Goal: Task Accomplishment & Management: Complete application form

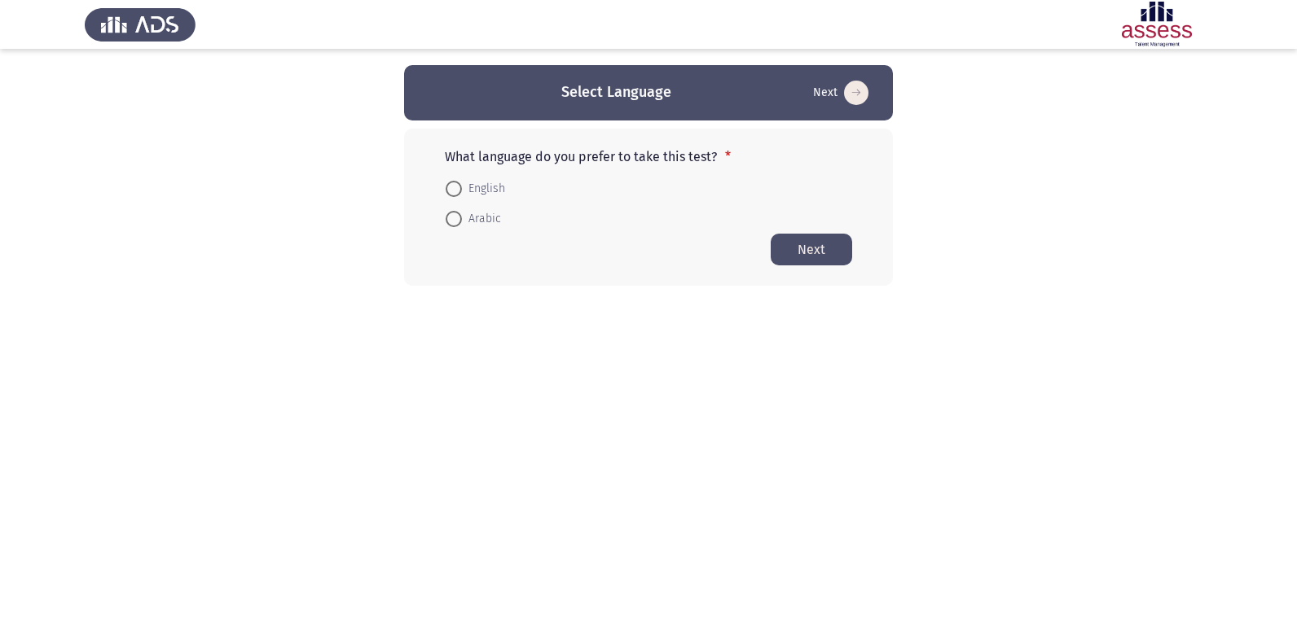
click at [477, 213] on span "Arabic" at bounding box center [481, 219] width 39 height 20
click at [462, 213] on input "Arabic" at bounding box center [454, 219] width 16 height 16
radio input "true"
click at [810, 250] on button "Next" at bounding box center [811, 249] width 81 height 32
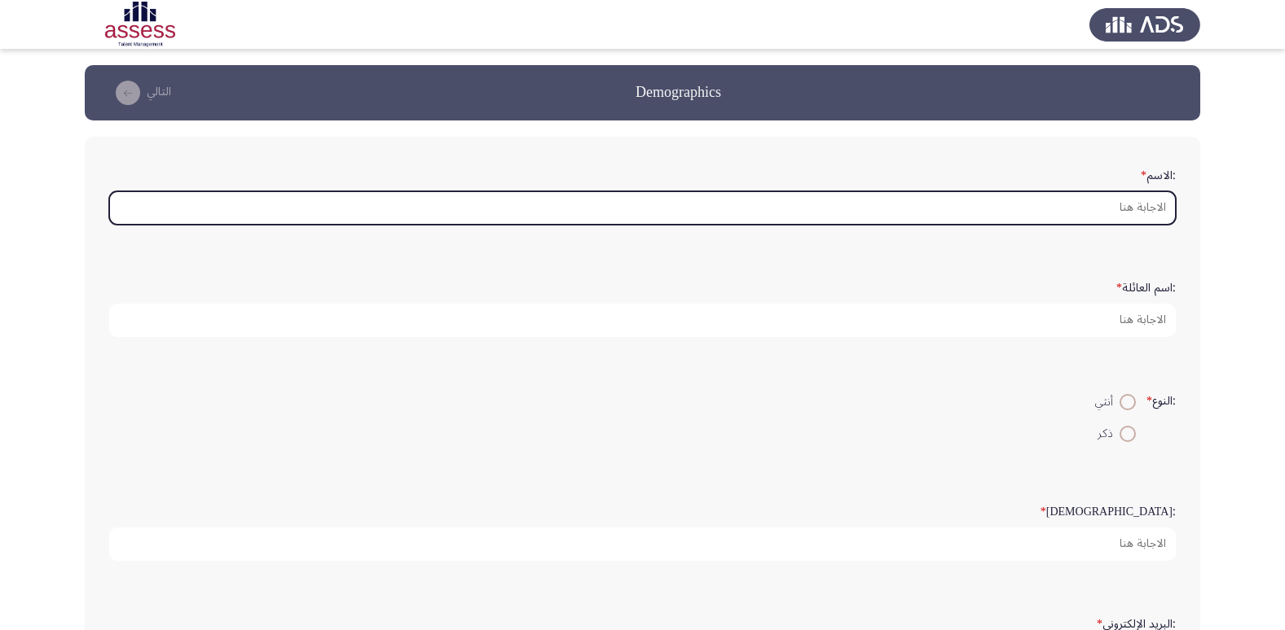
click at [1056, 205] on input ":الاسم *" at bounding box center [642, 207] width 1066 height 33
type input "u"
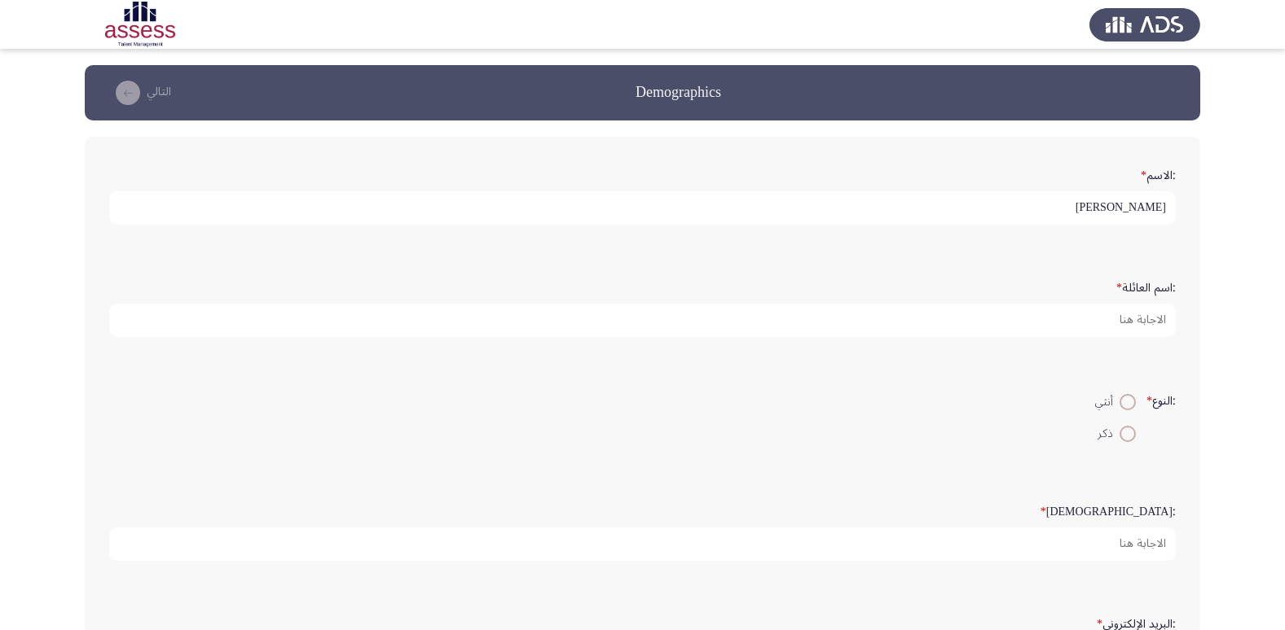
type input "[PERSON_NAME]"
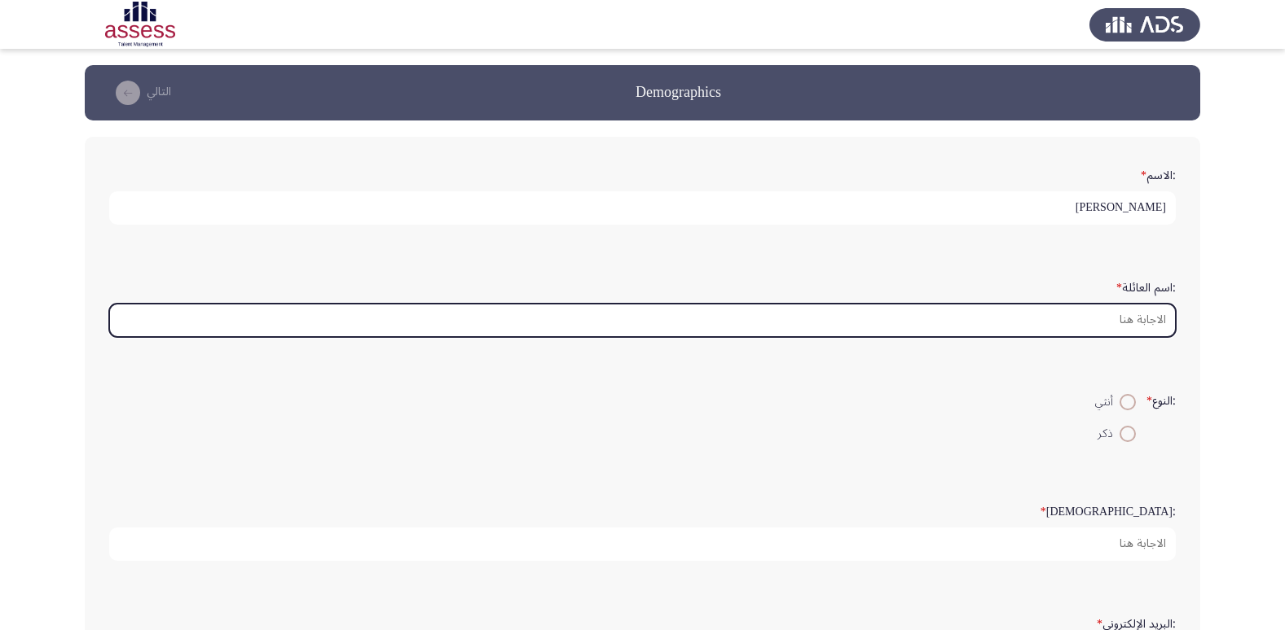
type input "0"
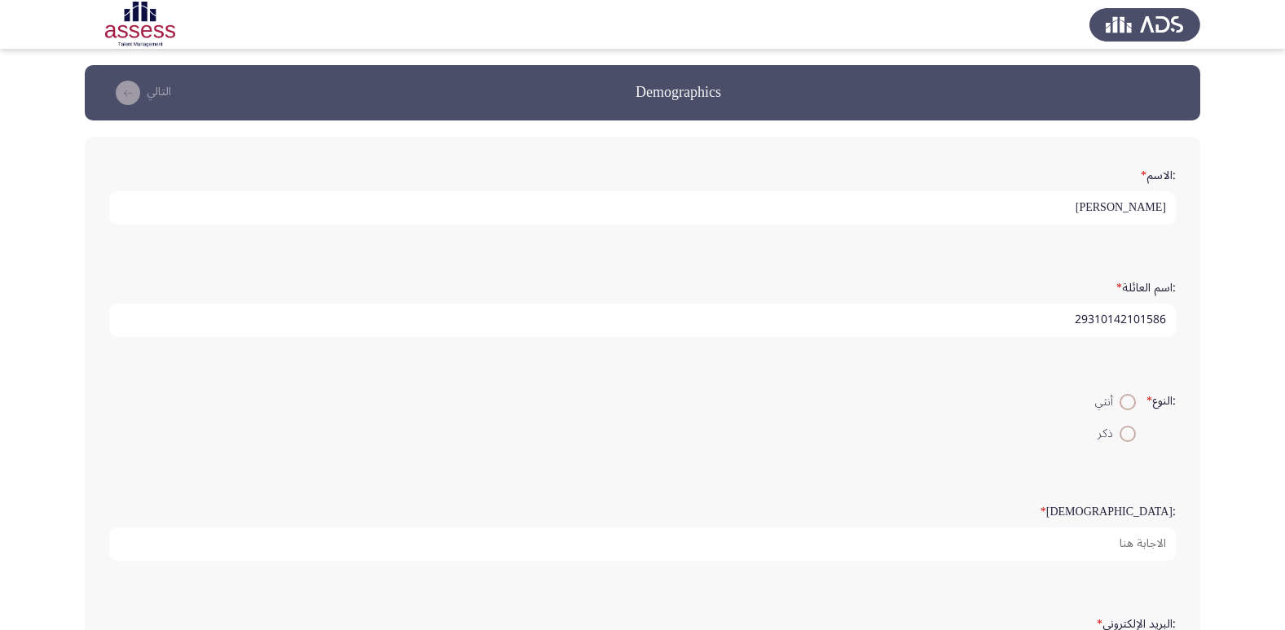
type input "29310142101586"
click at [937, 421] on form ":النوع * أنثي ذكر" at bounding box center [642, 417] width 1066 height 63
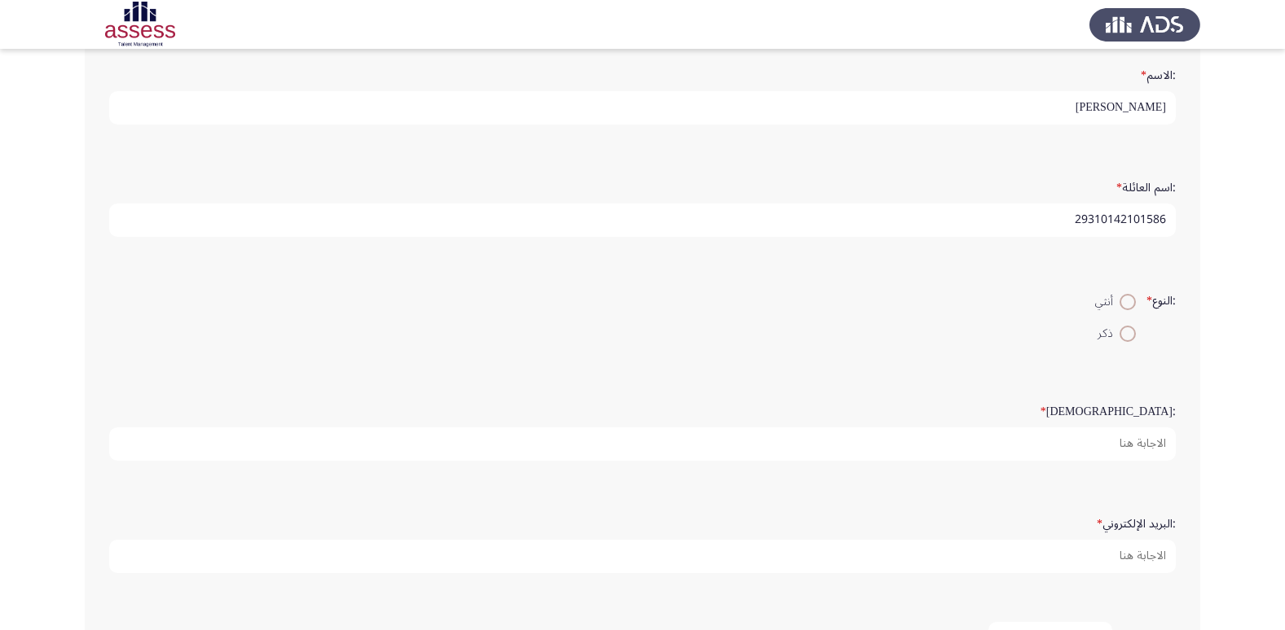
scroll to position [114, 0]
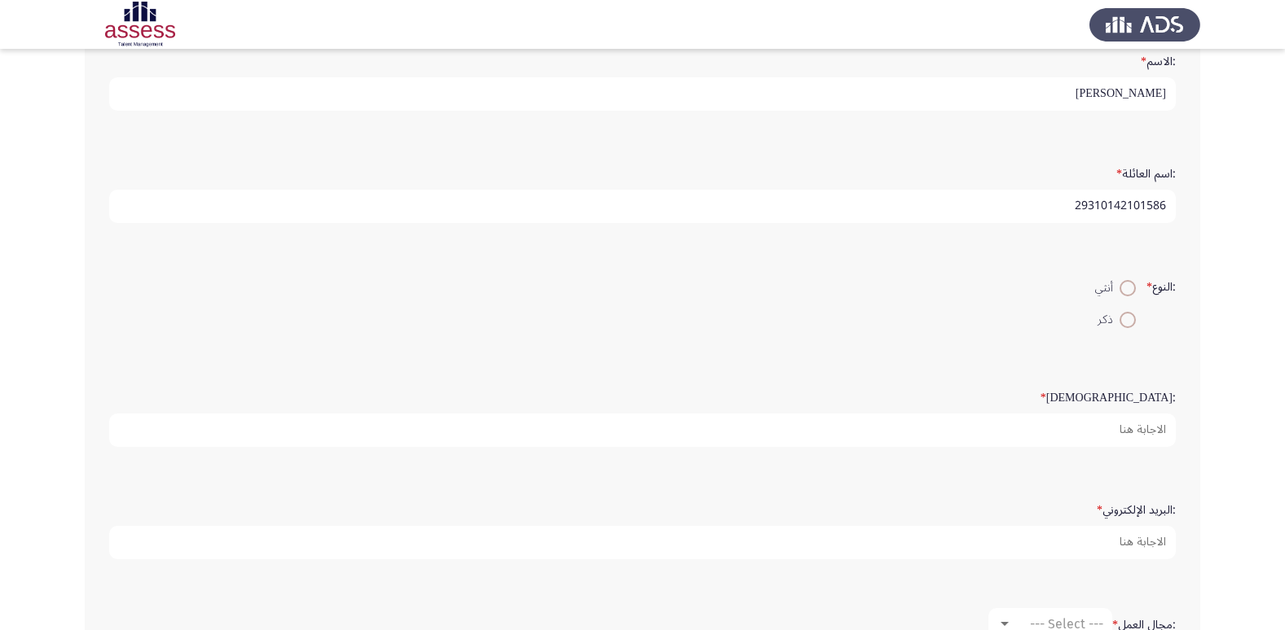
click at [1126, 325] on span at bounding box center [1127, 320] width 16 height 16
click at [1126, 325] on input "ذكر" at bounding box center [1127, 320] width 16 height 16
radio input "true"
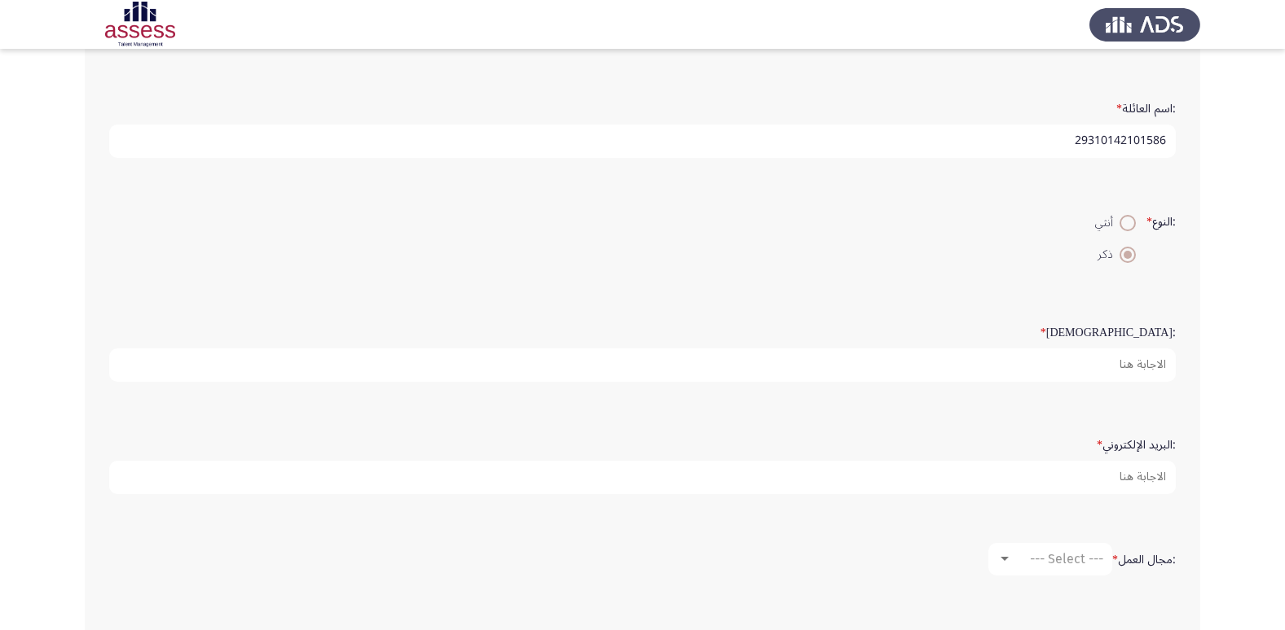
scroll to position [182, 0]
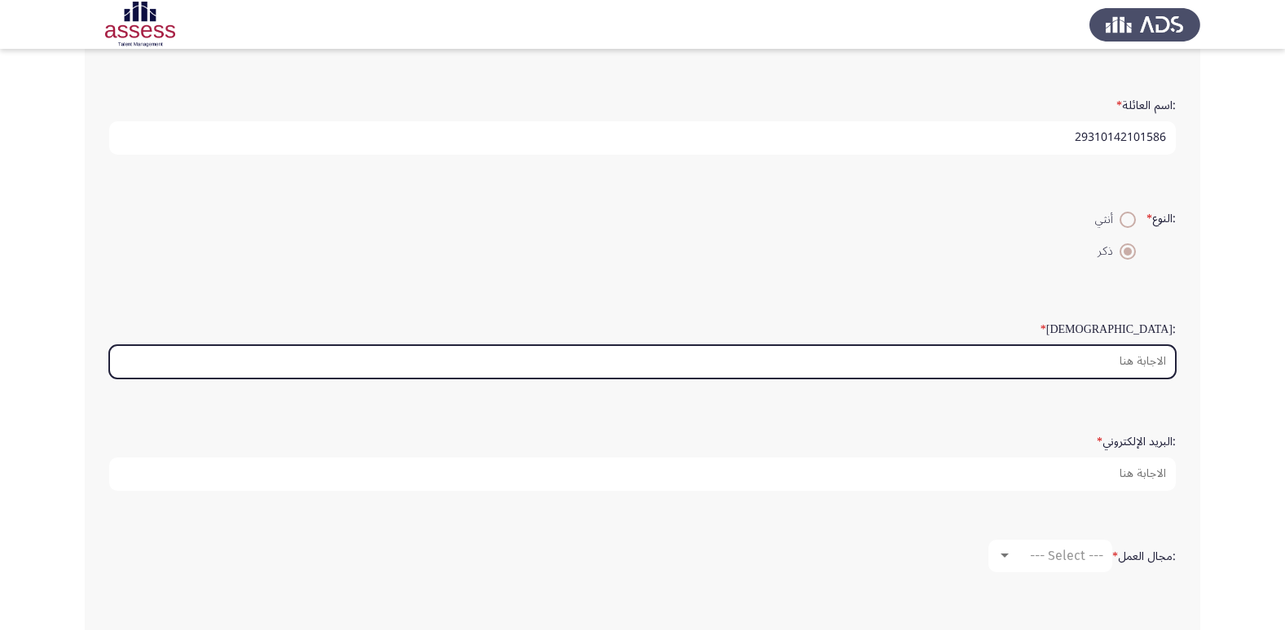
click at [1109, 362] on input ":السن *" at bounding box center [642, 361] width 1066 height 33
type input "1"
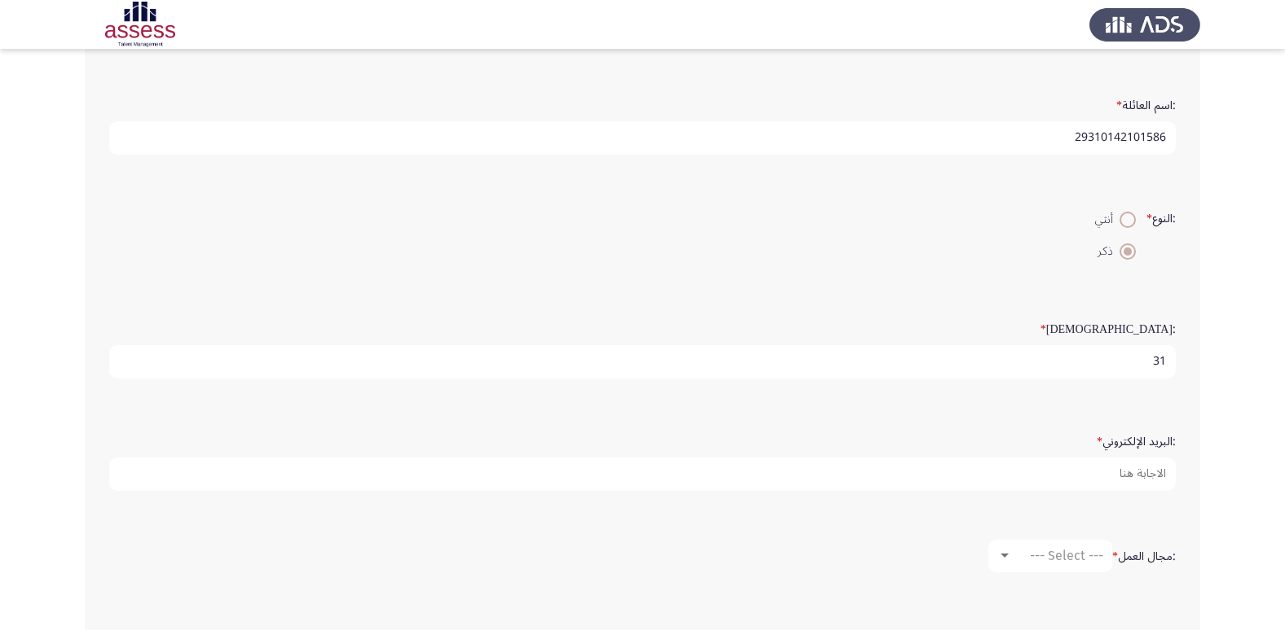
type input "31"
click at [1246, 344] on app-assessment-container "Demographics التالي :الاسم * [PERSON_NAME] :اسم العائلة * 29310142101586 :النوع…" at bounding box center [642, 304] width 1285 height 843
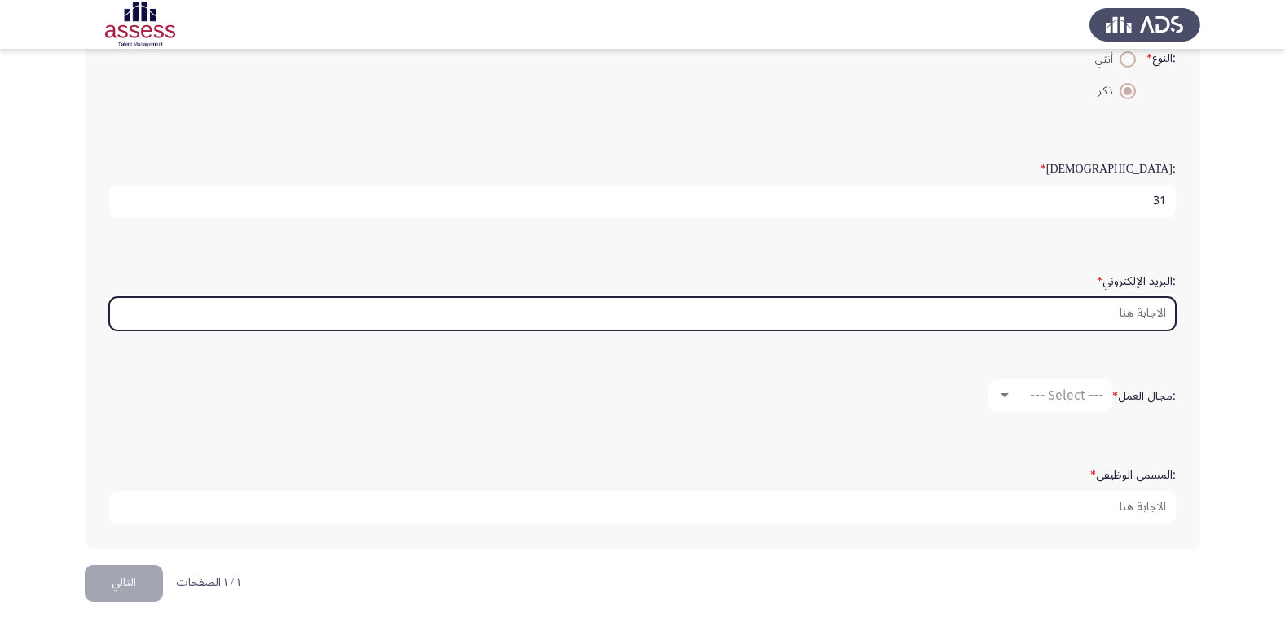
click at [1157, 318] on input ":البريد الإلكتروني *" at bounding box center [642, 313] width 1066 height 33
type input "ث"
type input "r"
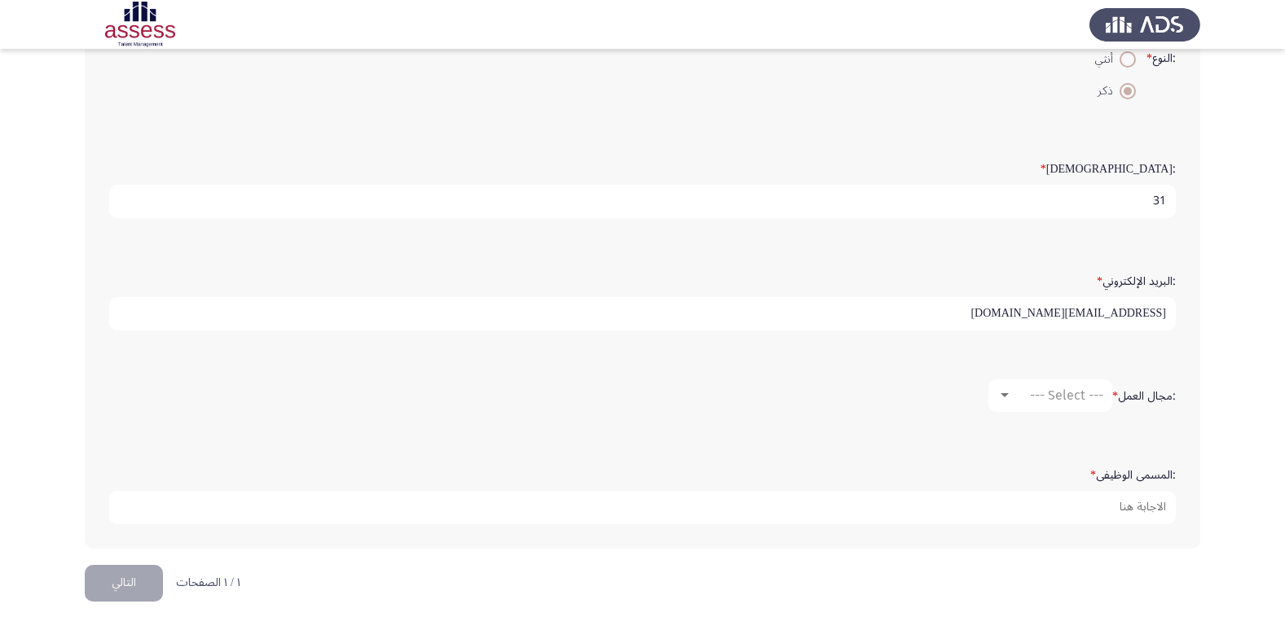
type input "[EMAIL_ADDRESS][DOMAIN_NAME]"
click at [1214, 295] on app-assessment-container "Demographics التالي :الاسم * [PERSON_NAME] :اسم العائلة * 29310142101586 :النوع…" at bounding box center [642, 143] width 1285 height 843
drag, startPoint x: 1217, startPoint y: 270, endPoint x: 1215, endPoint y: 328, distance: 58.7
click at [1052, 401] on span "--- Select ---" at bounding box center [1066, 395] width 73 height 15
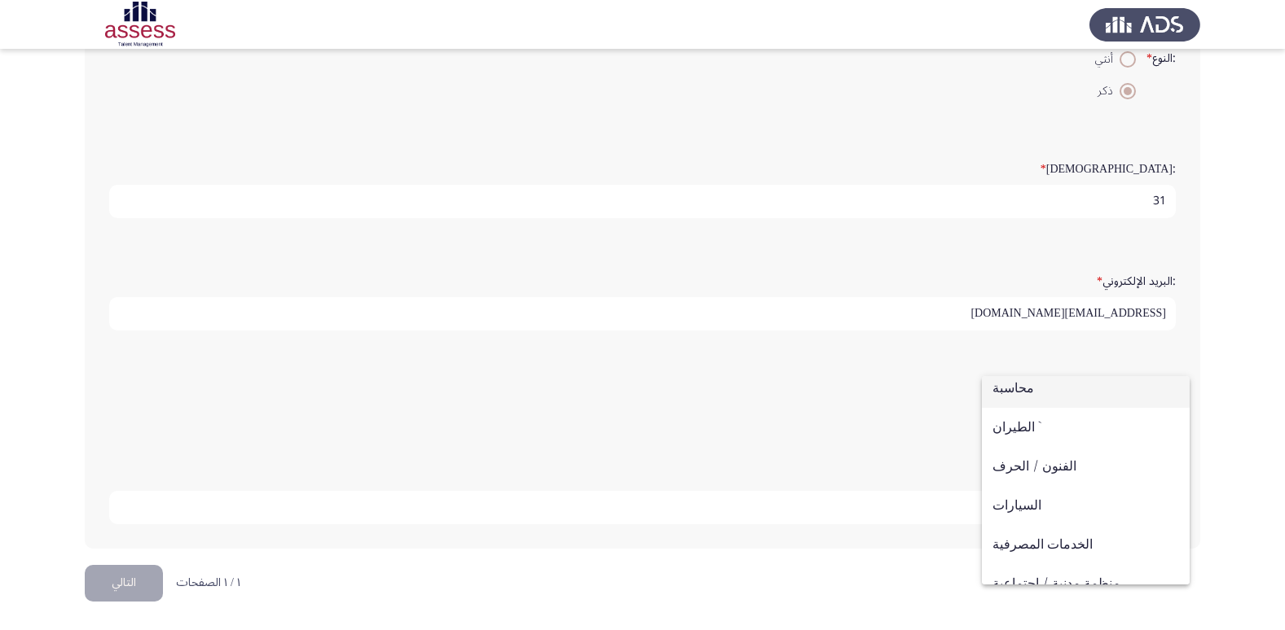
scroll to position [46, 0]
click at [1080, 498] on span "الخدمات المصرفية" at bounding box center [1085, 506] width 187 height 39
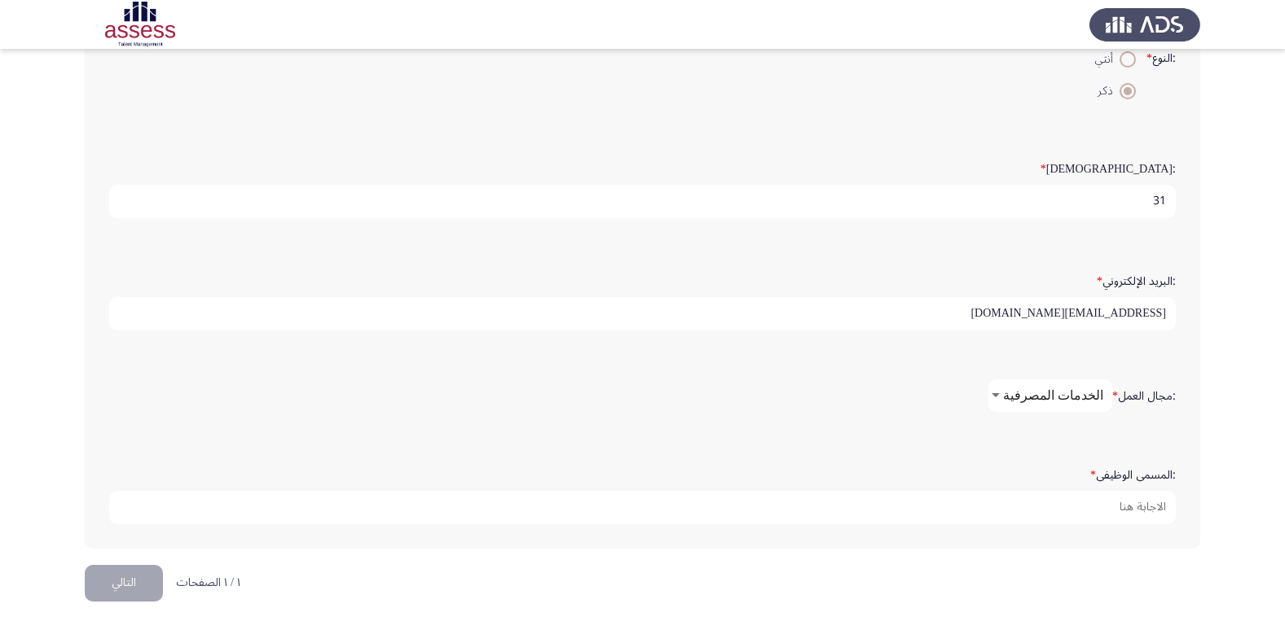
click at [1238, 357] on app-assessment-container "Demographics التالي :الاسم * [PERSON_NAME] :اسم العائلة * 29310142101586 :النوع…" at bounding box center [642, 143] width 1285 height 843
drag, startPoint x: 1284, startPoint y: 301, endPoint x: 1288, endPoint y: 348, distance: 47.4
click at [1285, 348] on html "Demographics التالي :الاسم * [PERSON_NAME] :اسم العائلة * 29310142101586 :النوع…" at bounding box center [642, 143] width 1285 height 973
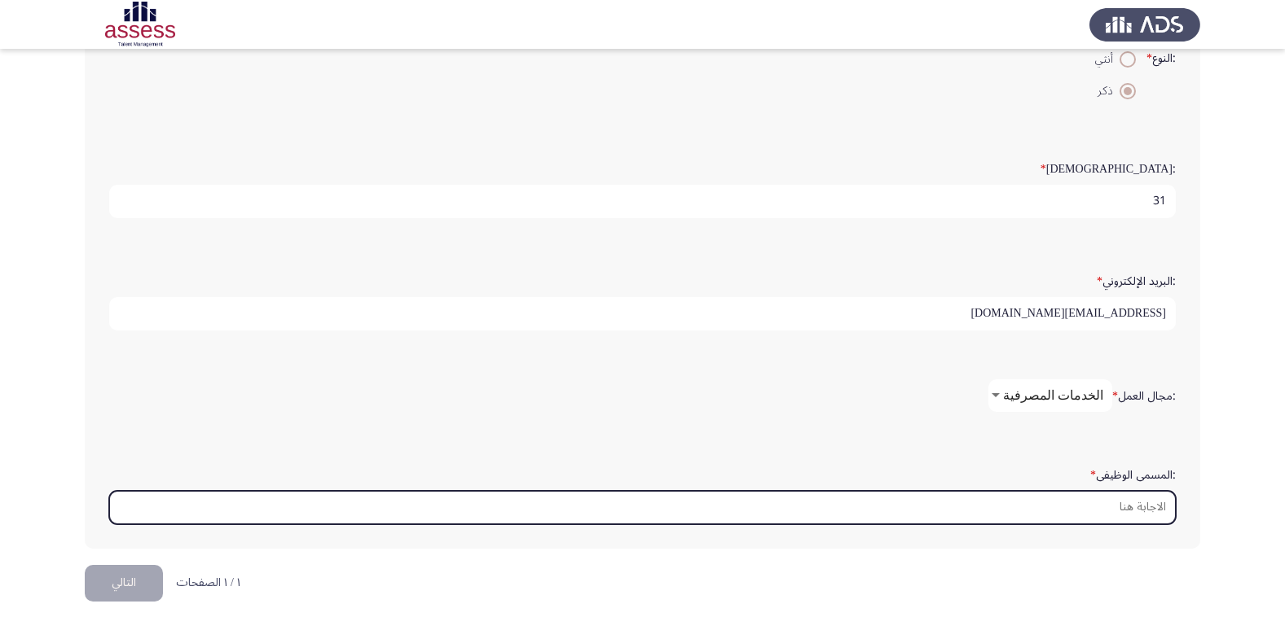
click at [1120, 516] on input ":المسمى الوظيفى *" at bounding box center [642, 507] width 1066 height 33
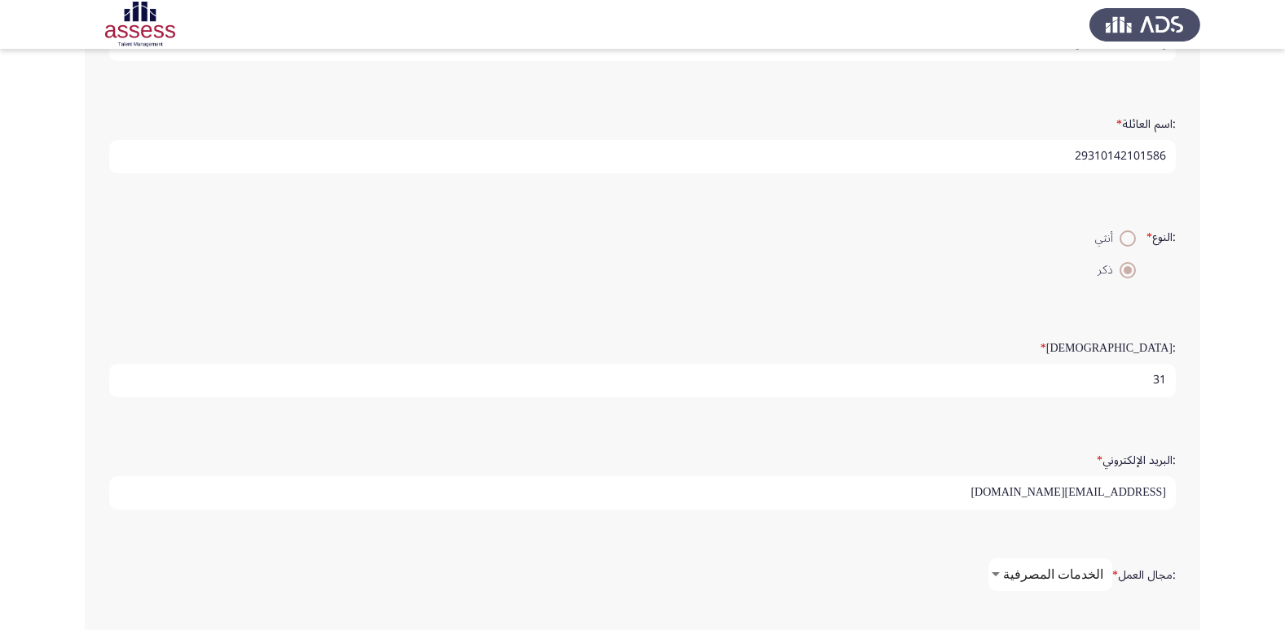
scroll to position [166, 0]
click at [1168, 150] on input "29310142101586" at bounding box center [642, 154] width 1066 height 33
click at [1121, 159] on input "29310142101586" at bounding box center [642, 154] width 1066 height 33
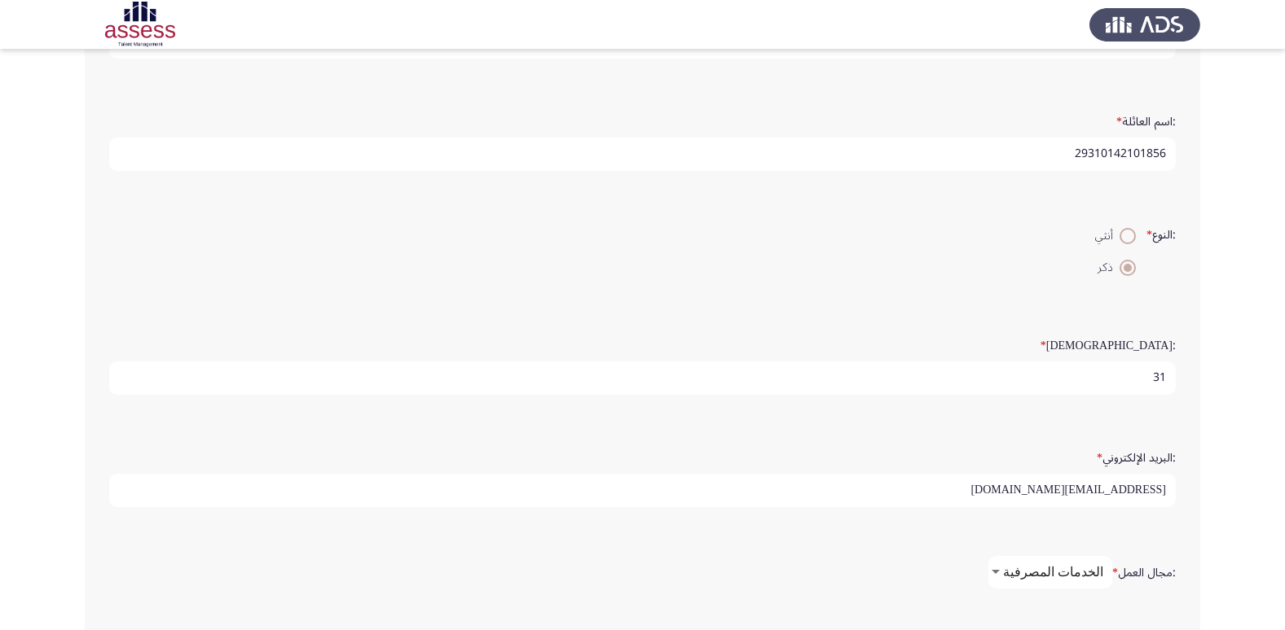
type input "29310142101856"
click at [939, 203] on div ":النوع * أنثي ذكر" at bounding box center [642, 251] width 1083 height 112
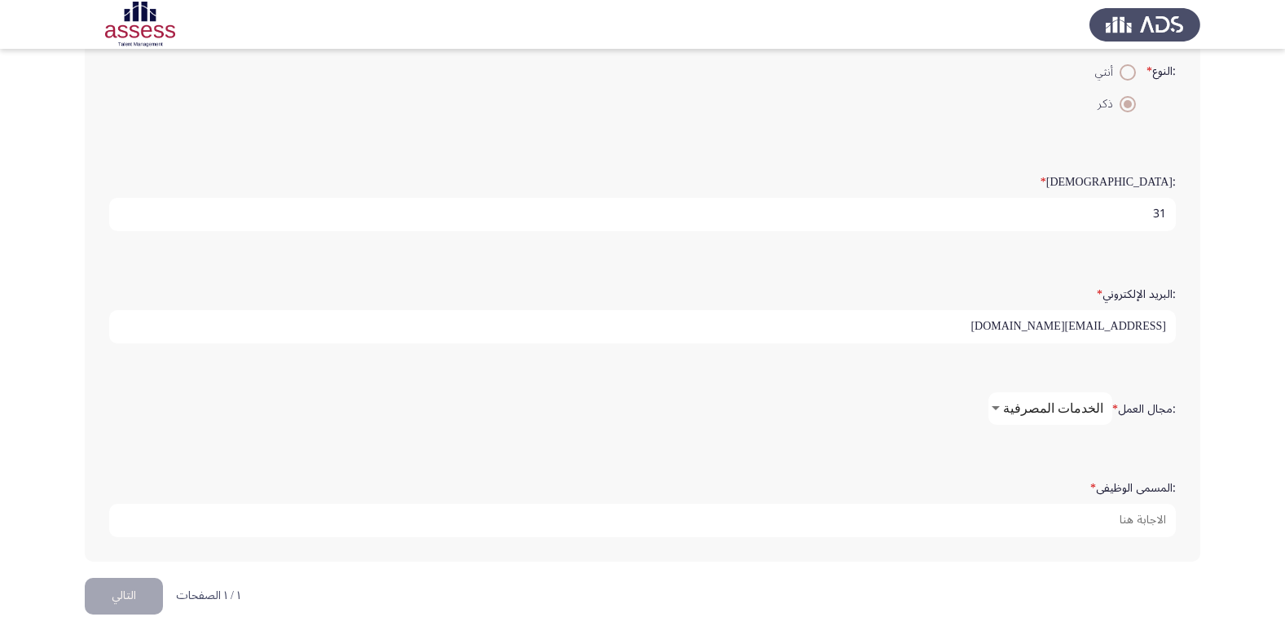
scroll to position [343, 0]
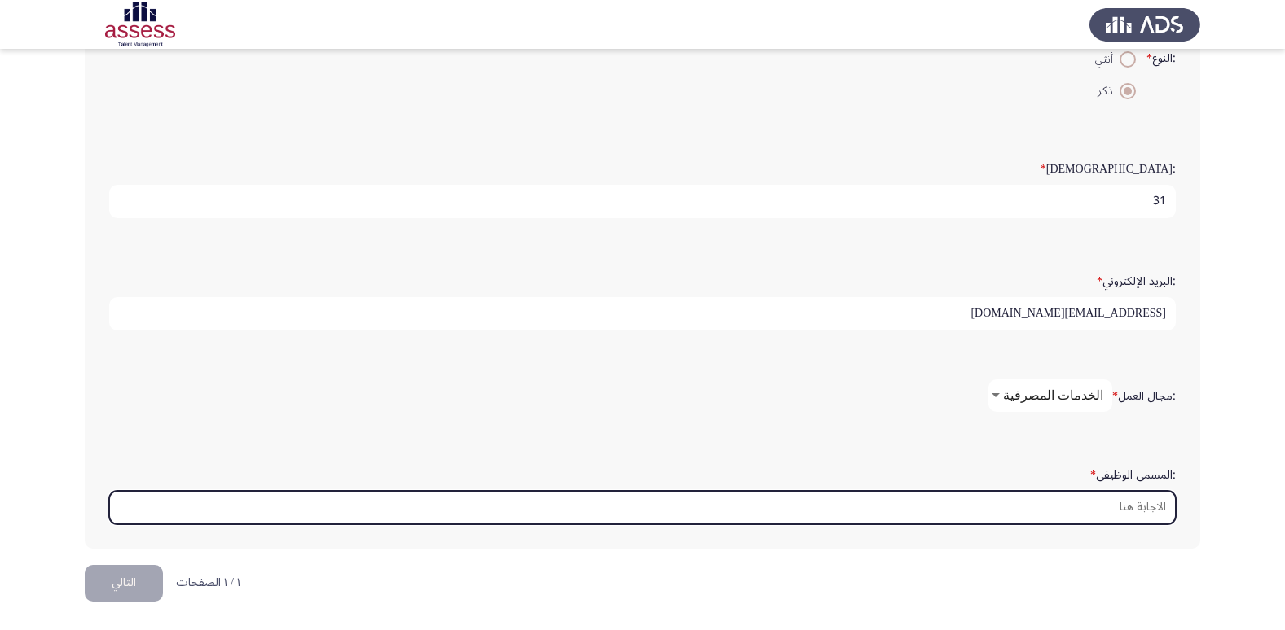
click at [1161, 510] on input ":المسمى الوظيفى *" at bounding box center [642, 507] width 1066 height 33
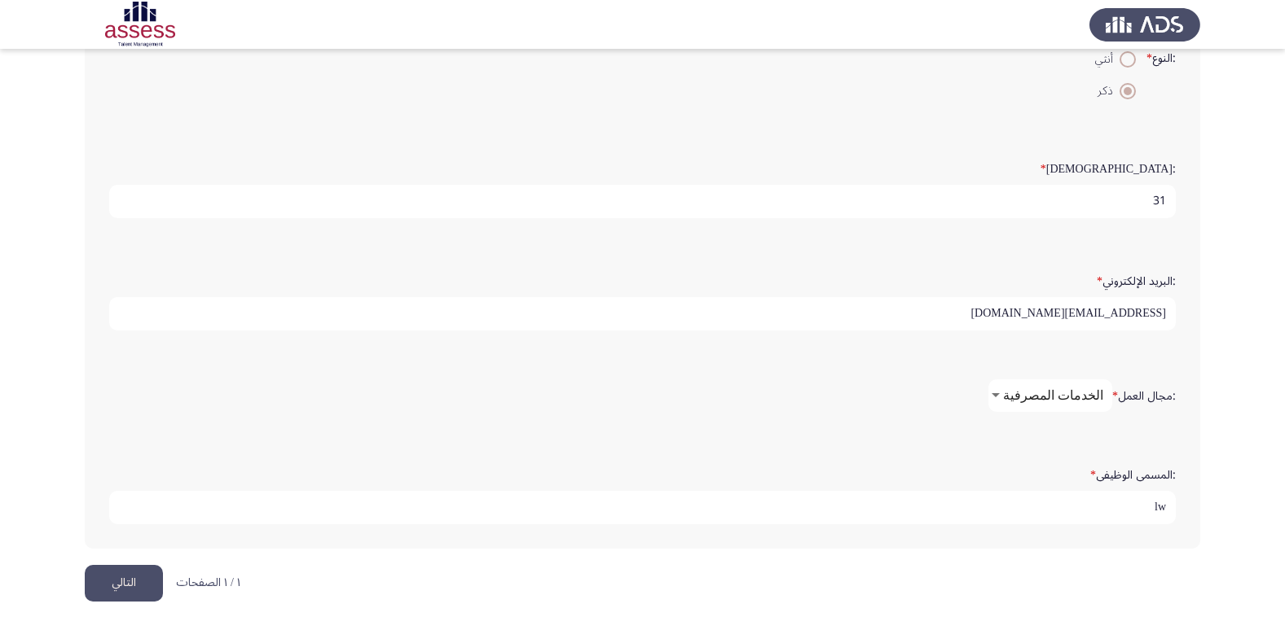
type input "l"
type input "مصرفي"
click at [1229, 398] on app-assessment-container "Demographics التالي :الاسم * [PERSON_NAME] :اسم العائلة * 29310142101856 :النوع…" at bounding box center [642, 143] width 1285 height 843
click at [1054, 512] on input "مصرفي" at bounding box center [642, 507] width 1066 height 33
click at [707, 547] on div ":المسمى الوظيفى * مصرفي" at bounding box center [642, 493] width 1083 height 112
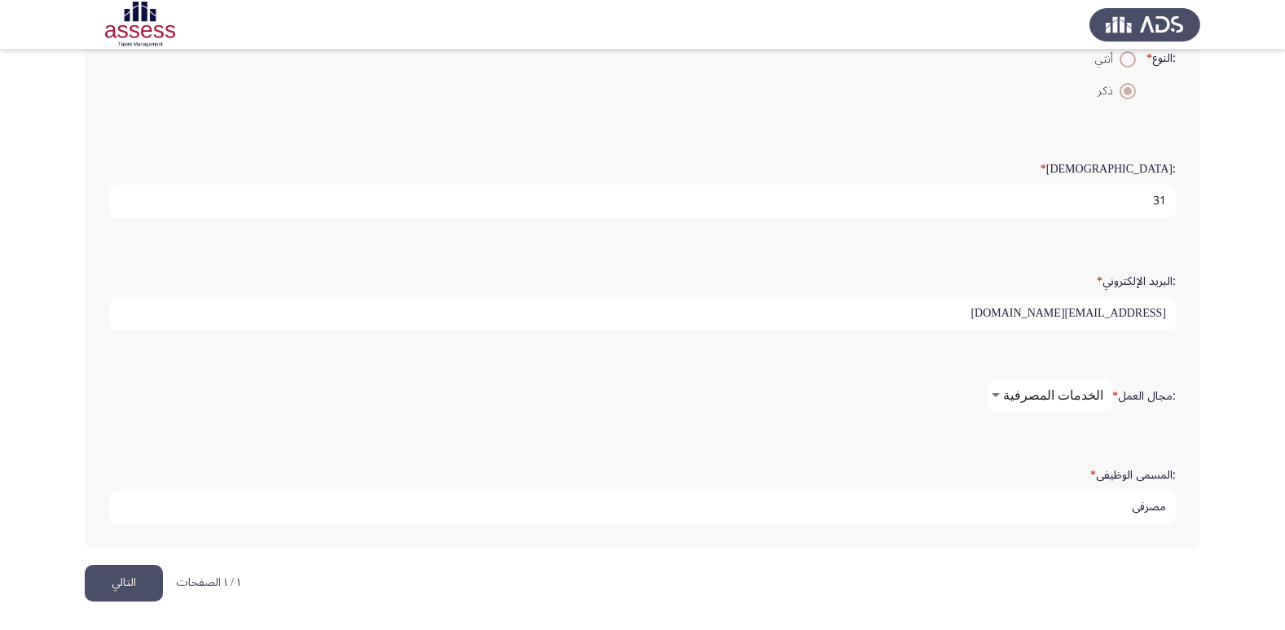
click at [152, 578] on button "التالي" at bounding box center [124, 583] width 78 height 37
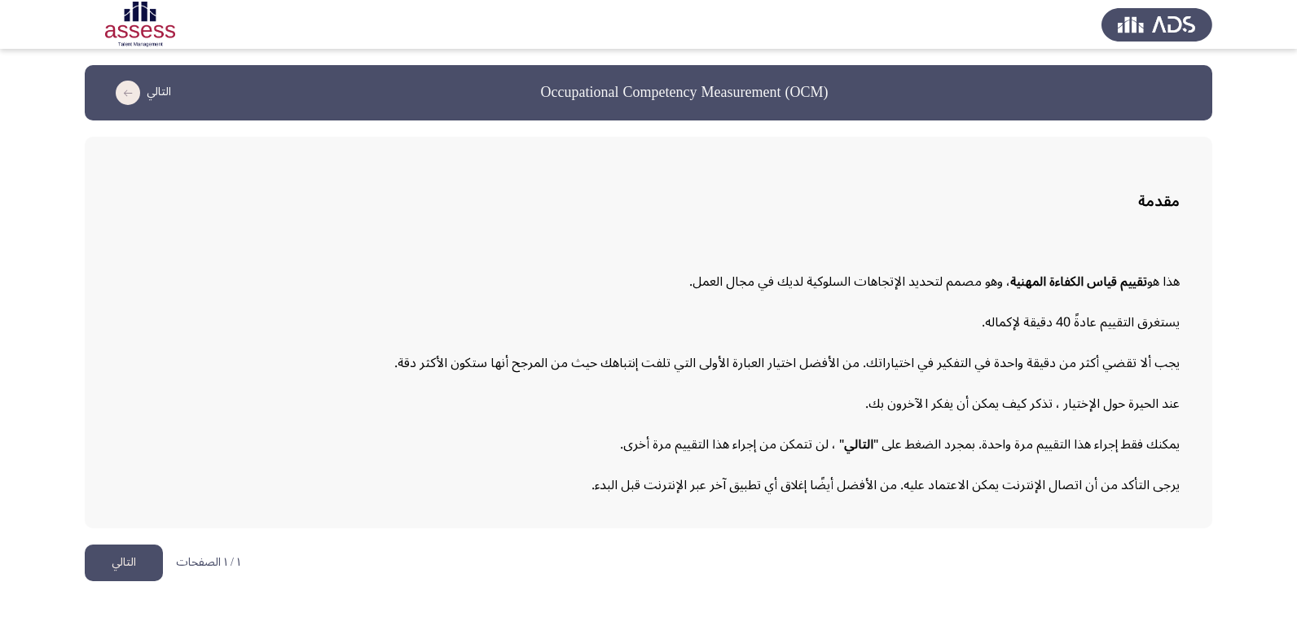
click at [214, 284] on div "هذا هو تقييم قياس الكفاءة المهنية ، وهو مصمم لتحديد الإتجاهات السلوكية لديك في …" at bounding box center [648, 282] width 1062 height 28
click at [134, 560] on button "التالي" at bounding box center [124, 563] width 78 height 37
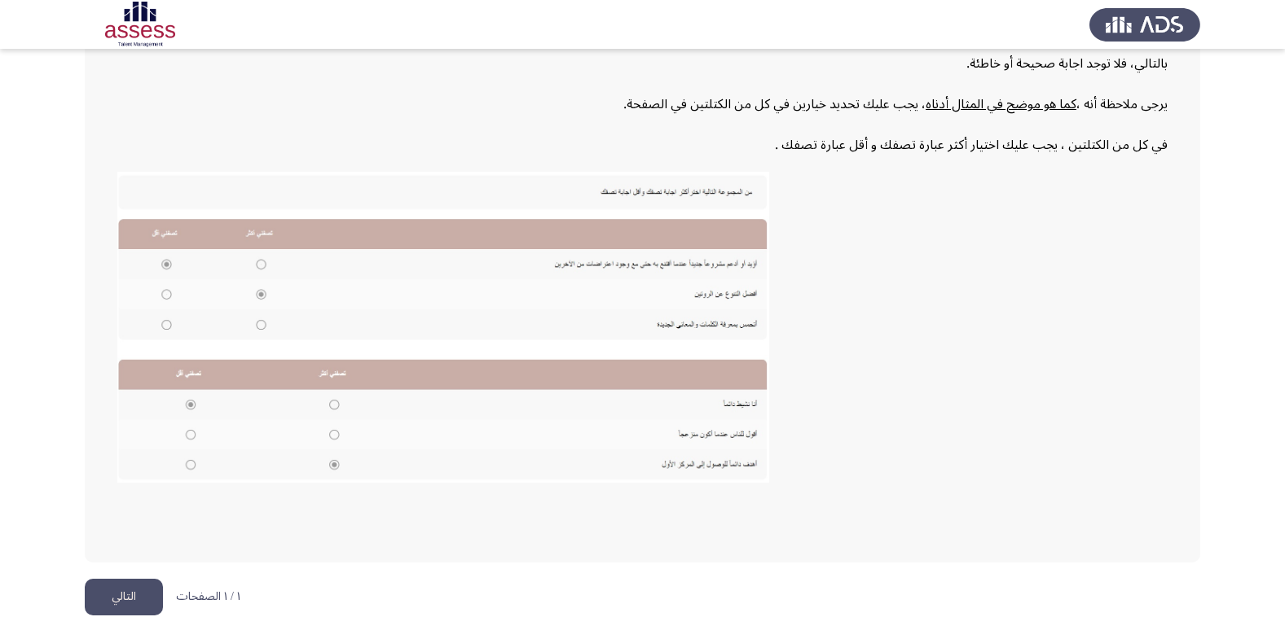
scroll to position [246, 0]
click at [124, 600] on button "التالي" at bounding box center [124, 596] width 78 height 37
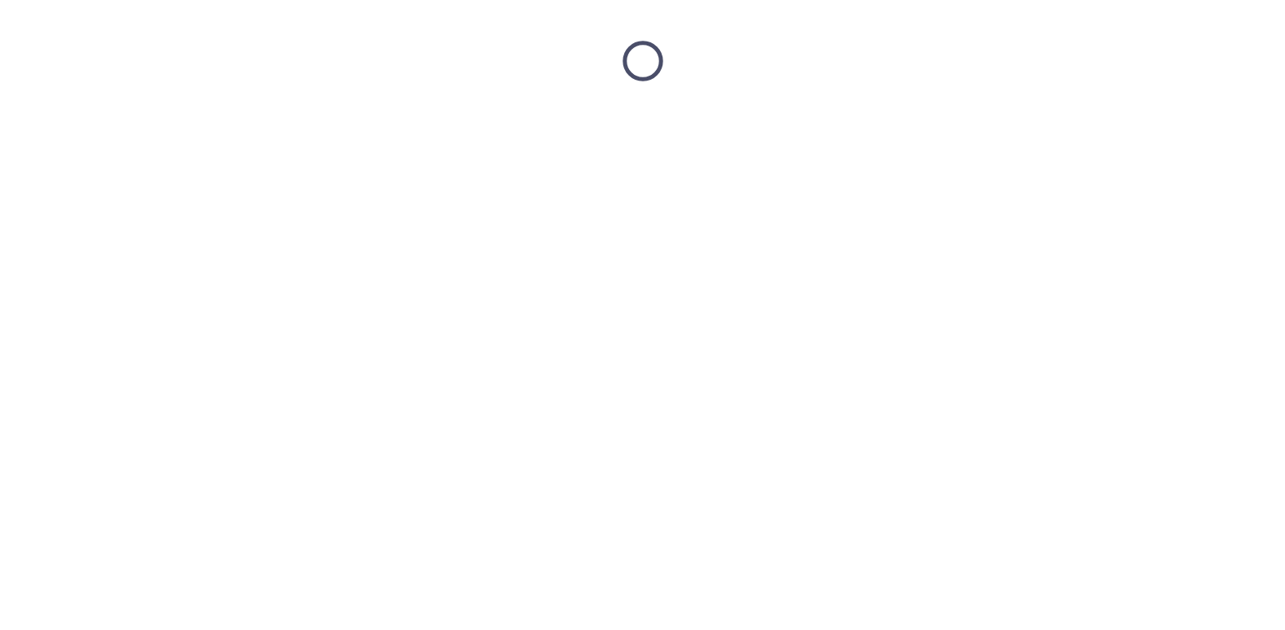
scroll to position [0, 0]
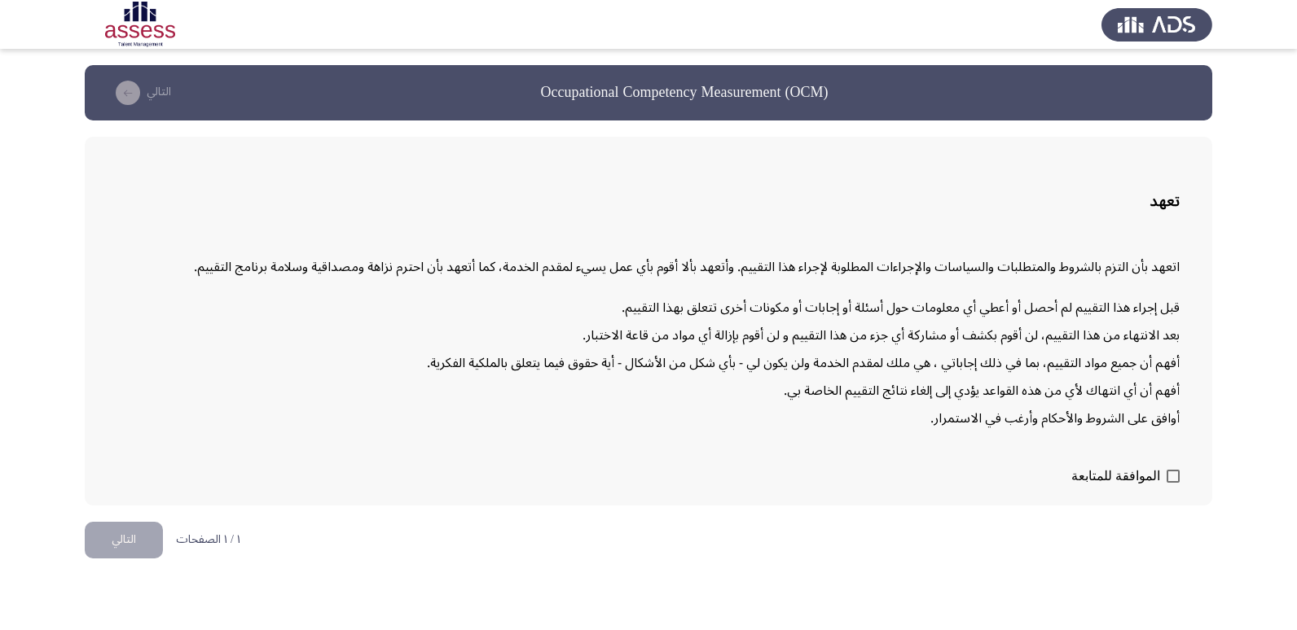
click at [1176, 483] on span at bounding box center [1172, 476] width 13 height 13
click at [1173, 483] on input "الموافقة للمتابعة" at bounding box center [1172, 483] width 1 height 1
checkbox input "true"
click at [140, 546] on button "التالي" at bounding box center [124, 540] width 78 height 37
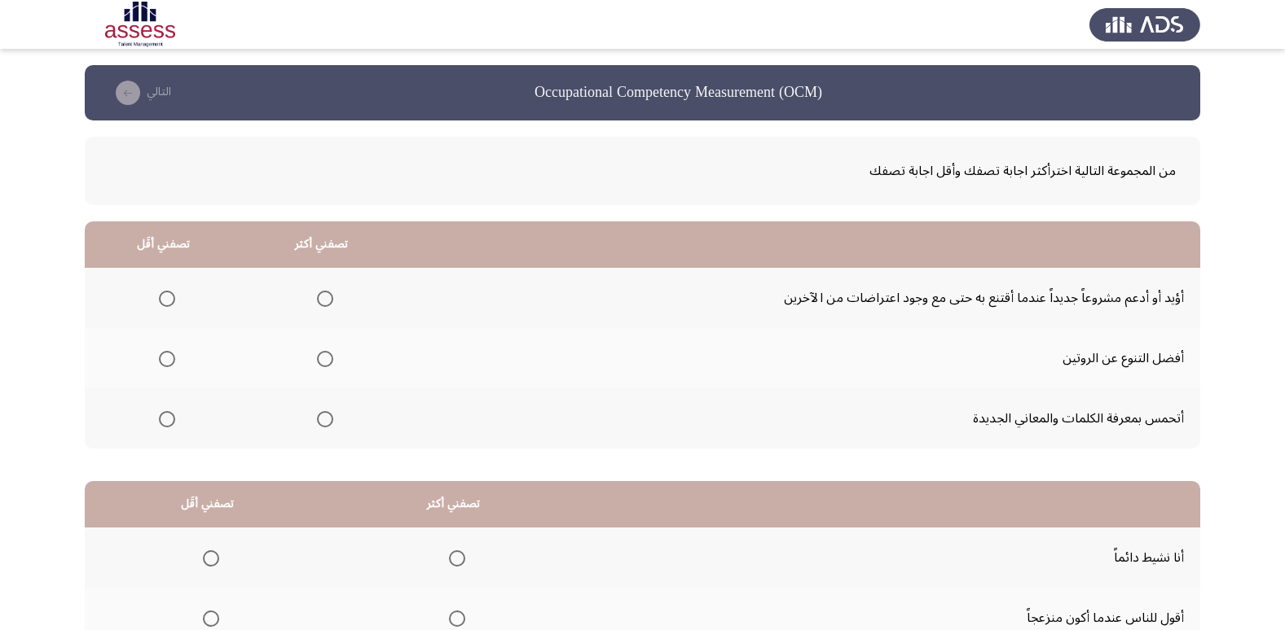
click at [326, 308] on mat-radio-group "Select an option" at bounding box center [321, 298] width 23 height 28
click at [322, 301] on span "Select an option" at bounding box center [325, 299] width 16 height 16
click at [322, 301] on input "Select an option" at bounding box center [325, 299] width 16 height 16
click at [155, 367] on label "Select an option" at bounding box center [163, 359] width 23 height 16
click at [159, 367] on input "Select an option" at bounding box center [167, 359] width 16 height 16
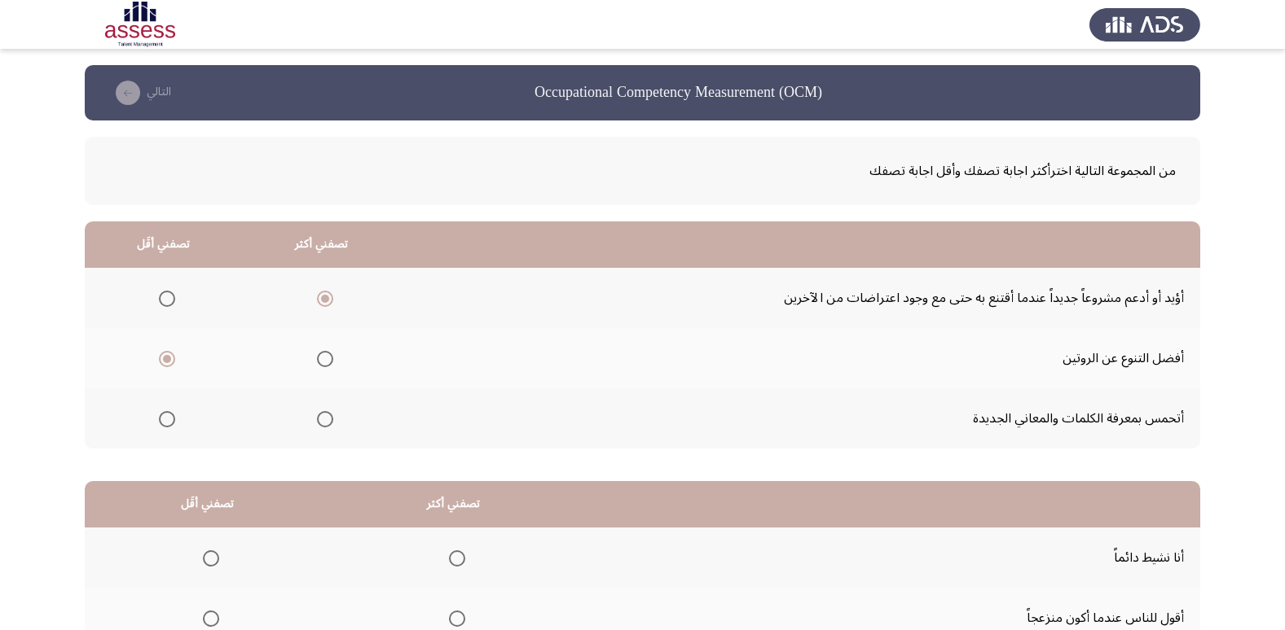
click at [162, 365] on span "Select an option" at bounding box center [167, 359] width 16 height 16
click at [162, 365] on input "Select an option" at bounding box center [167, 359] width 16 height 16
click at [330, 358] on span "Select an option" at bounding box center [325, 359] width 16 height 16
click at [330, 358] on input "Select an option" at bounding box center [325, 359] width 16 height 16
click at [310, 291] on label "Select an option" at bounding box center [321, 299] width 23 height 16
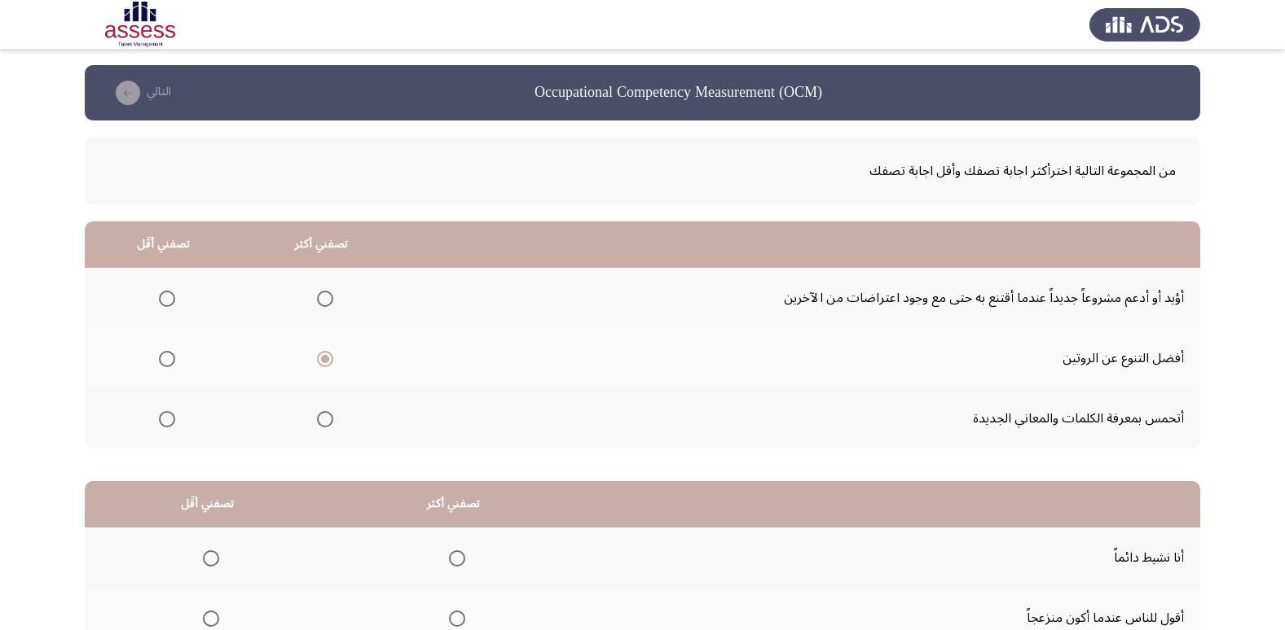
click at [317, 291] on input "Select an option" at bounding box center [325, 299] width 16 height 16
click at [169, 296] on span "Select an option" at bounding box center [167, 299] width 16 height 16
click at [169, 296] on input "Select an option" at bounding box center [167, 299] width 16 height 16
click at [164, 367] on span "Select an option" at bounding box center [167, 359] width 16 height 16
click at [164, 367] on input "Select an option" at bounding box center [167, 359] width 16 height 16
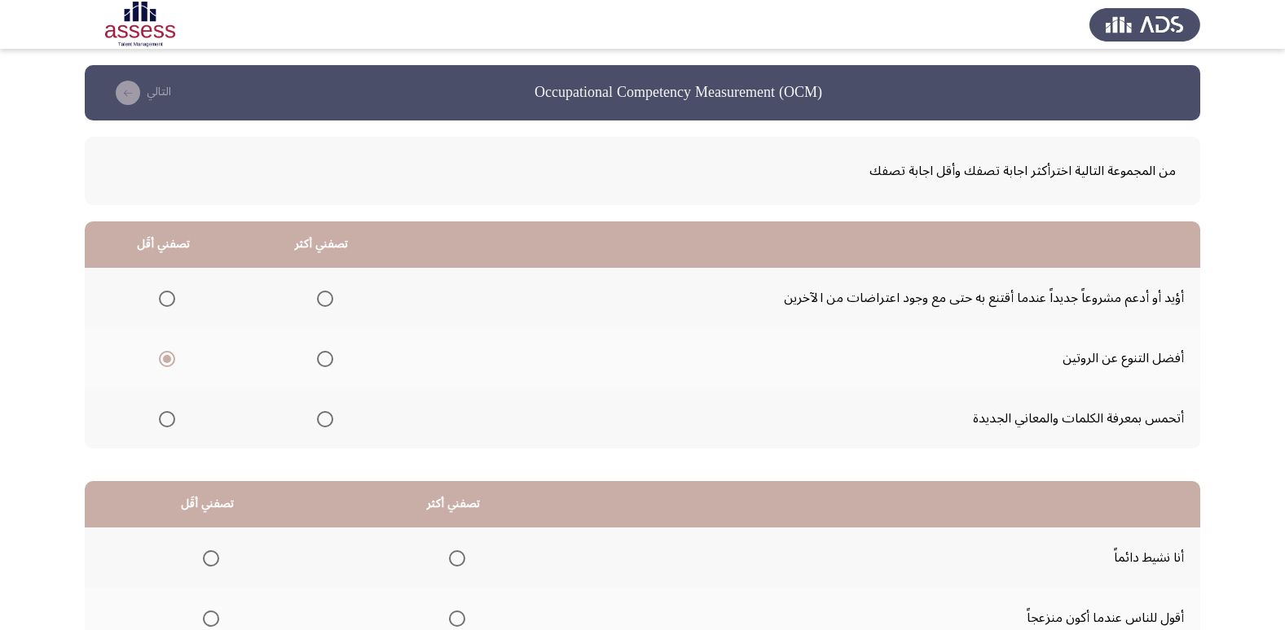
click at [324, 365] on span "Select an option" at bounding box center [325, 359] width 16 height 16
click at [324, 365] on input "Select an option" at bounding box center [325, 359] width 16 height 16
click at [167, 423] on span "Select an option" at bounding box center [167, 419] width 16 height 16
click at [167, 423] on input "Select an option" at bounding box center [167, 419] width 16 height 16
click at [168, 354] on span "Select an option" at bounding box center [167, 359] width 16 height 16
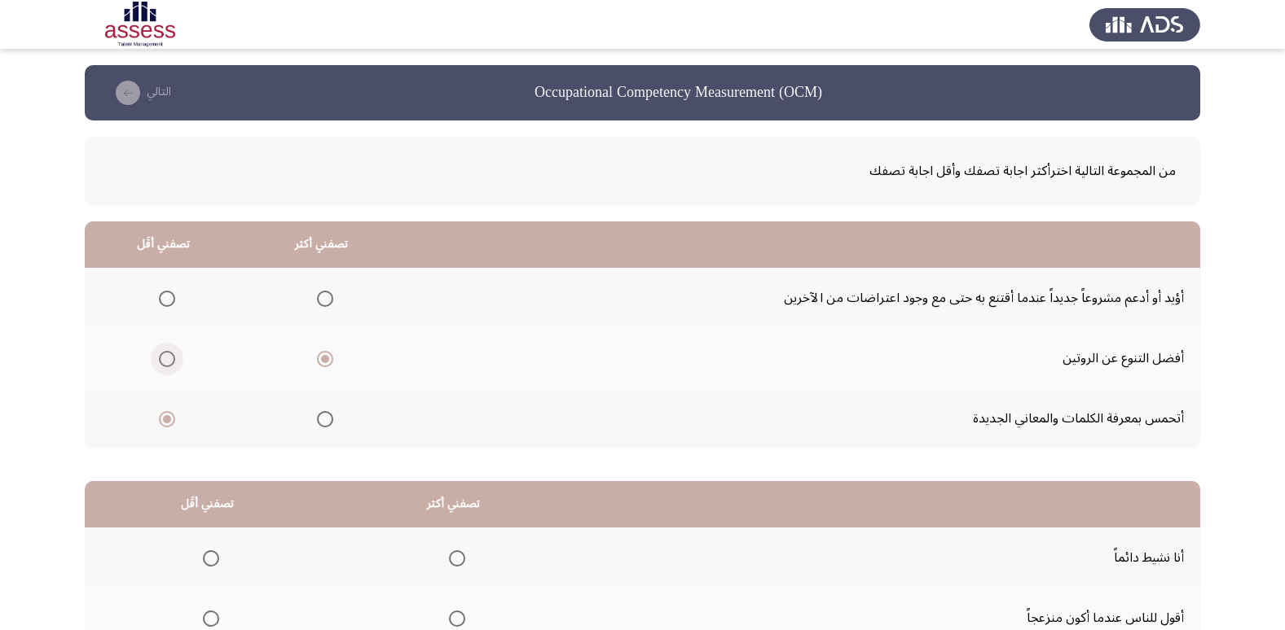
click at [168, 354] on input "Select an option" at bounding box center [167, 359] width 16 height 16
click at [160, 299] on span "Select an option" at bounding box center [167, 299] width 16 height 16
click at [160, 299] on input "Select an option" at bounding box center [167, 299] width 16 height 16
click at [168, 360] on span "Select an option" at bounding box center [167, 359] width 16 height 16
click at [168, 360] on input "Select an option" at bounding box center [167, 359] width 16 height 16
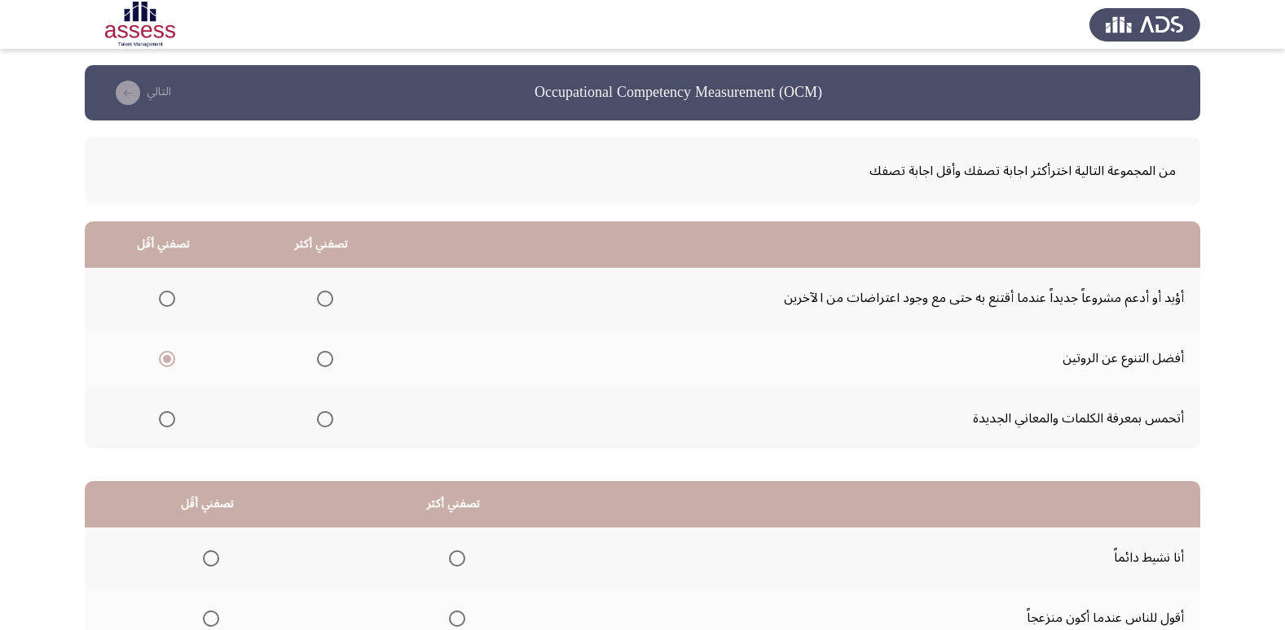
click at [170, 422] on span "Select an option" at bounding box center [167, 419] width 16 height 16
click at [170, 422] on input "Select an option" at bounding box center [167, 419] width 16 height 16
click at [556, 358] on td "أفضل التنوع عن الروتين" at bounding box center [800, 358] width 799 height 60
click at [321, 295] on span "Select an option" at bounding box center [325, 299] width 16 height 16
click at [321, 295] on input "Select an option" at bounding box center [325, 299] width 16 height 16
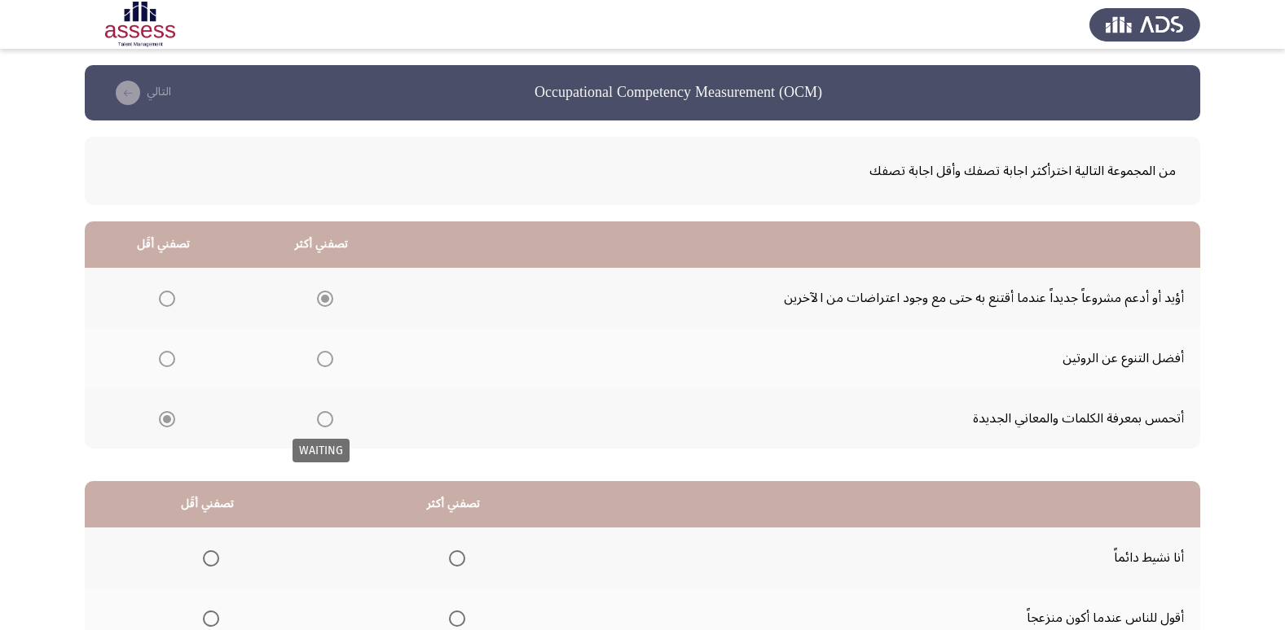
click at [325, 420] on span "Select an option" at bounding box center [325, 419] width 16 height 16
click at [321, 420] on span "Select an option" at bounding box center [325, 419] width 16 height 16
click at [321, 420] on input "Select an option" at bounding box center [325, 419] width 16 height 16
click at [322, 294] on span "Select an option" at bounding box center [325, 299] width 16 height 16
click at [322, 294] on input "Select an option" at bounding box center [325, 299] width 16 height 16
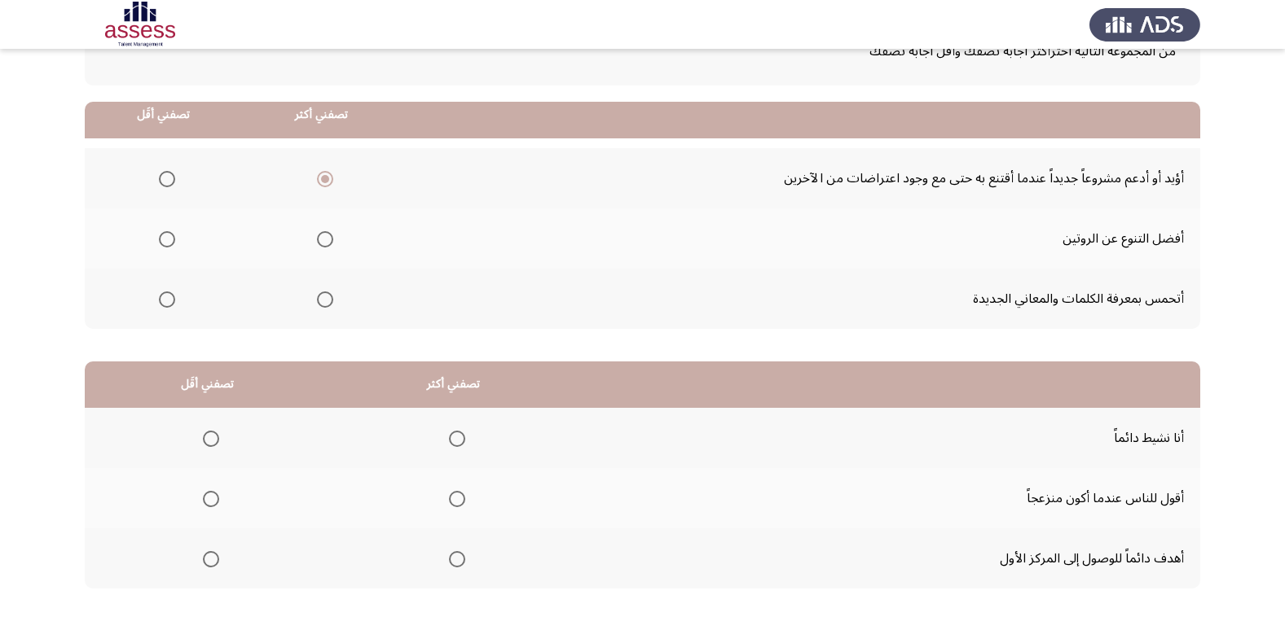
scroll to position [81, 0]
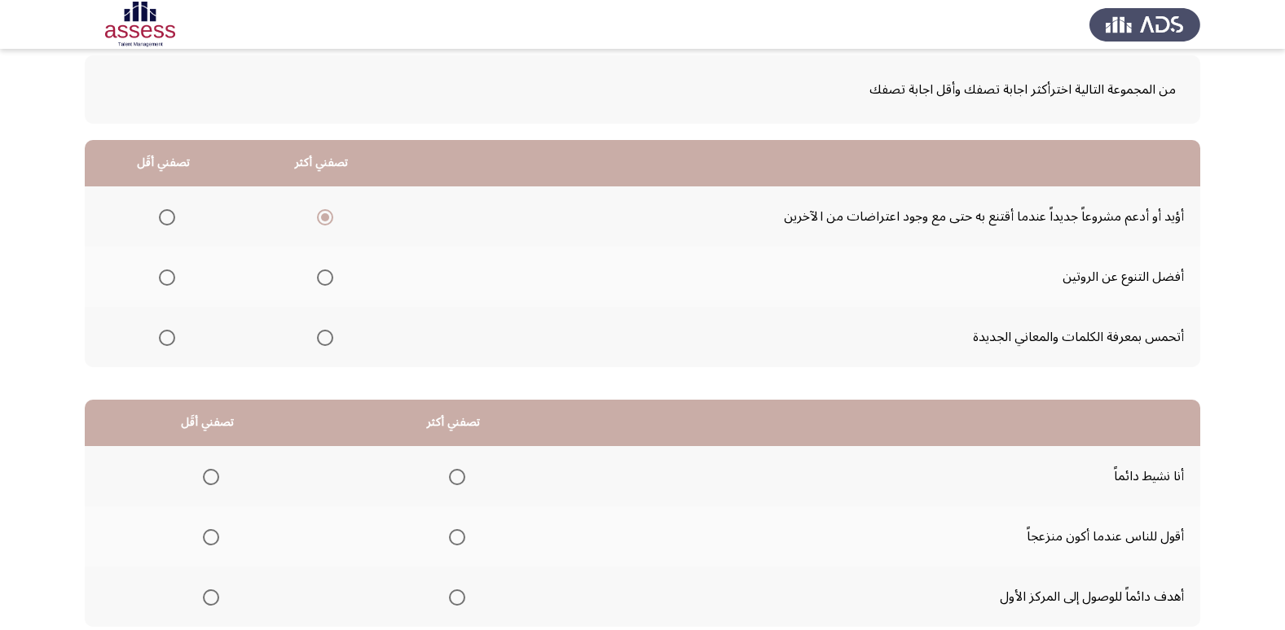
click at [169, 274] on span "Select an option" at bounding box center [167, 278] width 16 height 16
click at [169, 274] on input "Select an option" at bounding box center [167, 278] width 16 height 16
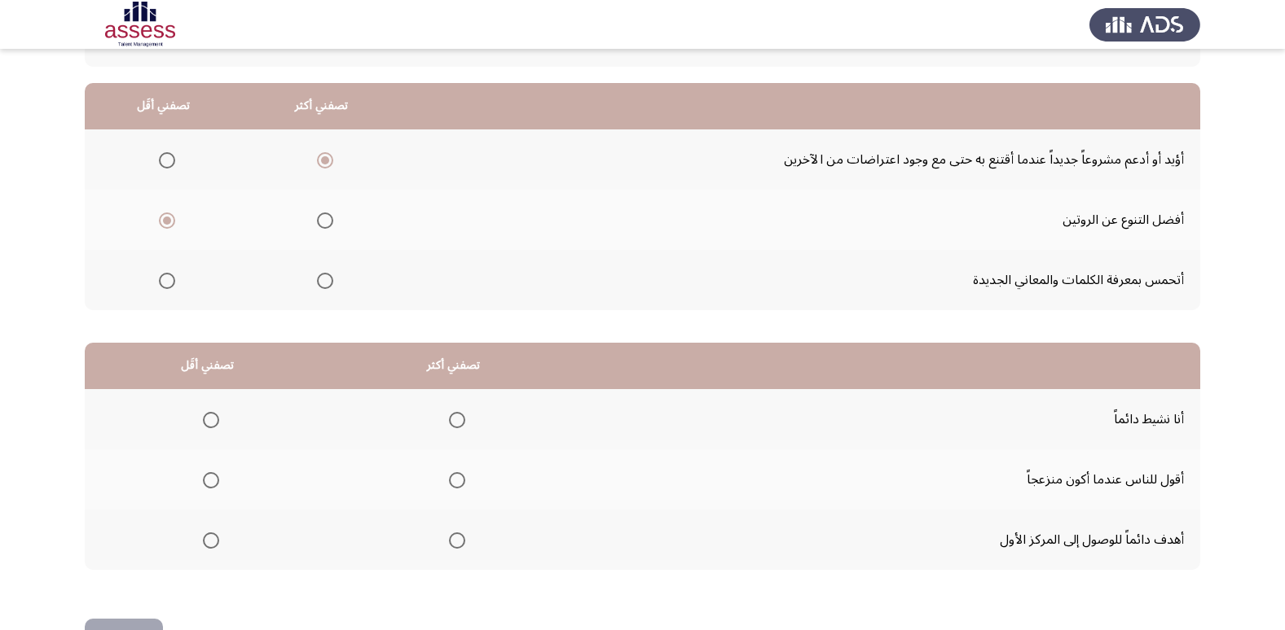
scroll to position [163, 0]
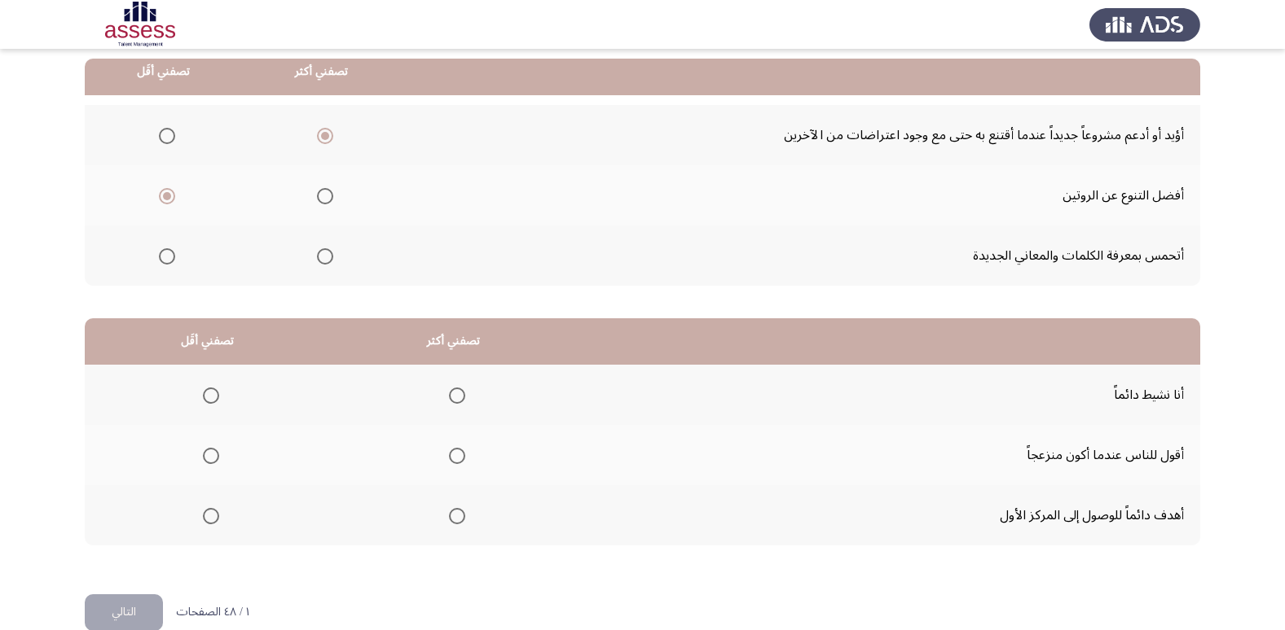
click at [170, 255] on span "Select an option" at bounding box center [167, 256] width 16 height 16
click at [170, 255] on input "Select an option" at bounding box center [167, 256] width 16 height 16
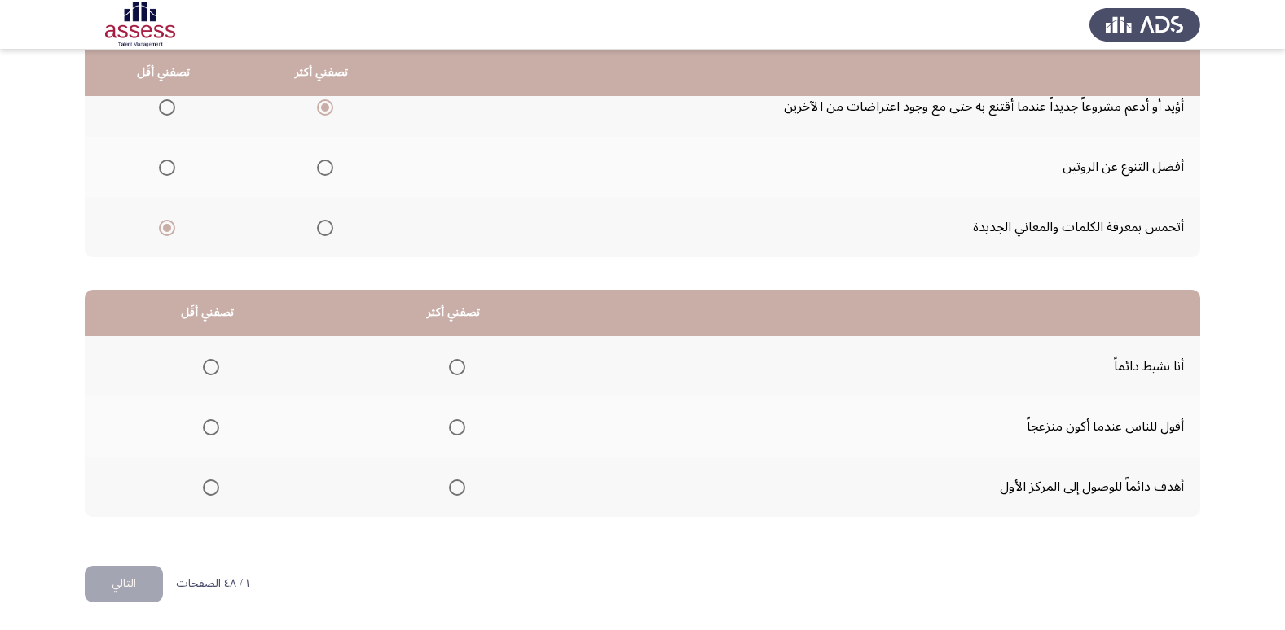
scroll to position [192, 0]
click at [209, 428] on span "Select an option" at bounding box center [211, 427] width 16 height 16
click at [209, 428] on input "Select an option" at bounding box center [211, 427] width 16 height 16
click at [458, 489] on span "Select an option" at bounding box center [457, 487] width 16 height 16
click at [458, 489] on input "Select an option" at bounding box center [457, 487] width 16 height 16
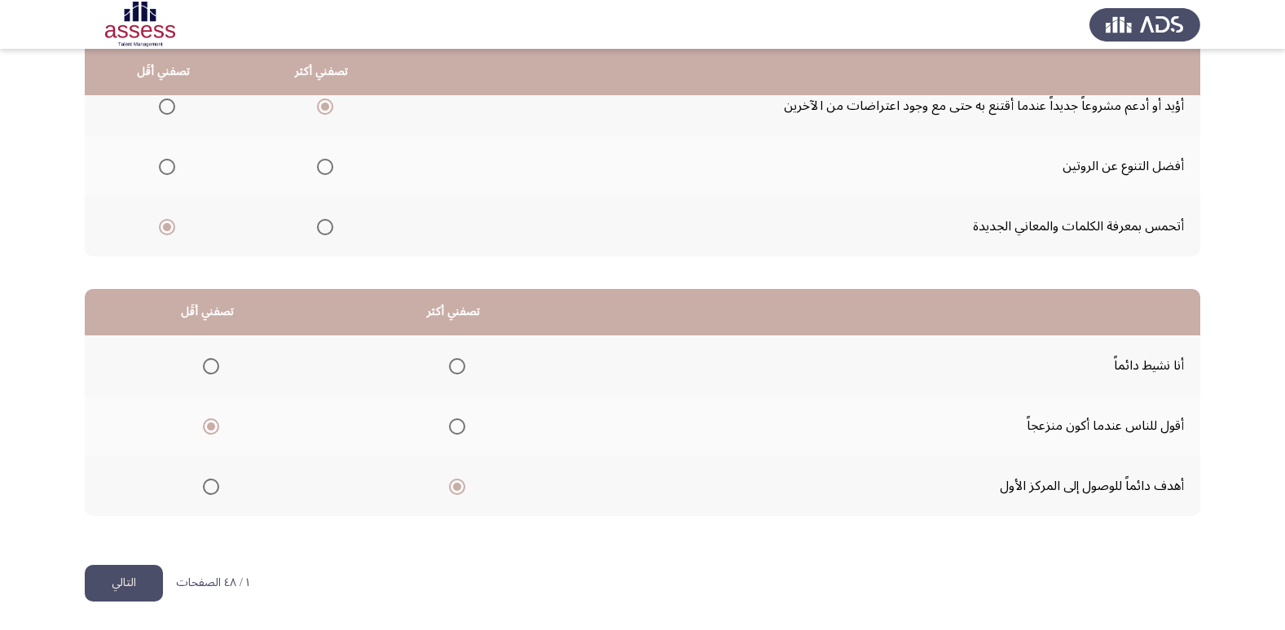
click at [117, 586] on button "التالي" at bounding box center [124, 583] width 78 height 37
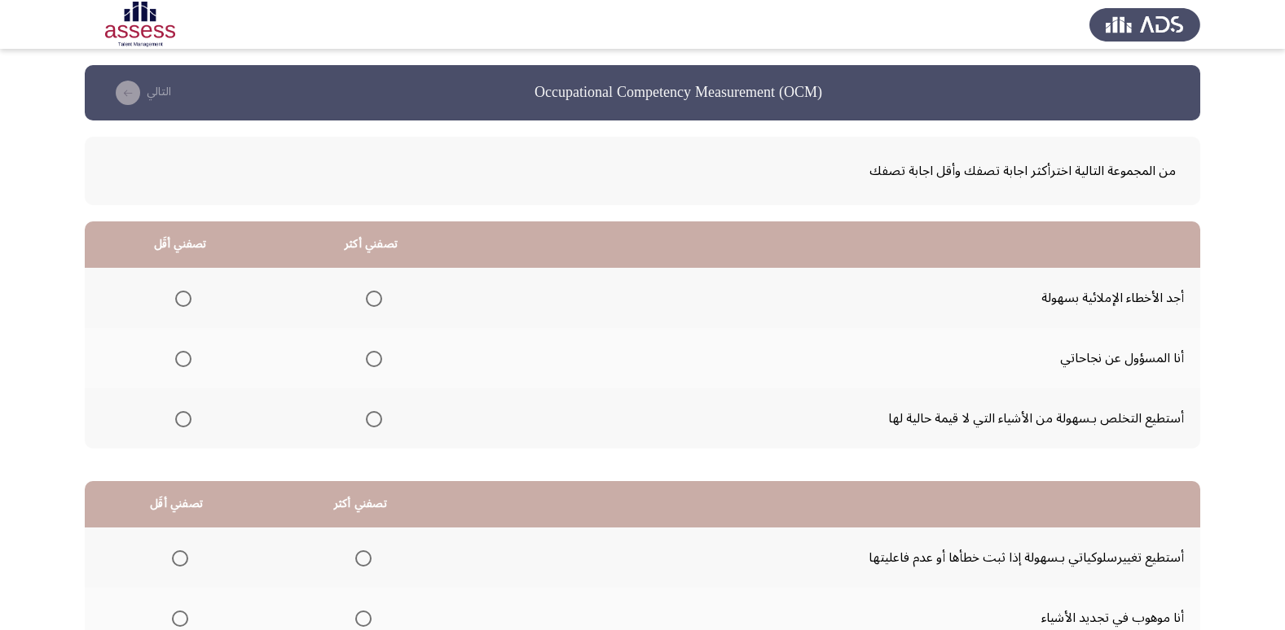
click at [374, 359] on span "Select an option" at bounding box center [374, 359] width 16 height 16
click at [374, 359] on input "Select an option" at bounding box center [374, 359] width 16 height 16
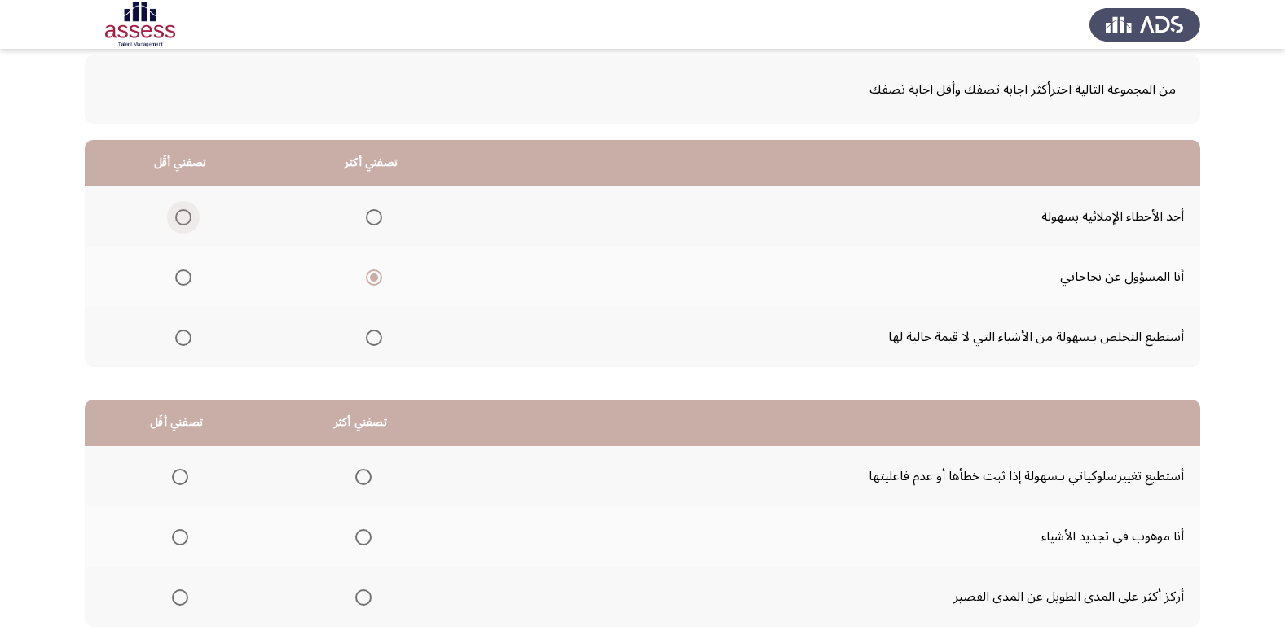
click at [190, 217] on span "Select an option" at bounding box center [183, 217] width 16 height 16
click at [190, 217] on input "Select an option" at bounding box center [183, 217] width 16 height 16
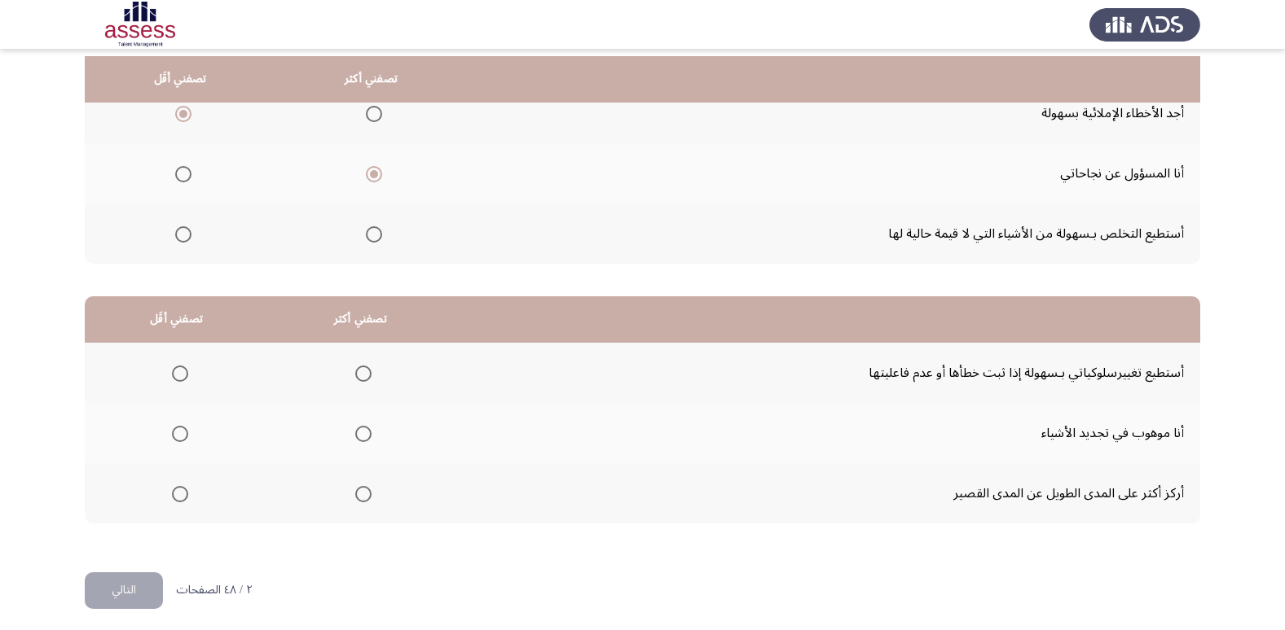
scroll to position [192, 0]
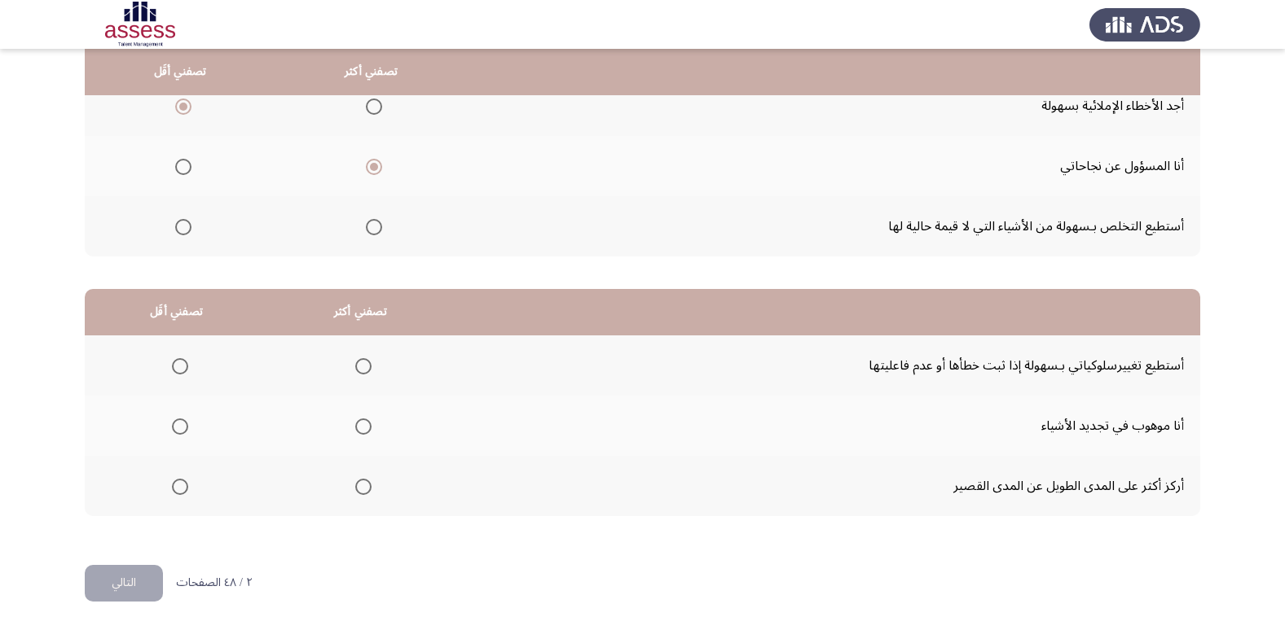
click at [349, 364] on label "Select an option" at bounding box center [360, 366] width 23 height 16
click at [355, 364] on input "Select an option" at bounding box center [363, 366] width 16 height 16
click at [362, 489] on span "Select an option" at bounding box center [363, 487] width 16 height 16
click at [362, 489] on input "Select an option" at bounding box center [363, 487] width 16 height 16
click at [176, 362] on span "Select an option" at bounding box center [180, 366] width 16 height 16
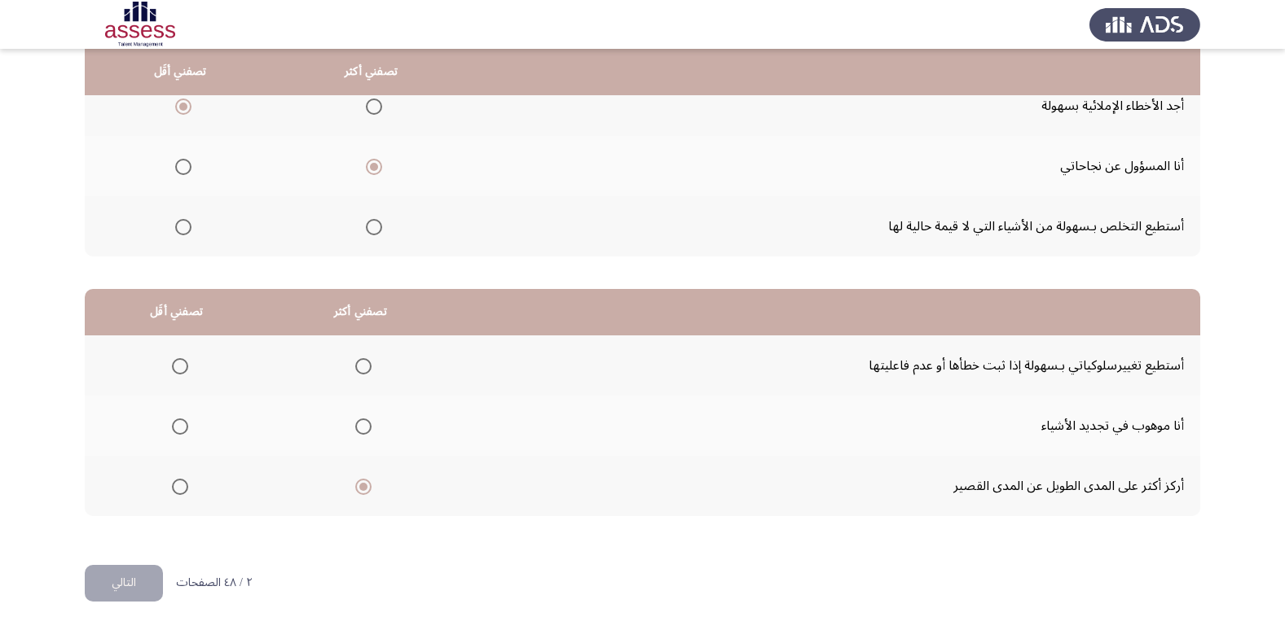
click at [176, 362] on input "Select an option" at bounding box center [180, 366] width 16 height 16
click at [367, 369] on span "Select an option" at bounding box center [363, 366] width 16 height 16
click at [367, 369] on input "Select an option" at bounding box center [363, 366] width 16 height 16
click at [172, 428] on span "Select an option" at bounding box center [180, 427] width 16 height 16
click at [172, 428] on input "Select an option" at bounding box center [180, 427] width 16 height 16
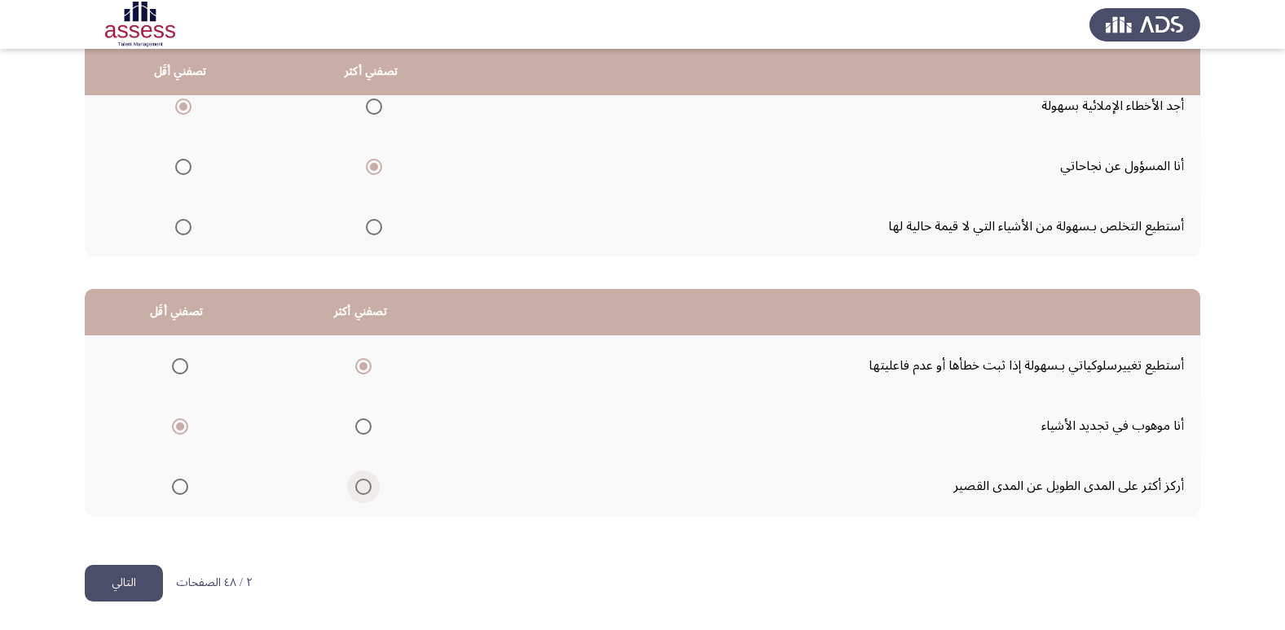
click at [367, 483] on span "Select an option" at bounding box center [363, 487] width 16 height 16
click at [367, 483] on input "Select an option" at bounding box center [363, 487] width 16 height 16
click at [104, 580] on button "التالي" at bounding box center [124, 583] width 78 height 37
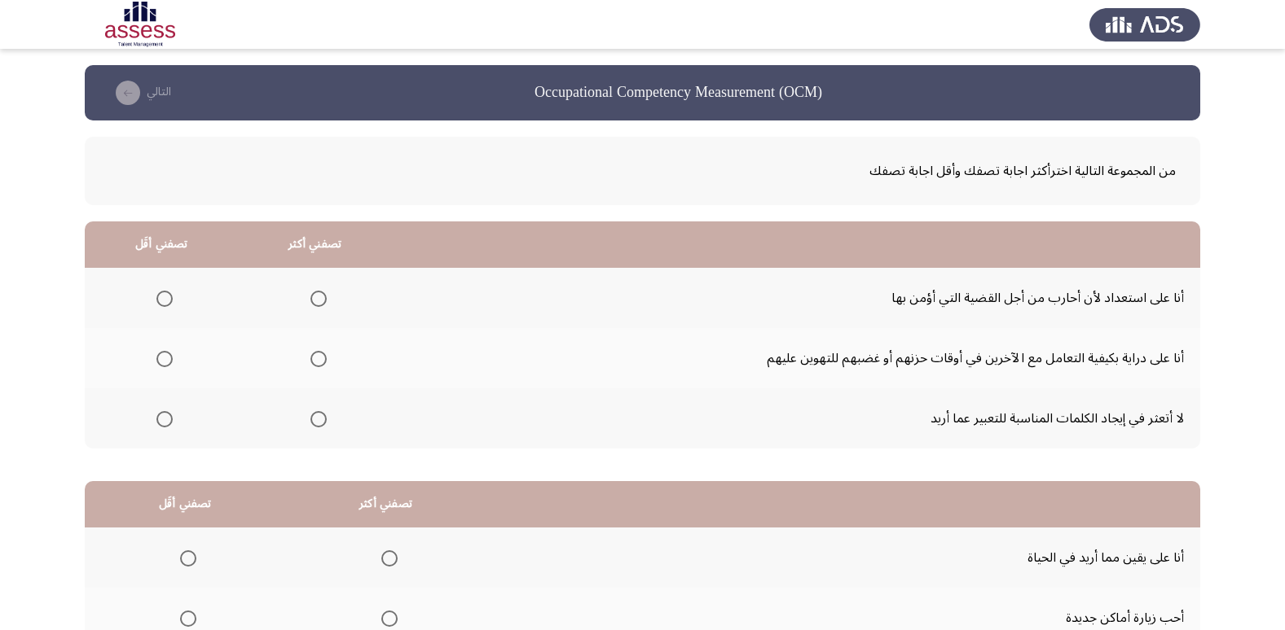
click at [319, 358] on span "Select an option" at bounding box center [318, 359] width 16 height 16
click at [319, 358] on input "Select an option" at bounding box center [318, 359] width 16 height 16
click at [172, 420] on span "Select an option" at bounding box center [164, 419] width 16 height 16
click at [172, 420] on input "Select an option" at bounding box center [164, 419] width 16 height 16
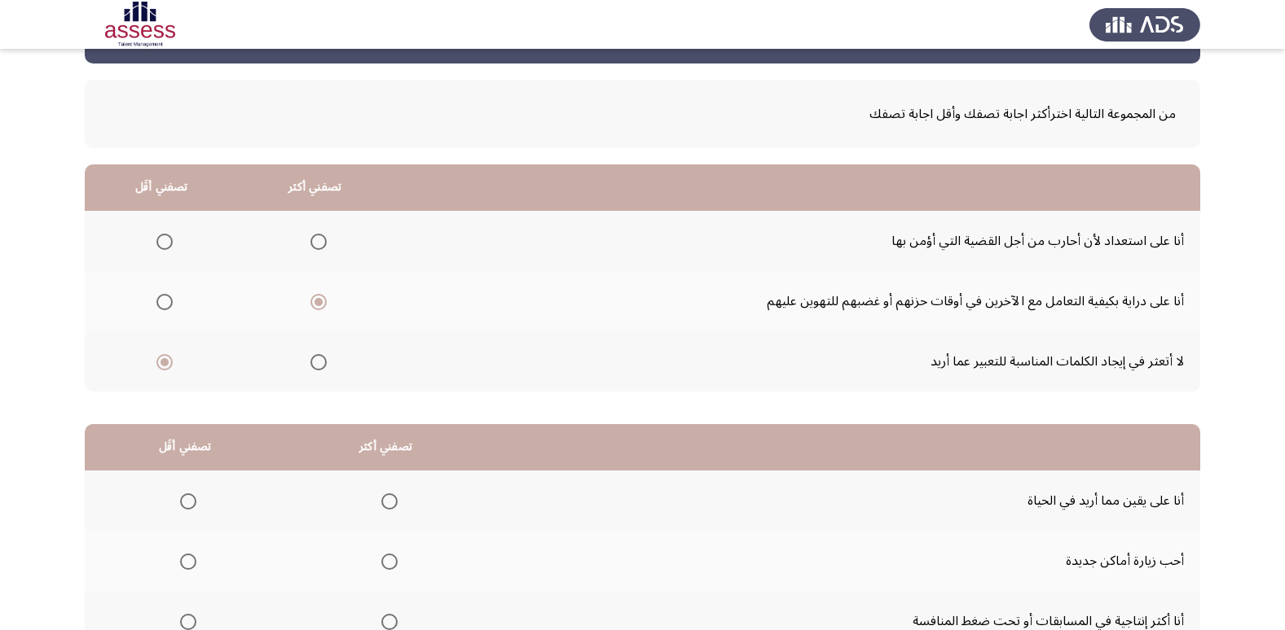
scroll to position [81, 0]
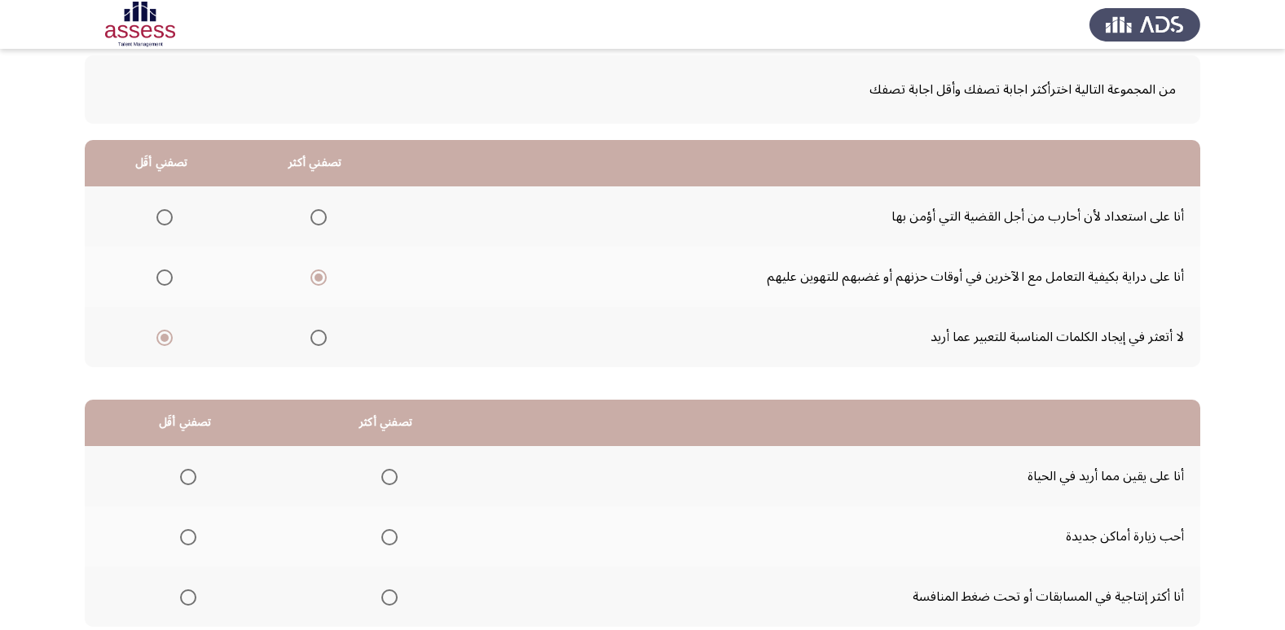
click at [169, 203] on mat-radio-group "Select an option" at bounding box center [161, 217] width 23 height 28
click at [162, 206] on mat-radio-group "Select an option" at bounding box center [161, 217] width 23 height 28
click at [161, 217] on span "Select an option" at bounding box center [164, 217] width 16 height 16
click at [161, 217] on input "Select an option" at bounding box center [164, 217] width 16 height 16
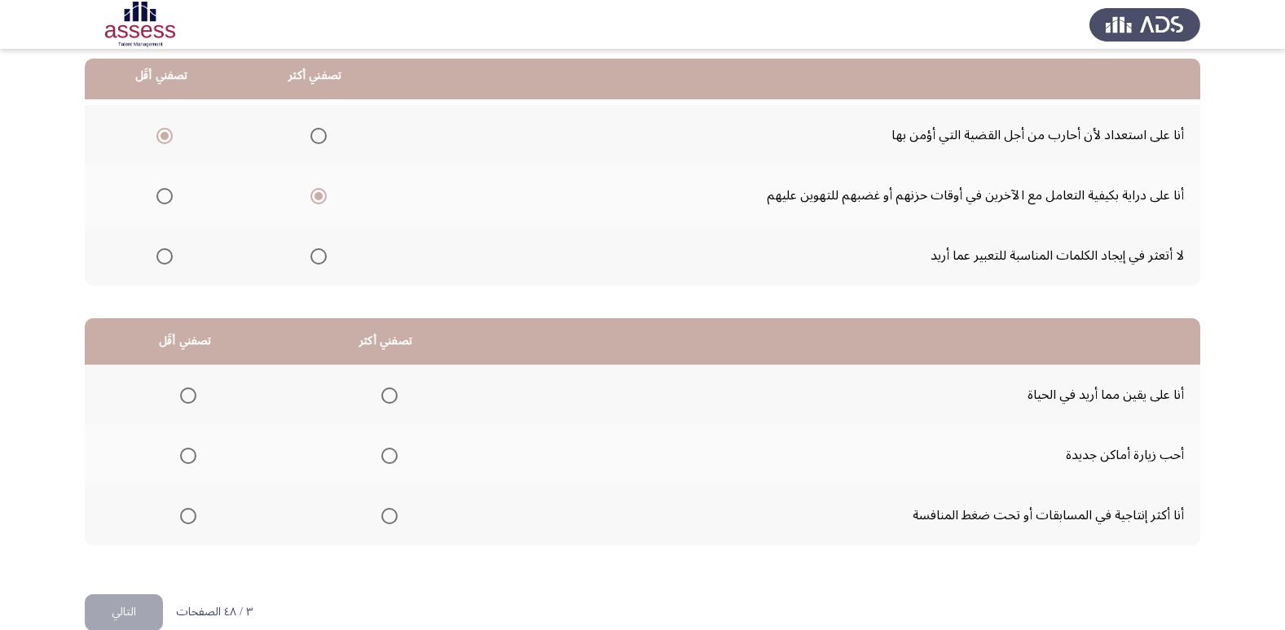
scroll to position [192, 0]
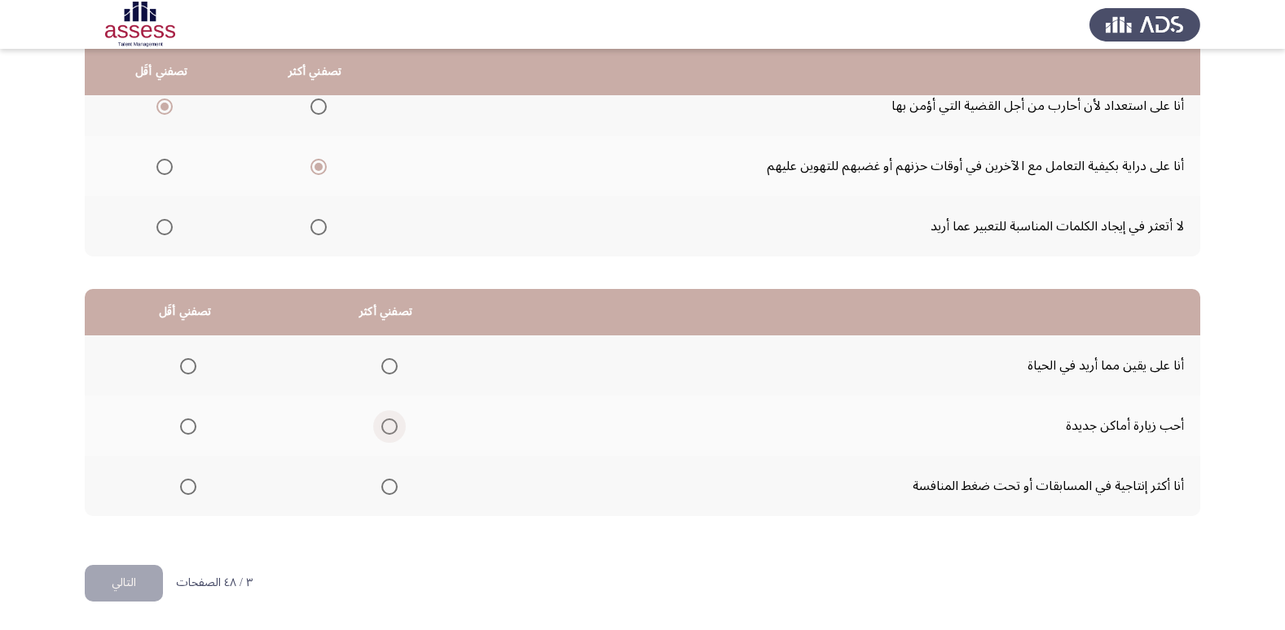
click at [389, 427] on span "Select an option" at bounding box center [389, 427] width 0 height 0
click at [384, 426] on input "Select an option" at bounding box center [389, 427] width 16 height 16
click at [184, 491] on span "Select an option" at bounding box center [188, 487] width 16 height 16
click at [184, 491] on input "Select an option" at bounding box center [188, 487] width 16 height 16
click at [112, 582] on button "التالي" at bounding box center [124, 583] width 78 height 37
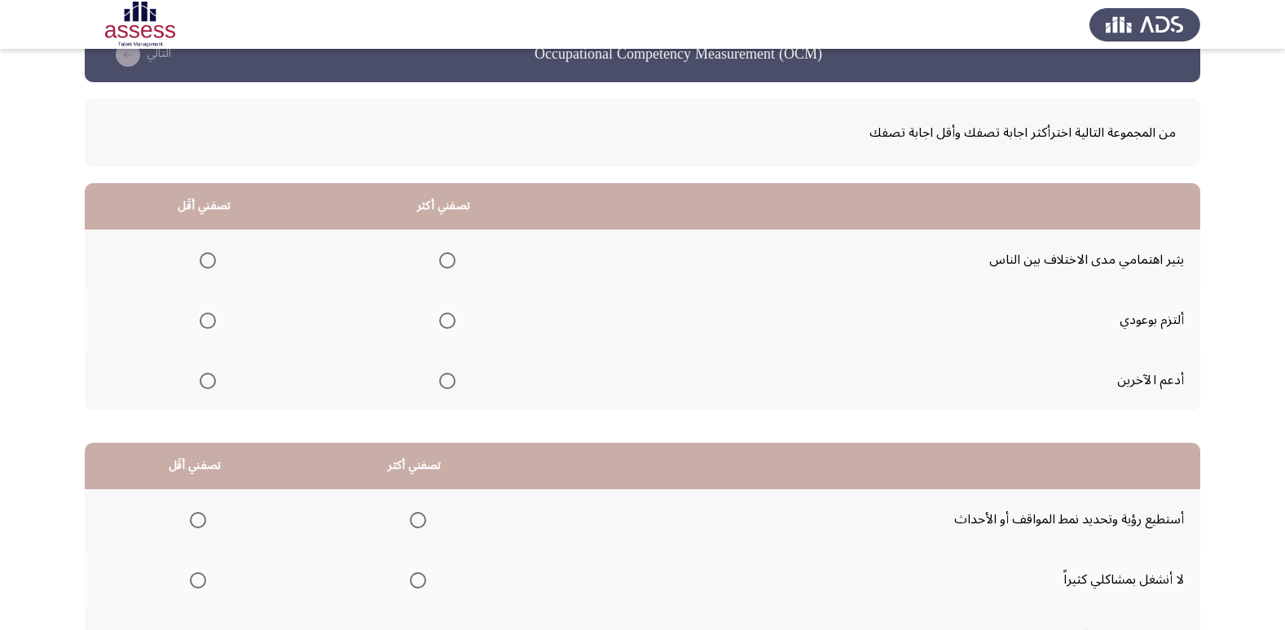
scroll to position [0, 0]
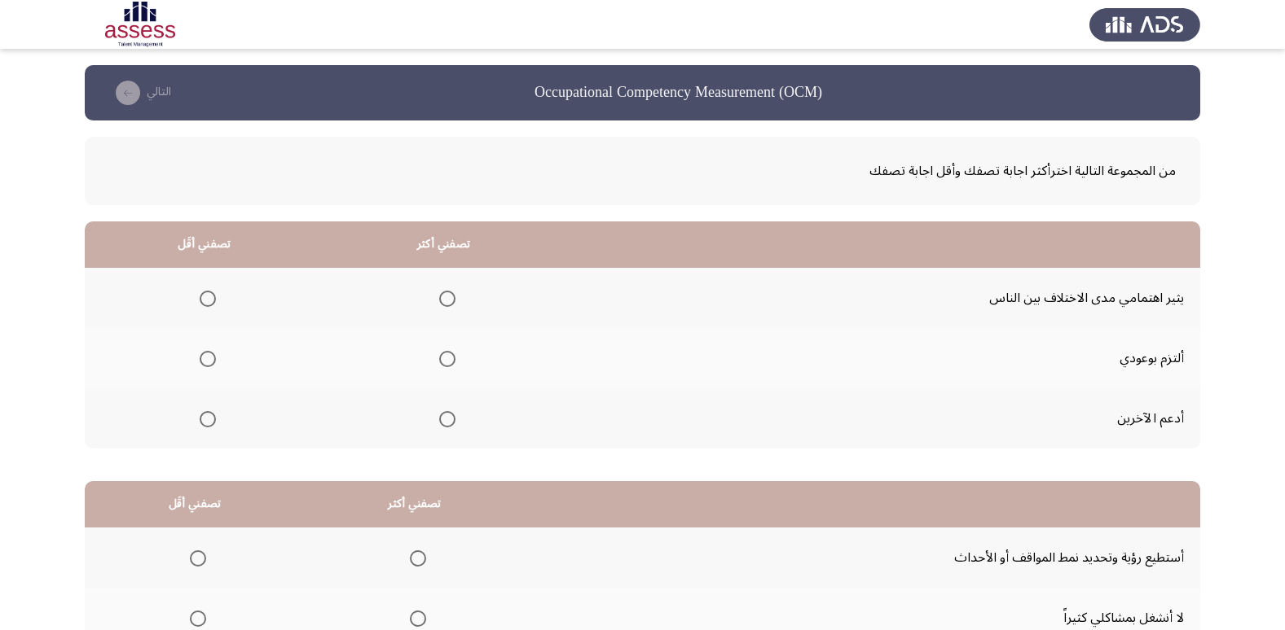
click at [444, 301] on span "Select an option" at bounding box center [447, 299] width 16 height 16
click at [444, 301] on input "Select an option" at bounding box center [447, 299] width 16 height 16
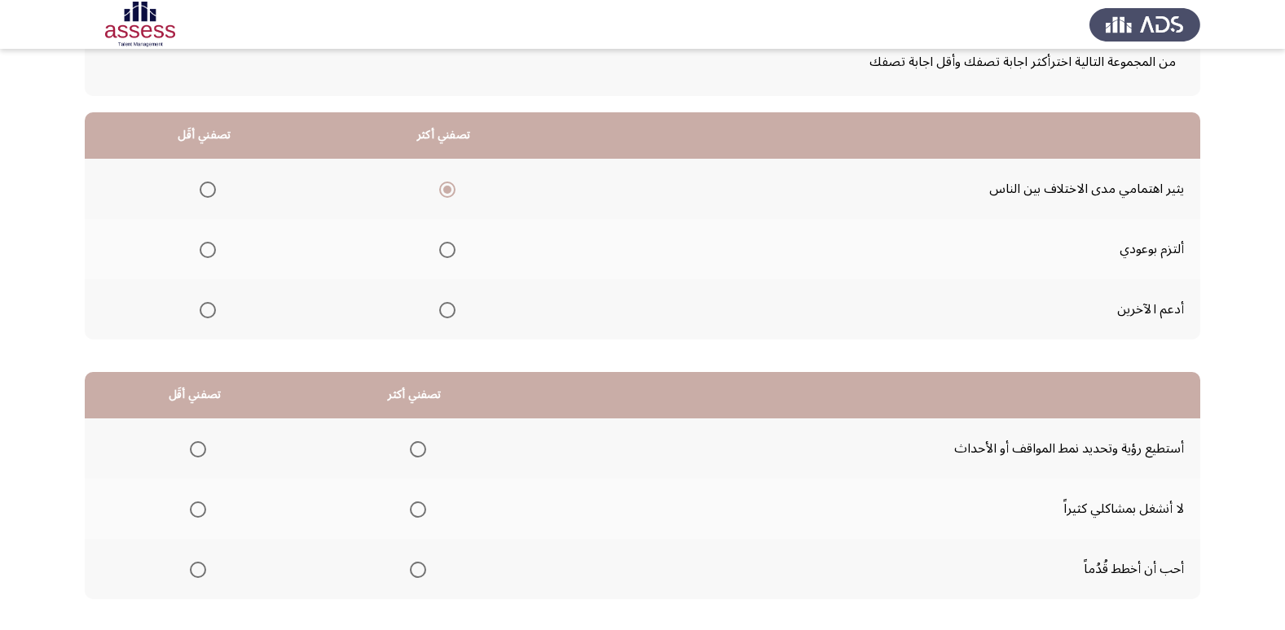
scroll to position [81, 0]
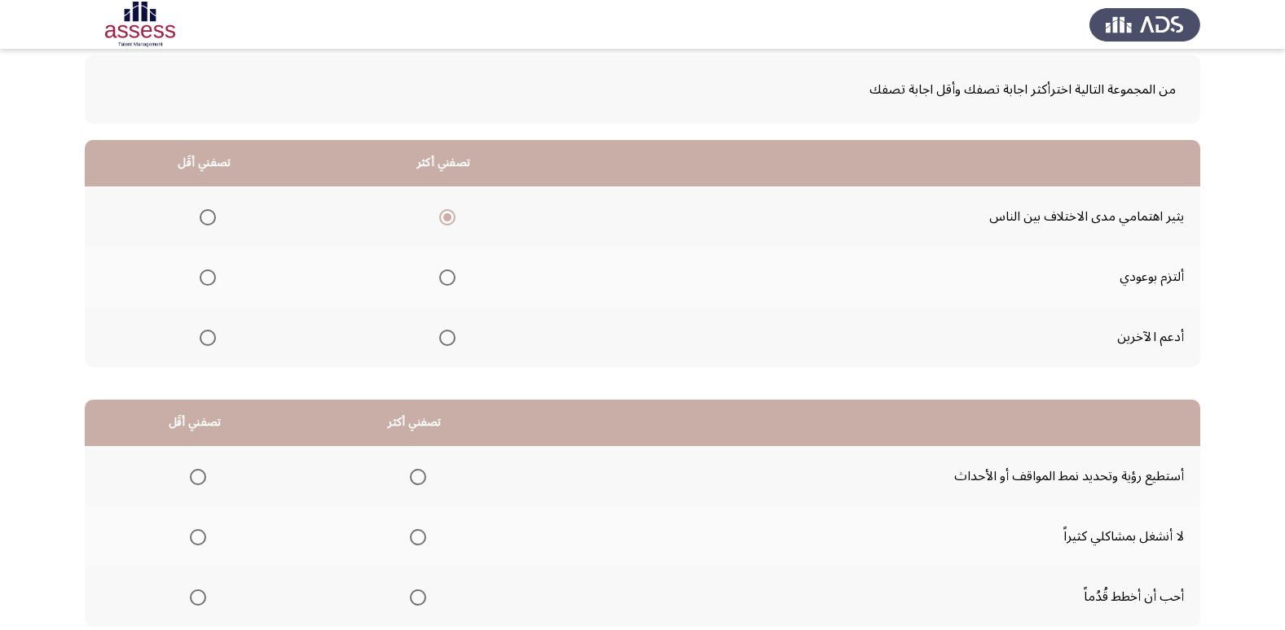
click at [444, 284] on span "Select an option" at bounding box center [447, 278] width 16 height 16
click at [444, 284] on input "Select an option" at bounding box center [447, 278] width 16 height 16
click at [213, 211] on span "Select an option" at bounding box center [208, 217] width 16 height 16
click at [213, 211] on input "Select an option" at bounding box center [208, 217] width 16 height 16
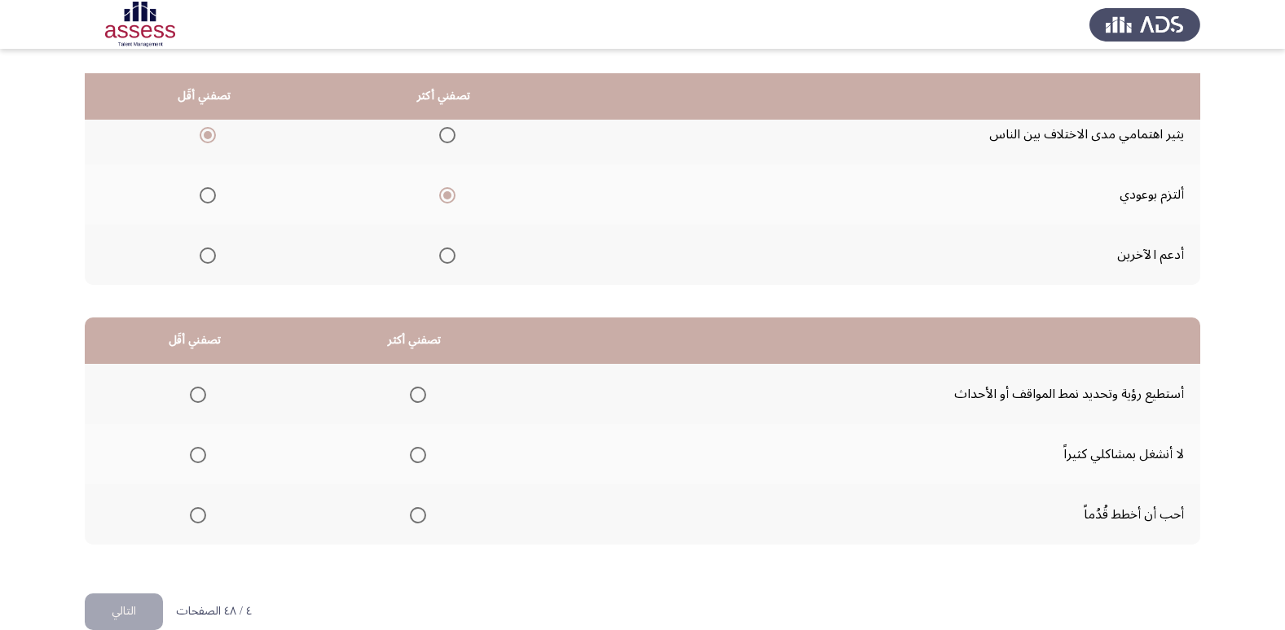
scroll to position [192, 0]
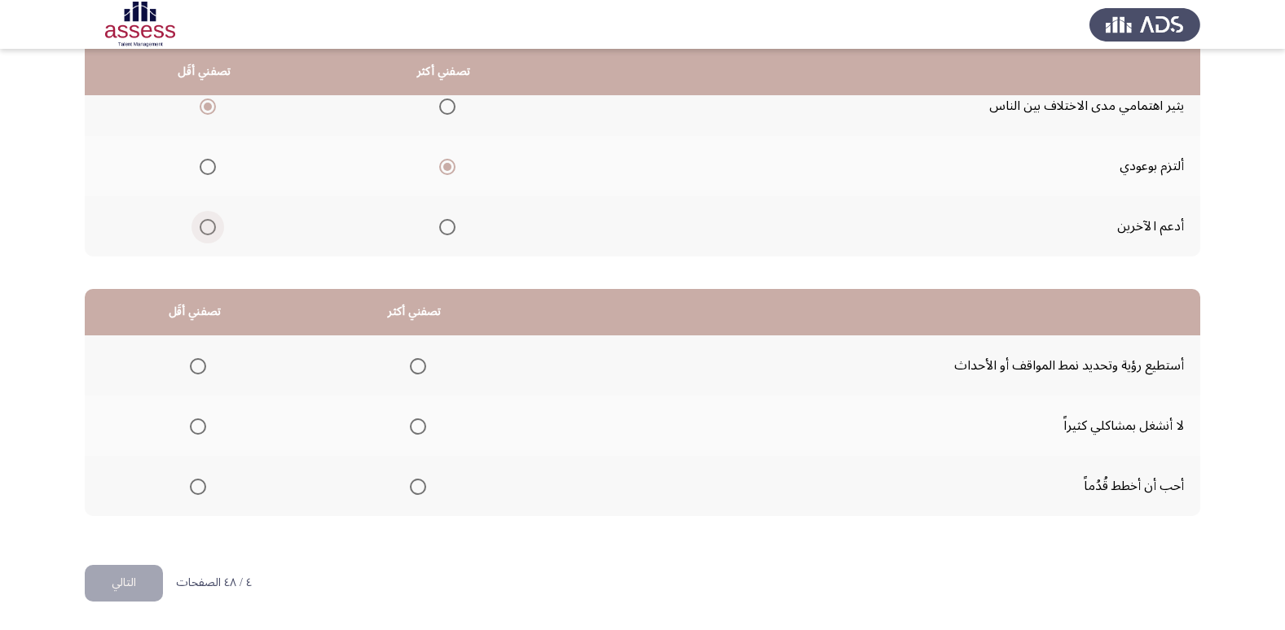
click at [208, 226] on span "Select an option" at bounding box center [208, 227] width 16 height 16
click at [208, 226] on input "Select an option" at bounding box center [208, 227] width 16 height 16
click at [411, 367] on span "Select an option" at bounding box center [418, 366] width 16 height 16
click at [411, 367] on input "Select an option" at bounding box center [418, 366] width 16 height 16
click at [192, 427] on span "Select an option" at bounding box center [198, 427] width 16 height 16
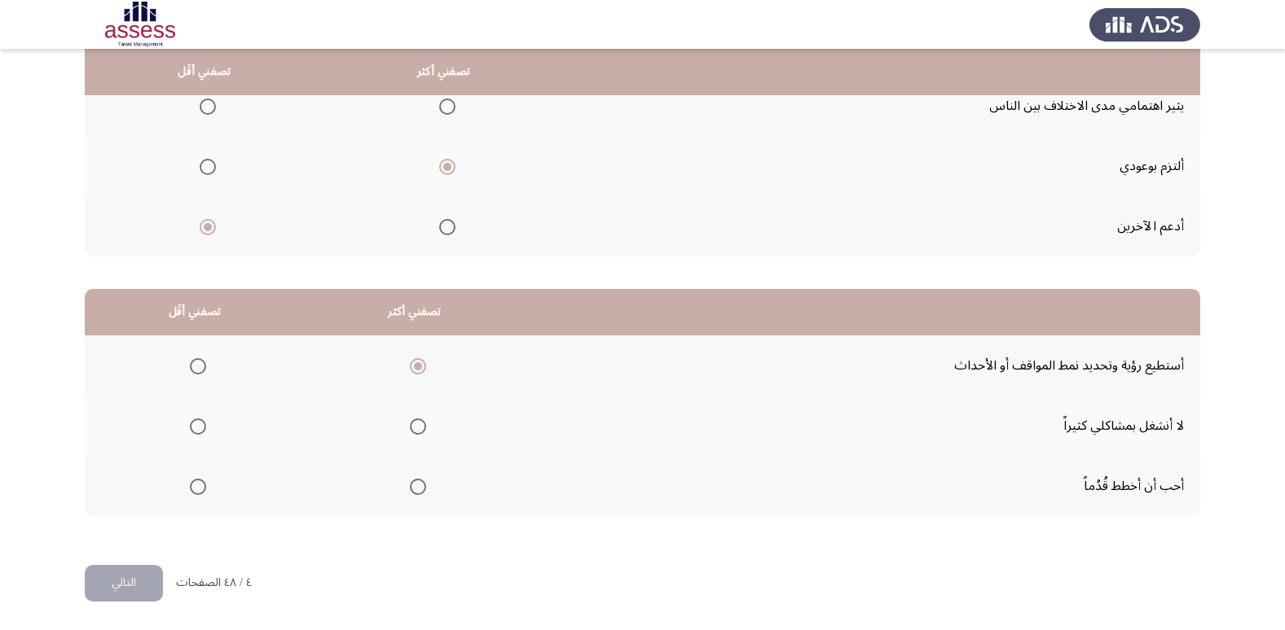
click at [192, 427] on input "Select an option" at bounding box center [198, 427] width 16 height 16
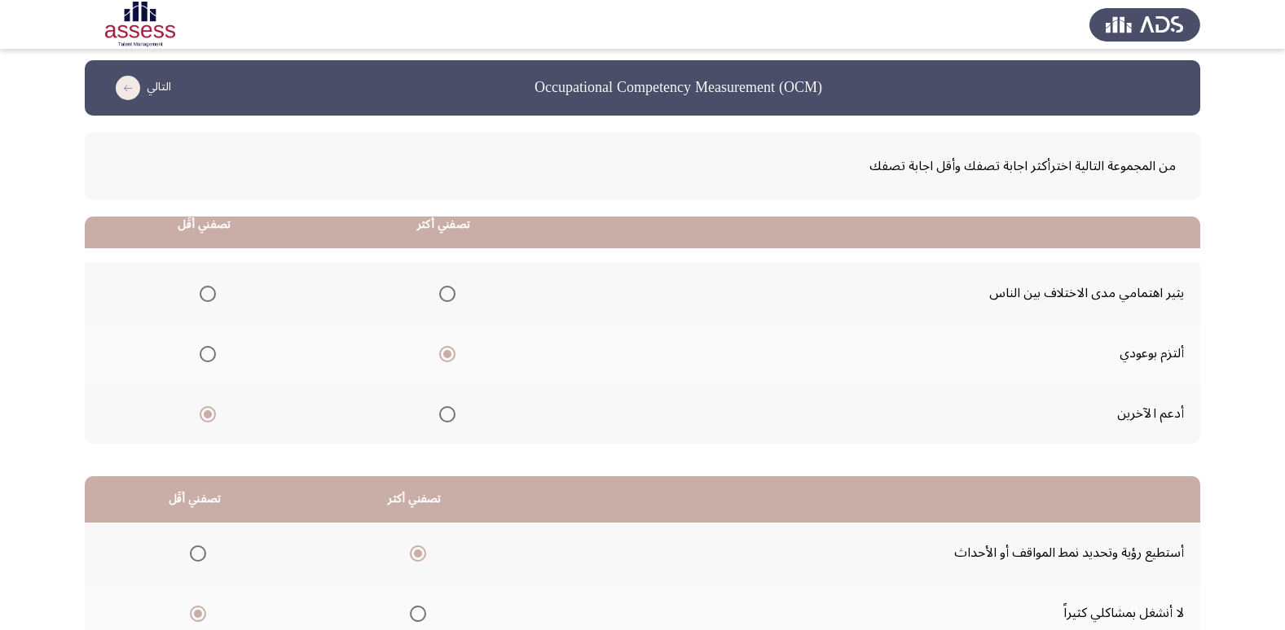
scroll to position [0, 0]
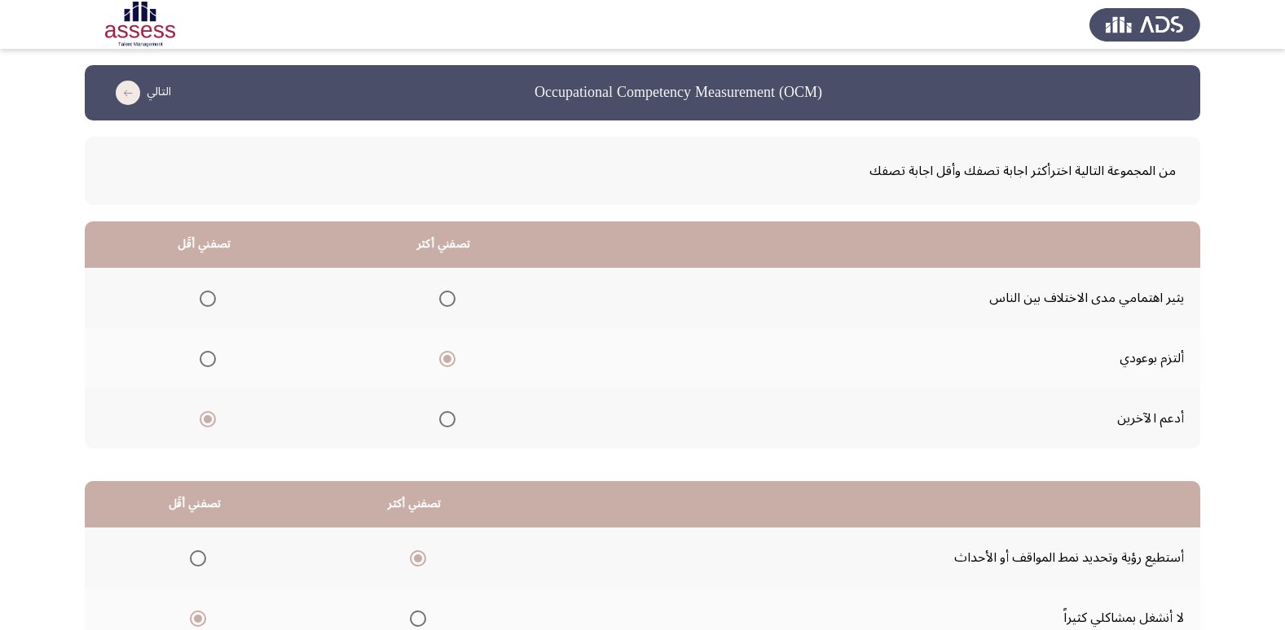
click at [204, 297] on span "Select an option" at bounding box center [208, 299] width 16 height 16
click at [204, 297] on input "Select an option" at bounding box center [208, 299] width 16 height 16
click at [280, 370] on th at bounding box center [204, 358] width 239 height 60
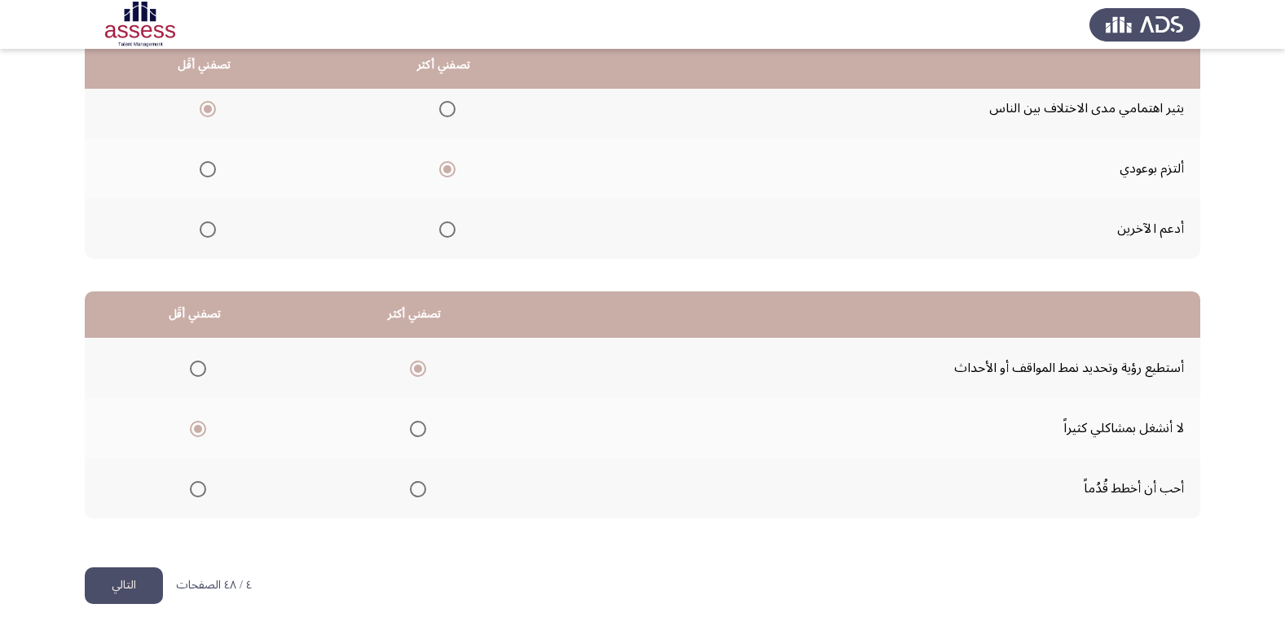
scroll to position [192, 0]
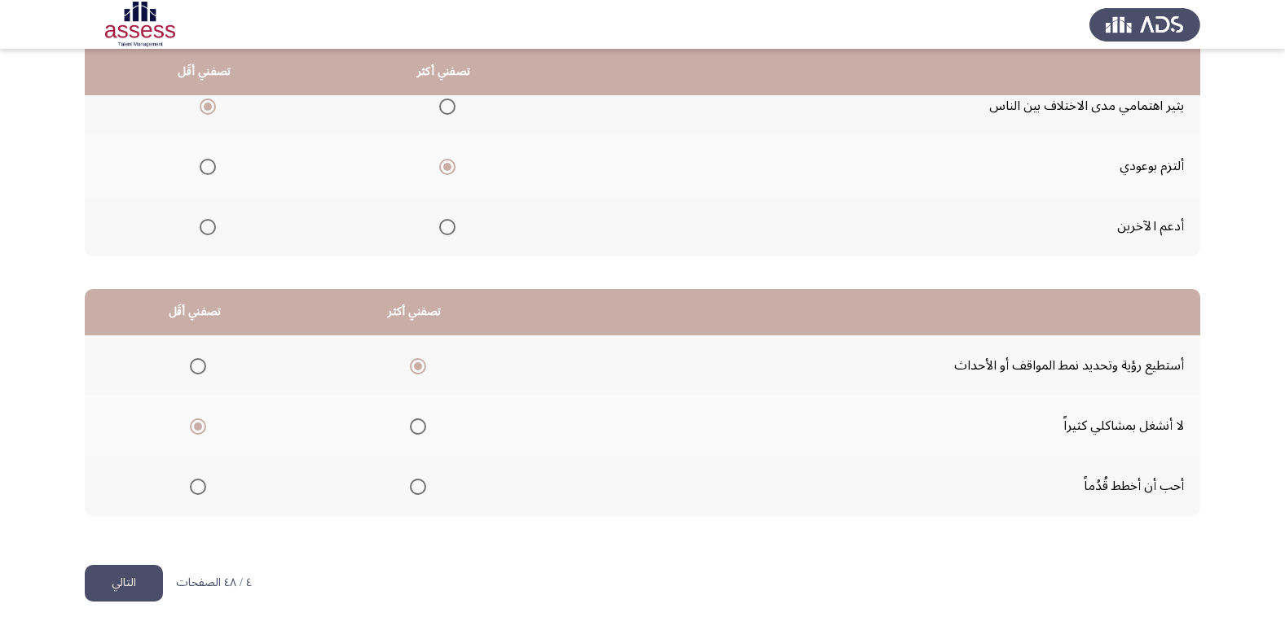
click at [138, 591] on button "التالي" at bounding box center [124, 583] width 78 height 37
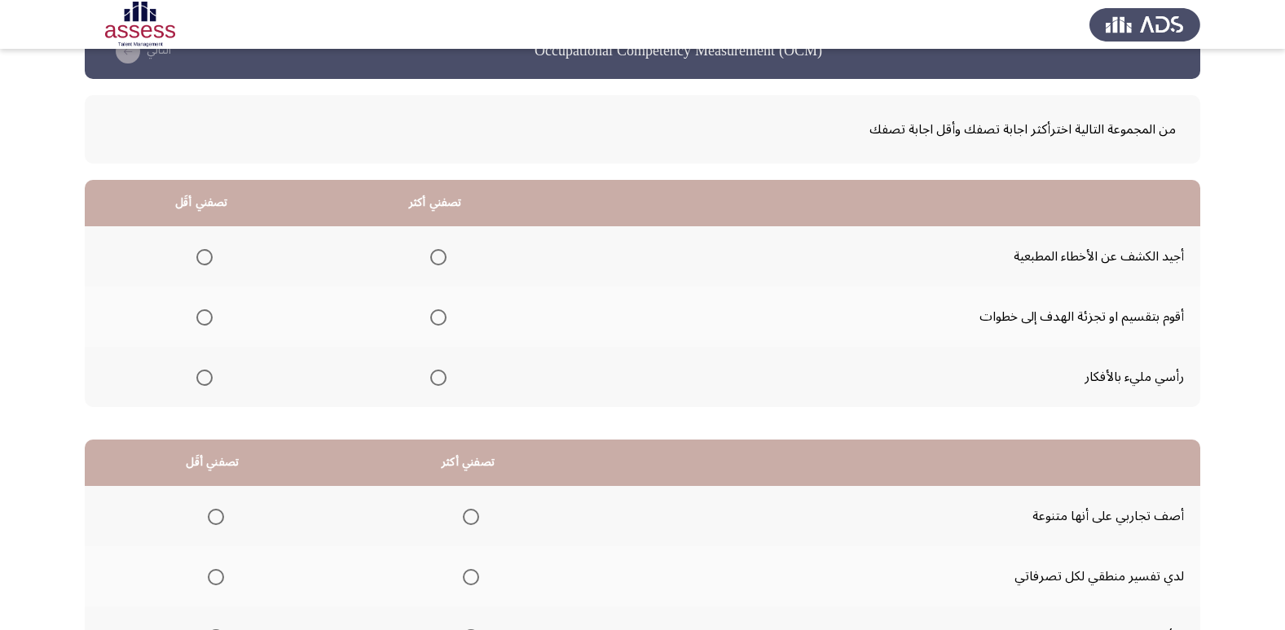
scroll to position [81, 0]
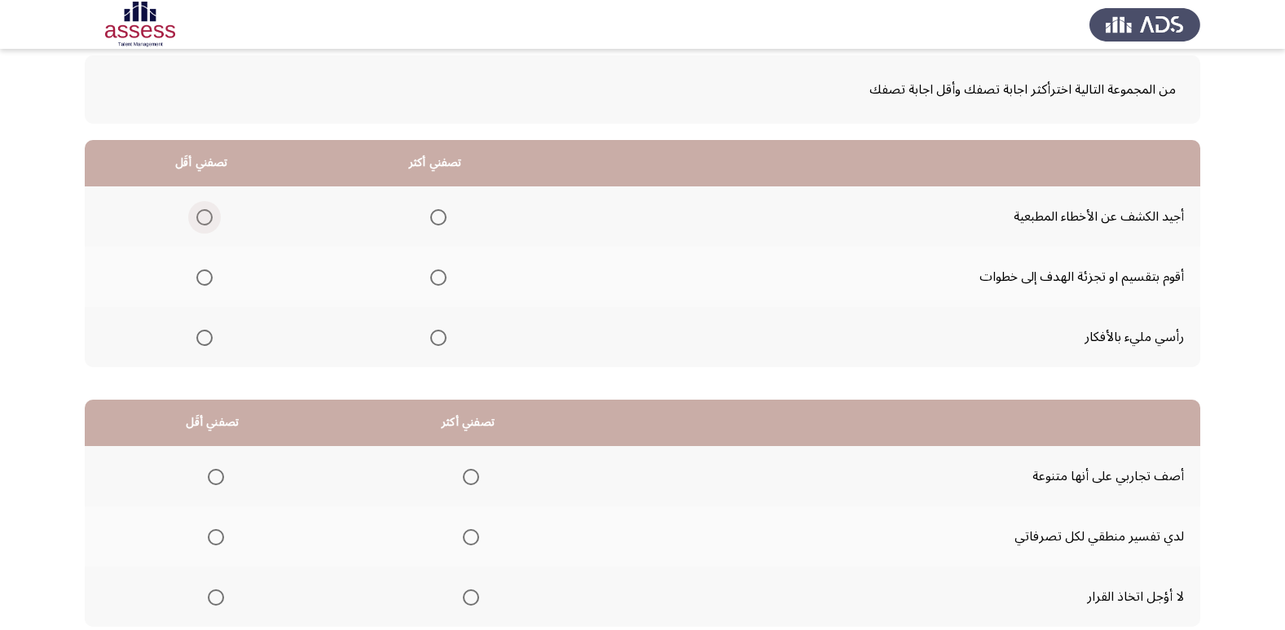
click at [208, 215] on span "Select an option" at bounding box center [204, 217] width 16 height 16
click at [208, 215] on input "Select an option" at bounding box center [204, 217] width 16 height 16
click at [430, 274] on span "Select an option" at bounding box center [438, 278] width 16 height 16
click at [430, 274] on input "Select an option" at bounding box center [438, 278] width 16 height 16
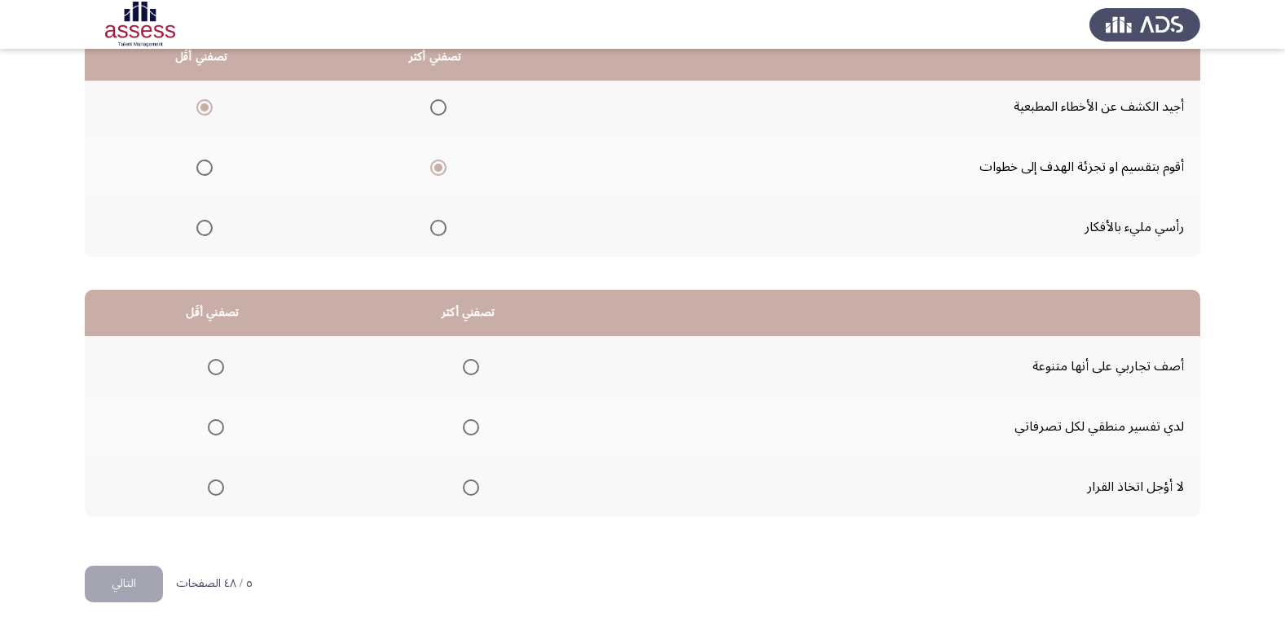
scroll to position [192, 0]
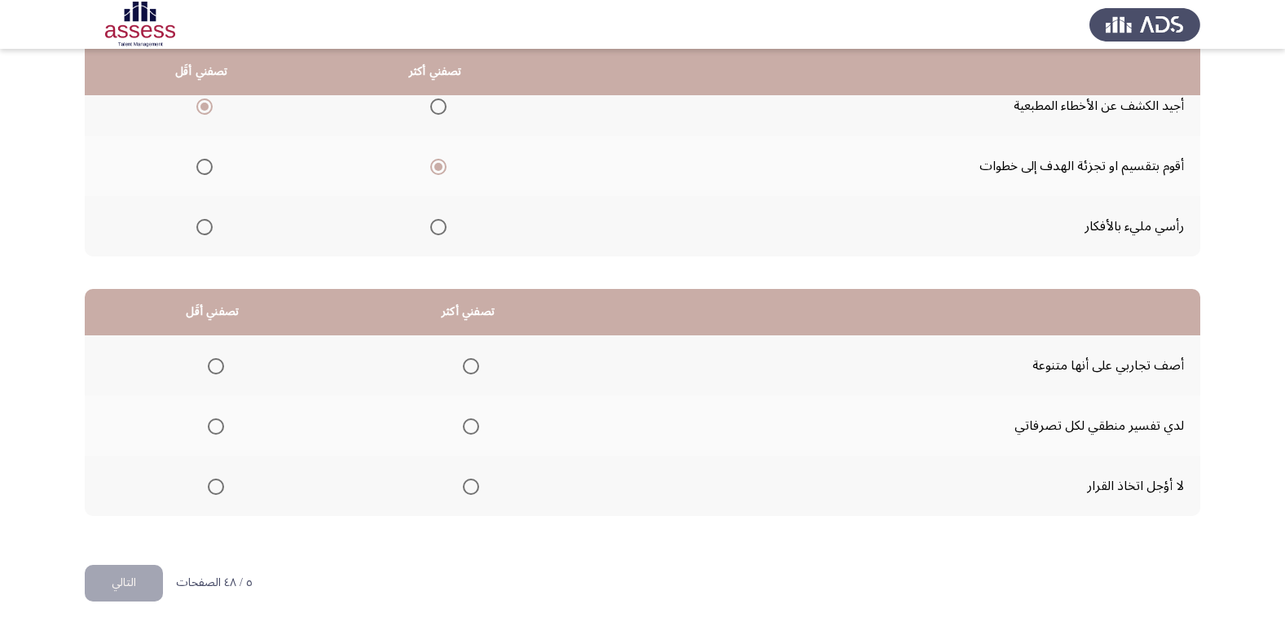
click at [471, 425] on span "Select an option" at bounding box center [471, 427] width 16 height 16
click at [471, 425] on input "Select an option" at bounding box center [471, 427] width 16 height 16
click at [223, 485] on span "Select an option" at bounding box center [216, 487] width 16 height 16
click at [223, 485] on input "Select an option" at bounding box center [216, 487] width 16 height 16
click at [148, 578] on button "التالي" at bounding box center [124, 583] width 78 height 37
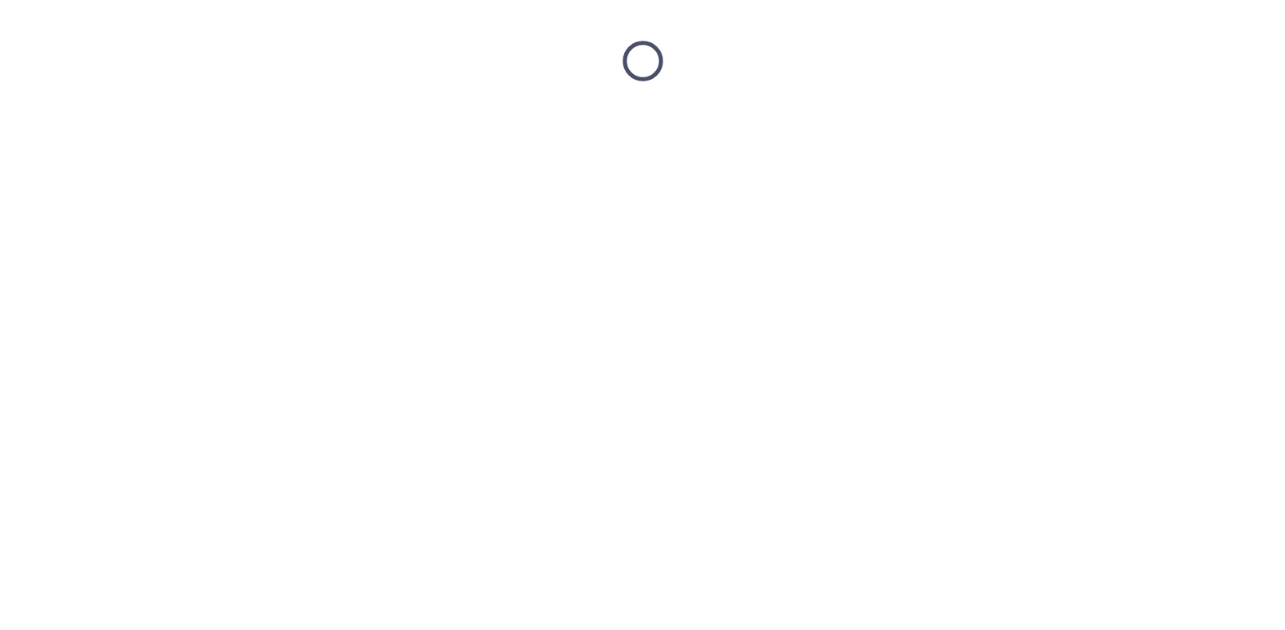
scroll to position [0, 0]
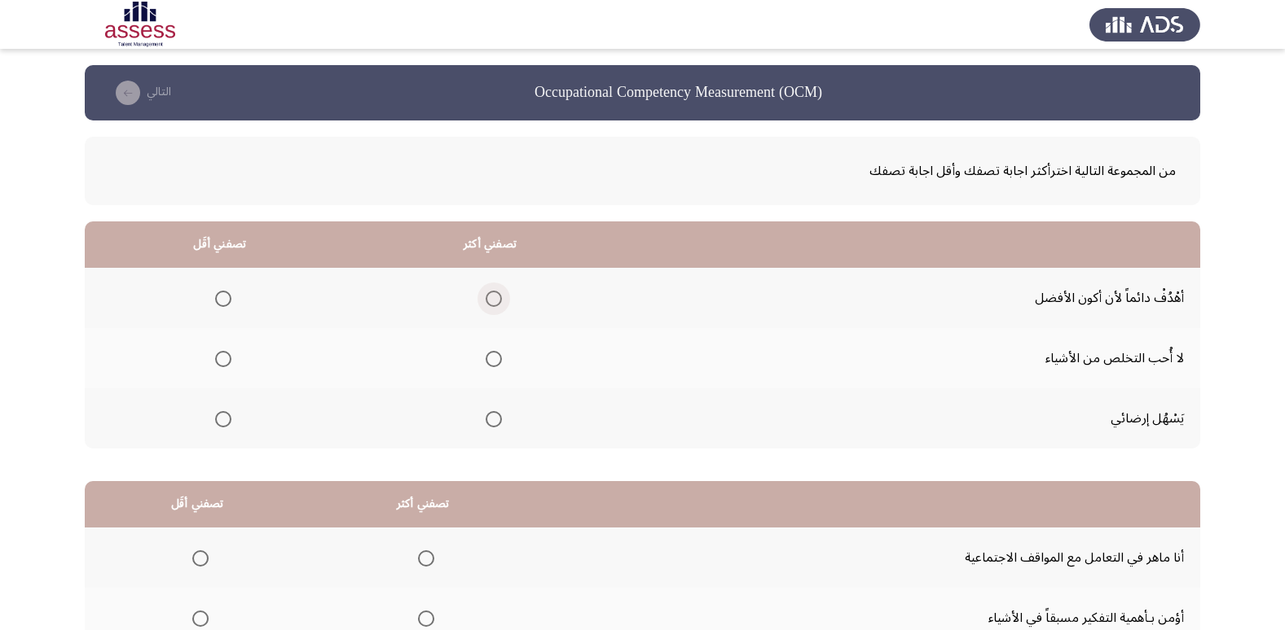
click at [499, 302] on span "Select an option" at bounding box center [493, 299] width 16 height 16
click at [499, 302] on input "Select an option" at bounding box center [493, 299] width 16 height 16
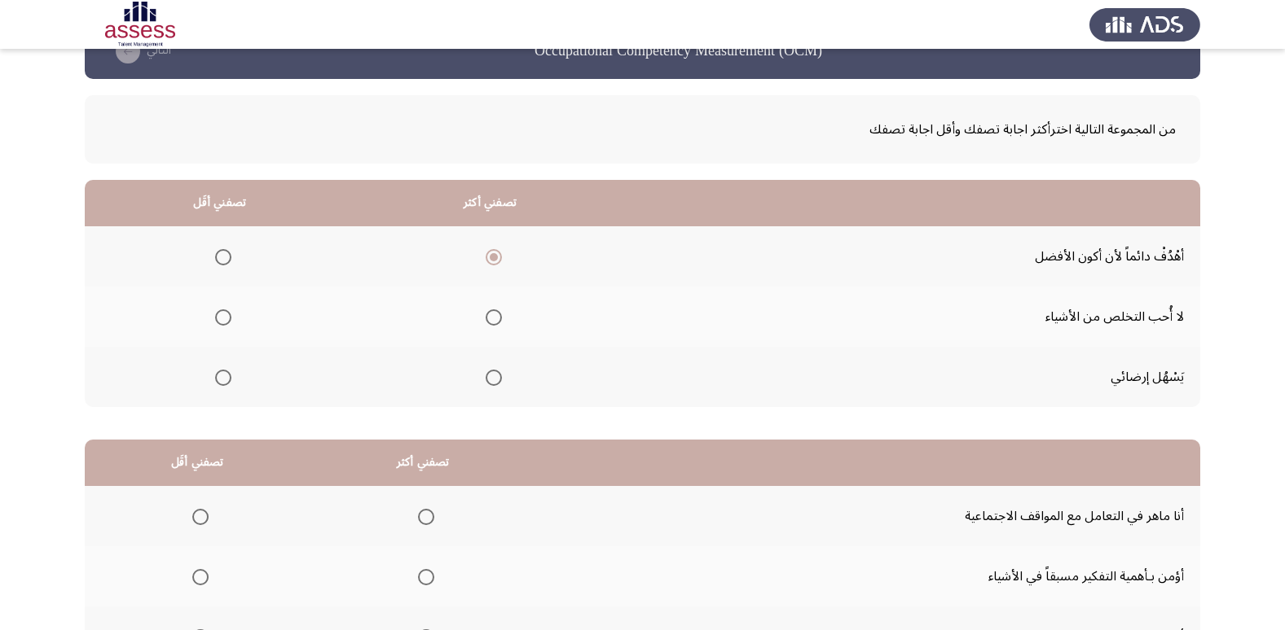
scroll to position [81, 0]
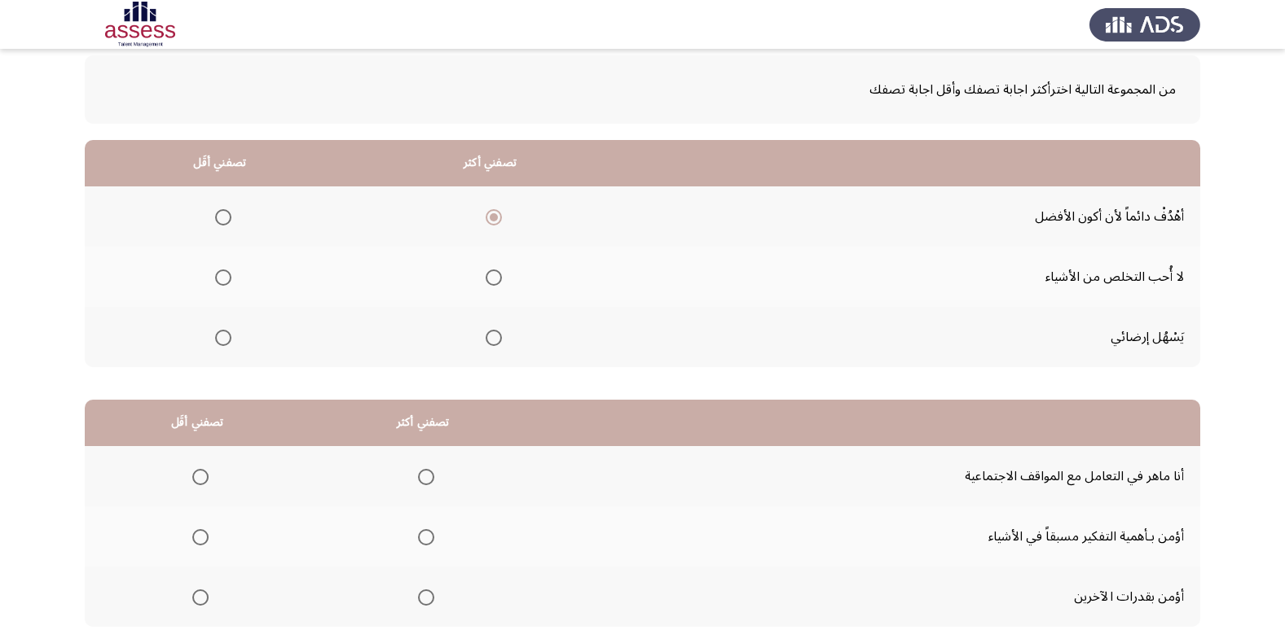
click at [218, 341] on span "Select an option" at bounding box center [223, 338] width 16 height 16
click at [218, 341] on input "Select an option" at bounding box center [223, 338] width 16 height 16
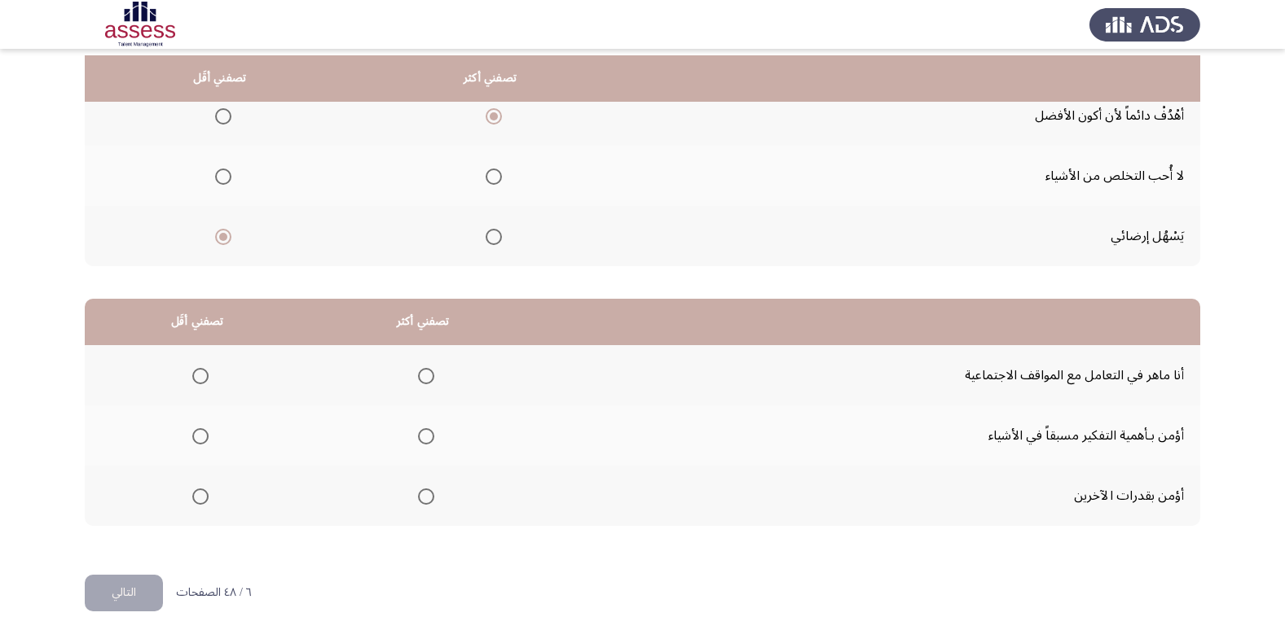
scroll to position [192, 0]
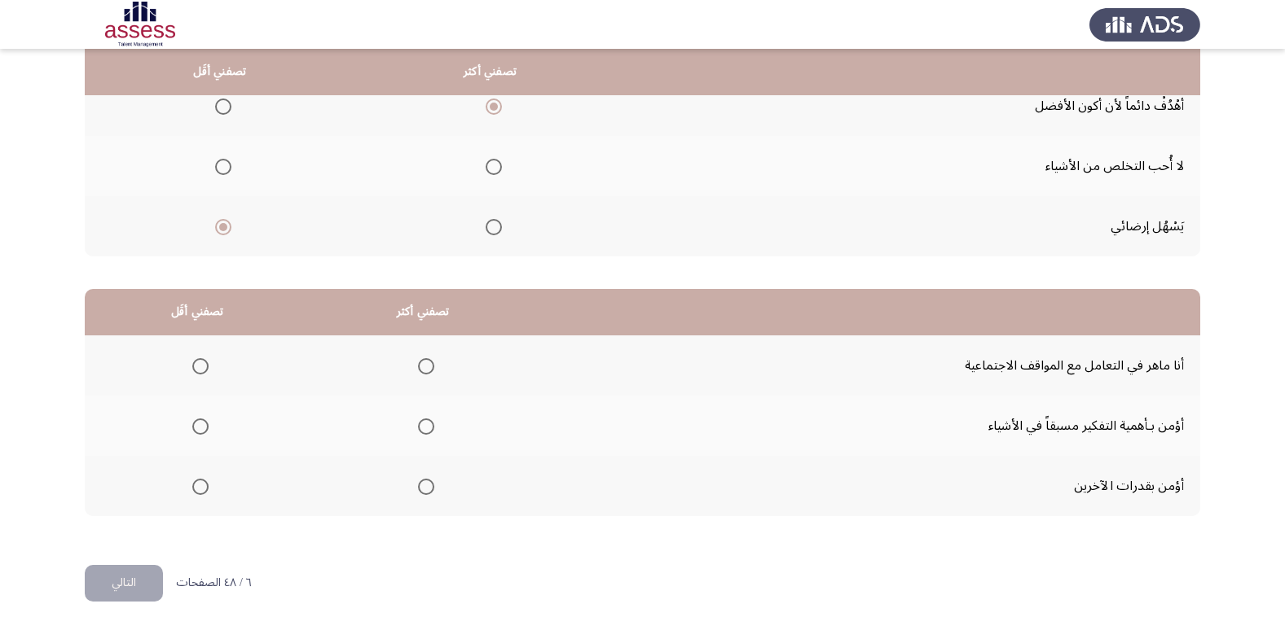
click at [433, 426] on th at bounding box center [423, 426] width 226 height 60
click at [426, 427] on span "Select an option" at bounding box center [426, 427] width 16 height 16
click at [426, 427] on input "Select an option" at bounding box center [426, 427] width 16 height 16
click at [183, 358] on th at bounding box center [198, 366] width 226 height 60
click at [191, 362] on label "Select an option" at bounding box center [197, 366] width 23 height 16
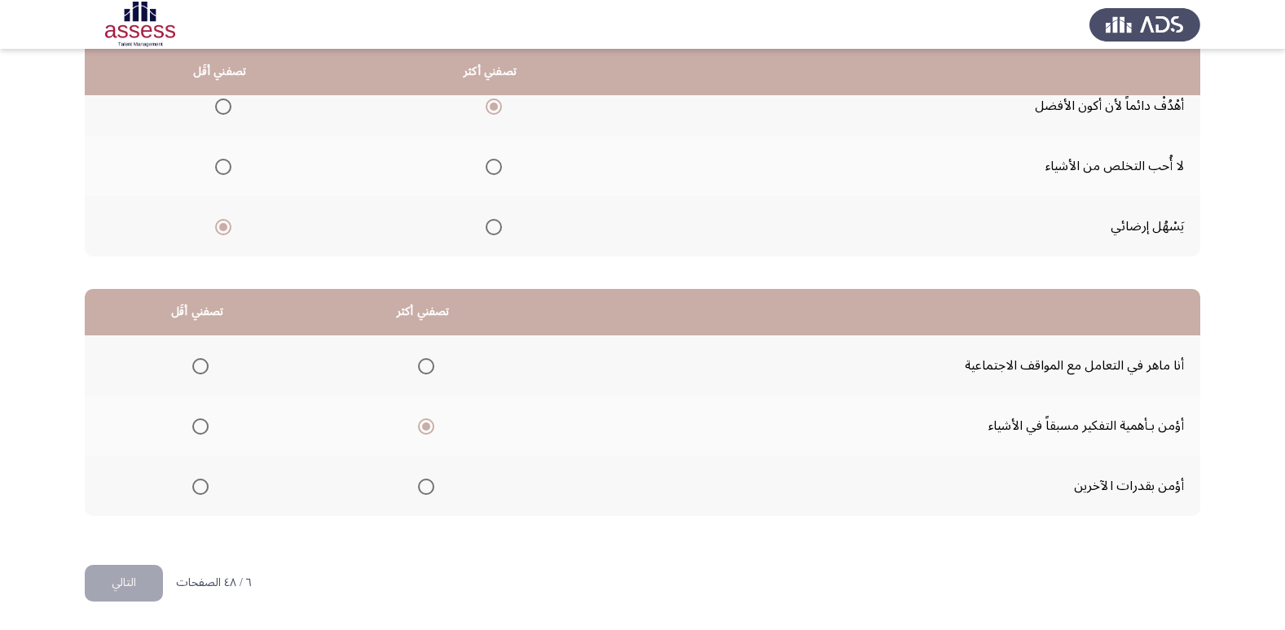
click at [192, 362] on input "Select an option" at bounding box center [200, 366] width 16 height 16
click at [143, 565] on button "التالي" at bounding box center [124, 583] width 78 height 37
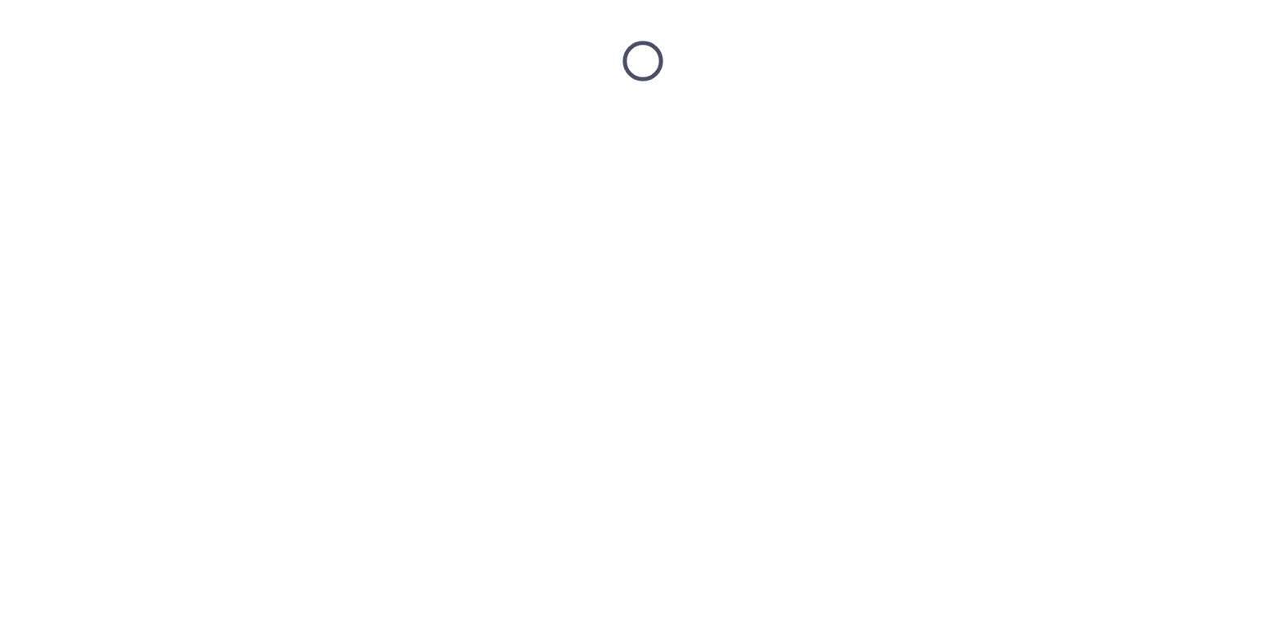
scroll to position [0, 0]
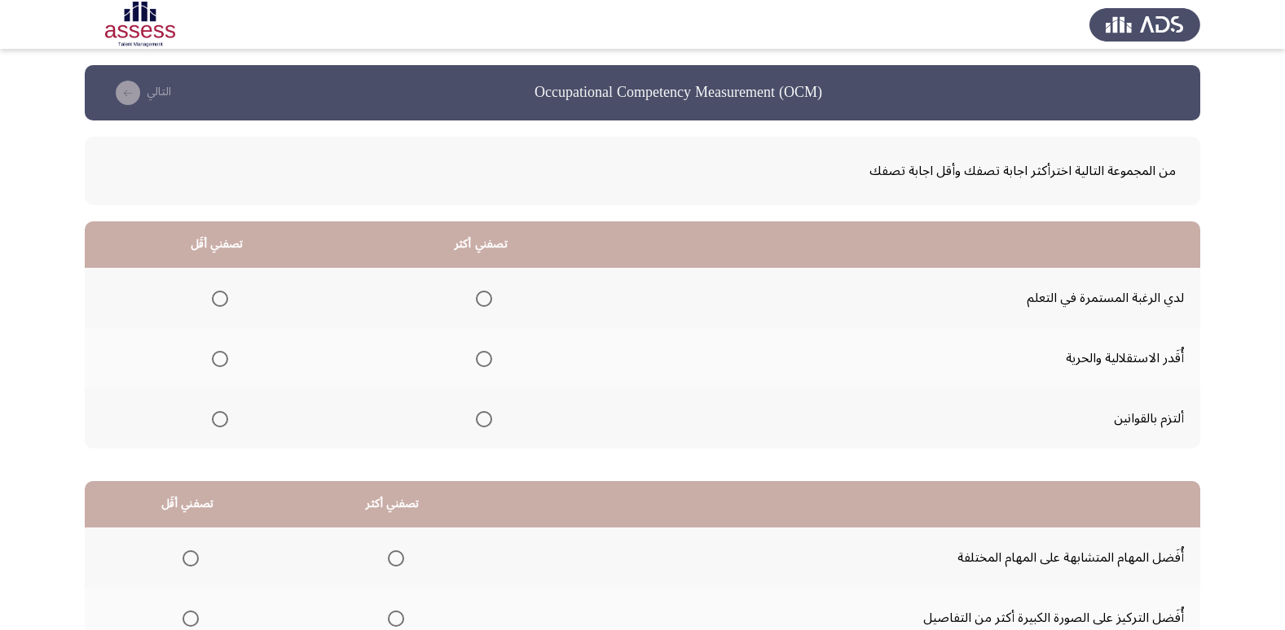
click at [490, 292] on th at bounding box center [481, 298] width 265 height 60
click at [487, 299] on span "Select an option" at bounding box center [484, 299] width 16 height 16
click at [487, 299] on input "Select an option" at bounding box center [484, 299] width 16 height 16
click at [221, 426] on span "Select an option" at bounding box center [220, 419] width 16 height 16
click at [221, 426] on input "Select an option" at bounding box center [220, 419] width 16 height 16
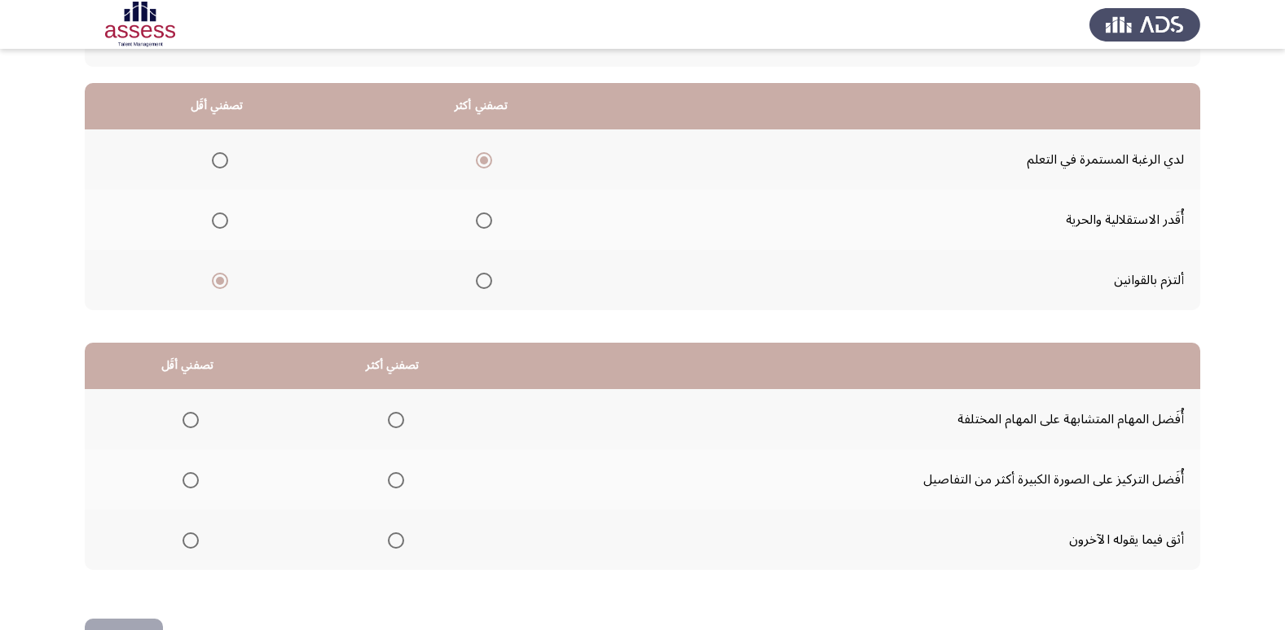
scroll to position [111, 0]
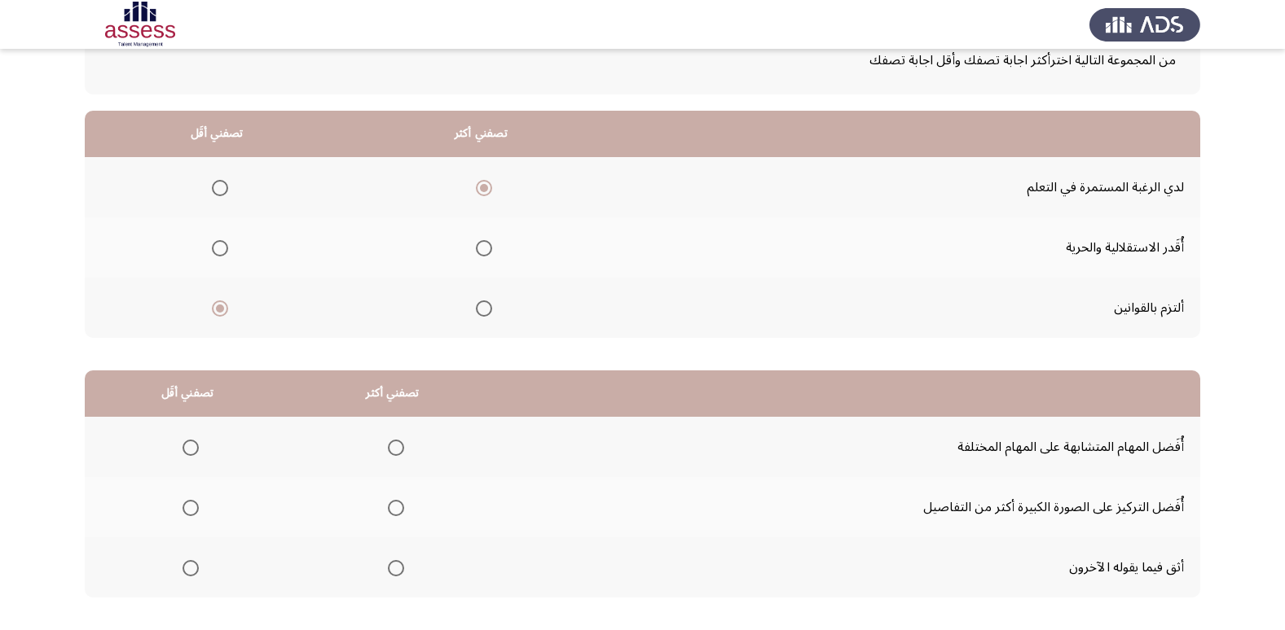
click at [485, 314] on span "Select an option" at bounding box center [484, 309] width 16 height 16
click at [485, 314] on input "Select an option" at bounding box center [484, 309] width 16 height 16
click at [487, 253] on span "Select an option" at bounding box center [484, 248] width 16 height 16
click at [487, 253] on input "Select an option" at bounding box center [484, 248] width 16 height 16
click at [482, 179] on mat-radio-button "Select an option" at bounding box center [480, 187] width 23 height 17
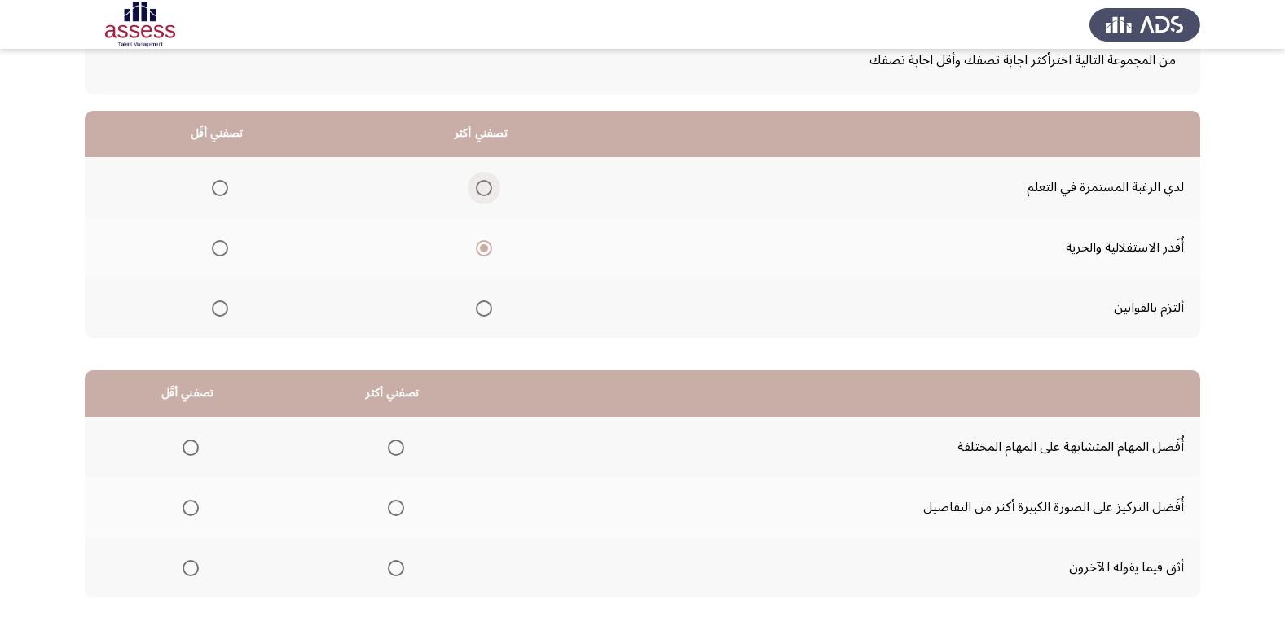
click at [479, 194] on span "Select an option" at bounding box center [484, 188] width 16 height 16
click at [479, 194] on input "Select an option" at bounding box center [484, 188] width 16 height 16
click at [231, 299] on th at bounding box center [217, 308] width 264 height 60
click at [224, 313] on th at bounding box center [217, 308] width 264 height 60
click at [225, 305] on span "Select an option" at bounding box center [220, 309] width 16 height 16
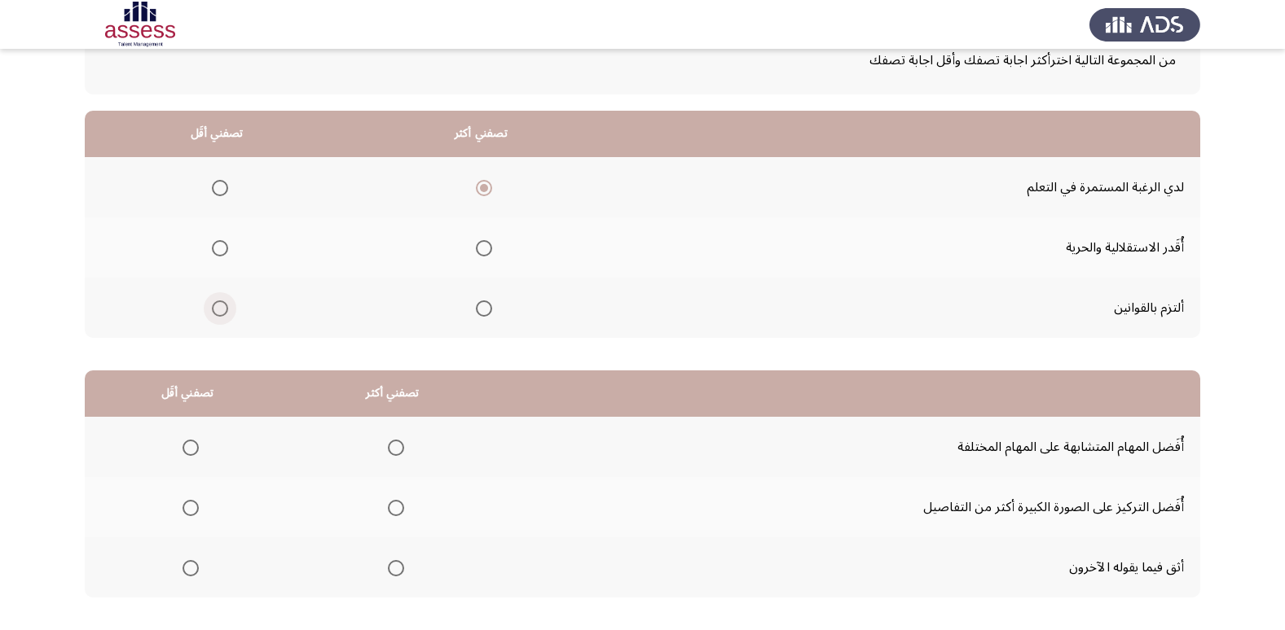
click at [225, 305] on input "Select an option" at bounding box center [220, 309] width 16 height 16
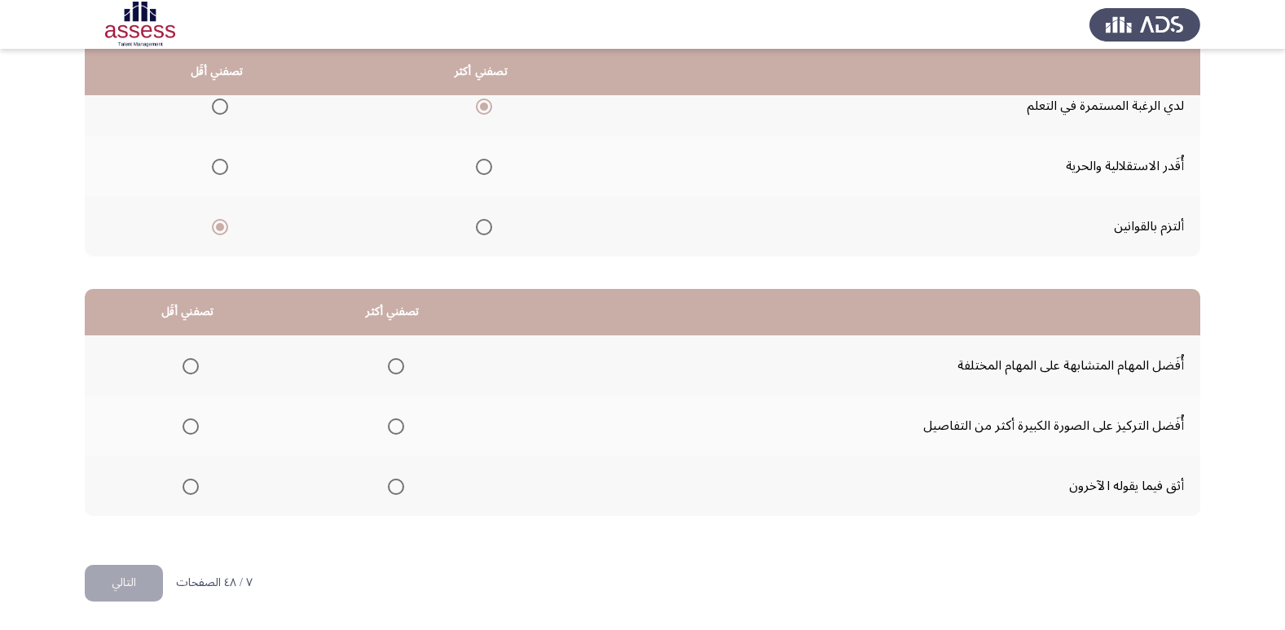
click at [201, 372] on th at bounding box center [187, 366] width 205 height 60
click at [398, 426] on span "Select an option" at bounding box center [396, 427] width 16 height 16
click at [398, 426] on input "Select an option" at bounding box center [396, 427] width 16 height 16
click at [166, 368] on th at bounding box center [187, 366] width 205 height 60
click at [185, 359] on span "Select an option" at bounding box center [190, 366] width 16 height 16
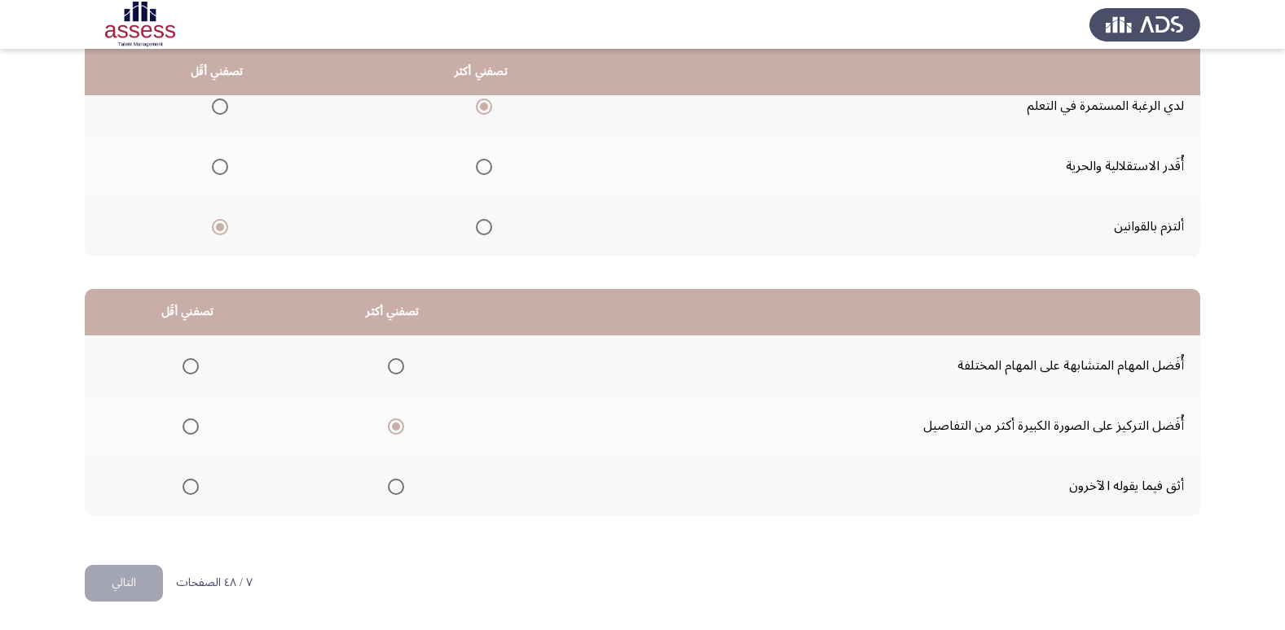
click at [185, 359] on input "Select an option" at bounding box center [190, 366] width 16 height 16
click at [137, 595] on button "التالي" at bounding box center [124, 583] width 78 height 37
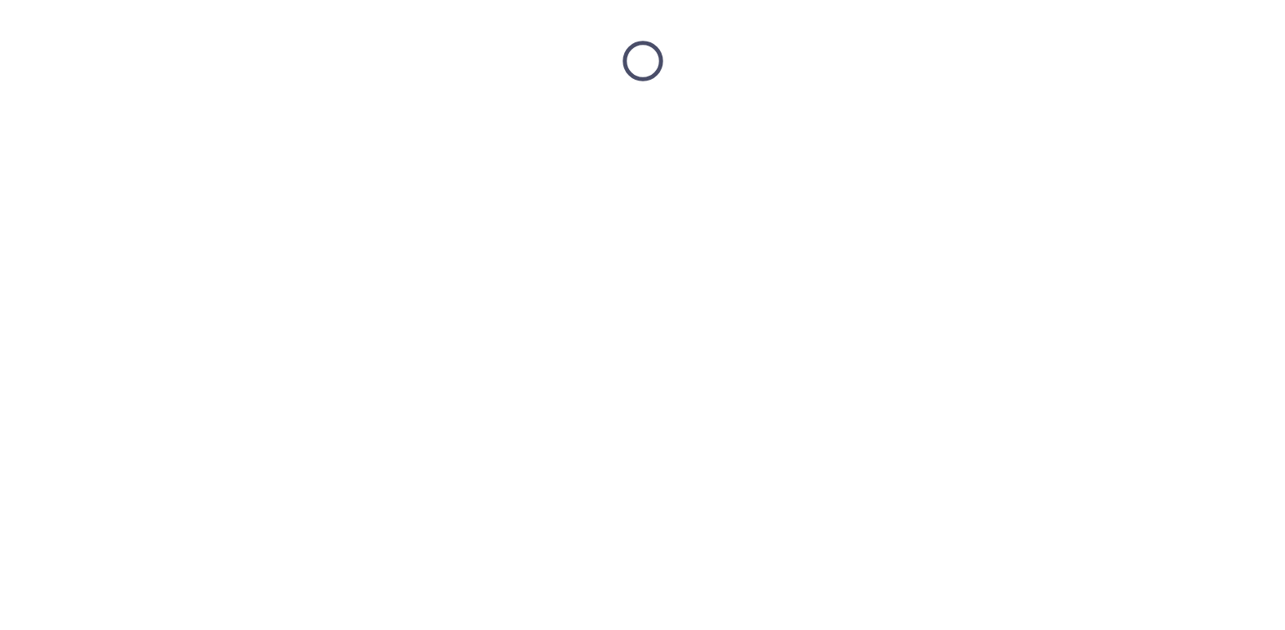
scroll to position [0, 0]
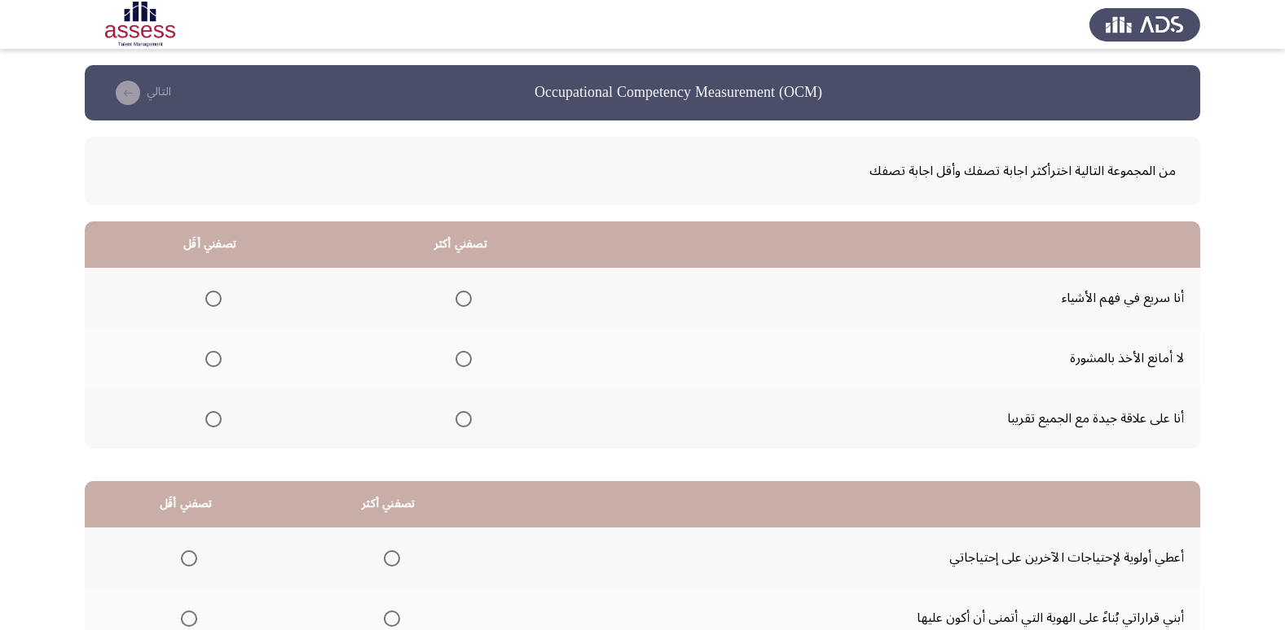
click at [455, 299] on span "Select an option" at bounding box center [463, 299] width 16 height 16
click at [455, 299] on input "Select an option" at bounding box center [463, 299] width 16 height 16
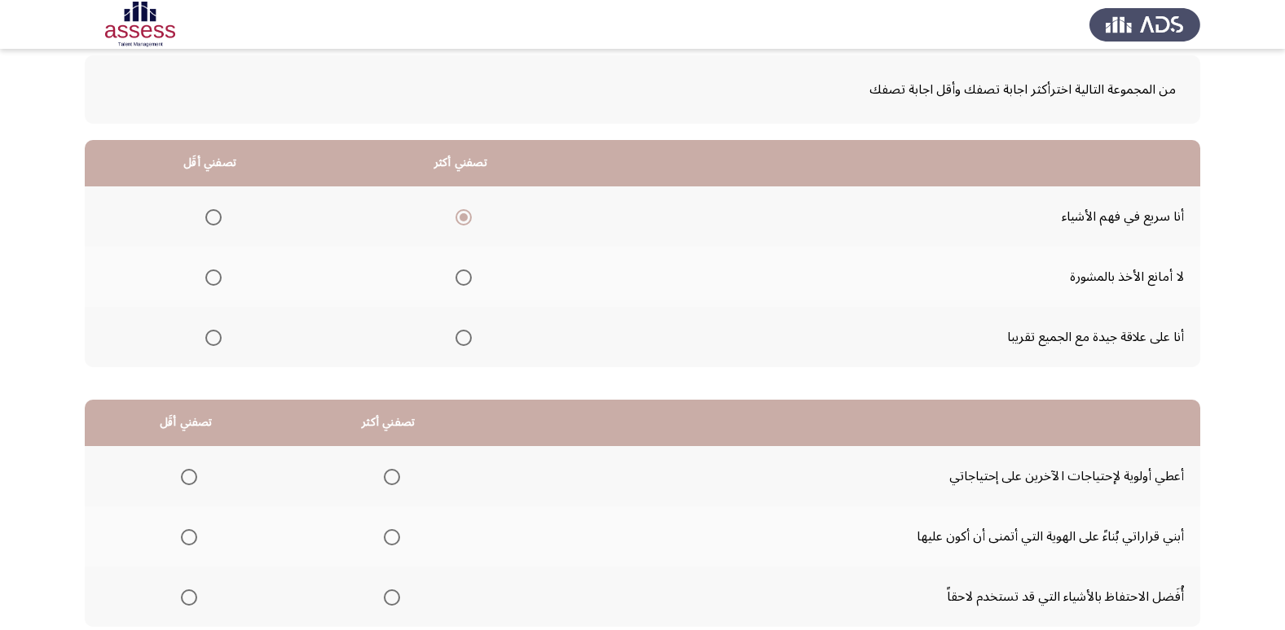
click at [216, 339] on span "Select an option" at bounding box center [213, 338] width 16 height 16
click at [216, 339] on input "Select an option" at bounding box center [213, 338] width 16 height 16
click at [228, 277] on th at bounding box center [210, 277] width 250 height 60
click at [221, 275] on th at bounding box center [210, 277] width 250 height 60
click at [219, 278] on span "Select an option" at bounding box center [213, 278] width 16 height 16
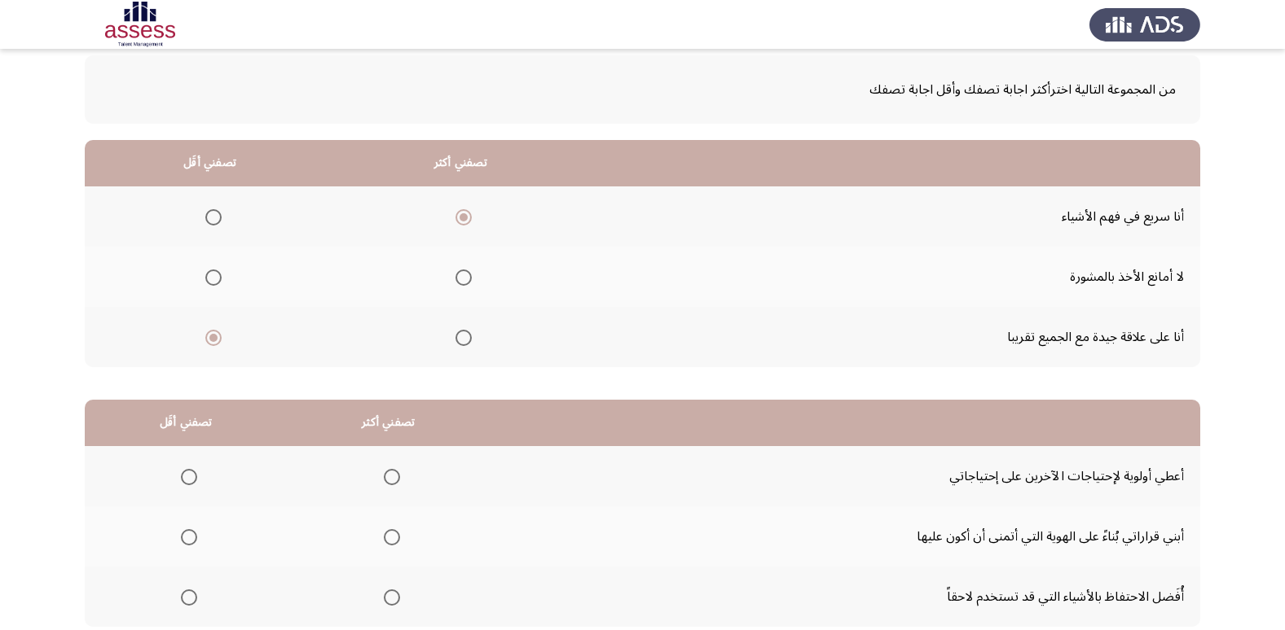
click at [219, 278] on input "Select an option" at bounding box center [213, 278] width 16 height 16
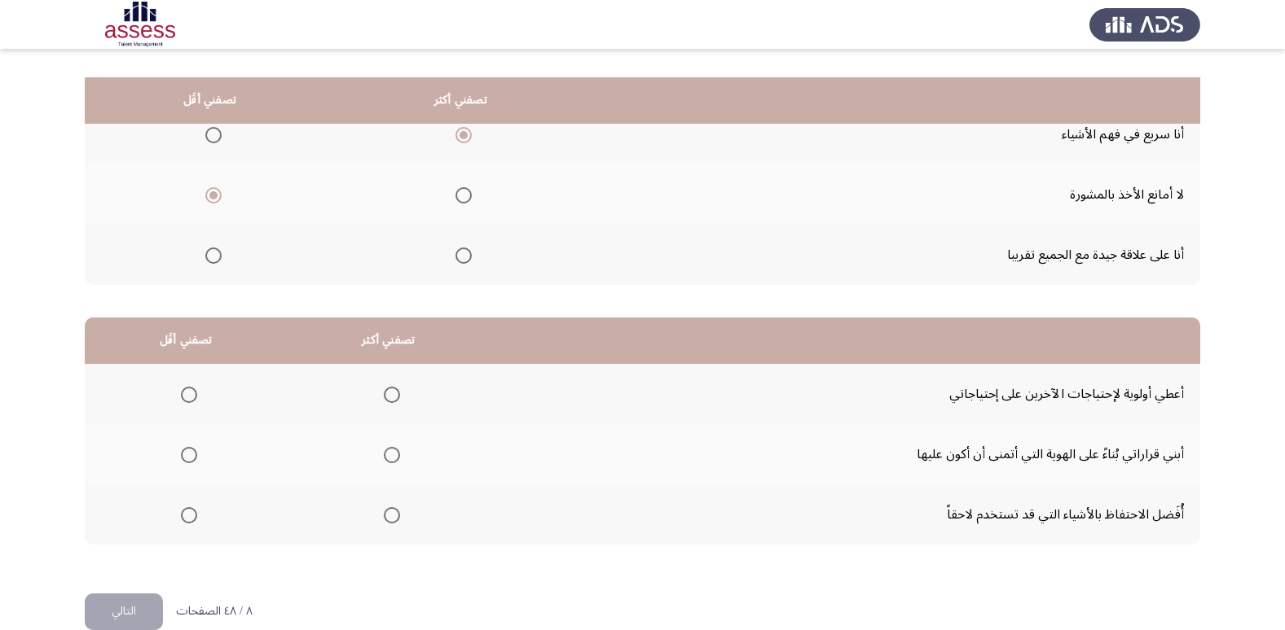
scroll to position [192, 0]
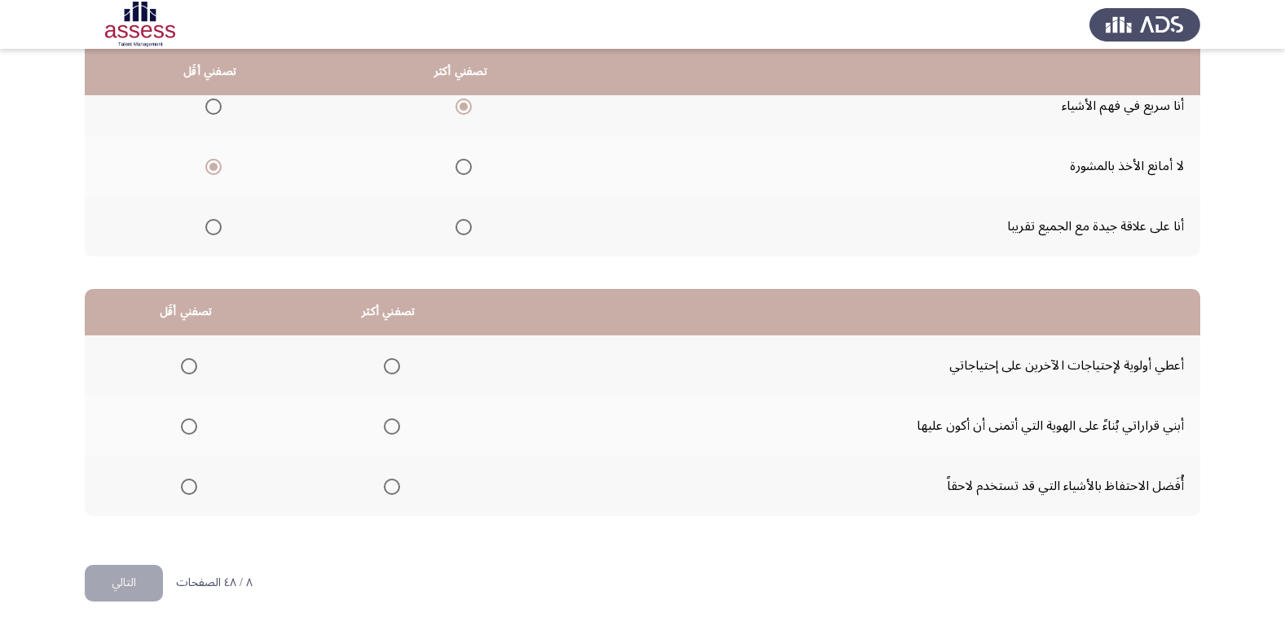
click at [385, 363] on span "Select an option" at bounding box center [392, 366] width 16 height 16
click at [385, 363] on input "Select an option" at bounding box center [392, 366] width 16 height 16
click at [188, 483] on span "Select an option" at bounding box center [189, 487] width 16 height 16
click at [188, 483] on input "Select an option" at bounding box center [189, 487] width 16 height 16
click at [97, 578] on button "التالي" at bounding box center [124, 583] width 78 height 37
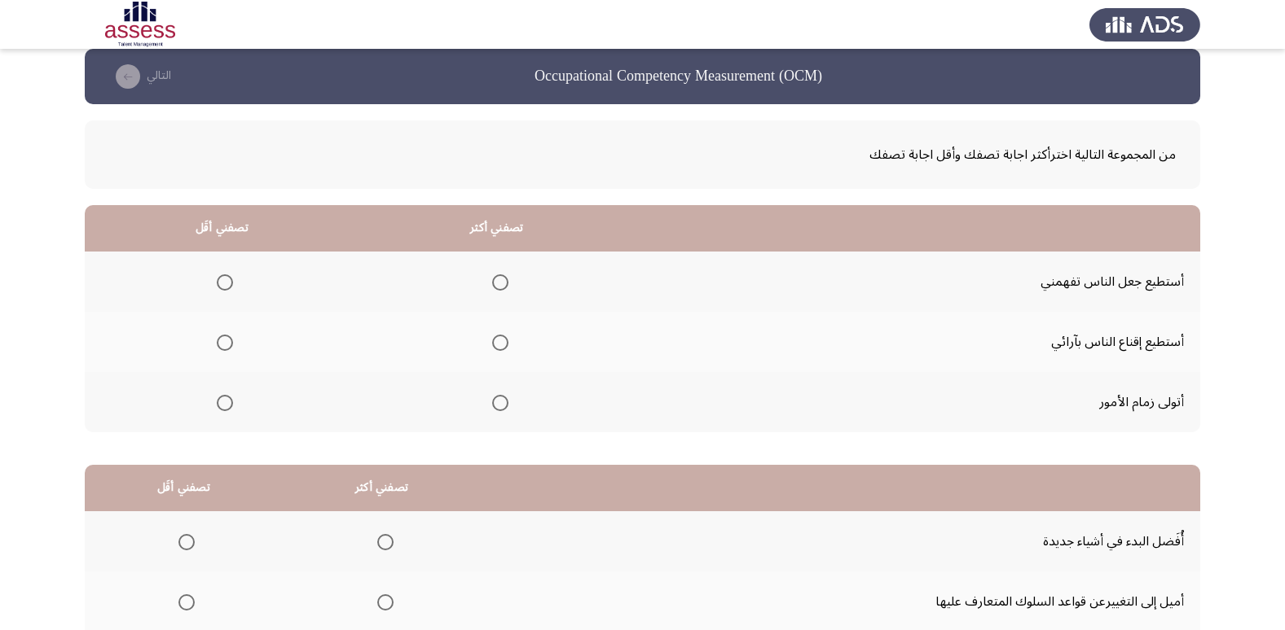
scroll to position [0, 0]
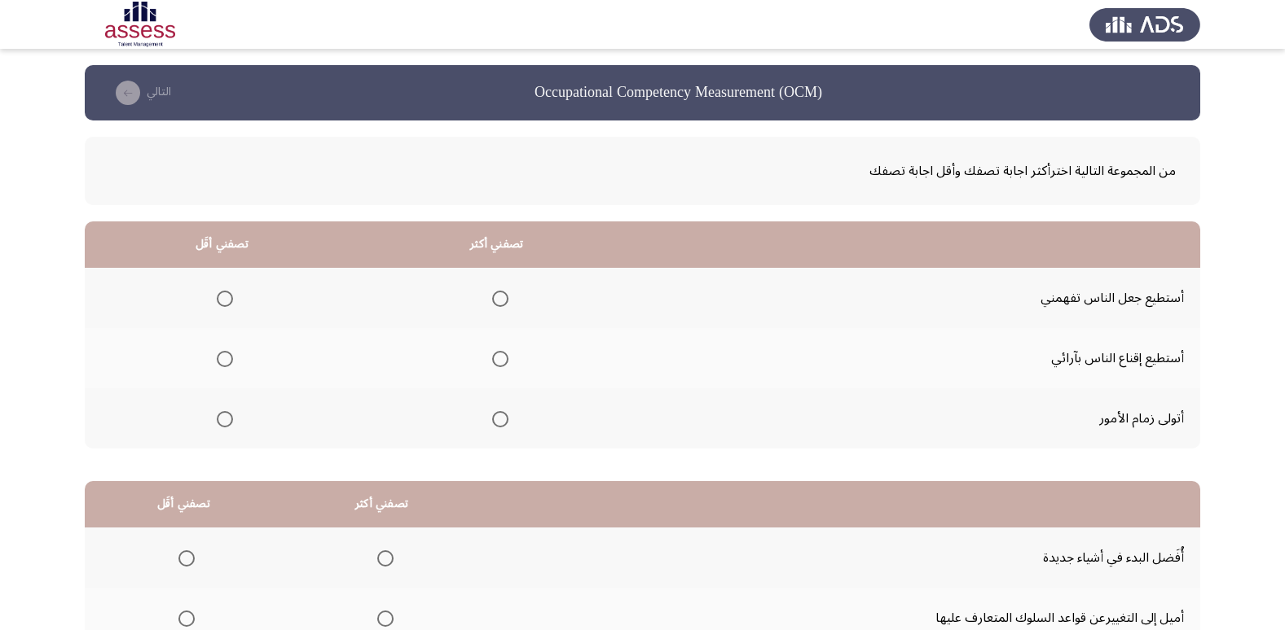
click at [503, 297] on span "Select an option" at bounding box center [500, 299] width 16 height 16
click at [503, 297] on input "Select an option" at bounding box center [500, 299] width 16 height 16
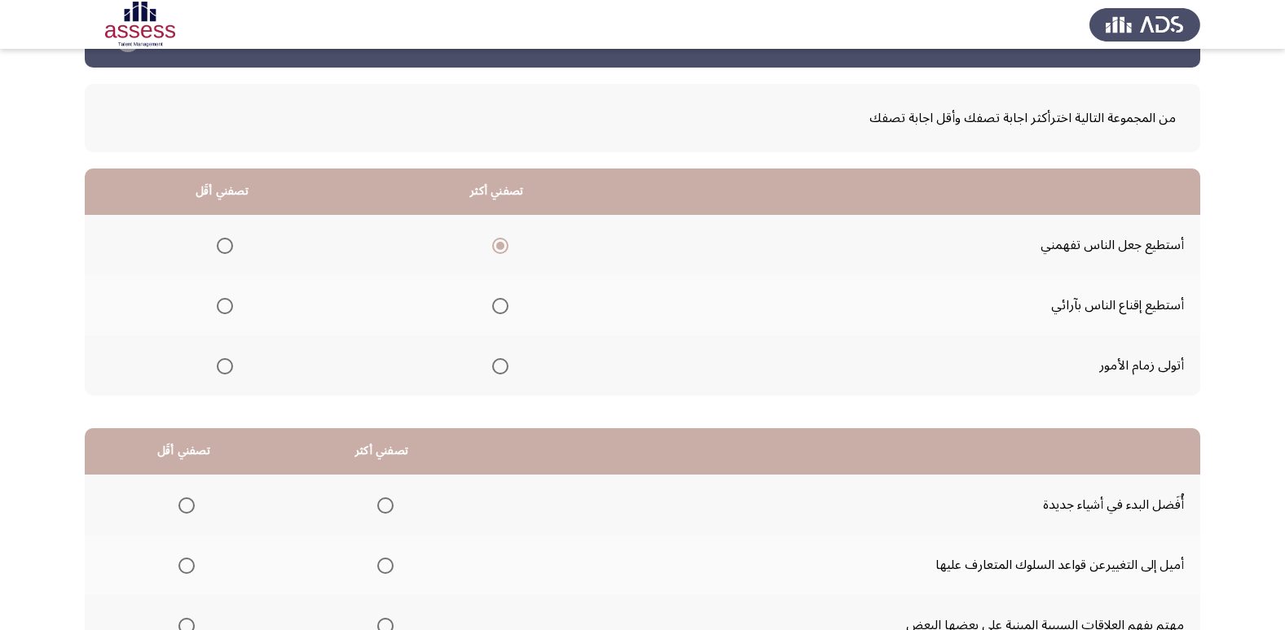
scroll to position [81, 0]
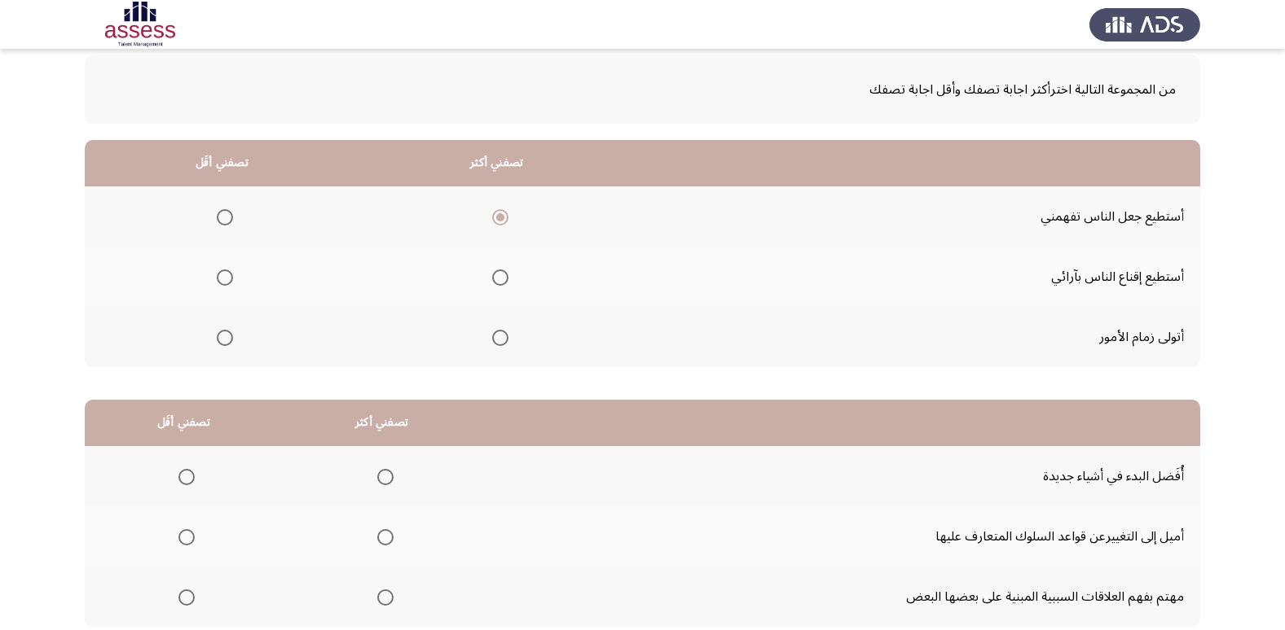
click at [212, 332] on label "Select an option" at bounding box center [221, 338] width 23 height 16
click at [217, 332] on input "Select an option" at bounding box center [225, 338] width 16 height 16
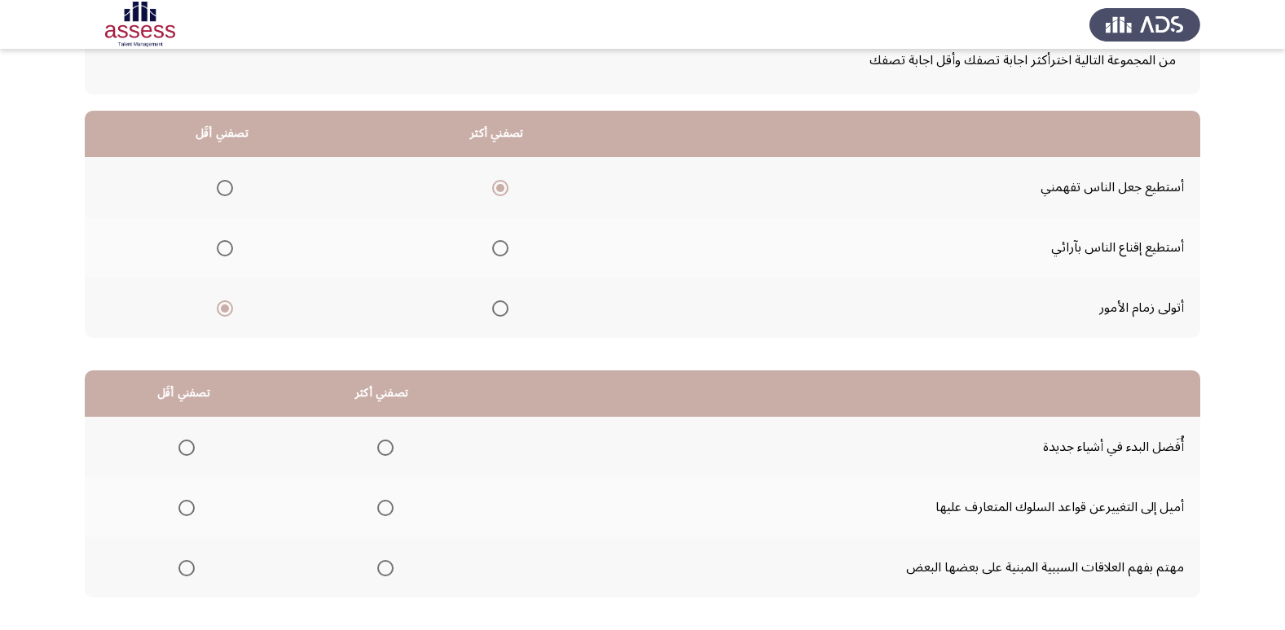
scroll to position [192, 0]
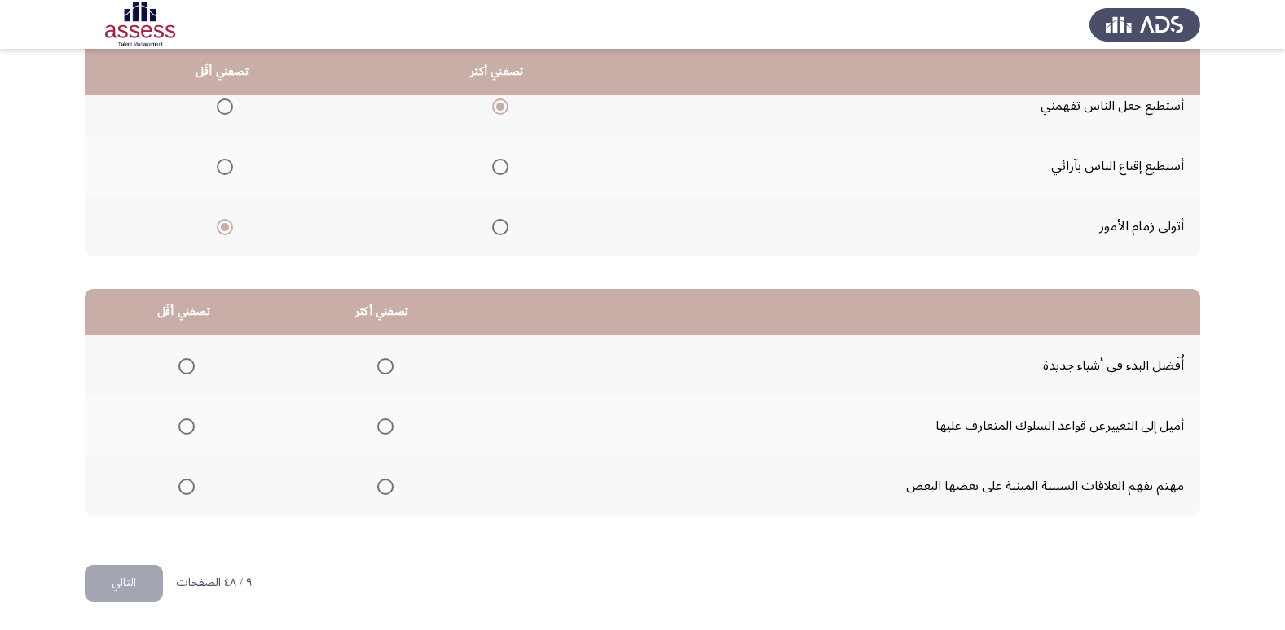
click at [388, 491] on span "Select an option" at bounding box center [385, 487] width 16 height 16
click at [388, 491] on input "Select an option" at bounding box center [385, 487] width 16 height 16
click at [186, 428] on span "Select an option" at bounding box center [186, 427] width 16 height 16
click at [186, 428] on input "Select an option" at bounding box center [186, 427] width 16 height 16
click at [122, 575] on button "التالي" at bounding box center [124, 583] width 78 height 37
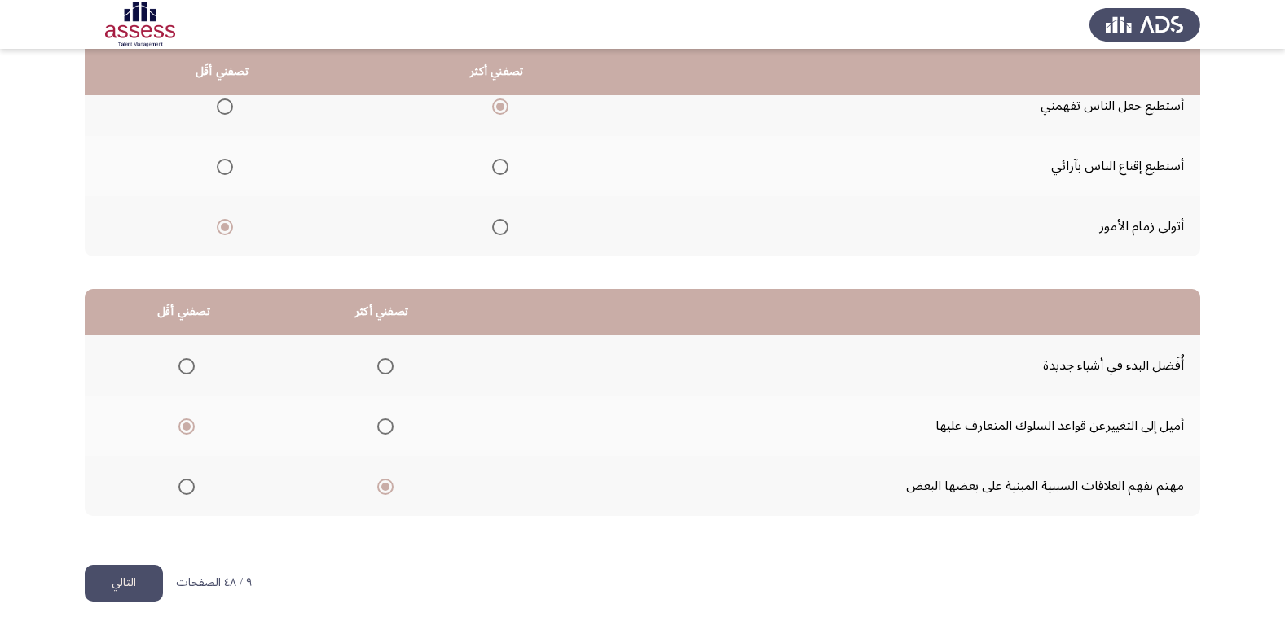
scroll to position [0, 0]
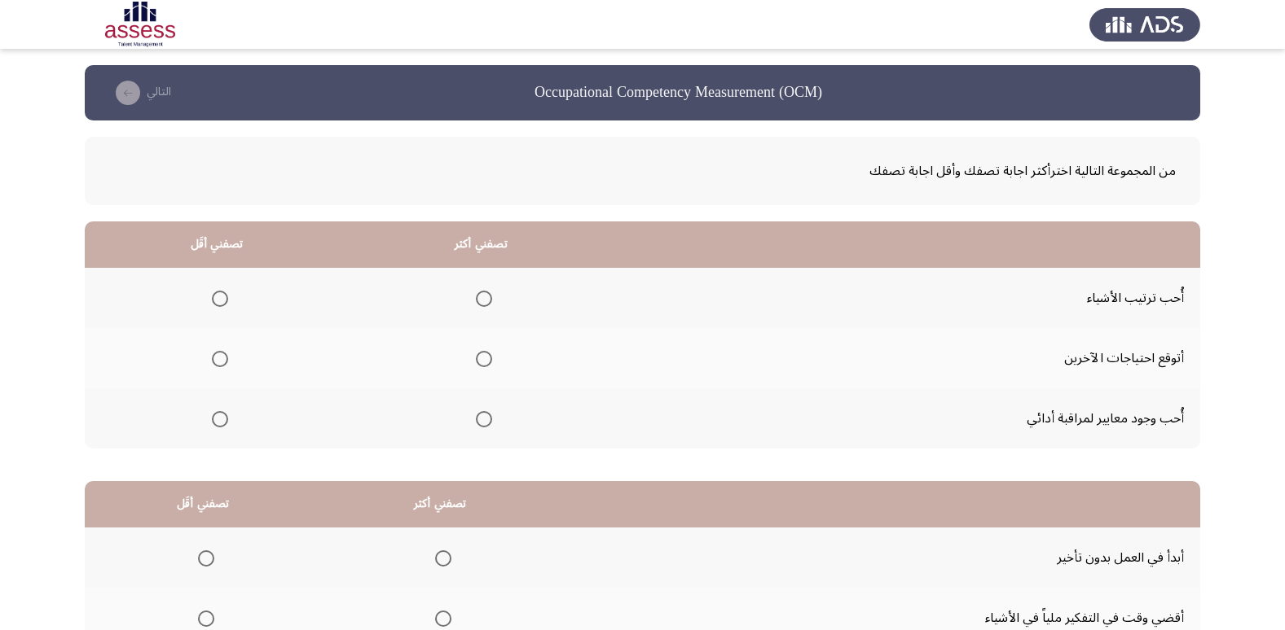
click at [476, 357] on span "Select an option" at bounding box center [484, 359] width 16 height 16
click at [476, 357] on input "Select an option" at bounding box center [484, 359] width 16 height 16
click at [216, 428] on mat-radio-group "Select an option" at bounding box center [216, 419] width 23 height 28
click at [230, 407] on th at bounding box center [217, 419] width 264 height 60
click at [220, 420] on span "Select an option" at bounding box center [220, 419] width 16 height 16
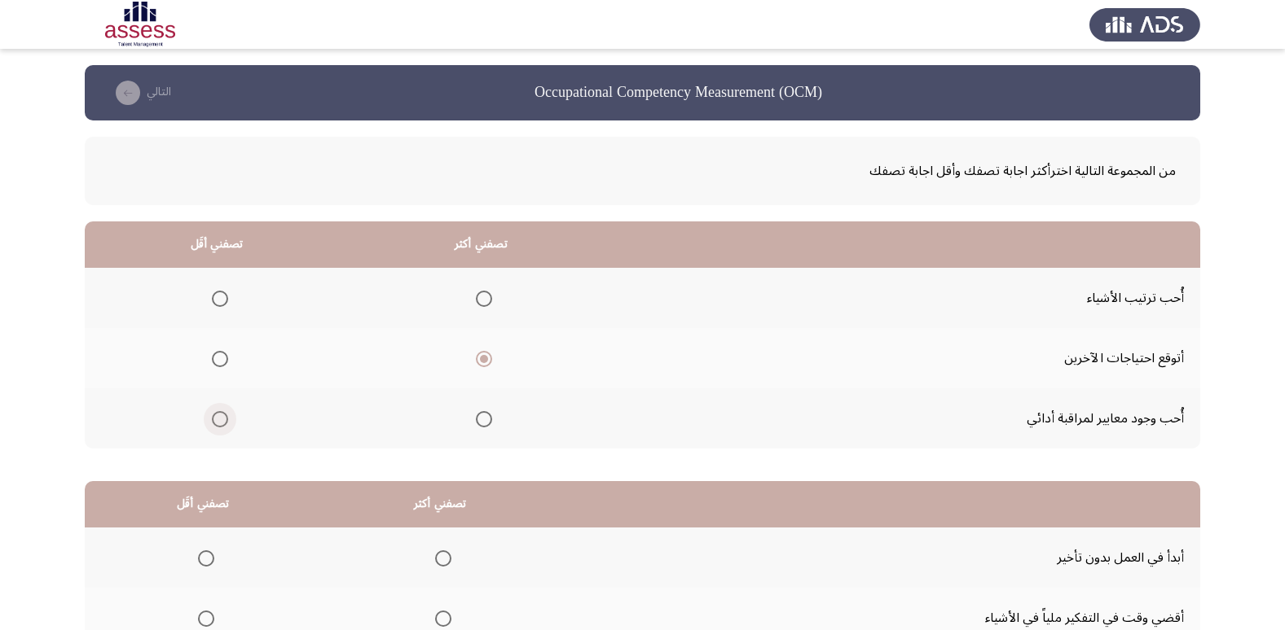
click at [220, 420] on input "Select an option" at bounding box center [220, 419] width 16 height 16
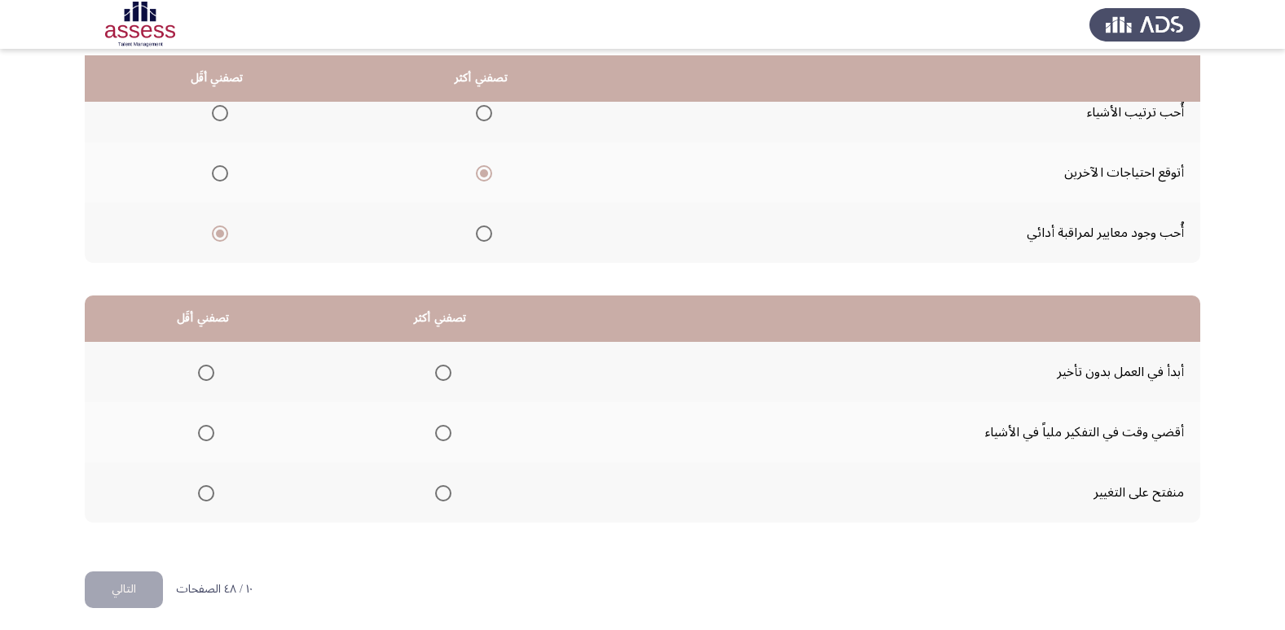
scroll to position [192, 0]
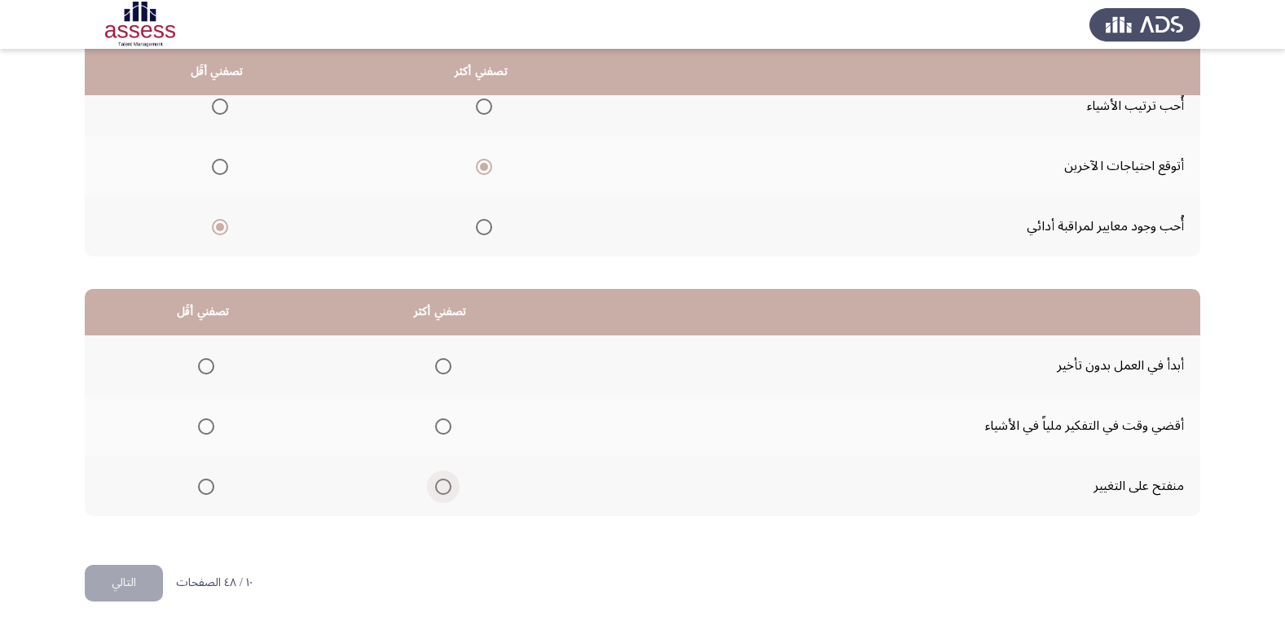
click at [445, 487] on span "Select an option" at bounding box center [443, 487] width 16 height 16
click at [445, 487] on input "Select an option" at bounding box center [443, 487] width 16 height 16
click at [207, 435] on mat-radio-group "Select an option" at bounding box center [202, 426] width 23 height 28
click at [211, 431] on span "Select an option" at bounding box center [206, 427] width 16 height 16
click at [211, 431] on input "Select an option" at bounding box center [206, 427] width 16 height 16
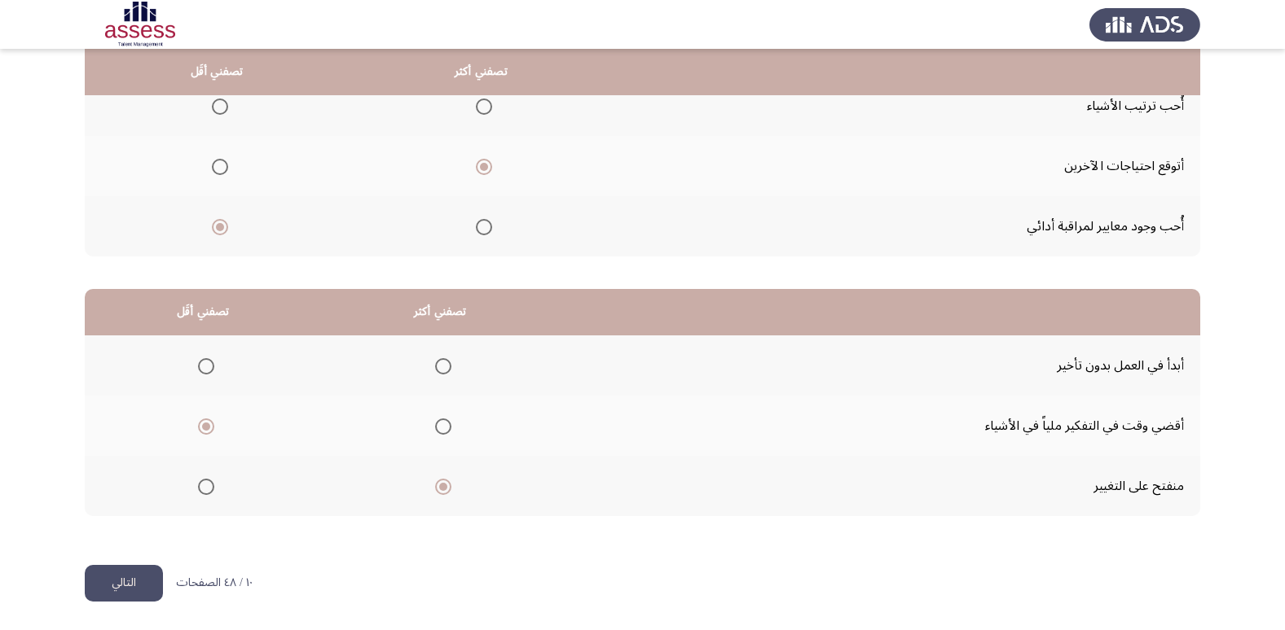
click at [178, 362] on th at bounding box center [203, 366] width 237 height 60
click at [204, 363] on span "Select an option" at bounding box center [206, 366] width 16 height 16
click at [204, 363] on input "Select an option" at bounding box center [206, 366] width 16 height 16
click at [428, 433] on label "Select an option" at bounding box center [439, 427] width 23 height 16
click at [435, 433] on input "Select an option" at bounding box center [443, 427] width 16 height 16
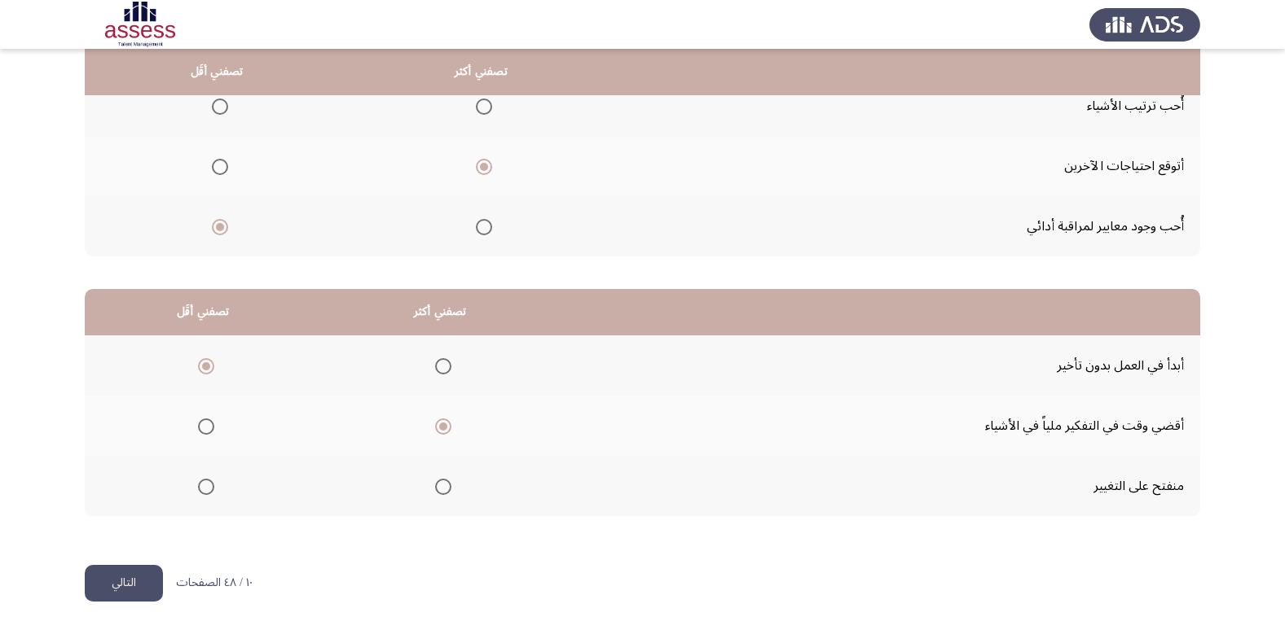
click at [445, 368] on span "Select an option" at bounding box center [443, 366] width 16 height 16
click at [445, 368] on input "Select an option" at bounding box center [443, 366] width 16 height 16
click at [214, 419] on th at bounding box center [203, 426] width 237 height 60
click at [213, 429] on span "Select an option" at bounding box center [206, 427] width 16 height 16
click at [213, 429] on input "Select an option" at bounding box center [206, 427] width 16 height 16
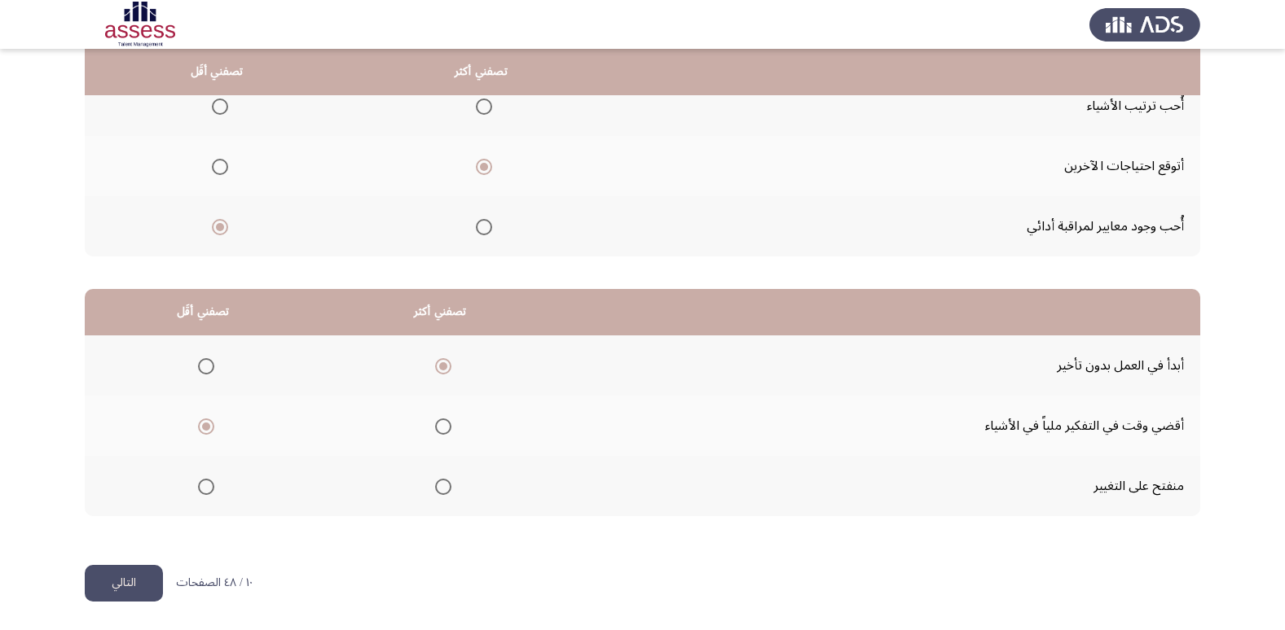
click at [112, 591] on button "التالي" at bounding box center [124, 583] width 78 height 37
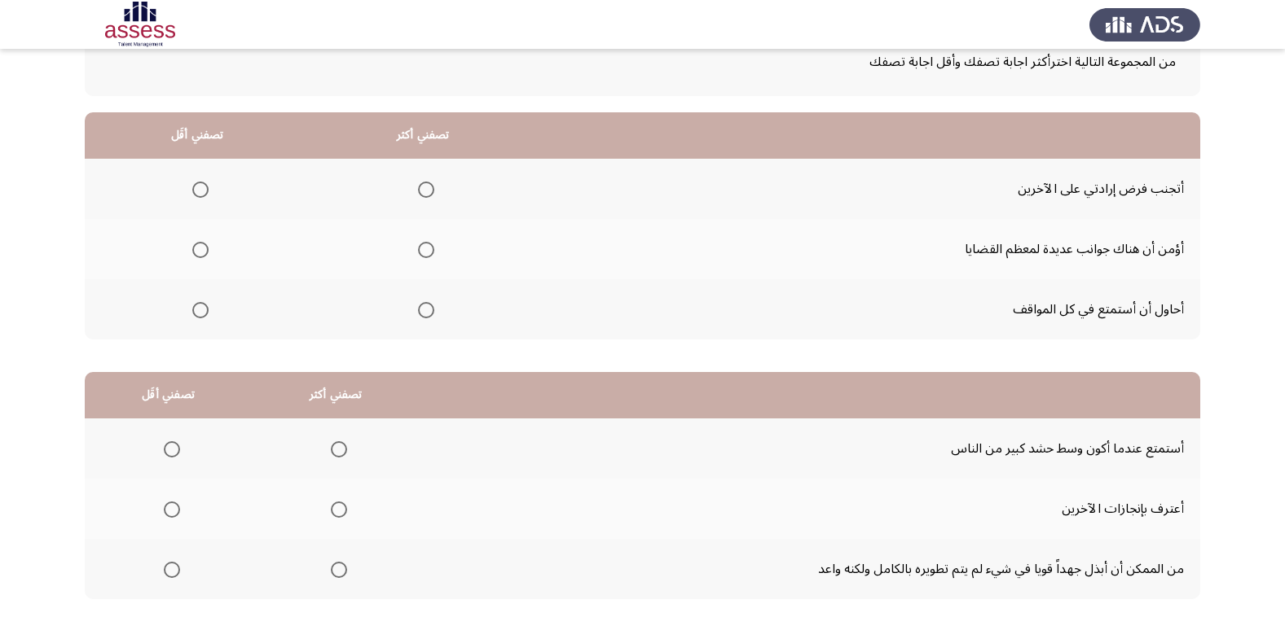
scroll to position [81, 0]
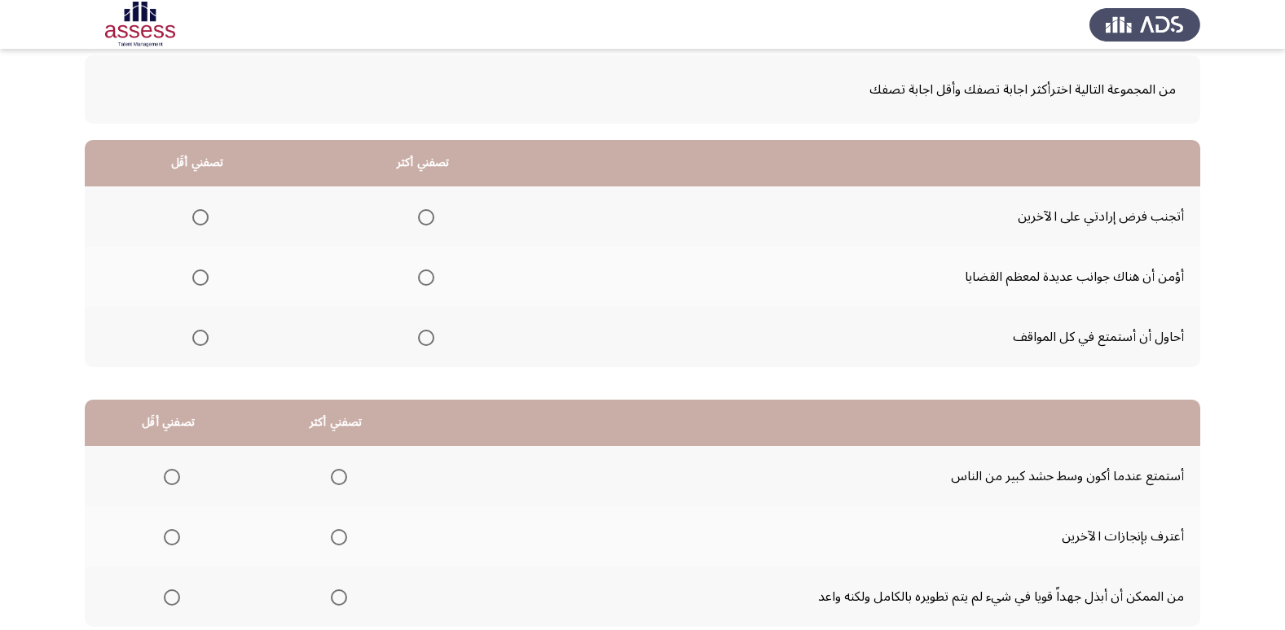
click at [420, 277] on span "Select an option" at bounding box center [426, 278] width 16 height 16
click at [420, 277] on input "Select an option" at bounding box center [426, 278] width 16 height 16
click at [204, 342] on span "Select an option" at bounding box center [200, 338] width 16 height 16
click at [204, 342] on input "Select an option" at bounding box center [200, 338] width 16 height 16
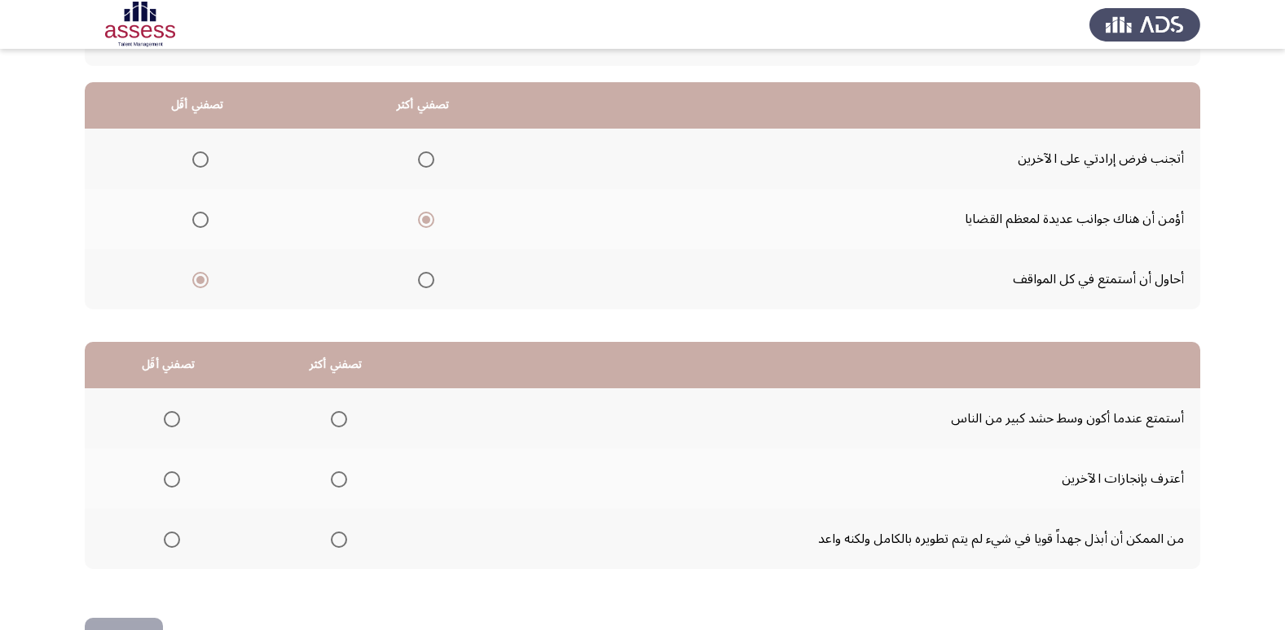
scroll to position [111, 0]
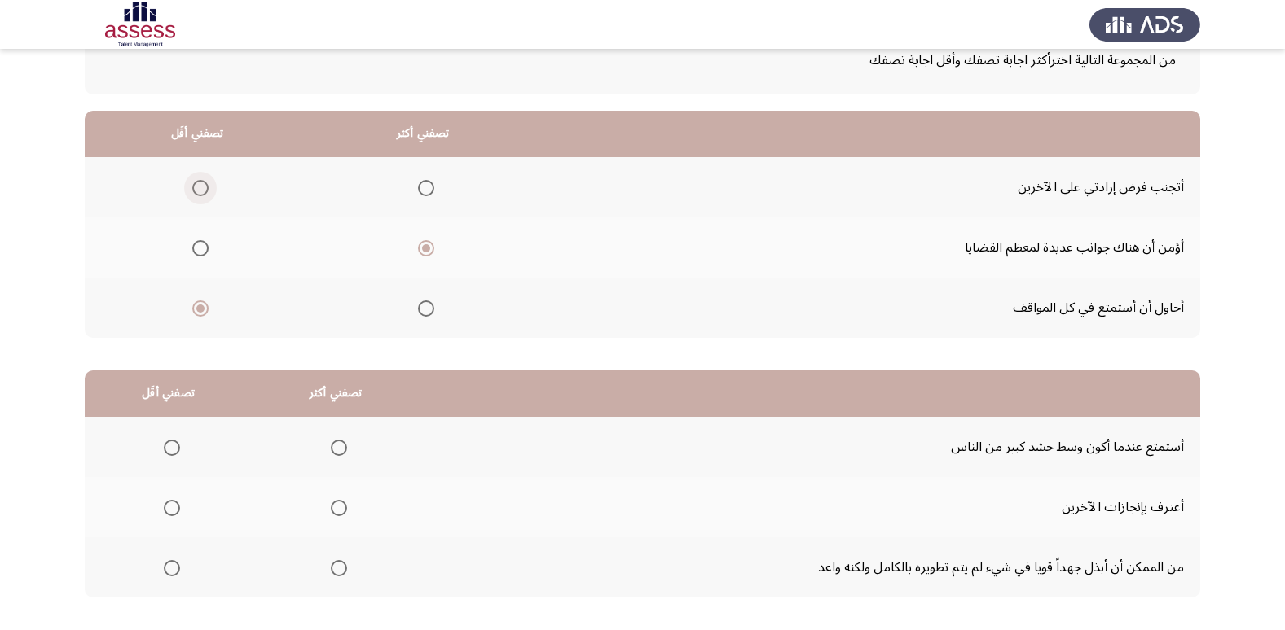
click at [197, 187] on span "Select an option" at bounding box center [200, 188] width 16 height 16
click at [197, 187] on input "Select an option" at bounding box center [200, 188] width 16 height 16
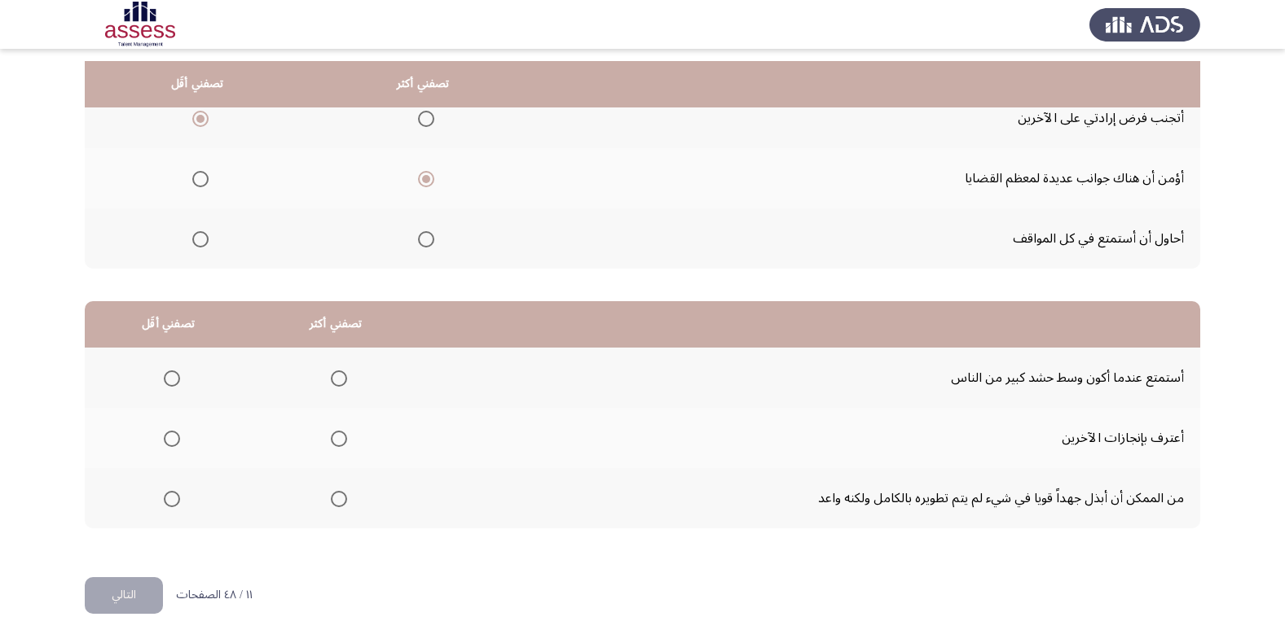
scroll to position [192, 0]
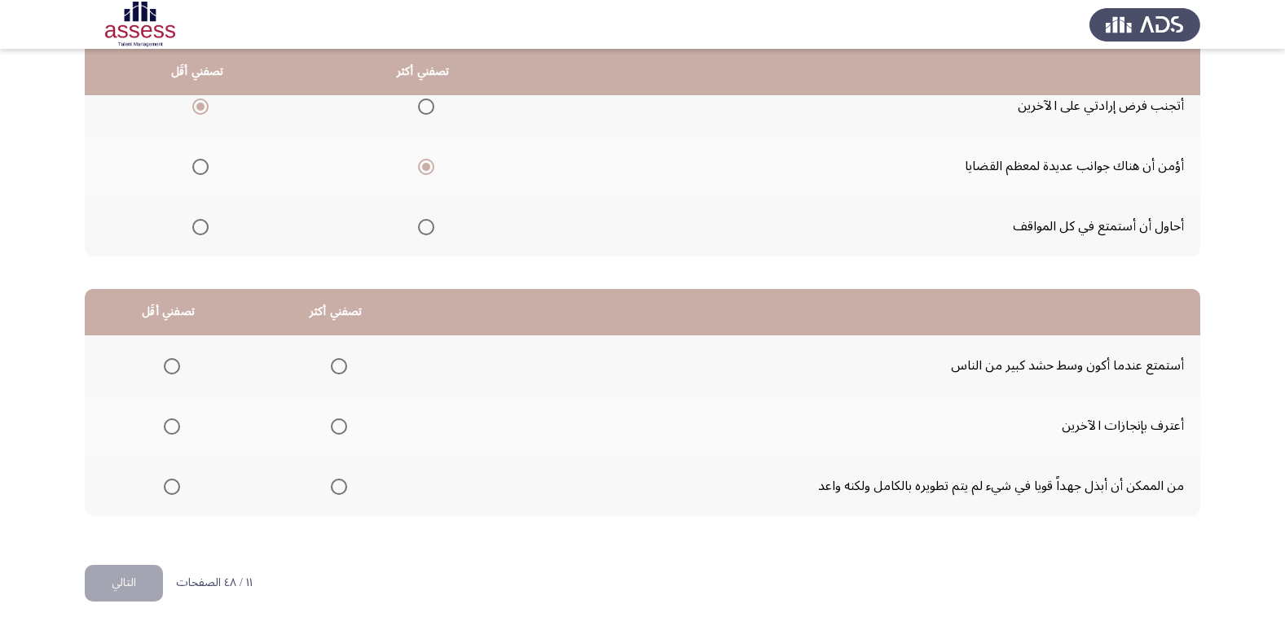
click at [328, 372] on label "Select an option" at bounding box center [335, 366] width 23 height 16
click at [331, 372] on input "Select an option" at bounding box center [339, 366] width 16 height 16
click at [340, 421] on span "Select an option" at bounding box center [339, 427] width 16 height 16
click at [340, 421] on input "Select an option" at bounding box center [339, 427] width 16 height 16
click at [181, 492] on th at bounding box center [168, 486] width 167 height 60
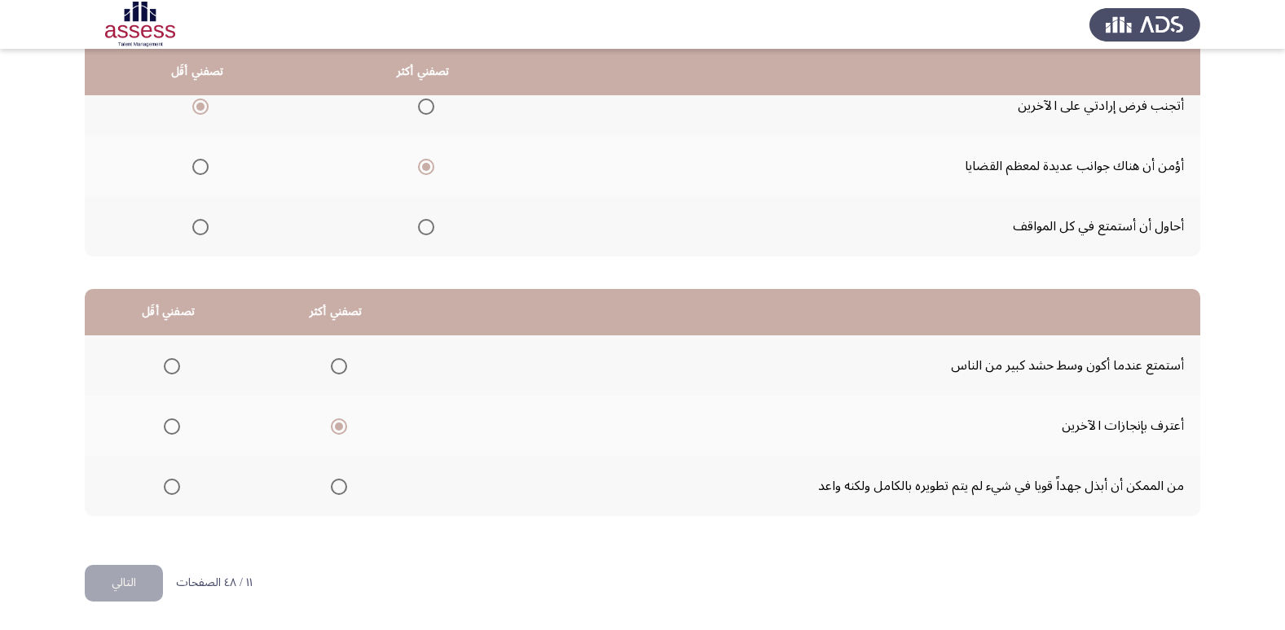
click at [178, 490] on span "Select an option" at bounding box center [172, 487] width 16 height 16
click at [178, 490] on input "Select an option" at bounding box center [172, 487] width 16 height 16
click at [178, 372] on span "Select an option" at bounding box center [172, 366] width 16 height 16
click at [178, 372] on input "Select an option" at bounding box center [172, 366] width 16 height 16
click at [121, 572] on button "التالي" at bounding box center [124, 583] width 78 height 37
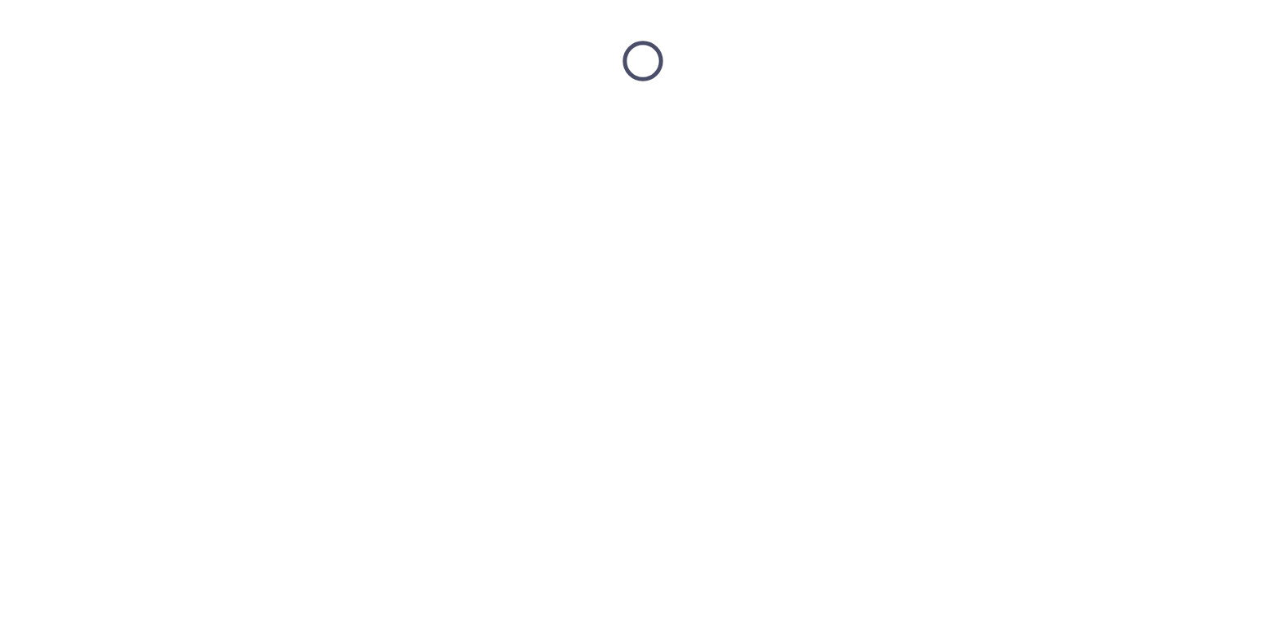
scroll to position [0, 0]
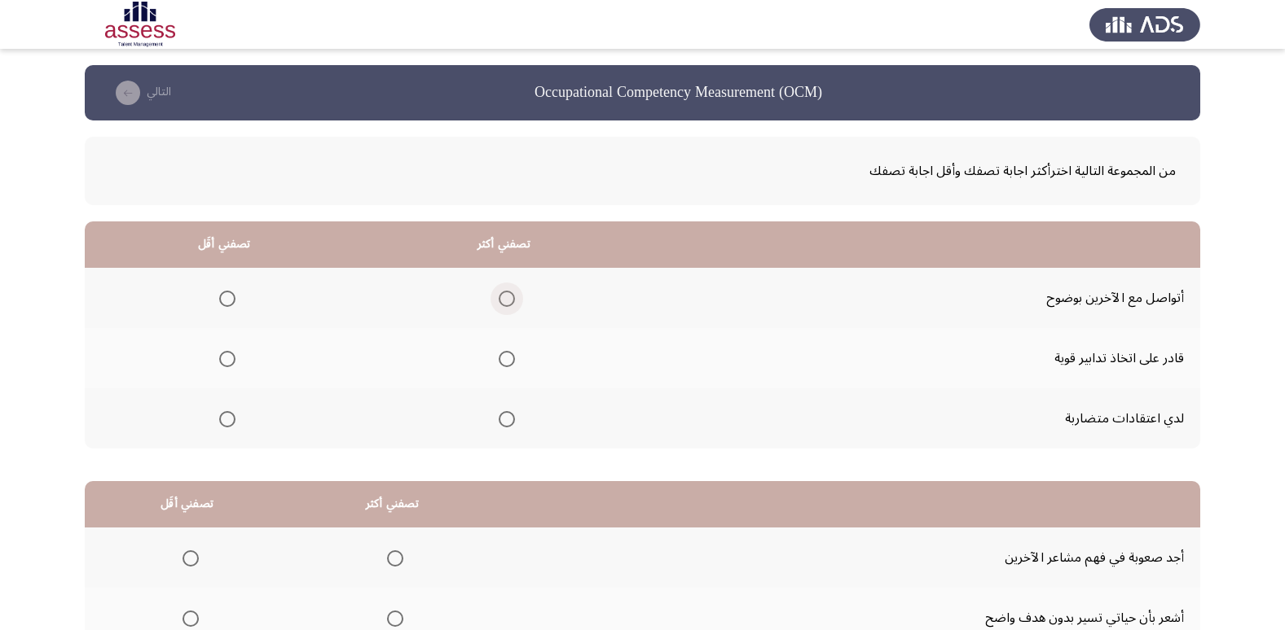
click at [507, 299] on span "Select an option" at bounding box center [507, 299] width 0 height 0
click at [506, 298] on input "Select an option" at bounding box center [507, 299] width 16 height 16
click at [228, 355] on span "Select an option" at bounding box center [227, 359] width 16 height 16
click at [228, 355] on input "Select an option" at bounding box center [227, 359] width 16 height 16
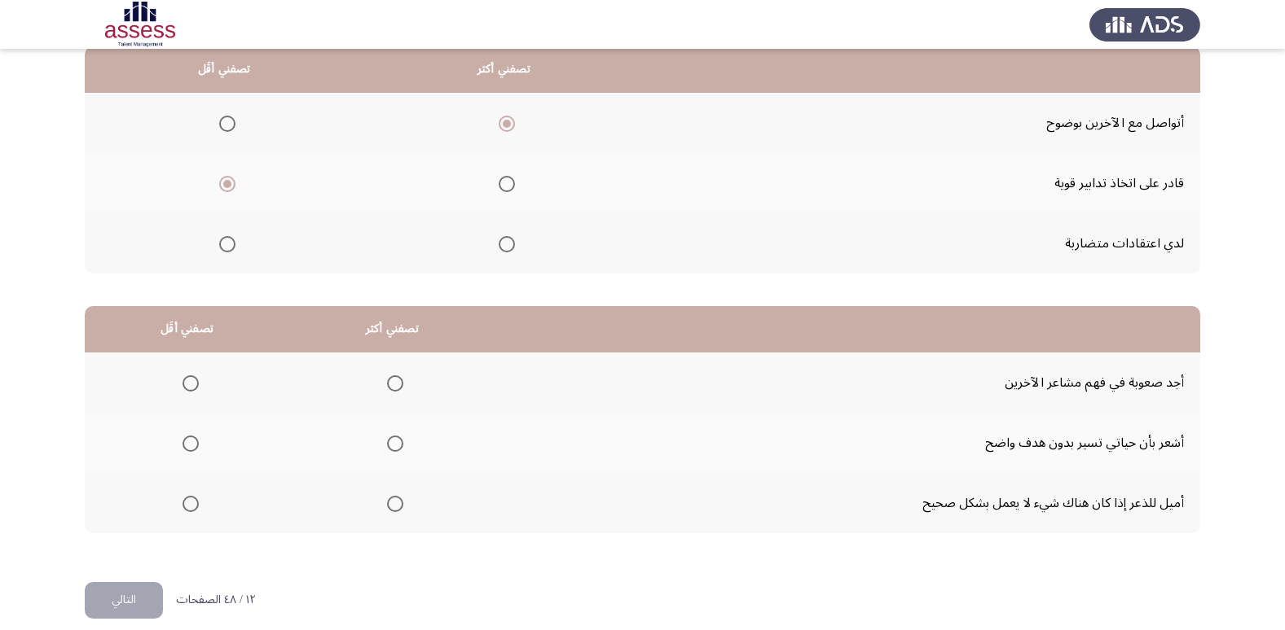
scroll to position [192, 0]
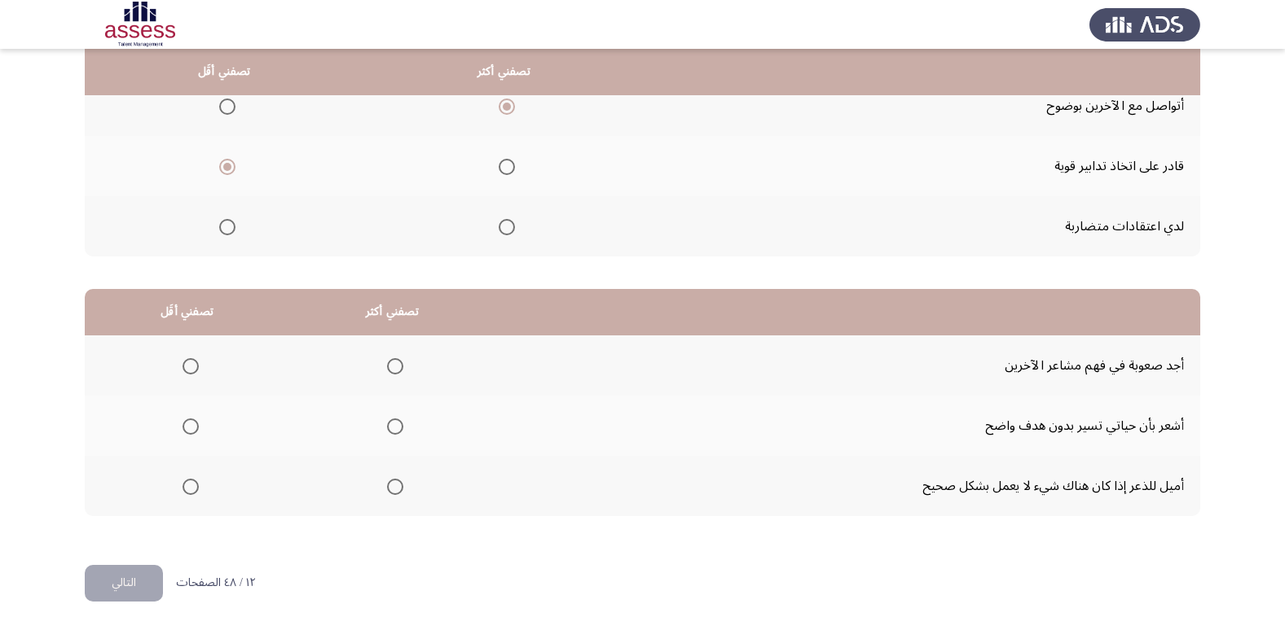
click at [227, 238] on mat-radio-group "Select an option" at bounding box center [224, 227] width 23 height 28
click at [229, 237] on mat-radio-group "Select an option" at bounding box center [224, 227] width 23 height 28
click at [232, 234] on span "Select an option" at bounding box center [227, 227] width 16 height 16
click at [232, 234] on input "Select an option" at bounding box center [227, 227] width 16 height 16
click at [194, 363] on span "Select an option" at bounding box center [190, 366] width 16 height 16
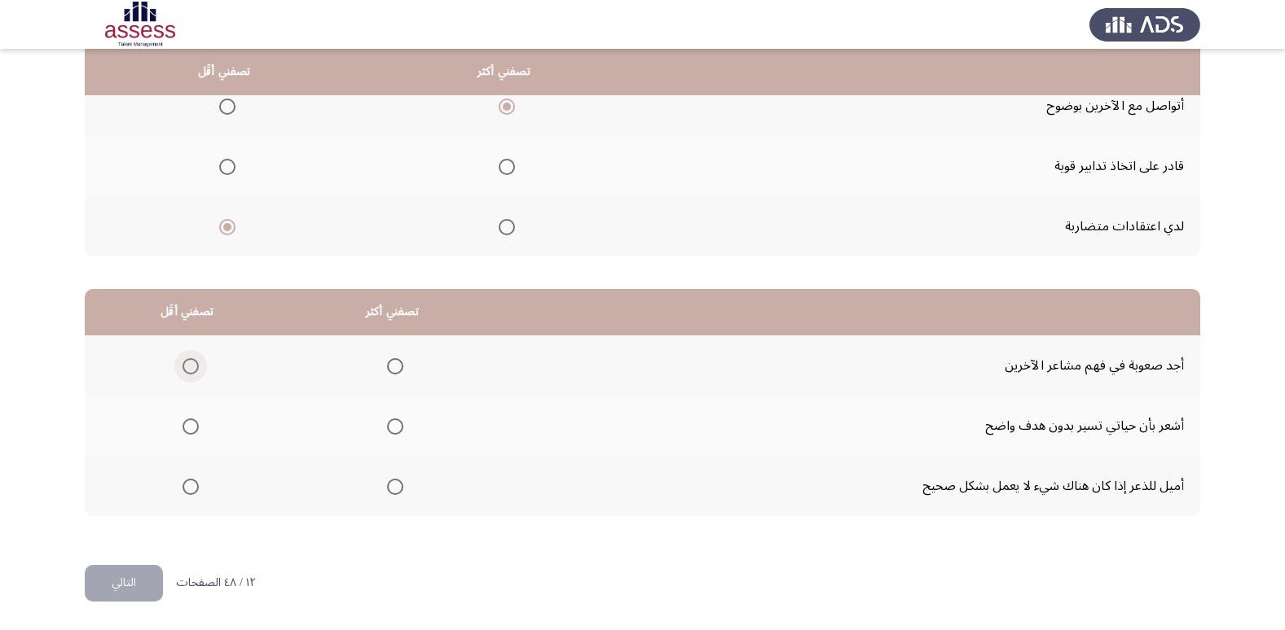
click at [194, 363] on input "Select an option" at bounding box center [190, 366] width 16 height 16
click at [389, 488] on span "Select an option" at bounding box center [395, 487] width 16 height 16
click at [389, 488] on input "Select an option" at bounding box center [395, 487] width 16 height 16
click at [136, 591] on button "التالي" at bounding box center [124, 583] width 78 height 37
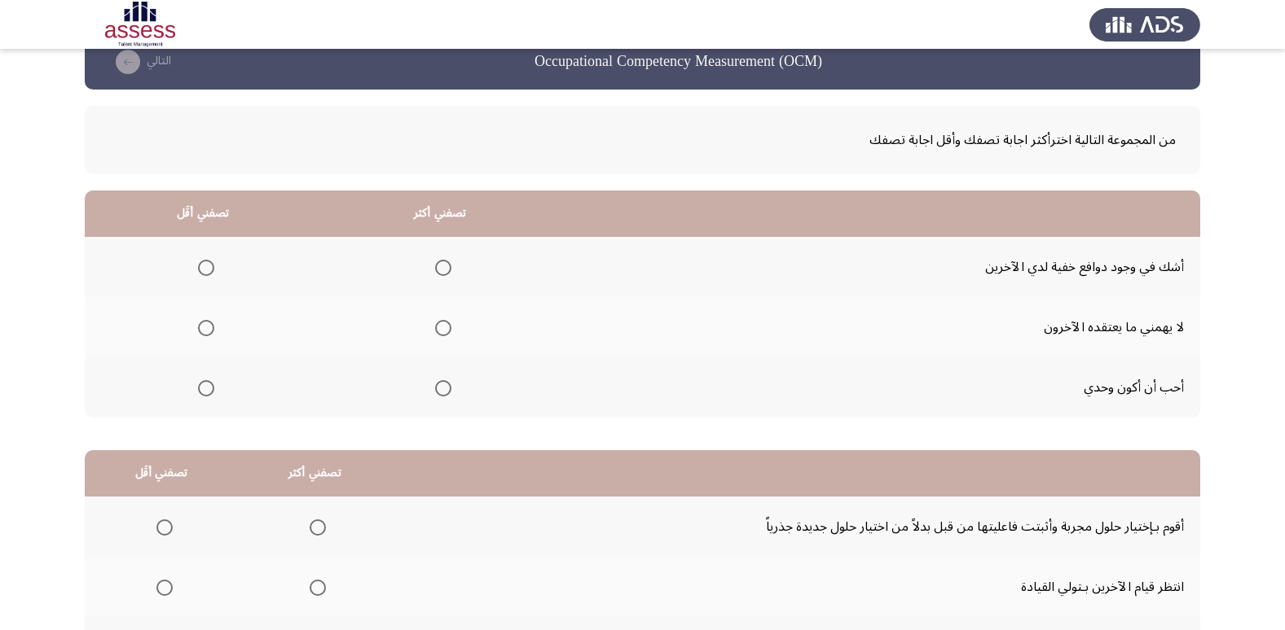
scroll to position [29, 0]
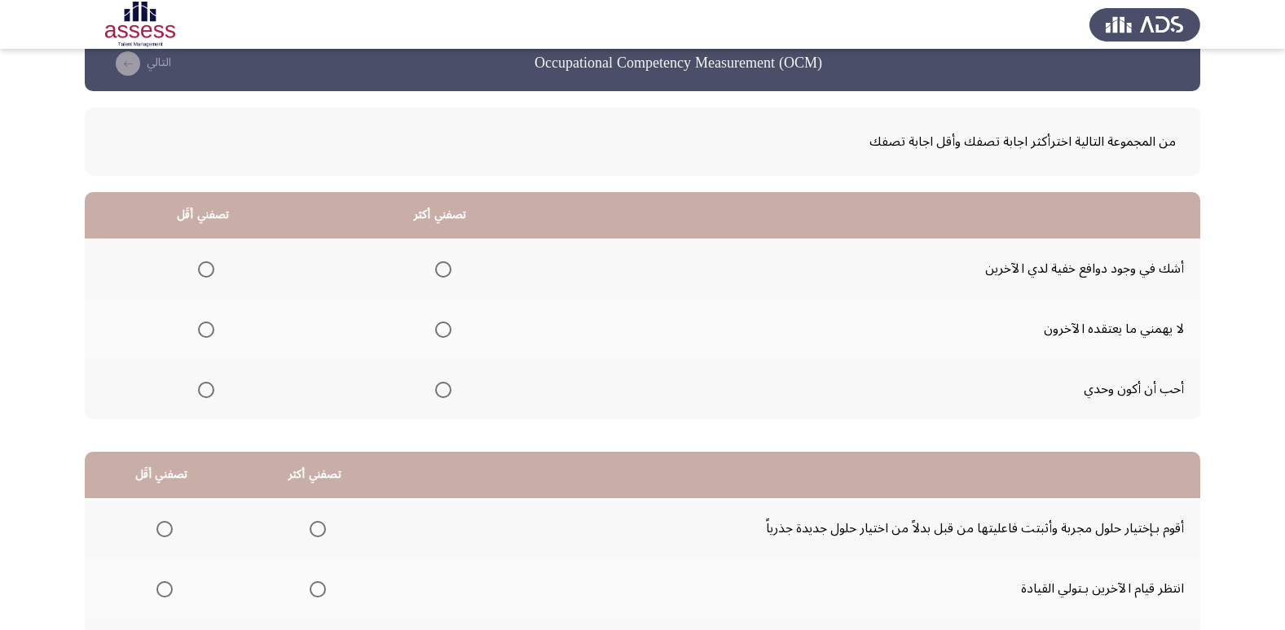
click at [209, 254] on th at bounding box center [203, 269] width 237 height 60
click at [207, 267] on span "Select an option" at bounding box center [206, 269] width 16 height 16
click at [207, 267] on input "Select an option" at bounding box center [206, 269] width 16 height 16
click at [211, 347] on th at bounding box center [203, 329] width 237 height 60
click at [220, 340] on th at bounding box center [203, 329] width 237 height 60
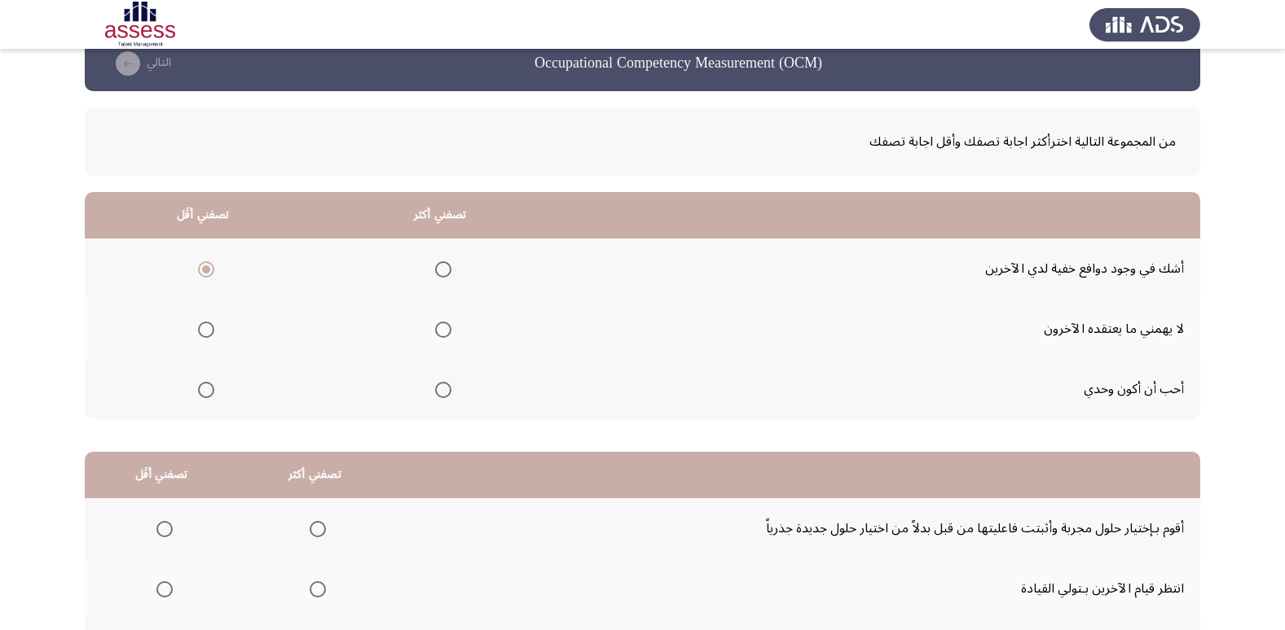
click at [213, 337] on th at bounding box center [203, 329] width 237 height 60
click at [199, 314] on th at bounding box center [203, 329] width 237 height 60
click at [206, 332] on span "Select an option" at bounding box center [206, 330] width 16 height 16
click at [206, 332] on input "Select an option" at bounding box center [206, 330] width 16 height 16
click at [202, 279] on mat-radio-group "Select an option" at bounding box center [202, 269] width 23 height 28
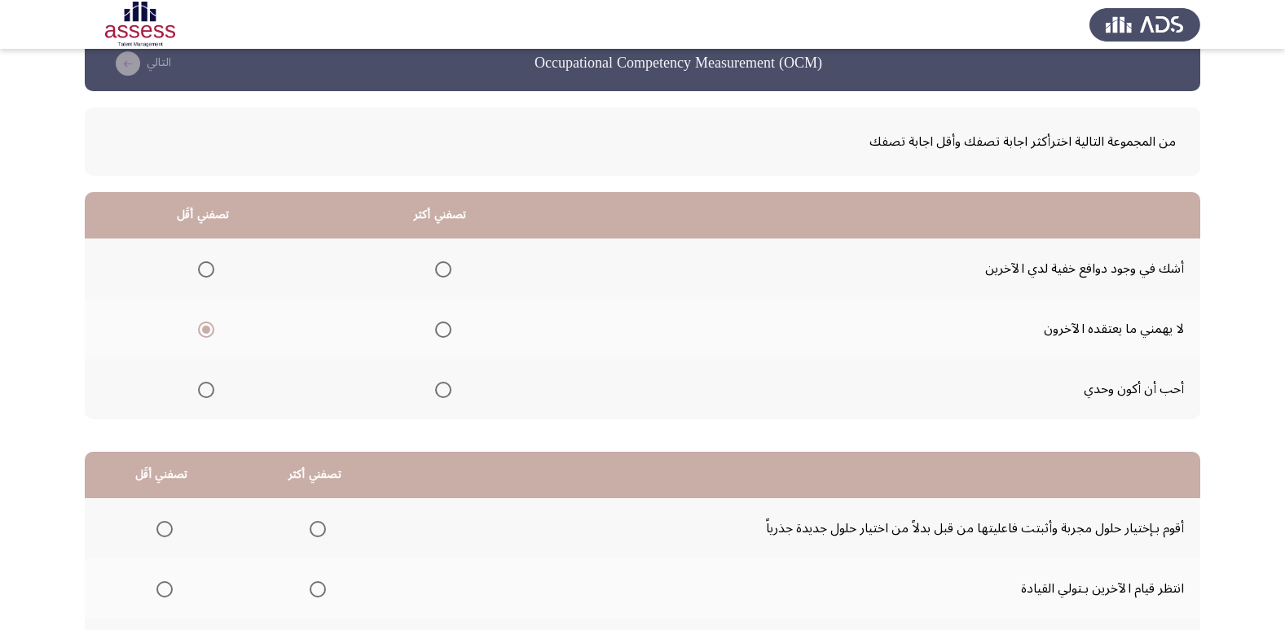
click at [212, 275] on span "Select an option" at bounding box center [206, 269] width 16 height 16
click at [212, 275] on input "Select an option" at bounding box center [206, 269] width 16 height 16
click at [437, 389] on span "Select an option" at bounding box center [443, 390] width 16 height 16
click at [437, 389] on input "Select an option" at bounding box center [443, 390] width 16 height 16
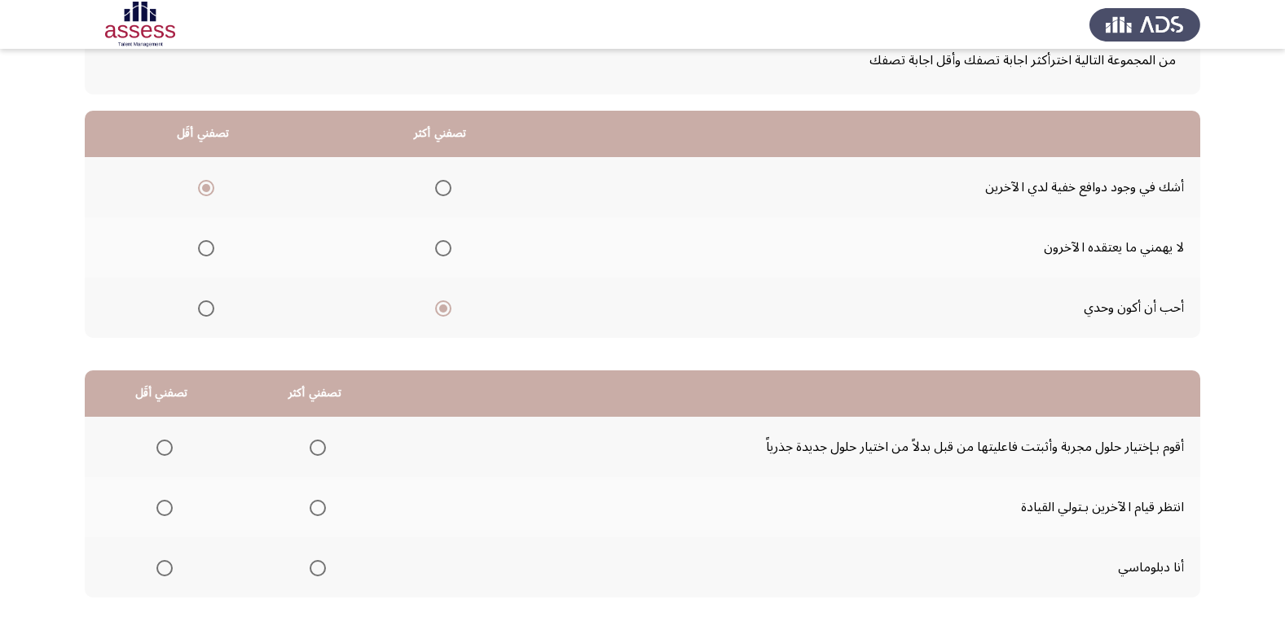
scroll to position [192, 0]
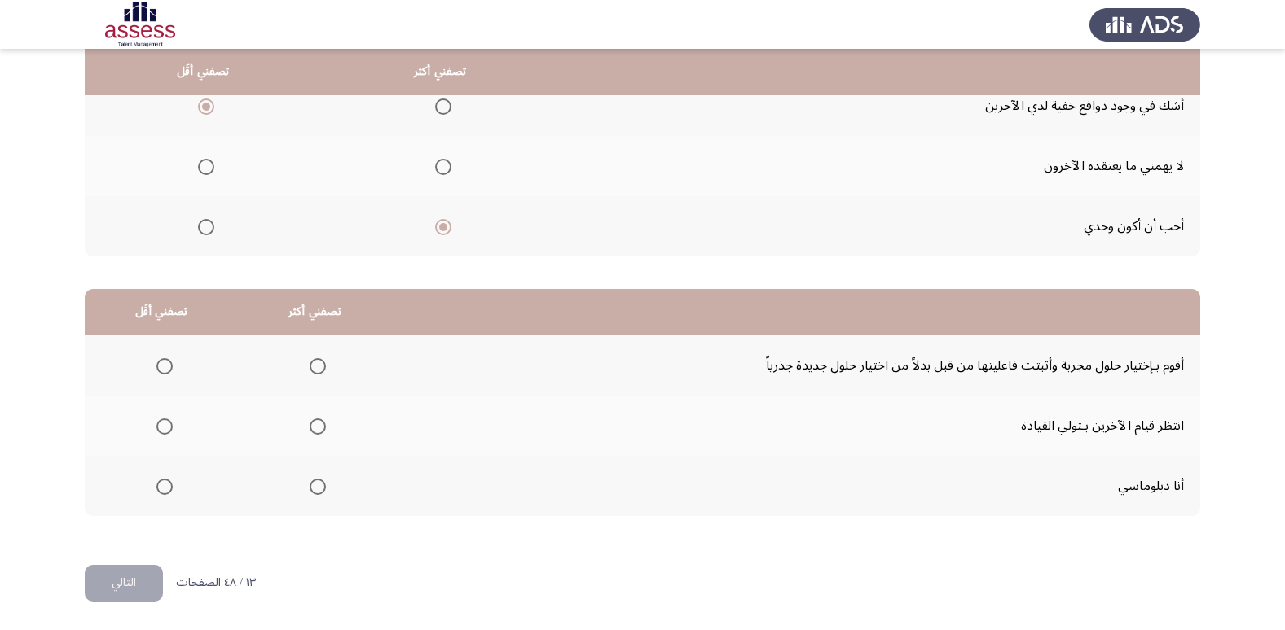
click at [318, 489] on span "Select an option" at bounding box center [318, 487] width 16 height 16
click at [318, 489] on input "Select an option" at bounding box center [318, 487] width 16 height 16
click at [168, 425] on span "Select an option" at bounding box center [164, 427] width 16 height 16
click at [168, 425] on input "Select an option" at bounding box center [164, 427] width 16 height 16
click at [134, 572] on button "التالي" at bounding box center [124, 583] width 78 height 37
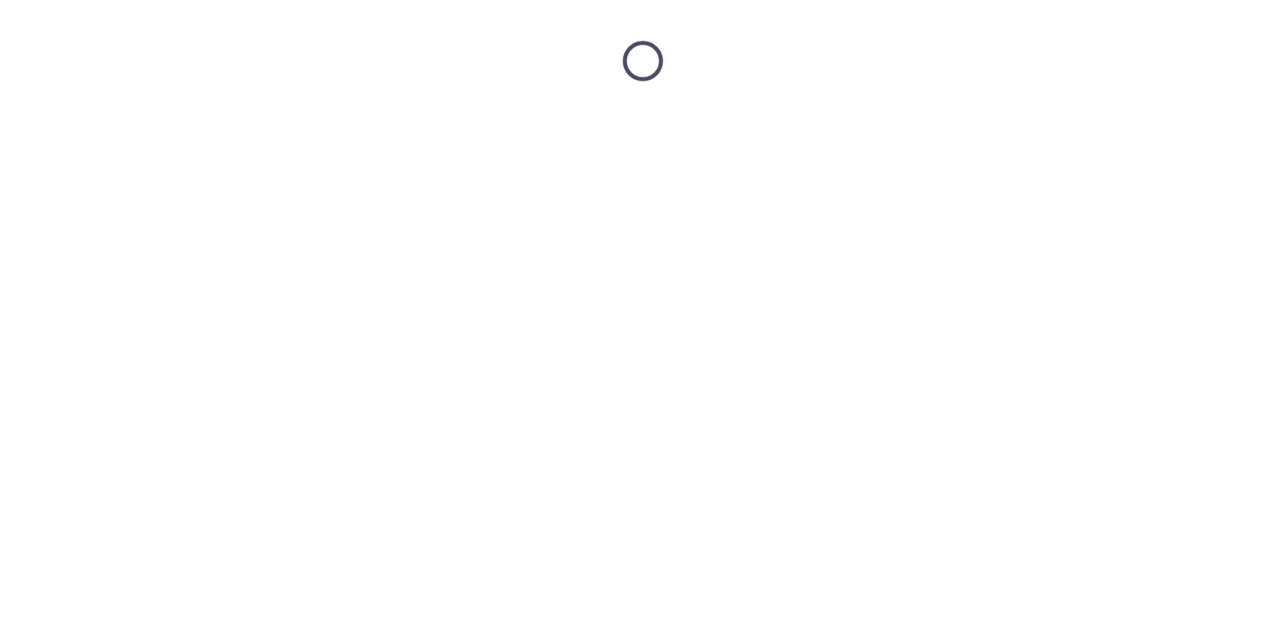
scroll to position [0, 0]
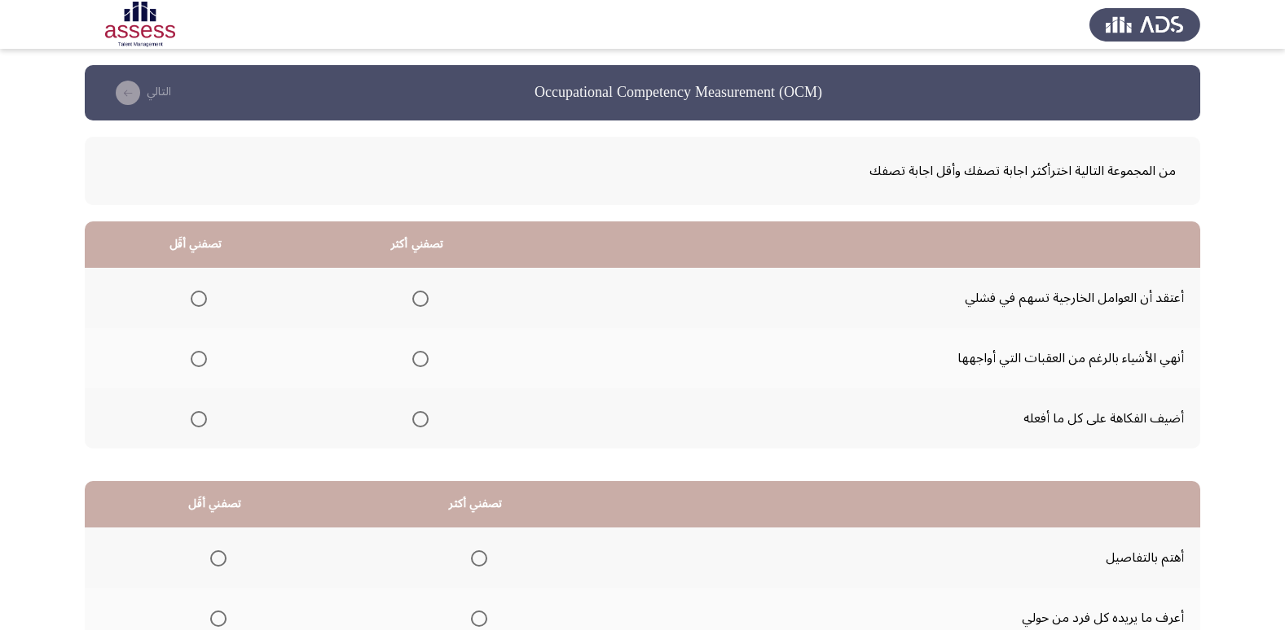
click at [193, 286] on mat-radio-group "Select an option" at bounding box center [195, 298] width 23 height 28
click at [193, 301] on span "Select an option" at bounding box center [199, 299] width 16 height 16
click at [193, 301] on input "Select an option" at bounding box center [199, 299] width 16 height 16
click at [417, 358] on span "Select an option" at bounding box center [420, 359] width 16 height 16
click at [417, 358] on input "Select an option" at bounding box center [420, 359] width 16 height 16
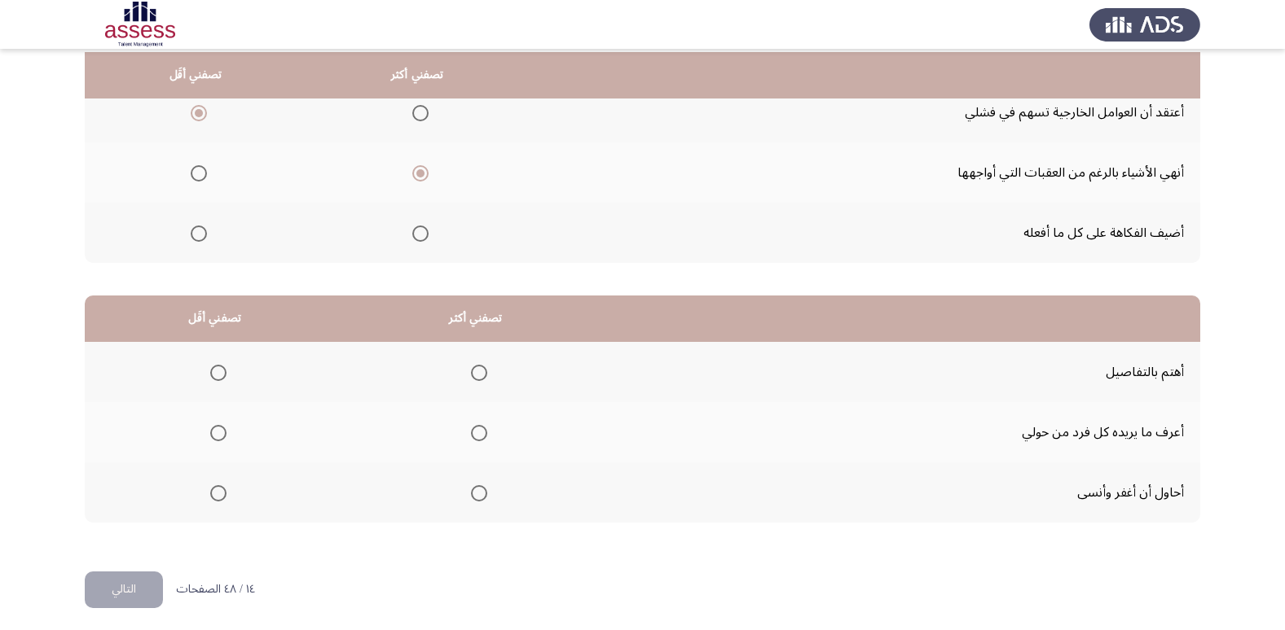
scroll to position [192, 0]
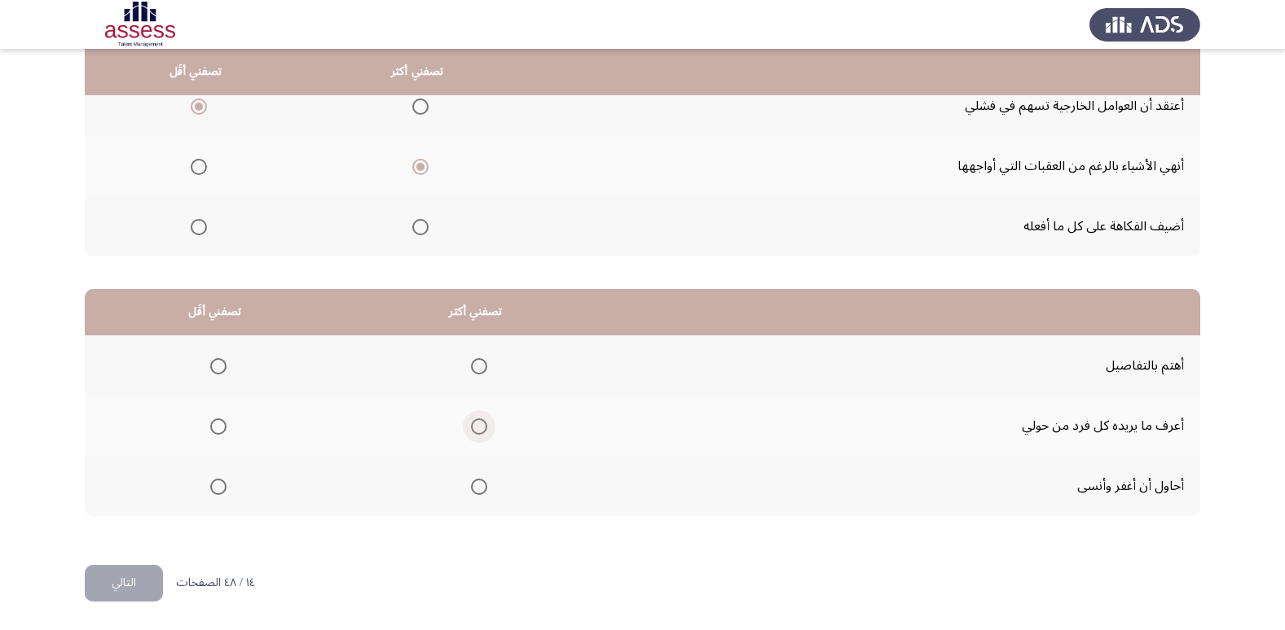
click at [476, 432] on span "Select an option" at bounding box center [479, 427] width 16 height 16
click at [476, 432] on input "Select an option" at bounding box center [479, 427] width 16 height 16
click at [223, 373] on span "Select an option" at bounding box center [218, 366] width 16 height 16
click at [223, 373] on input "Select an option" at bounding box center [218, 366] width 16 height 16
click at [125, 595] on button "التالي" at bounding box center [124, 583] width 78 height 37
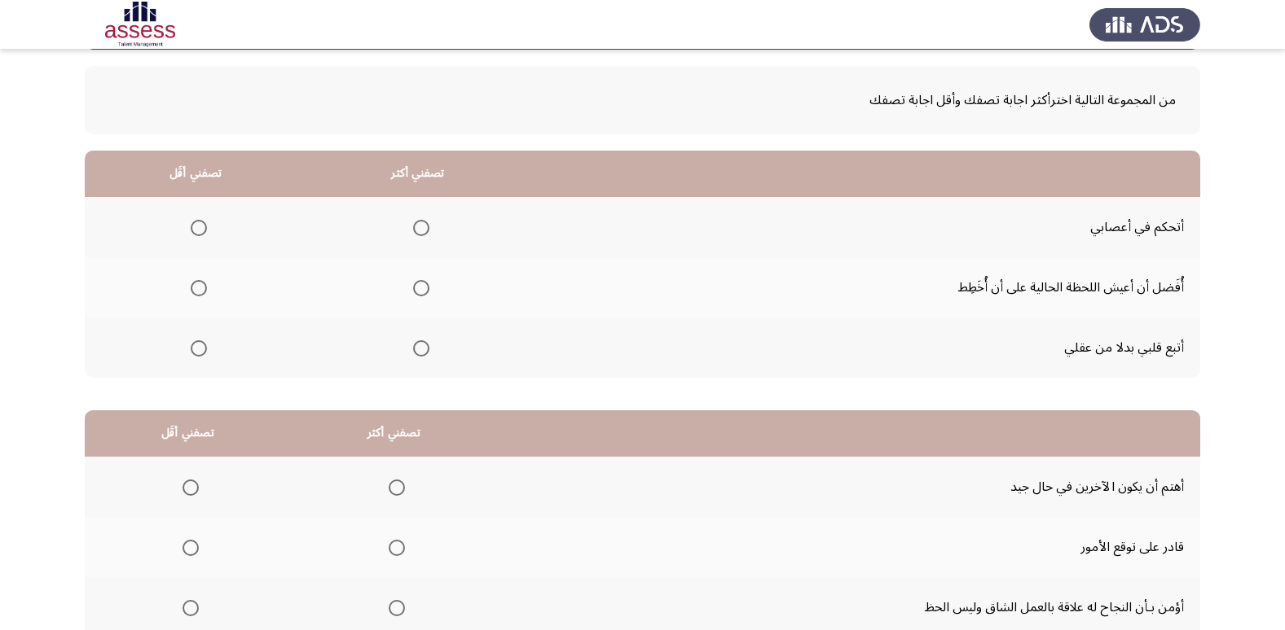
scroll to position [0, 0]
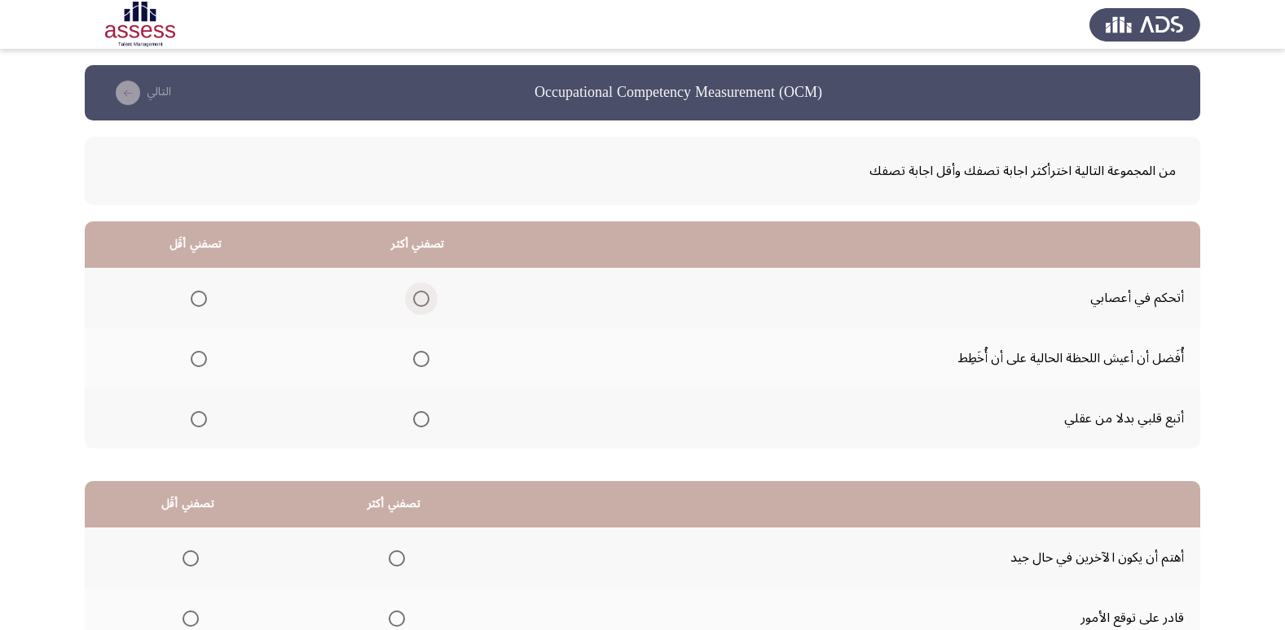
click at [413, 301] on span "Select an option" at bounding box center [421, 299] width 16 height 16
click at [413, 301] on input "Select an option" at bounding box center [421, 299] width 16 height 16
click at [225, 354] on th at bounding box center [196, 358] width 222 height 60
click at [204, 366] on th at bounding box center [196, 358] width 222 height 60
click at [202, 366] on span "Select an option" at bounding box center [199, 359] width 16 height 16
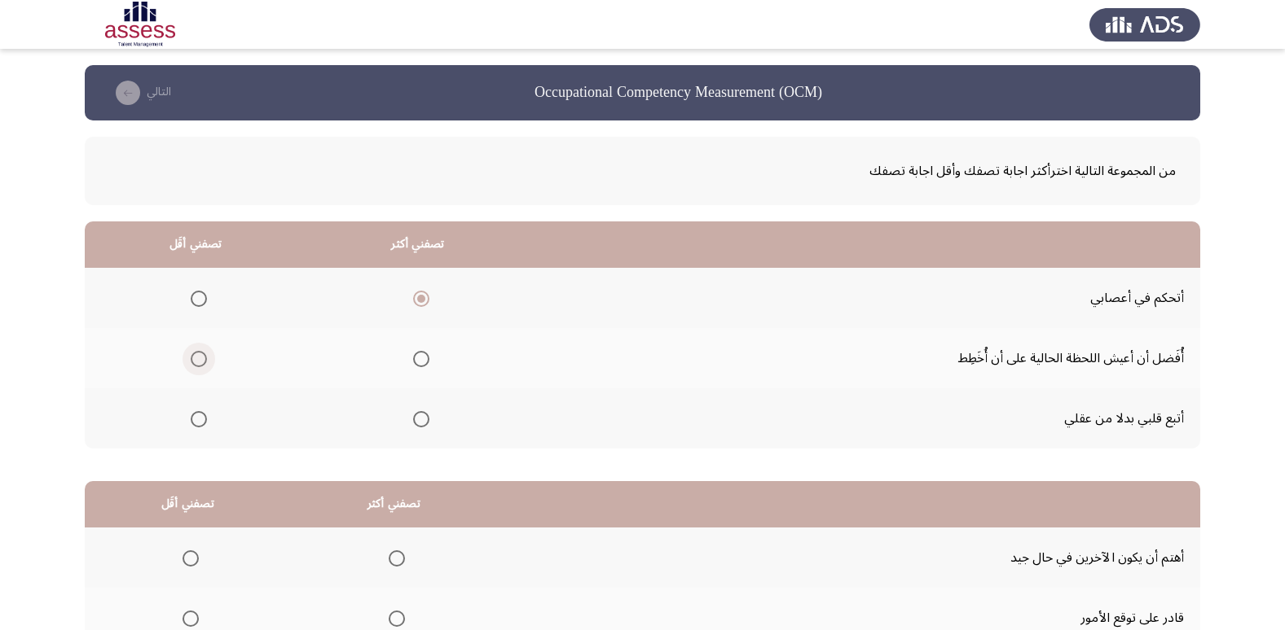
click at [202, 366] on input "Select an option" at bounding box center [199, 359] width 16 height 16
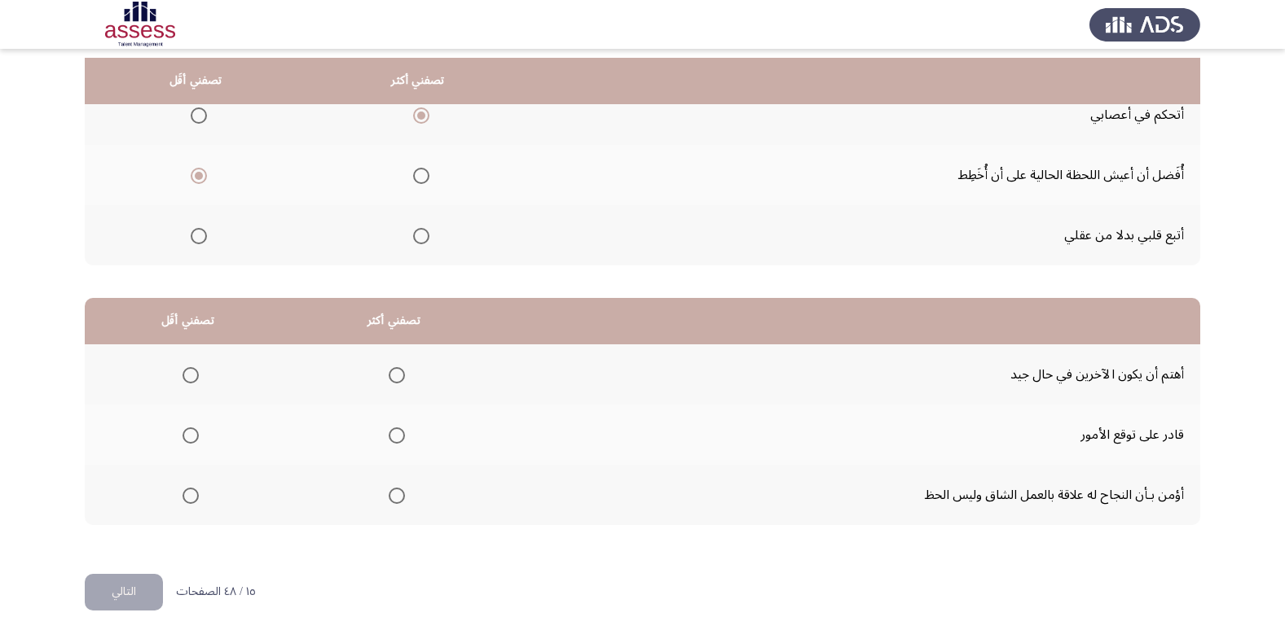
scroll to position [192, 0]
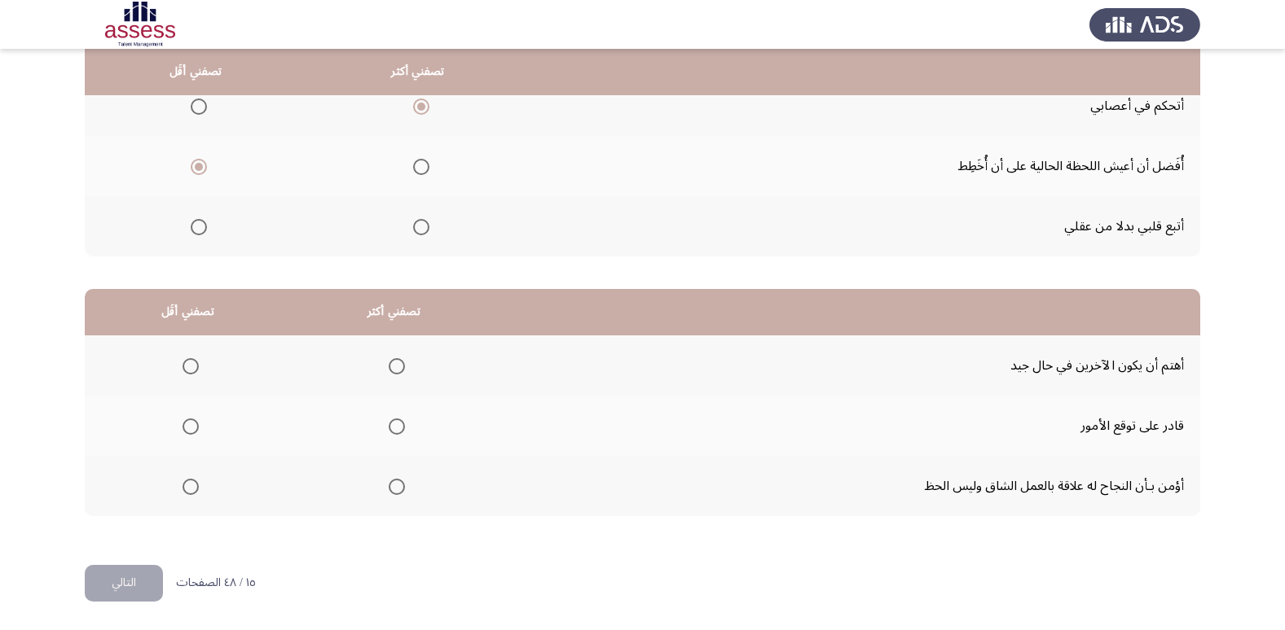
click at [389, 363] on span "Select an option" at bounding box center [397, 366] width 16 height 16
click at [389, 363] on input "Select an option" at bounding box center [397, 366] width 16 height 16
click at [191, 487] on span "Select an option" at bounding box center [190, 487] width 16 height 16
click at [191, 487] on input "Select an option" at bounding box center [190, 487] width 16 height 16
click at [120, 581] on button "التالي" at bounding box center [124, 583] width 78 height 37
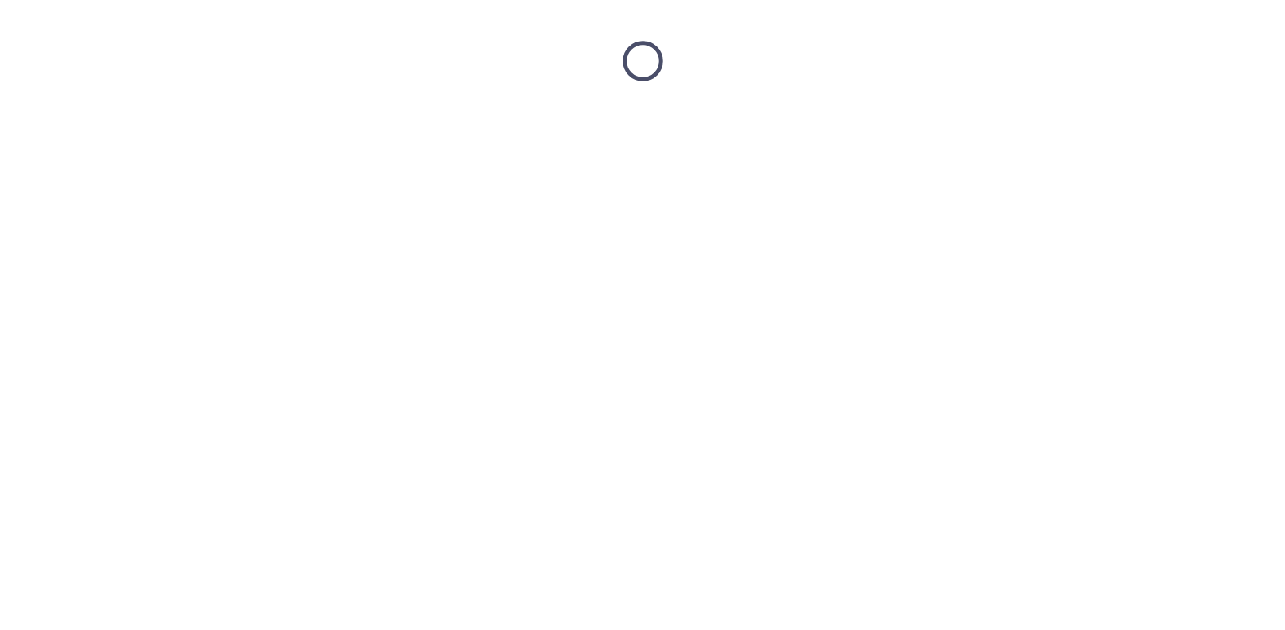
scroll to position [0, 0]
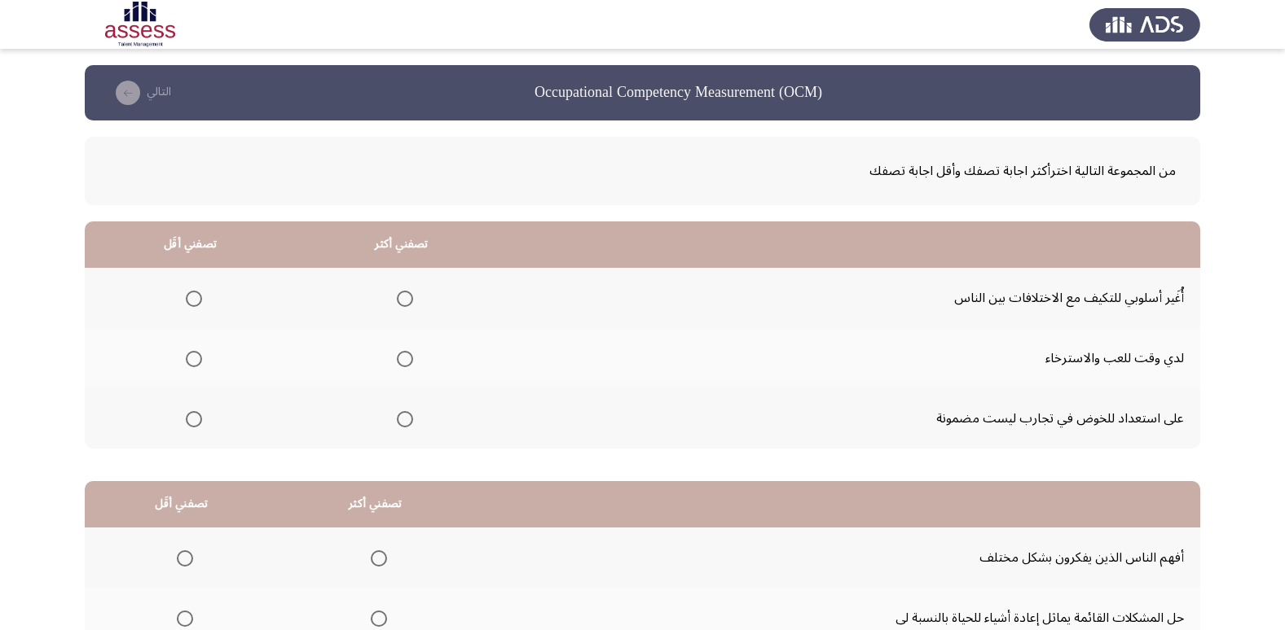
click at [393, 298] on label "Select an option" at bounding box center [401, 299] width 23 height 16
click at [397, 298] on input "Select an option" at bounding box center [405, 299] width 16 height 16
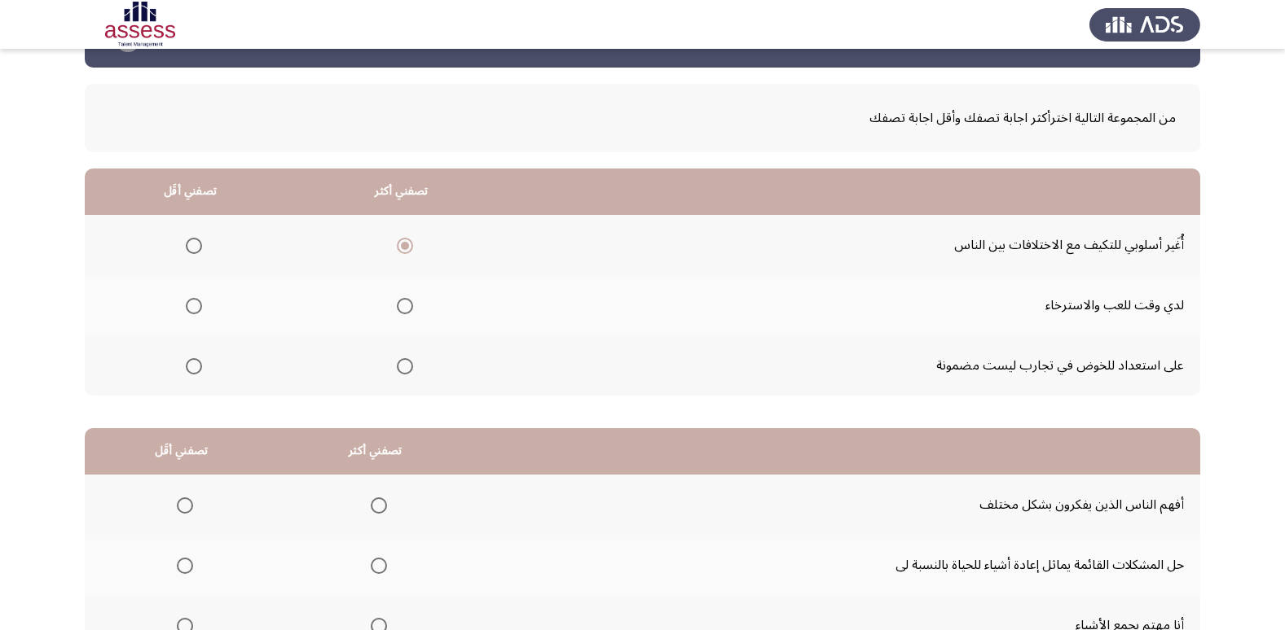
scroll to position [81, 0]
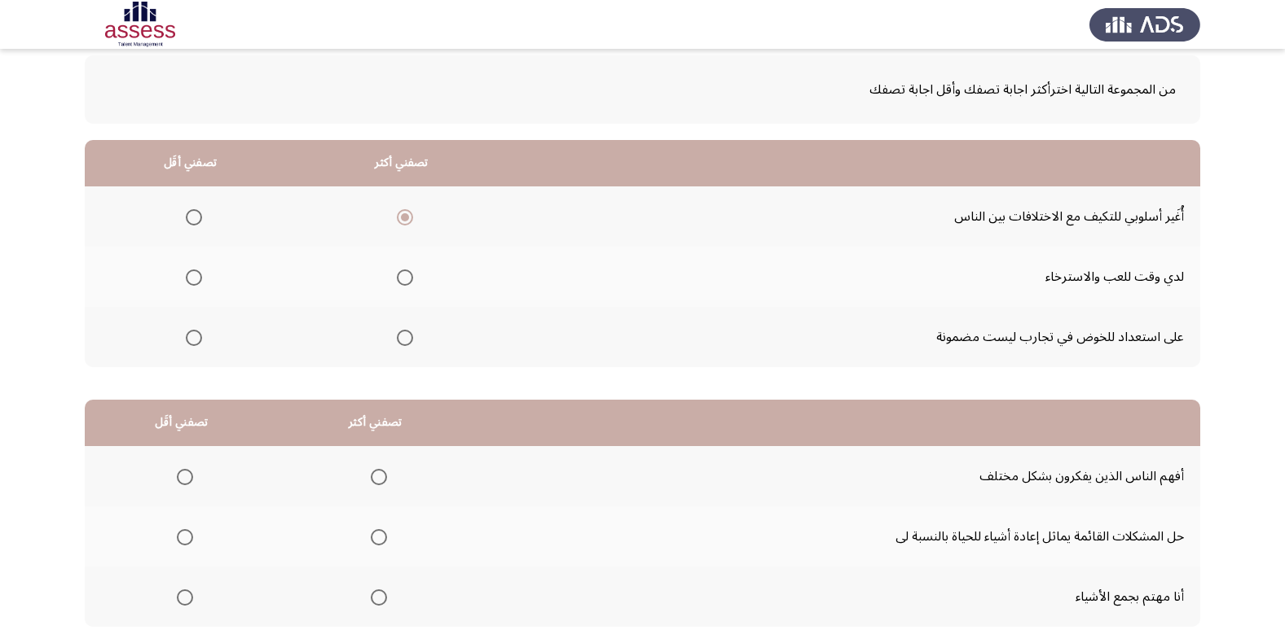
click at [186, 275] on span "Select an option" at bounding box center [194, 278] width 16 height 16
click at [186, 275] on input "Select an option" at bounding box center [194, 278] width 16 height 16
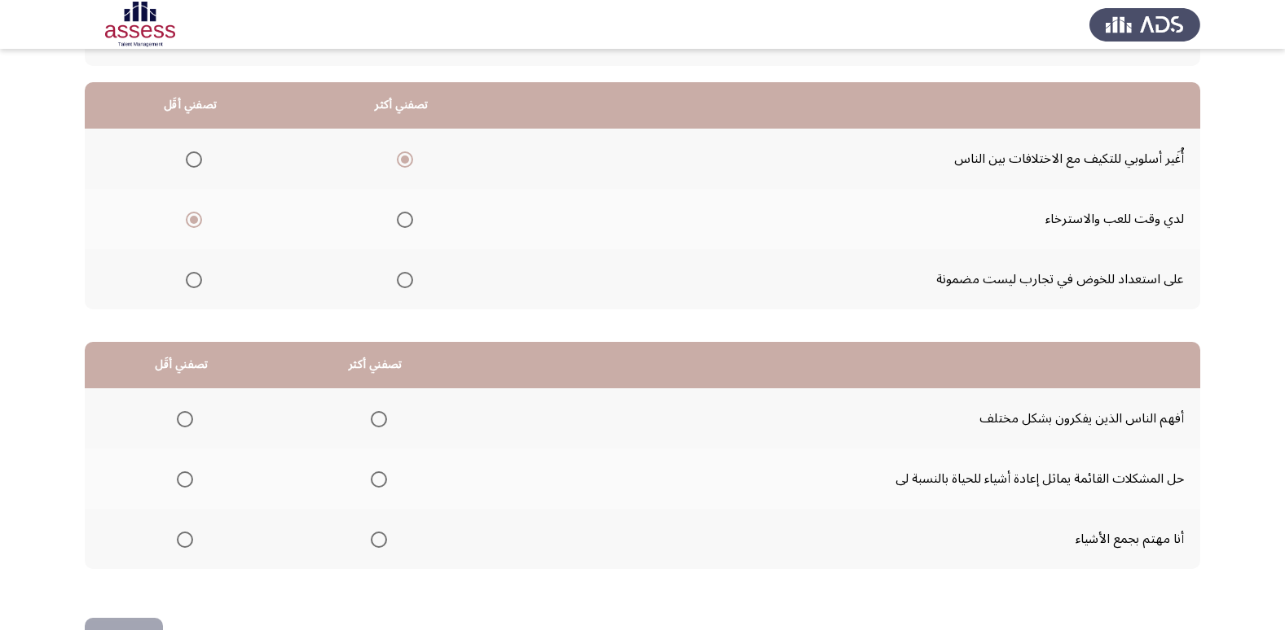
scroll to position [111, 0]
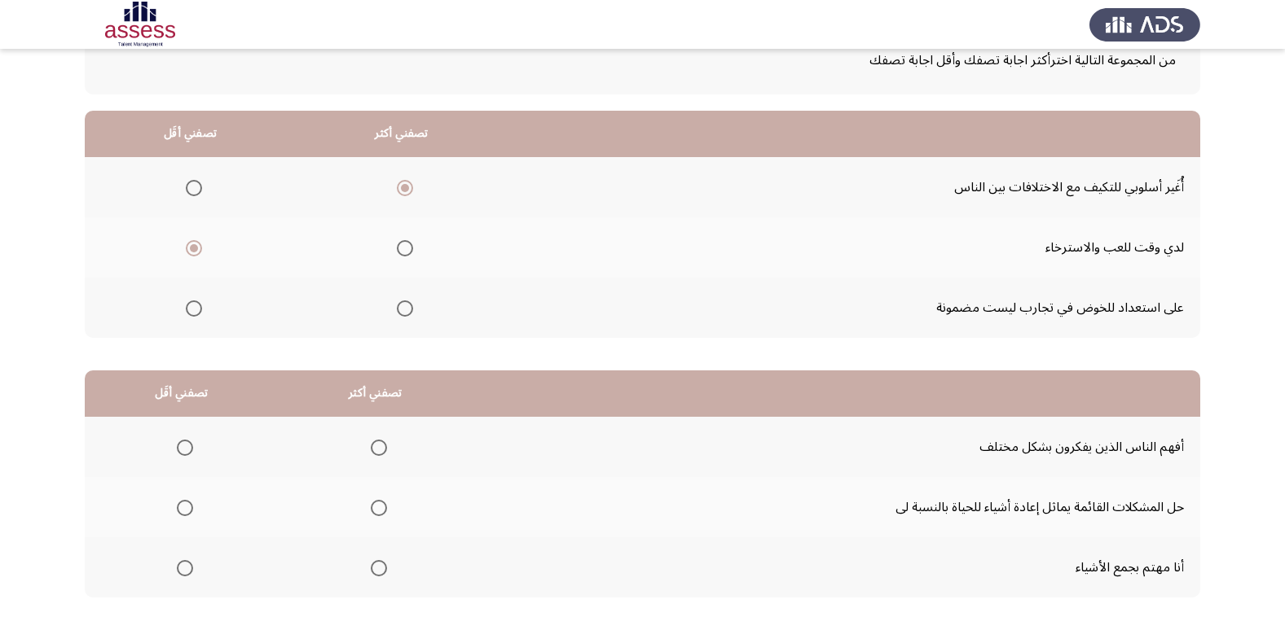
click at [401, 306] on span "Select an option" at bounding box center [405, 309] width 16 height 16
click at [401, 306] on input "Select an option" at bounding box center [405, 309] width 16 height 16
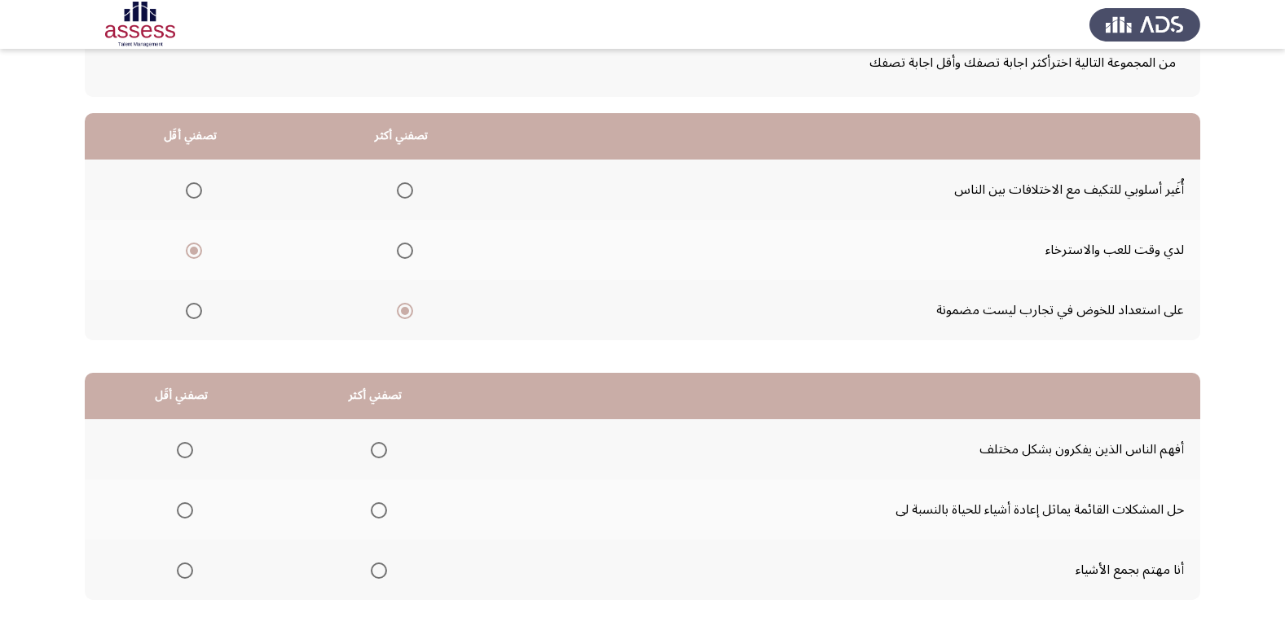
scroll to position [29, 0]
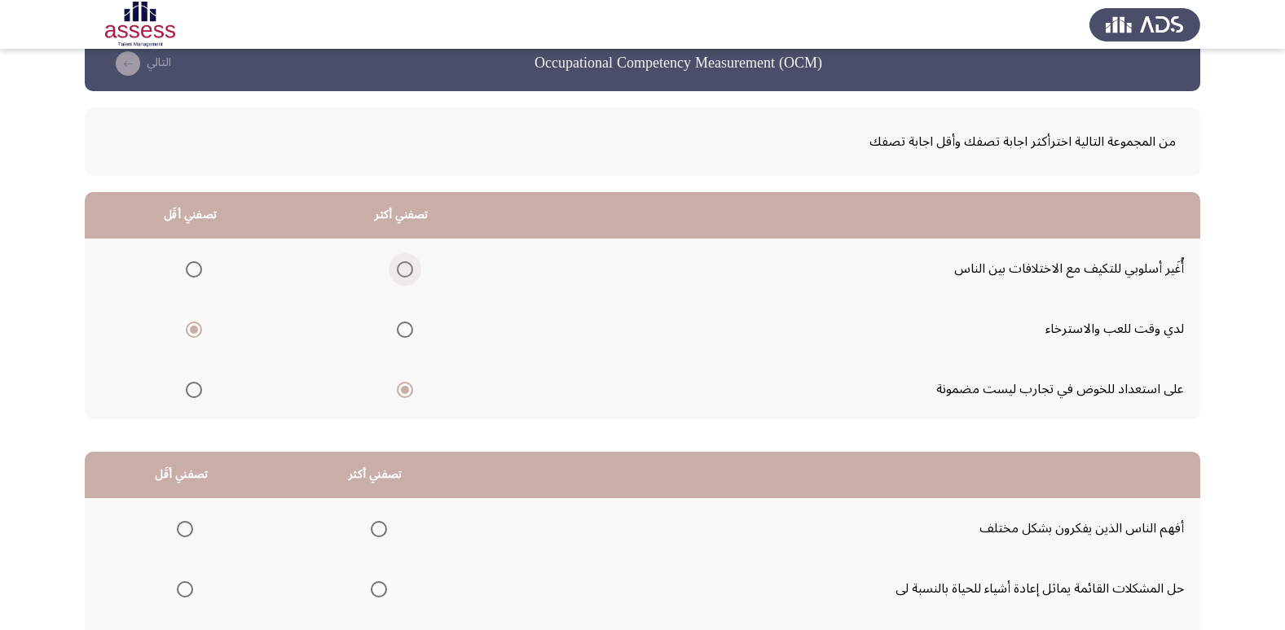
click at [408, 270] on span "Select an option" at bounding box center [405, 269] width 16 height 16
click at [408, 270] on input "Select an option" at bounding box center [405, 269] width 16 height 16
click at [450, 307] on th at bounding box center [402, 329] width 212 height 60
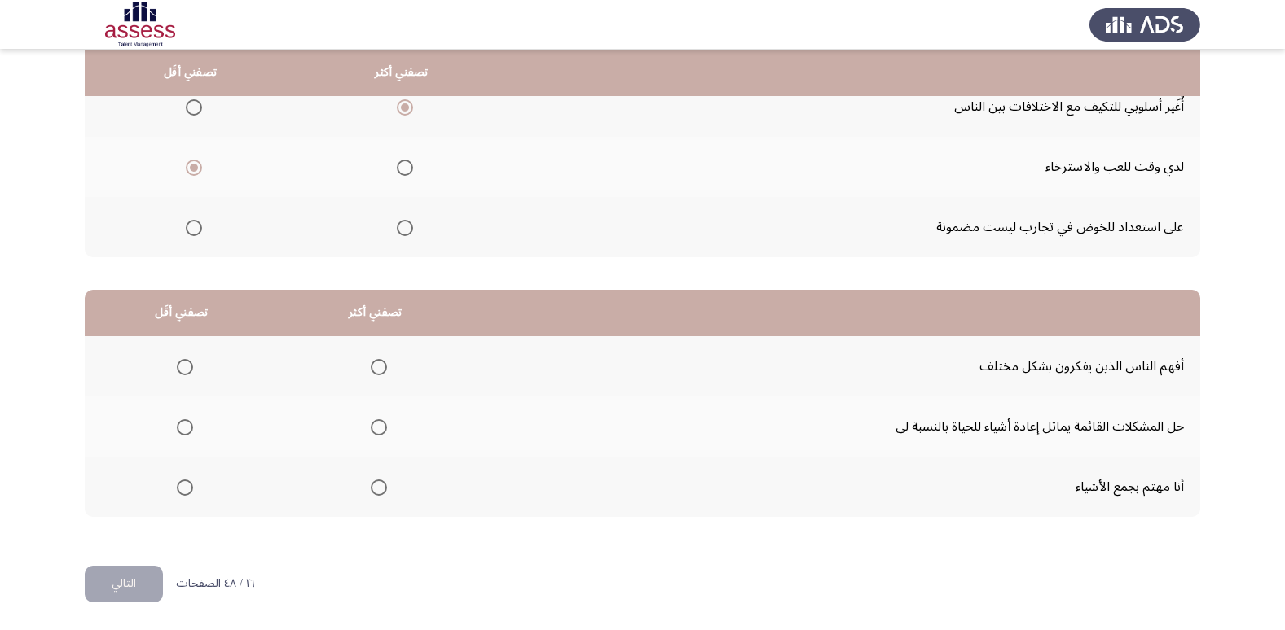
scroll to position [192, 0]
click at [371, 369] on span "Select an option" at bounding box center [379, 366] width 16 height 16
click at [371, 369] on input "Select an option" at bounding box center [379, 366] width 16 height 16
click at [378, 430] on span "Select an option" at bounding box center [379, 427] width 16 height 16
click at [378, 430] on input "Select an option" at bounding box center [379, 427] width 16 height 16
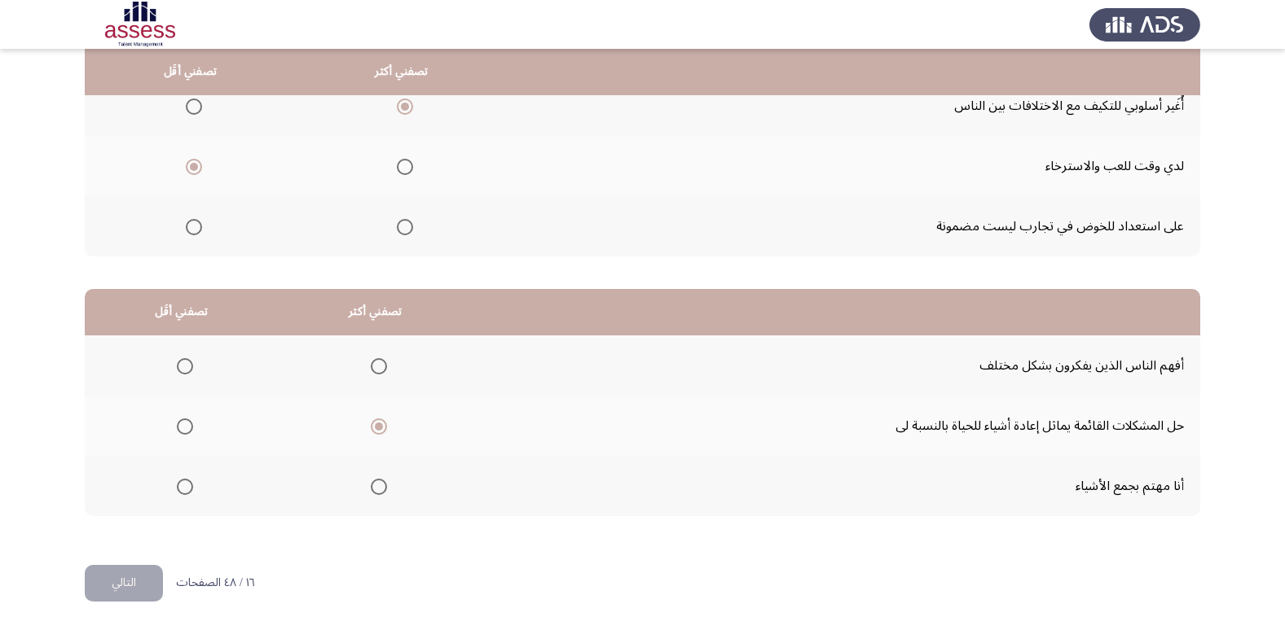
click at [178, 489] on span "Select an option" at bounding box center [185, 487] width 16 height 16
click at [178, 489] on input "Select an option" at bounding box center [185, 487] width 16 height 16
click at [376, 363] on span "Select an option" at bounding box center [379, 366] width 16 height 16
click at [376, 363] on input "Select an option" at bounding box center [379, 366] width 16 height 16
click at [122, 577] on button "التالي" at bounding box center [124, 583] width 78 height 37
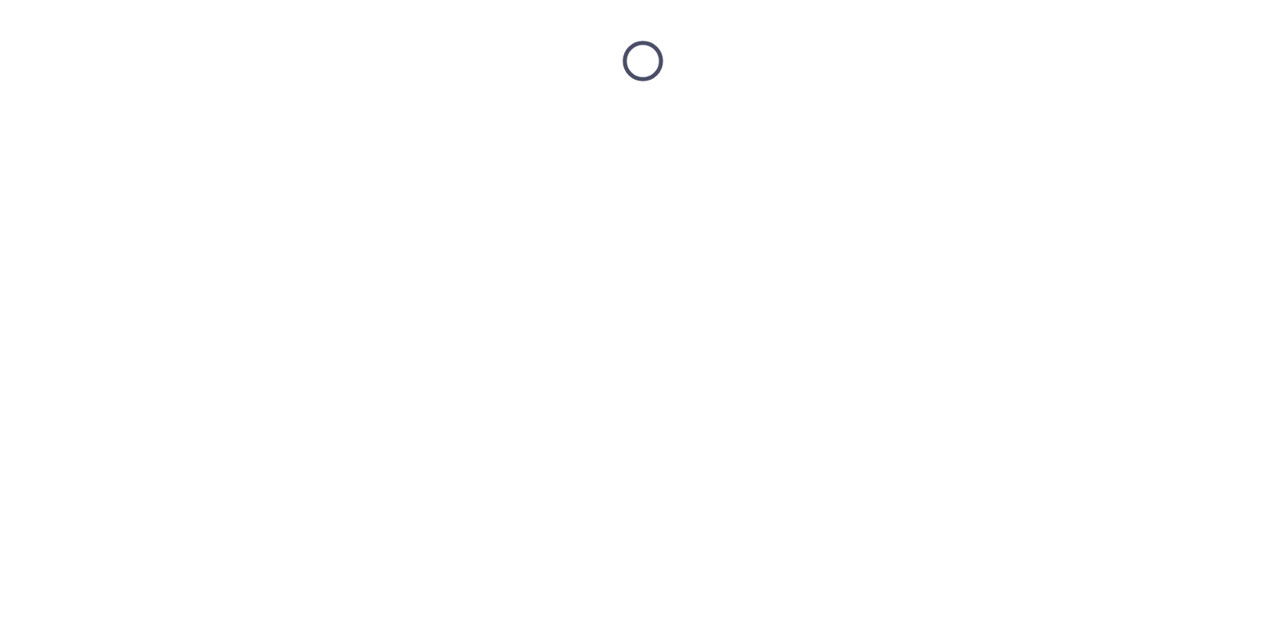
scroll to position [0, 0]
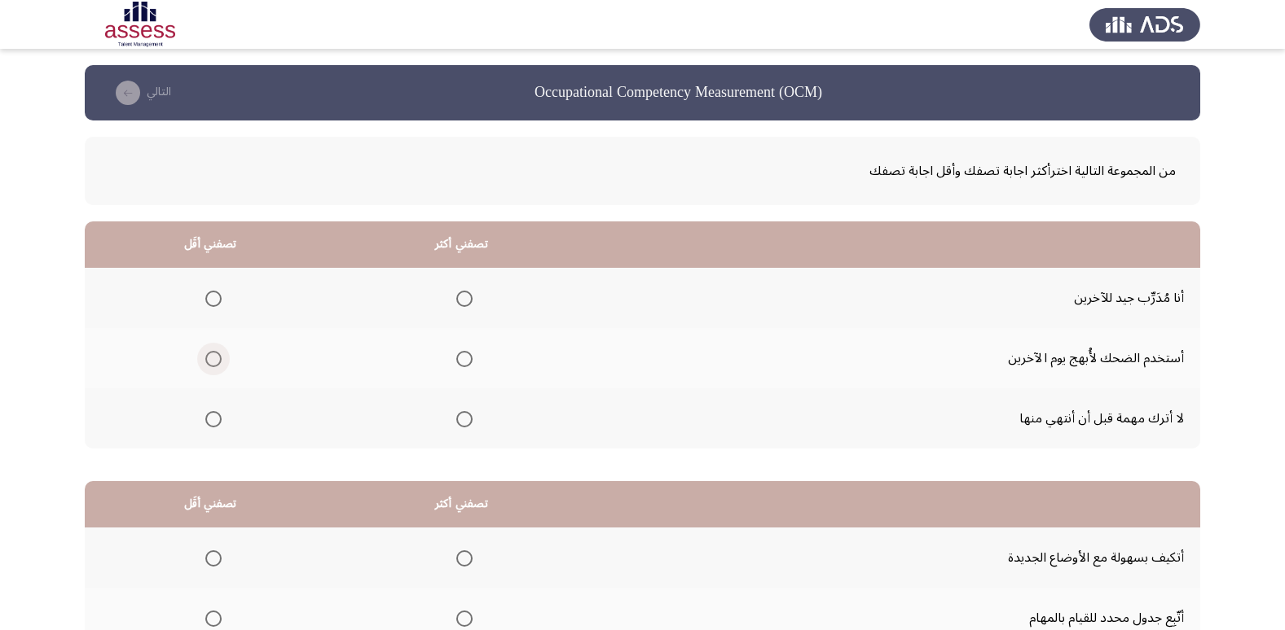
click at [211, 360] on span "Select an option" at bounding box center [213, 359] width 16 height 16
click at [211, 360] on input "Select an option" at bounding box center [213, 359] width 16 height 16
click at [455, 314] on th at bounding box center [462, 298] width 252 height 60
click at [464, 305] on span "Select an option" at bounding box center [464, 299] width 16 height 16
click at [464, 305] on input "Select an option" at bounding box center [464, 299] width 16 height 16
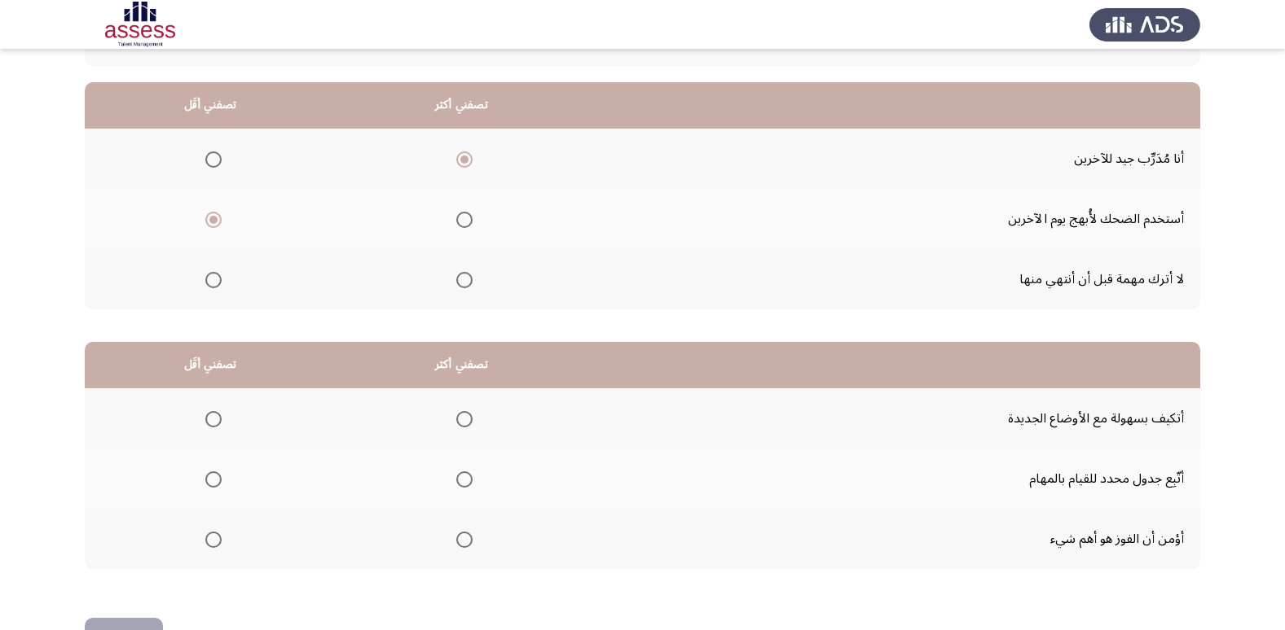
scroll to position [111, 0]
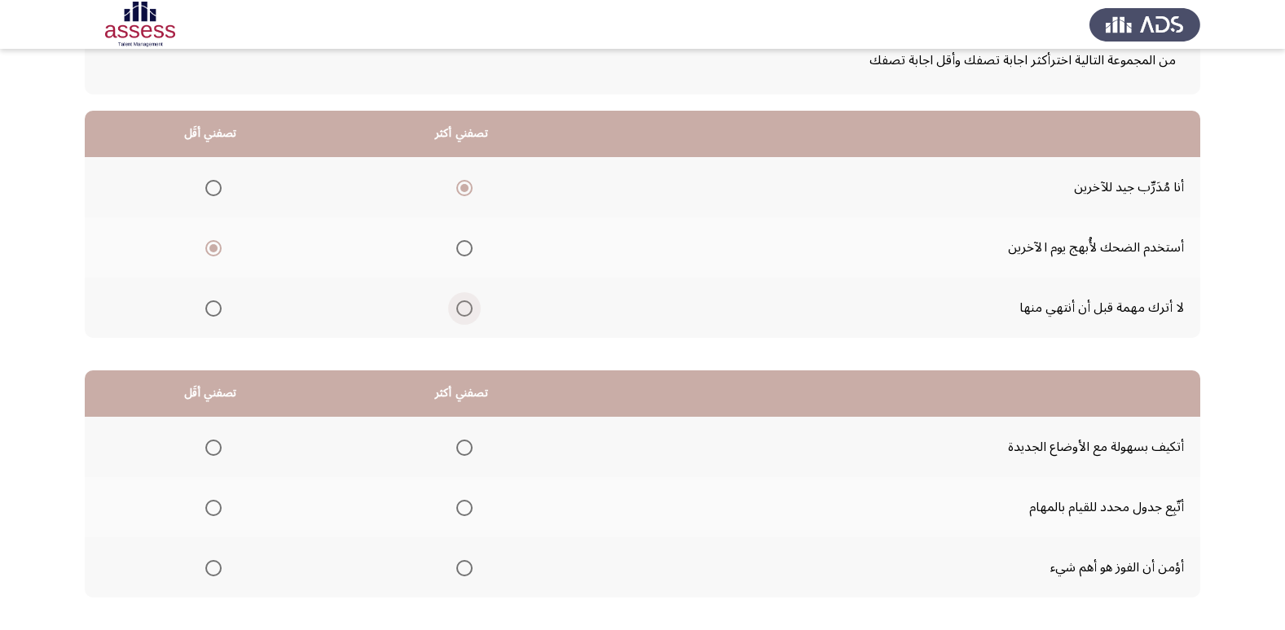
click at [464, 318] on mat-radio-group "Select an option" at bounding box center [461, 308] width 23 height 28
click at [466, 314] on span "Select an option" at bounding box center [464, 309] width 16 height 16
click at [466, 314] on input "Select an option" at bounding box center [464, 309] width 16 height 16
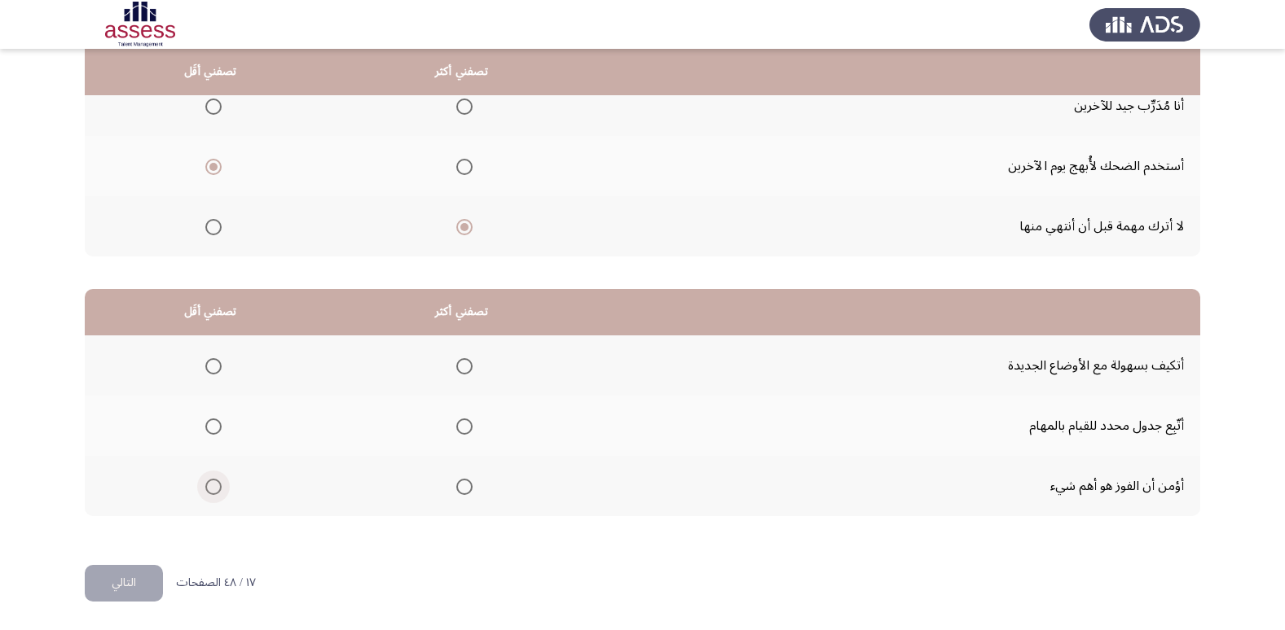
click at [205, 487] on span "Select an option" at bounding box center [213, 487] width 16 height 16
click at [205, 487] on input "Select an option" at bounding box center [213, 487] width 16 height 16
click at [463, 373] on span "Select an option" at bounding box center [464, 366] width 16 height 16
click at [463, 373] on input "Select an option" at bounding box center [464, 366] width 16 height 16
click at [111, 581] on button "التالي" at bounding box center [124, 583] width 78 height 37
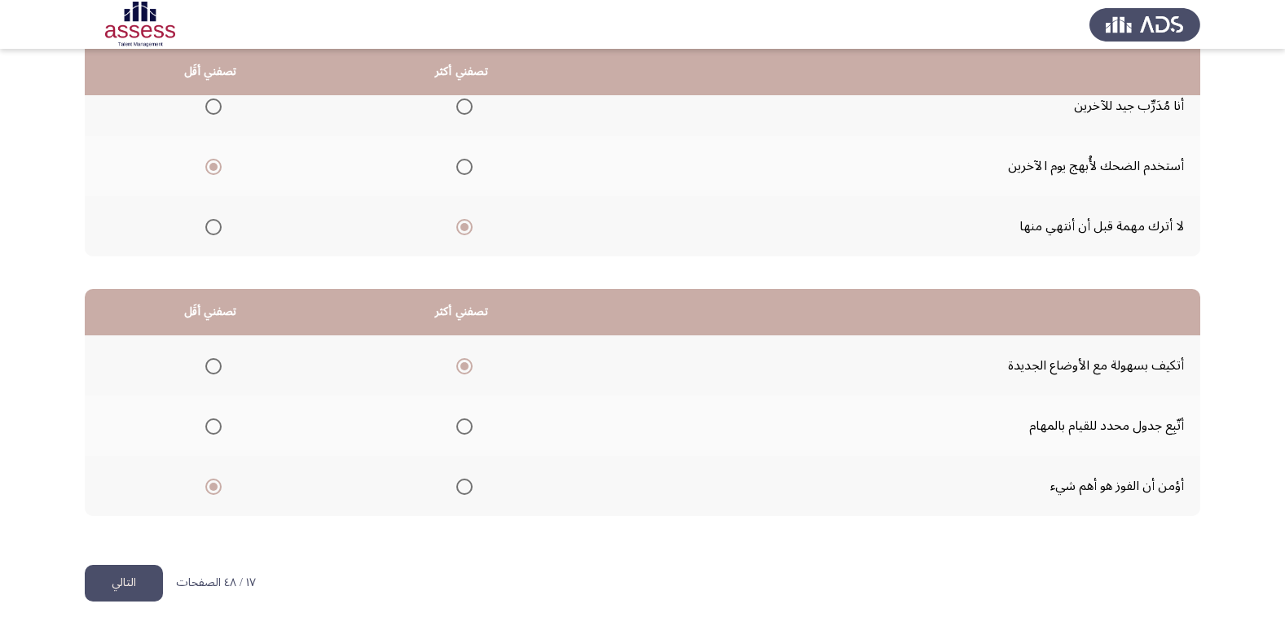
scroll to position [0, 0]
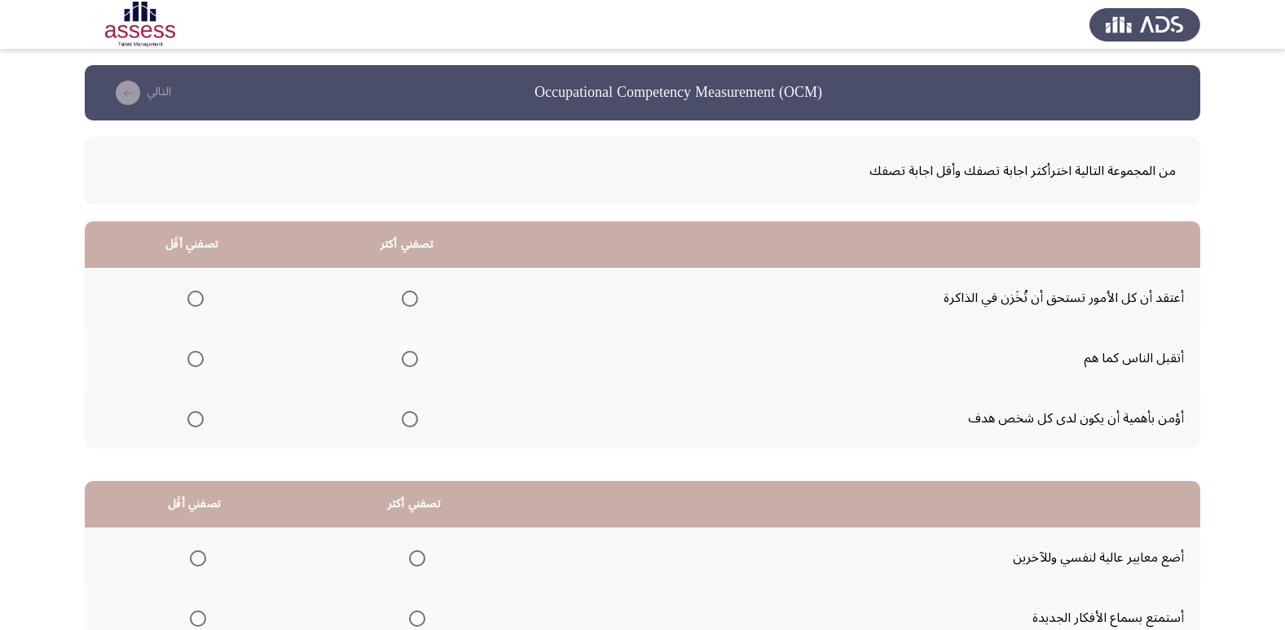
click at [406, 299] on span "Select an option" at bounding box center [410, 299] width 16 height 16
click at [406, 299] on input "Select an option" at bounding box center [410, 299] width 16 height 16
click at [205, 414] on th at bounding box center [192, 419] width 214 height 60
click at [197, 419] on span "Select an option" at bounding box center [195, 419] width 16 height 16
click at [197, 419] on input "Select an option" at bounding box center [195, 419] width 16 height 16
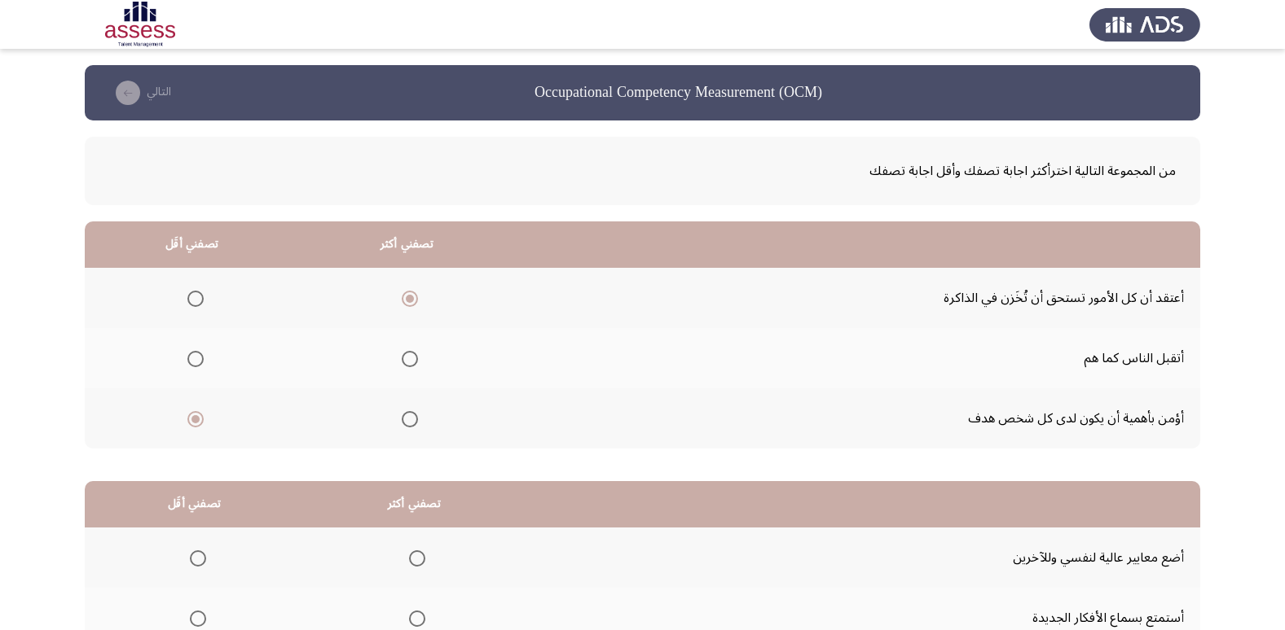
click at [417, 351] on span "Select an option" at bounding box center [410, 359] width 16 height 16
click at [417, 351] on input "Select an option" at bounding box center [410, 359] width 16 height 16
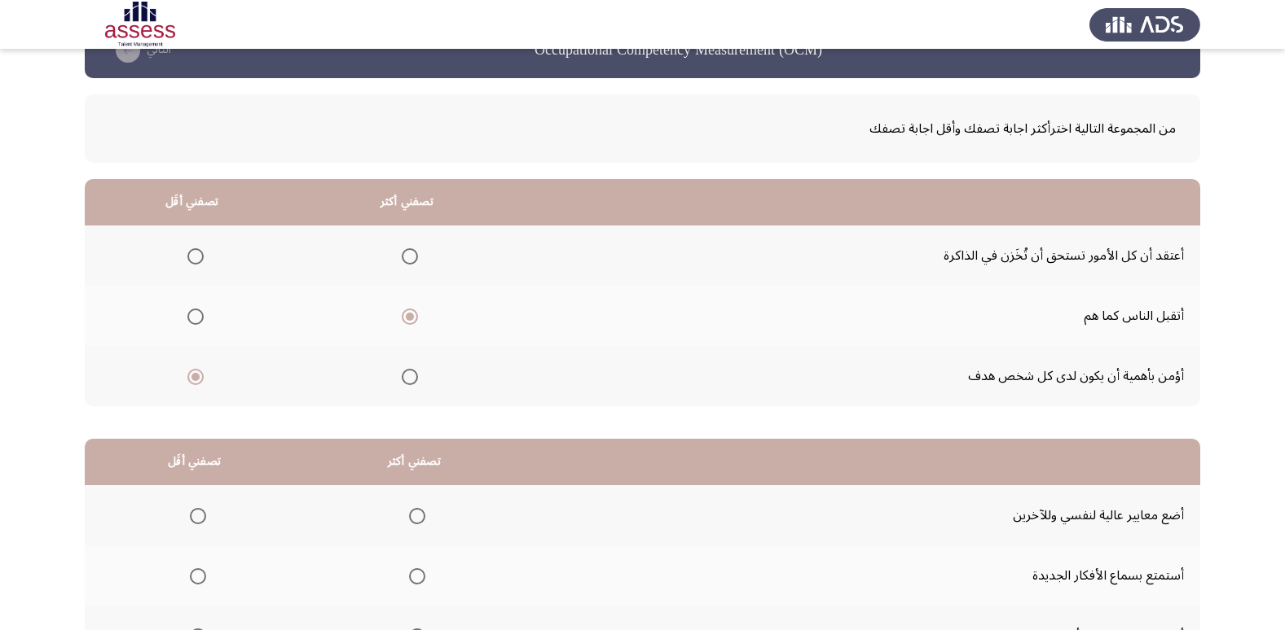
scroll to position [29, 0]
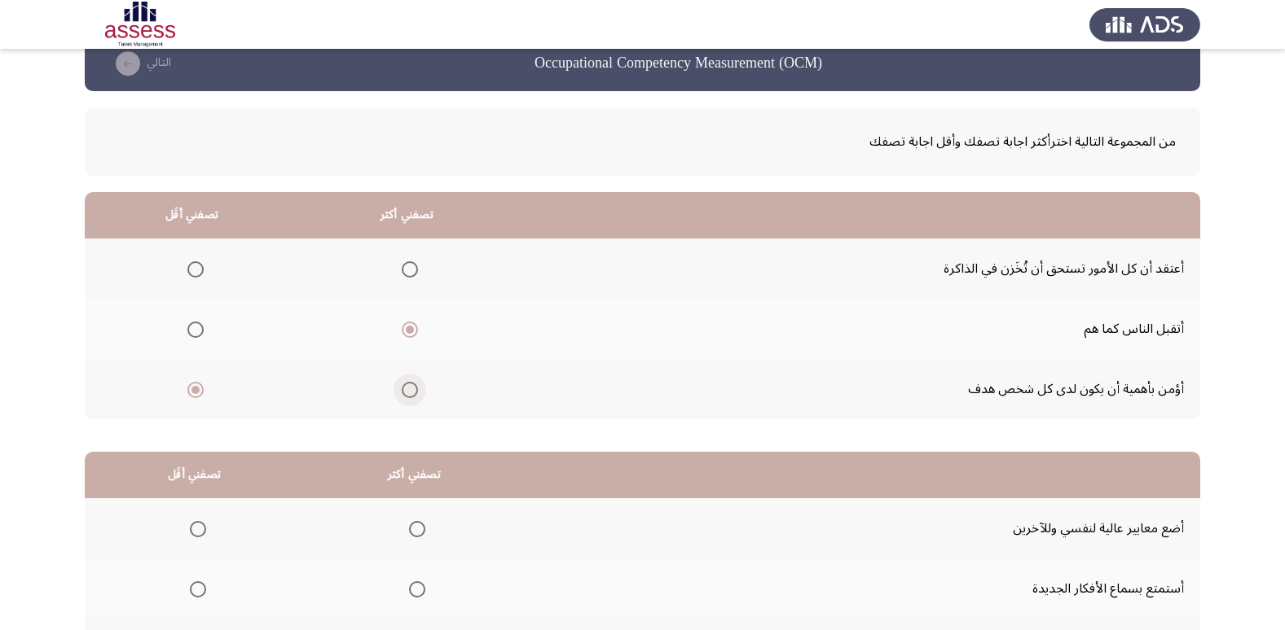
click at [408, 386] on span "Select an option" at bounding box center [410, 390] width 16 height 16
click at [408, 386] on input "Select an option" at bounding box center [410, 390] width 16 height 16
click at [190, 275] on span "Select an option" at bounding box center [195, 269] width 16 height 16
click at [190, 275] on input "Select an option" at bounding box center [195, 269] width 16 height 16
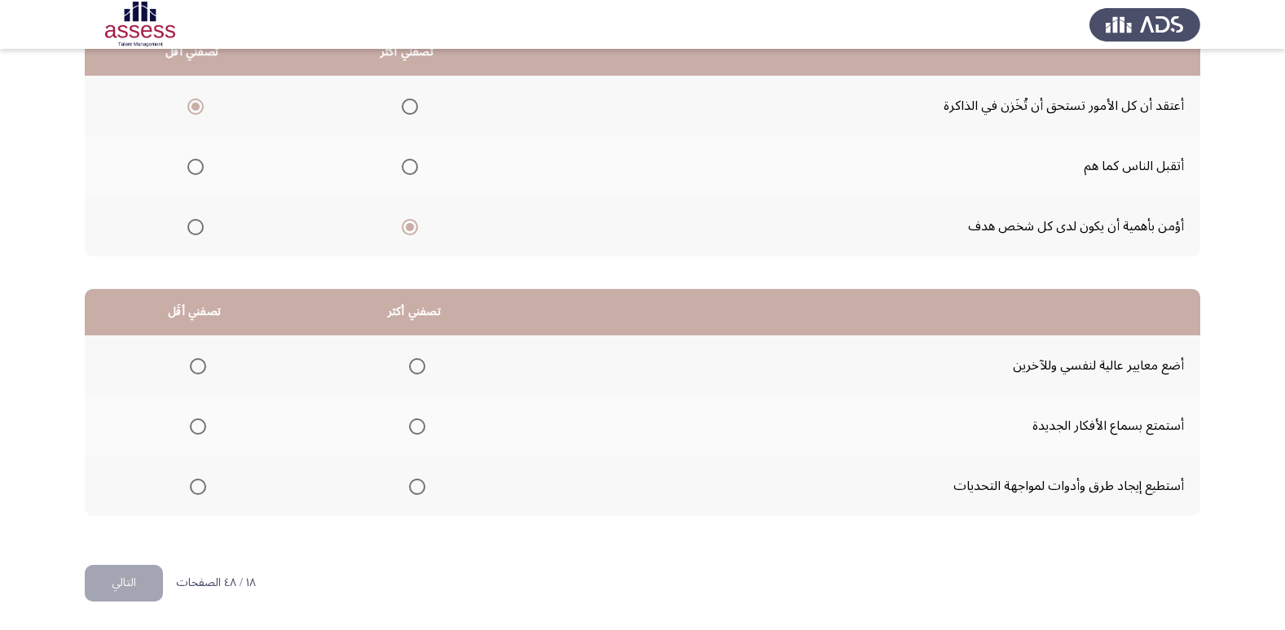
scroll to position [111, 0]
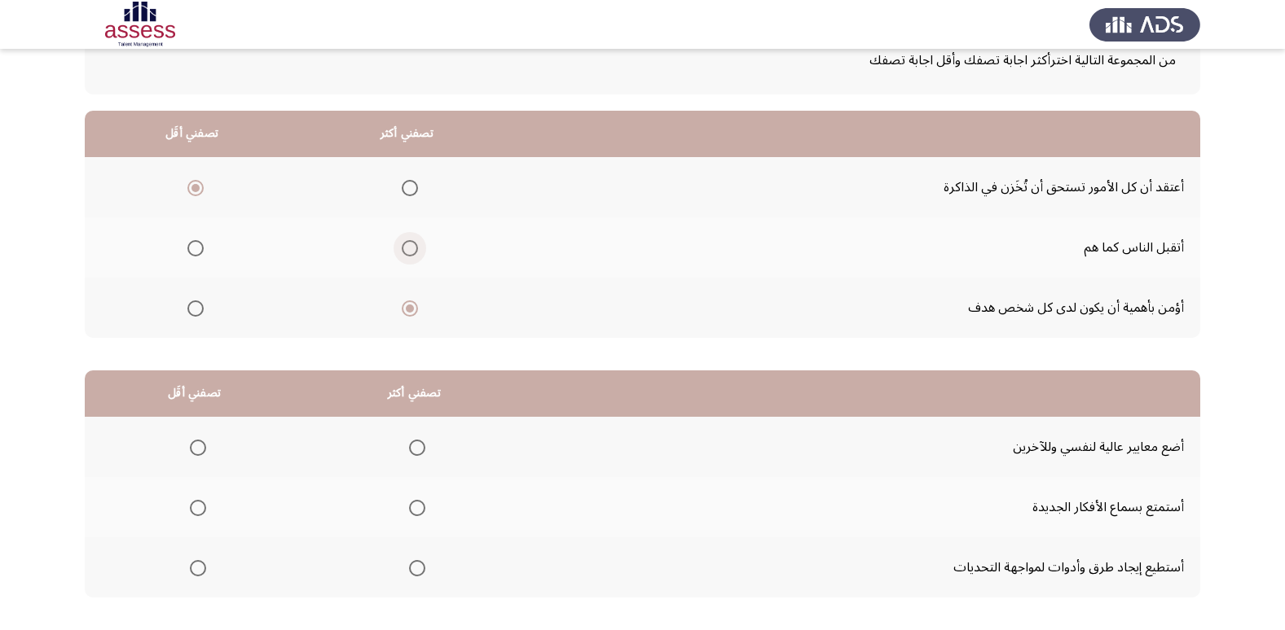
click at [411, 252] on span "Select an option" at bounding box center [410, 248] width 16 height 16
click at [411, 252] on input "Select an option" at bounding box center [410, 248] width 16 height 16
click at [408, 305] on span "Select an option" at bounding box center [410, 309] width 16 height 16
click at [408, 305] on input "Select an option" at bounding box center [410, 309] width 16 height 16
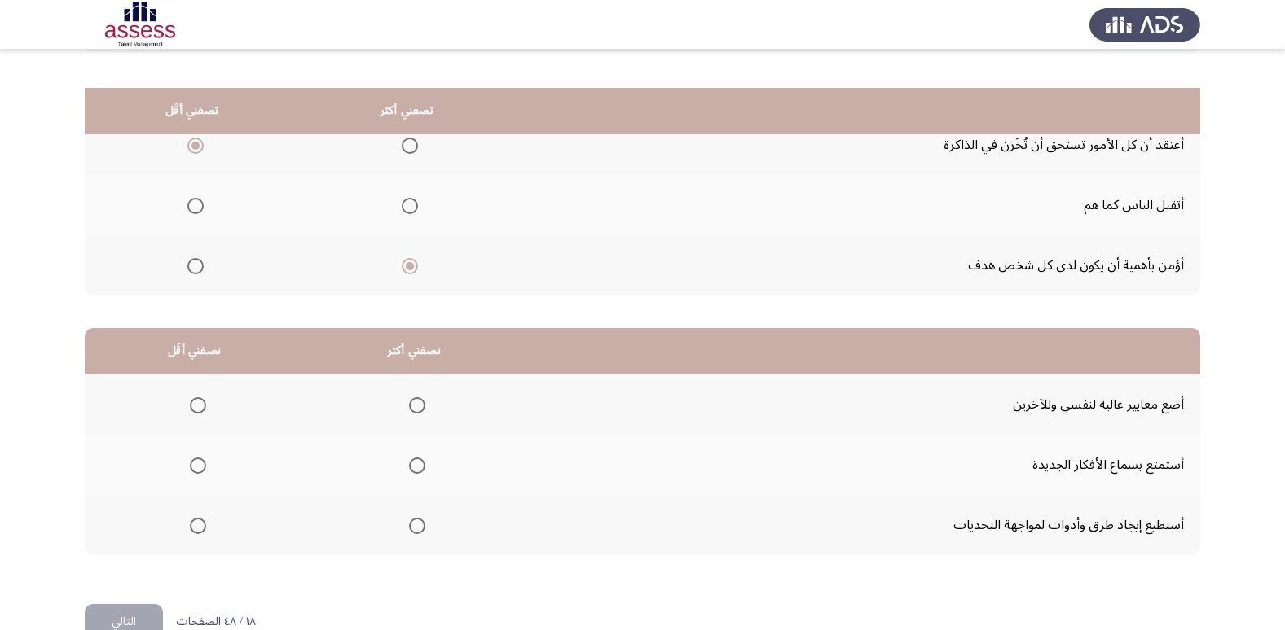
scroll to position [192, 0]
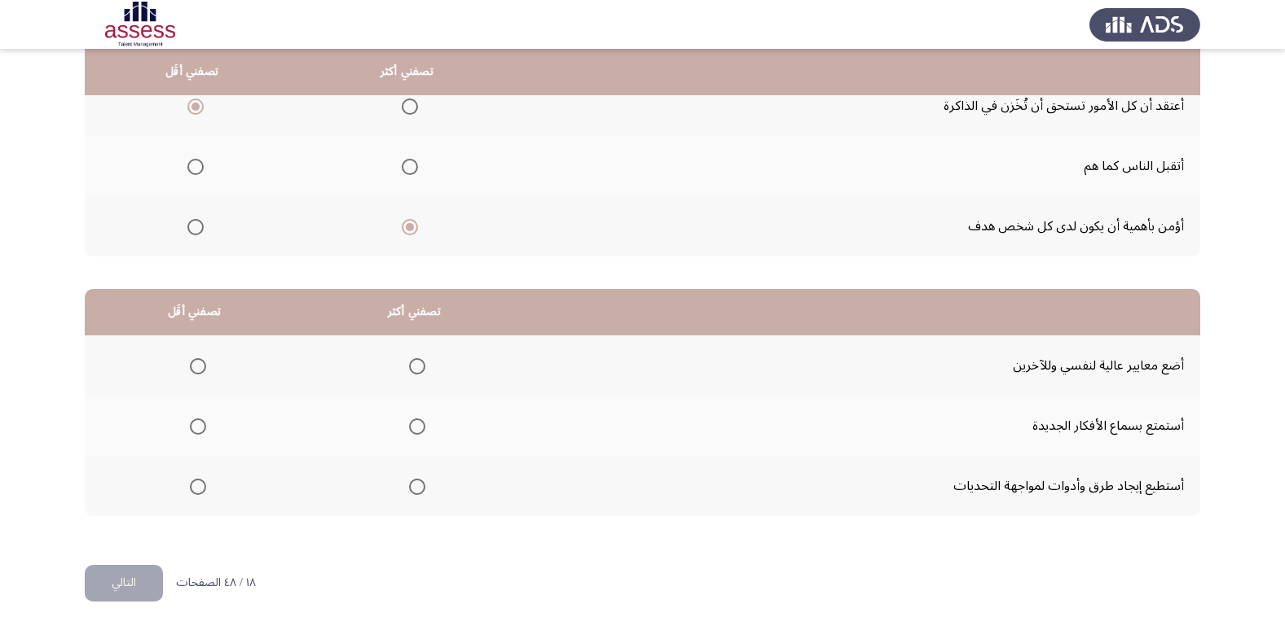
click at [412, 428] on span "Select an option" at bounding box center [417, 427] width 16 height 16
click at [412, 428] on input "Select an option" at bounding box center [417, 427] width 16 height 16
click at [183, 366] on label "Select an option" at bounding box center [194, 366] width 23 height 16
click at [190, 366] on input "Select an option" at bounding box center [198, 366] width 16 height 16
click at [130, 587] on button "التالي" at bounding box center [124, 583] width 78 height 37
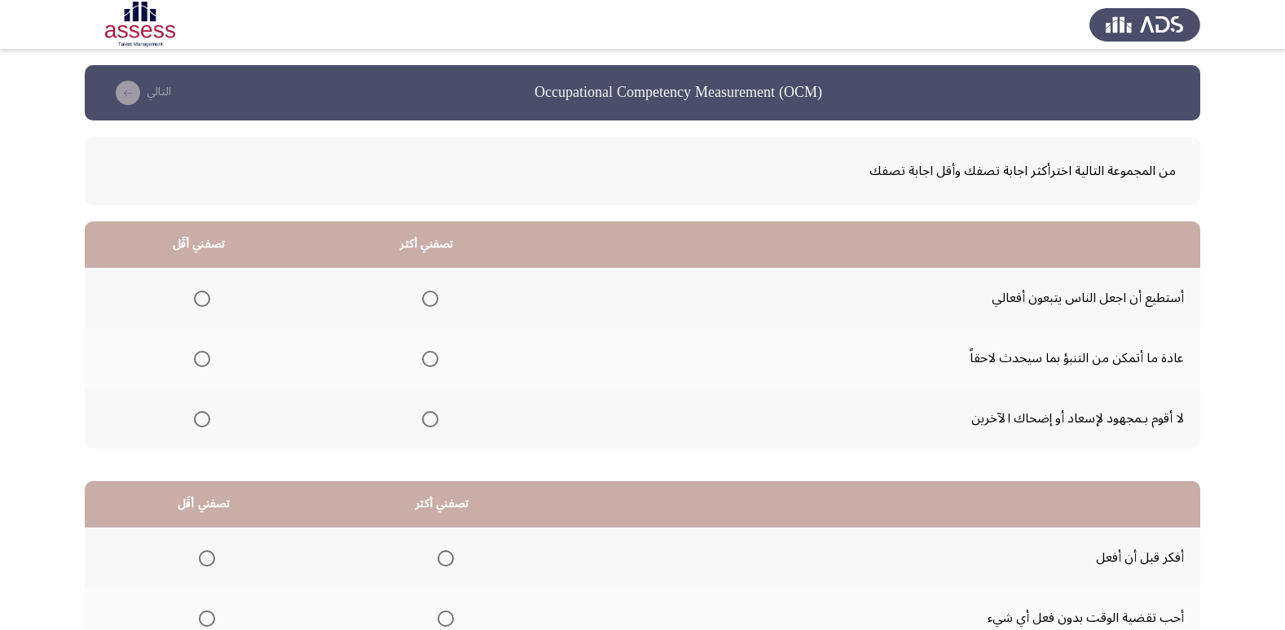
scroll to position [81, 0]
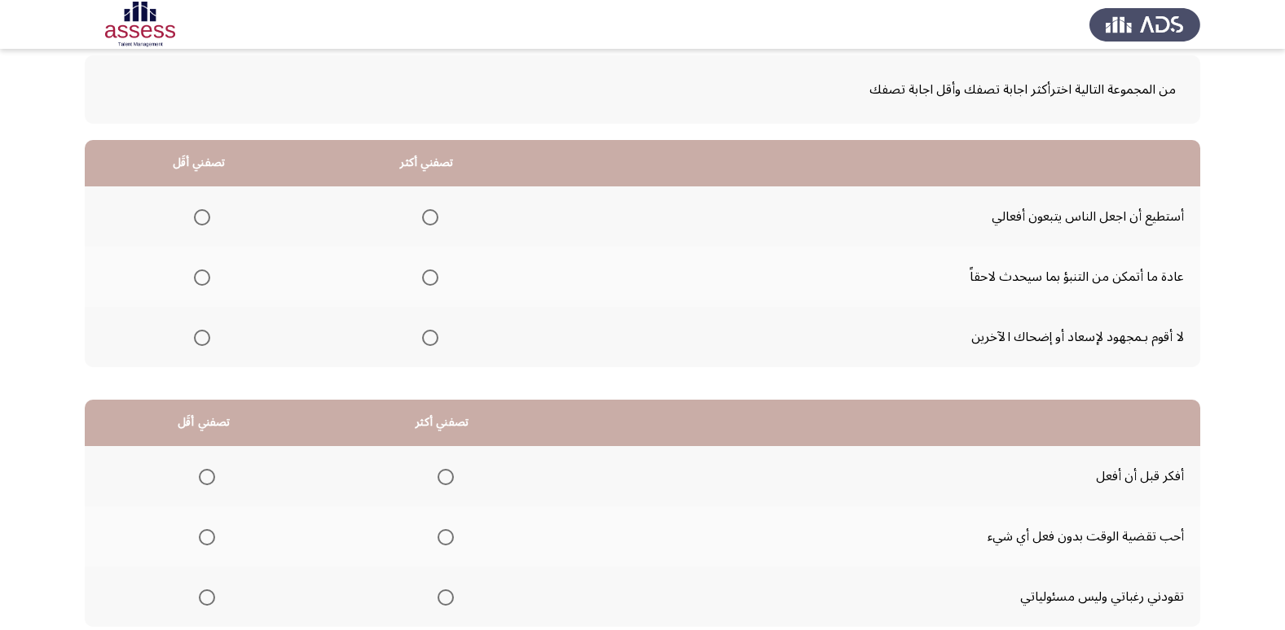
click at [432, 278] on span "Select an option" at bounding box center [430, 278] width 16 height 16
click at [432, 278] on input "Select an option" at bounding box center [430, 278] width 16 height 16
click at [209, 328] on th at bounding box center [199, 337] width 228 height 60
click at [206, 334] on span "Select an option" at bounding box center [202, 338] width 16 height 16
click at [206, 334] on input "Select an option" at bounding box center [202, 338] width 16 height 16
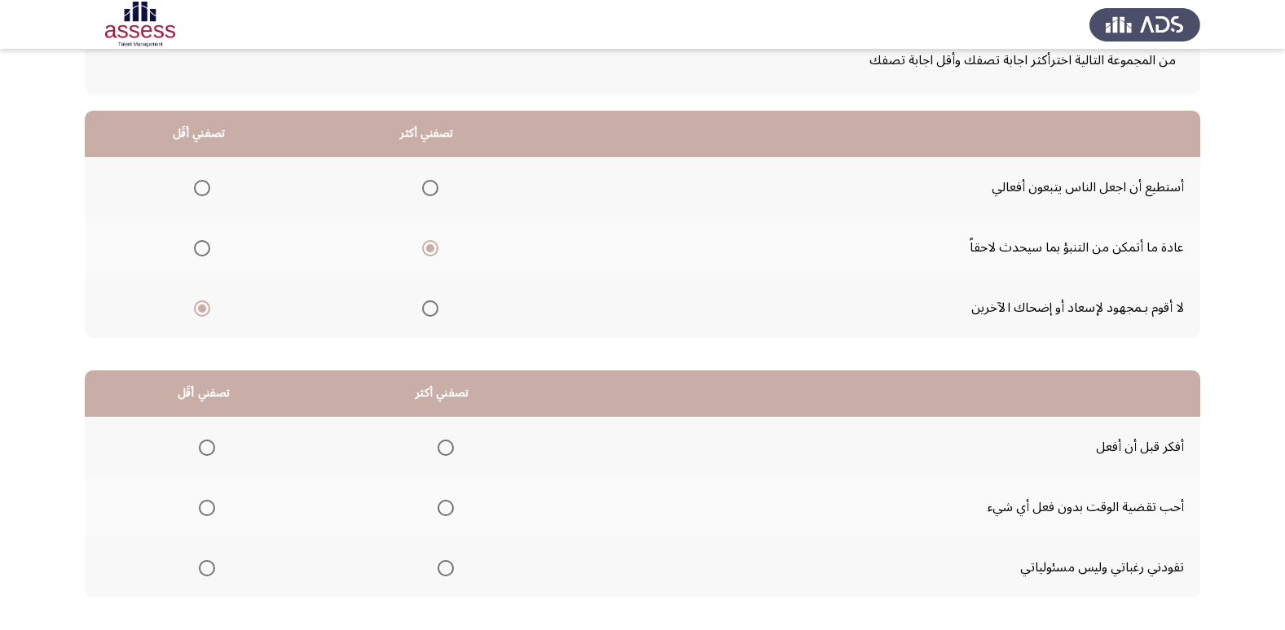
scroll to position [192, 0]
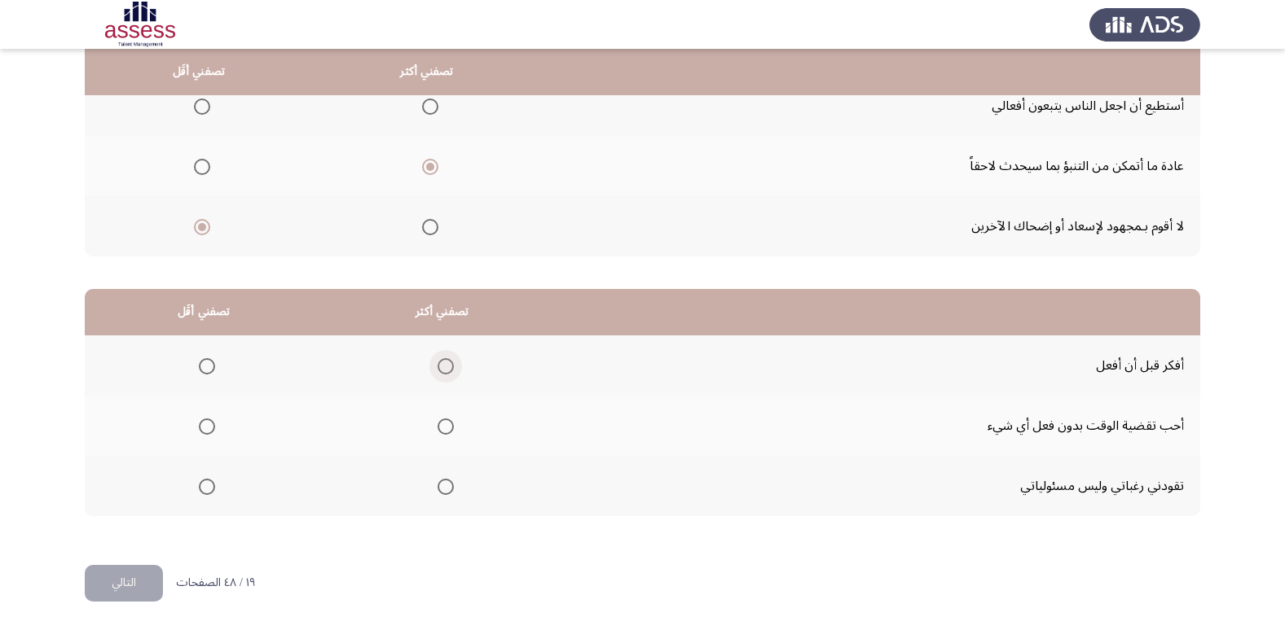
click at [431, 362] on label "Select an option" at bounding box center [442, 366] width 23 height 16
click at [437, 362] on input "Select an option" at bounding box center [445, 366] width 16 height 16
click at [204, 481] on span "Select an option" at bounding box center [207, 487] width 16 height 16
click at [204, 481] on input "Select an option" at bounding box center [207, 487] width 16 height 16
click at [125, 582] on button "التالي" at bounding box center [124, 583] width 78 height 37
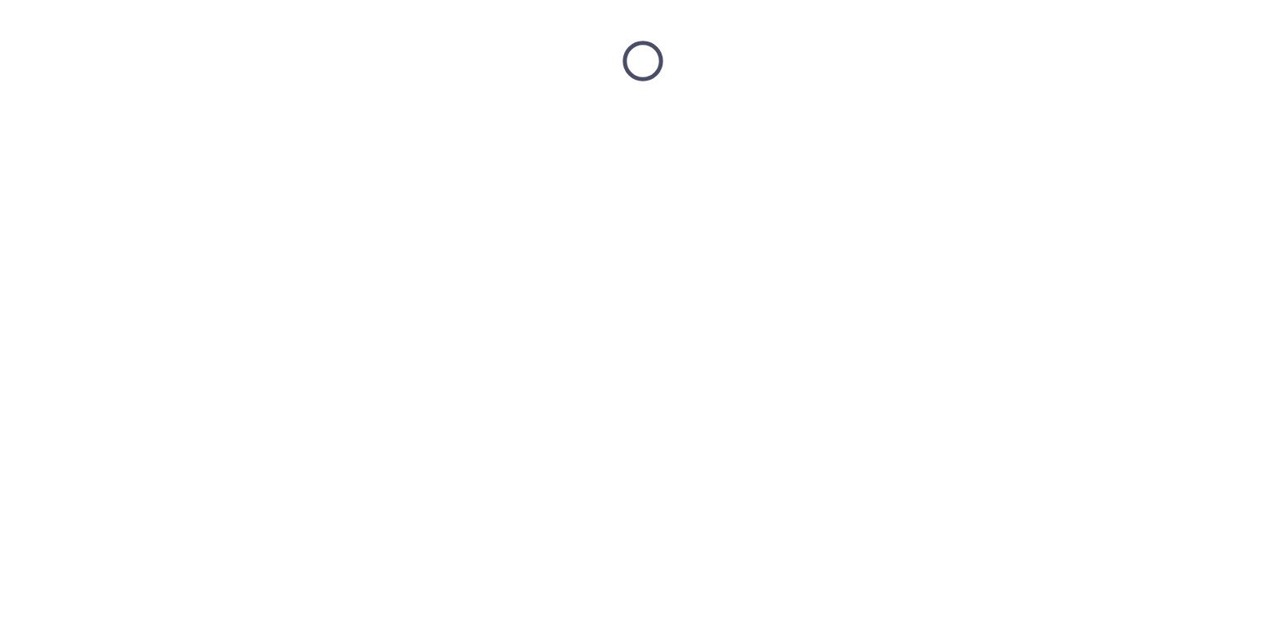
scroll to position [0, 0]
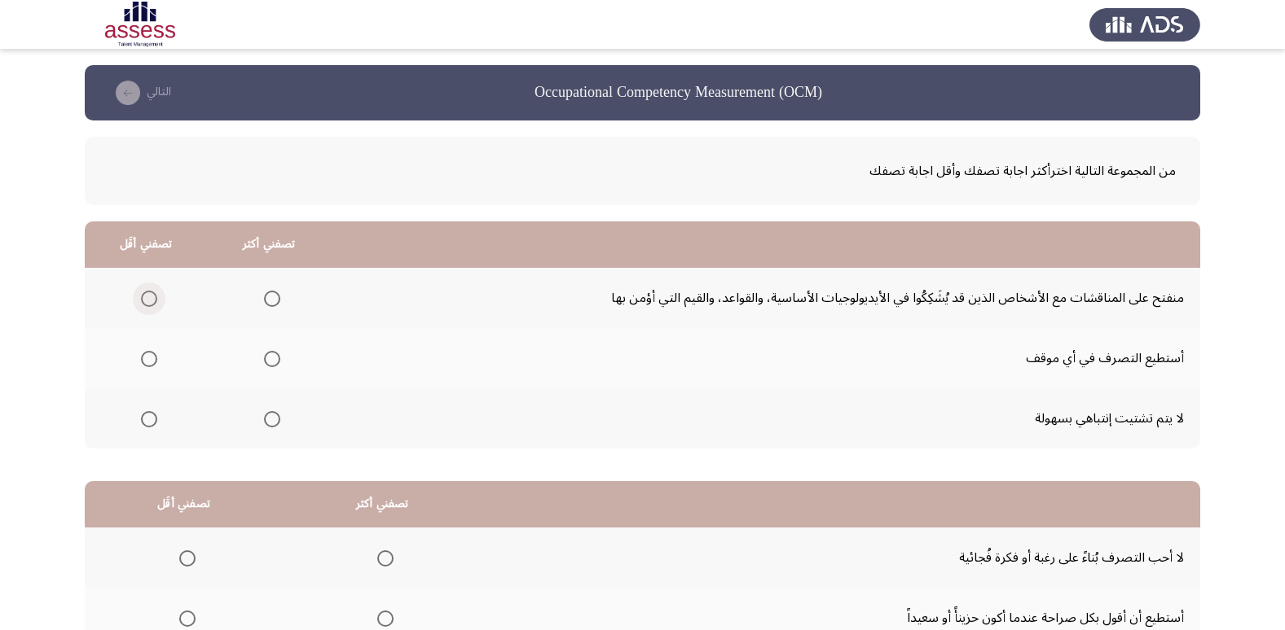
click at [146, 302] on span "Select an option" at bounding box center [149, 299] width 16 height 16
click at [146, 302] on input "Select an option" at bounding box center [149, 299] width 16 height 16
click at [267, 358] on span "Select an option" at bounding box center [272, 359] width 16 height 16
click at [267, 358] on input "Select an option" at bounding box center [272, 359] width 16 height 16
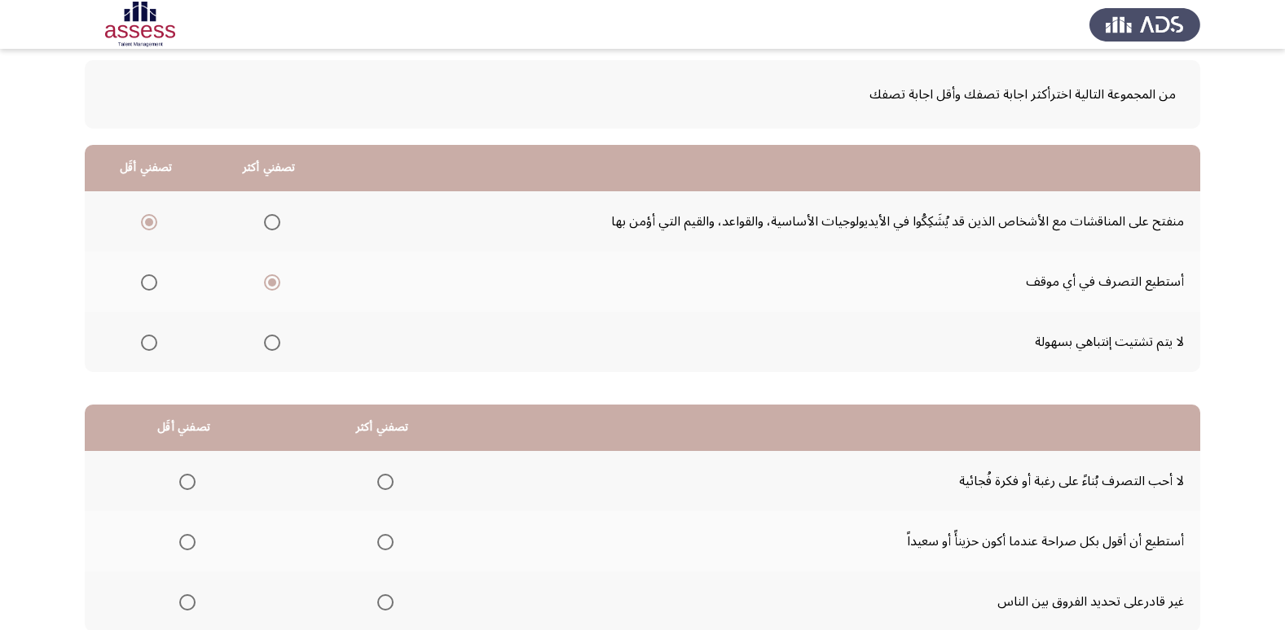
scroll to position [192, 0]
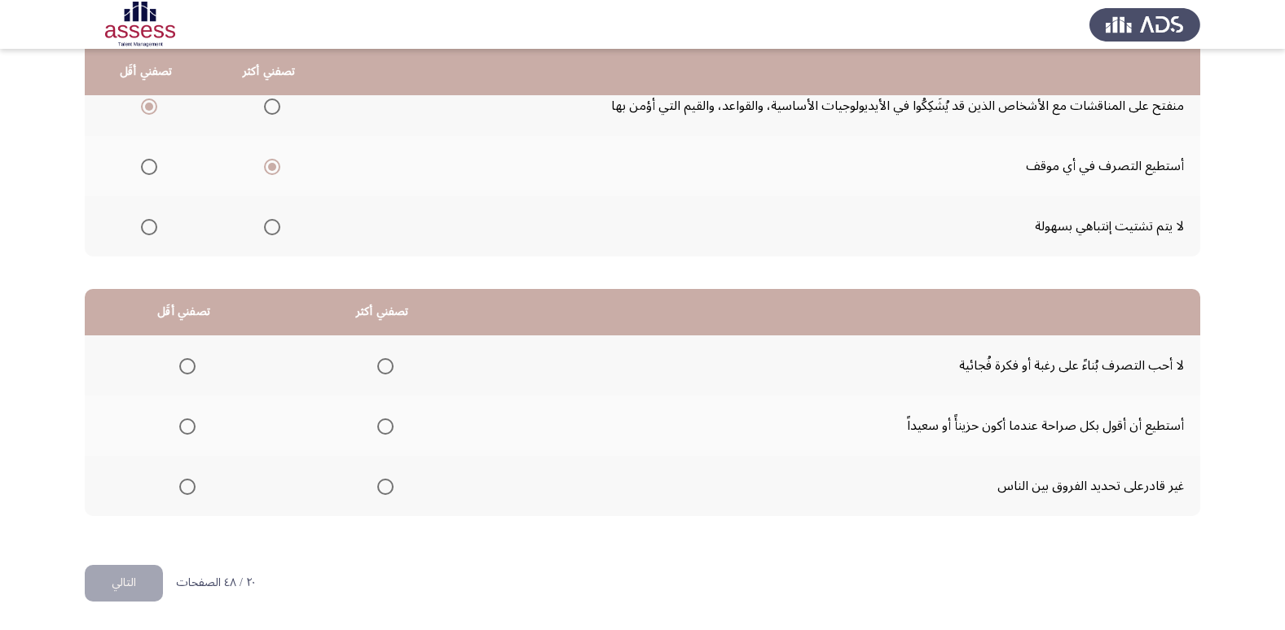
click at [371, 370] on label "Select an option" at bounding box center [382, 366] width 23 height 16
click at [377, 370] on input "Select an option" at bounding box center [385, 366] width 16 height 16
click at [193, 439] on mat-radio-group "Select an option" at bounding box center [184, 426] width 23 height 28
click at [195, 424] on th at bounding box center [184, 426] width 198 height 60
click at [182, 423] on span "Select an option" at bounding box center [187, 427] width 16 height 16
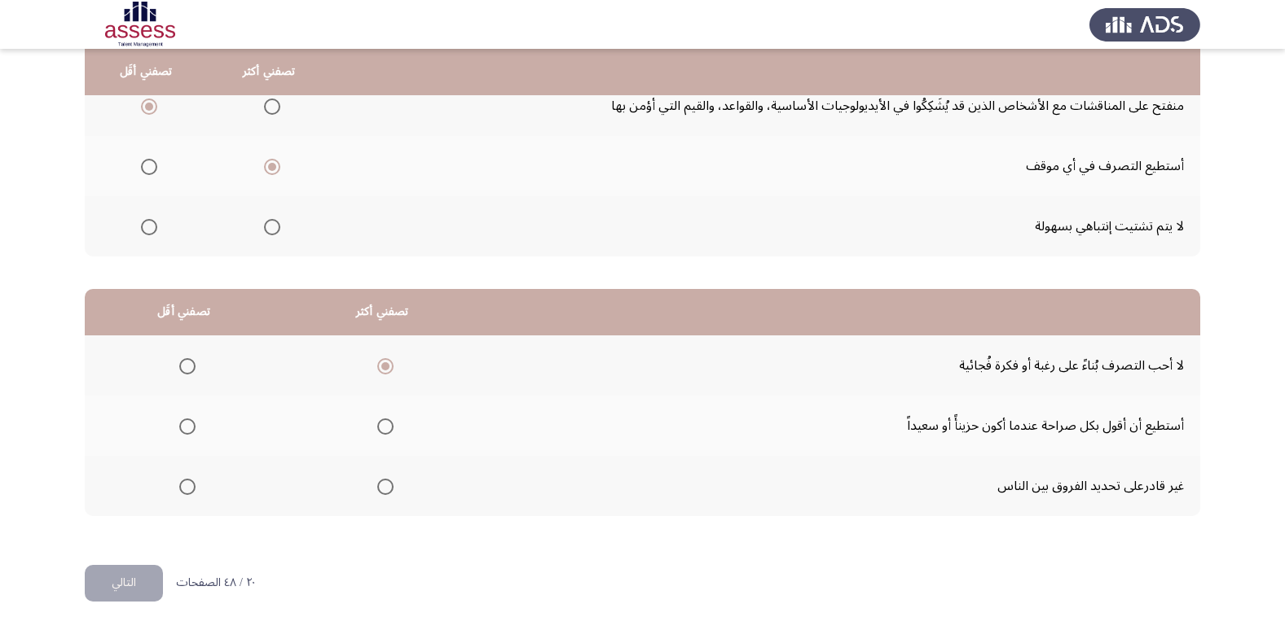
click at [182, 423] on input "Select an option" at bounding box center [187, 427] width 16 height 16
click at [138, 567] on button "التالي" at bounding box center [124, 583] width 78 height 37
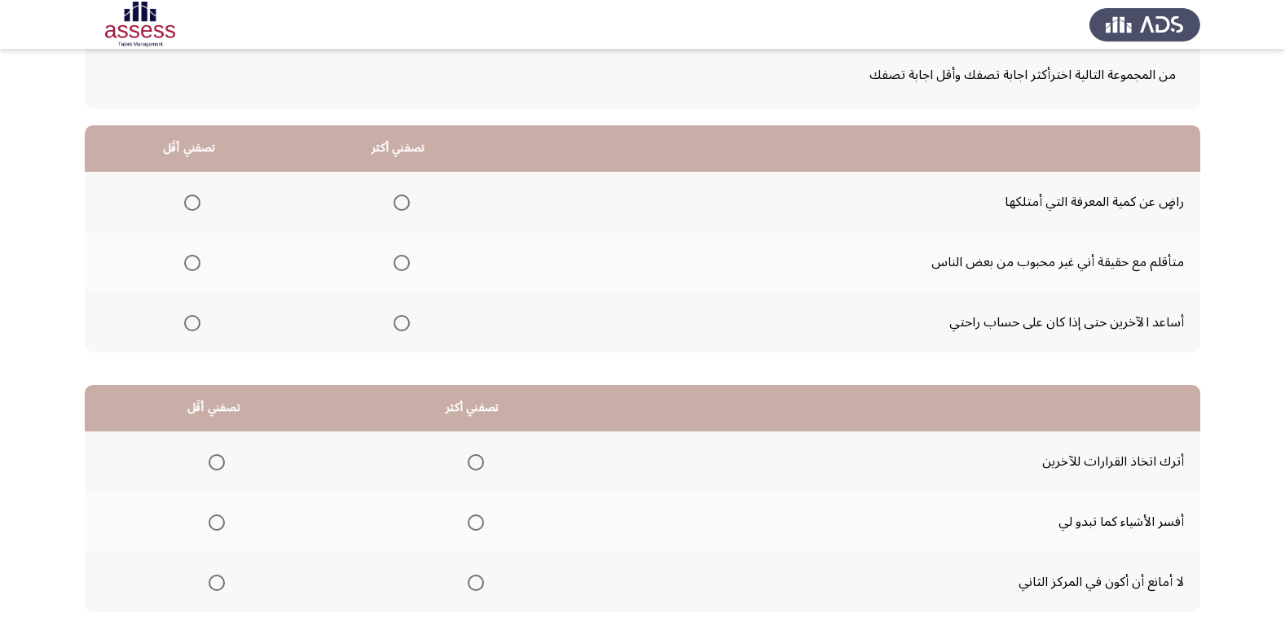
scroll to position [0, 0]
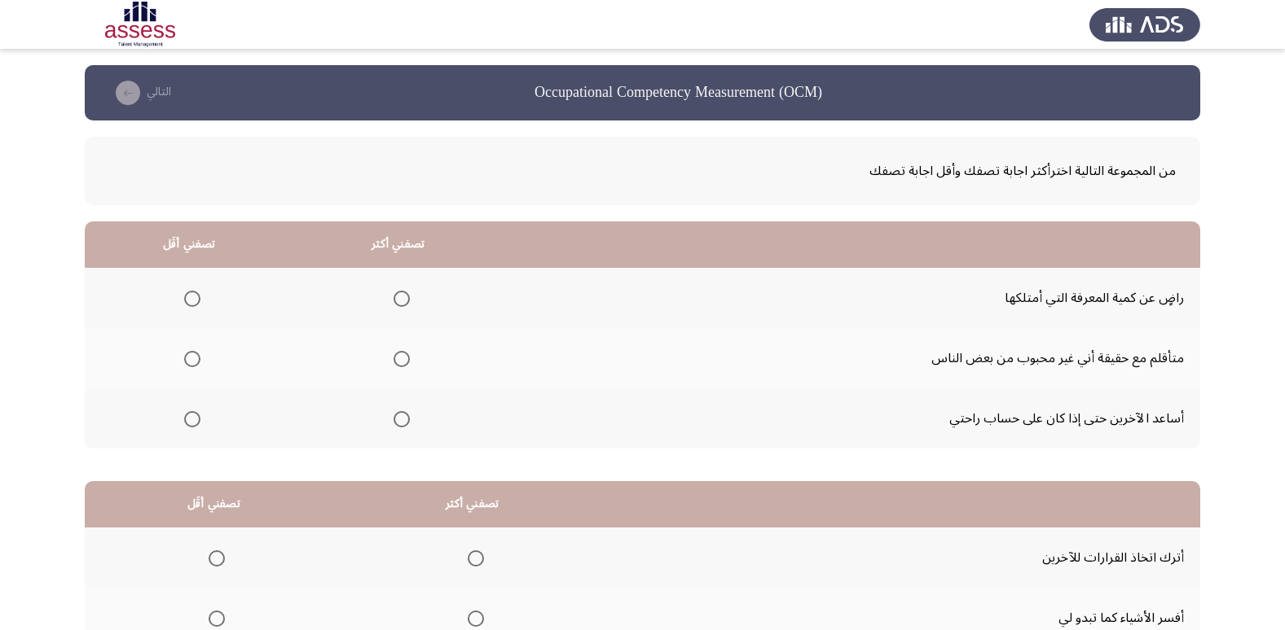
click at [401, 420] on span "Select an option" at bounding box center [401, 419] width 16 height 16
click at [401, 420] on input "Select an option" at bounding box center [401, 419] width 16 height 16
click at [196, 304] on span "Select an option" at bounding box center [192, 299] width 16 height 16
click at [196, 304] on input "Select an option" at bounding box center [192, 299] width 16 height 16
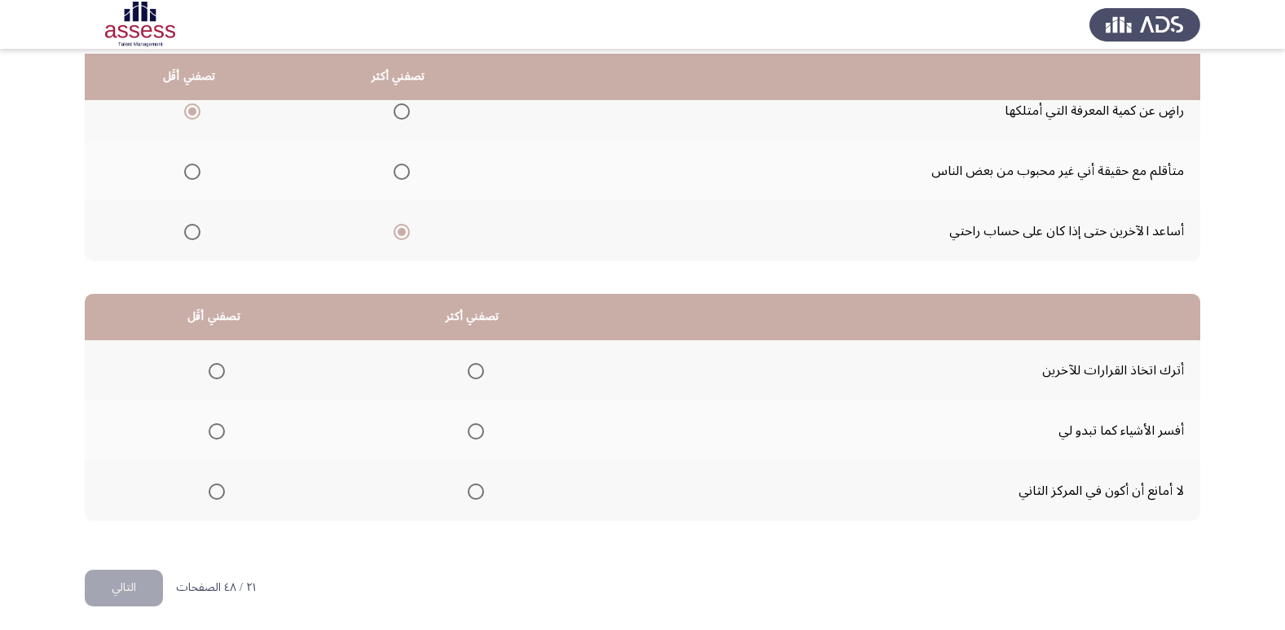
scroll to position [192, 0]
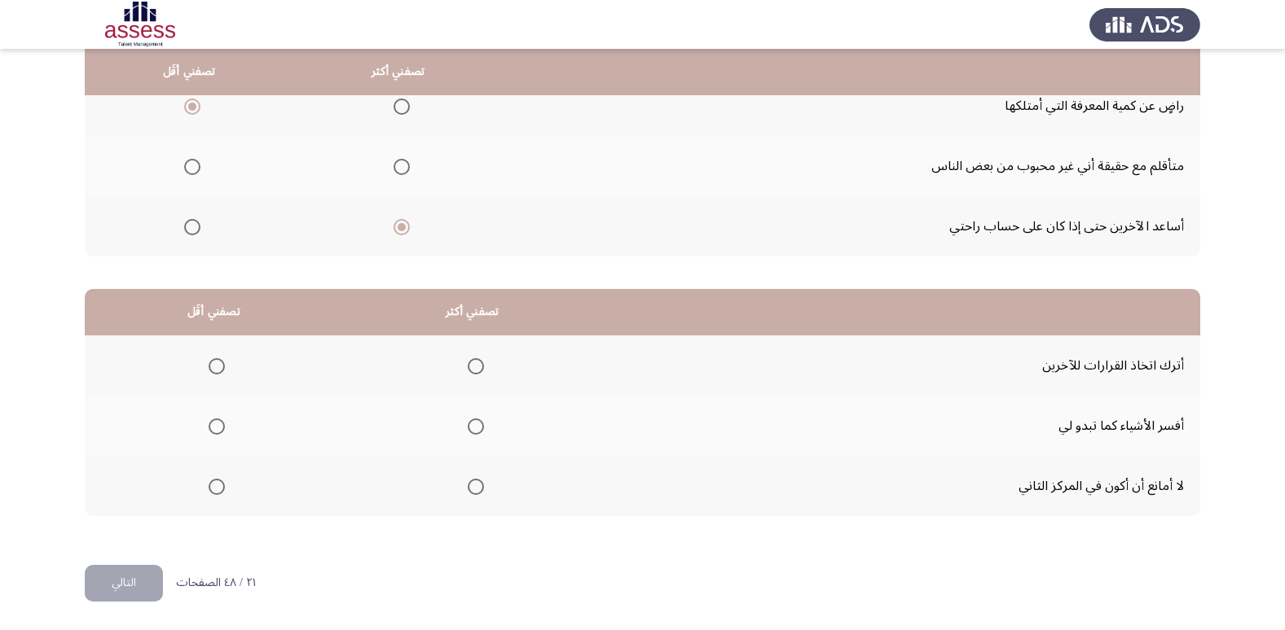
click at [404, 165] on span "Select an option" at bounding box center [401, 167] width 16 height 16
click at [404, 165] on input "Select an option" at bounding box center [401, 167] width 16 height 16
click at [213, 428] on span "Select an option" at bounding box center [217, 427] width 16 height 16
click at [213, 428] on input "Select an option" at bounding box center [217, 427] width 16 height 16
click at [471, 485] on span "Select an option" at bounding box center [476, 487] width 16 height 16
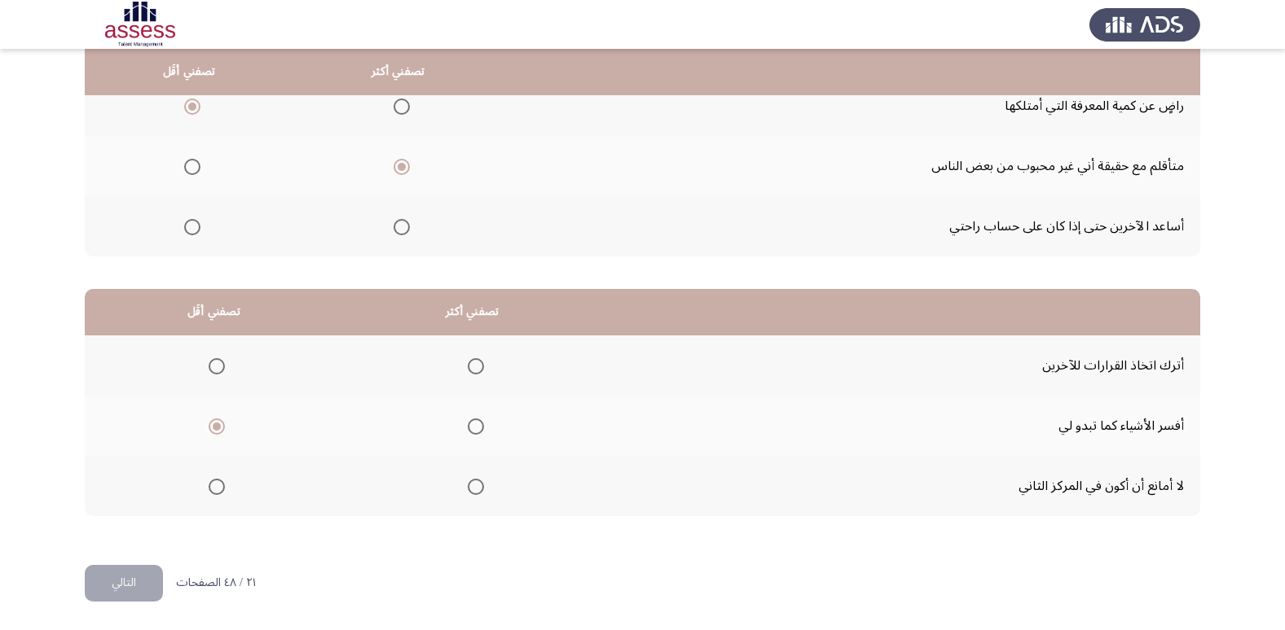
click at [471, 485] on input "Select an option" at bounding box center [476, 487] width 16 height 16
click at [143, 589] on button "التالي" at bounding box center [124, 583] width 78 height 37
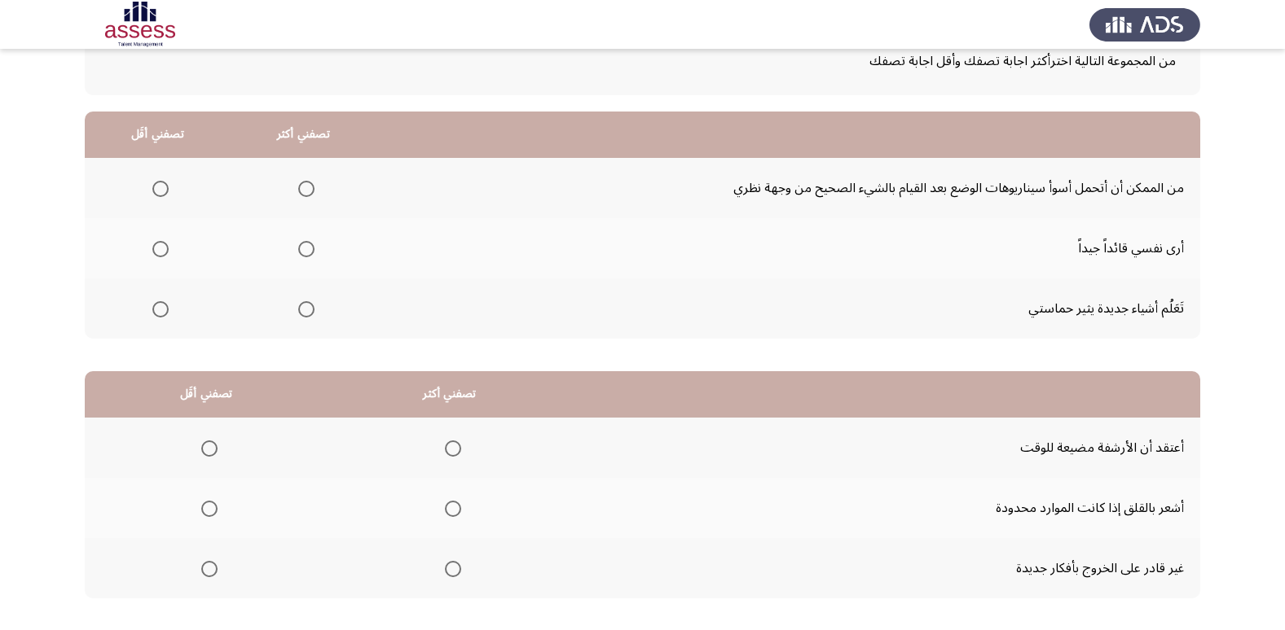
scroll to position [81, 0]
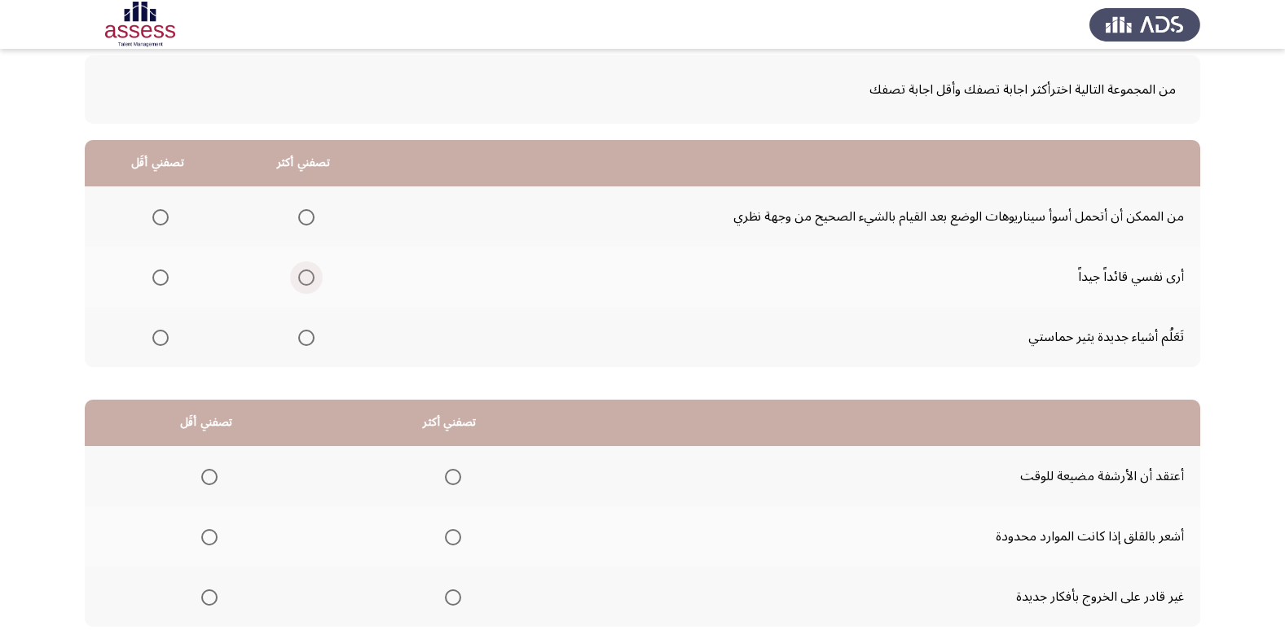
click at [298, 277] on span "Select an option" at bounding box center [306, 278] width 16 height 16
click at [298, 277] on input "Select an option" at bounding box center [306, 278] width 16 height 16
click at [298, 336] on span "Select an option" at bounding box center [306, 338] width 16 height 16
click at [298, 336] on input "Select an option" at bounding box center [306, 338] width 16 height 16
click at [146, 213] on label "Select an option" at bounding box center [157, 217] width 23 height 16
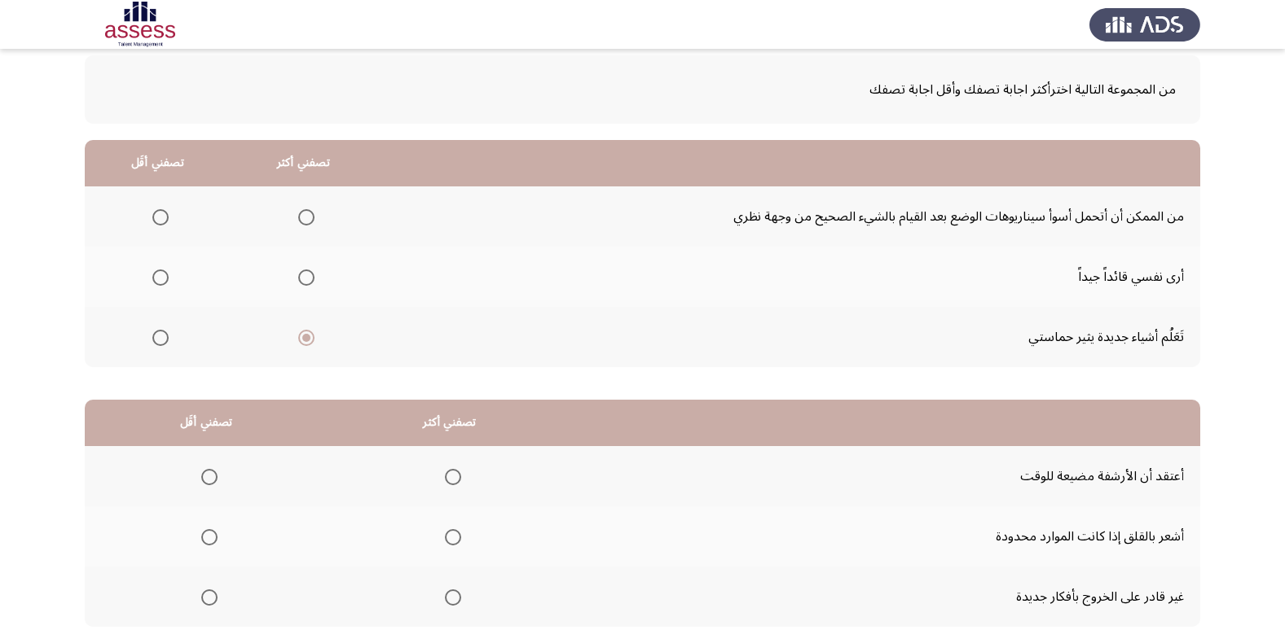
click at [152, 213] on input "Select an option" at bounding box center [160, 217] width 16 height 16
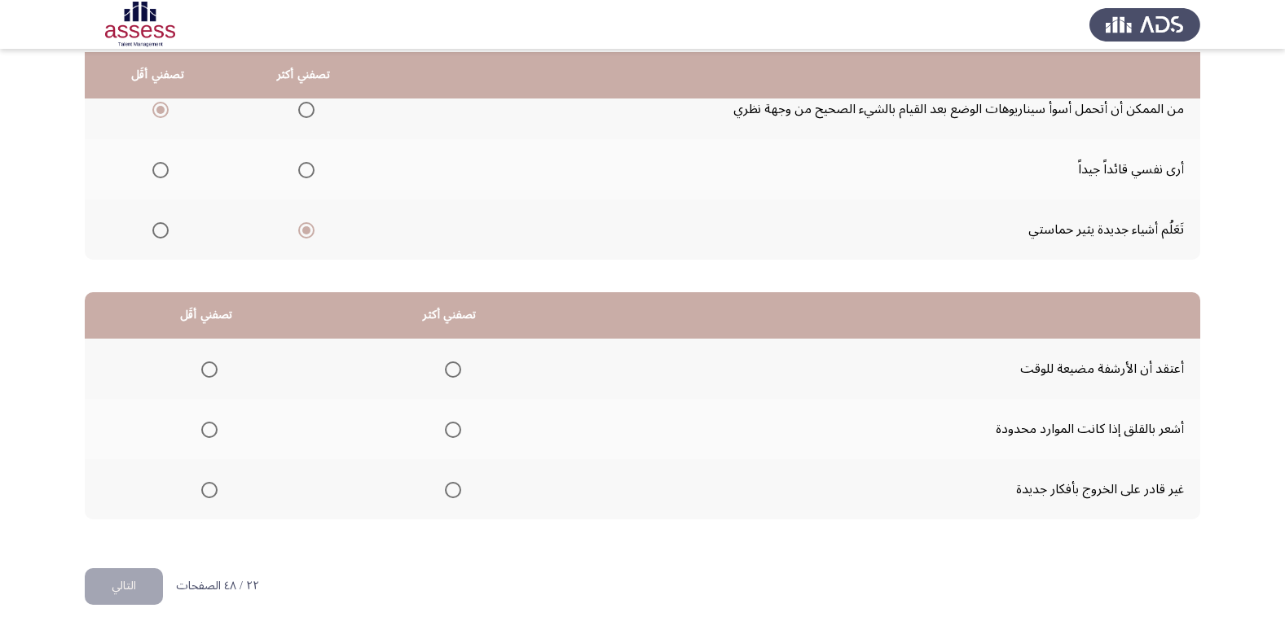
scroll to position [192, 0]
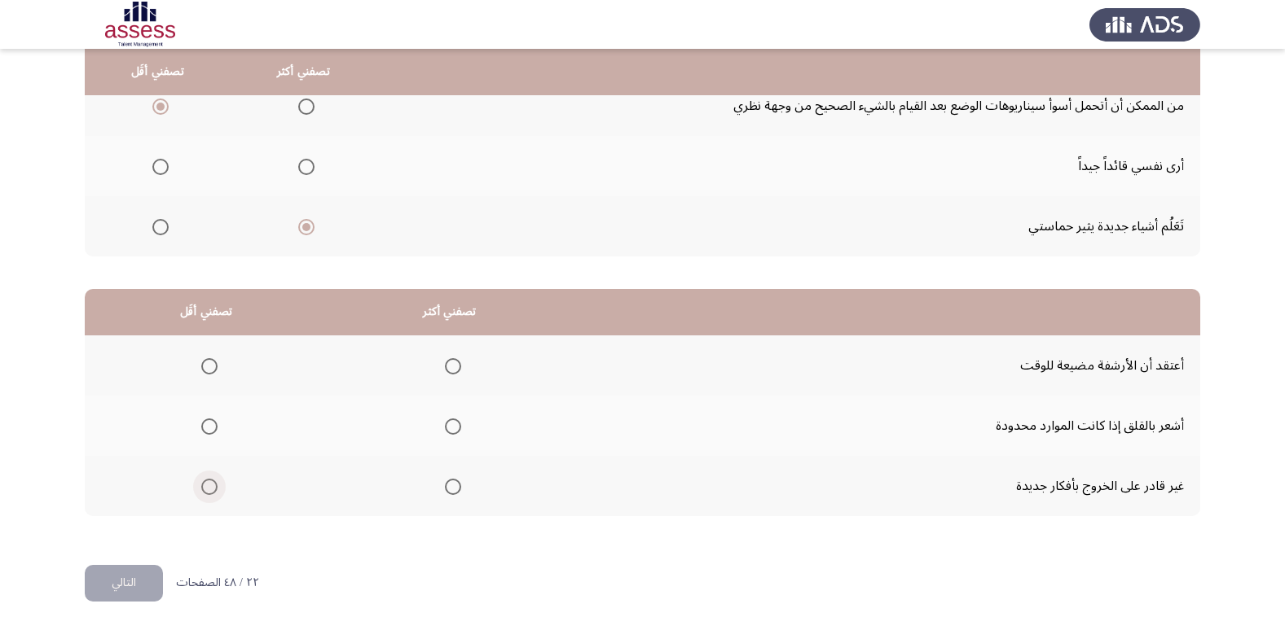
click at [206, 492] on span "Select an option" at bounding box center [209, 487] width 16 height 16
click at [206, 492] on input "Select an option" at bounding box center [209, 487] width 16 height 16
click at [445, 426] on span "Select an option" at bounding box center [453, 427] width 16 height 16
click at [445, 426] on input "Select an option" at bounding box center [453, 427] width 16 height 16
click at [135, 591] on button "التالي" at bounding box center [124, 583] width 78 height 37
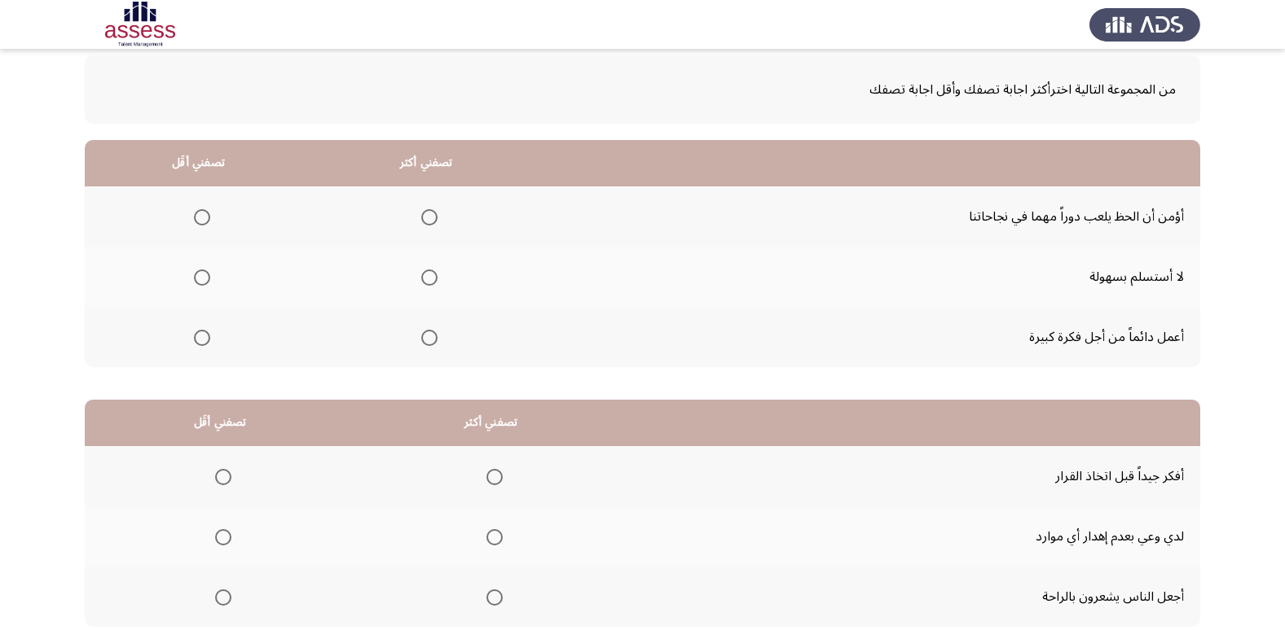
scroll to position [0, 0]
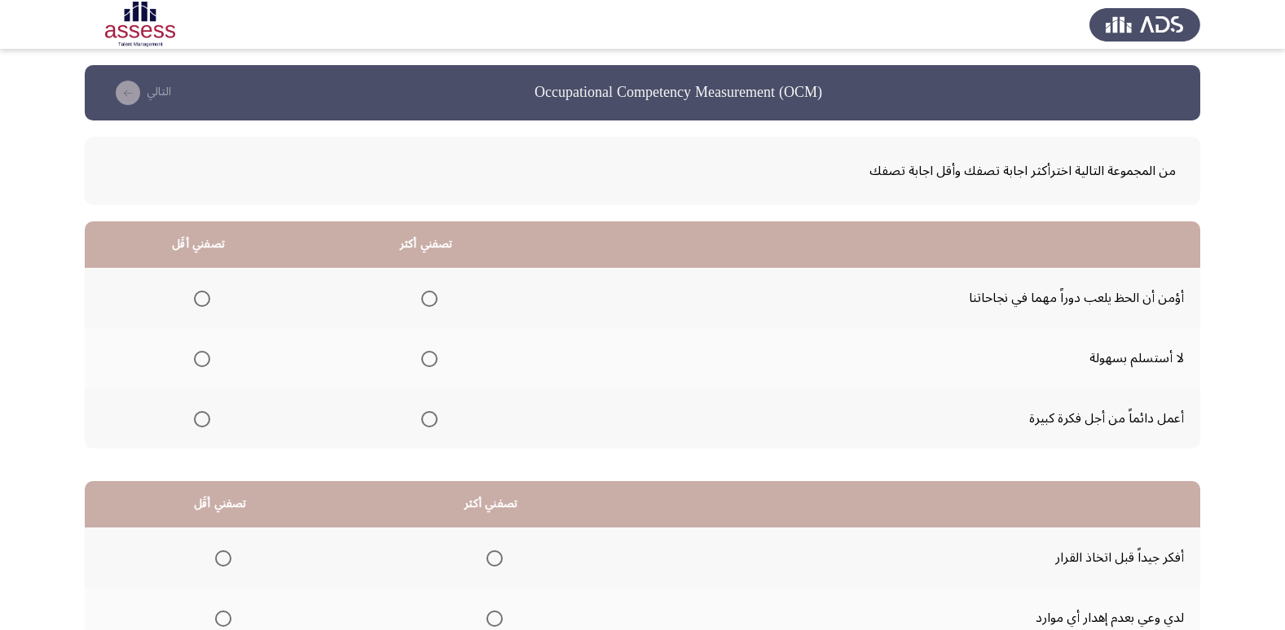
click at [415, 357] on label "Select an option" at bounding box center [426, 359] width 23 height 16
click at [421, 357] on input "Select an option" at bounding box center [429, 359] width 16 height 16
click at [198, 420] on span "Select an option" at bounding box center [202, 419] width 16 height 16
click at [198, 420] on input "Select an option" at bounding box center [202, 419] width 16 height 16
click at [195, 294] on span "Select an option" at bounding box center [202, 299] width 16 height 16
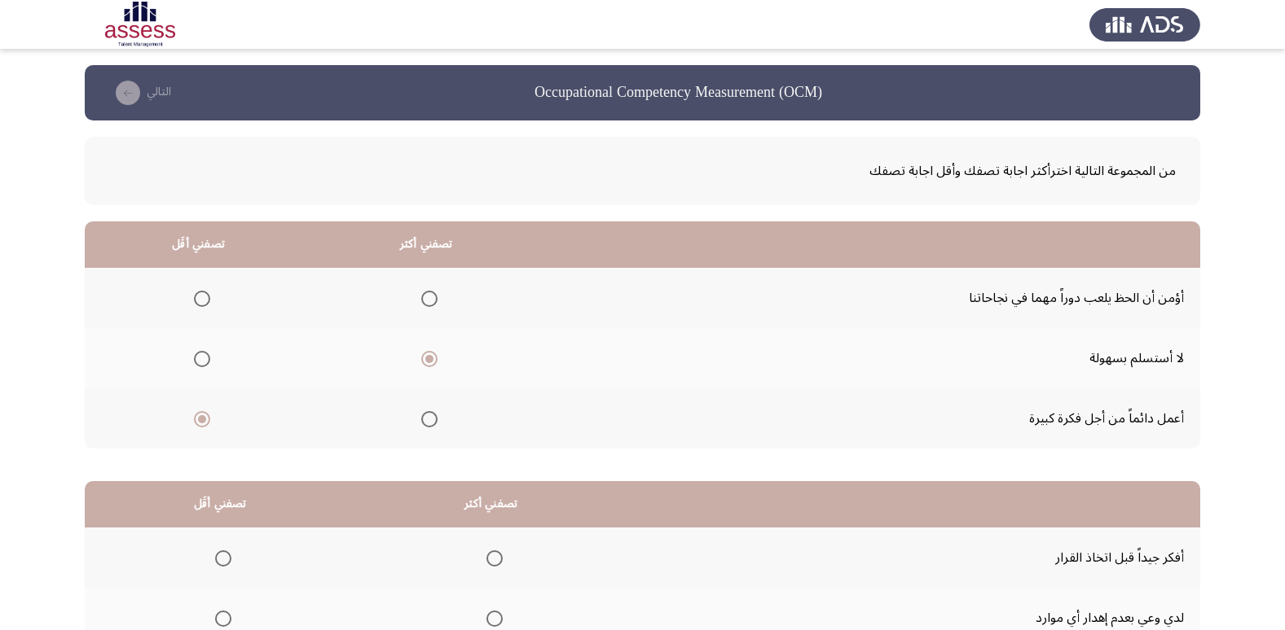
click at [195, 294] on input "Select an option" at bounding box center [202, 299] width 16 height 16
click at [190, 362] on label "Select an option" at bounding box center [198, 359] width 23 height 16
click at [194, 362] on input "Select an option" at bounding box center [202, 359] width 16 height 16
click at [433, 302] on span "Select an option" at bounding box center [429, 299] width 16 height 16
click at [433, 302] on input "Select an option" at bounding box center [429, 299] width 16 height 16
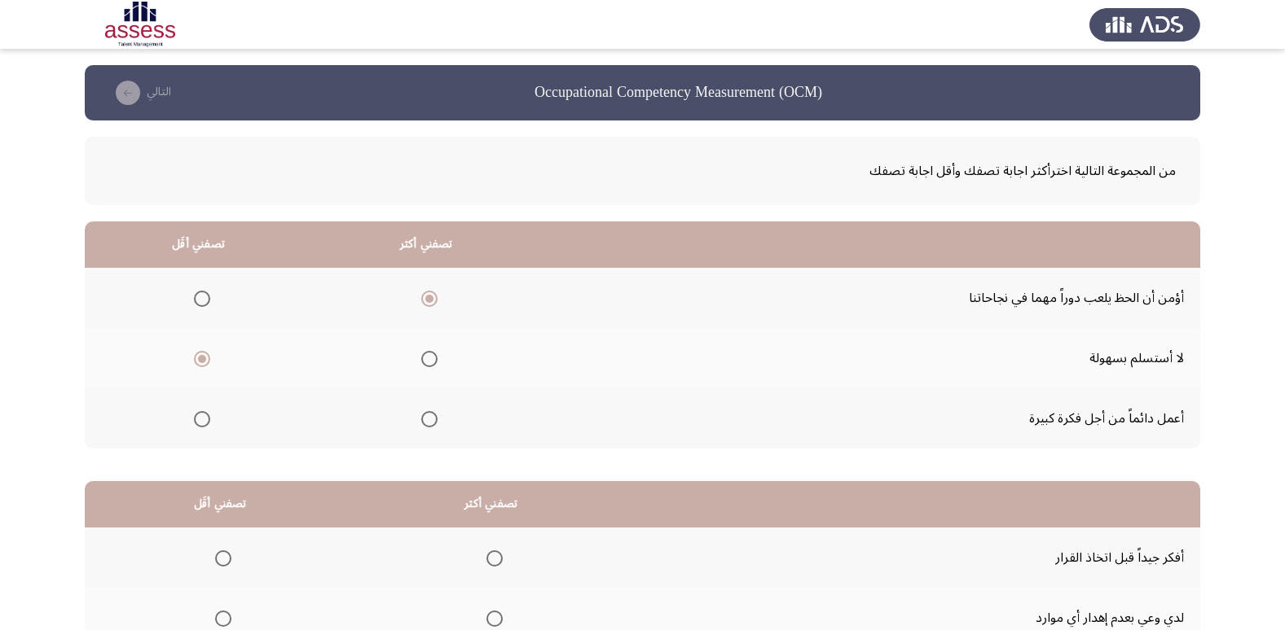
click at [212, 292] on th at bounding box center [198, 298] width 227 height 60
click at [202, 303] on span "Select an option" at bounding box center [202, 299] width 16 height 16
click at [202, 303] on input "Select an option" at bounding box center [202, 299] width 16 height 16
click at [421, 356] on span "Select an option" at bounding box center [429, 359] width 16 height 16
click at [421, 356] on input "Select an option" at bounding box center [429, 359] width 16 height 16
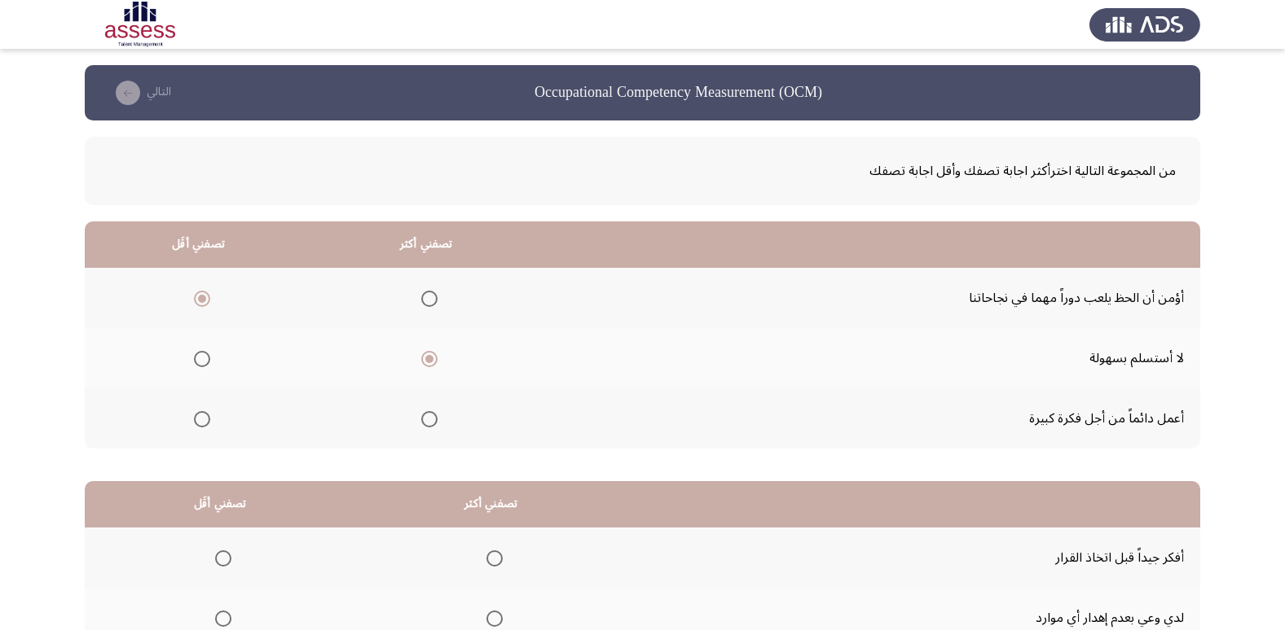
click at [376, 415] on th at bounding box center [426, 419] width 228 height 60
click at [424, 415] on span "Select an option" at bounding box center [429, 419] width 16 height 16
click at [424, 415] on input "Select an option" at bounding box center [429, 419] width 16 height 16
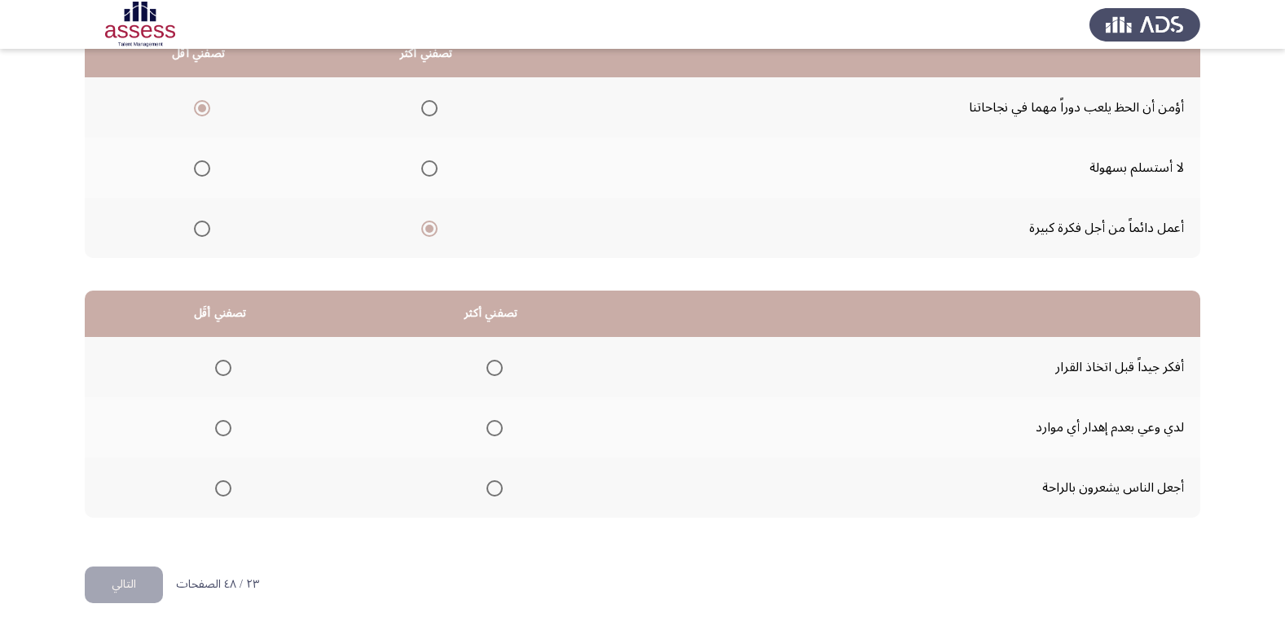
scroll to position [192, 0]
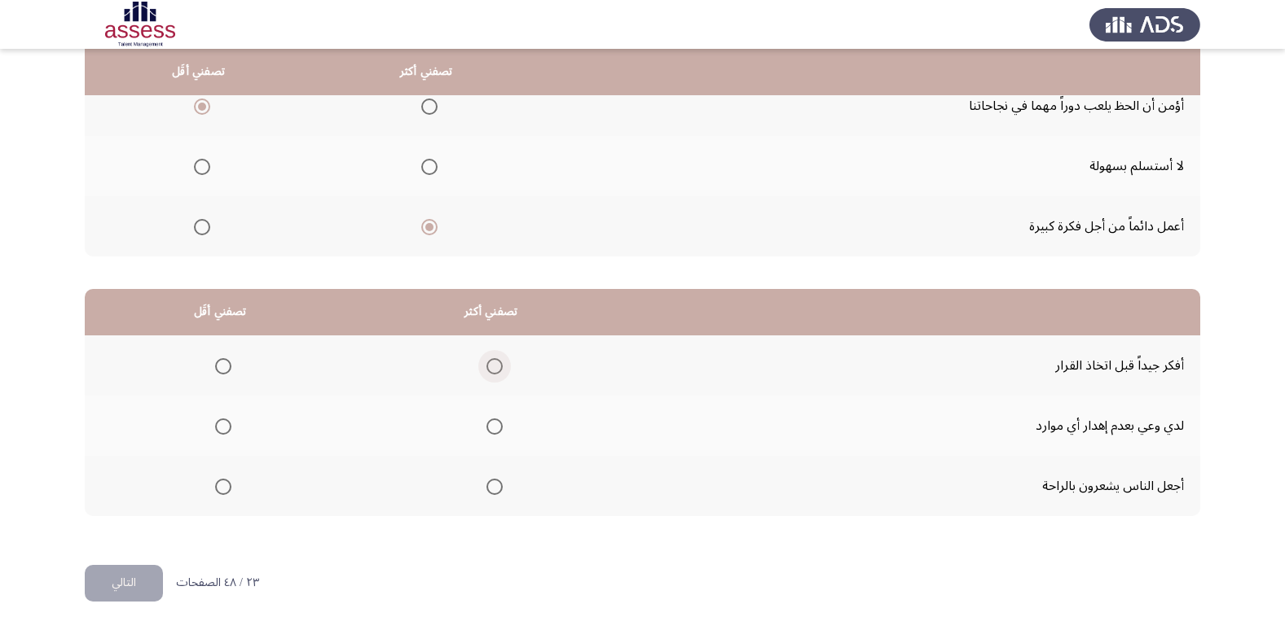
click at [491, 367] on span "Select an option" at bounding box center [494, 366] width 16 height 16
click at [491, 367] on input "Select an option" at bounding box center [494, 366] width 16 height 16
click at [497, 422] on span "Select an option" at bounding box center [494, 427] width 16 height 16
click at [497, 422] on input "Select an option" at bounding box center [494, 427] width 16 height 16
click at [491, 481] on span "Select an option" at bounding box center [494, 487] width 16 height 16
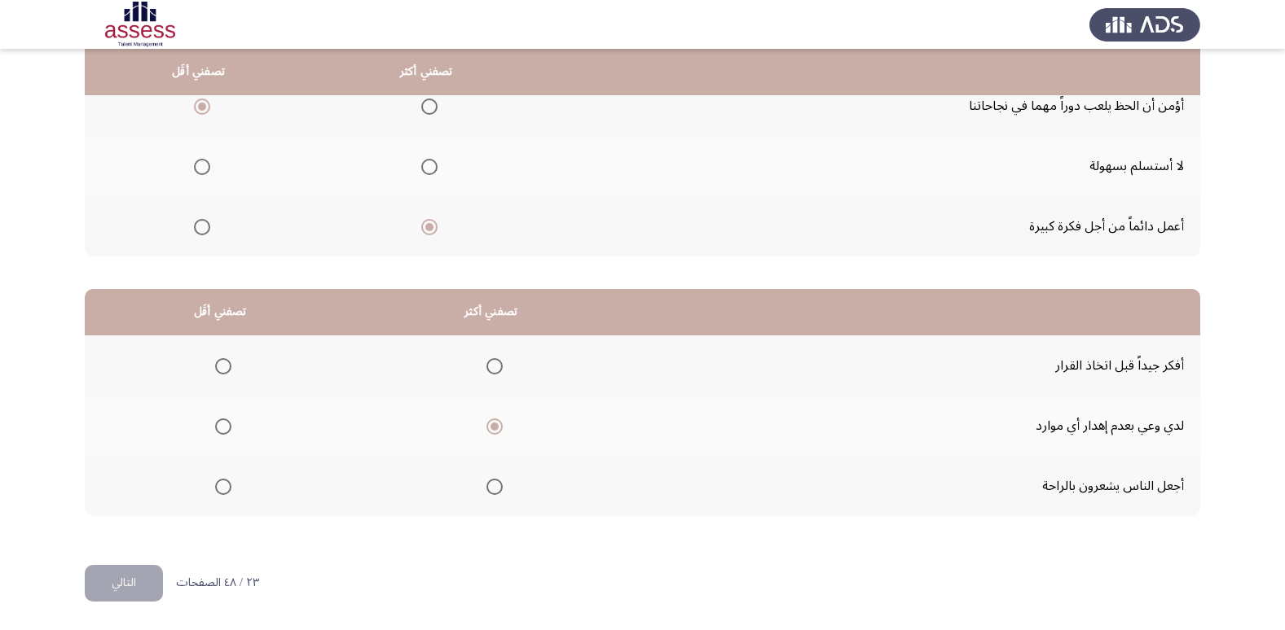
click at [491, 481] on input "Select an option" at bounding box center [494, 487] width 16 height 16
click at [498, 428] on span "Select an option" at bounding box center [494, 427] width 16 height 16
click at [498, 428] on input "Select an option" at bounding box center [494, 427] width 16 height 16
click at [488, 481] on span "Select an option" at bounding box center [494, 487] width 16 height 16
click at [488, 481] on input "Select an option" at bounding box center [494, 487] width 16 height 16
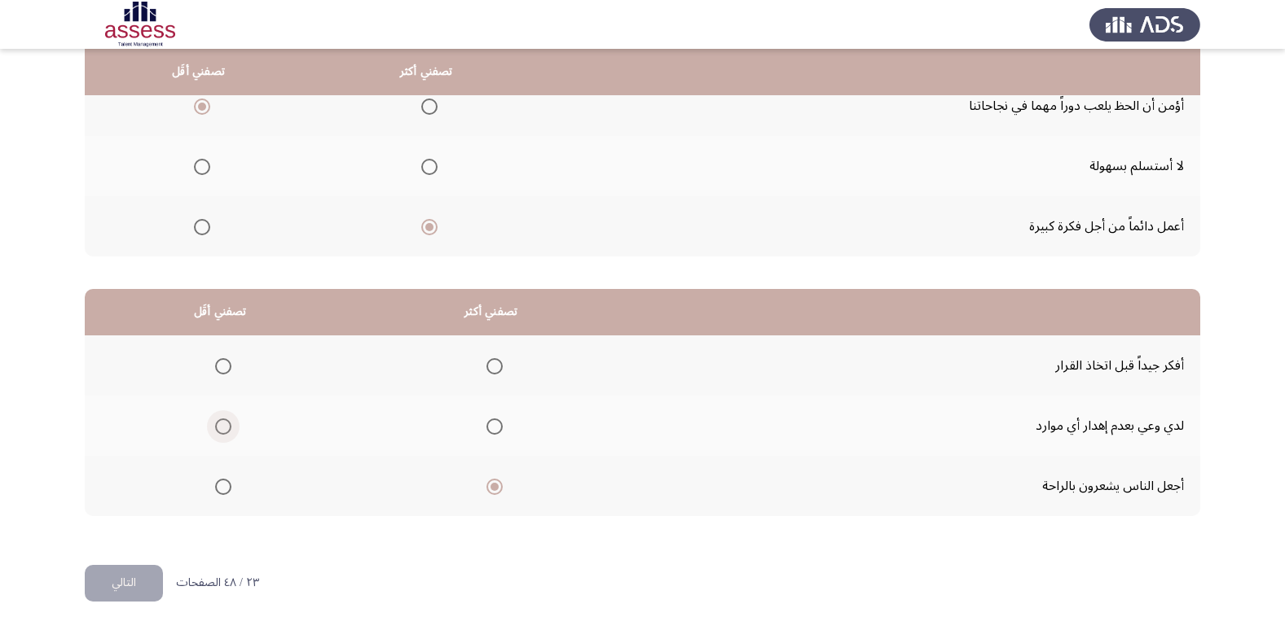
click at [220, 428] on span "Select an option" at bounding box center [223, 427] width 16 height 16
click at [220, 428] on input "Select an option" at bounding box center [223, 427] width 16 height 16
click at [480, 368] on label "Select an option" at bounding box center [491, 366] width 23 height 16
click at [486, 368] on input "Select an option" at bounding box center [494, 366] width 16 height 16
click at [465, 485] on th at bounding box center [490, 486] width 271 height 60
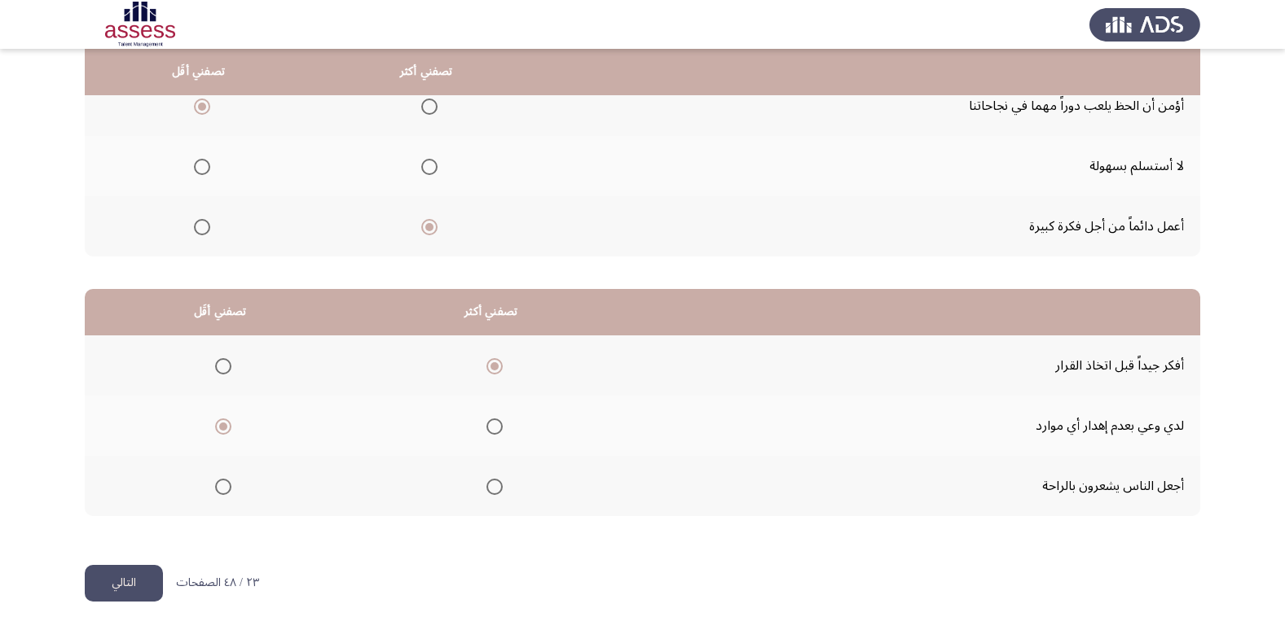
click at [472, 484] on th at bounding box center [490, 486] width 271 height 60
click at [481, 484] on label "Select an option" at bounding box center [491, 487] width 23 height 16
click at [486, 484] on input "Select an option" at bounding box center [494, 487] width 16 height 16
click at [491, 368] on span "Select an option" at bounding box center [494, 366] width 16 height 16
click at [491, 368] on input "Select an option" at bounding box center [494, 366] width 16 height 16
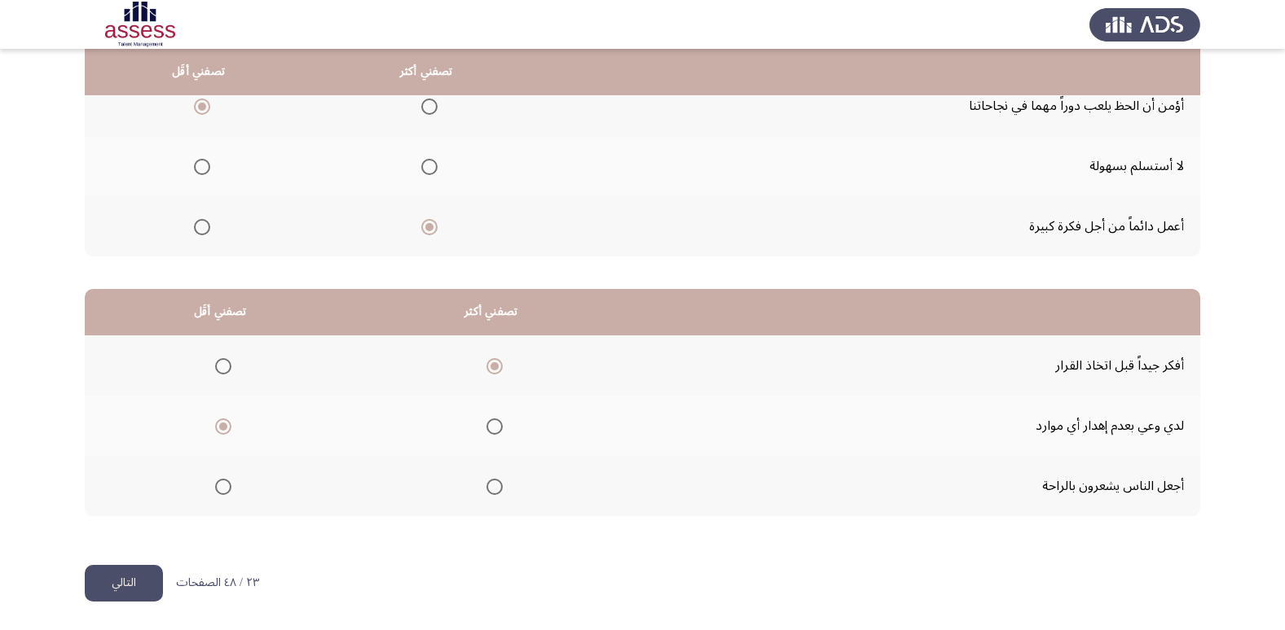
click at [490, 490] on span "Select an option" at bounding box center [494, 487] width 16 height 16
click at [490, 490] on input "Select an option" at bounding box center [494, 487] width 16 height 16
click at [129, 581] on button "التالي" at bounding box center [124, 583] width 78 height 37
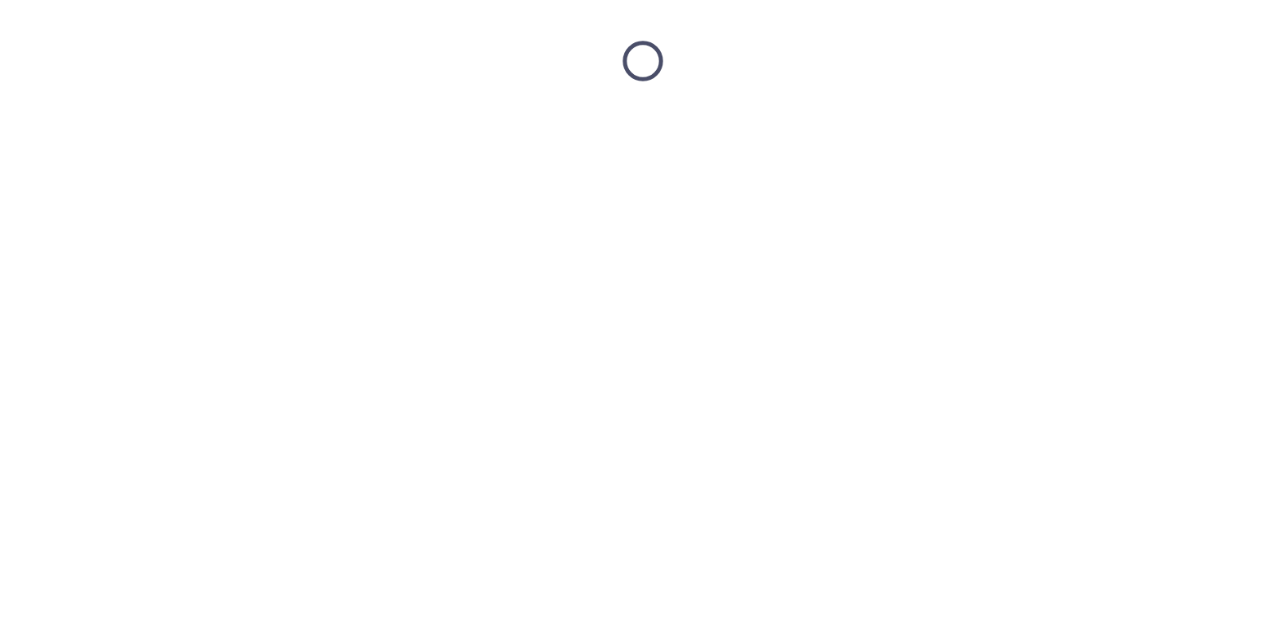
scroll to position [0, 0]
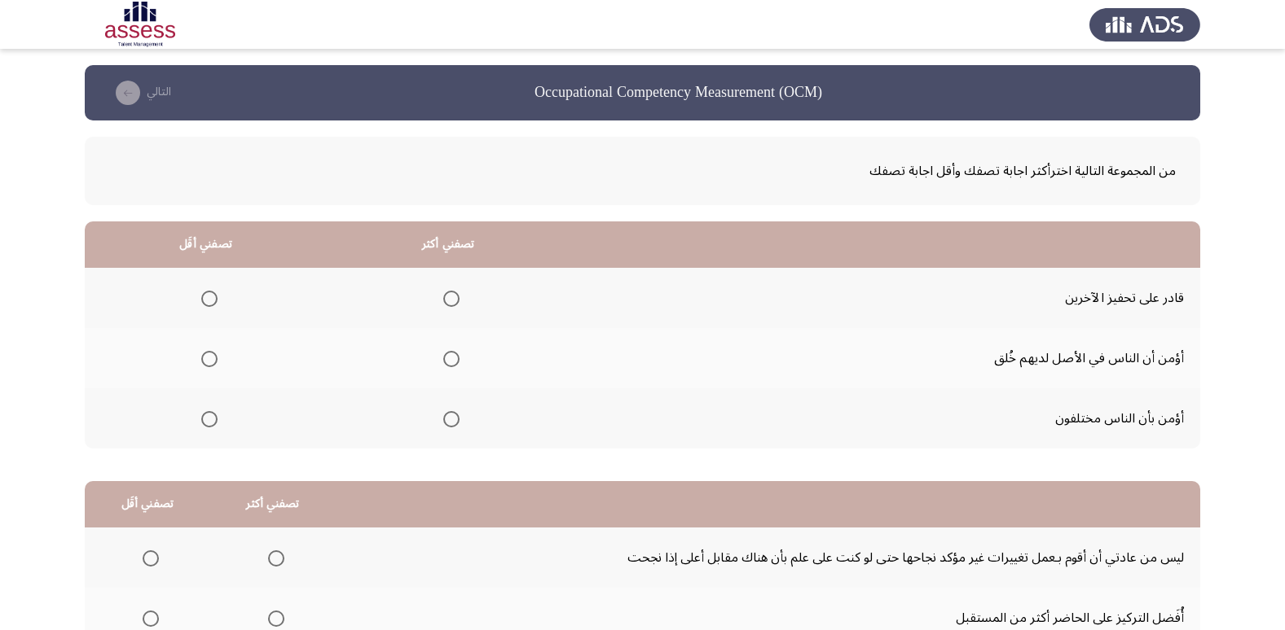
click at [442, 424] on label "Select an option" at bounding box center [448, 419] width 23 height 16
click at [443, 424] on input "Select an option" at bounding box center [451, 419] width 16 height 16
click at [211, 301] on span "Select an option" at bounding box center [209, 299] width 16 height 16
click at [211, 301] on input "Select an option" at bounding box center [209, 299] width 16 height 16
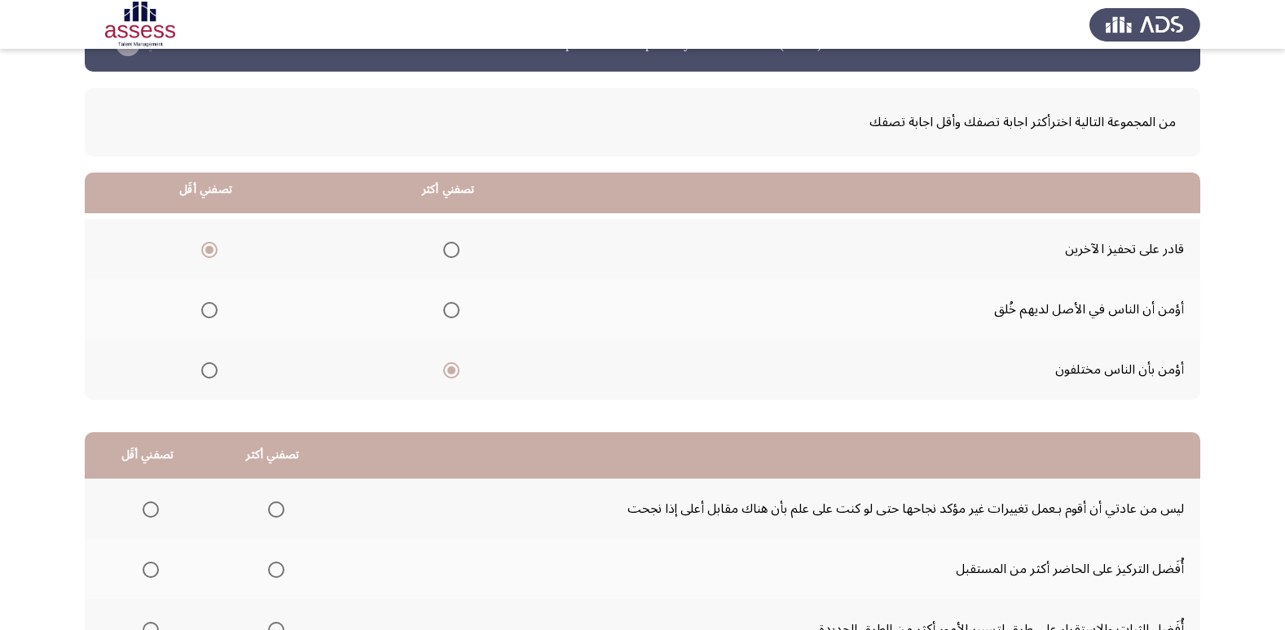
scroll to position [192, 0]
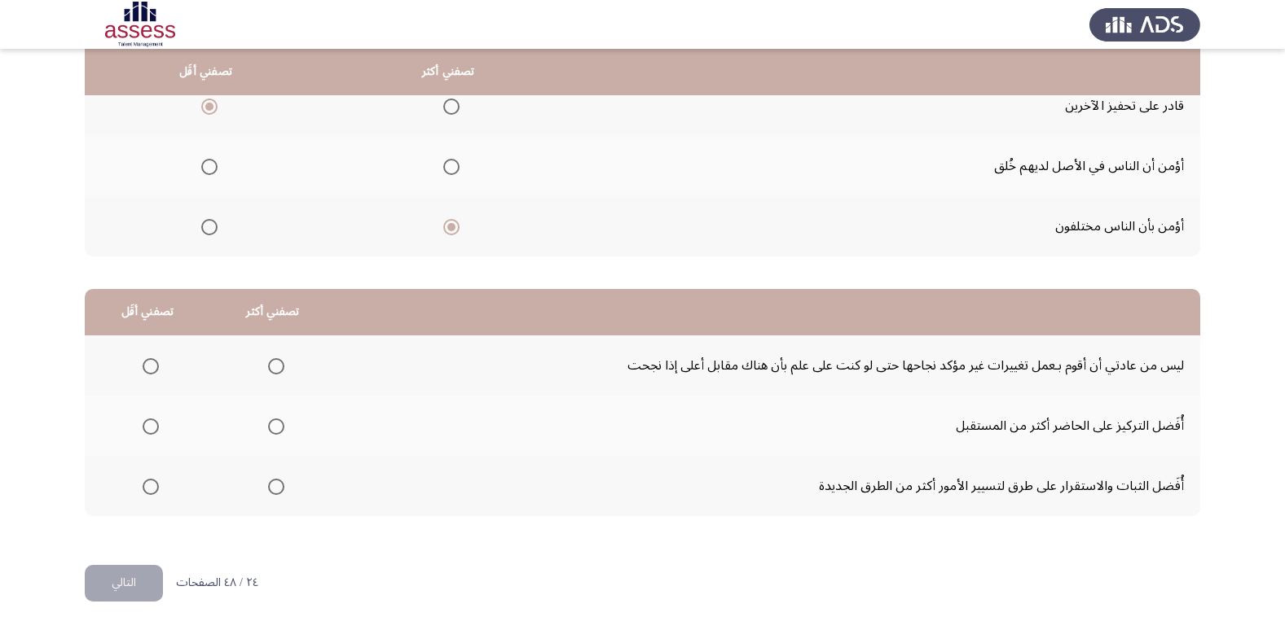
click at [152, 430] on span "Select an option" at bounding box center [151, 427] width 16 height 16
click at [152, 430] on input "Select an option" at bounding box center [151, 427] width 16 height 16
click at [143, 496] on mat-radio-group "Select an option" at bounding box center [147, 486] width 23 height 28
click at [147, 488] on span "Select an option" at bounding box center [151, 487] width 16 height 16
click at [147, 488] on input "Select an option" at bounding box center [151, 487] width 16 height 16
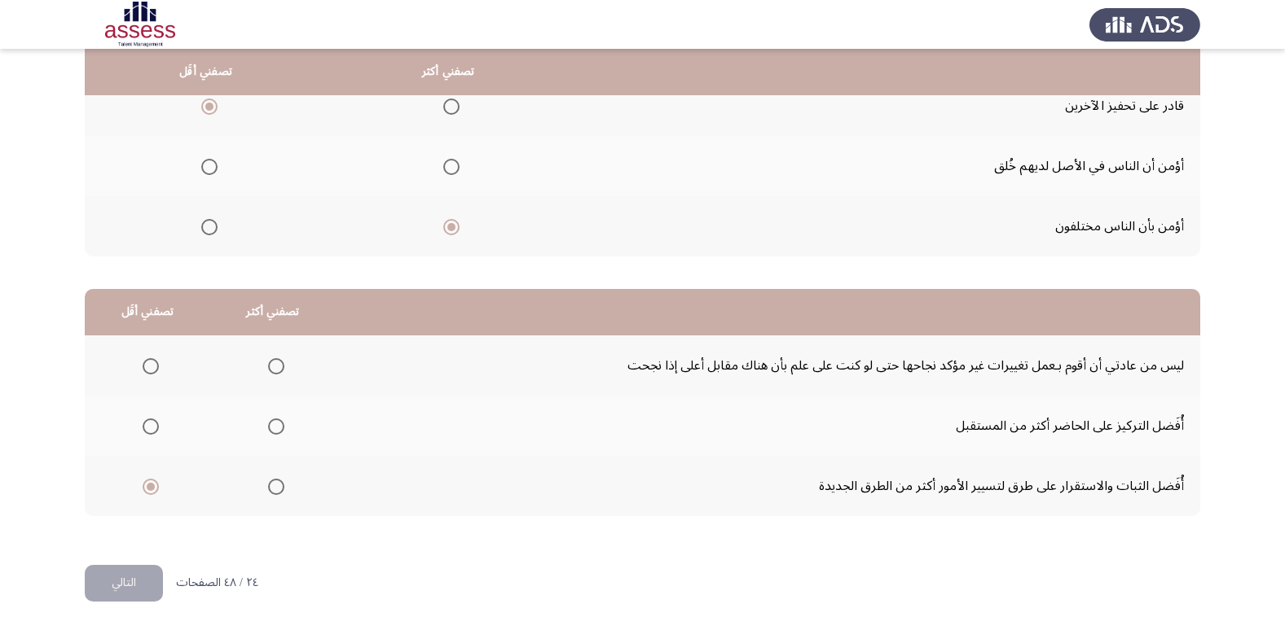
click at [155, 368] on span "Select an option" at bounding box center [151, 366] width 16 height 16
click at [155, 368] on input "Select an option" at bounding box center [151, 366] width 16 height 16
click at [155, 427] on span "Select an option" at bounding box center [151, 427] width 16 height 16
click at [155, 427] on input "Select an option" at bounding box center [151, 427] width 16 height 16
click at [275, 484] on span "Select an option" at bounding box center [276, 487] width 16 height 16
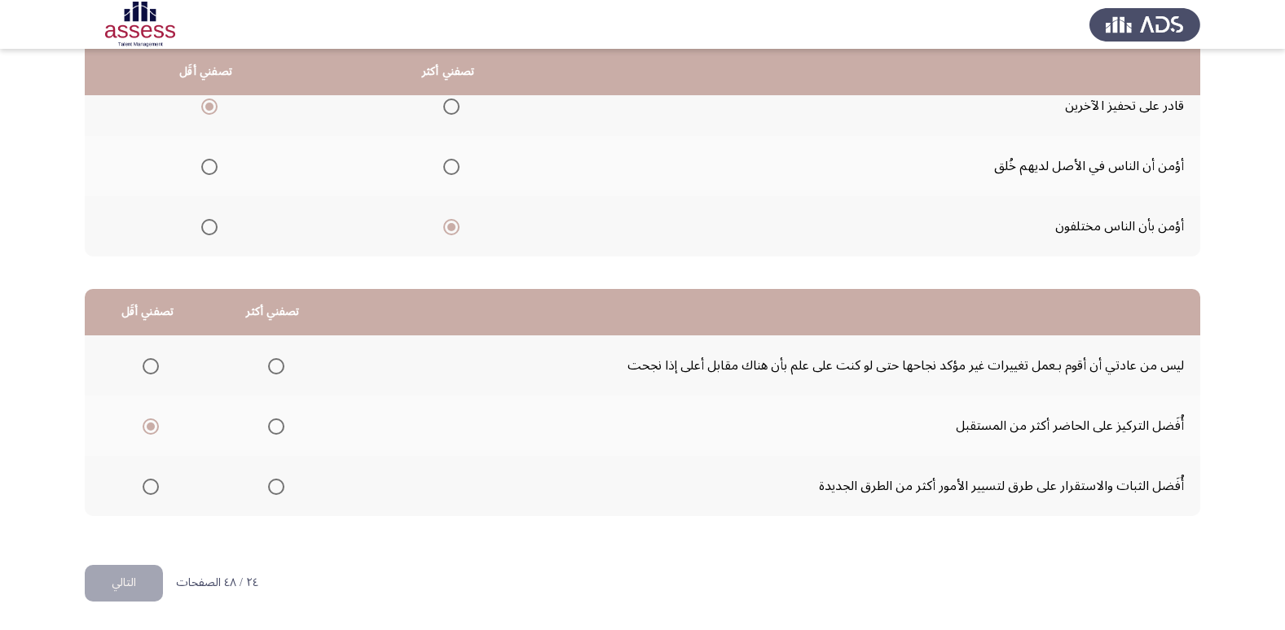
click at [275, 484] on input "Select an option" at bounding box center [276, 487] width 16 height 16
click at [276, 389] on th at bounding box center [272, 366] width 125 height 60
click at [276, 376] on mat-radio-group "Select an option" at bounding box center [272, 366] width 23 height 28
click at [277, 367] on span "Select an option" at bounding box center [276, 366] width 16 height 16
click at [277, 367] on input "Select an option" at bounding box center [276, 366] width 16 height 16
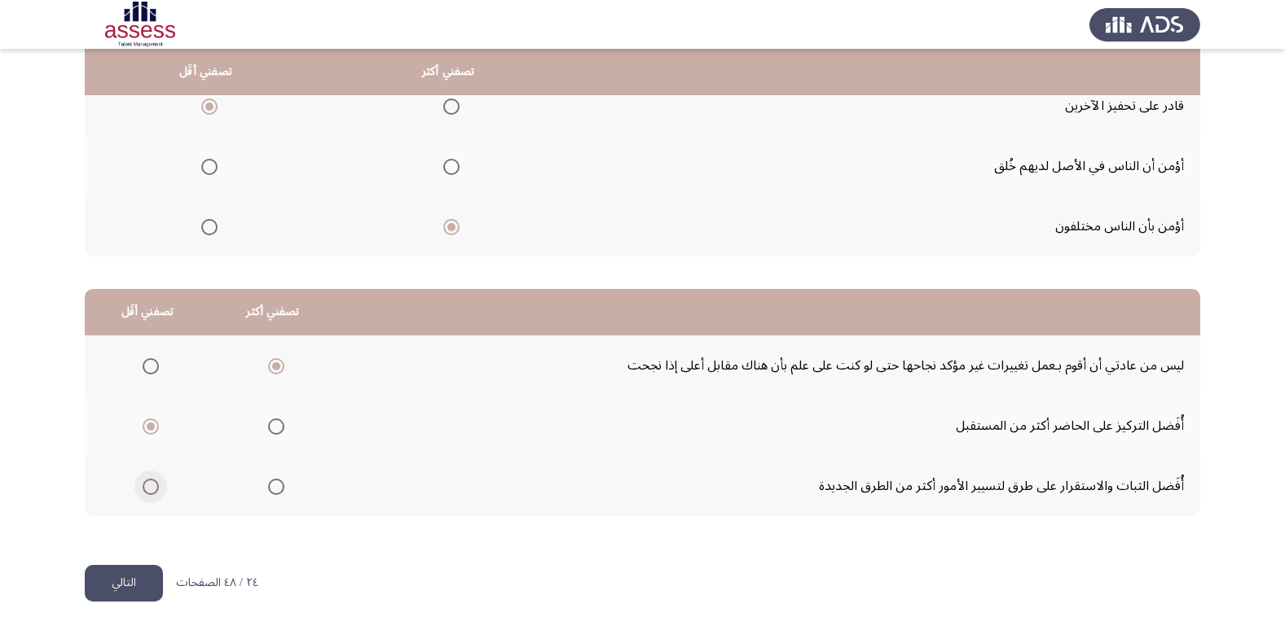
click at [154, 493] on span "Select an option" at bounding box center [151, 487] width 16 height 16
click at [154, 493] on input "Select an option" at bounding box center [151, 487] width 16 height 16
click at [128, 574] on button "التالي" at bounding box center [124, 583] width 78 height 37
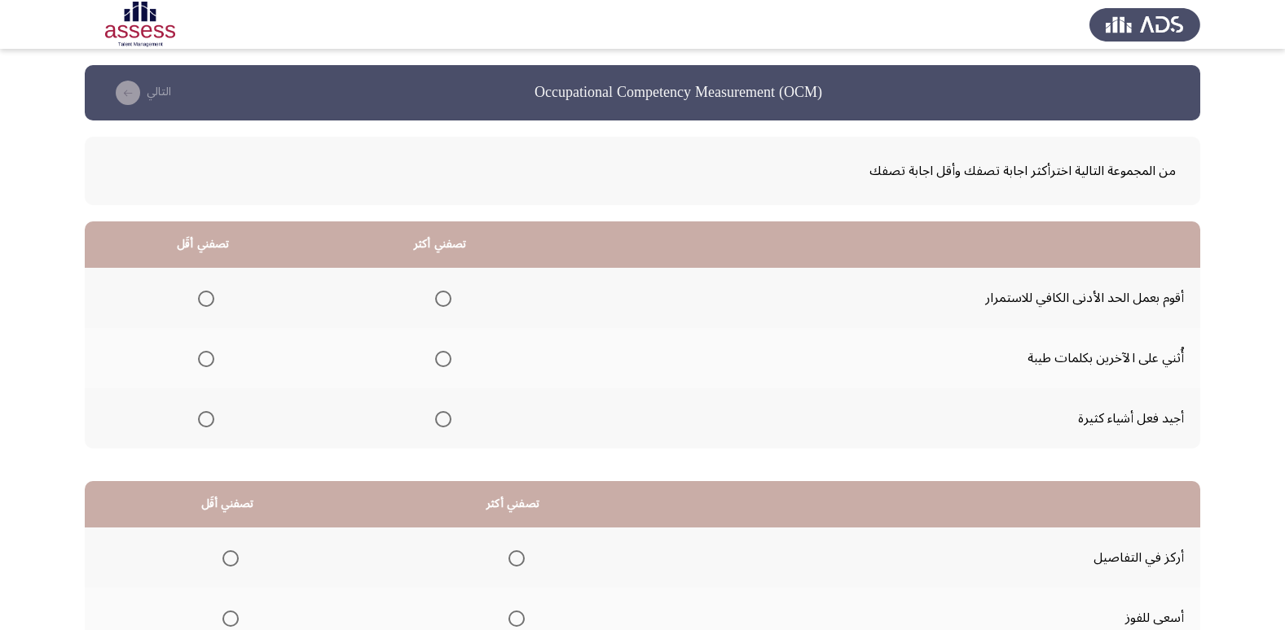
click at [435, 357] on span "Select an option" at bounding box center [443, 359] width 16 height 16
click at [435, 357] on input "Select an option" at bounding box center [443, 359] width 16 height 16
click at [205, 427] on span "Select an option" at bounding box center [206, 419] width 16 height 16
click at [205, 427] on input "Select an option" at bounding box center [206, 419] width 16 height 16
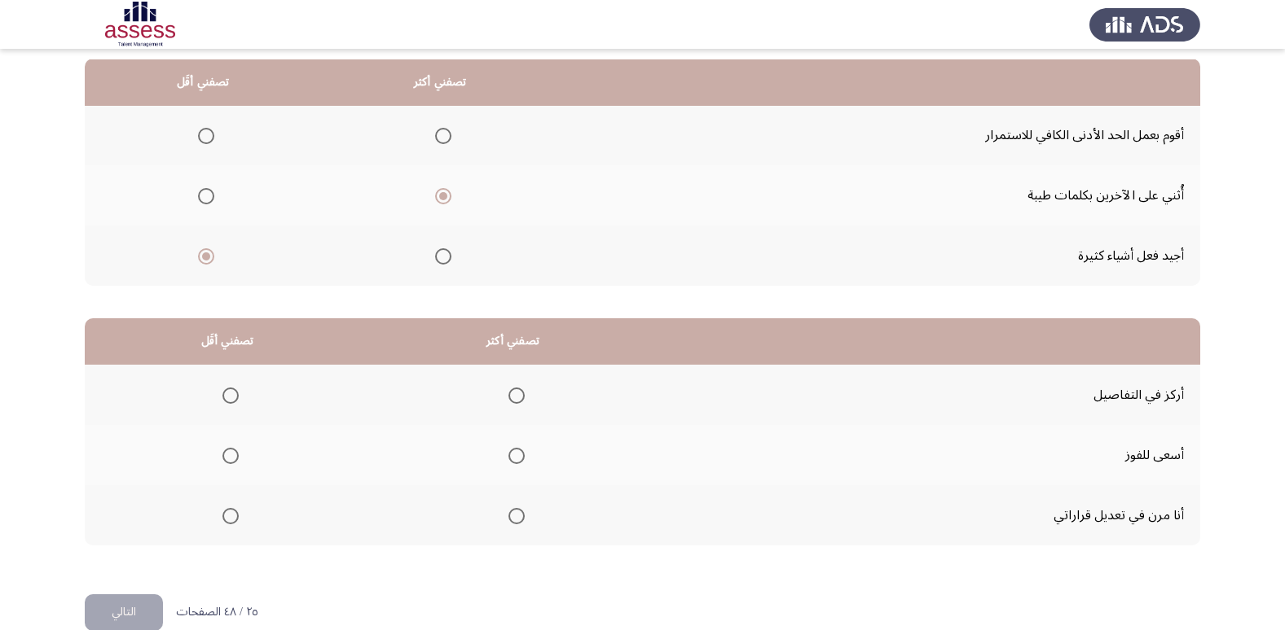
scroll to position [192, 0]
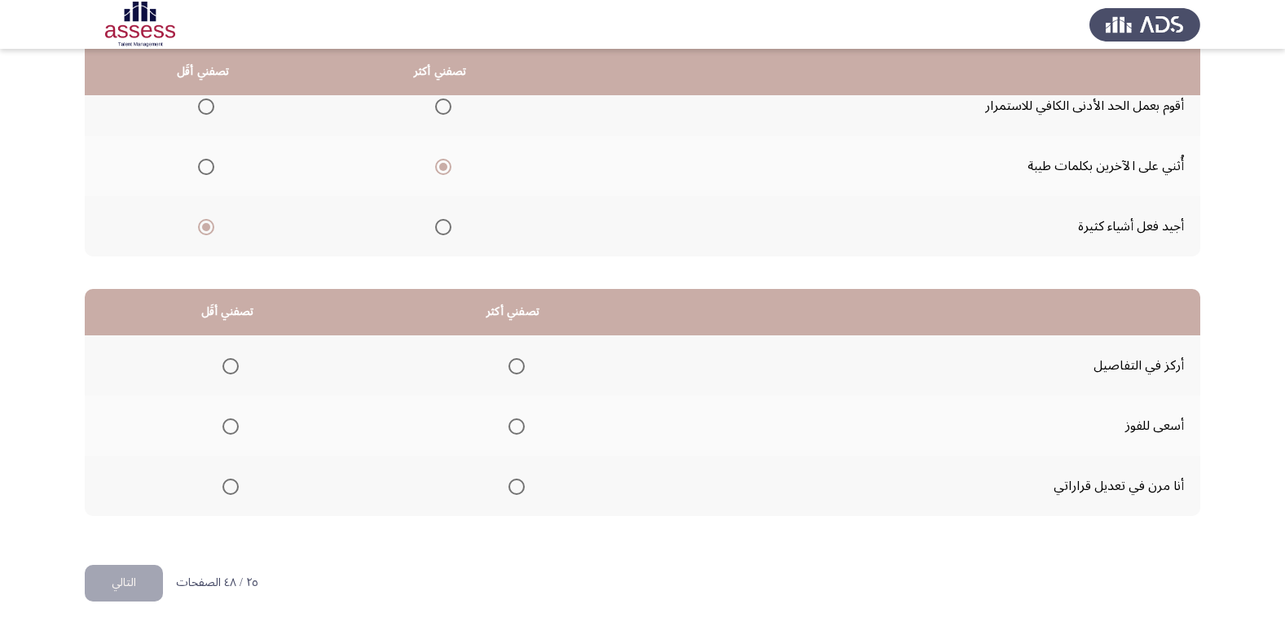
click at [512, 489] on span "Select an option" at bounding box center [516, 487] width 16 height 16
click at [512, 489] on input "Select an option" at bounding box center [516, 487] width 16 height 16
click at [229, 369] on span "Select an option" at bounding box center [230, 366] width 16 height 16
click at [229, 369] on input "Select an option" at bounding box center [230, 366] width 16 height 16
drag, startPoint x: 145, startPoint y: 591, endPoint x: 169, endPoint y: 582, distance: 25.3
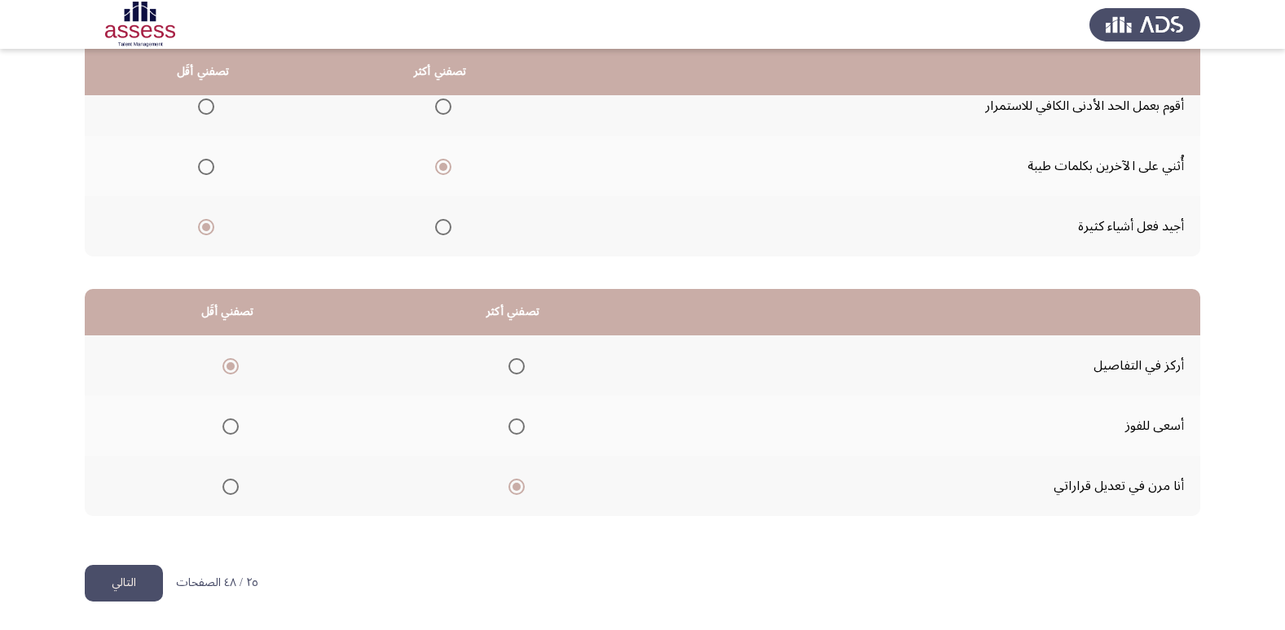
click at [143, 594] on button "التالي" at bounding box center [124, 583] width 78 height 37
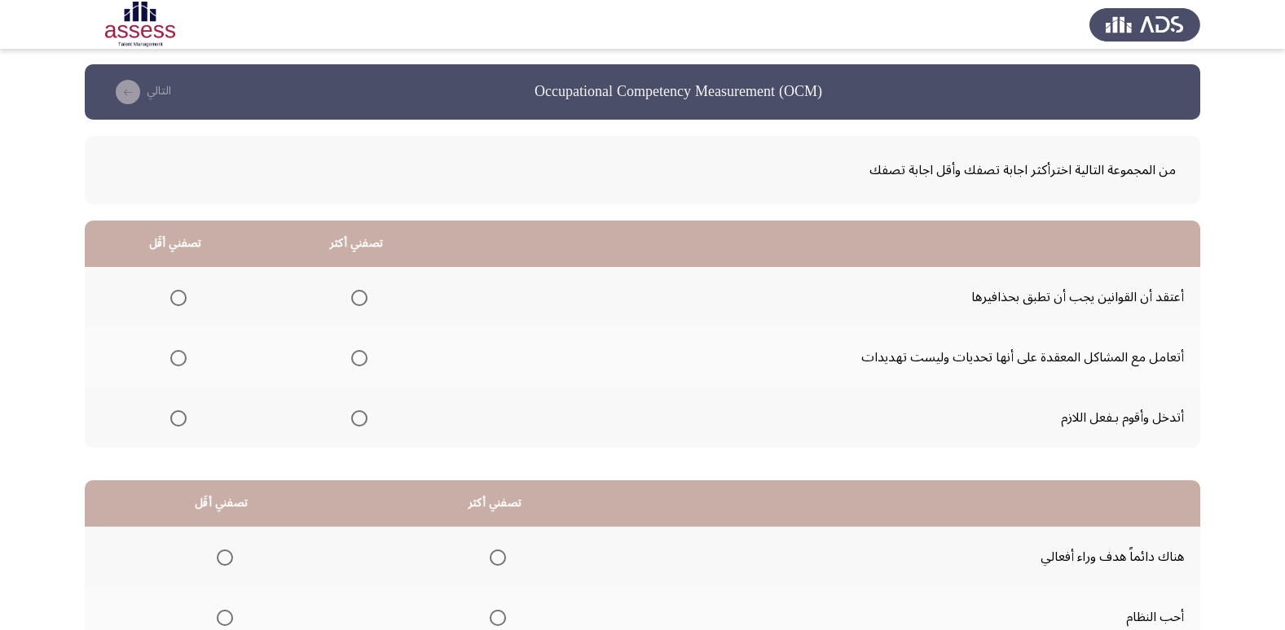
scroll to position [0, 0]
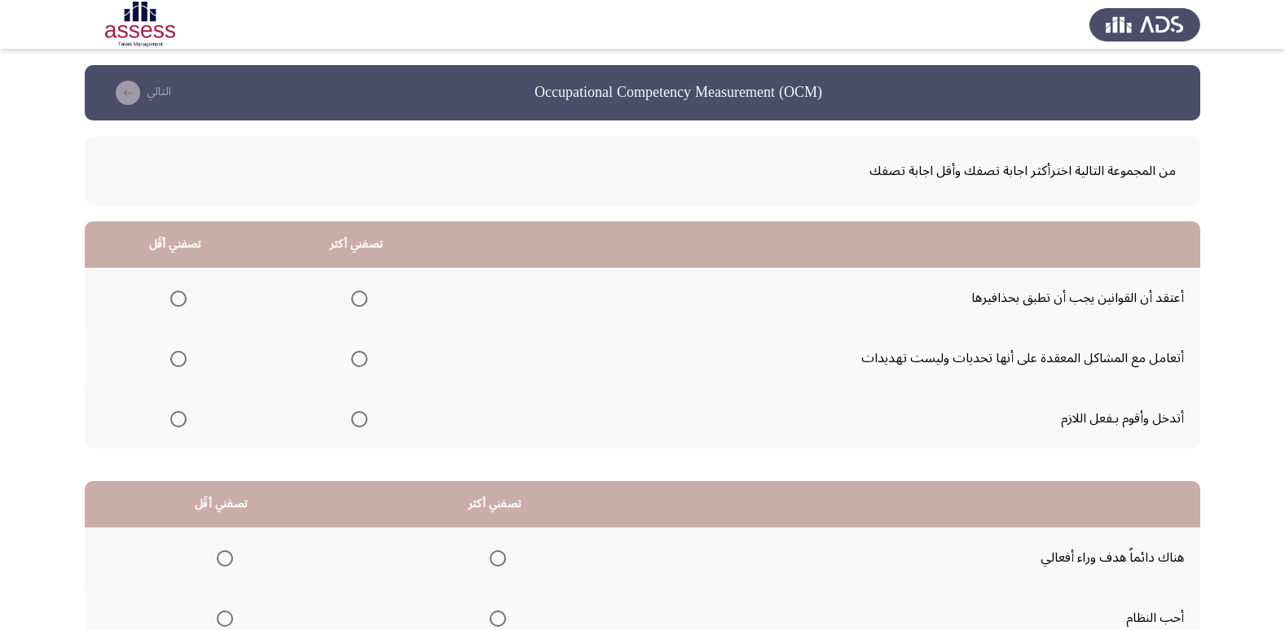
click at [176, 292] on span "Select an option" at bounding box center [178, 299] width 16 height 16
click at [176, 292] on input "Select an option" at bounding box center [178, 299] width 16 height 16
click at [358, 361] on span "Select an option" at bounding box center [359, 359] width 16 height 16
click at [358, 361] on input "Select an option" at bounding box center [359, 359] width 16 height 16
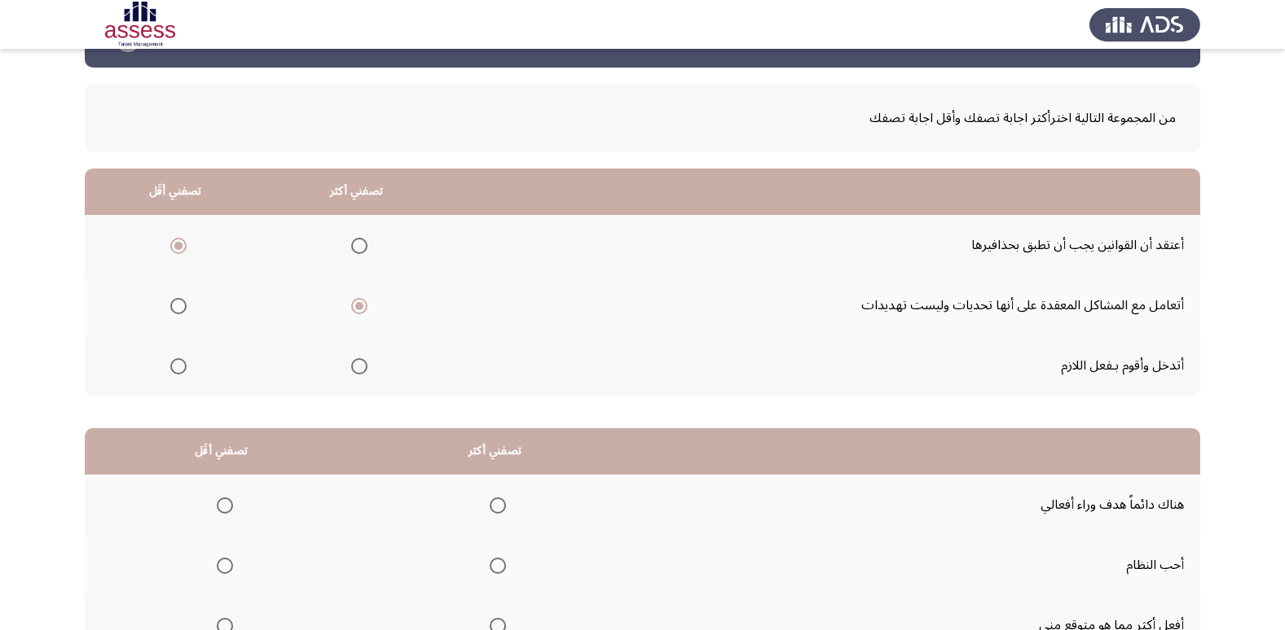
scroll to position [81, 0]
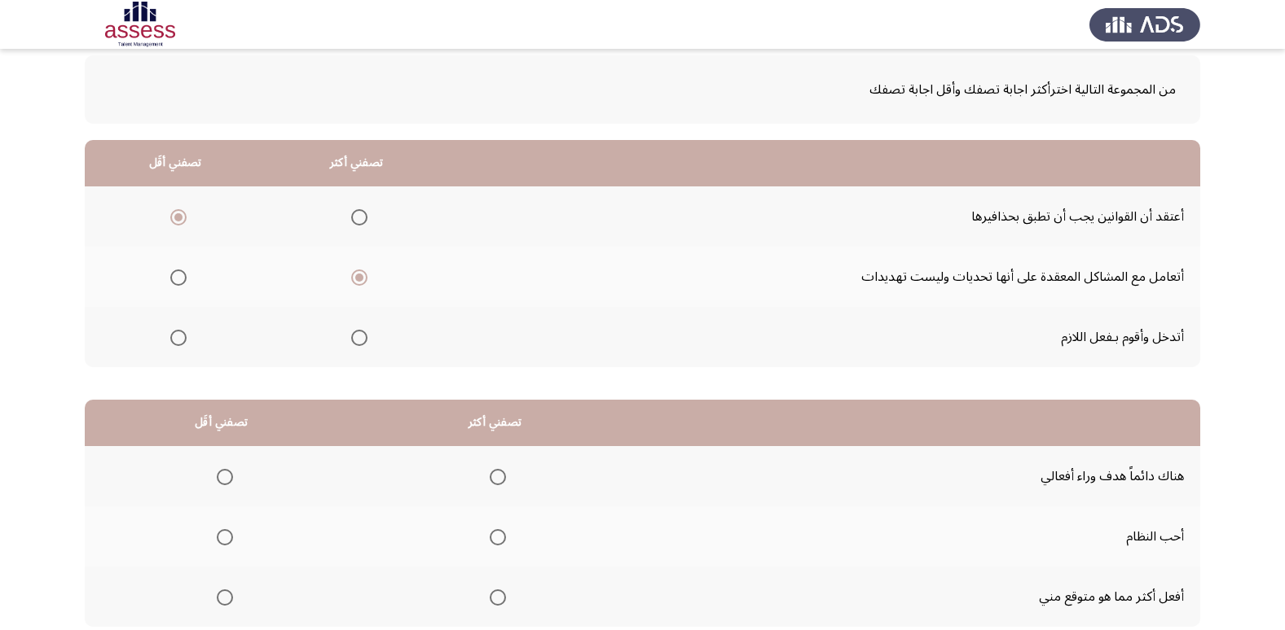
click at [174, 337] on span "Select an option" at bounding box center [178, 338] width 16 height 16
click at [174, 337] on input "Select an option" at bounding box center [178, 338] width 16 height 16
click at [175, 209] on span "Select an option" at bounding box center [178, 217] width 16 height 16
click at [175, 209] on input "Select an option" at bounding box center [178, 217] width 16 height 16
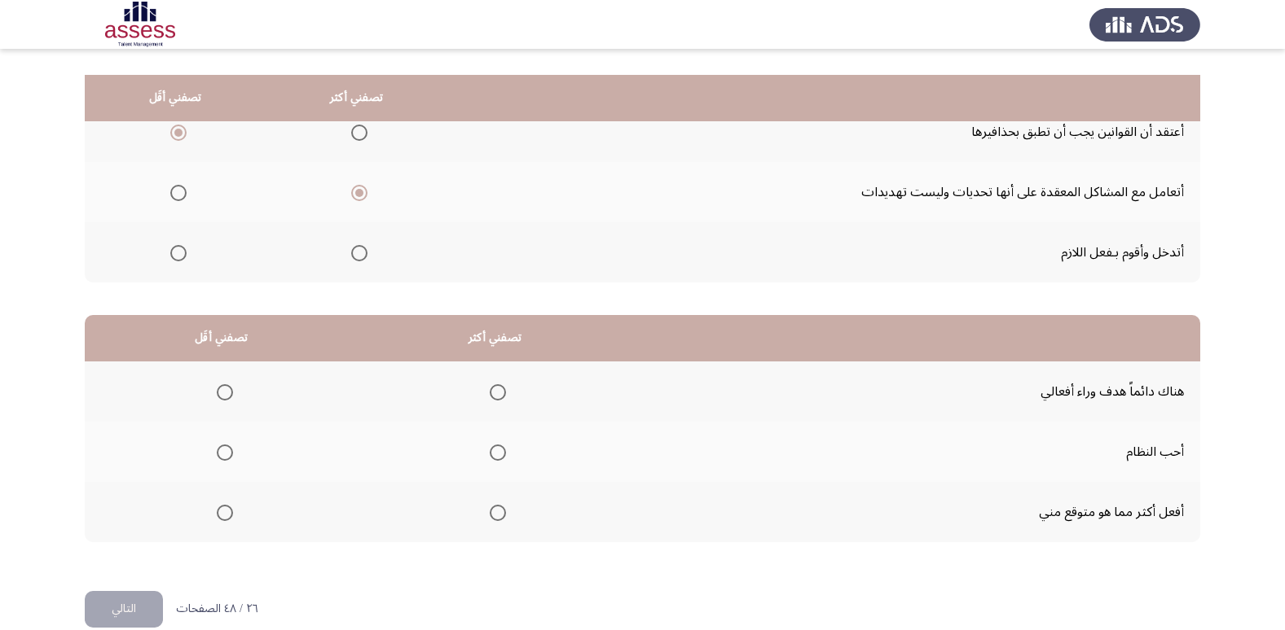
scroll to position [192, 0]
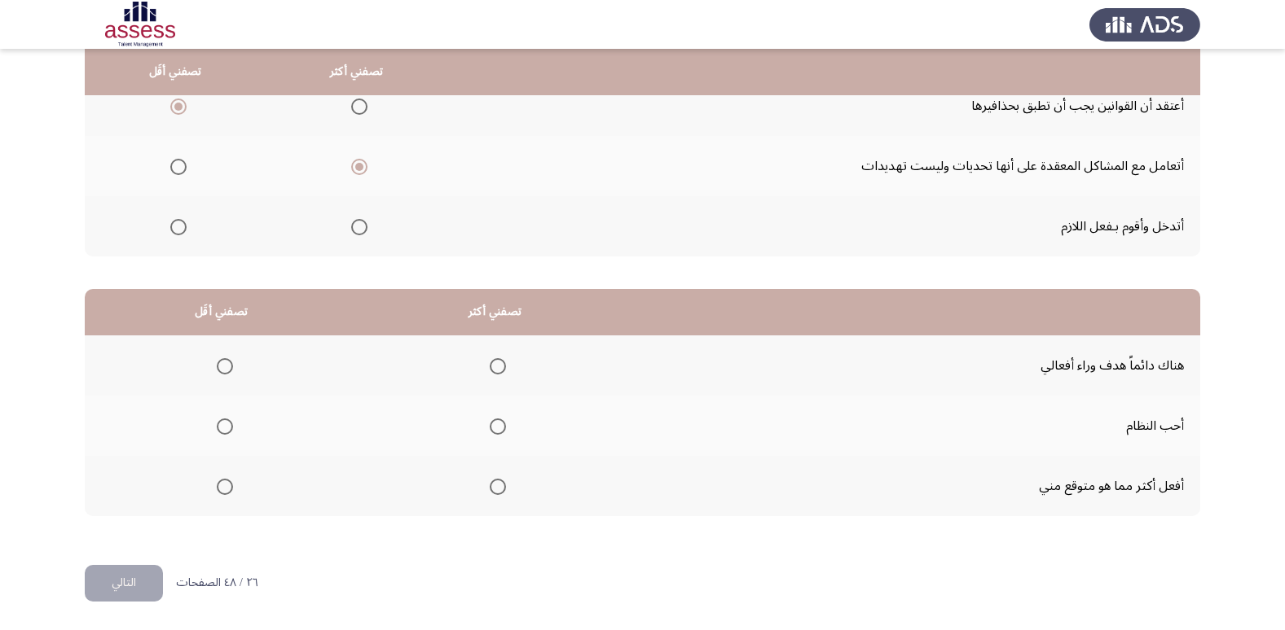
click at [171, 234] on span "Select an option" at bounding box center [178, 227] width 16 height 16
click at [171, 234] on input "Select an option" at bounding box center [178, 227] width 16 height 16
click at [492, 378] on mat-radio-group "Select an option" at bounding box center [494, 366] width 23 height 28
click at [494, 368] on span "Select an option" at bounding box center [498, 366] width 16 height 16
click at [494, 368] on input "Select an option" at bounding box center [498, 366] width 16 height 16
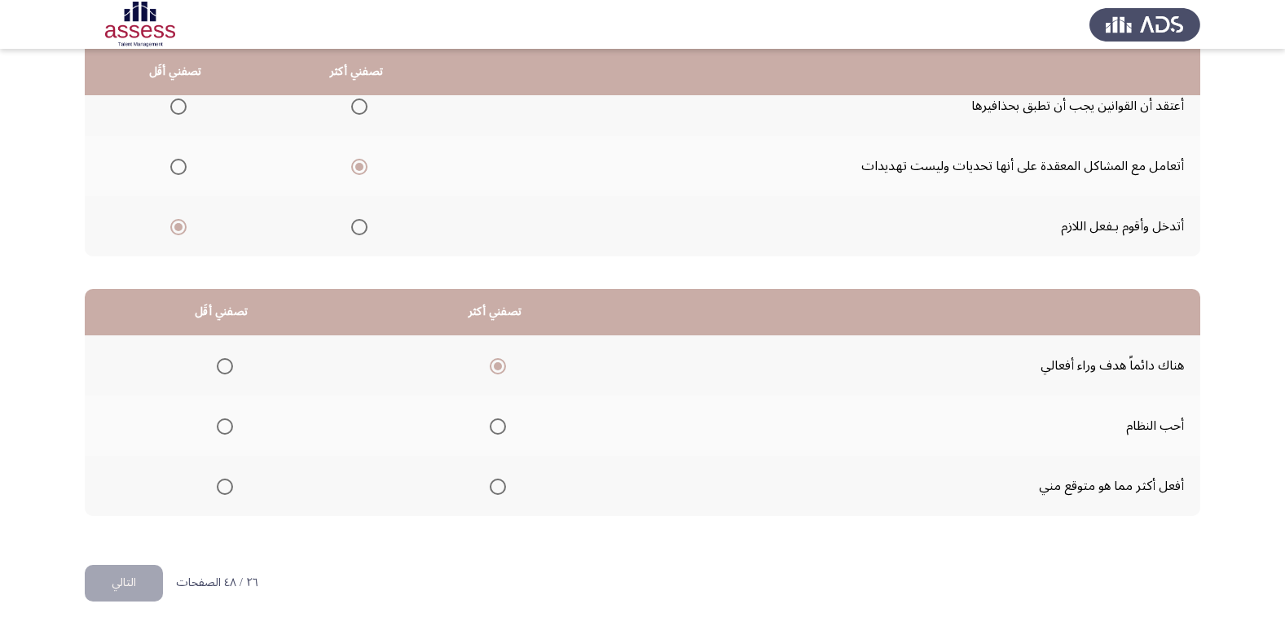
click at [230, 491] on span "Select an option" at bounding box center [225, 487] width 16 height 16
click at [230, 491] on input "Select an option" at bounding box center [225, 487] width 16 height 16
click at [223, 425] on span "Select an option" at bounding box center [225, 427] width 16 height 16
click at [223, 425] on input "Select an option" at bounding box center [225, 427] width 16 height 16
click at [493, 486] on span "Select an option" at bounding box center [498, 487] width 16 height 16
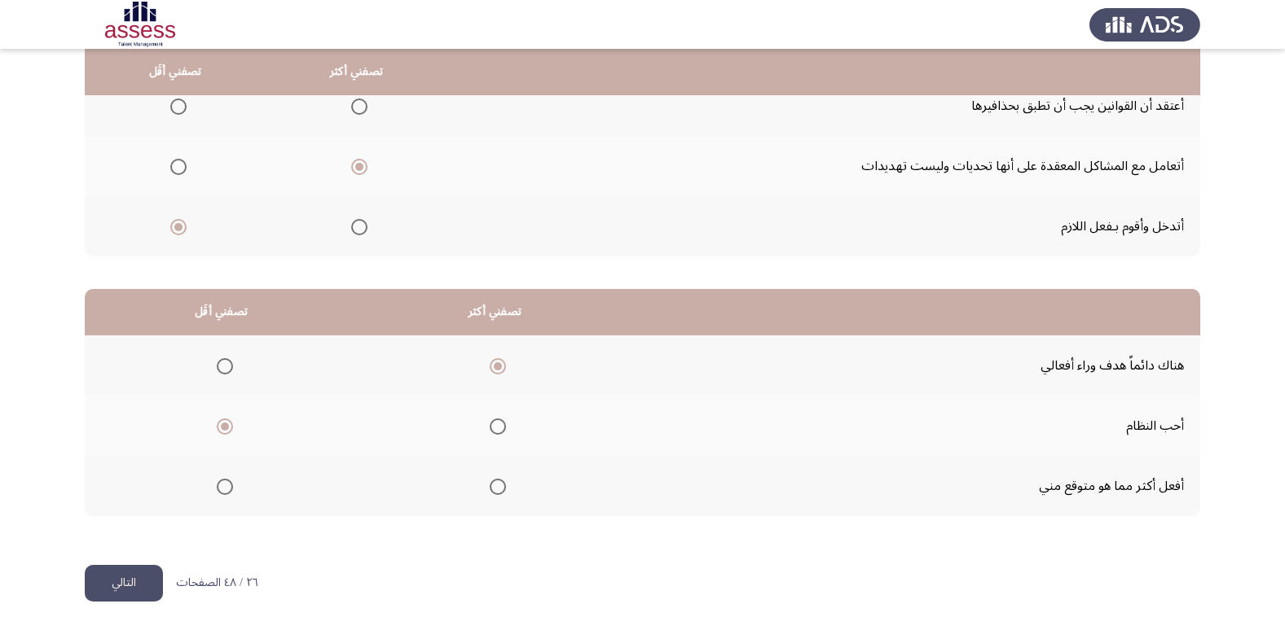
click at [493, 486] on input "Select an option" at bounding box center [498, 487] width 16 height 16
click at [494, 429] on span "Select an option" at bounding box center [498, 427] width 16 height 16
click at [494, 429] on input "Select an option" at bounding box center [498, 427] width 16 height 16
click at [494, 376] on mat-radio-group "Select an option" at bounding box center [494, 366] width 23 height 28
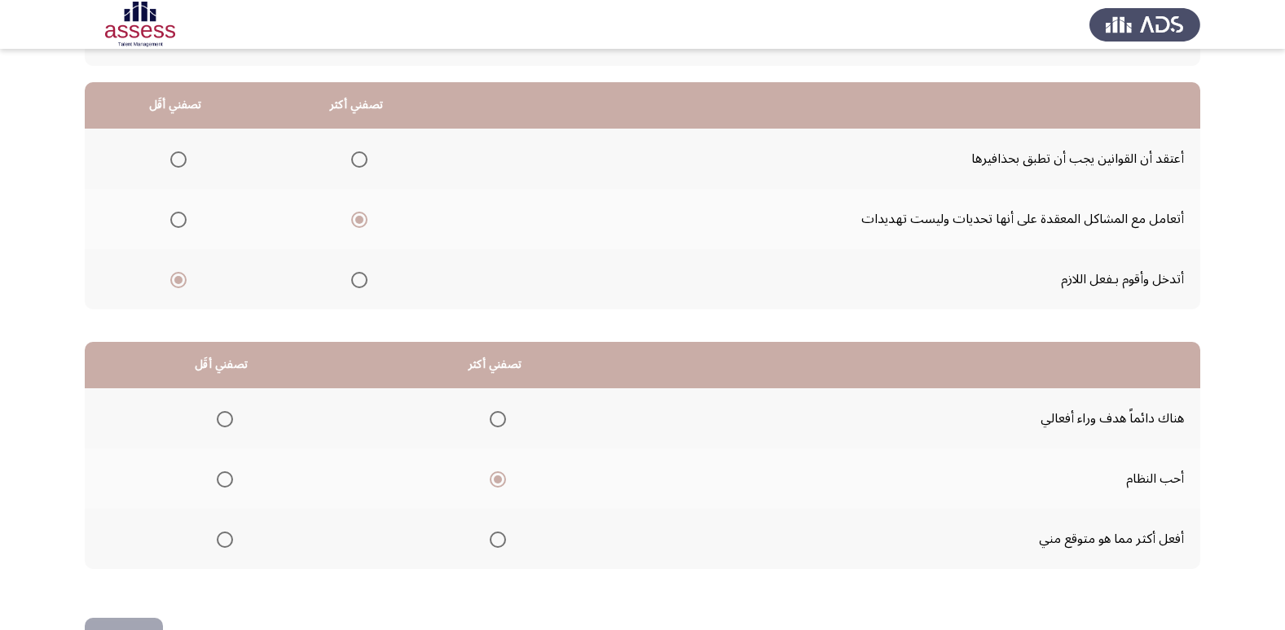
scroll to position [111, 0]
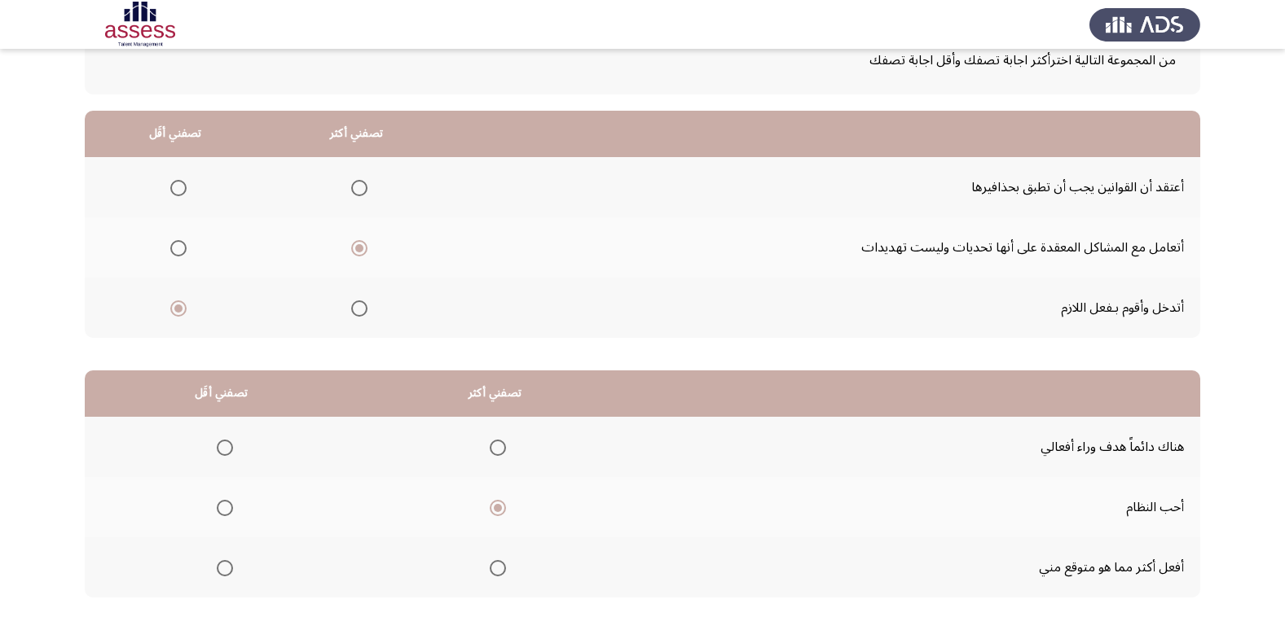
click at [173, 191] on span "Select an option" at bounding box center [178, 188] width 16 height 16
click at [173, 191] on input "Select an option" at bounding box center [178, 188] width 16 height 16
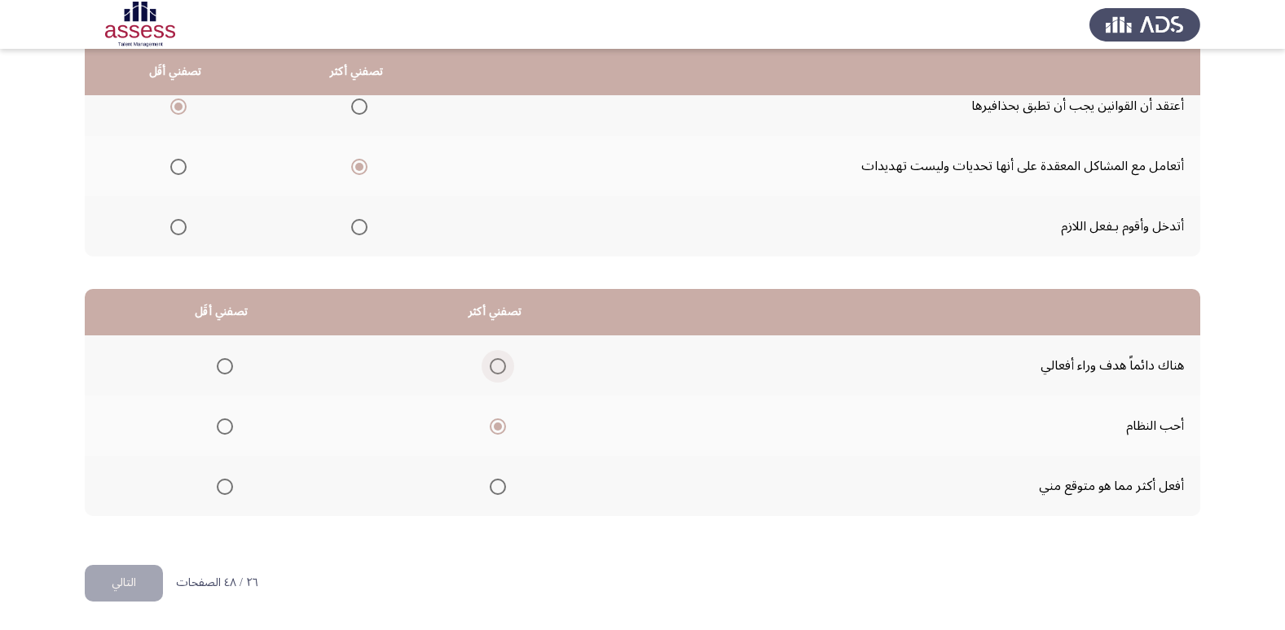
click at [499, 369] on span "Select an option" at bounding box center [498, 366] width 16 height 16
click at [499, 369] on input "Select an option" at bounding box center [498, 366] width 16 height 16
click at [217, 488] on span "Select an option" at bounding box center [225, 487] width 16 height 16
click at [217, 488] on input "Select an option" at bounding box center [225, 487] width 16 height 16
click at [126, 583] on button "التالي" at bounding box center [124, 583] width 78 height 37
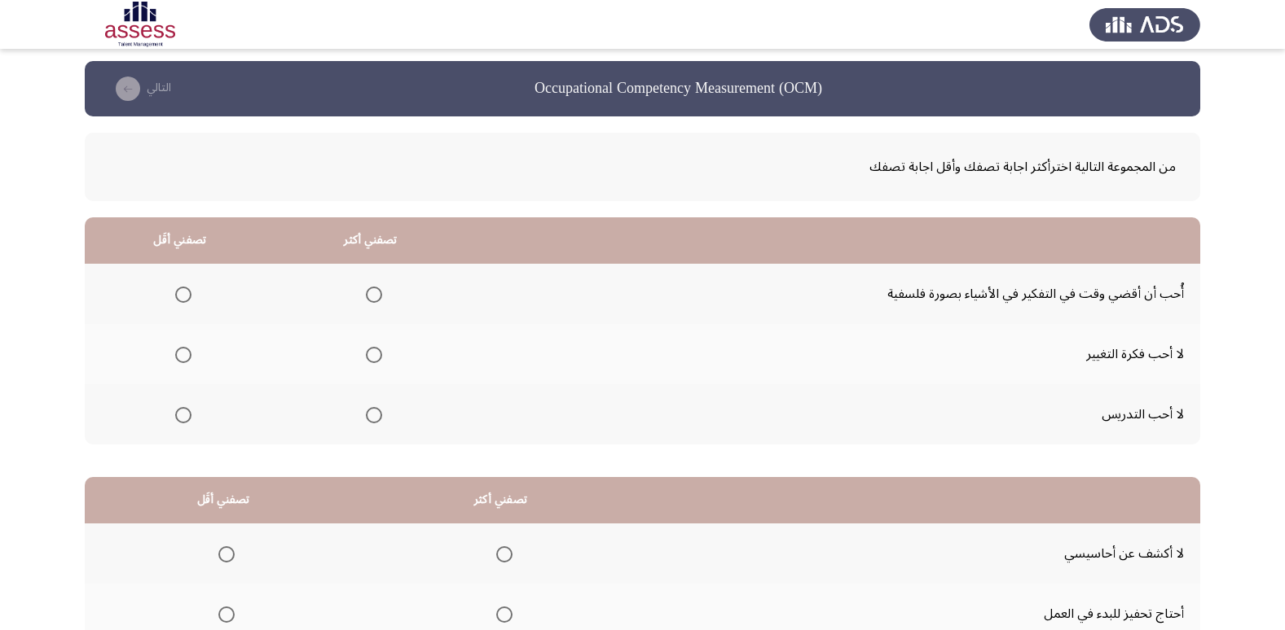
scroll to position [0, 0]
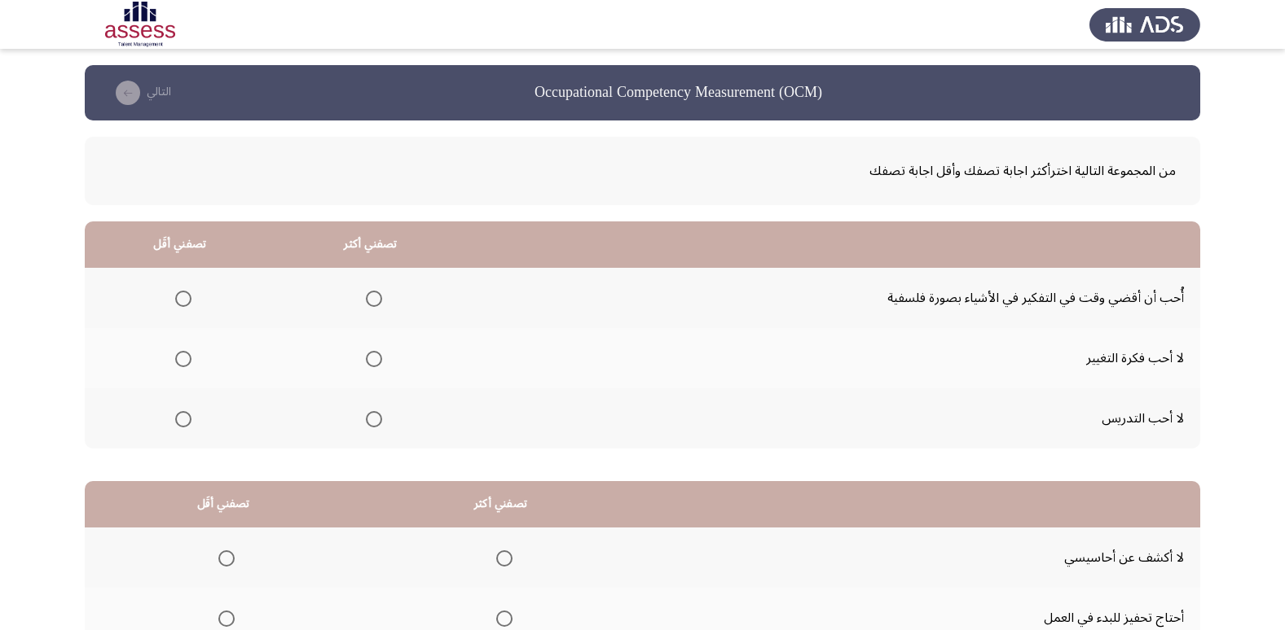
click at [373, 305] on span "Select an option" at bounding box center [374, 299] width 16 height 16
click at [373, 305] on input "Select an option" at bounding box center [374, 299] width 16 height 16
click at [188, 362] on span "Select an option" at bounding box center [183, 359] width 16 height 16
click at [188, 362] on input "Select an option" at bounding box center [183, 359] width 16 height 16
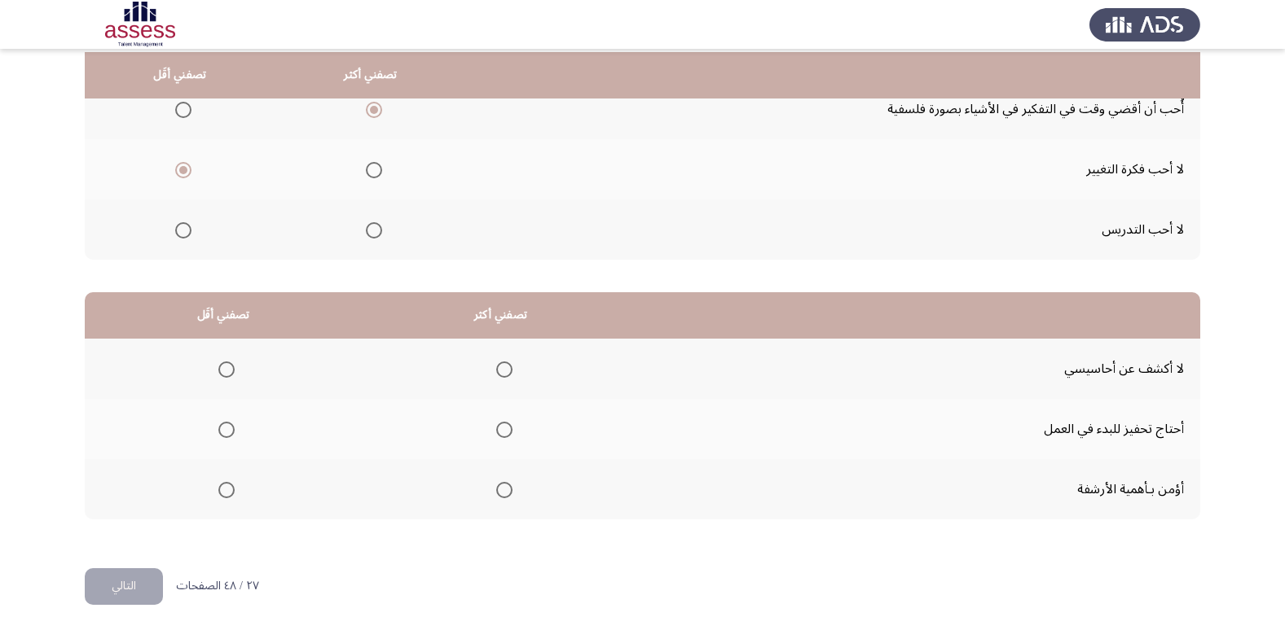
scroll to position [192, 0]
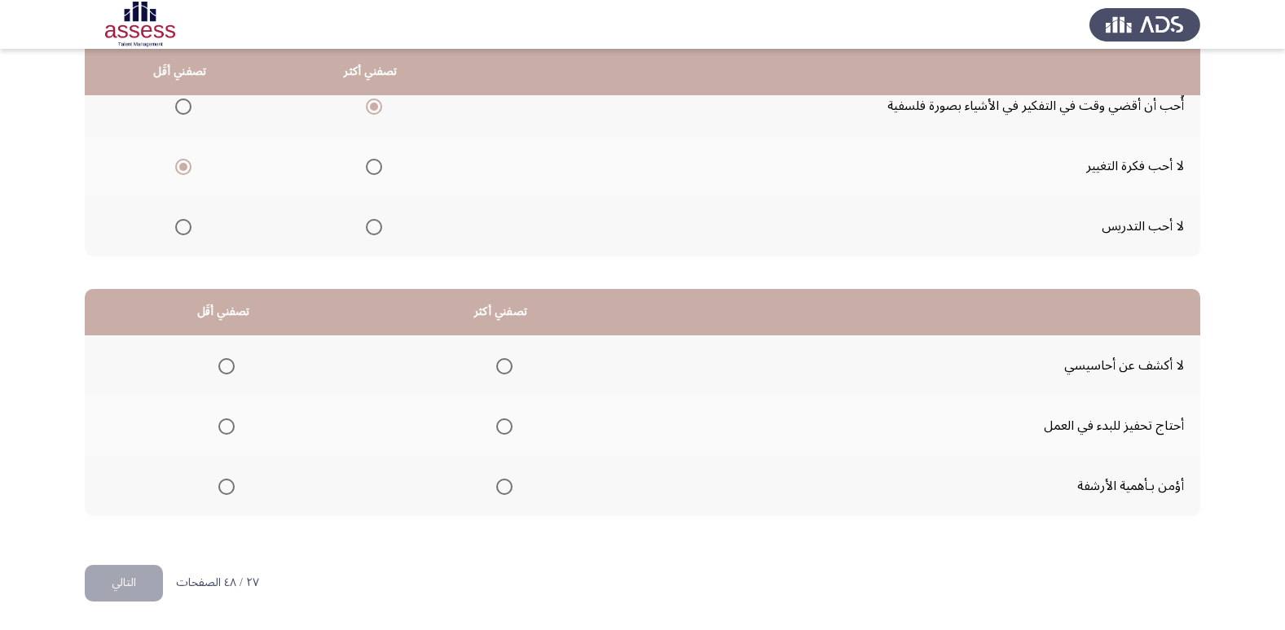
click at [210, 470] on th at bounding box center [223, 486] width 277 height 60
click at [218, 479] on span "Select an option" at bounding box center [226, 487] width 16 height 16
click at [218, 479] on input "Select an option" at bounding box center [226, 487] width 16 height 16
click at [494, 375] on mat-radio-group "Select an option" at bounding box center [501, 366] width 23 height 28
click at [496, 363] on span "Select an option" at bounding box center [504, 366] width 16 height 16
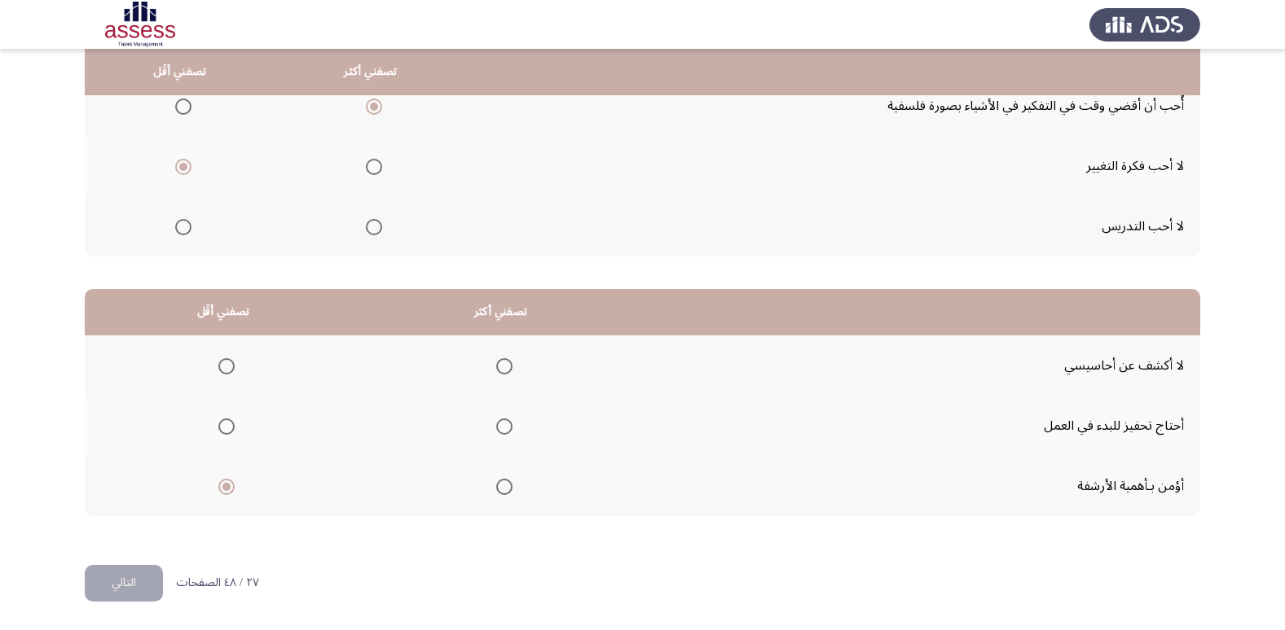
click at [496, 363] on input "Select an option" at bounding box center [504, 366] width 16 height 16
click at [100, 565] on button "التالي" at bounding box center [124, 583] width 78 height 37
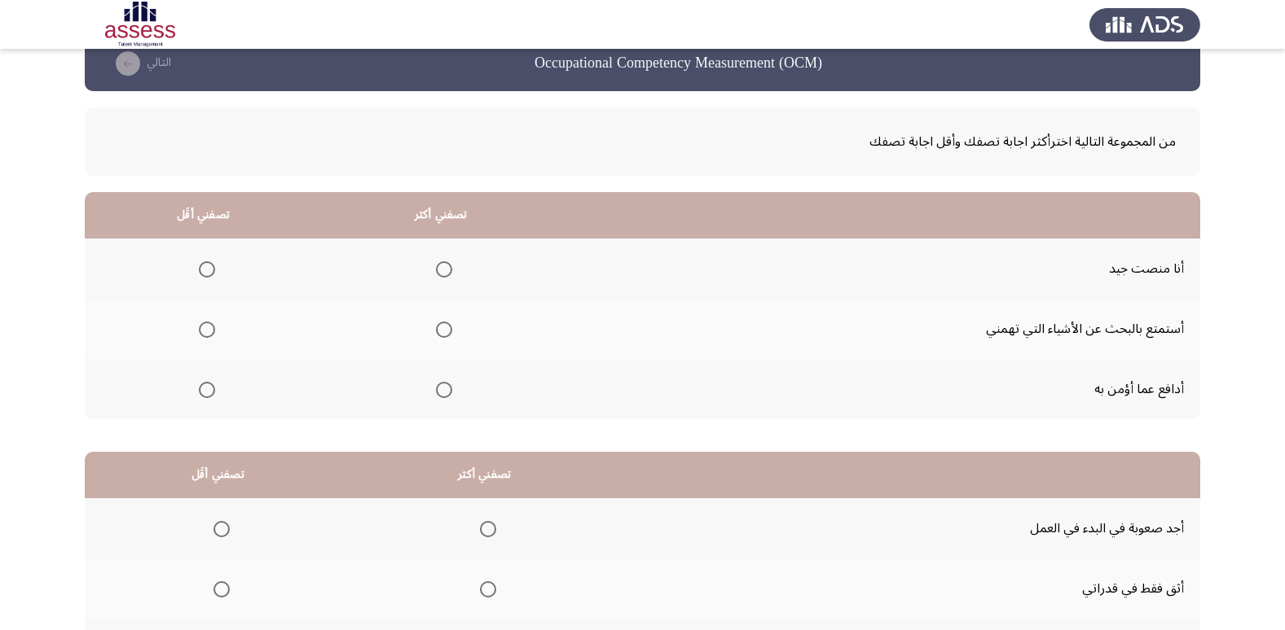
scroll to position [0, 0]
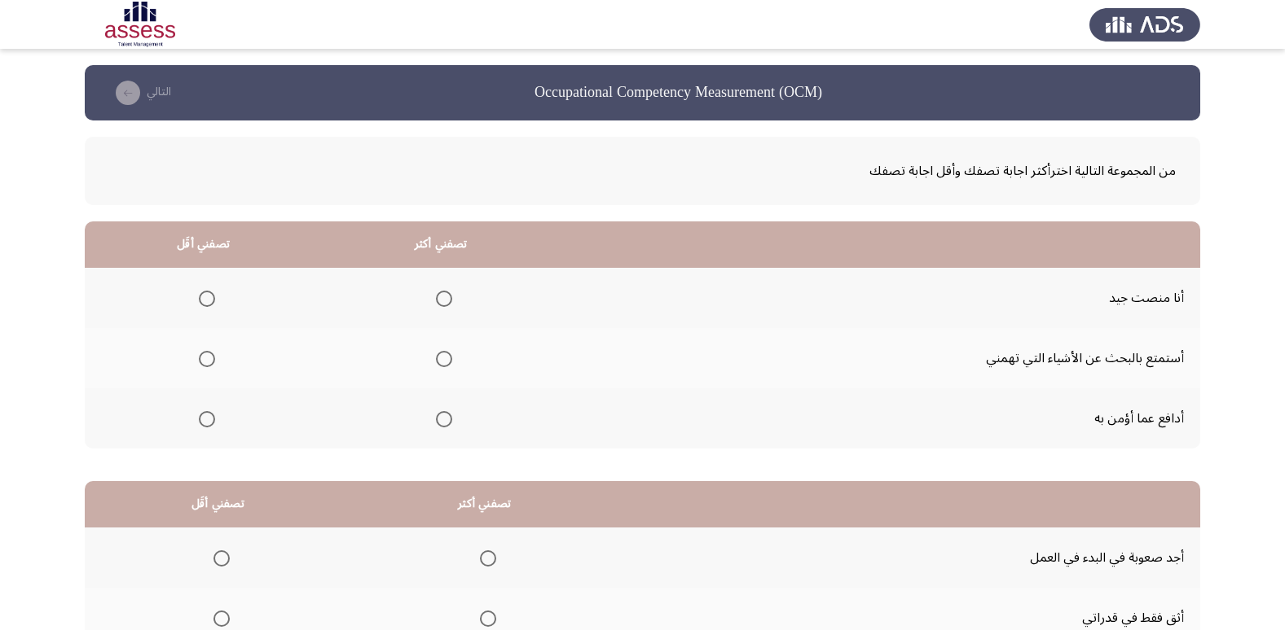
click at [449, 298] on th at bounding box center [441, 298] width 238 height 60
click at [436, 298] on span "Select an option" at bounding box center [444, 299] width 16 height 16
click at [436, 298] on input "Select an option" at bounding box center [444, 299] width 16 height 16
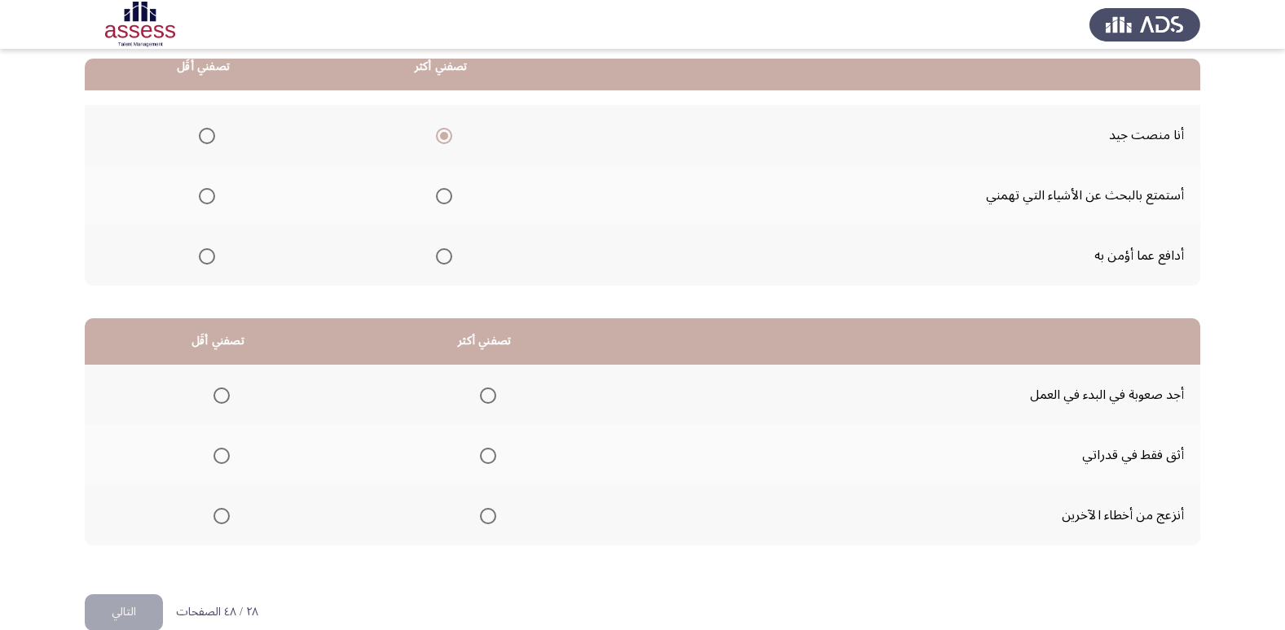
scroll to position [81, 0]
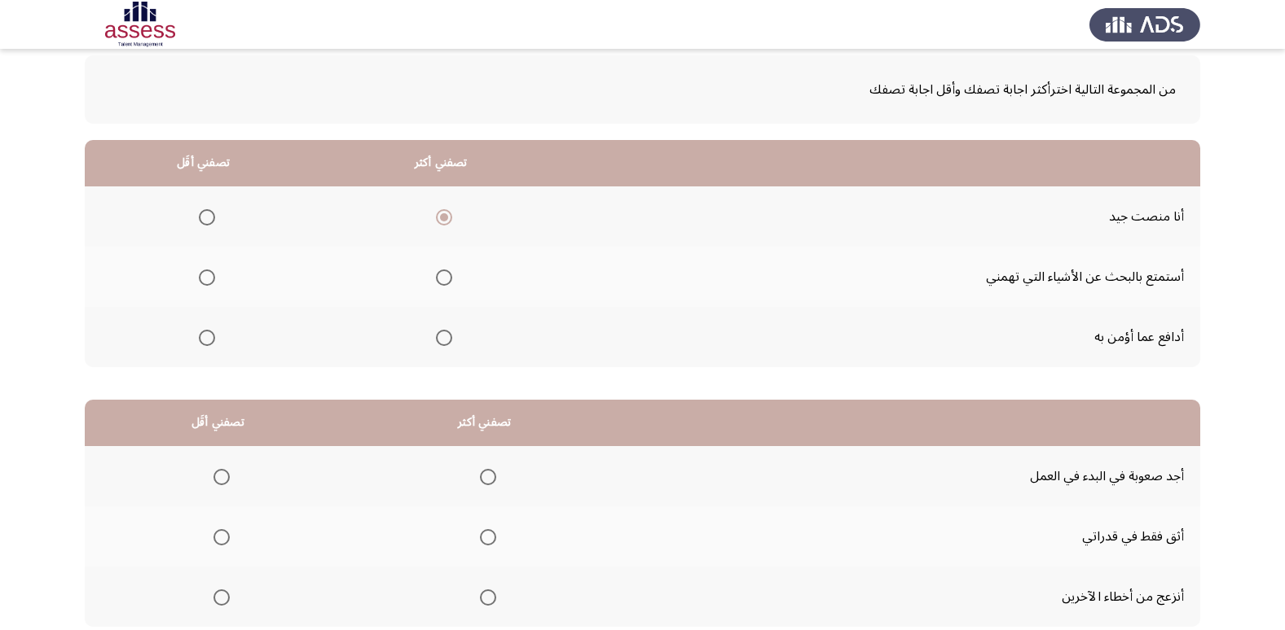
click at [206, 342] on span "Select an option" at bounding box center [207, 338] width 16 height 16
click at [206, 342] on input "Select an option" at bounding box center [207, 338] width 16 height 16
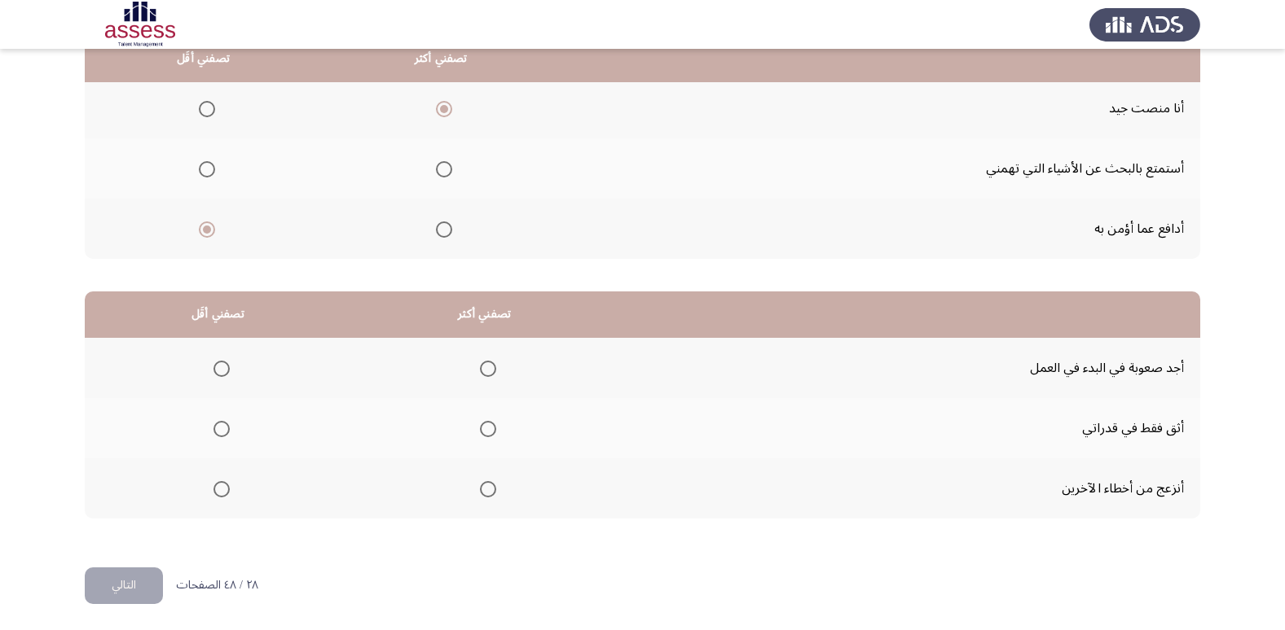
scroll to position [192, 0]
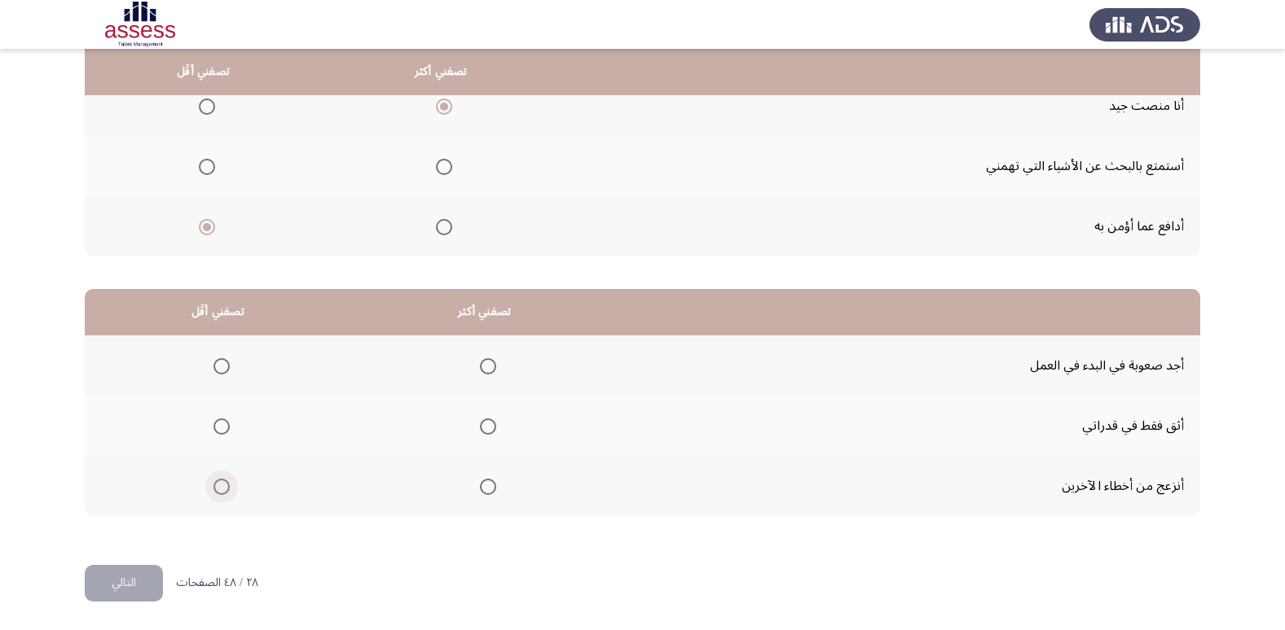
click at [221, 482] on span "Select an option" at bounding box center [221, 487] width 16 height 16
click at [221, 482] on input "Select an option" at bounding box center [221, 487] width 16 height 16
click at [481, 425] on span "Select an option" at bounding box center [488, 427] width 16 height 16
click at [481, 425] on input "Select an option" at bounding box center [488, 427] width 16 height 16
click at [133, 583] on button "التالي" at bounding box center [124, 583] width 78 height 37
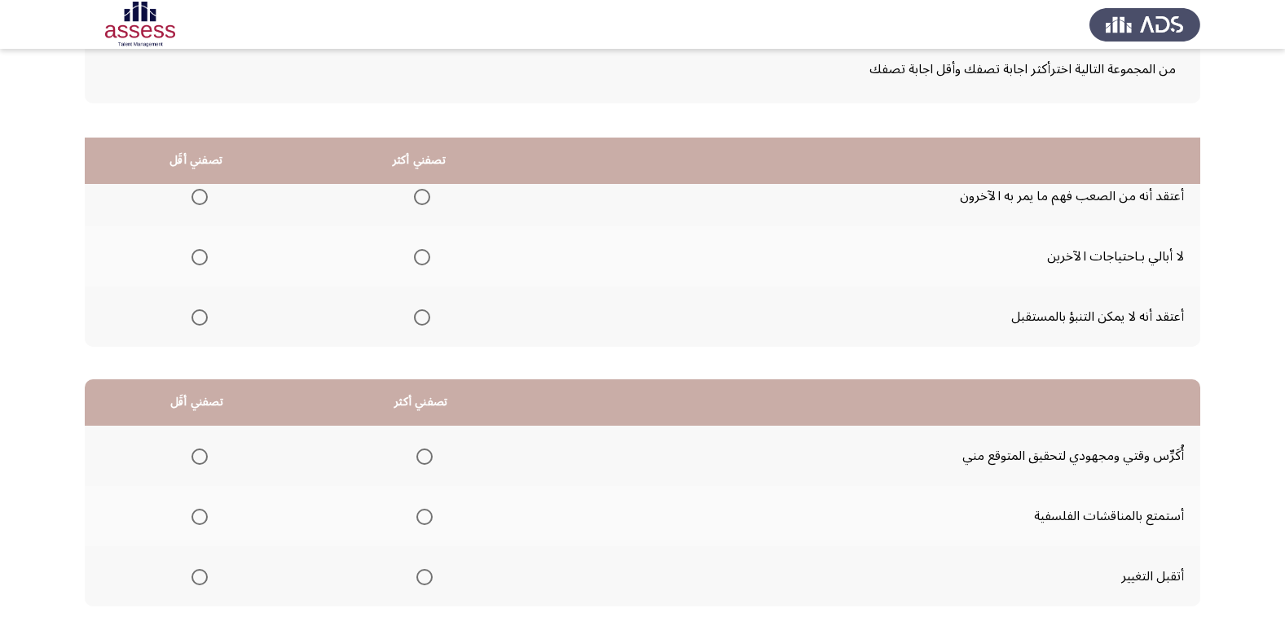
scroll to position [0, 0]
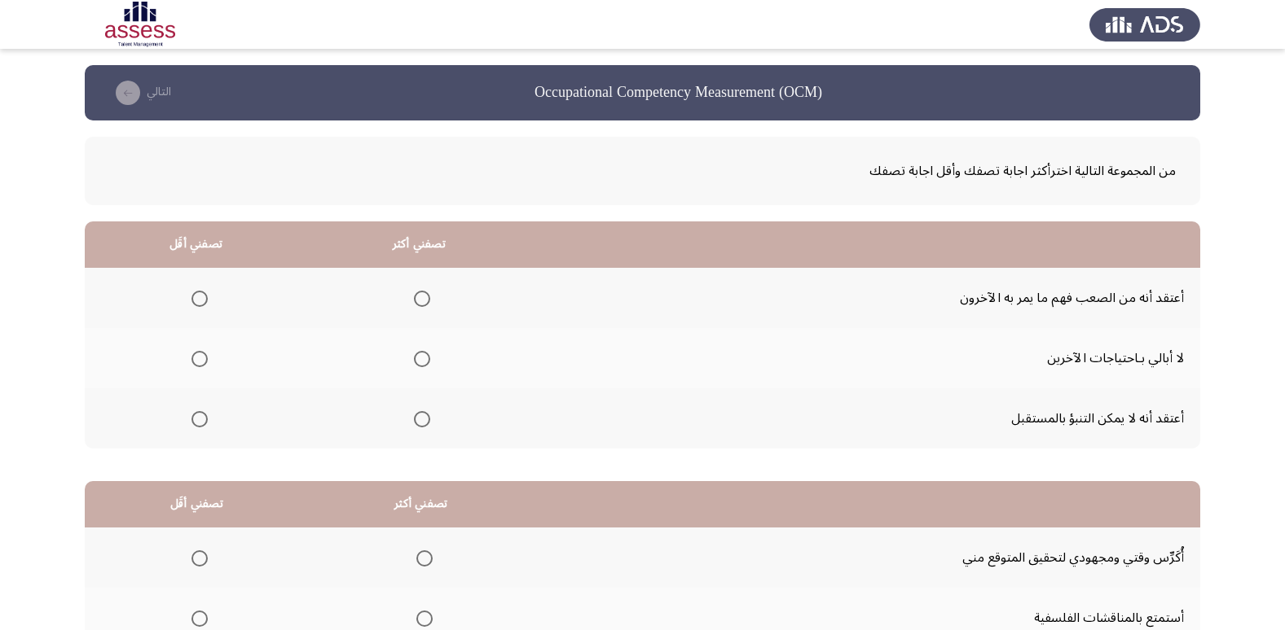
click at [187, 285] on mat-radio-group "Select an option" at bounding box center [196, 298] width 23 height 28
click at [189, 292] on label "Select an option" at bounding box center [196, 299] width 23 height 16
click at [191, 292] on input "Select an option" at bounding box center [199, 299] width 16 height 16
click at [418, 420] on span "Select an option" at bounding box center [422, 419] width 16 height 16
click at [418, 420] on input "Select an option" at bounding box center [422, 419] width 16 height 16
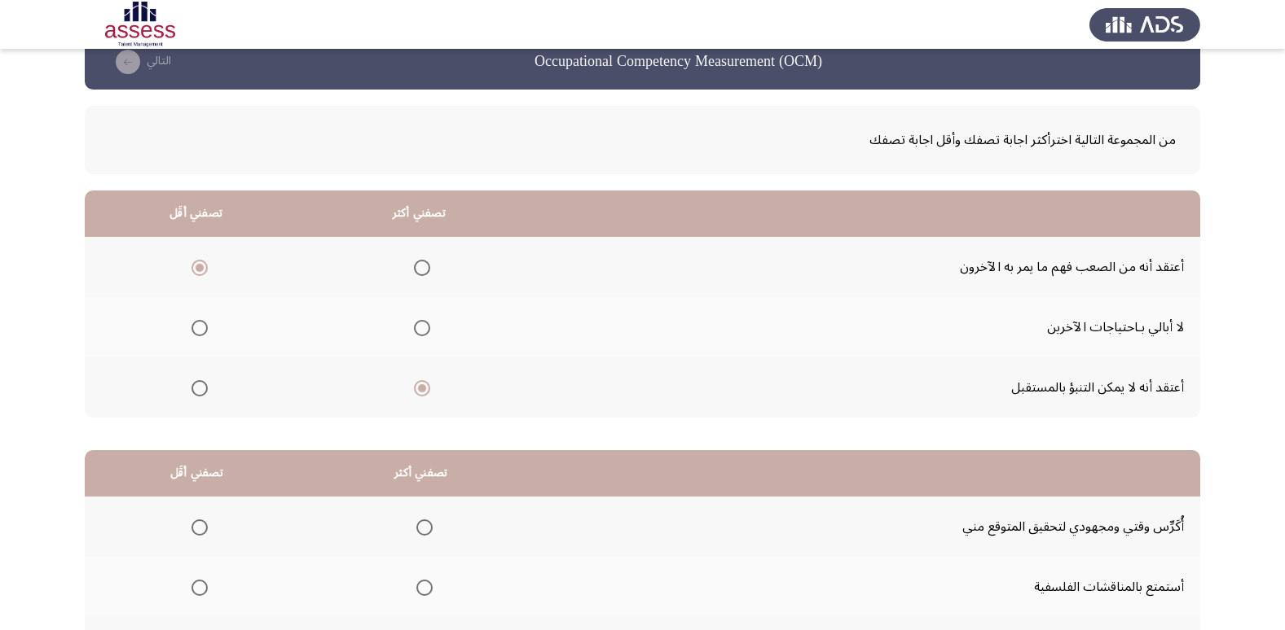
scroll to position [29, 0]
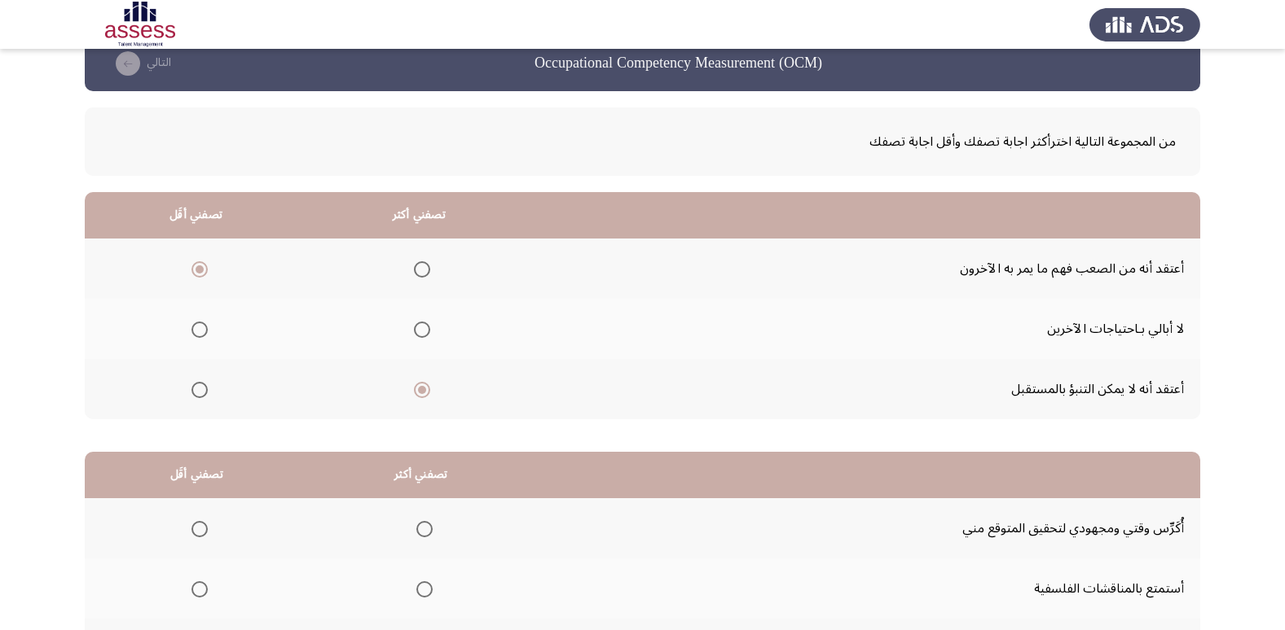
click at [195, 317] on mat-radio-group "Select an option" at bounding box center [196, 329] width 23 height 28
click at [195, 323] on span "Select an option" at bounding box center [199, 330] width 16 height 16
click at [195, 323] on input "Select an option" at bounding box center [199, 330] width 16 height 16
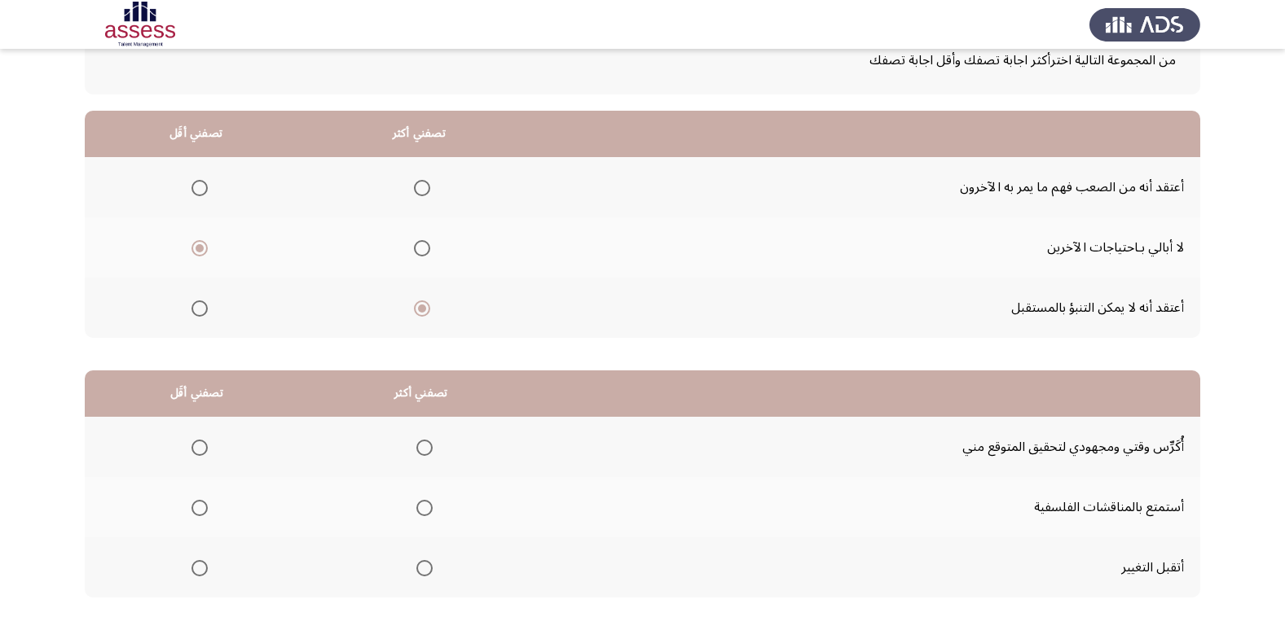
scroll to position [192, 0]
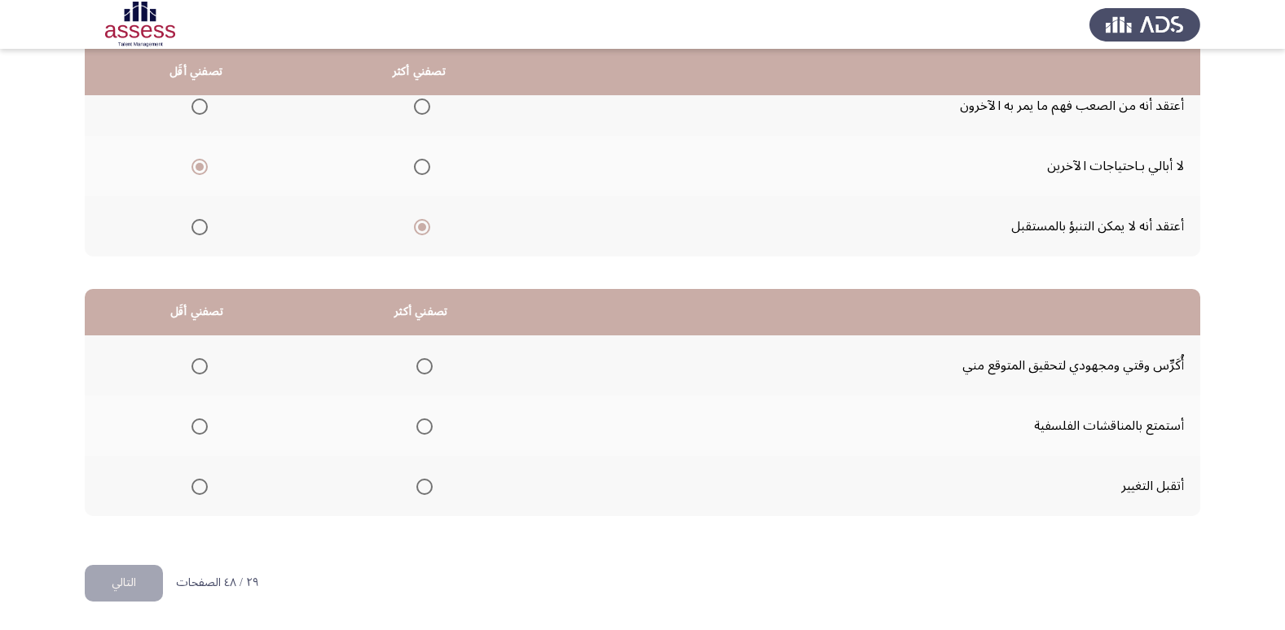
click at [422, 368] on span "Select an option" at bounding box center [424, 366] width 16 height 16
click at [422, 368] on input "Select an option" at bounding box center [424, 366] width 16 height 16
click at [213, 477] on th at bounding box center [197, 486] width 224 height 60
click at [189, 493] on label "Select an option" at bounding box center [196, 487] width 23 height 16
click at [191, 493] on input "Select an option" at bounding box center [199, 487] width 16 height 16
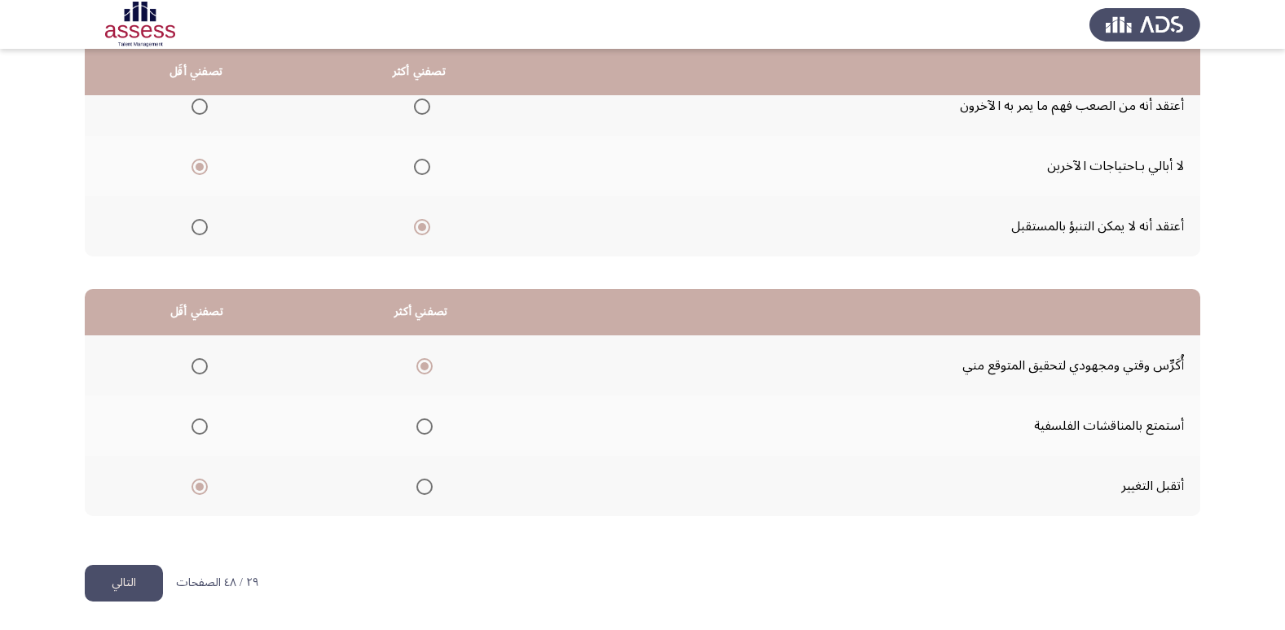
click at [147, 577] on button "التالي" at bounding box center [124, 583] width 78 height 37
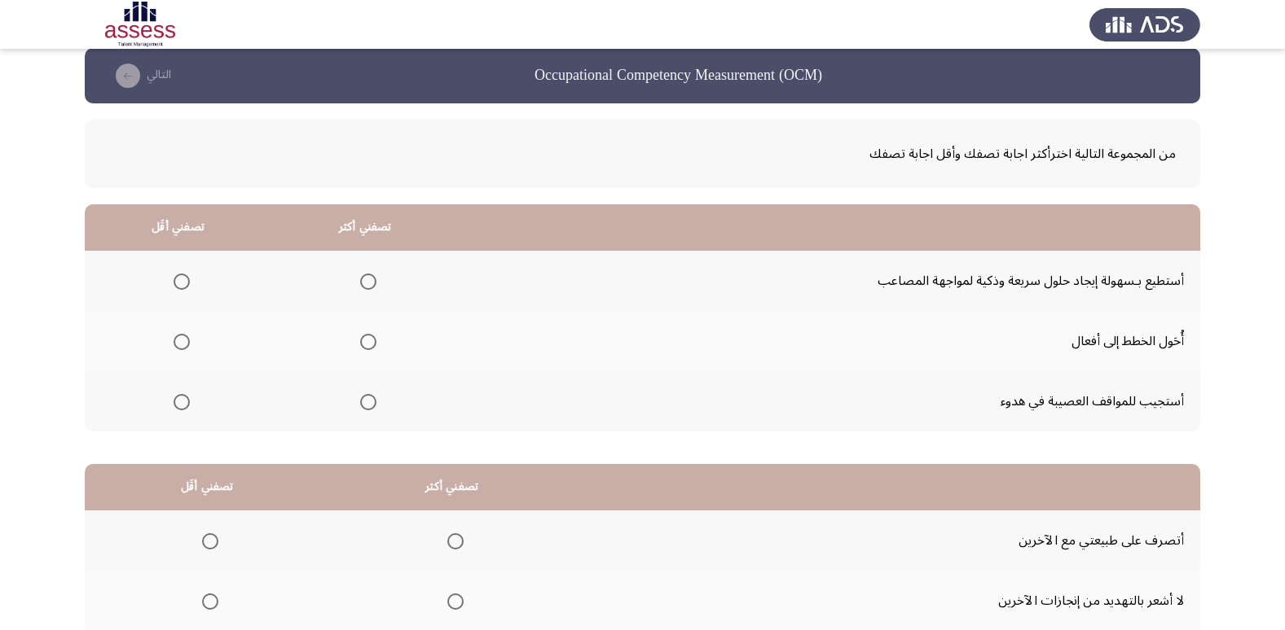
scroll to position [0, 0]
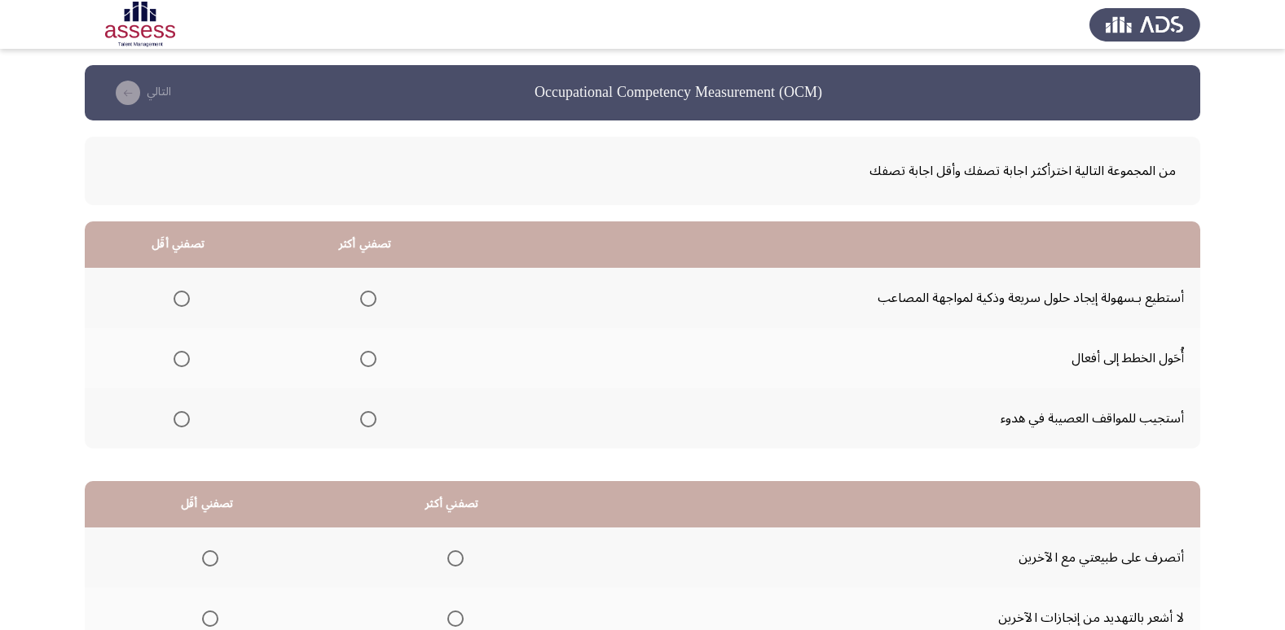
click at [373, 289] on th at bounding box center [364, 298] width 187 height 60
click at [367, 293] on span "Select an option" at bounding box center [368, 299] width 16 height 16
click at [367, 293] on input "Select an option" at bounding box center [368, 299] width 16 height 16
click at [174, 349] on mat-radio-group "Select an option" at bounding box center [178, 359] width 23 height 28
click at [179, 360] on span "Select an option" at bounding box center [182, 359] width 16 height 16
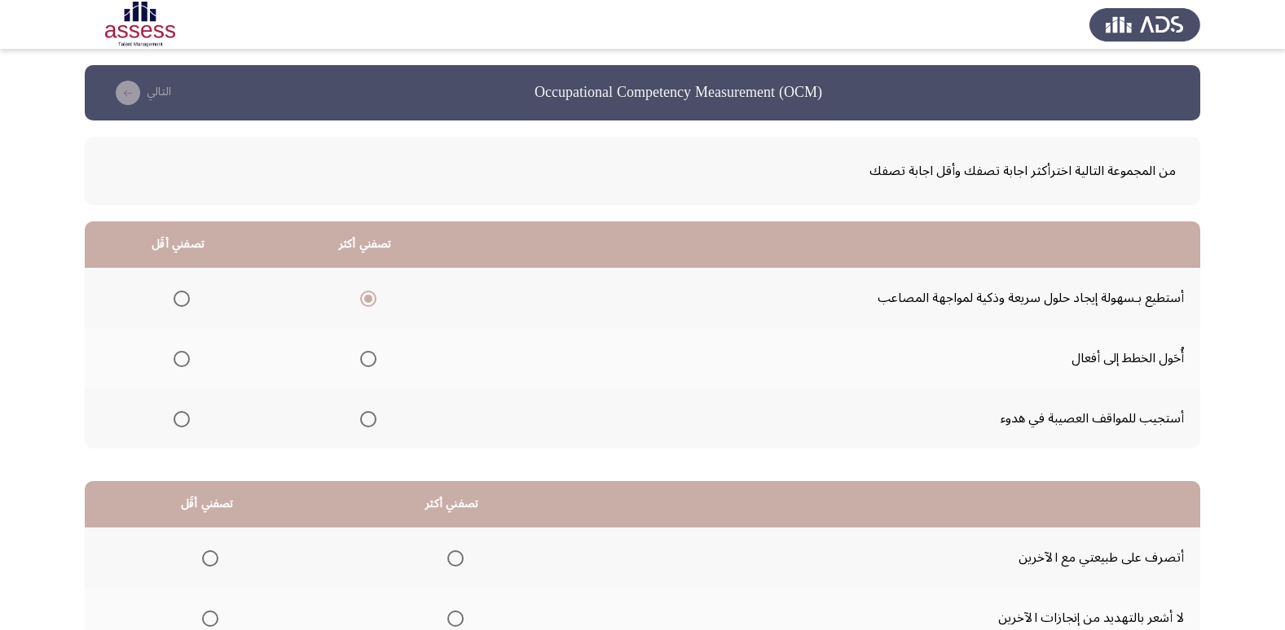
click at [179, 360] on input "Select an option" at bounding box center [182, 359] width 16 height 16
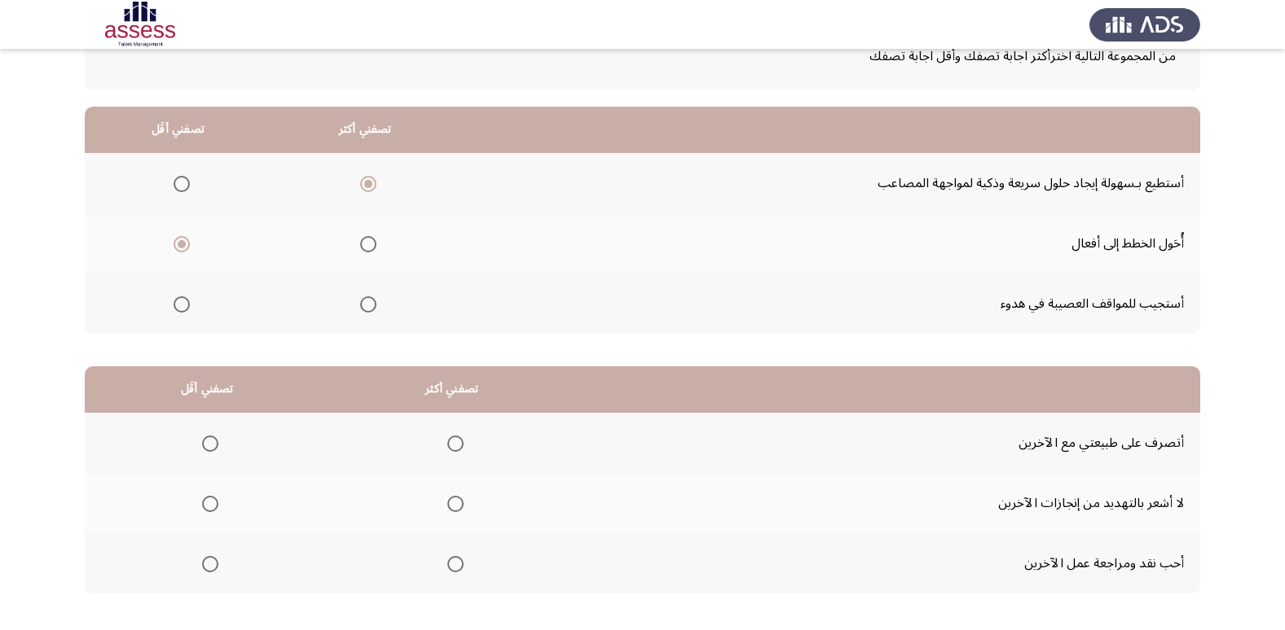
scroll to position [111, 0]
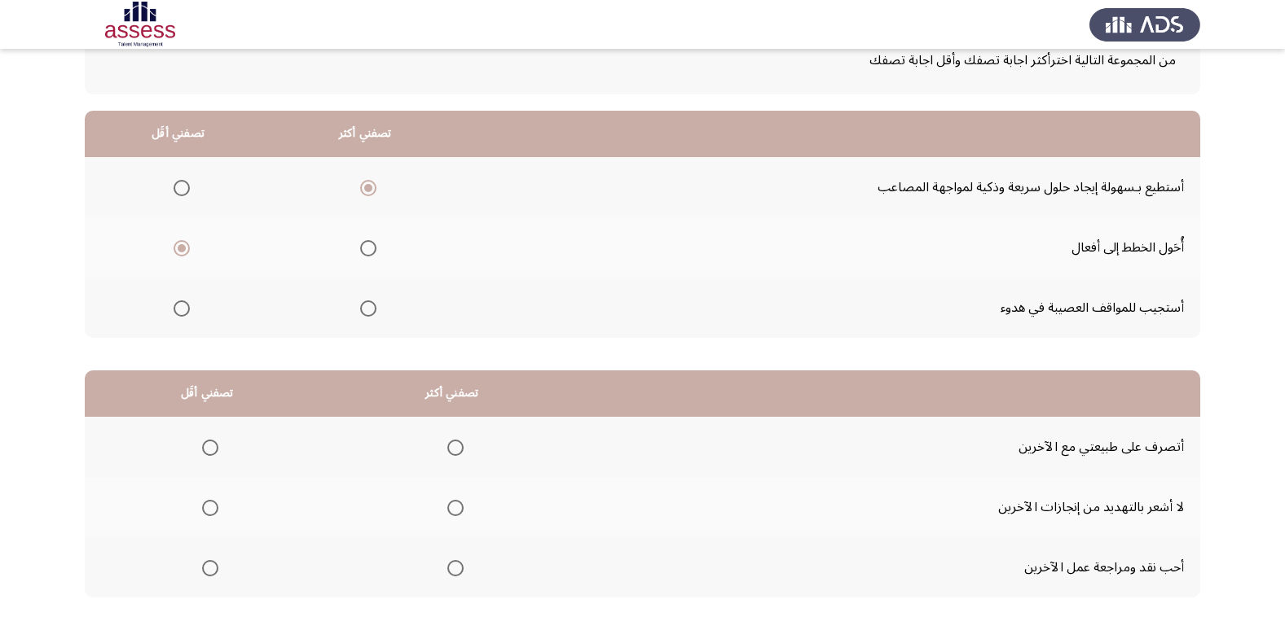
click at [360, 311] on span "Select an option" at bounding box center [368, 309] width 16 height 16
click at [360, 311] on input "Select an option" at bounding box center [368, 309] width 16 height 16
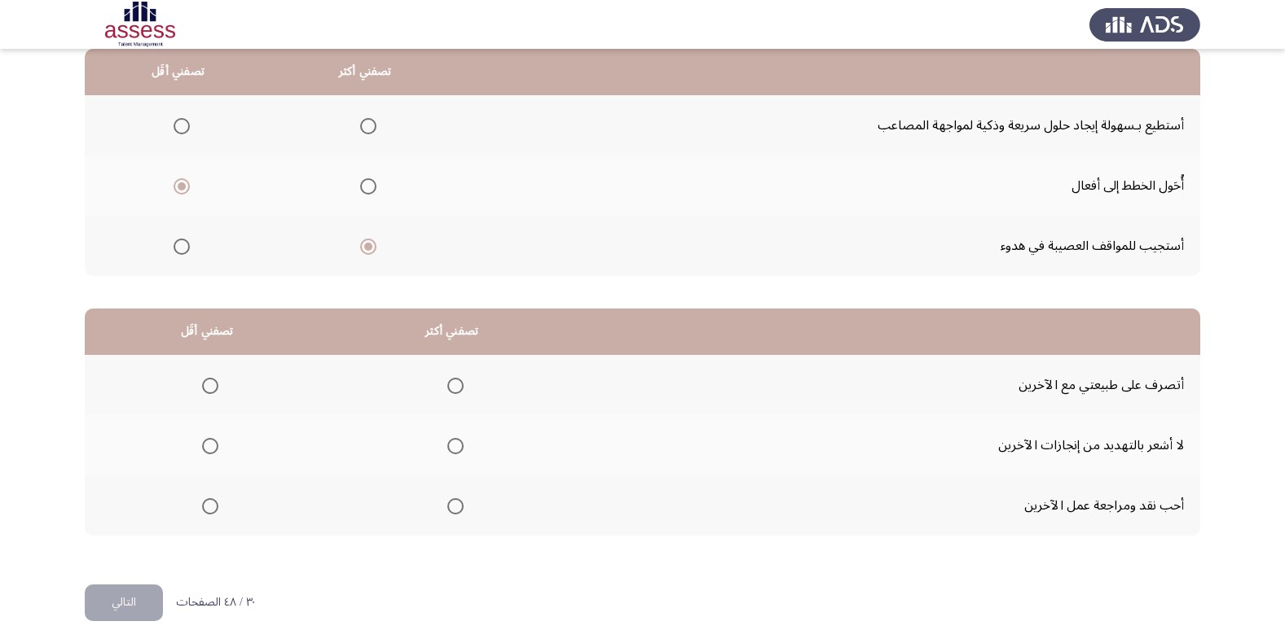
scroll to position [192, 0]
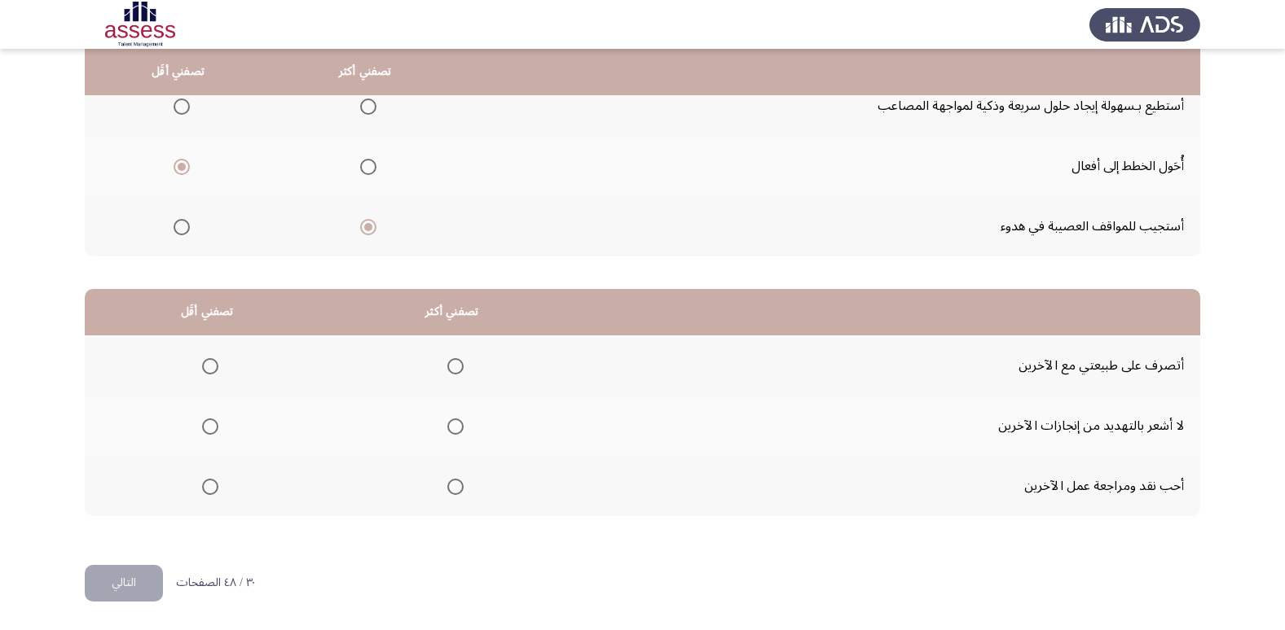
click at [212, 431] on span "Select an option" at bounding box center [210, 427] width 16 height 16
click at [212, 431] on input "Select an option" at bounding box center [210, 427] width 16 height 16
click at [456, 428] on span "Select an option" at bounding box center [455, 427] width 16 height 16
click at [456, 428] on input "Select an option" at bounding box center [455, 427] width 16 height 16
click at [209, 488] on span "Select an option" at bounding box center [210, 487] width 16 height 16
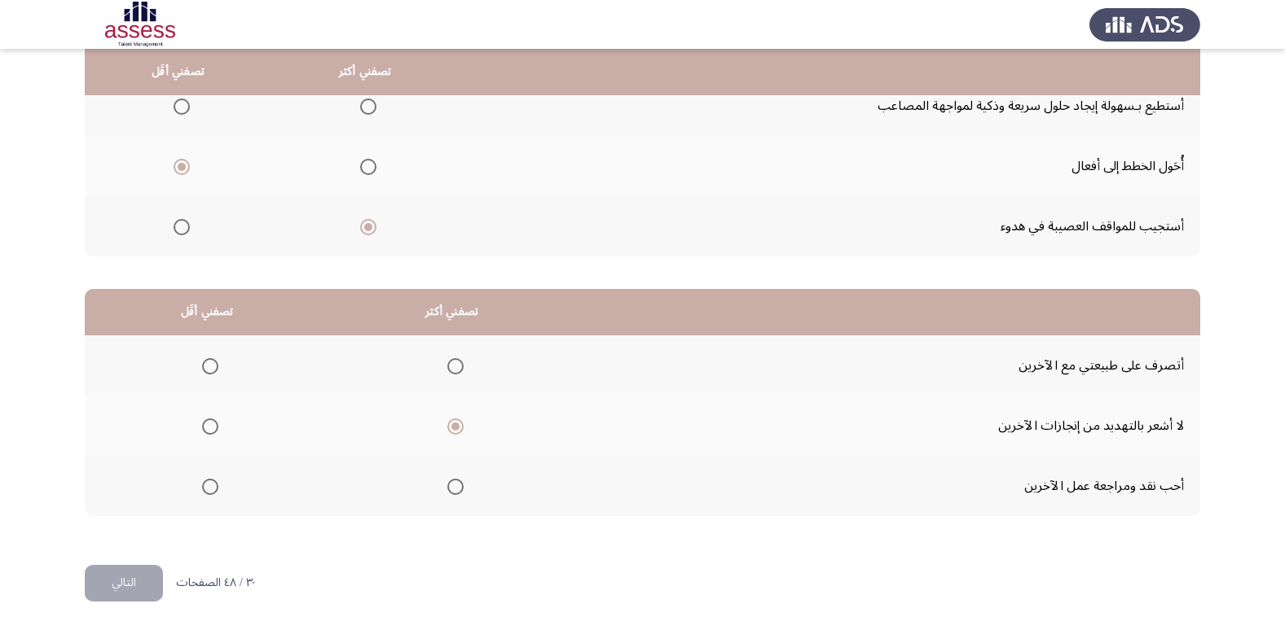
click at [209, 488] on input "Select an option" at bounding box center [210, 487] width 16 height 16
click at [159, 590] on button "التالي" at bounding box center [124, 583] width 78 height 37
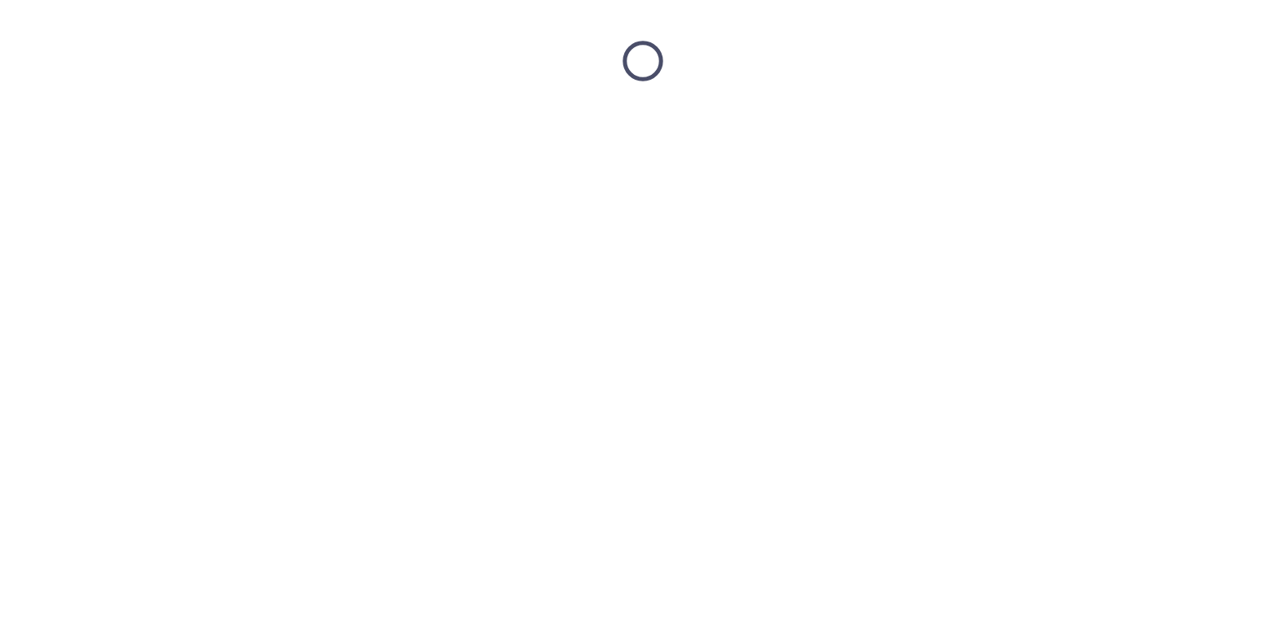
scroll to position [0, 0]
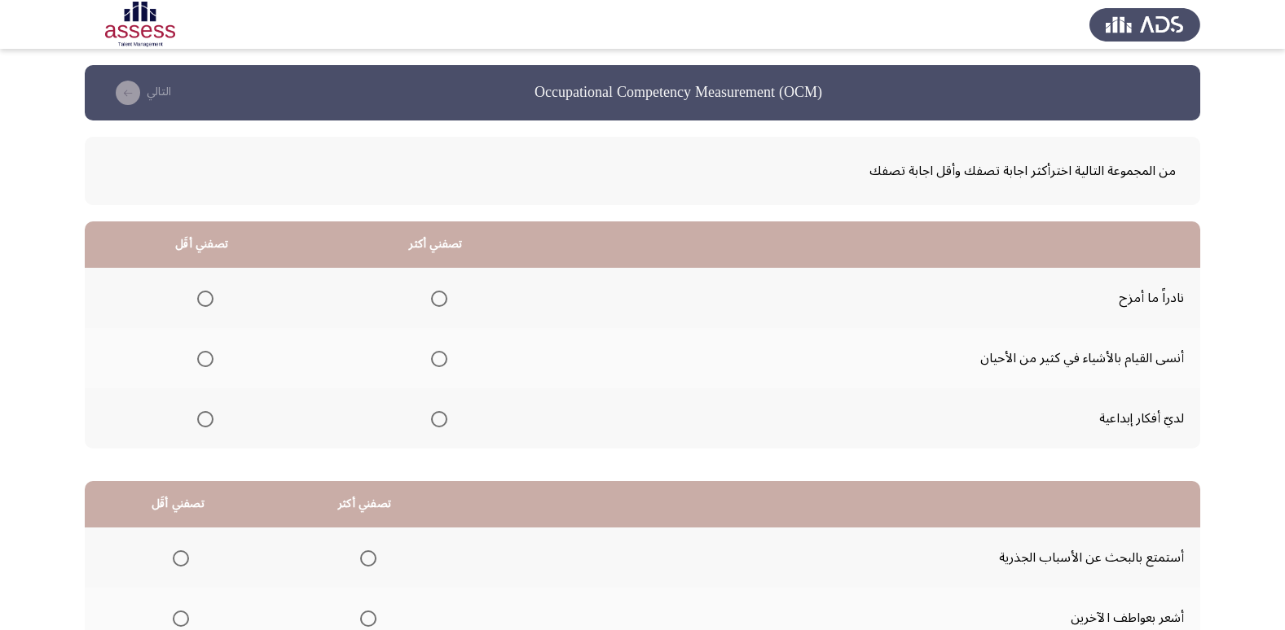
click at [444, 411] on span "Select an option" at bounding box center [439, 419] width 16 height 16
click at [444, 411] on input "Select an option" at bounding box center [439, 419] width 16 height 16
click at [204, 361] on span "Select an option" at bounding box center [205, 359] width 16 height 16
click at [204, 361] on input "Select an option" at bounding box center [205, 359] width 16 height 16
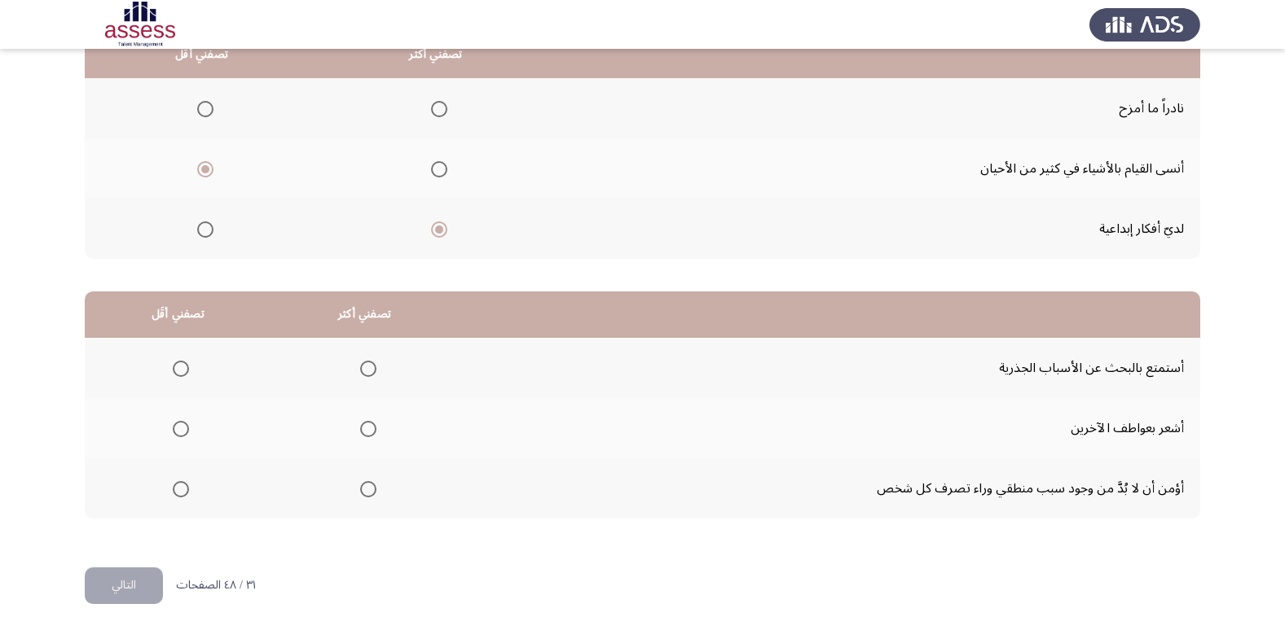
scroll to position [192, 0]
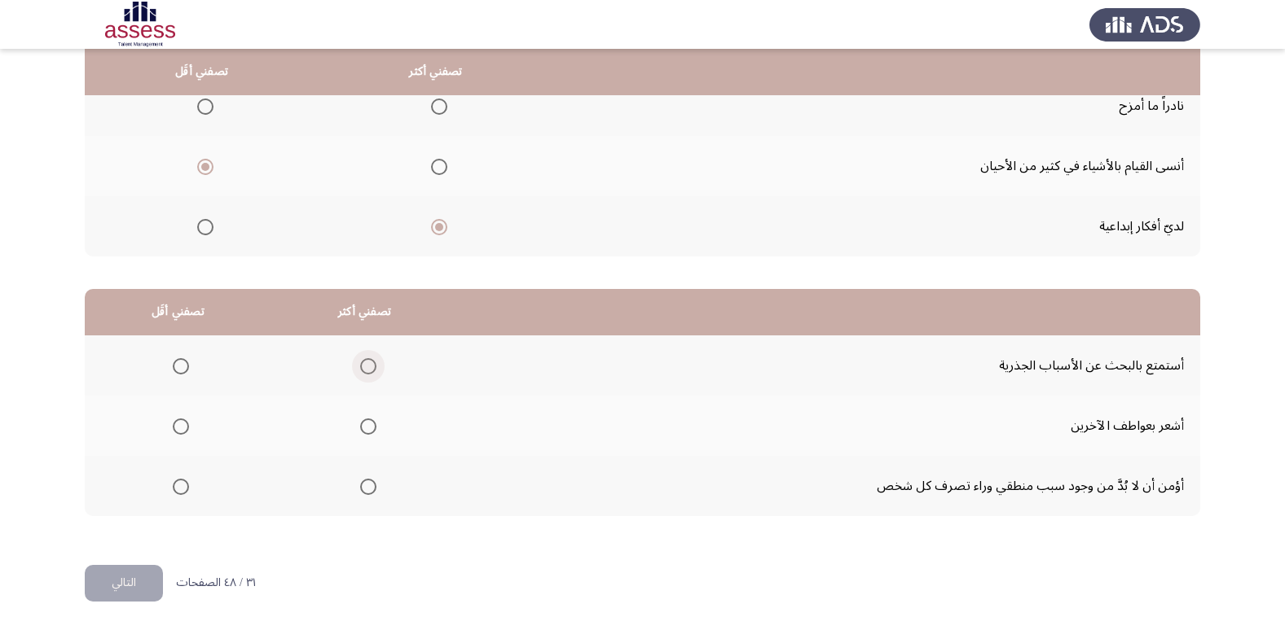
click at [357, 370] on label "Select an option" at bounding box center [365, 366] width 23 height 16
click at [360, 370] on input "Select an option" at bounding box center [368, 366] width 16 height 16
click at [180, 424] on span "Select an option" at bounding box center [181, 427] width 16 height 16
click at [180, 424] on input "Select an option" at bounding box center [181, 427] width 16 height 16
click at [373, 492] on span "Select an option" at bounding box center [368, 487] width 16 height 16
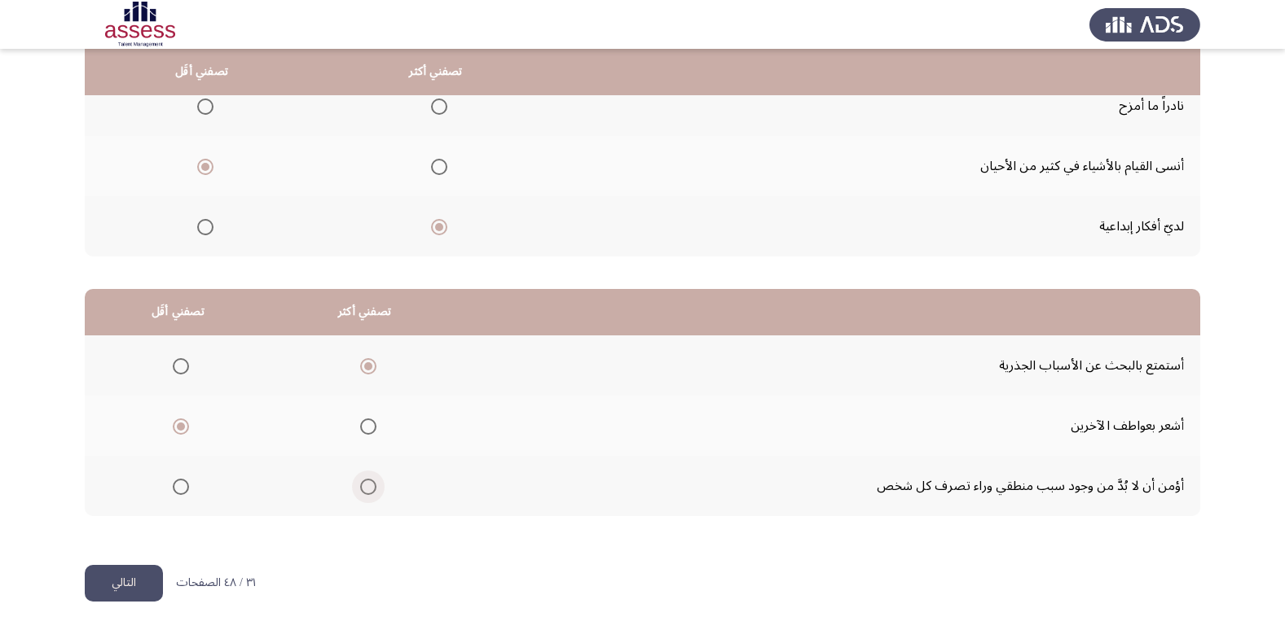
click at [373, 492] on input "Select an option" at bounding box center [368, 487] width 16 height 16
click at [364, 364] on span "Select an option" at bounding box center [368, 366] width 16 height 16
click at [364, 364] on input "Select an option" at bounding box center [368, 366] width 16 height 16
click at [362, 428] on span "Select an option" at bounding box center [368, 427] width 16 height 16
click at [362, 428] on input "Select an option" at bounding box center [368, 427] width 16 height 16
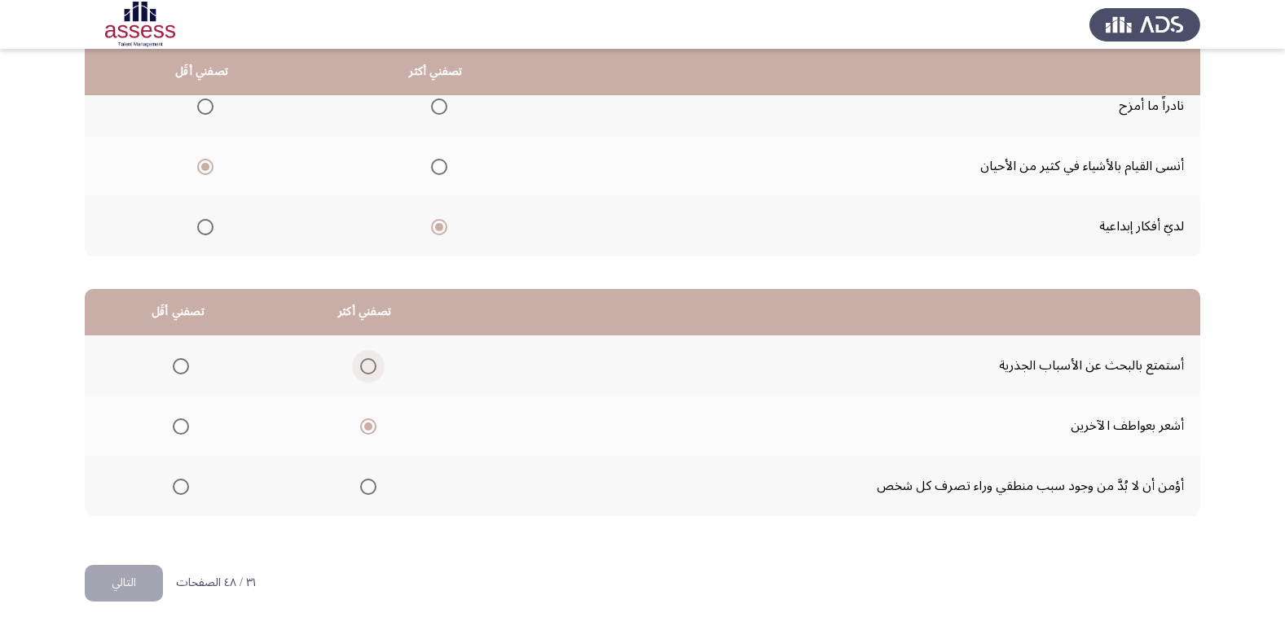
click at [370, 366] on span "Select an option" at bounding box center [368, 366] width 16 height 16
click at [370, 366] on input "Select an option" at bounding box center [368, 366] width 16 height 16
click at [368, 486] on span "Select an option" at bounding box center [368, 487] width 16 height 16
click at [368, 486] on input "Select an option" at bounding box center [368, 487] width 16 height 16
click at [194, 368] on th at bounding box center [178, 366] width 187 height 60
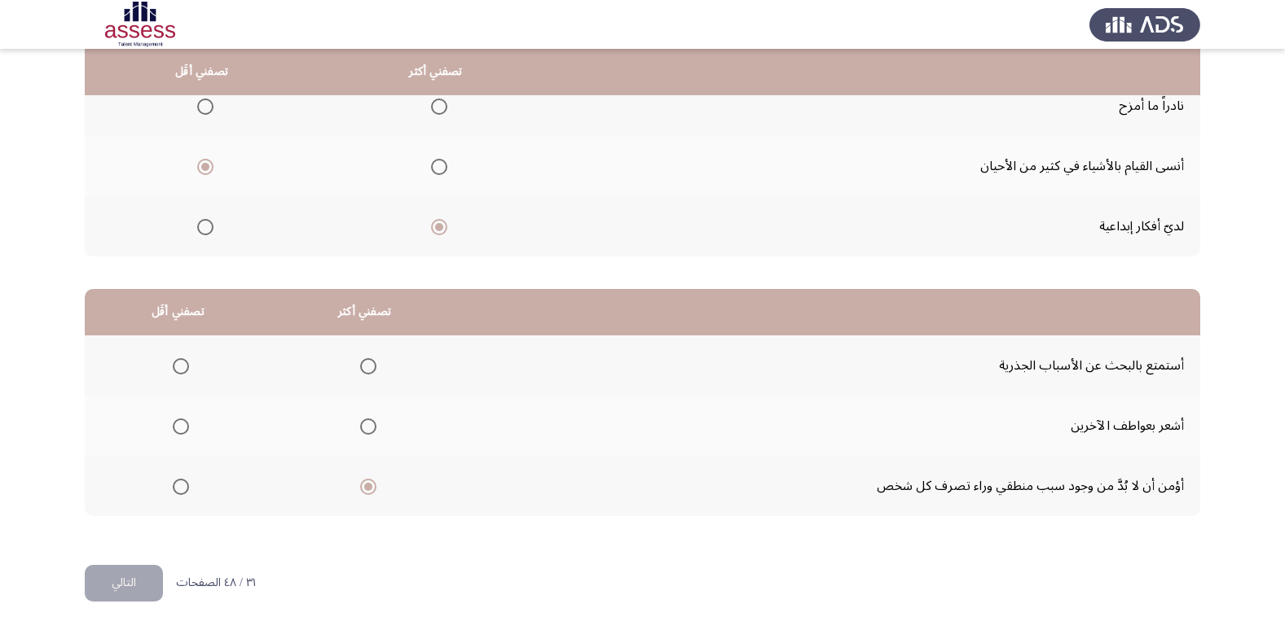
click at [184, 368] on span "Select an option" at bounding box center [181, 366] width 16 height 16
click at [184, 368] on input "Select an option" at bounding box center [181, 366] width 16 height 16
click at [144, 595] on button "التالي" at bounding box center [124, 583] width 78 height 37
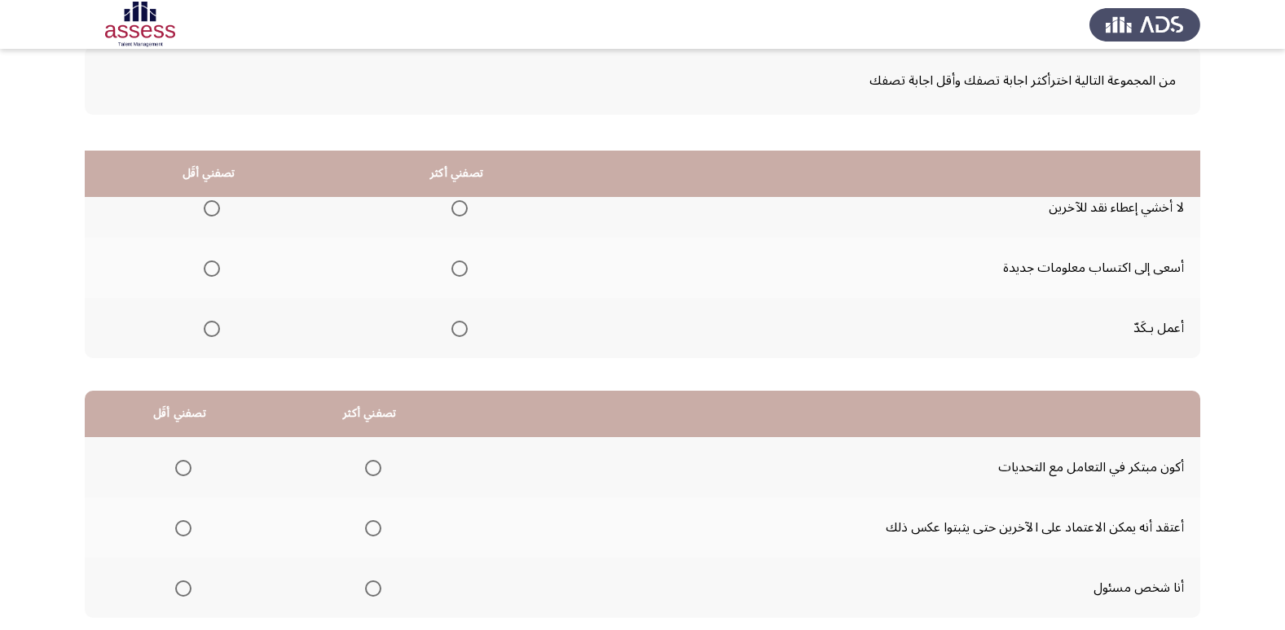
scroll to position [0, 0]
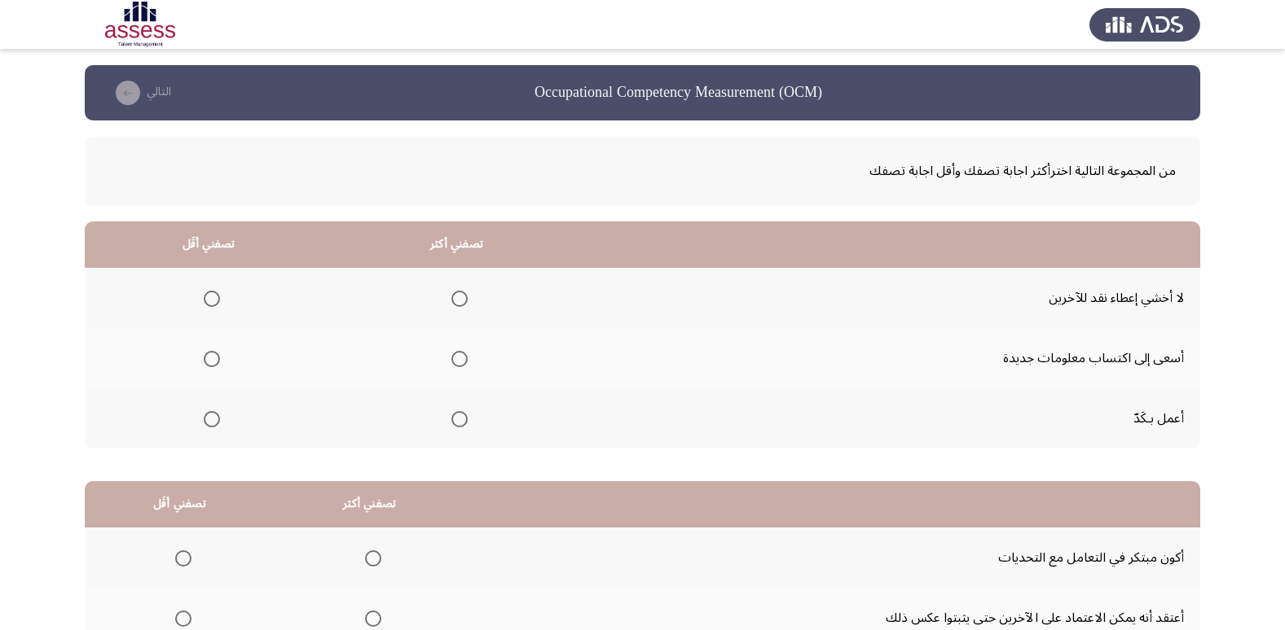
click at [449, 355] on label "Select an option" at bounding box center [456, 359] width 23 height 16
click at [451, 355] on input "Select an option" at bounding box center [459, 359] width 16 height 16
click at [210, 301] on span "Select an option" at bounding box center [212, 299] width 16 height 16
click at [210, 301] on input "Select an option" at bounding box center [212, 299] width 16 height 16
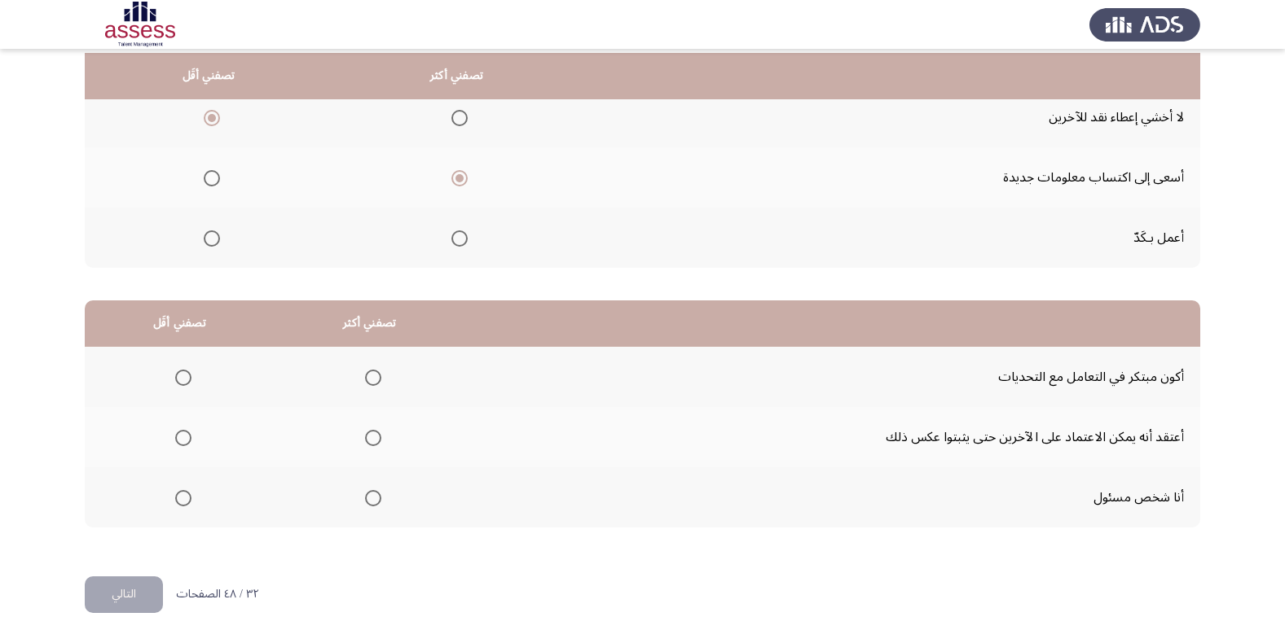
scroll to position [192, 0]
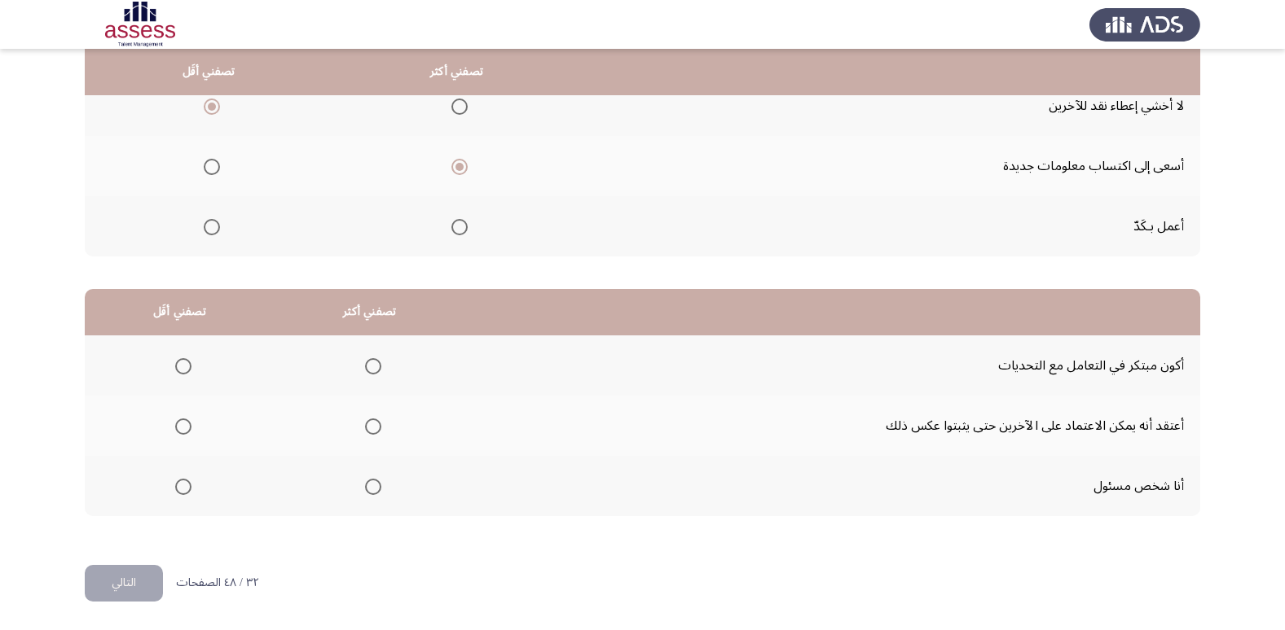
click at [376, 369] on span "Select an option" at bounding box center [373, 366] width 16 height 16
click at [376, 369] on input "Select an option" at bounding box center [373, 366] width 16 height 16
click at [1147, 220] on td "أعمل بـكَدّ" at bounding box center [890, 226] width 619 height 60
click at [1145, 229] on td "أعمل بـكَدّ" at bounding box center [890, 226] width 619 height 60
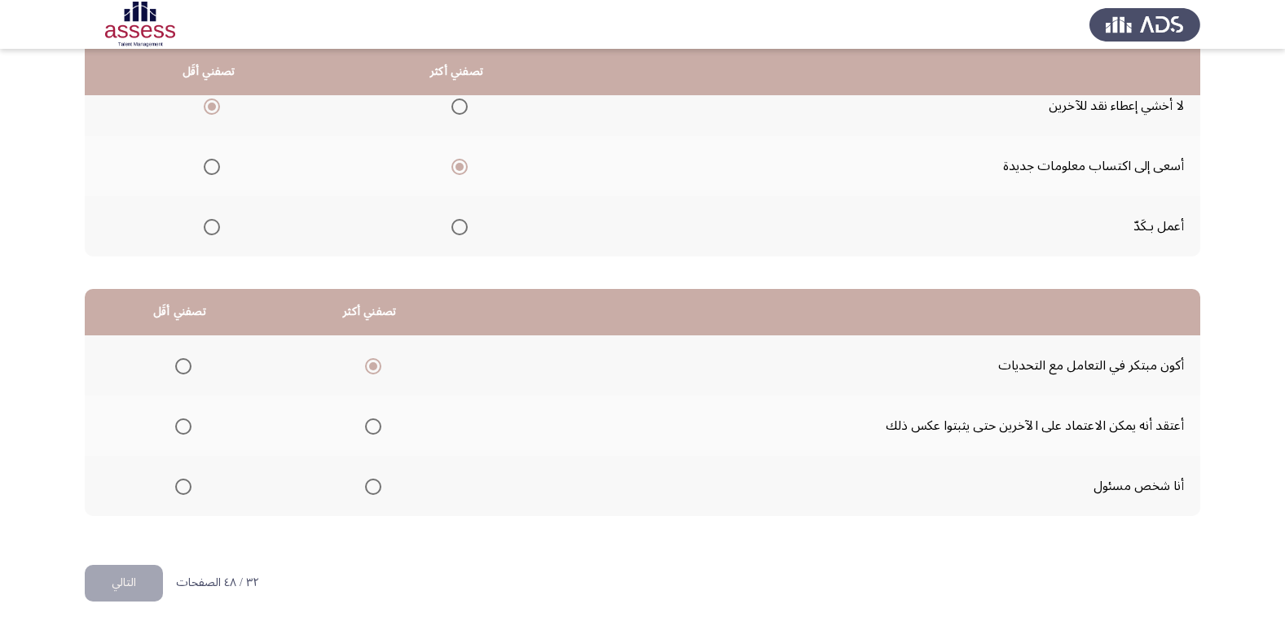
click at [1145, 229] on td "أعمل بـكَدّ" at bounding box center [890, 226] width 619 height 60
click at [190, 427] on span "Select an option" at bounding box center [183, 427] width 16 height 16
click at [190, 427] on input "Select an option" at bounding box center [183, 427] width 16 height 16
click at [108, 586] on button "التالي" at bounding box center [124, 583] width 78 height 37
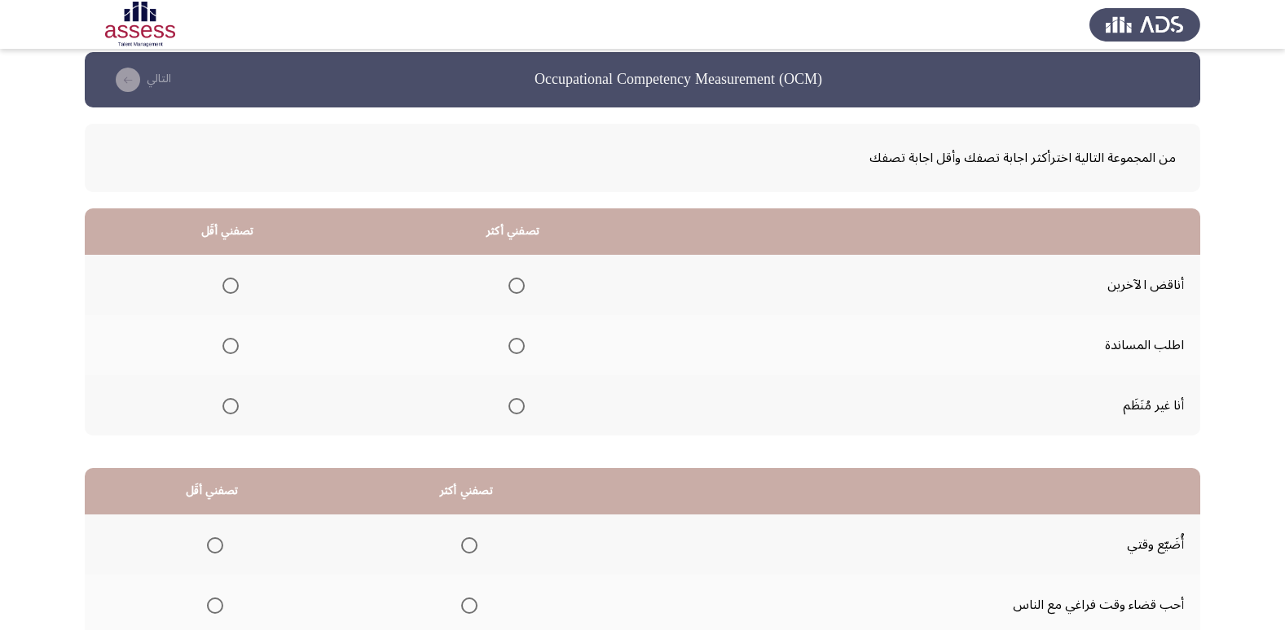
scroll to position [0, 0]
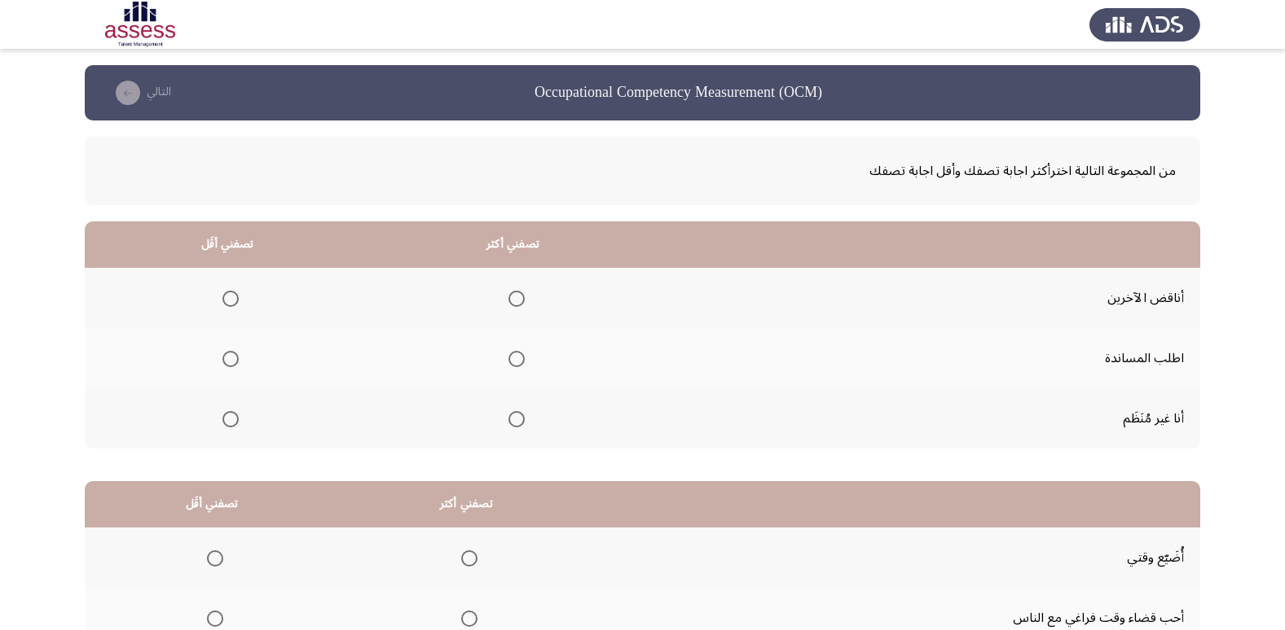
click at [210, 418] on th at bounding box center [227, 419] width 285 height 60
click at [236, 415] on span "Select an option" at bounding box center [230, 419] width 16 height 16
click at [236, 415] on input "Select an option" at bounding box center [230, 419] width 16 height 16
click at [237, 358] on span "Select an option" at bounding box center [230, 359] width 16 height 16
click at [237, 358] on input "Select an option" at bounding box center [230, 359] width 16 height 16
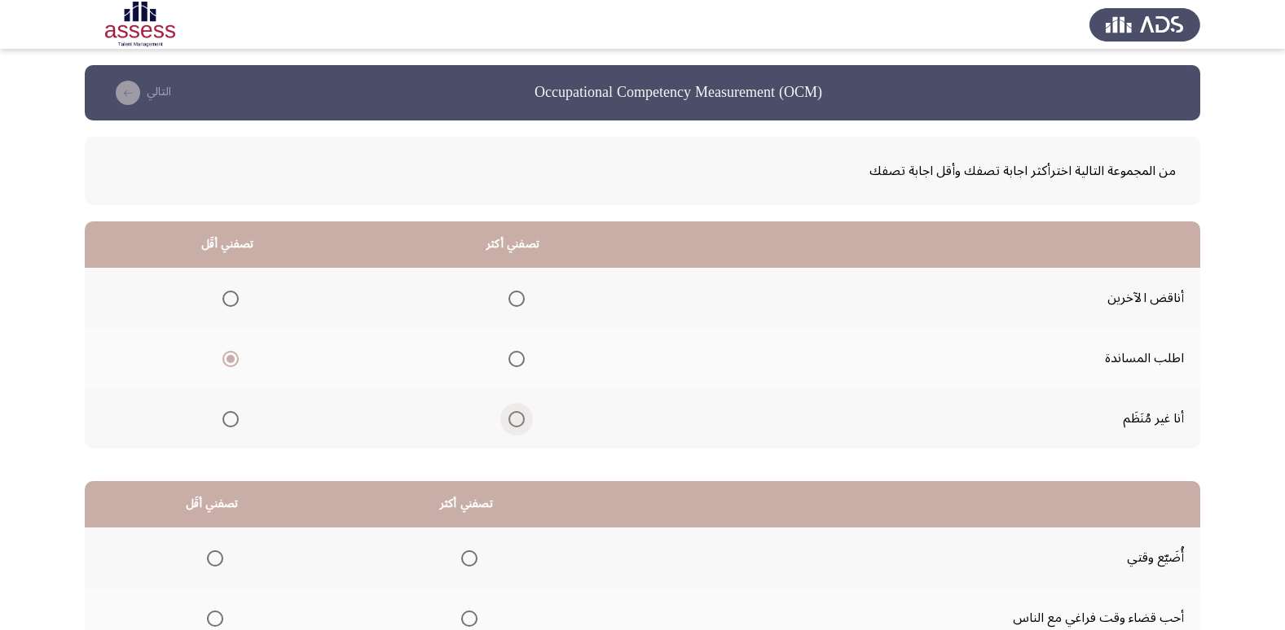
click at [508, 424] on span "Select an option" at bounding box center [516, 419] width 16 height 16
click at [508, 424] on input "Select an option" at bounding box center [516, 419] width 16 height 16
click at [509, 295] on span "Select an option" at bounding box center [516, 299] width 16 height 16
click at [509, 295] on input "Select an option" at bounding box center [516, 299] width 16 height 16
click at [231, 424] on span "Select an option" at bounding box center [230, 419] width 16 height 16
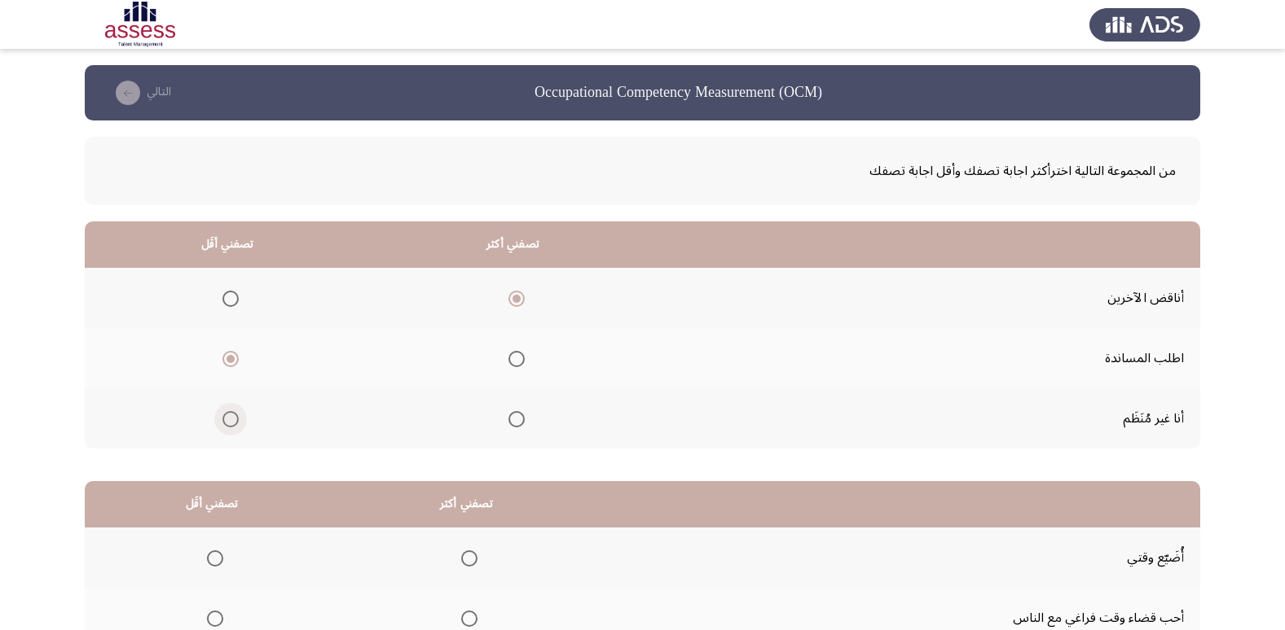
click at [231, 424] on input "Select an option" at bounding box center [230, 419] width 16 height 16
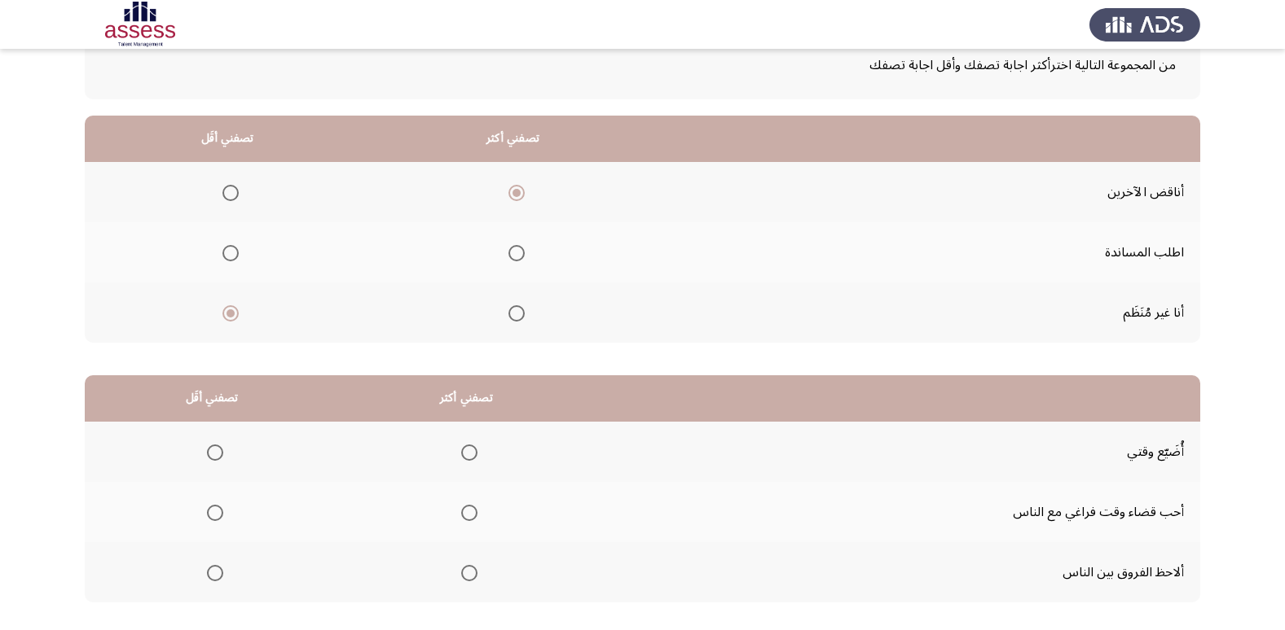
scroll to position [81, 0]
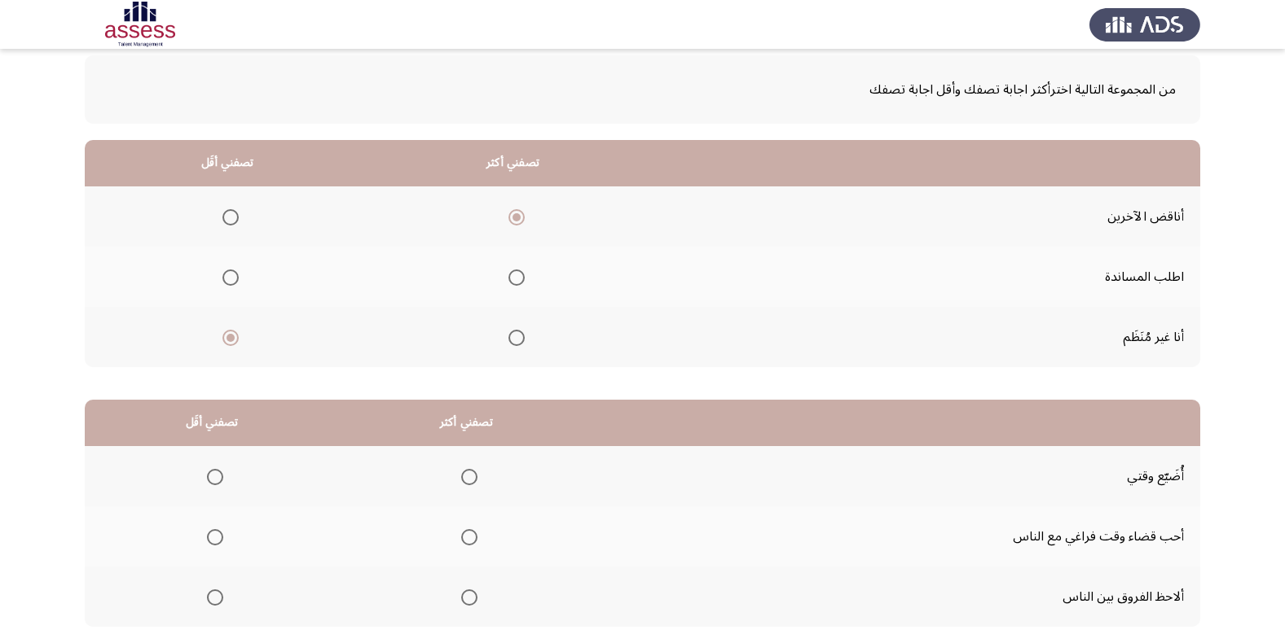
click at [508, 279] on span "Select an option" at bounding box center [516, 278] width 16 height 16
click at [508, 279] on input "Select an option" at bounding box center [516, 278] width 16 height 16
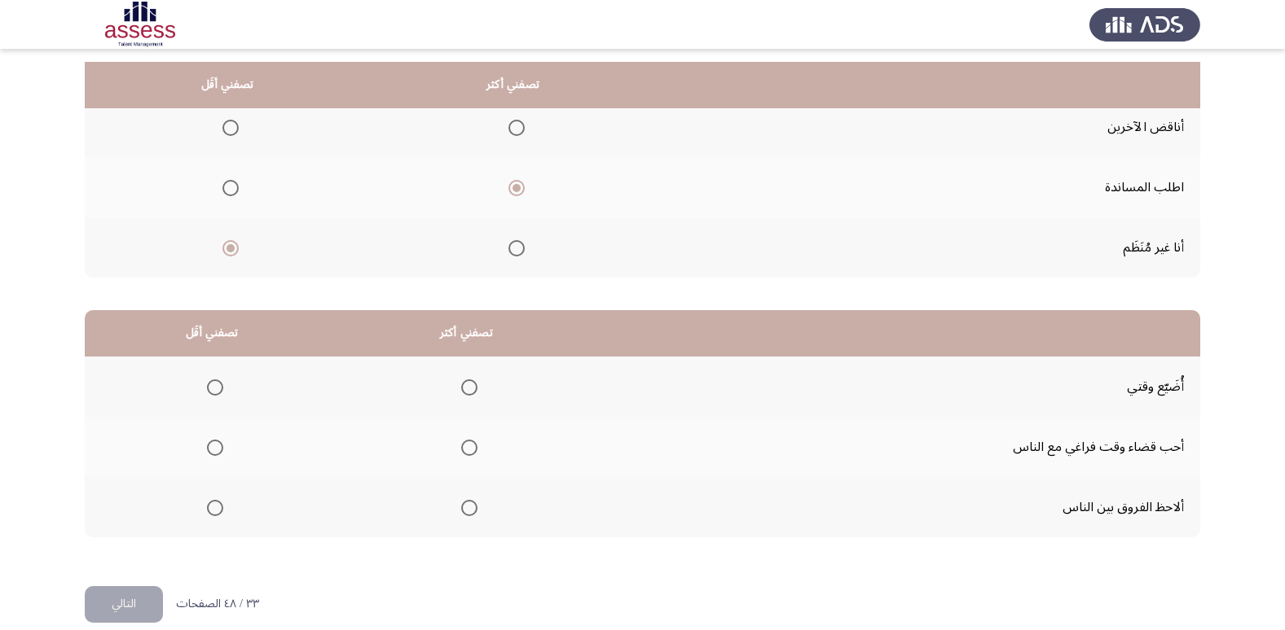
scroll to position [192, 0]
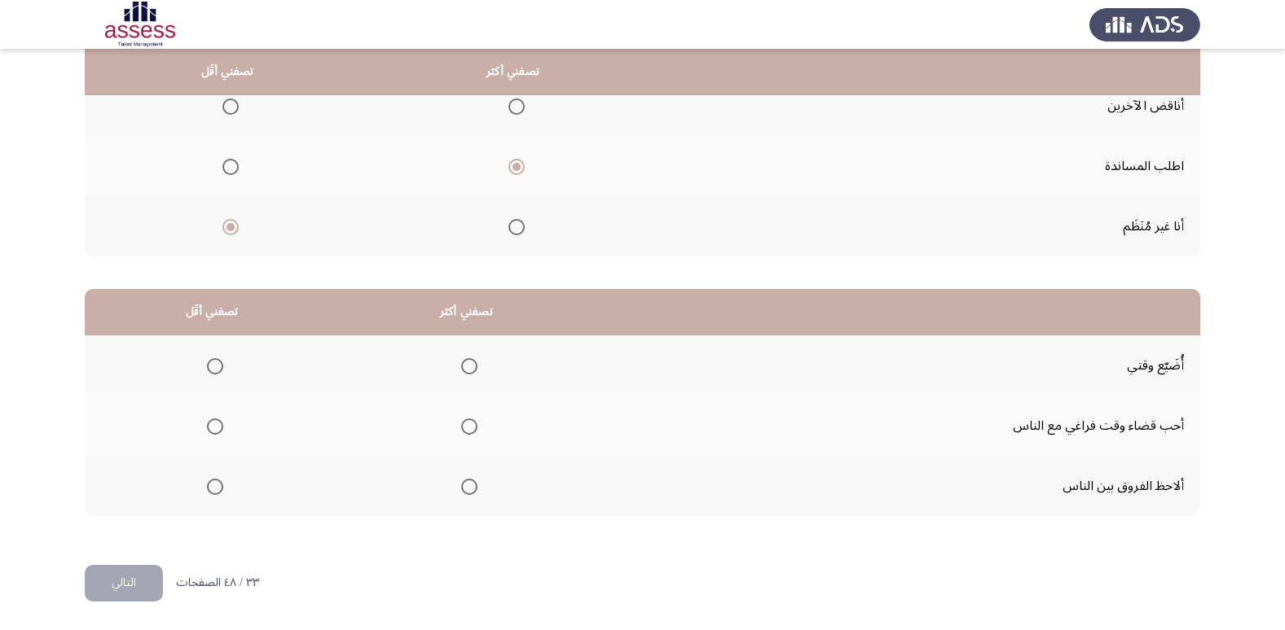
click at [465, 482] on span "Select an option" at bounding box center [469, 487] width 16 height 16
click at [465, 482] on input "Select an option" at bounding box center [469, 487] width 16 height 16
click at [217, 370] on span "Select an option" at bounding box center [215, 366] width 16 height 16
click at [217, 370] on input "Select an option" at bounding box center [215, 366] width 16 height 16
click at [108, 581] on button "التالي" at bounding box center [124, 583] width 78 height 37
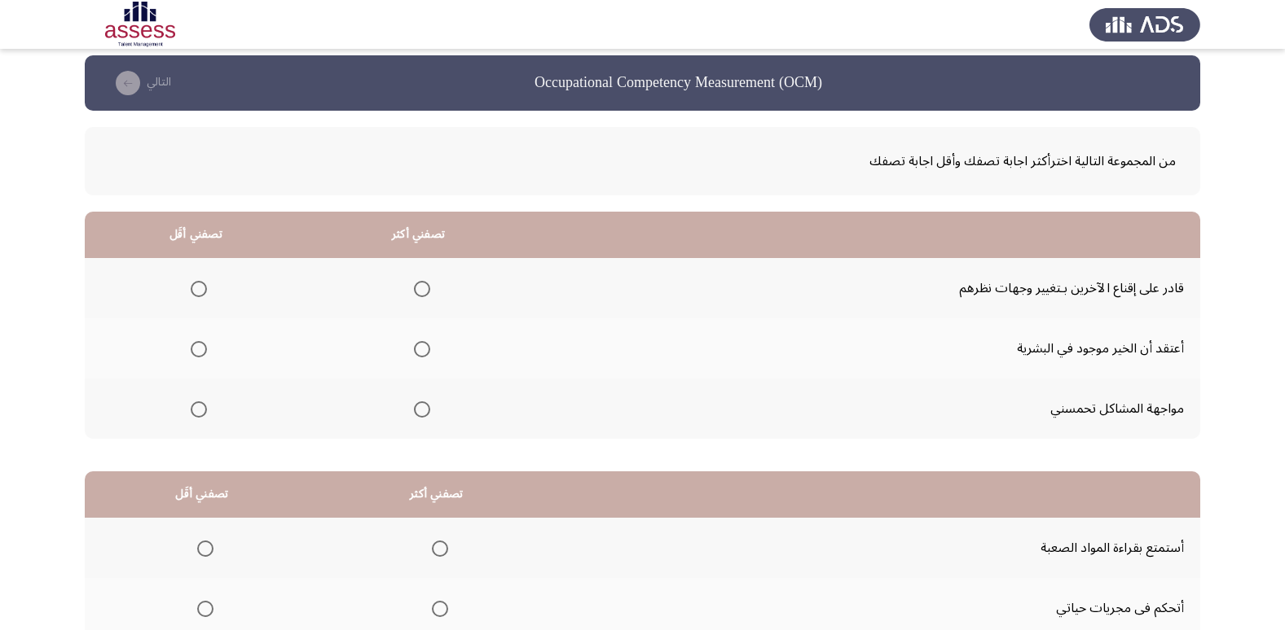
scroll to position [0, 0]
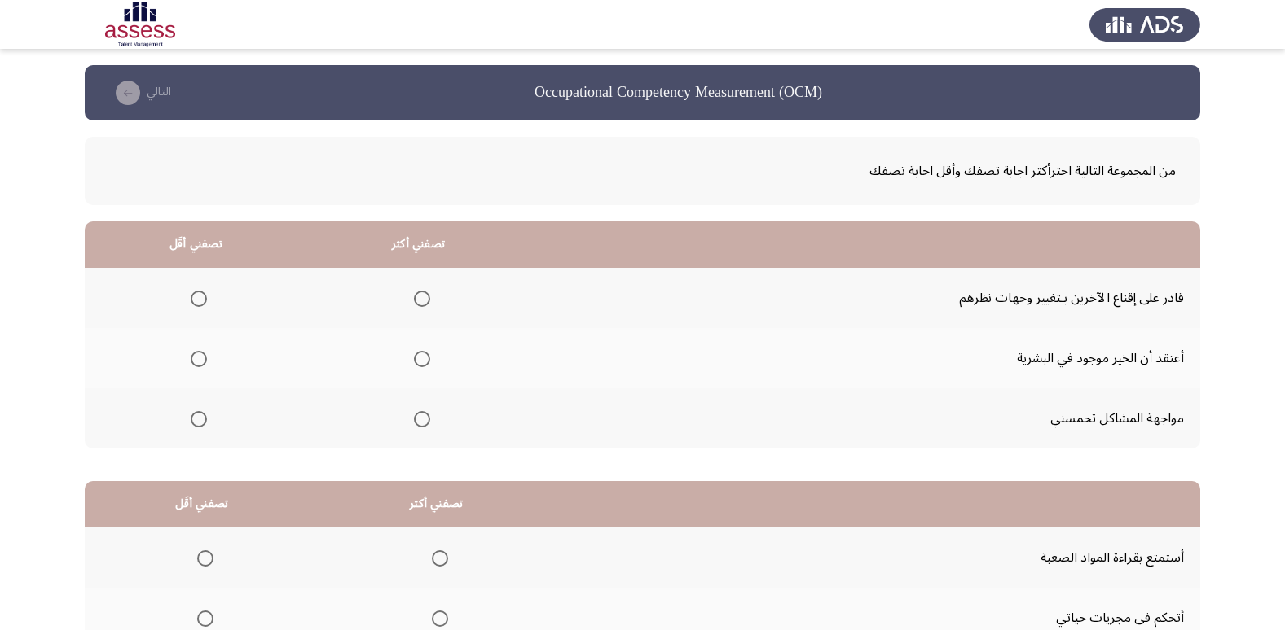
click at [423, 416] on span "Select an option" at bounding box center [422, 419] width 16 height 16
click at [423, 416] on input "Select an option" at bounding box center [422, 419] width 16 height 16
click at [191, 361] on span "Select an option" at bounding box center [199, 359] width 16 height 16
click at [191, 361] on input "Select an option" at bounding box center [199, 359] width 16 height 16
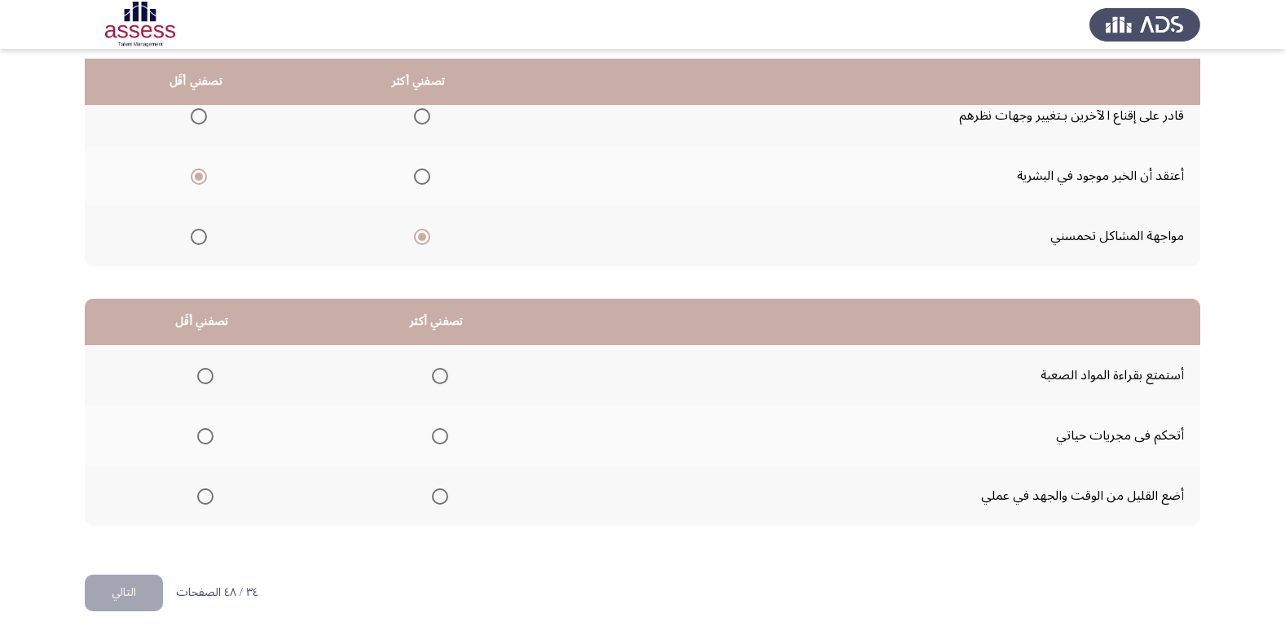
scroll to position [192, 0]
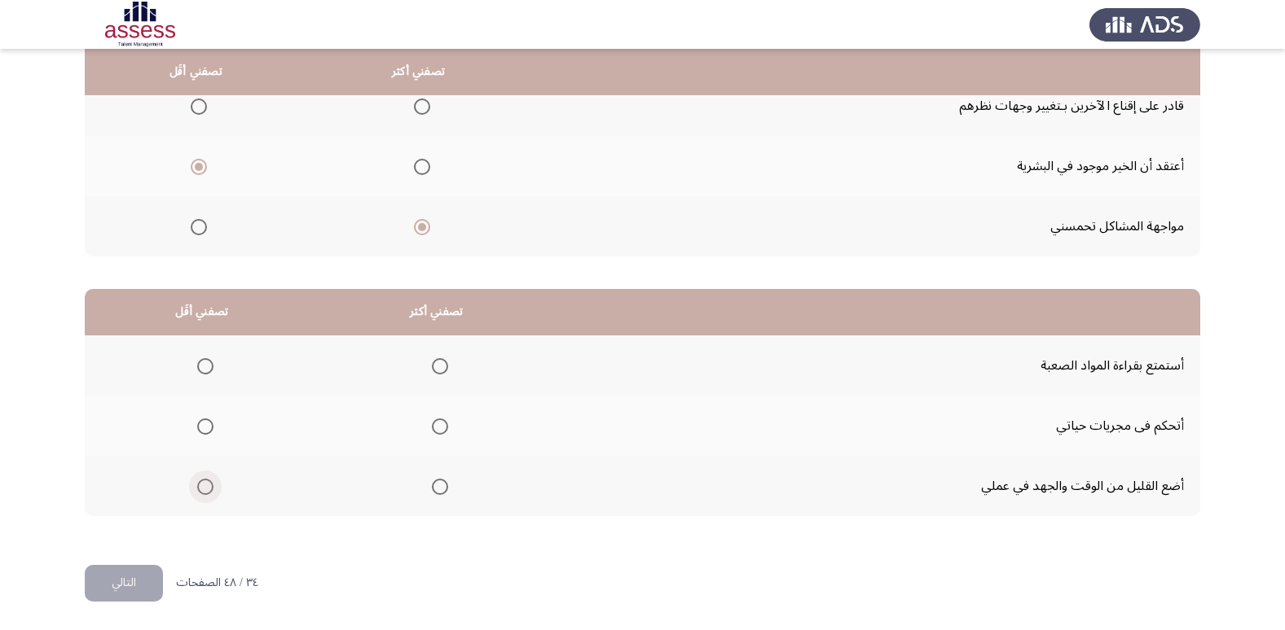
click at [210, 490] on span "Select an option" at bounding box center [205, 487] width 16 height 16
click at [210, 490] on input "Select an option" at bounding box center [205, 487] width 16 height 16
click at [433, 438] on mat-radio-group "Select an option" at bounding box center [436, 426] width 23 height 28
click at [437, 411] on th at bounding box center [436, 426] width 235 height 60
click at [437, 442] on th at bounding box center [436, 426] width 235 height 60
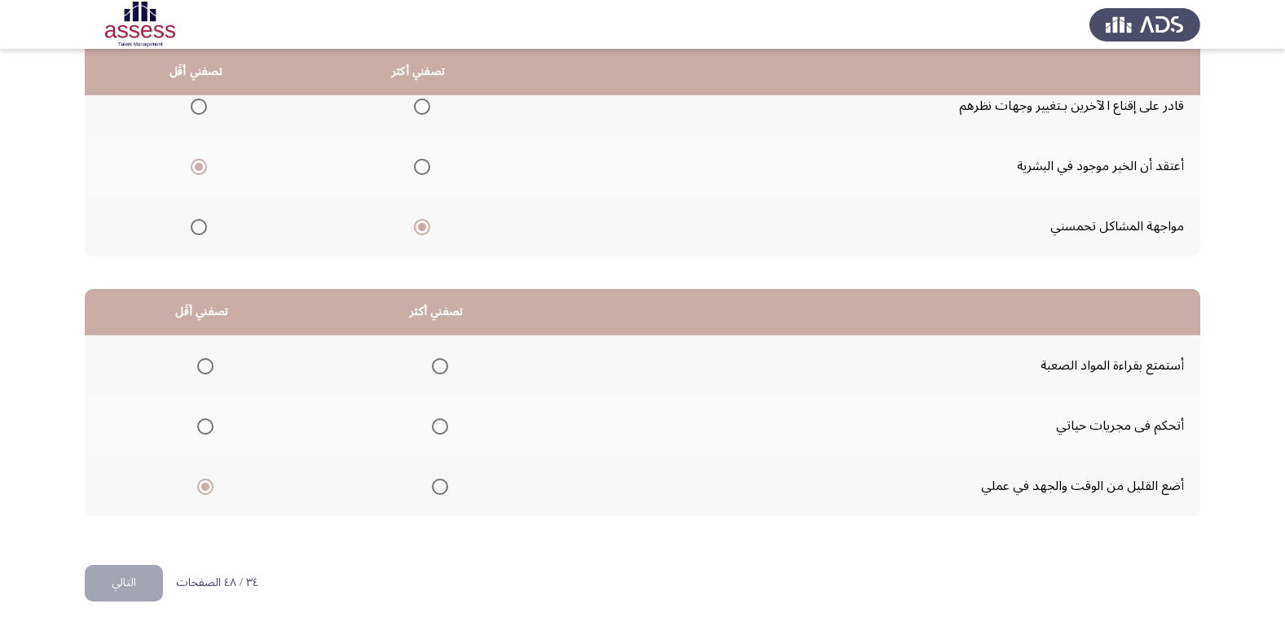
click at [434, 427] on span "Select an option" at bounding box center [440, 427] width 16 height 16
click at [434, 427] on input "Select an option" at bounding box center [440, 427] width 16 height 16
click at [105, 573] on button "التالي" at bounding box center [124, 583] width 78 height 37
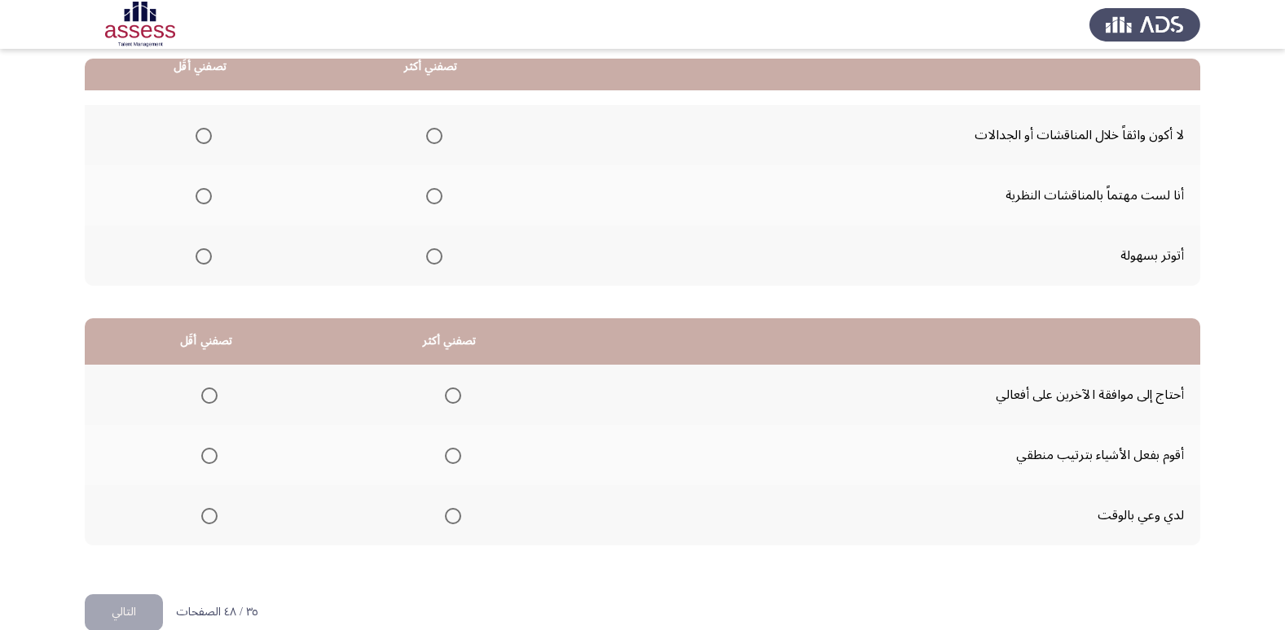
scroll to position [81, 0]
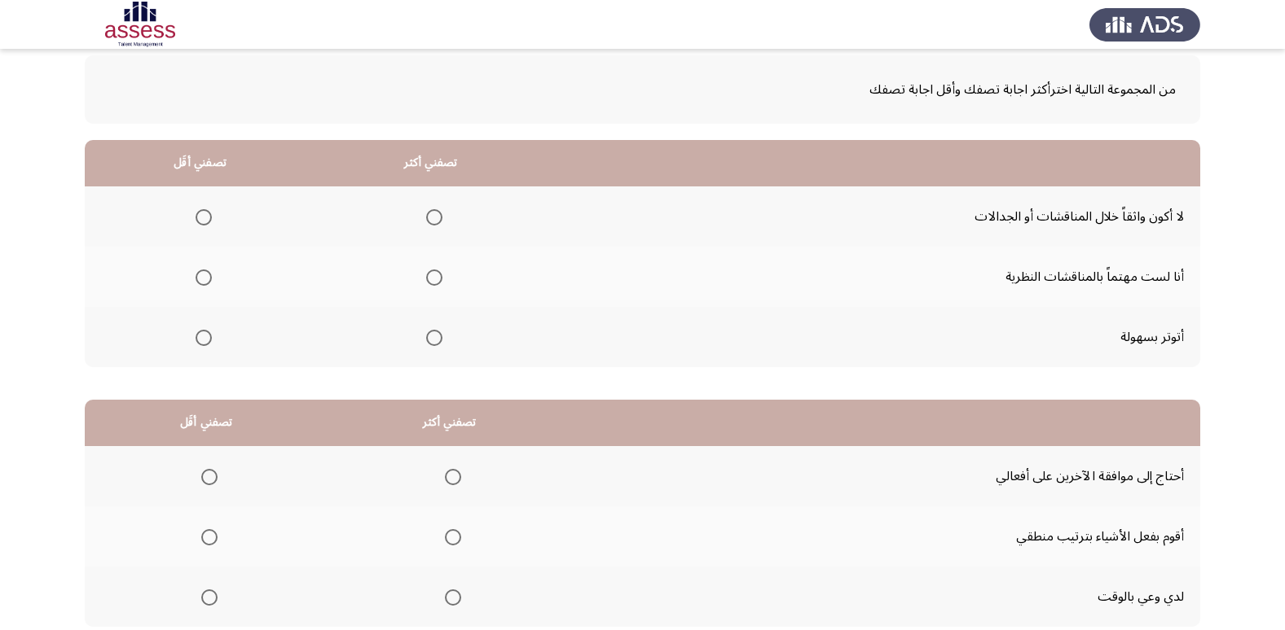
click at [213, 285] on th at bounding box center [200, 277] width 231 height 60
click at [202, 275] on span "Select an option" at bounding box center [203, 278] width 16 height 16
click at [202, 275] on input "Select an option" at bounding box center [203, 278] width 16 height 16
click at [427, 217] on span "Select an option" at bounding box center [434, 217] width 16 height 16
click at [427, 217] on input "Select an option" at bounding box center [434, 217] width 16 height 16
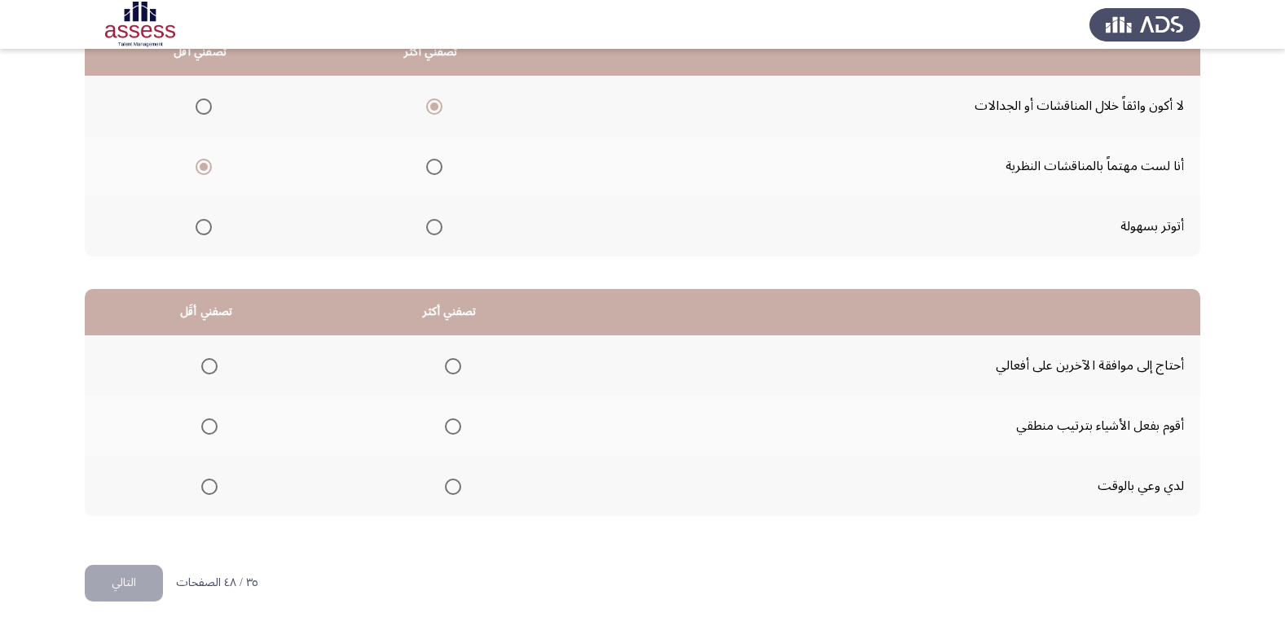
scroll to position [111, 0]
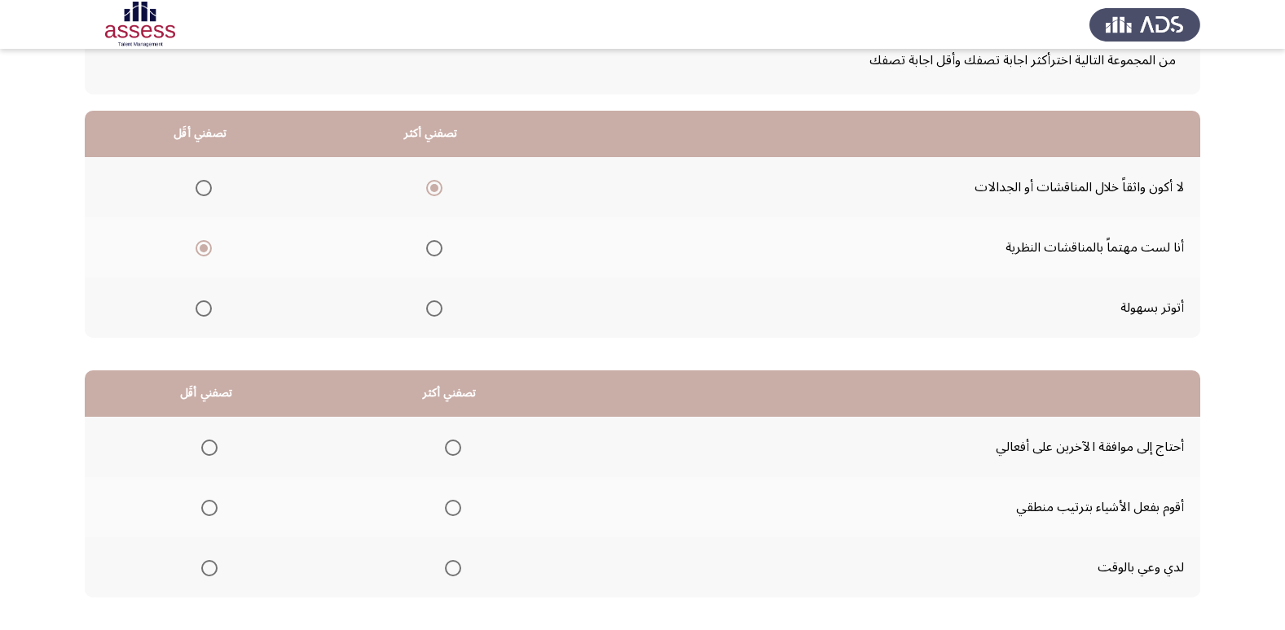
click at [204, 307] on span "Select an option" at bounding box center [203, 309] width 16 height 16
click at [204, 307] on input "Select an option" at bounding box center [203, 309] width 16 height 16
click at [426, 240] on span "Select an option" at bounding box center [434, 248] width 16 height 16
click at [426, 240] on input "Select an option" at bounding box center [434, 248] width 16 height 16
click at [426, 181] on span "Select an option" at bounding box center [434, 188] width 16 height 16
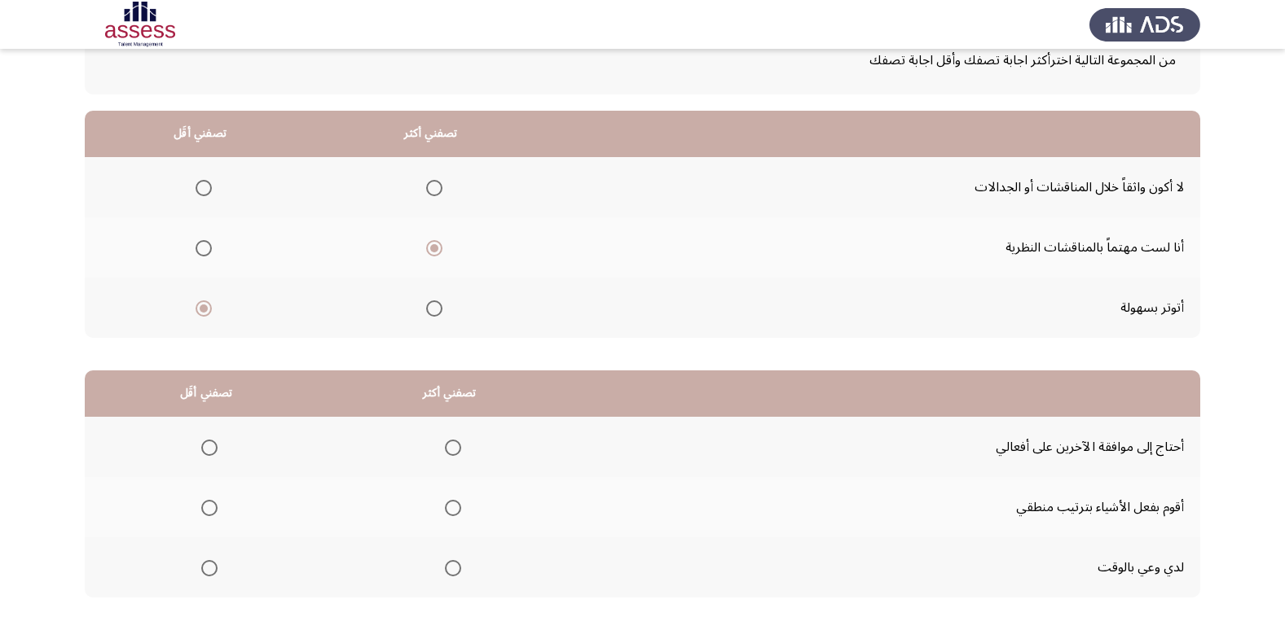
click at [426, 181] on input "Select an option" at bounding box center [434, 188] width 16 height 16
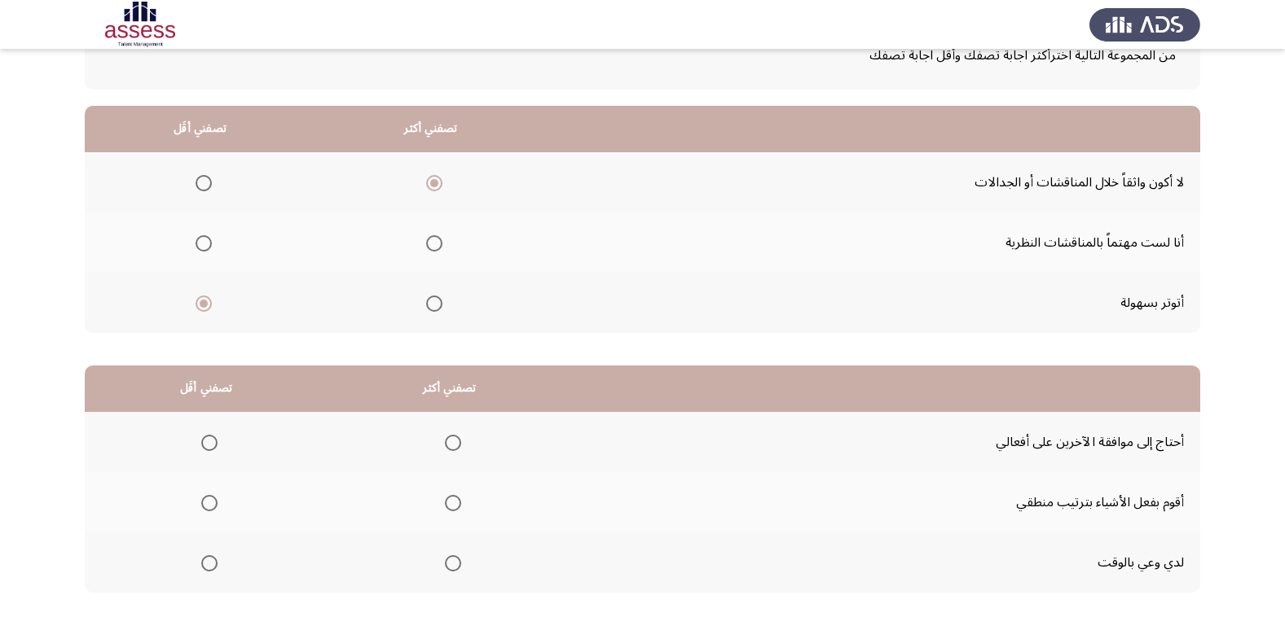
scroll to position [192, 0]
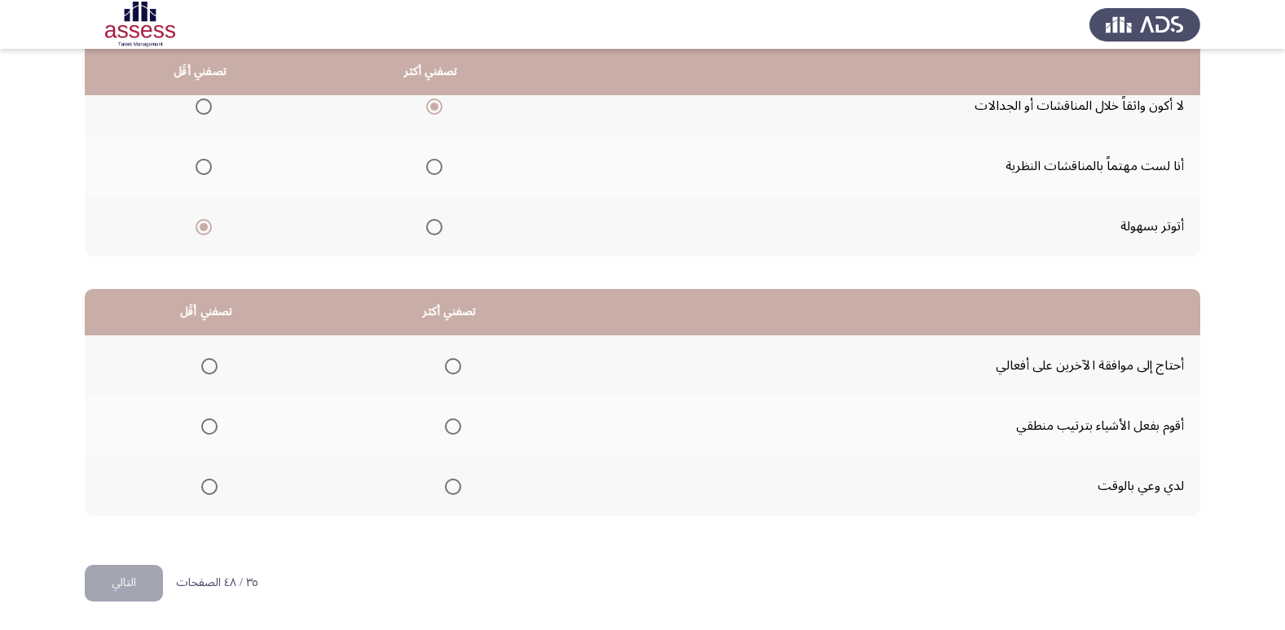
click at [448, 431] on span "Select an option" at bounding box center [453, 427] width 16 height 16
click at [448, 431] on input "Select an option" at bounding box center [453, 427] width 16 height 16
click at [213, 366] on span "Select an option" at bounding box center [209, 366] width 16 height 16
click at [213, 366] on input "Select an option" at bounding box center [209, 366] width 16 height 16
click at [105, 582] on button "التالي" at bounding box center [124, 583] width 78 height 37
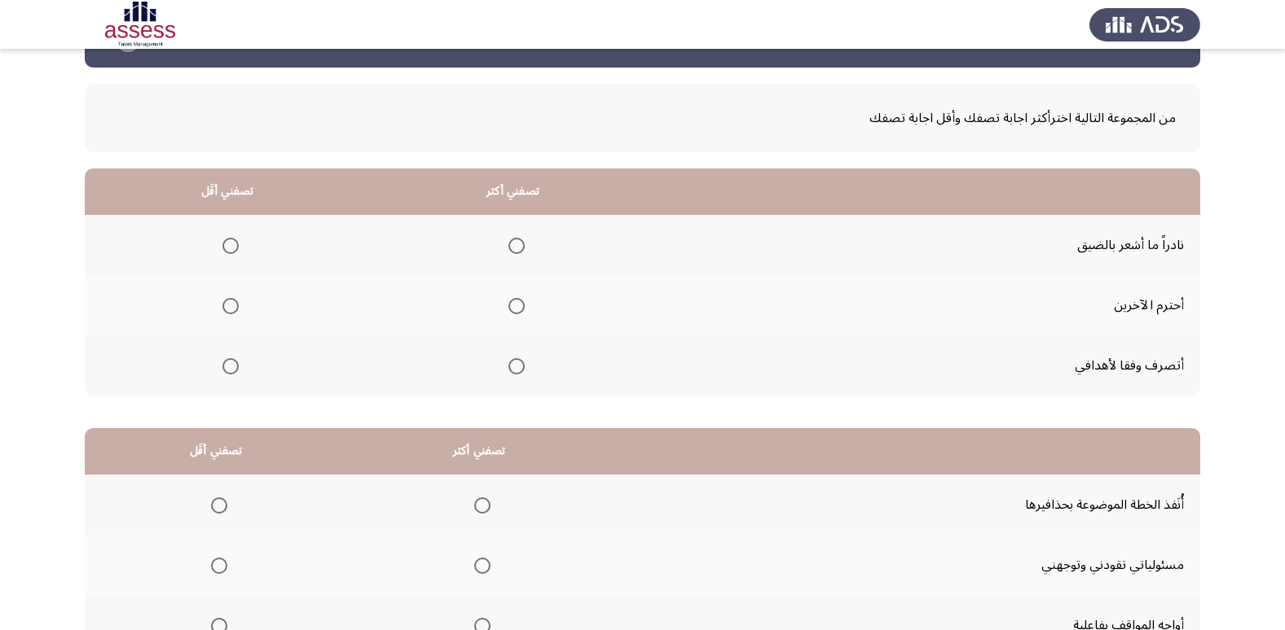
scroll to position [29, 0]
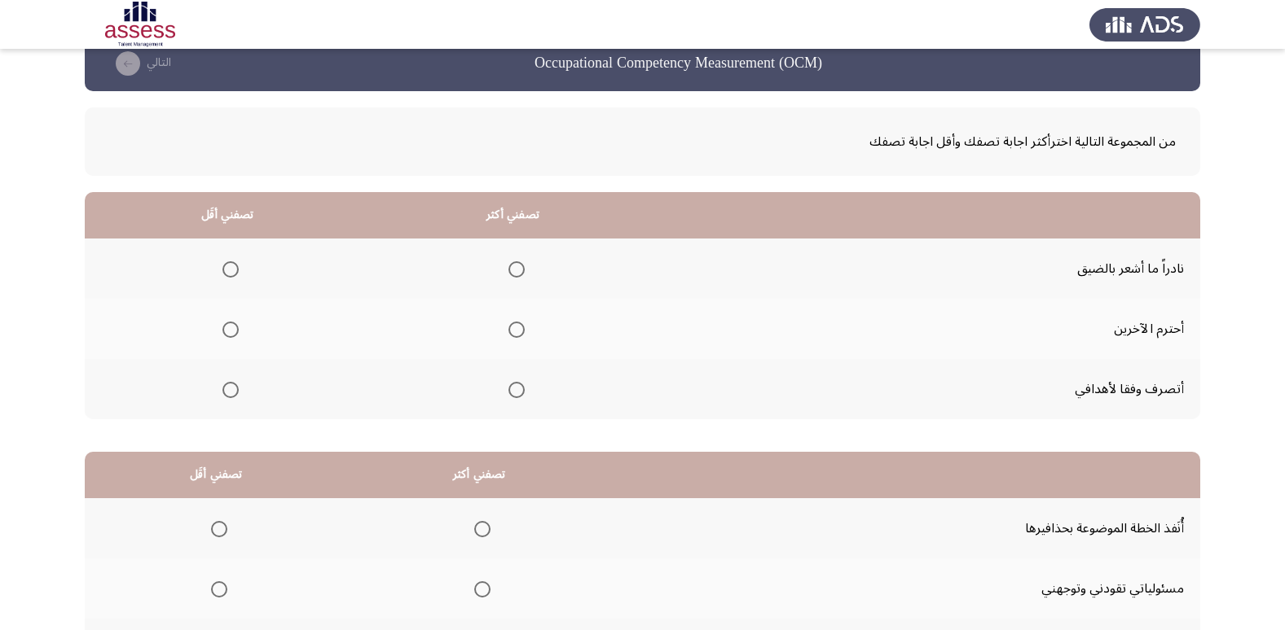
click at [239, 390] on th at bounding box center [227, 389] width 285 height 60
click at [236, 389] on span "Select an option" at bounding box center [230, 390] width 16 height 16
click at [236, 389] on input "Select an option" at bounding box center [230, 390] width 16 height 16
click at [516, 328] on span "Select an option" at bounding box center [516, 330] width 16 height 16
click at [516, 328] on input "Select an option" at bounding box center [516, 330] width 16 height 16
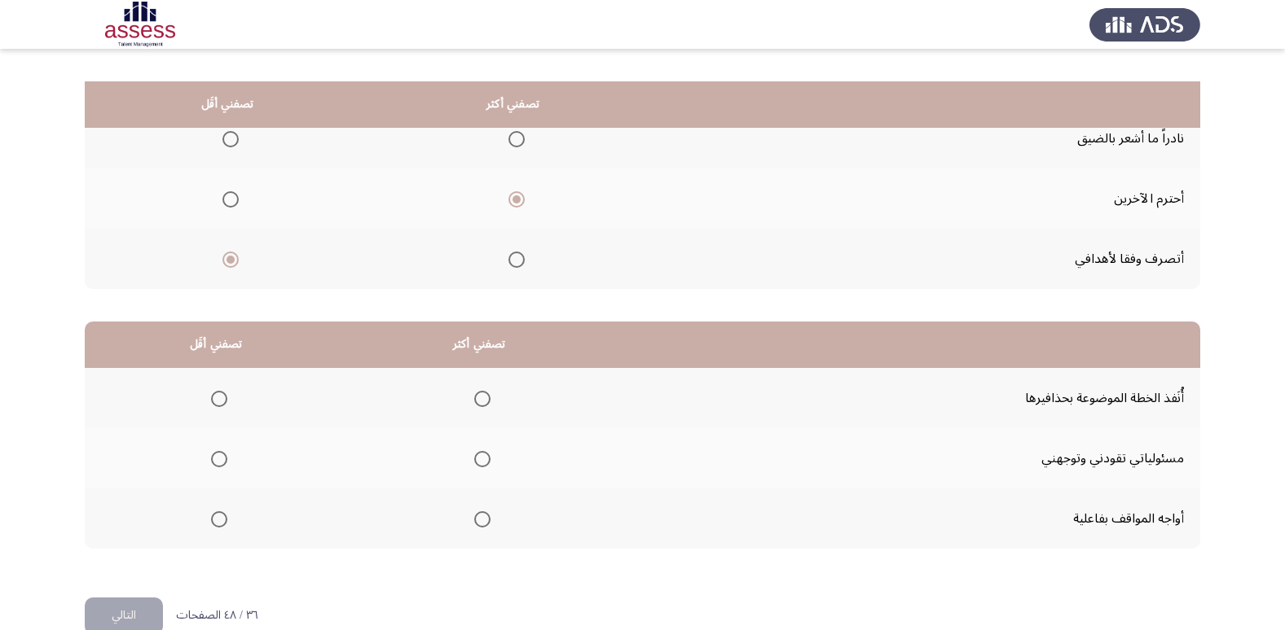
scroll to position [192, 0]
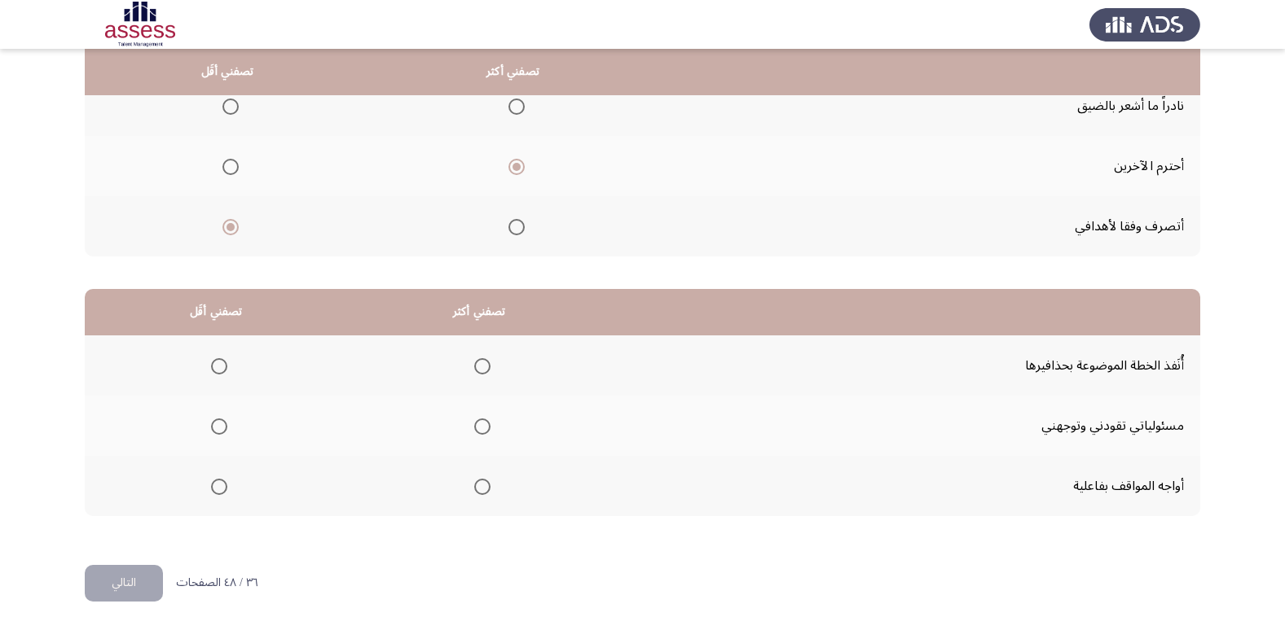
click at [474, 488] on span "Select an option" at bounding box center [482, 487] width 16 height 16
click at [474, 488] on input "Select an option" at bounding box center [482, 487] width 16 height 16
click at [222, 425] on span "Select an option" at bounding box center [219, 427] width 16 height 16
click at [222, 425] on input "Select an option" at bounding box center [219, 427] width 16 height 16
click at [227, 364] on th at bounding box center [216, 366] width 263 height 60
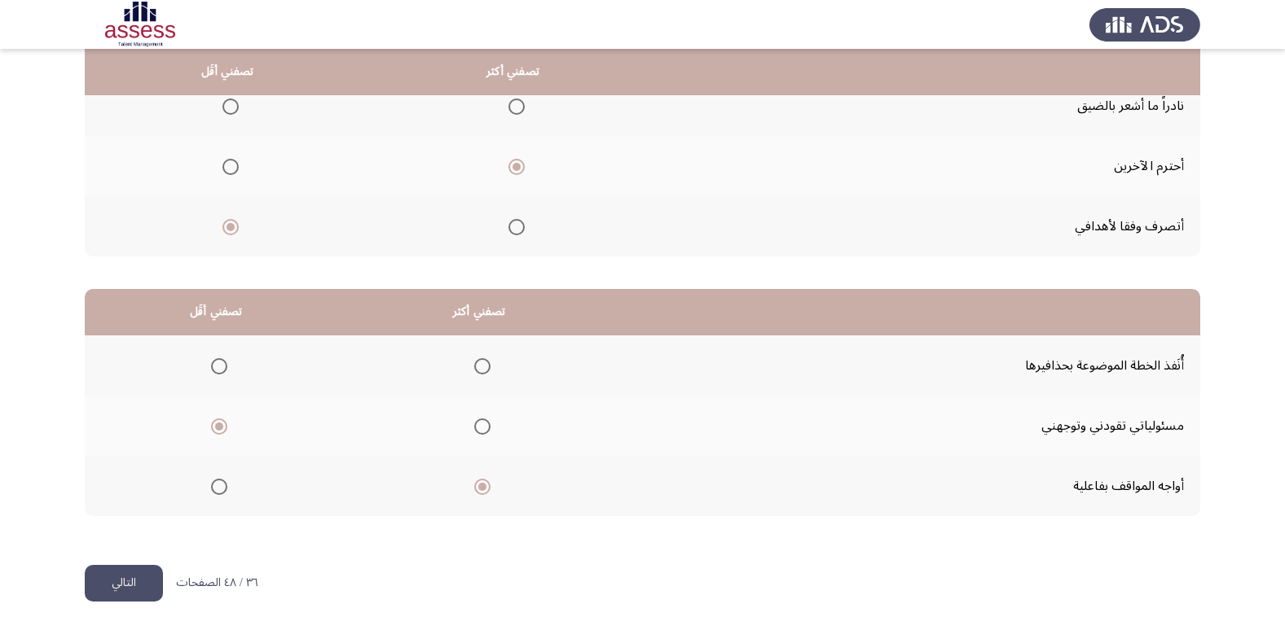
click at [224, 367] on span "Select an option" at bounding box center [219, 366] width 16 height 16
click at [224, 367] on input "Select an option" at bounding box center [219, 366] width 16 height 16
click at [98, 593] on button "التالي" at bounding box center [124, 583] width 78 height 37
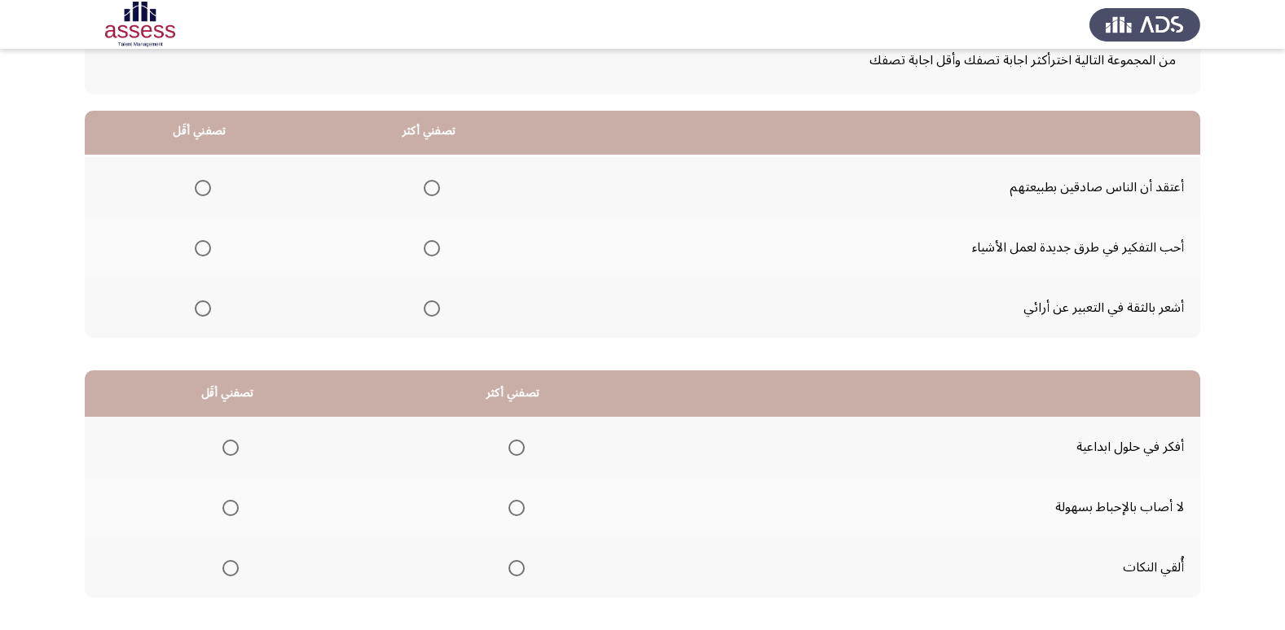
scroll to position [0, 0]
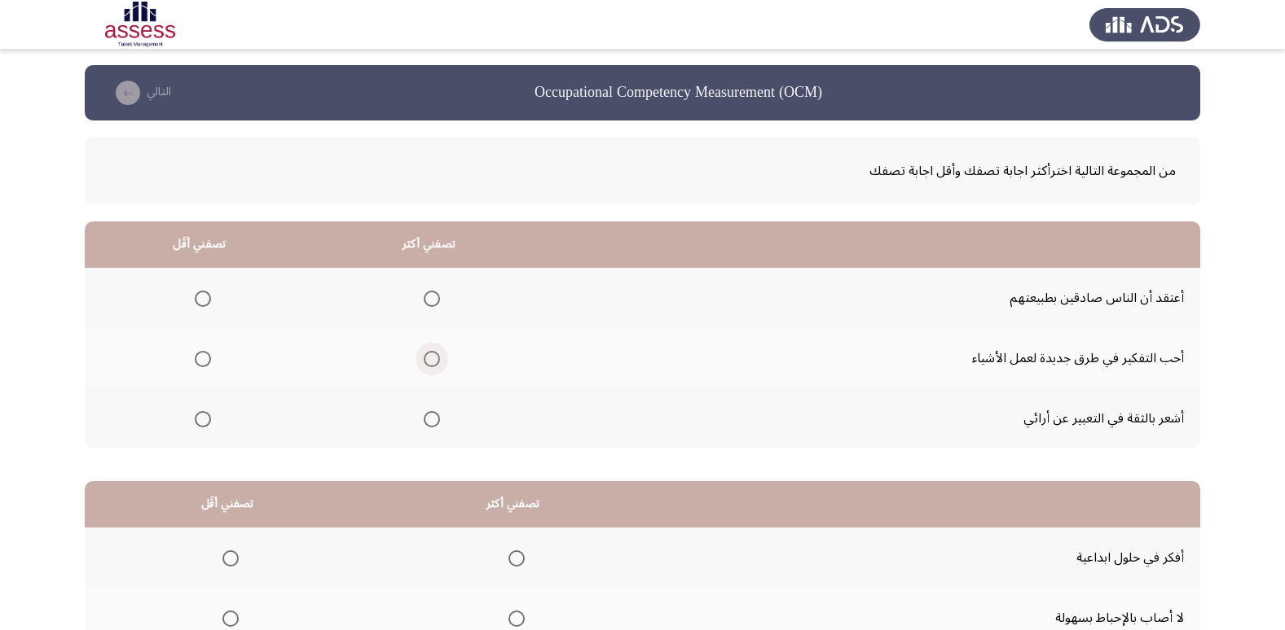
click at [419, 359] on label "Select an option" at bounding box center [428, 359] width 23 height 16
click at [424, 359] on input "Select an option" at bounding box center [432, 359] width 16 height 16
click at [195, 419] on span "Select an option" at bounding box center [203, 419] width 16 height 16
click at [195, 419] on input "Select an option" at bounding box center [203, 419] width 16 height 16
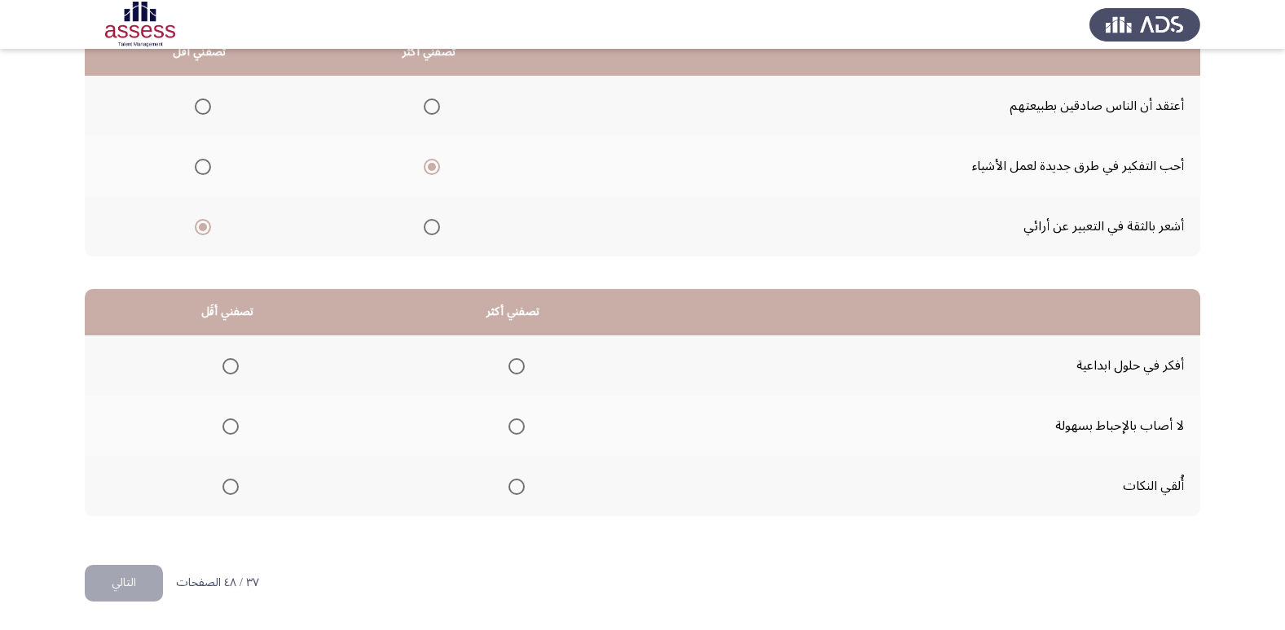
scroll to position [111, 0]
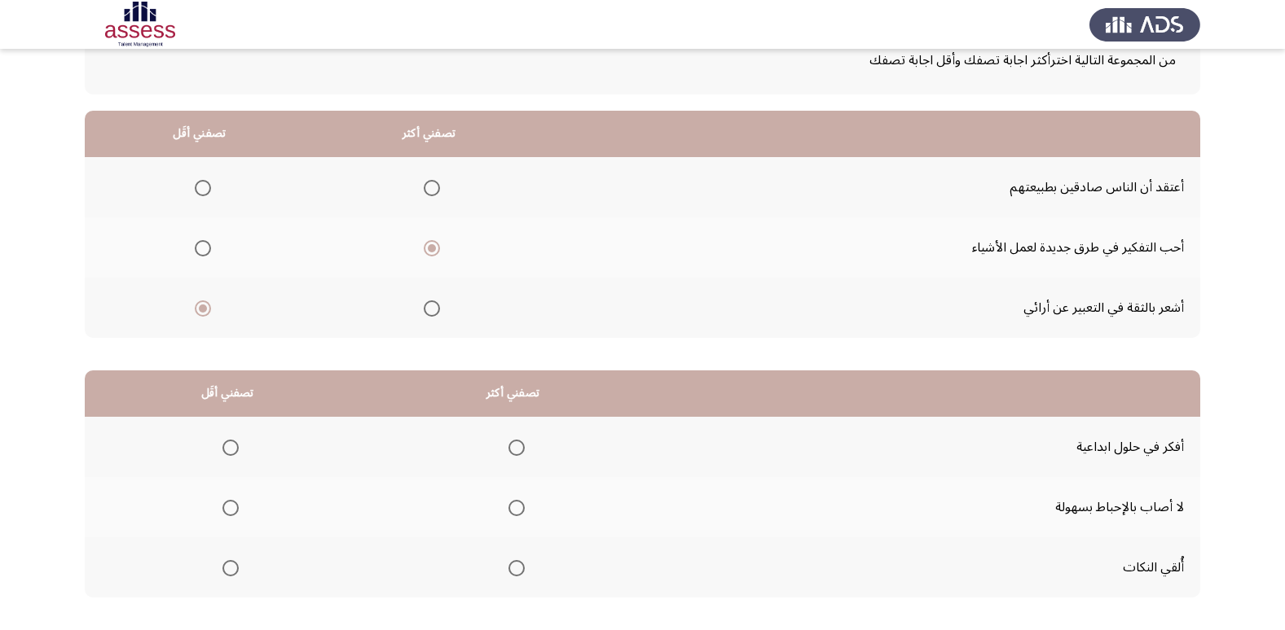
click at [204, 198] on mat-radio-group "Select an option" at bounding box center [199, 188] width 23 height 28
click at [204, 195] on span "Select an option" at bounding box center [203, 188] width 16 height 16
click at [204, 195] on input "Select an option" at bounding box center [203, 188] width 16 height 16
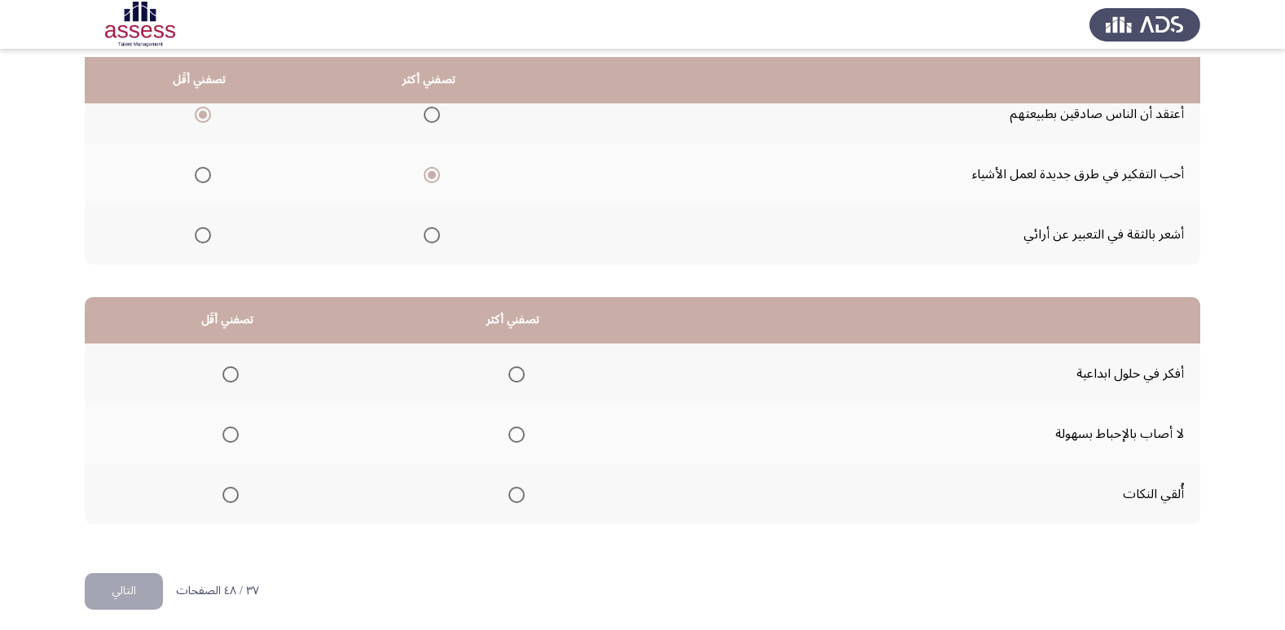
scroll to position [192, 0]
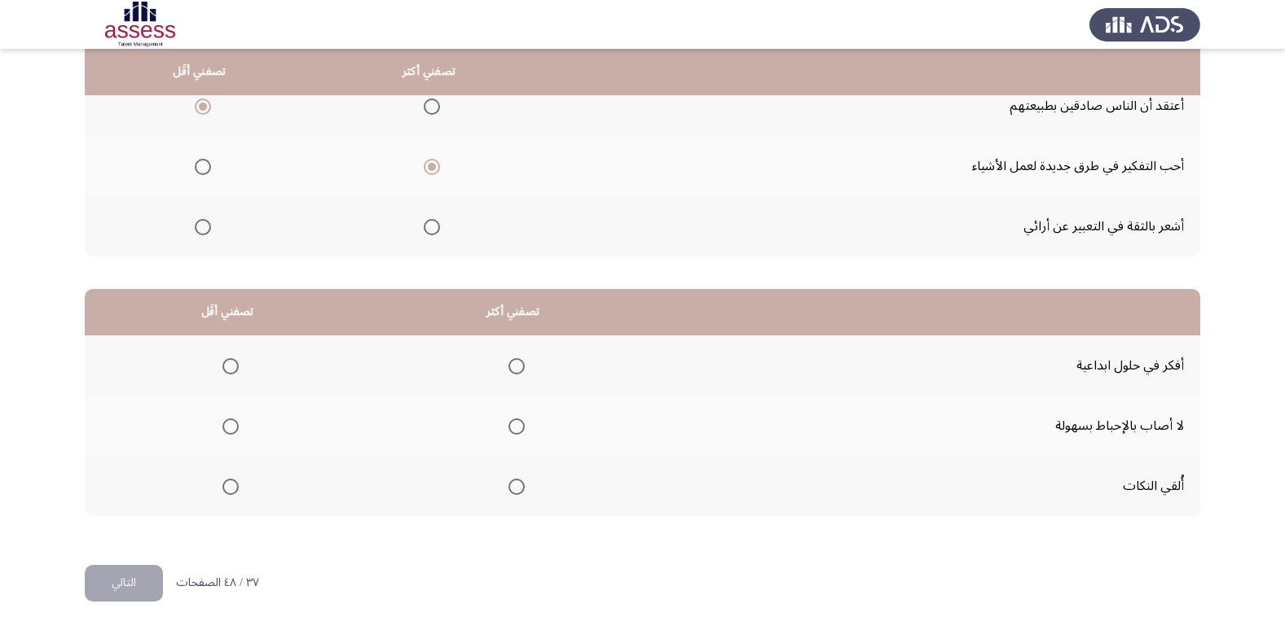
click at [516, 366] on span "Select an option" at bounding box center [516, 366] width 16 height 16
click at [516, 366] on input "Select an option" at bounding box center [516, 366] width 16 height 16
click at [222, 484] on span "Select an option" at bounding box center [230, 487] width 16 height 16
click at [222, 484] on input "Select an option" at bounding box center [230, 487] width 16 height 16
click at [139, 569] on button "التالي" at bounding box center [124, 583] width 78 height 37
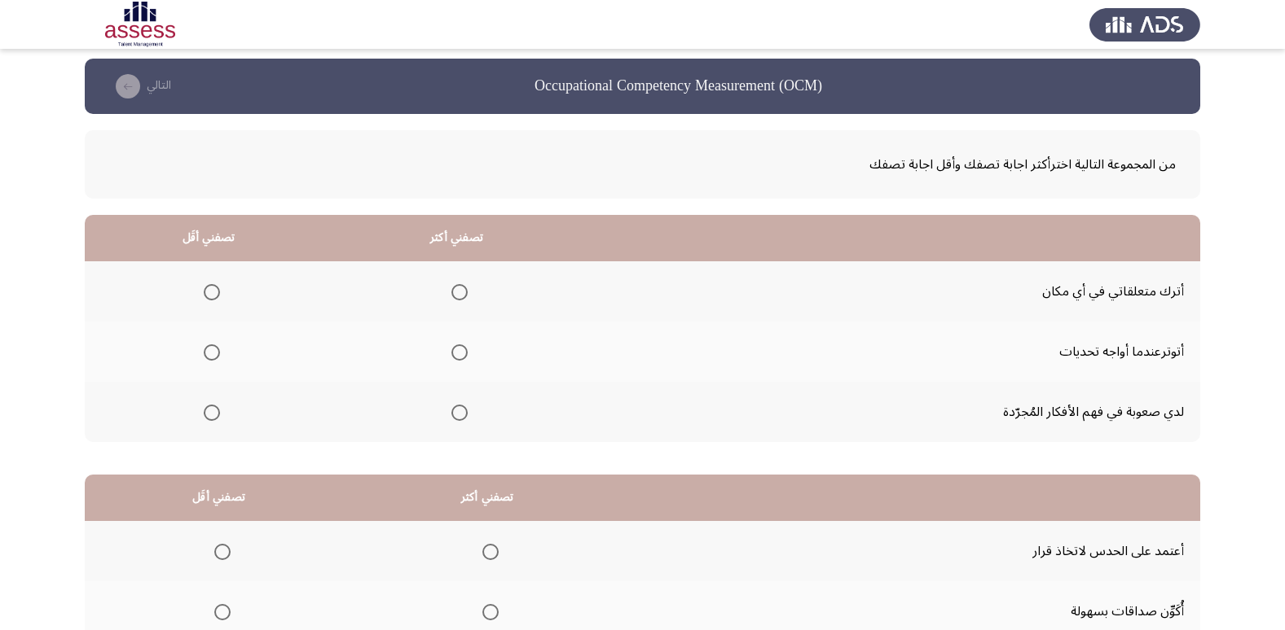
scroll to position [0, 0]
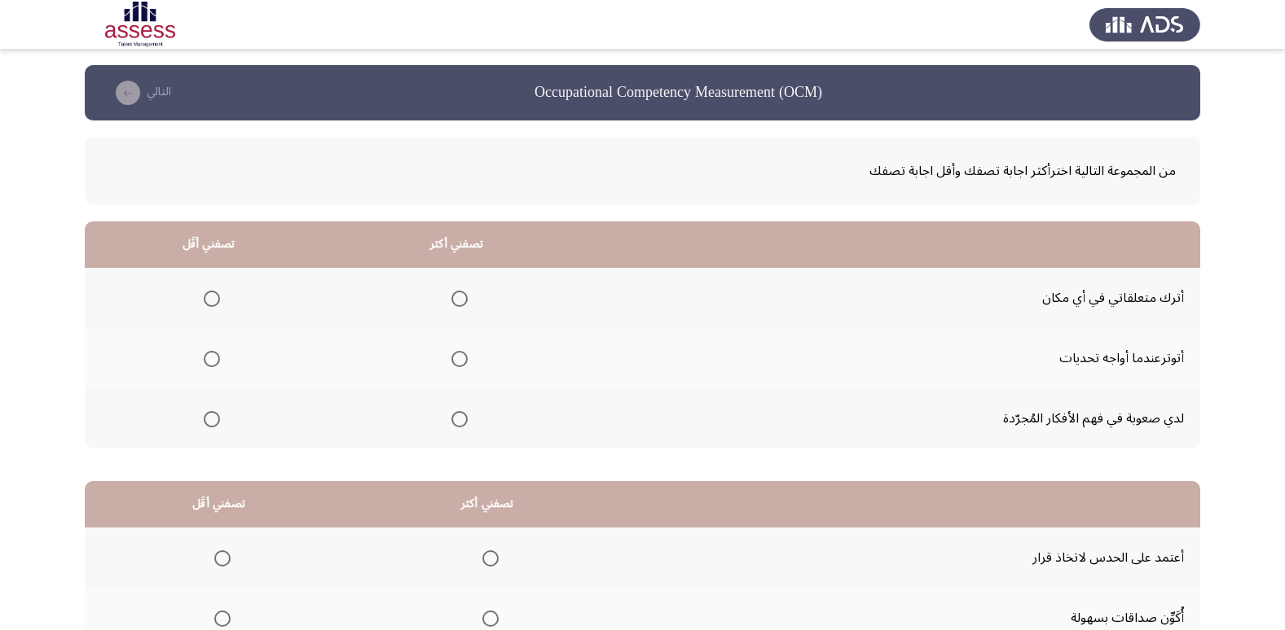
click at [209, 298] on span "Select an option" at bounding box center [212, 299] width 16 height 16
click at [209, 298] on input "Select an option" at bounding box center [212, 299] width 16 height 16
click at [458, 416] on span "Select an option" at bounding box center [459, 419] width 16 height 16
click at [458, 416] on input "Select an option" at bounding box center [459, 419] width 16 height 16
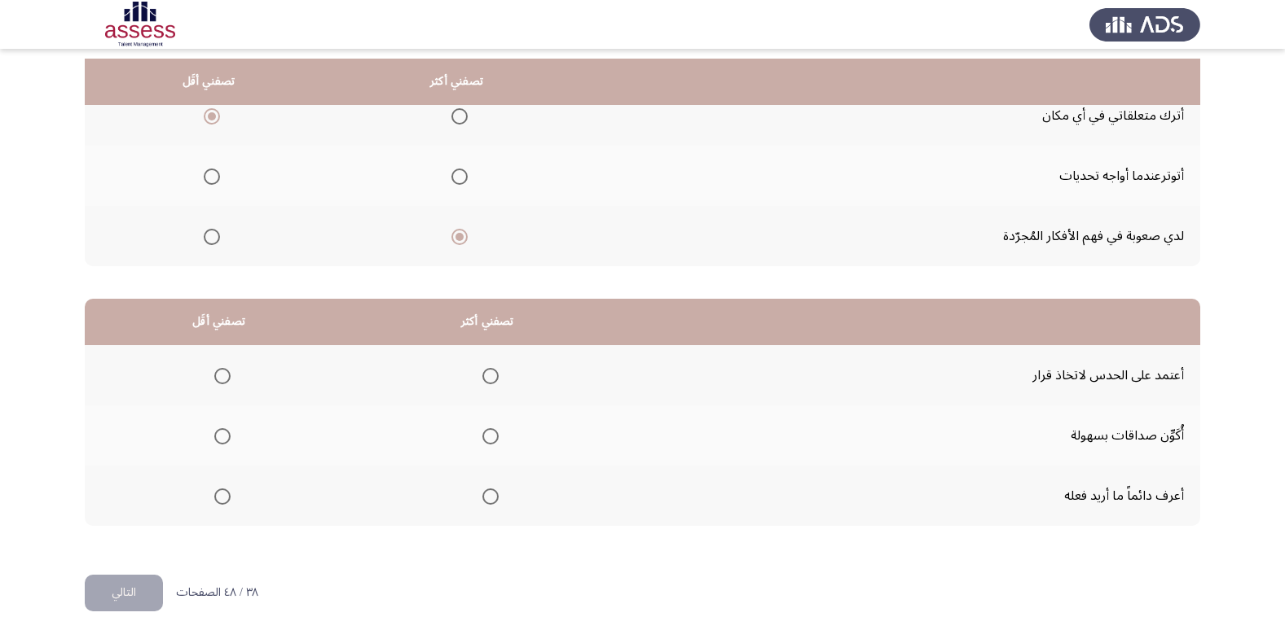
scroll to position [192, 0]
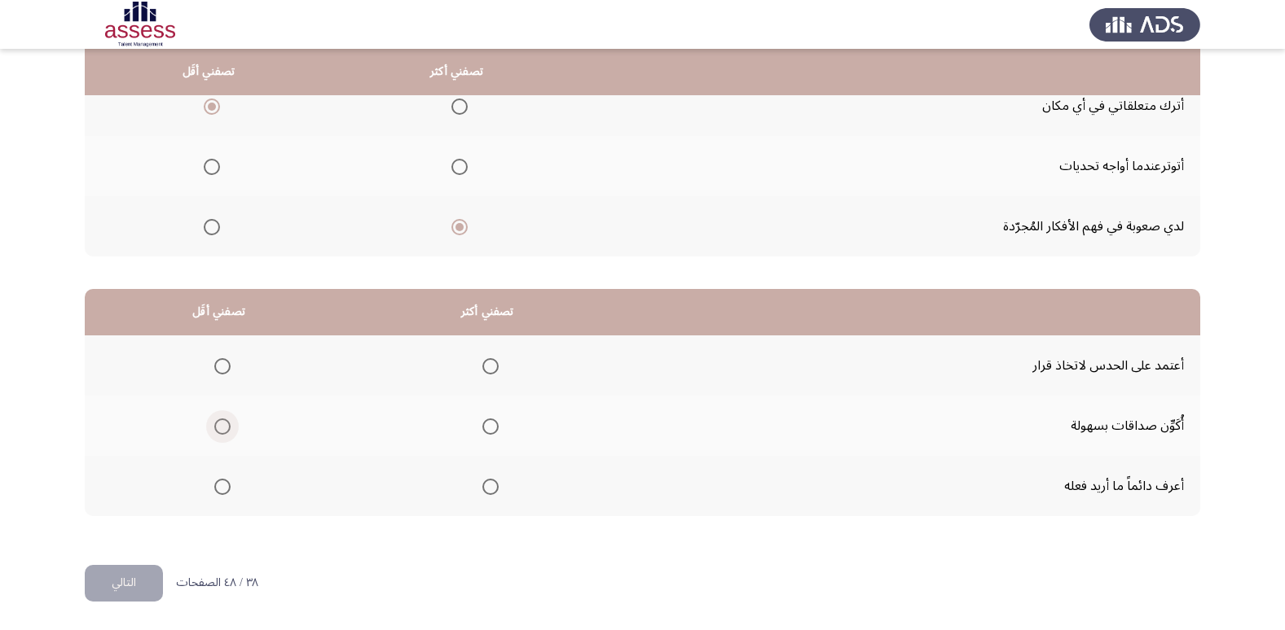
click at [222, 424] on span "Select an option" at bounding box center [222, 427] width 16 height 16
click at [222, 424] on input "Select an option" at bounding box center [222, 427] width 16 height 16
click at [490, 494] on span "Select an option" at bounding box center [490, 487] width 16 height 16
click at [490, 494] on input "Select an option" at bounding box center [490, 487] width 16 height 16
click at [131, 565] on button "التالي" at bounding box center [124, 583] width 78 height 37
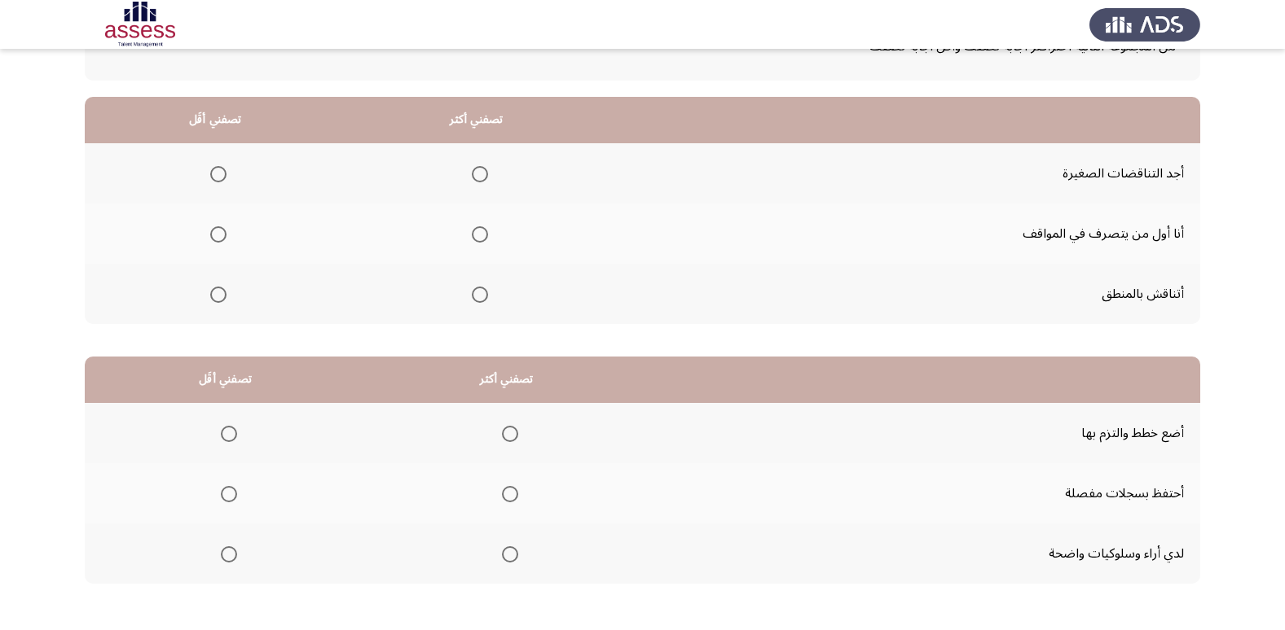
scroll to position [0, 0]
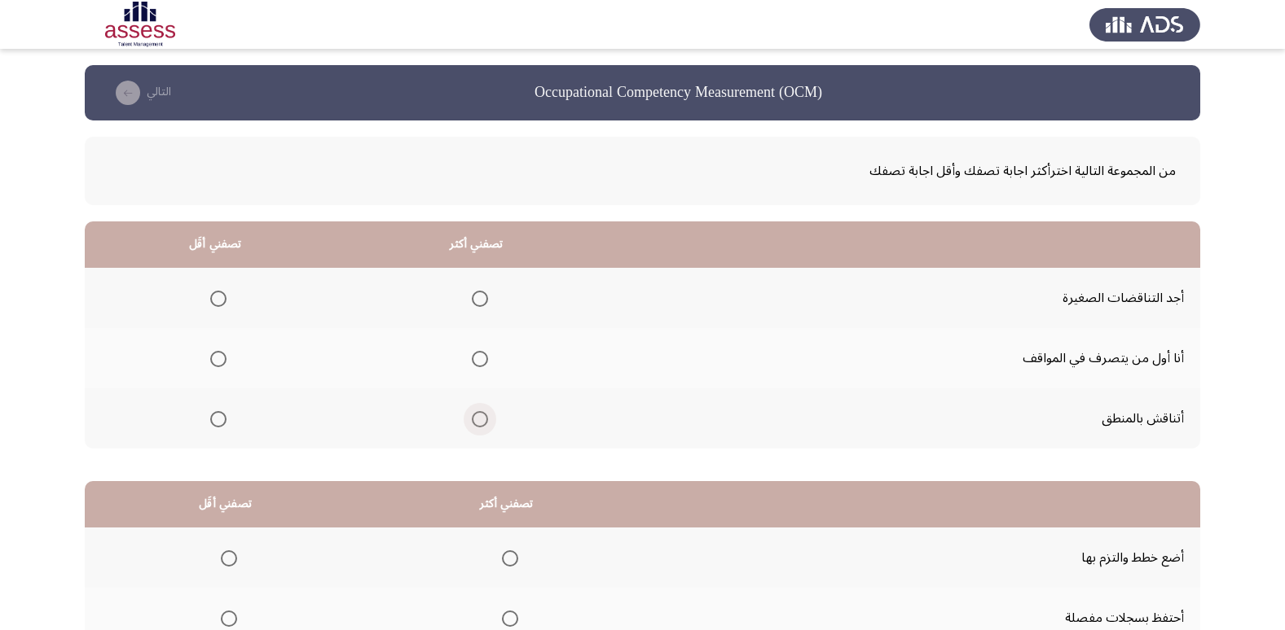
click at [481, 423] on span "Select an option" at bounding box center [480, 419] width 16 height 16
click at [481, 423] on input "Select an option" at bounding box center [480, 419] width 16 height 16
click at [226, 305] on th at bounding box center [215, 298] width 261 height 60
click at [200, 295] on th at bounding box center [215, 298] width 261 height 60
click at [225, 293] on span "Select an option" at bounding box center [218, 299] width 16 height 16
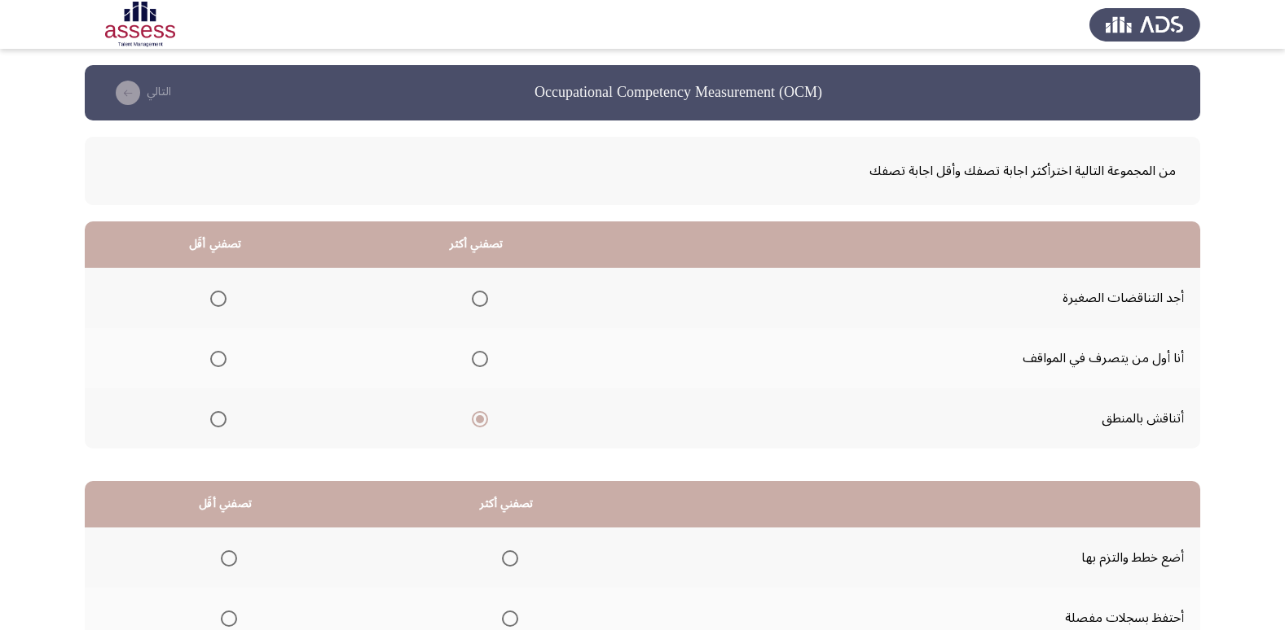
click at [225, 293] on input "Select an option" at bounding box center [218, 299] width 16 height 16
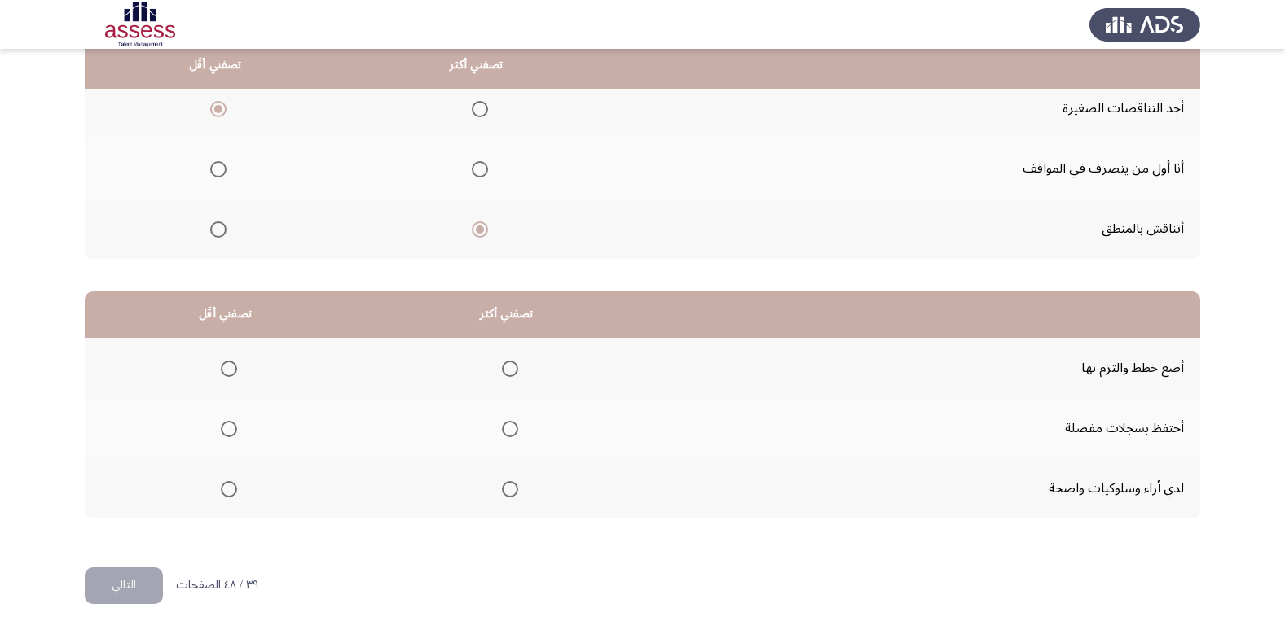
scroll to position [192, 0]
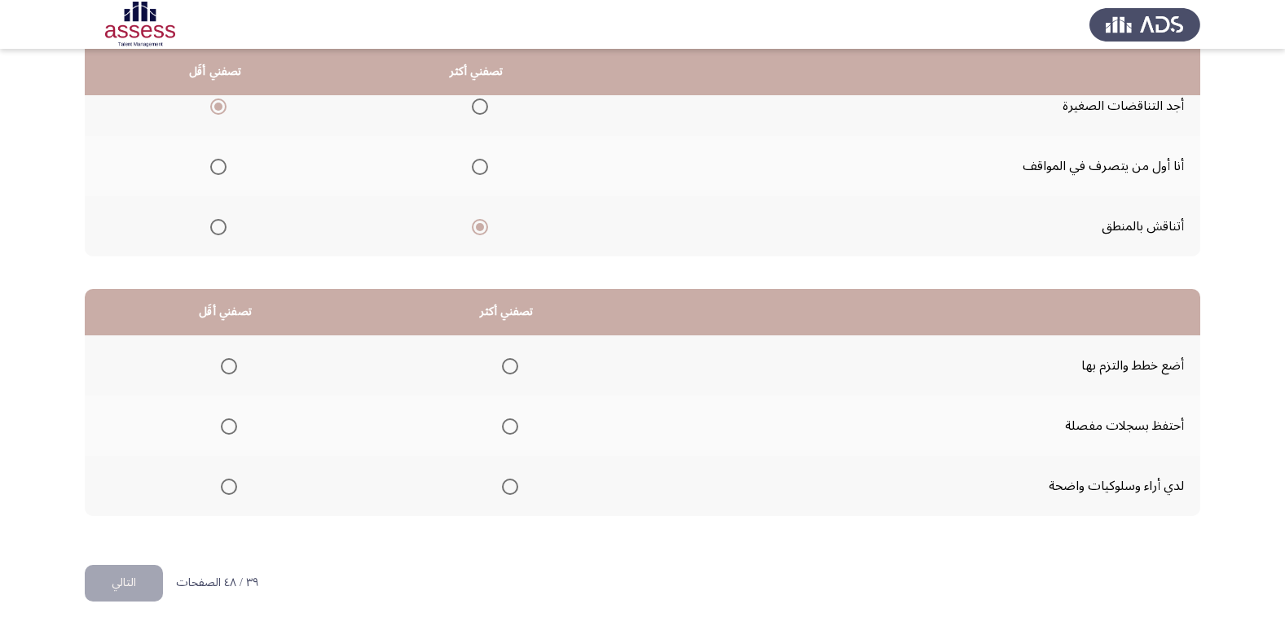
click at [250, 424] on th at bounding box center [225, 426] width 281 height 60
click at [210, 437] on th at bounding box center [225, 426] width 281 height 60
click at [224, 425] on span "Select an option" at bounding box center [229, 427] width 16 height 16
click at [224, 425] on input "Select an option" at bounding box center [229, 427] width 16 height 16
click at [502, 483] on span "Select an option" at bounding box center [510, 487] width 16 height 16
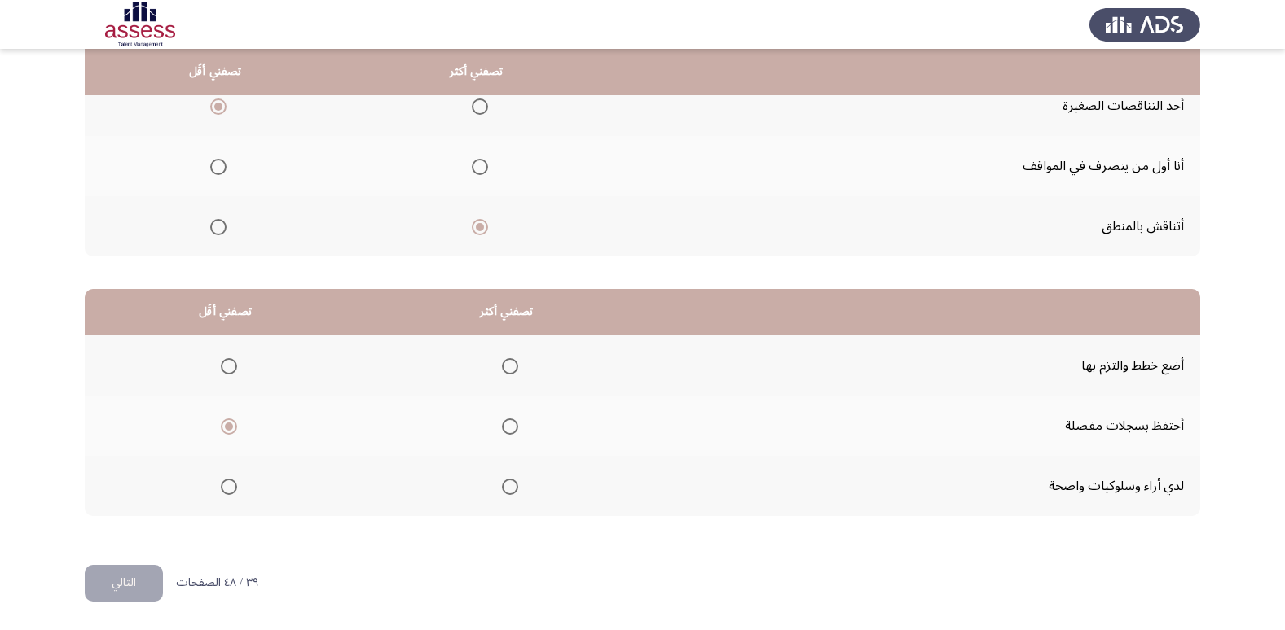
click at [502, 483] on input "Select an option" at bounding box center [510, 487] width 16 height 16
click at [118, 570] on button "التالي" at bounding box center [124, 583] width 78 height 37
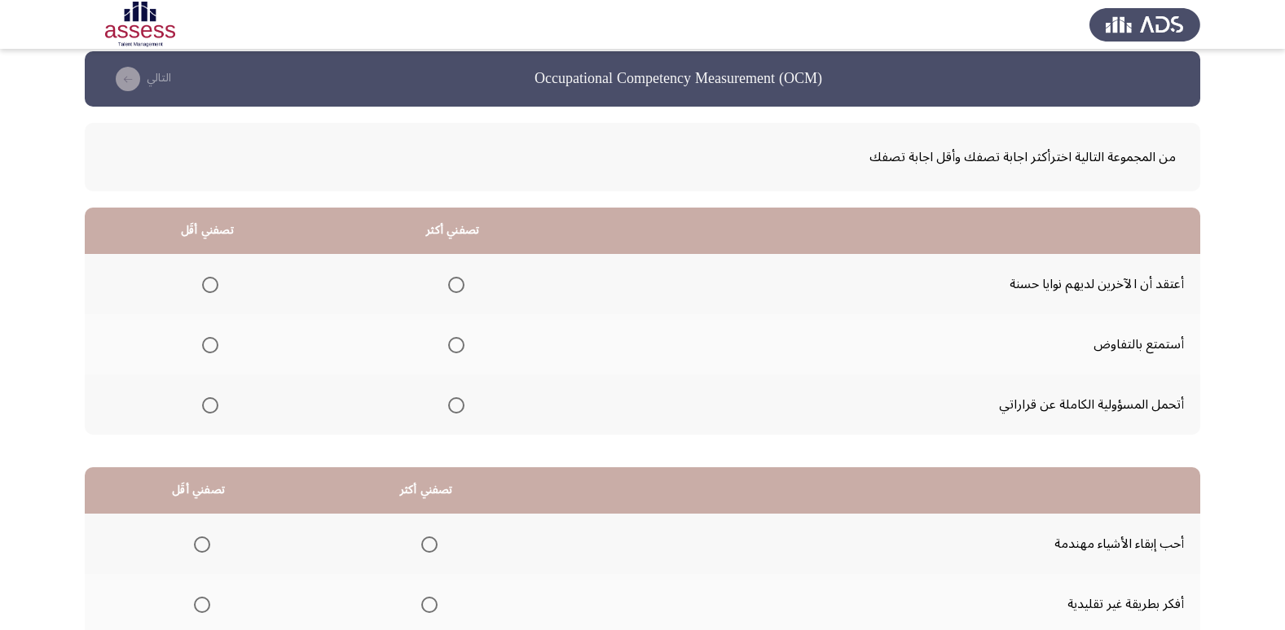
scroll to position [0, 0]
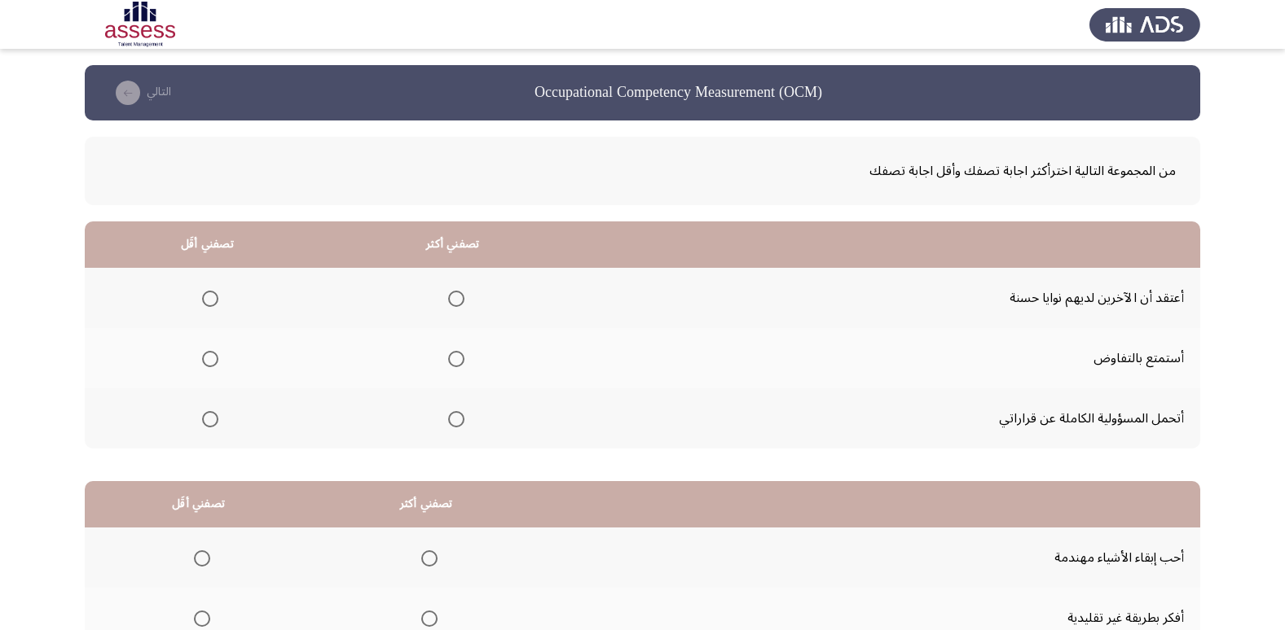
click at [463, 422] on th at bounding box center [452, 419] width 245 height 60
click at [462, 299] on span "Select an option" at bounding box center [456, 299] width 16 height 16
click at [462, 299] on input "Select an option" at bounding box center [456, 299] width 16 height 16
click at [456, 411] on mat-radio-button "Select an option" at bounding box center [453, 419] width 23 height 17
click at [443, 418] on label "Select an option" at bounding box center [453, 419] width 23 height 16
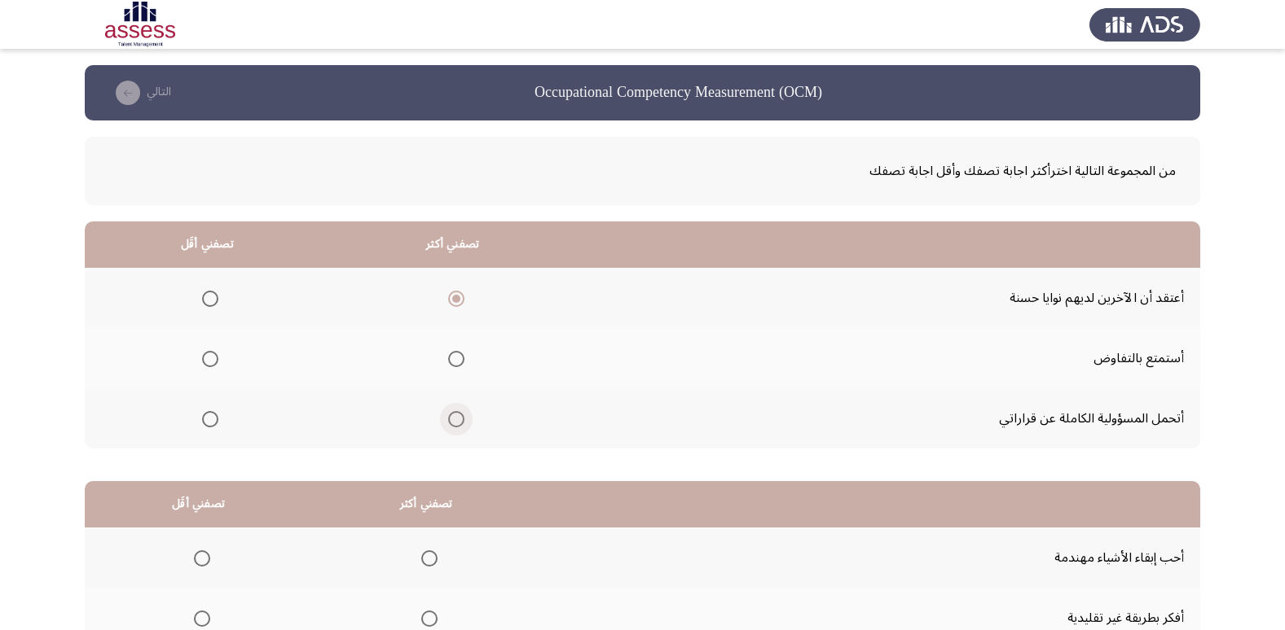
click at [448, 418] on input "Select an option" at bounding box center [456, 419] width 16 height 16
click at [220, 362] on th at bounding box center [207, 358] width 245 height 60
click at [213, 365] on span "Select an option" at bounding box center [210, 359] width 16 height 16
click at [213, 365] on input "Select an option" at bounding box center [210, 359] width 16 height 16
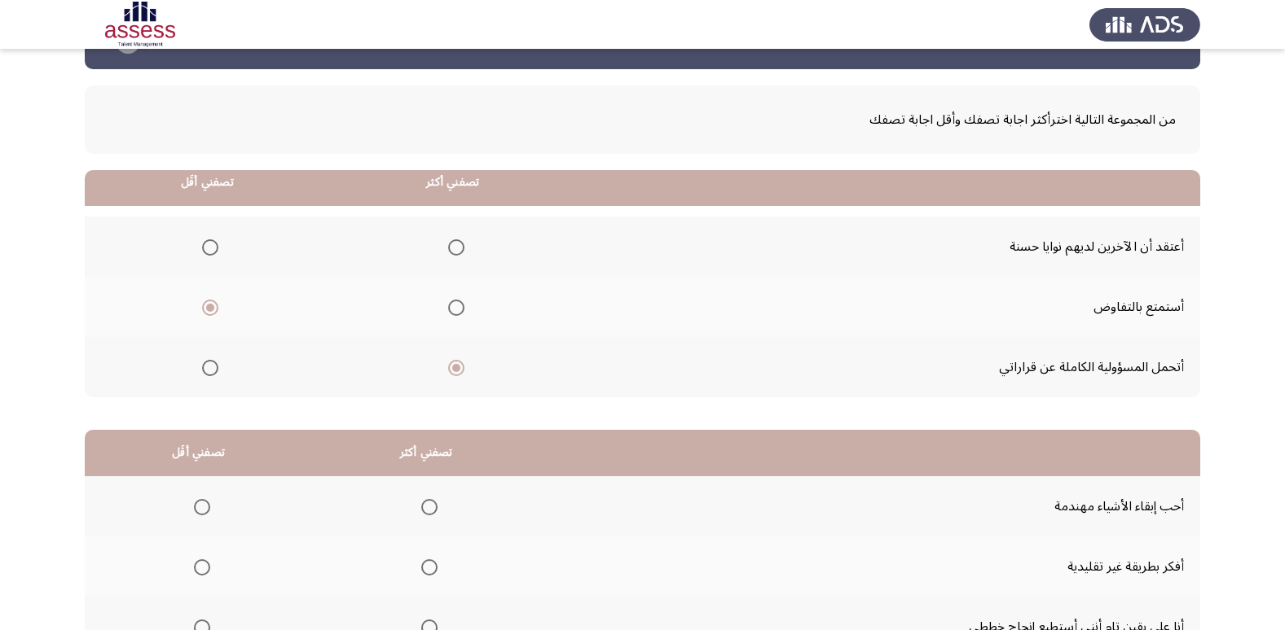
scroll to position [192, 0]
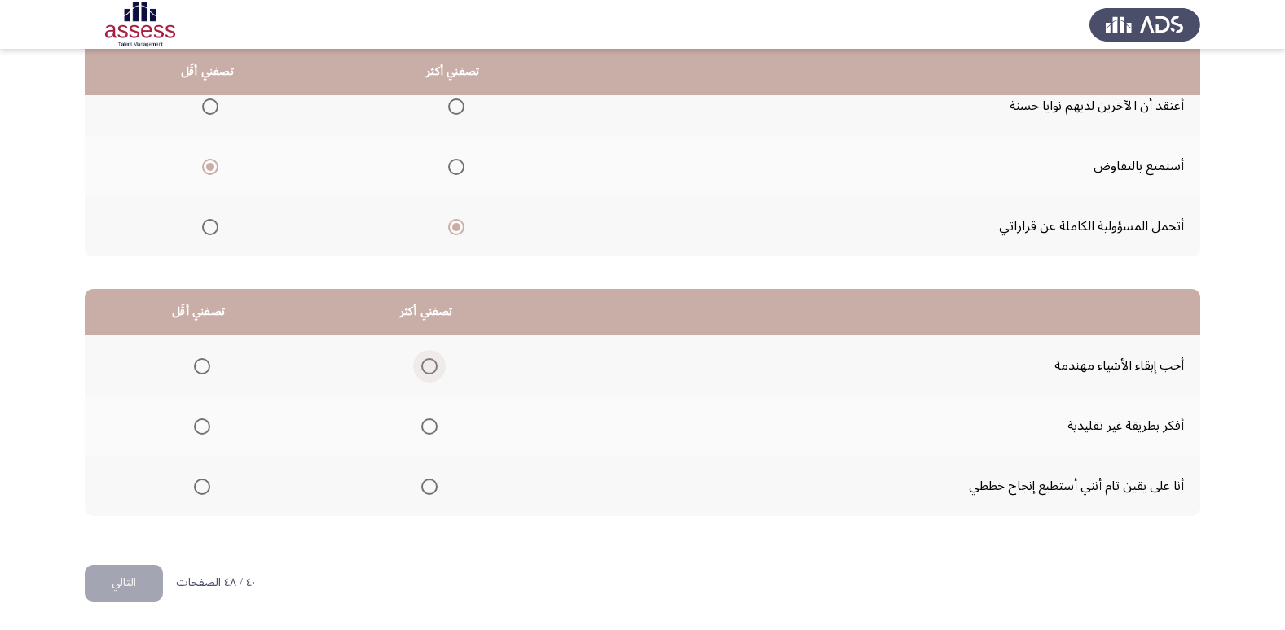
click at [425, 362] on span "Select an option" at bounding box center [429, 366] width 16 height 16
click at [425, 362] on input "Select an option" at bounding box center [429, 366] width 16 height 16
click at [190, 493] on label "Select an option" at bounding box center [198, 487] width 23 height 16
click at [194, 493] on input "Select an option" at bounding box center [202, 487] width 16 height 16
click at [432, 421] on span "Select an option" at bounding box center [429, 427] width 16 height 16
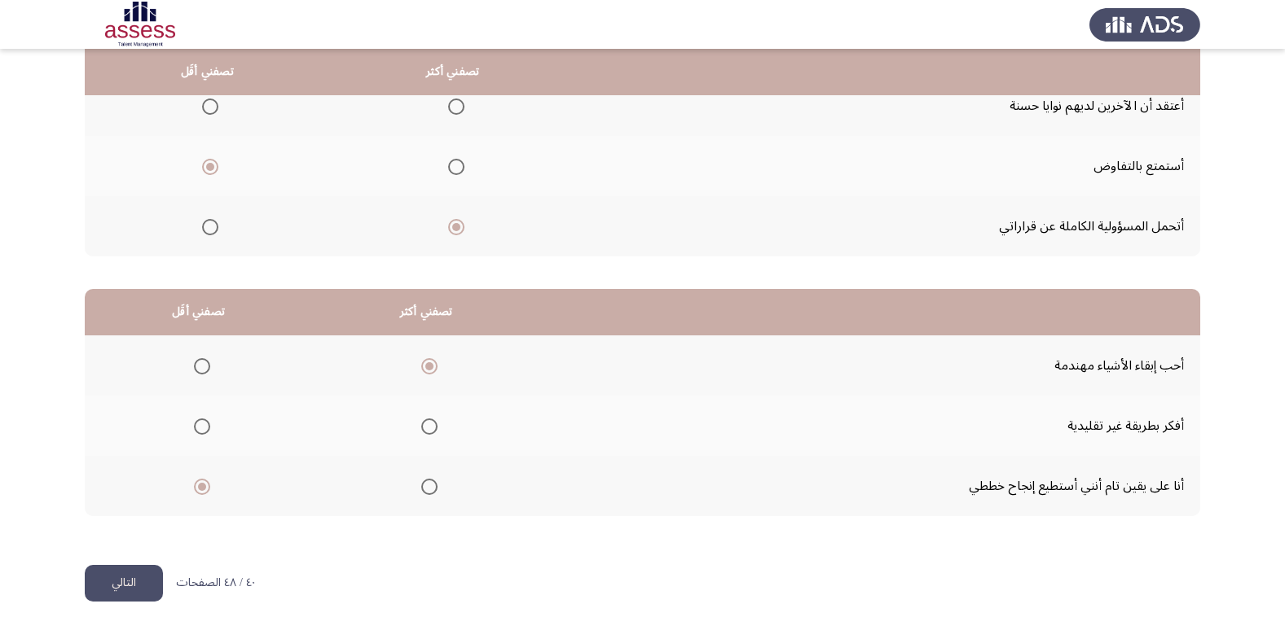
click at [432, 421] on input "Select an option" at bounding box center [429, 427] width 16 height 16
click at [116, 591] on button "التالي" at bounding box center [124, 583] width 78 height 37
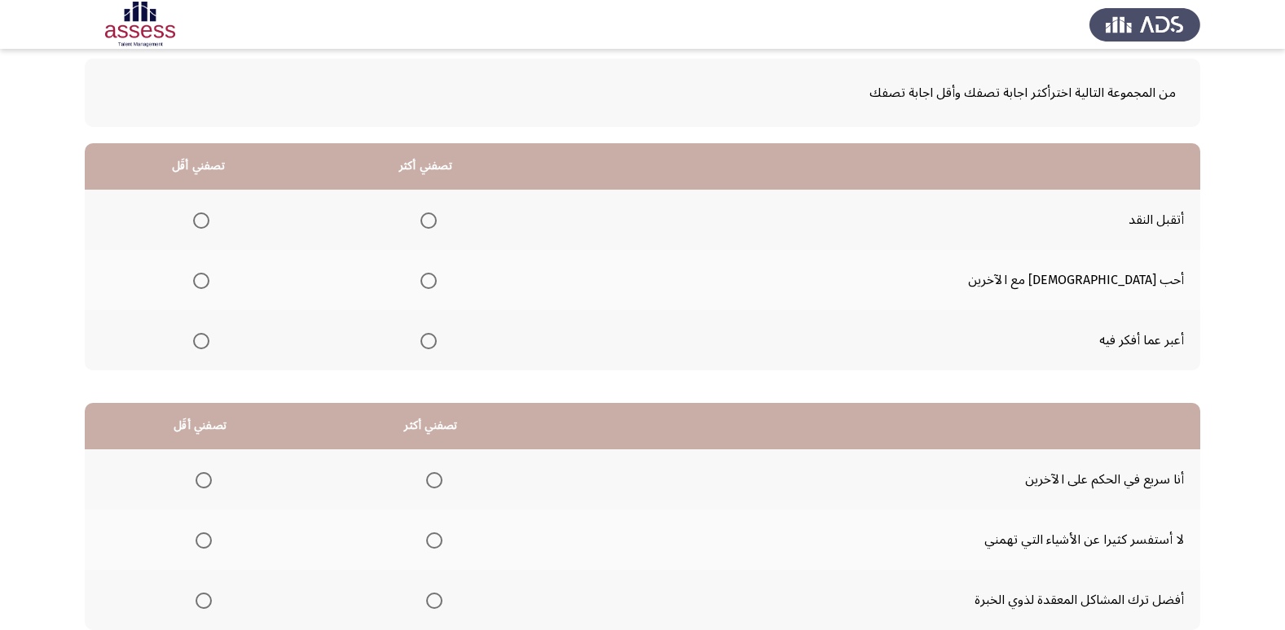
scroll to position [0, 0]
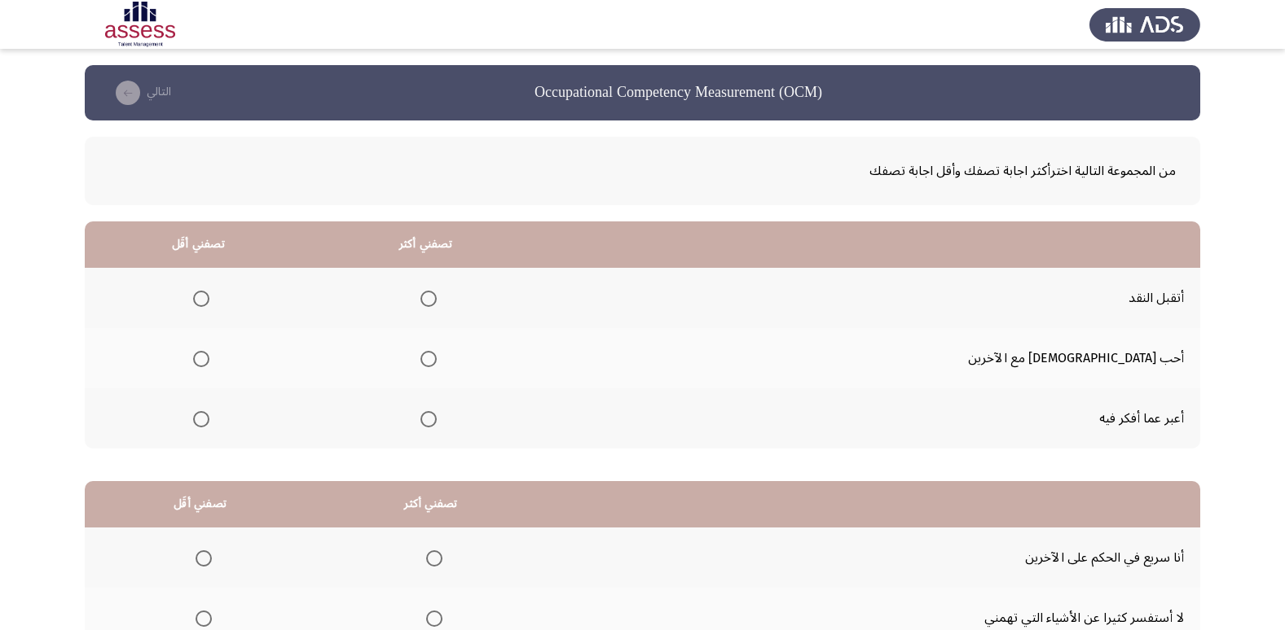
click at [209, 419] on span "Select an option" at bounding box center [201, 419] width 16 height 16
click at [209, 419] on input "Select an option" at bounding box center [201, 419] width 16 height 16
click at [437, 298] on span "Select an option" at bounding box center [428, 299] width 16 height 16
click at [437, 298] on input "Select an option" at bounding box center [428, 299] width 16 height 16
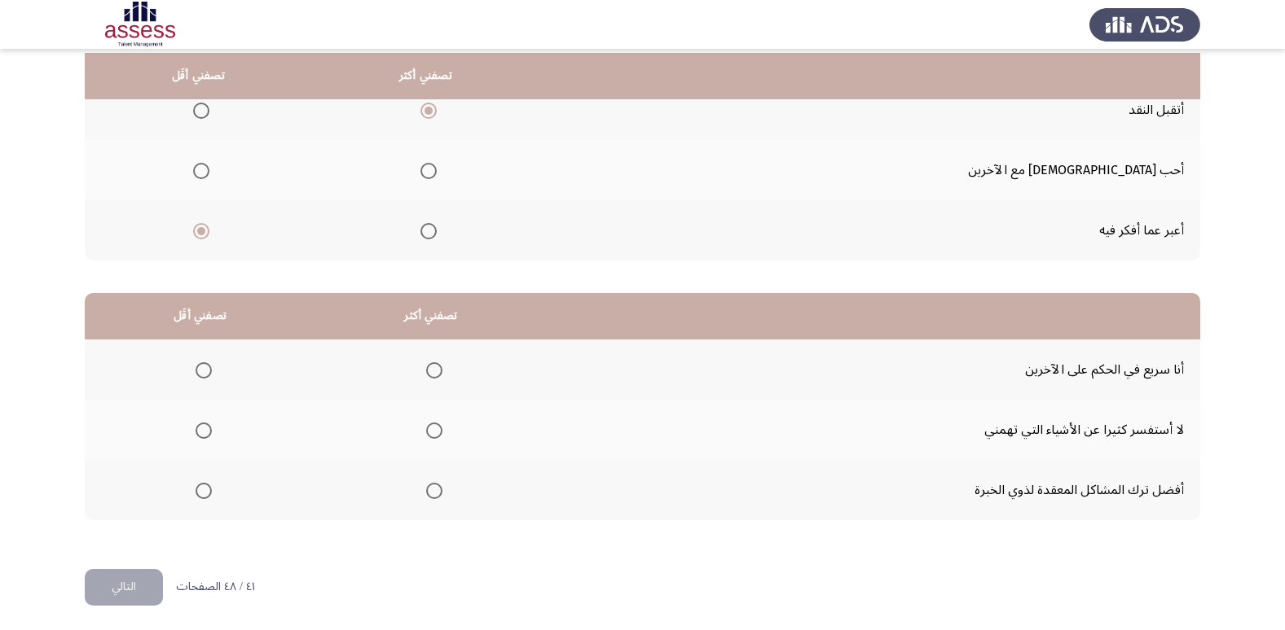
scroll to position [192, 0]
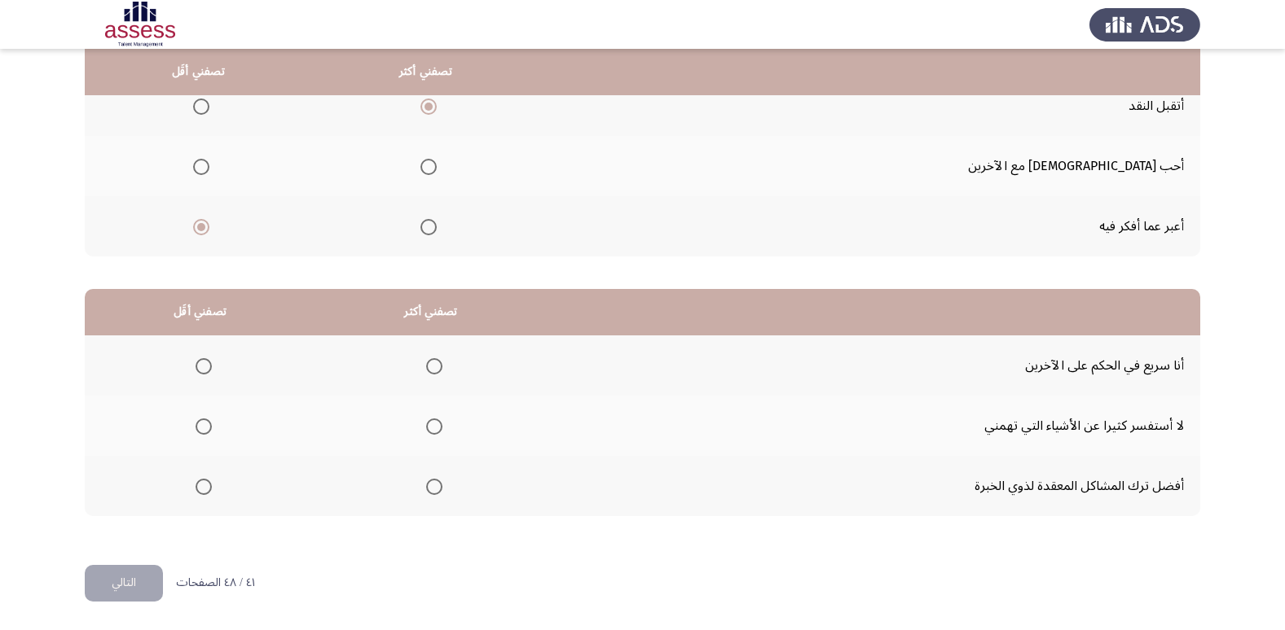
click at [204, 367] on span "Select an option" at bounding box center [204, 367] width 0 height 0
click at [202, 367] on input "Select an option" at bounding box center [203, 366] width 16 height 16
click at [424, 495] on mat-radio-group "Select an option" at bounding box center [431, 486] width 23 height 28
click at [431, 488] on span "Select an option" at bounding box center [434, 487] width 16 height 16
click at [431, 488] on input "Select an option" at bounding box center [434, 487] width 16 height 16
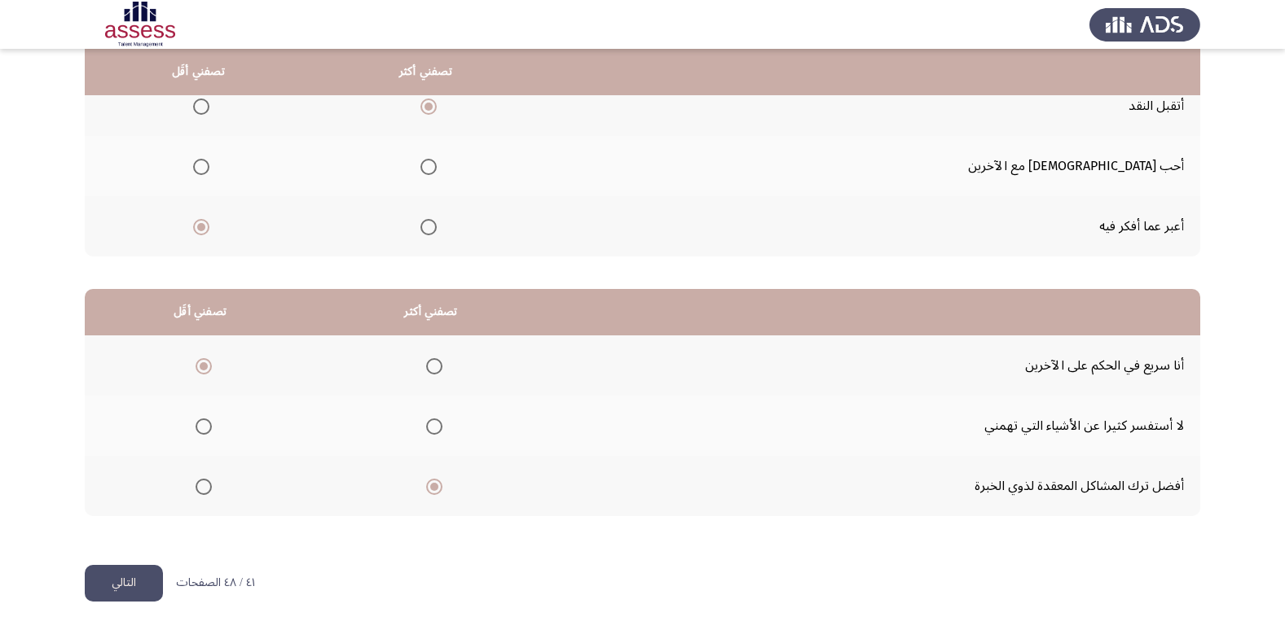
click at [147, 580] on button "التالي" at bounding box center [124, 583] width 78 height 37
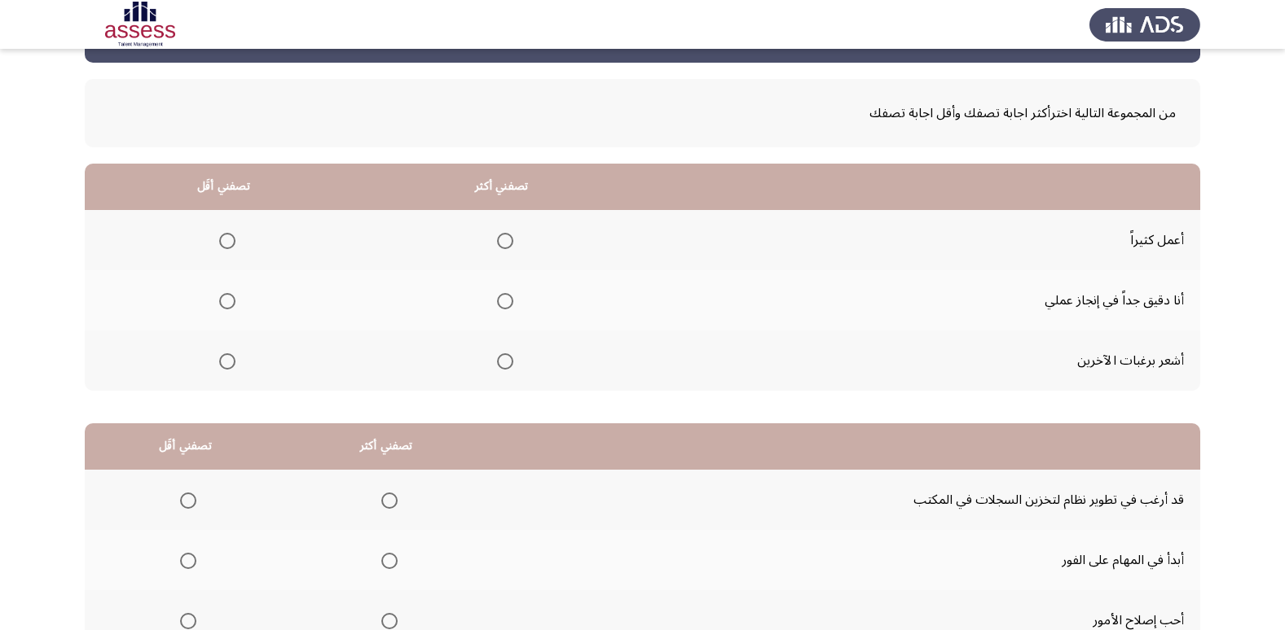
scroll to position [29, 0]
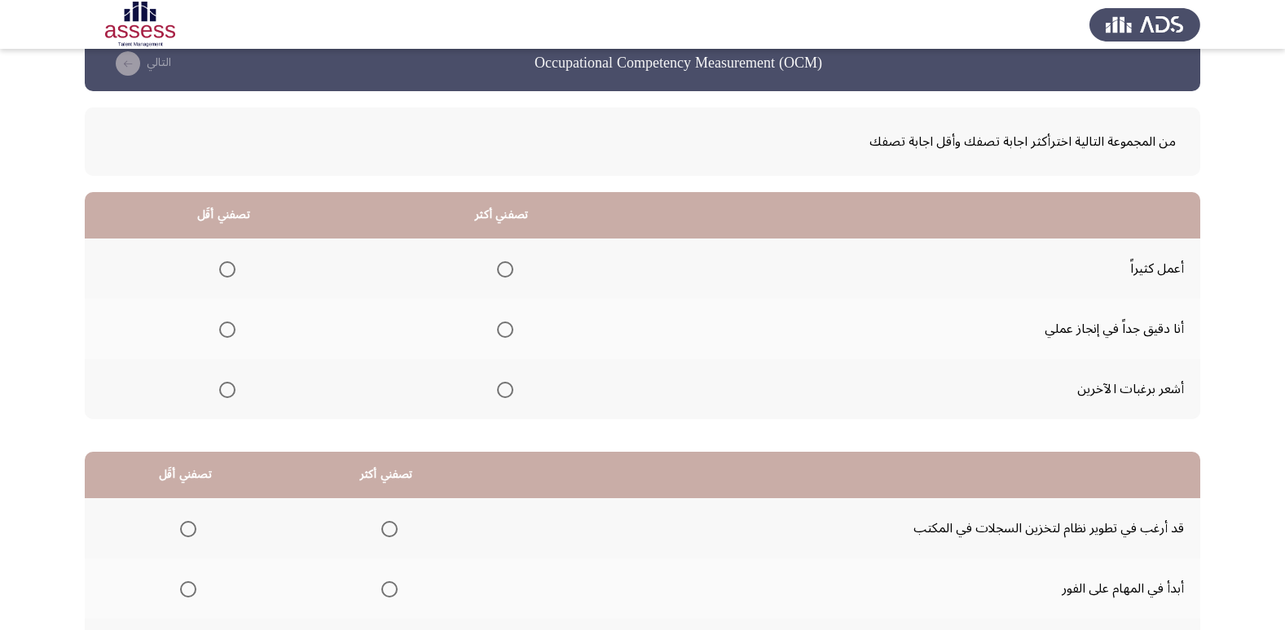
click at [499, 390] on span "Select an option" at bounding box center [505, 390] width 16 height 16
click at [499, 390] on input "Select an option" at bounding box center [505, 390] width 16 height 16
click at [219, 274] on span "Select an option" at bounding box center [227, 269] width 16 height 16
click at [219, 274] on input "Select an option" at bounding box center [227, 269] width 16 height 16
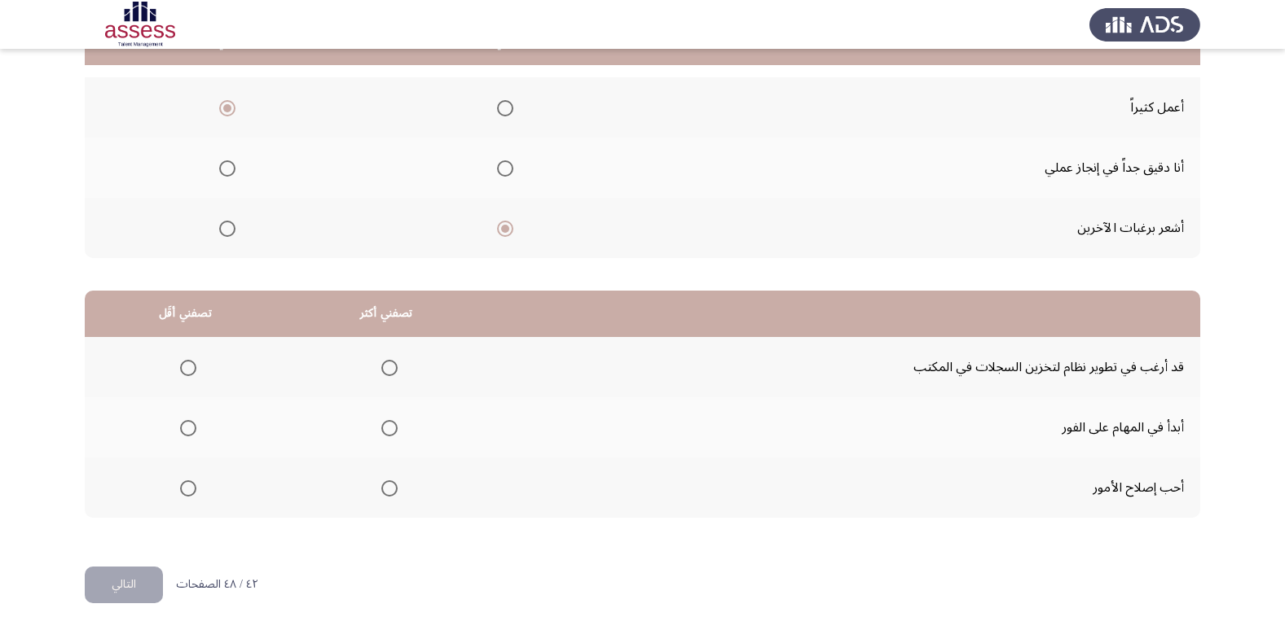
scroll to position [192, 0]
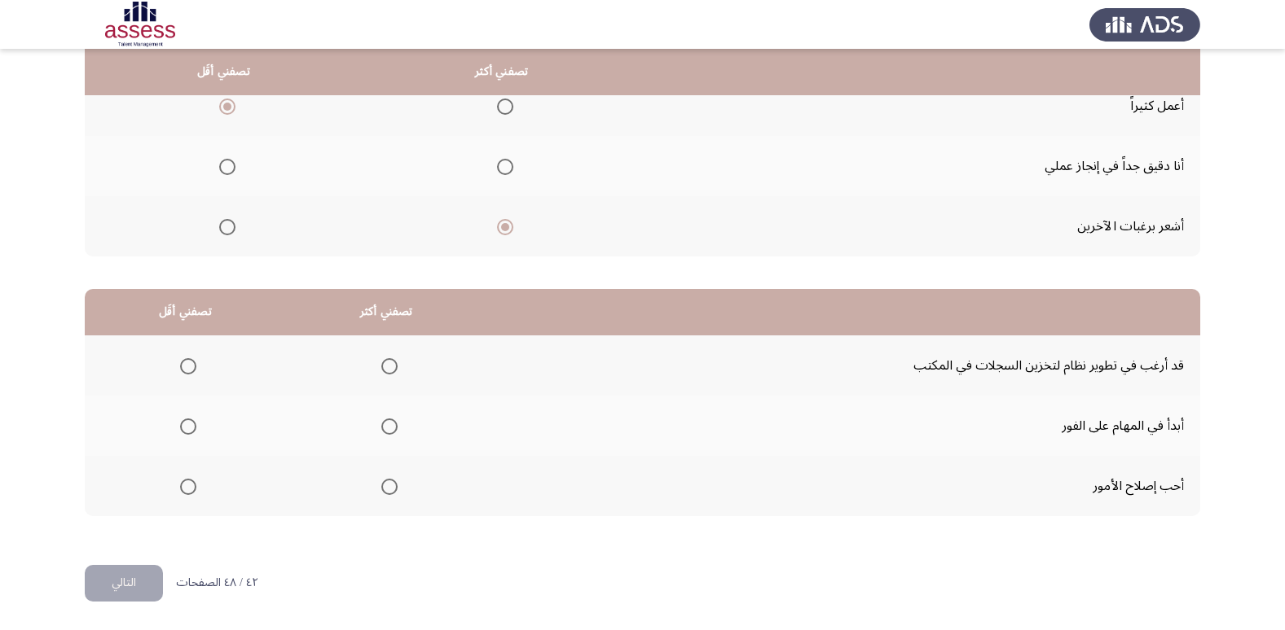
click at [197, 368] on th at bounding box center [185, 366] width 201 height 60
click at [193, 369] on span "Select an option" at bounding box center [188, 366] width 16 height 16
click at [193, 369] on input "Select an option" at bounding box center [188, 366] width 16 height 16
click at [394, 494] on th at bounding box center [386, 486] width 201 height 60
click at [390, 494] on span "Select an option" at bounding box center [389, 487] width 16 height 16
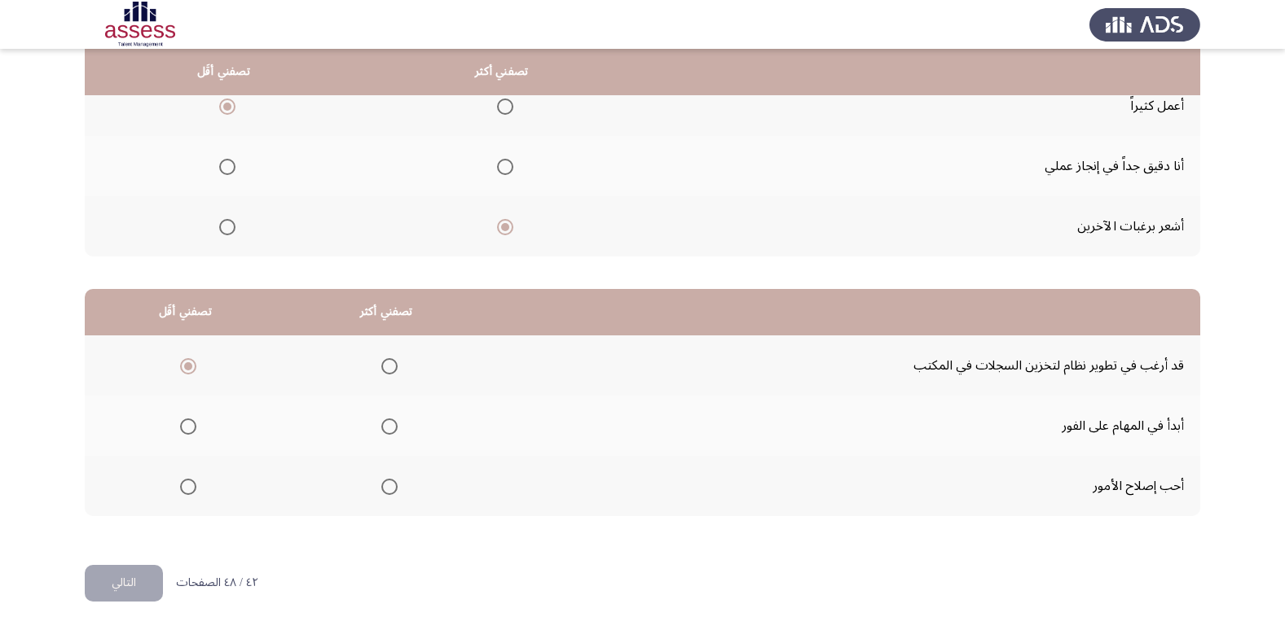
click at [390, 494] on input "Select an option" at bounding box center [389, 487] width 16 height 16
click at [134, 599] on button "التالي" at bounding box center [124, 583] width 78 height 37
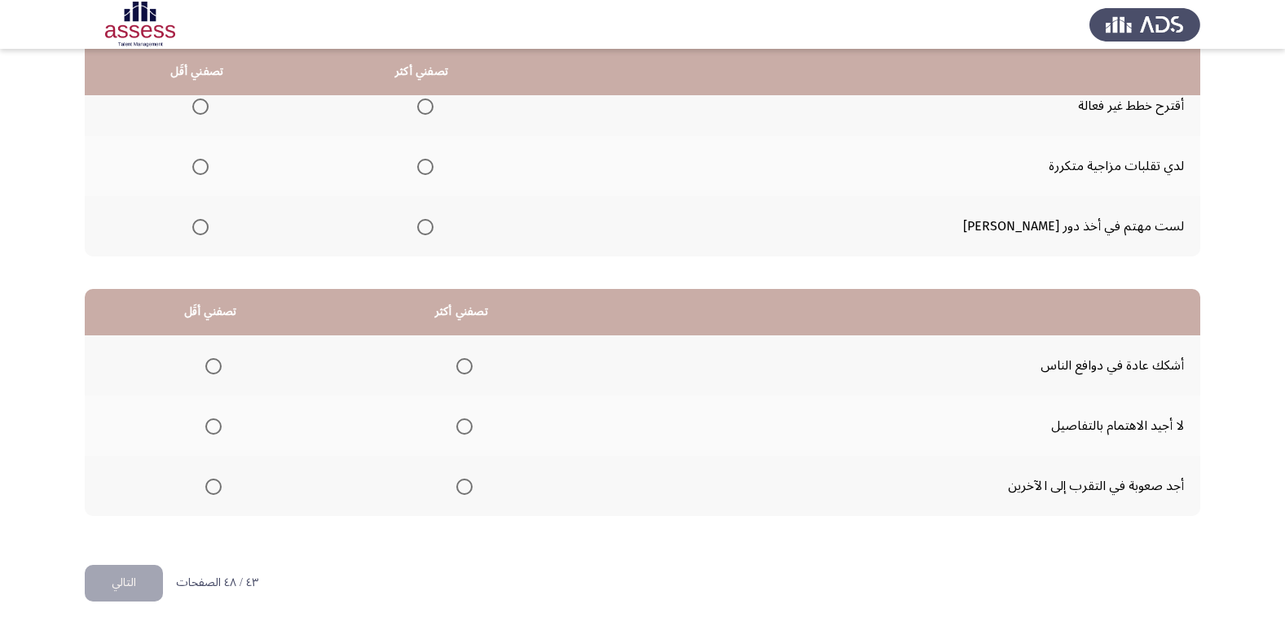
scroll to position [29, 0]
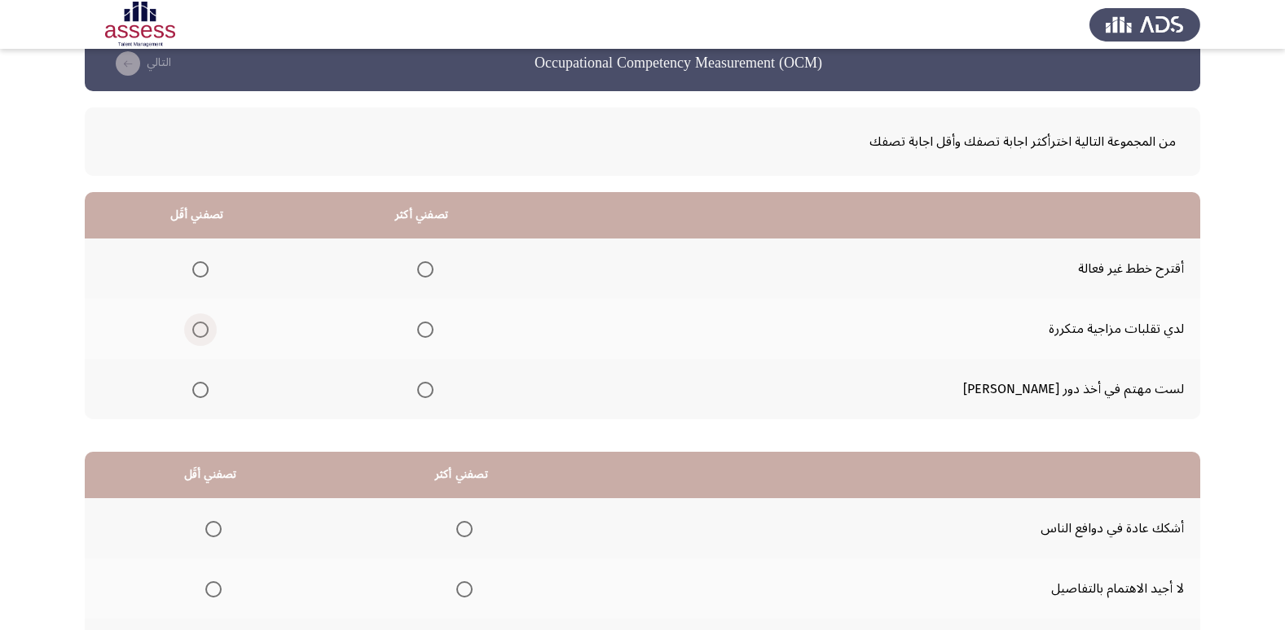
click at [209, 327] on span "Select an option" at bounding box center [200, 330] width 16 height 16
click at [209, 327] on input "Select an option" at bounding box center [200, 330] width 16 height 16
click at [433, 262] on span "Select an option" at bounding box center [425, 269] width 16 height 16
click at [433, 262] on input "Select an option" at bounding box center [425, 269] width 16 height 16
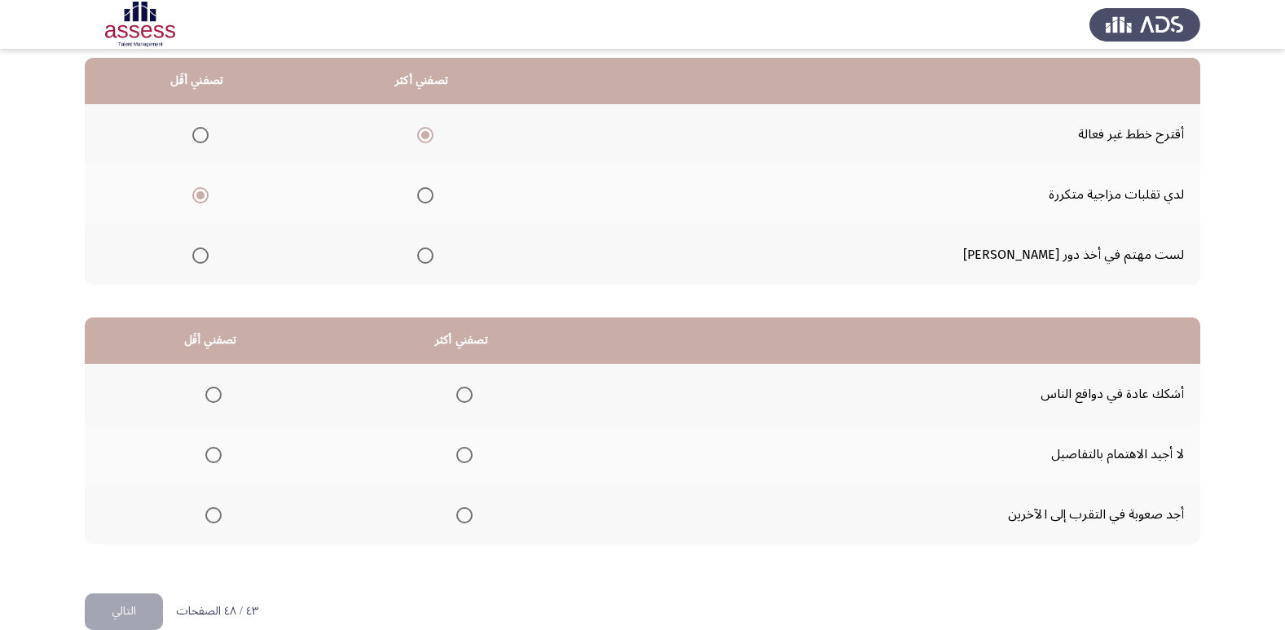
scroll to position [192, 0]
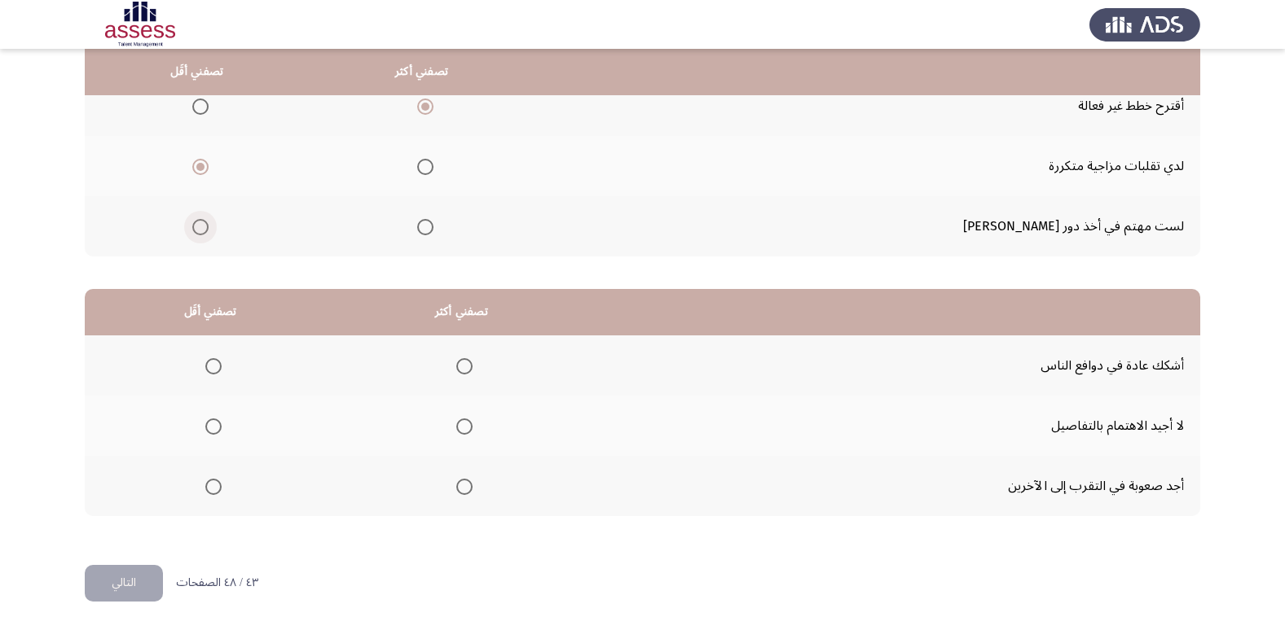
click at [209, 232] on span "Select an option" at bounding box center [200, 227] width 16 height 16
click at [209, 232] on input "Select an option" at bounding box center [200, 227] width 16 height 16
click at [212, 489] on span "Select an option" at bounding box center [213, 487] width 16 height 16
click at [212, 489] on input "Select an option" at bounding box center [213, 487] width 16 height 16
click at [464, 427] on span "Select an option" at bounding box center [464, 427] width 0 height 0
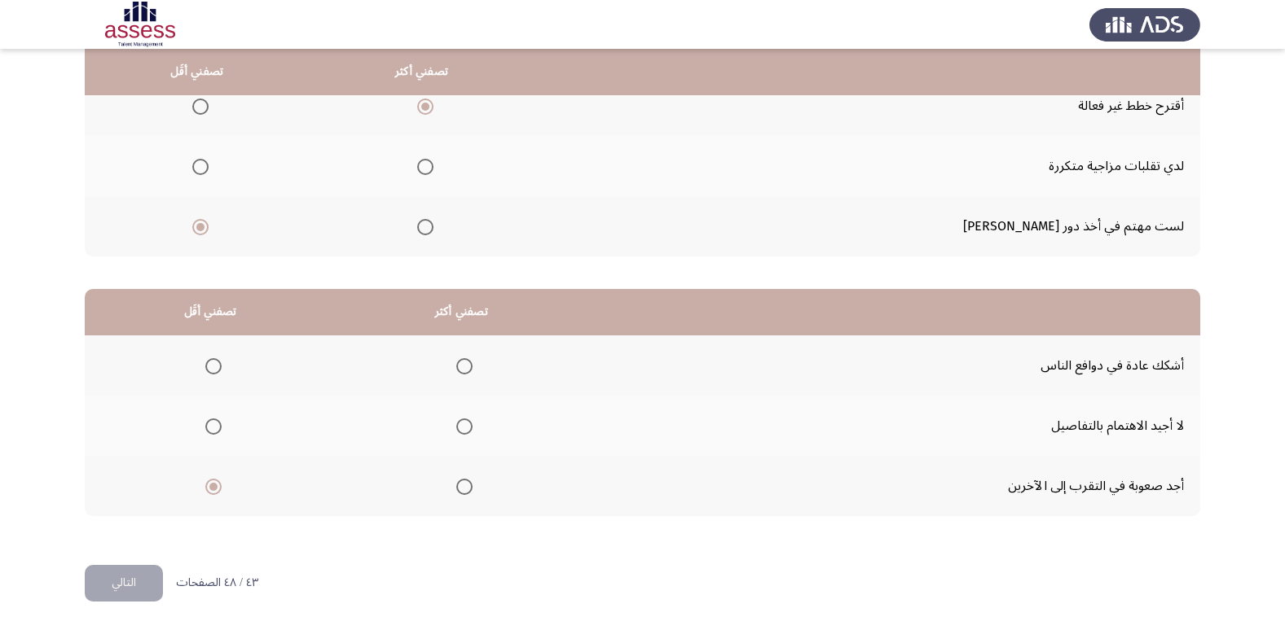
click at [461, 427] on input "Select an option" at bounding box center [464, 427] width 16 height 16
click at [142, 578] on button "التالي" at bounding box center [124, 583] width 78 height 37
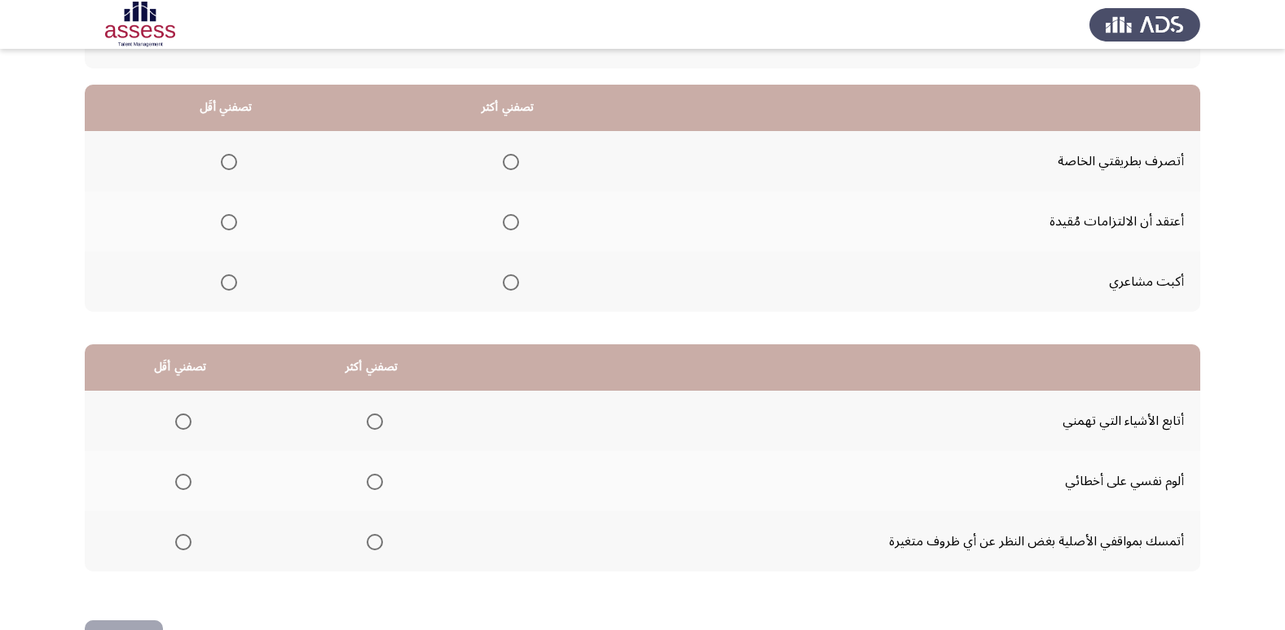
scroll to position [111, 0]
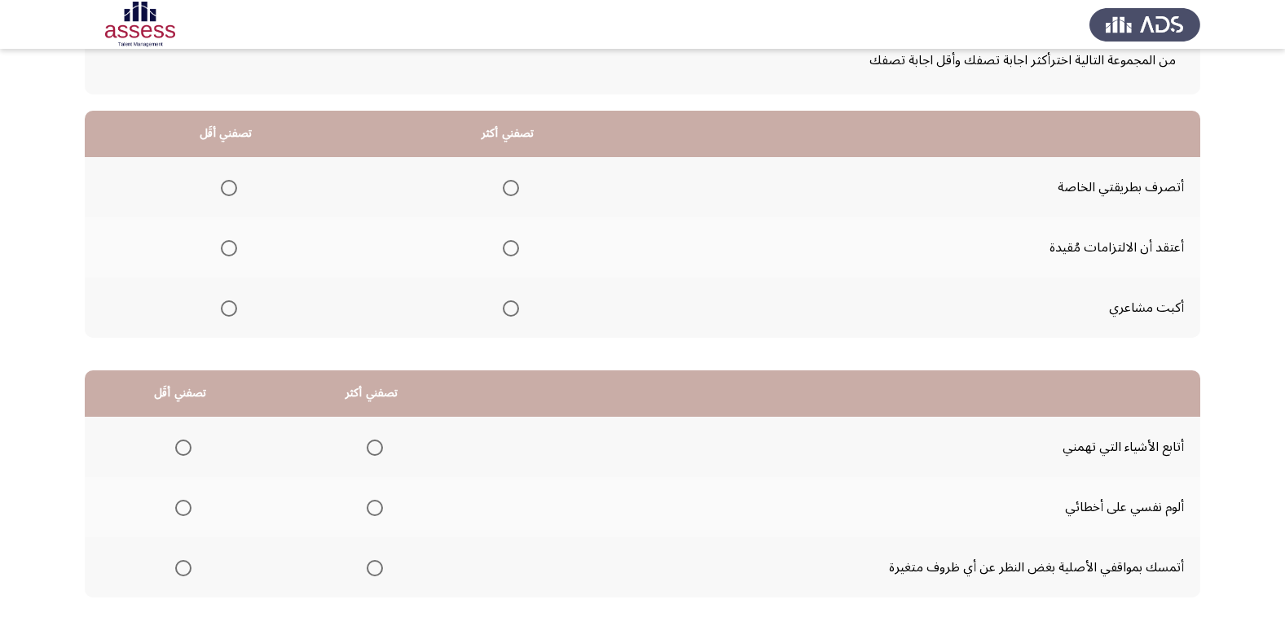
click at [511, 314] on span "Select an option" at bounding box center [511, 309] width 16 height 16
click at [511, 314] on input "Select an option" at bounding box center [511, 309] width 16 height 16
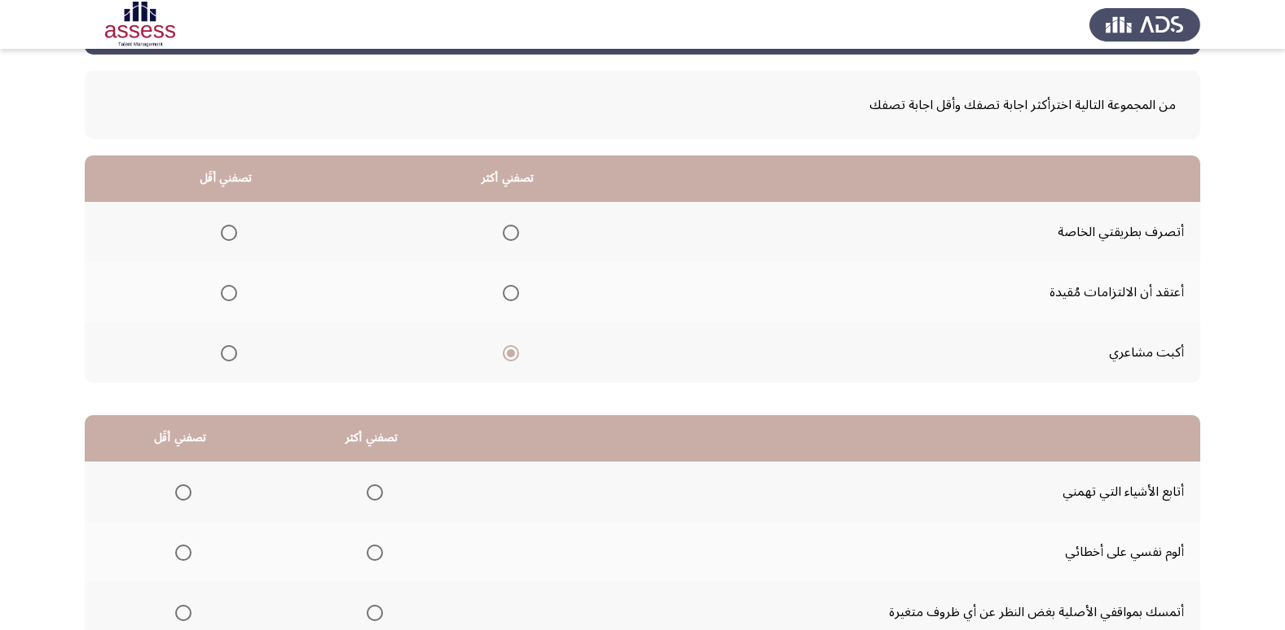
scroll to position [29, 0]
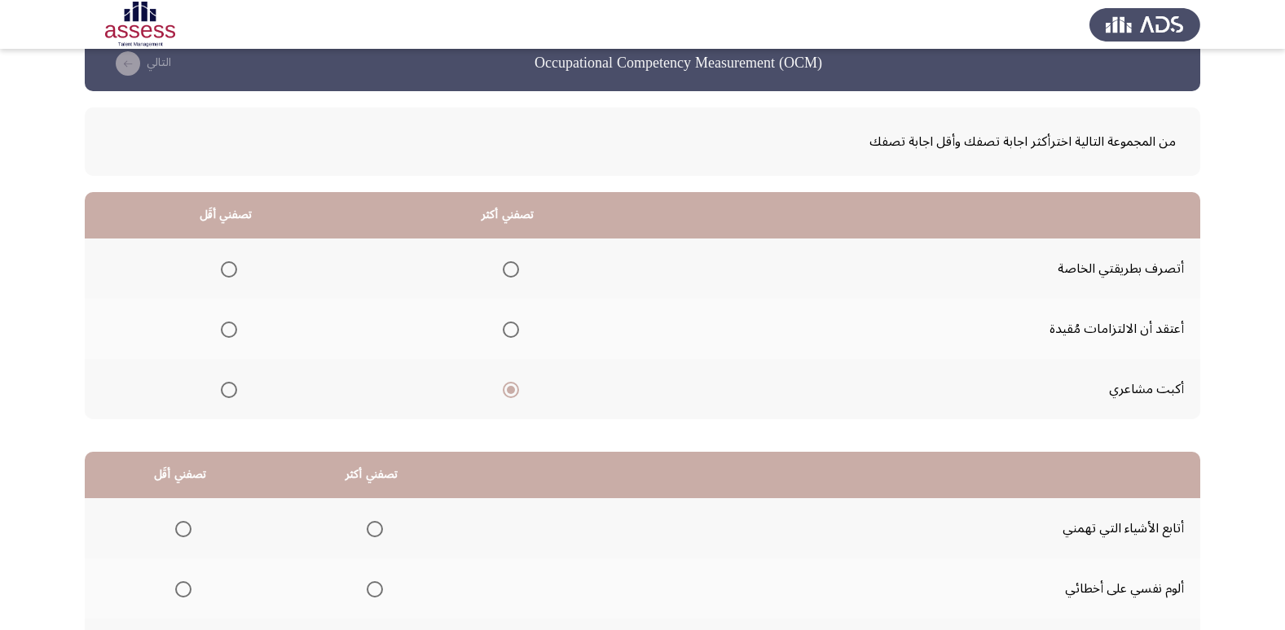
click at [223, 261] on span "Select an option" at bounding box center [229, 269] width 16 height 16
click at [223, 261] on input "Select an option" at bounding box center [229, 269] width 16 height 16
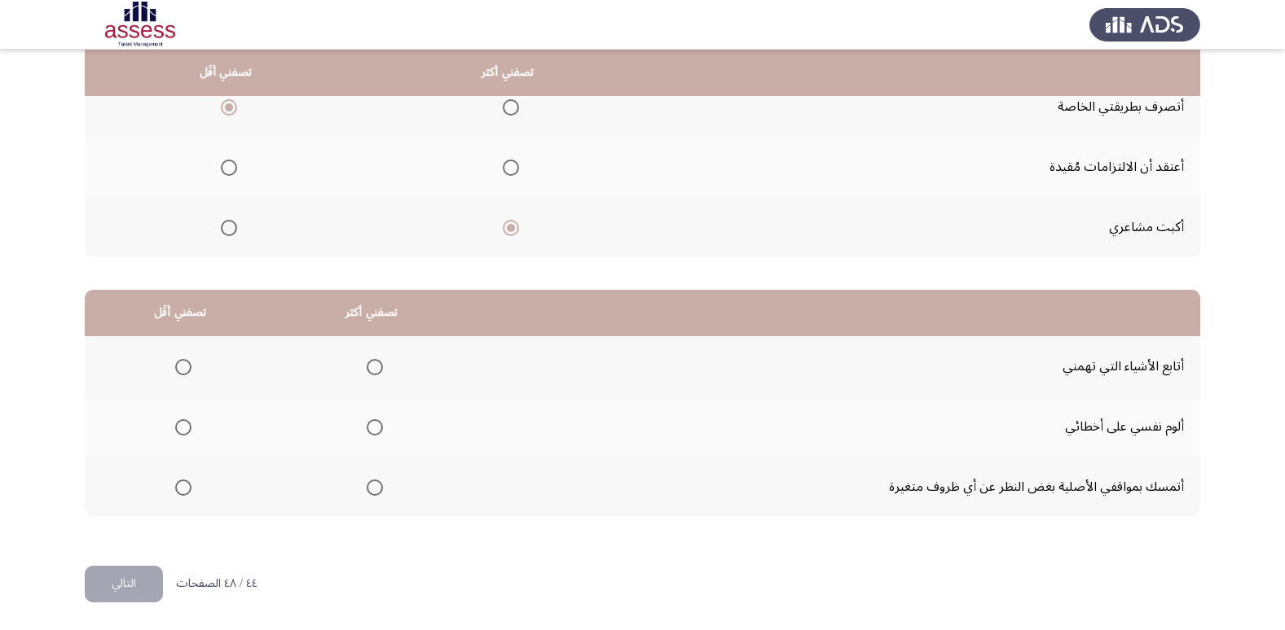
scroll to position [192, 0]
click at [362, 424] on label "Select an option" at bounding box center [371, 427] width 23 height 16
click at [367, 424] on input "Select an option" at bounding box center [375, 427] width 16 height 16
click at [188, 485] on span "Select an option" at bounding box center [183, 487] width 16 height 16
click at [188, 485] on input "Select an option" at bounding box center [183, 487] width 16 height 16
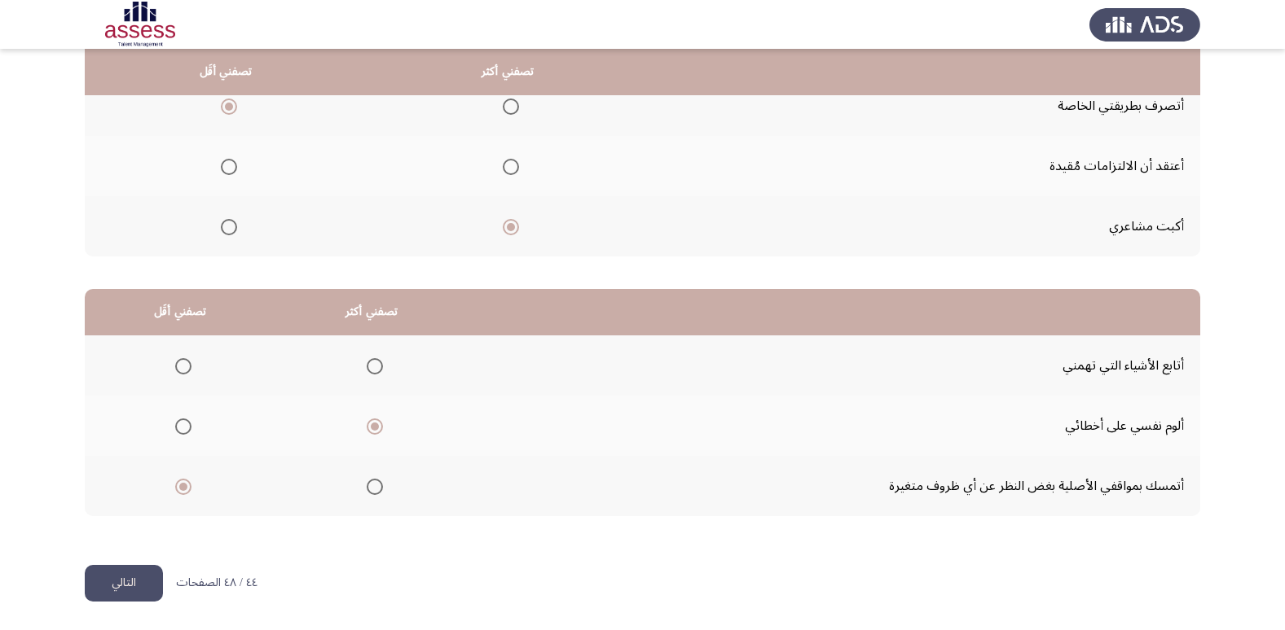
click at [147, 586] on button "التالي" at bounding box center [124, 583] width 78 height 37
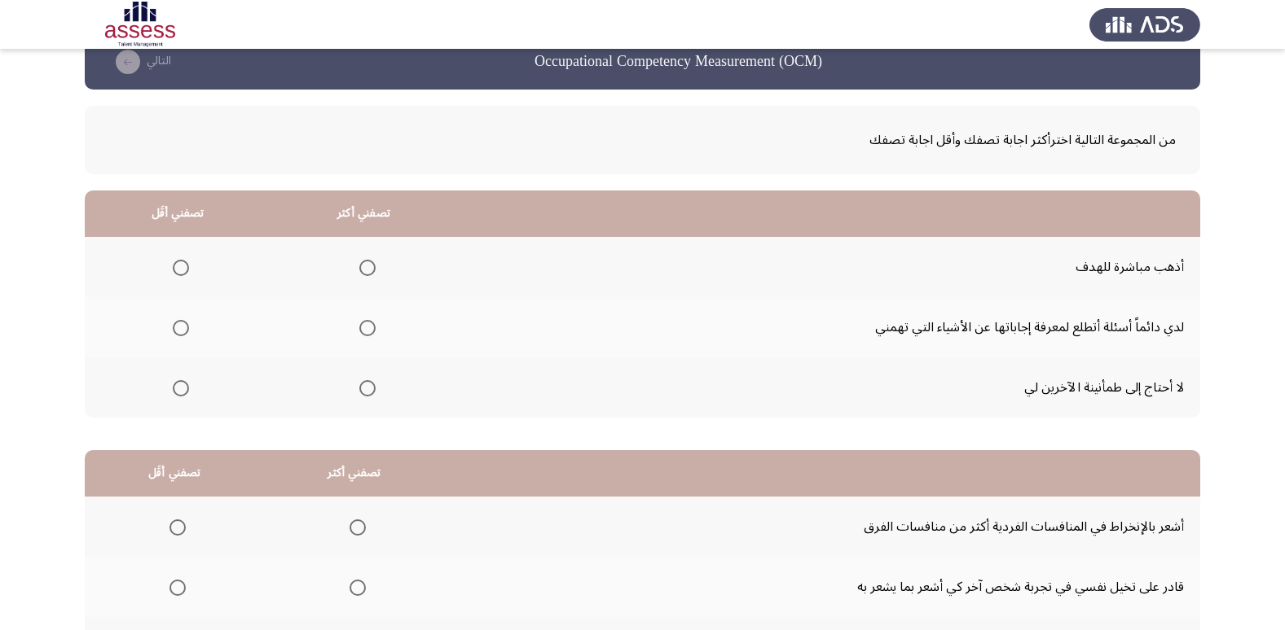
scroll to position [29, 0]
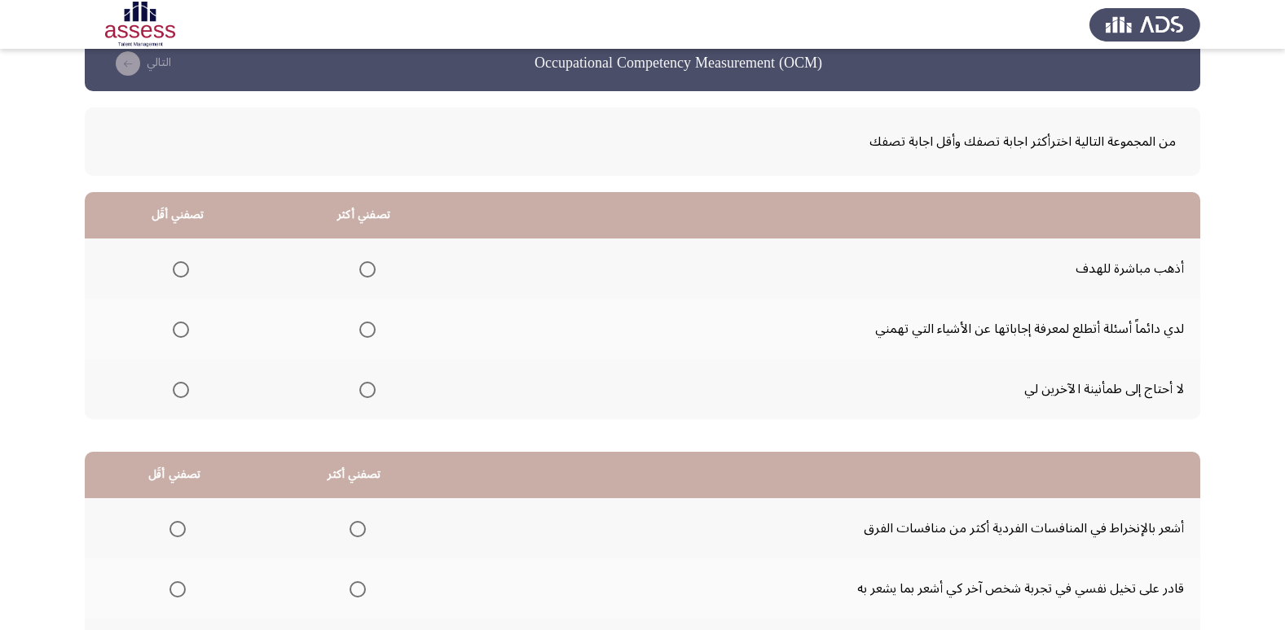
click at [178, 395] on span "Select an option" at bounding box center [181, 390] width 16 height 16
click at [178, 395] on input "Select an option" at bounding box center [181, 390] width 16 height 16
click at [361, 326] on span "Select an option" at bounding box center [367, 330] width 16 height 16
click at [361, 326] on input "Select an option" at bounding box center [367, 330] width 16 height 16
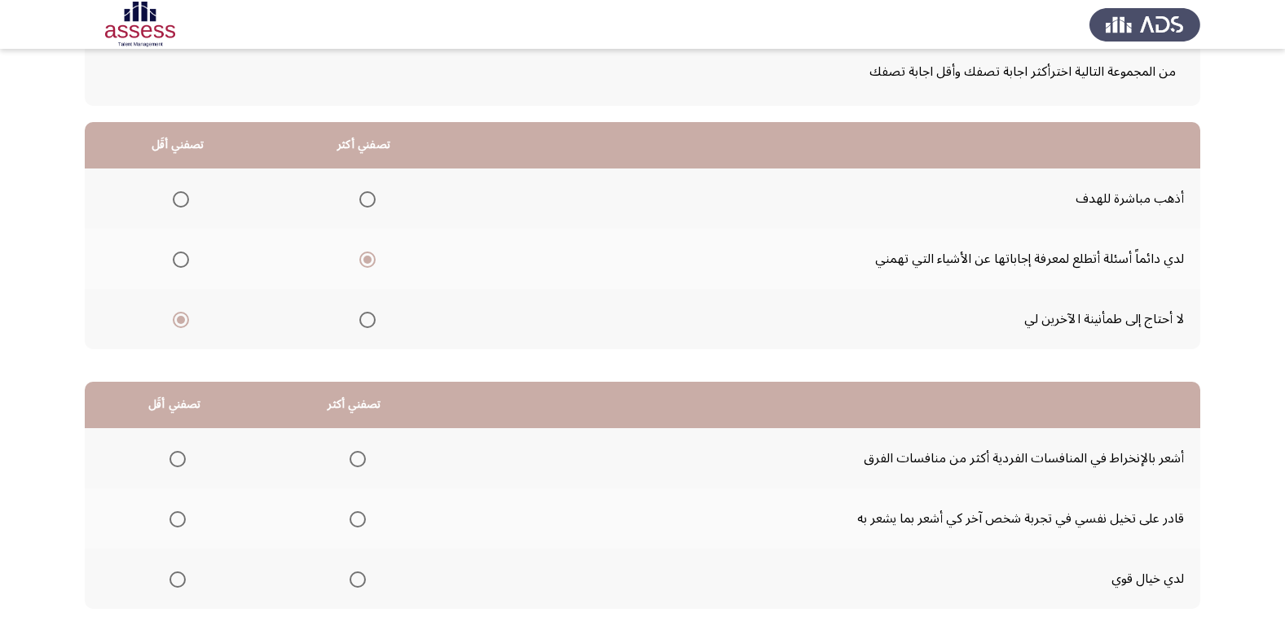
scroll to position [192, 0]
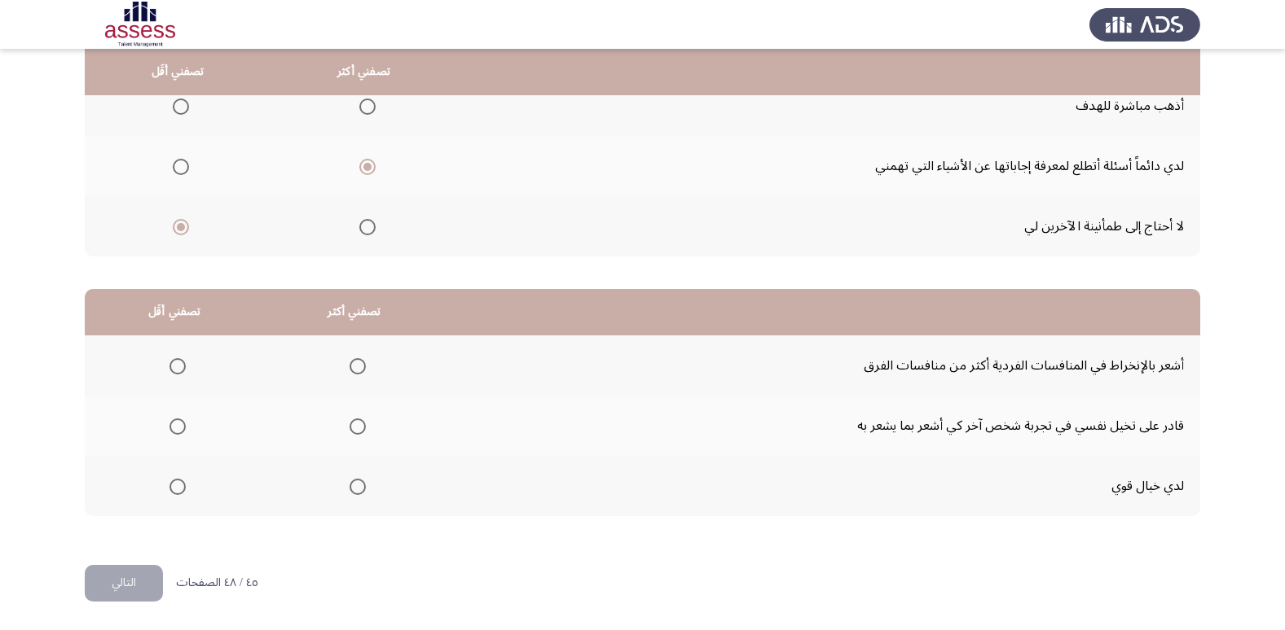
click at [181, 365] on span "Select an option" at bounding box center [177, 366] width 16 height 16
click at [181, 365] on input "Select an option" at bounding box center [177, 366] width 16 height 16
click at [353, 428] on span "Select an option" at bounding box center [357, 427] width 16 height 16
click at [353, 428] on input "Select an option" at bounding box center [357, 427] width 16 height 16
click at [108, 598] on button "التالي" at bounding box center [124, 583] width 78 height 37
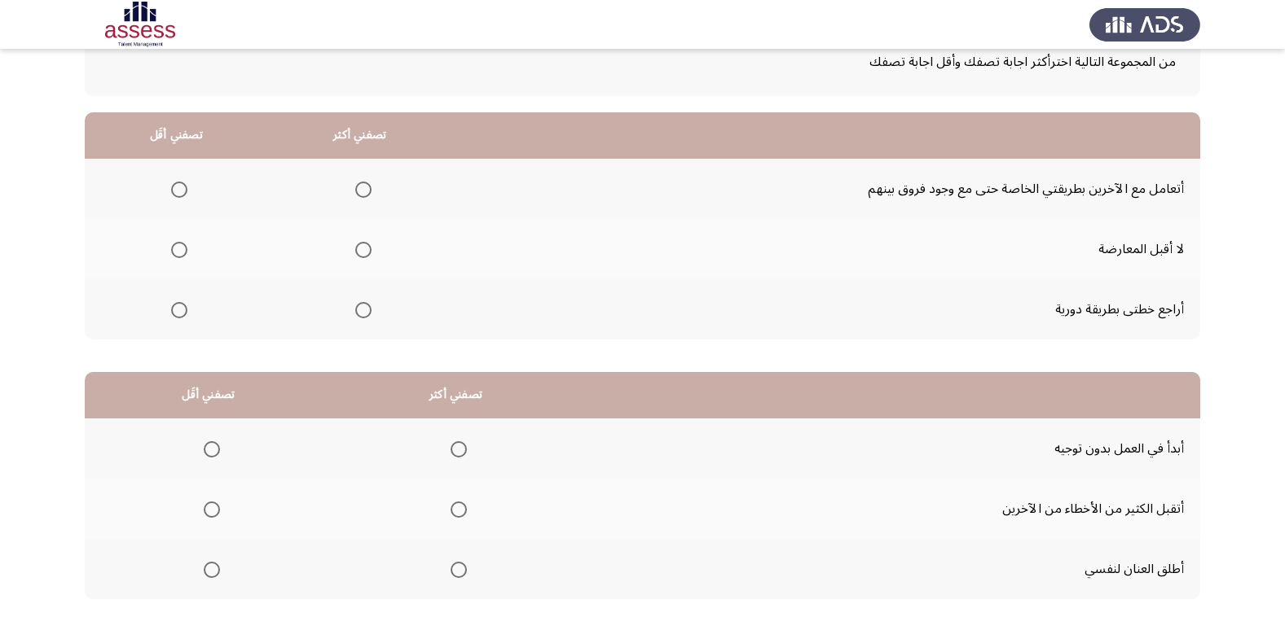
scroll to position [0, 0]
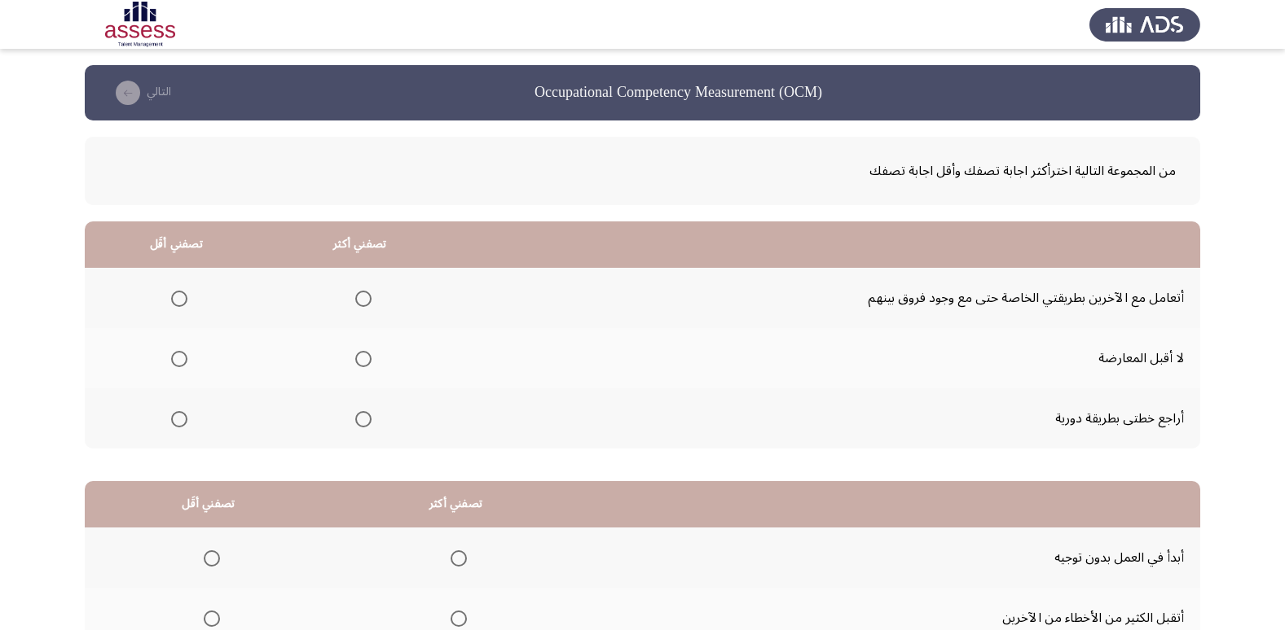
click at [349, 301] on label "Select an option" at bounding box center [360, 299] width 23 height 16
click at [355, 301] on input "Select an option" at bounding box center [363, 299] width 16 height 16
click at [169, 354] on label "Select an option" at bounding box center [176, 359] width 23 height 16
click at [171, 354] on input "Select an option" at bounding box center [179, 359] width 16 height 16
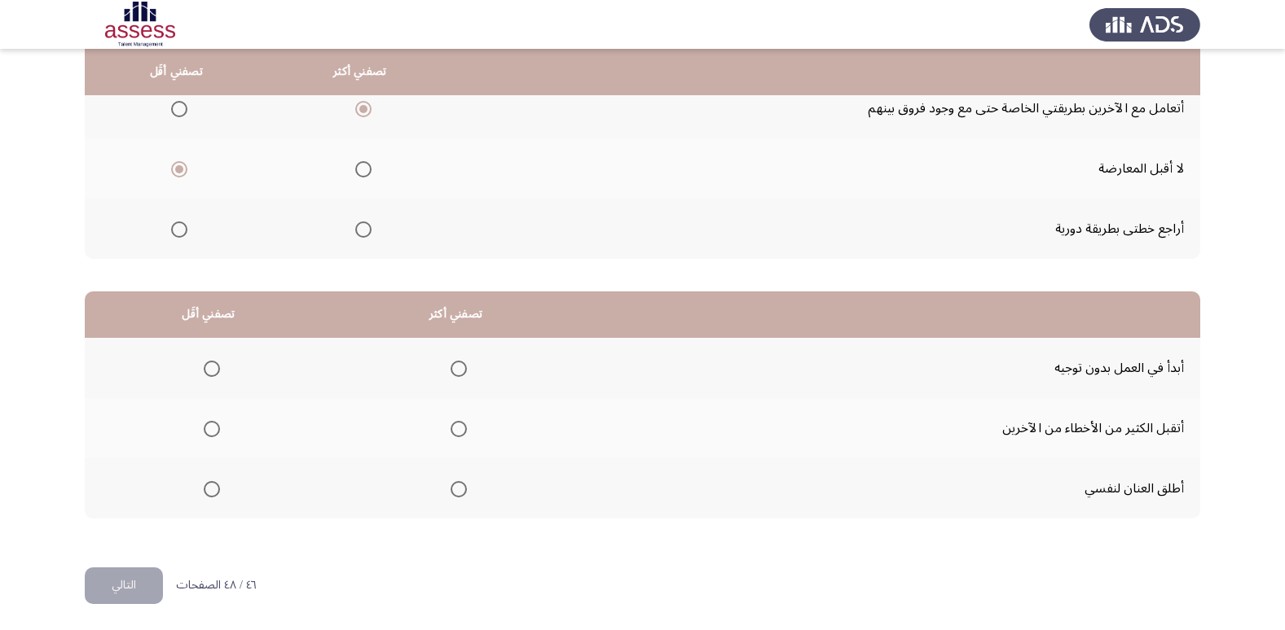
scroll to position [192, 0]
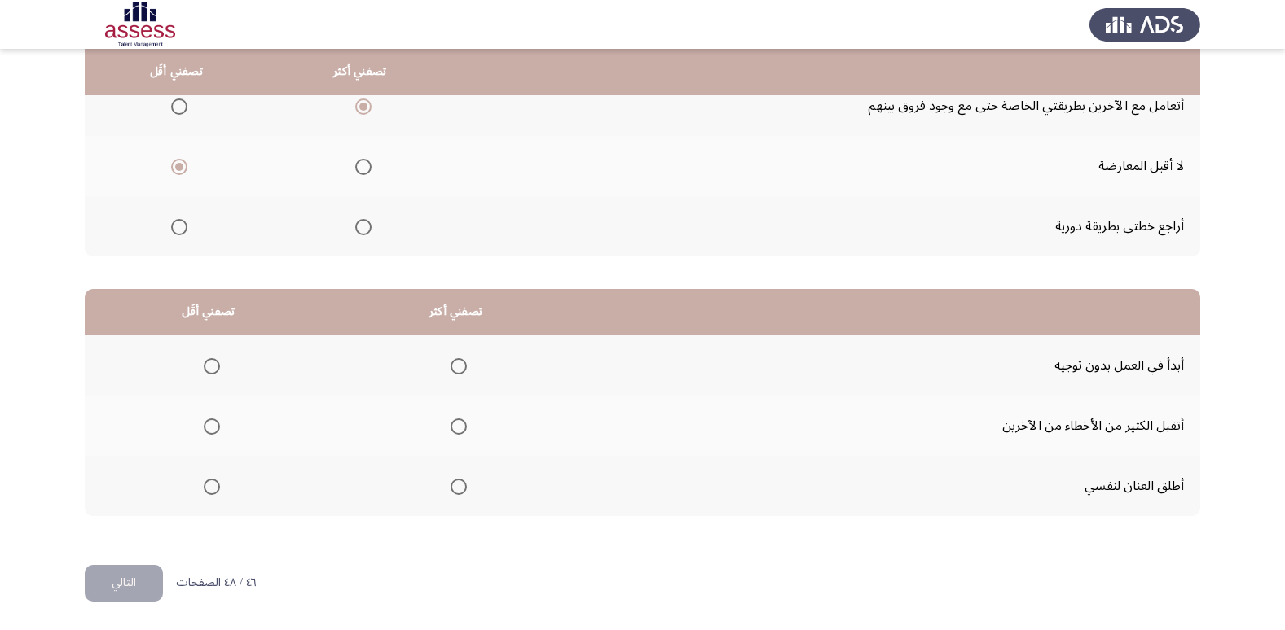
click at [370, 221] on span "Select an option" at bounding box center [363, 227] width 16 height 16
click at [370, 221] on input "Select an option" at bounding box center [363, 227] width 16 height 16
click at [213, 368] on span "Select an option" at bounding box center [212, 366] width 16 height 16
click at [213, 368] on input "Select an option" at bounding box center [212, 366] width 16 height 16
click at [461, 486] on span "Select an option" at bounding box center [458, 487] width 16 height 16
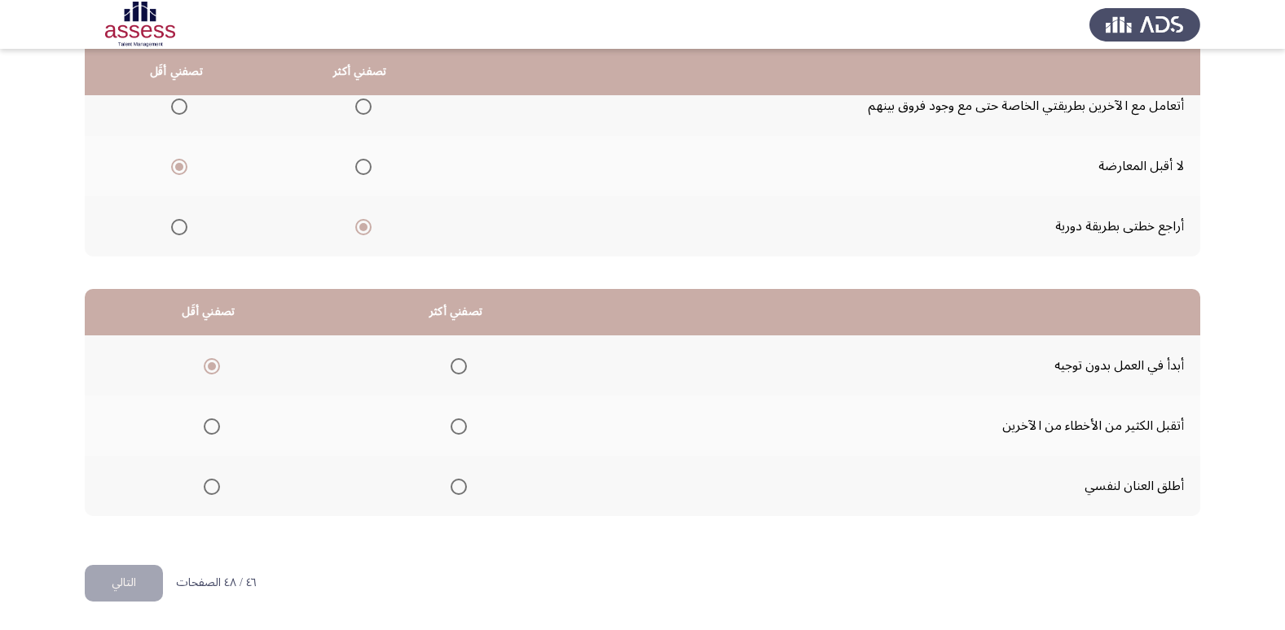
click at [461, 486] on input "Select an option" at bounding box center [458, 487] width 16 height 16
click at [144, 586] on button "التالي" at bounding box center [124, 583] width 78 height 37
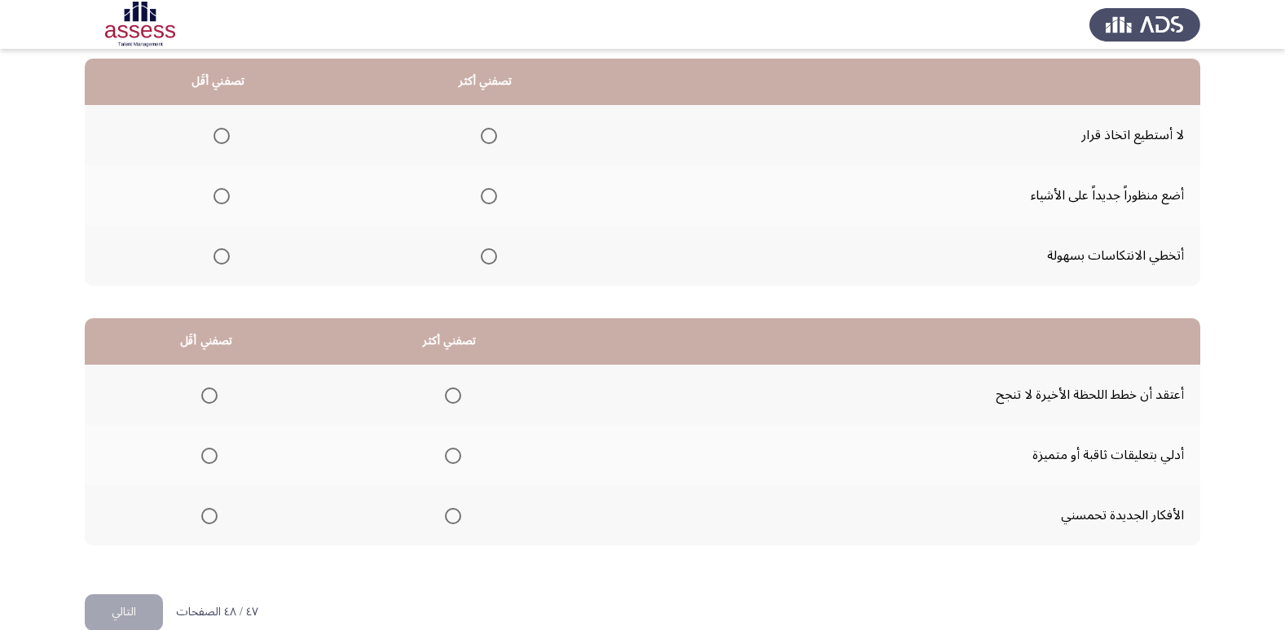
scroll to position [81, 0]
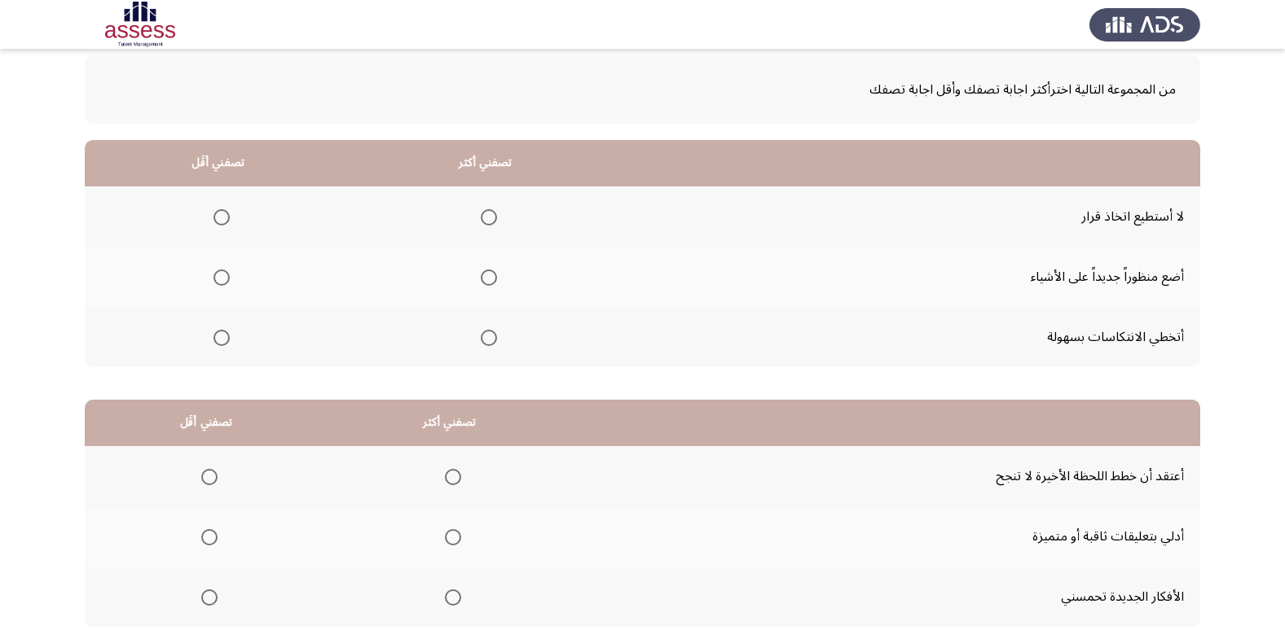
click at [490, 275] on span "Select an option" at bounding box center [489, 278] width 16 height 16
click at [490, 275] on input "Select an option" at bounding box center [489, 278] width 16 height 16
click at [200, 211] on th at bounding box center [218, 217] width 267 height 60
click at [217, 215] on span "Select an option" at bounding box center [221, 217] width 16 height 16
click at [217, 215] on input "Select an option" at bounding box center [221, 217] width 16 height 16
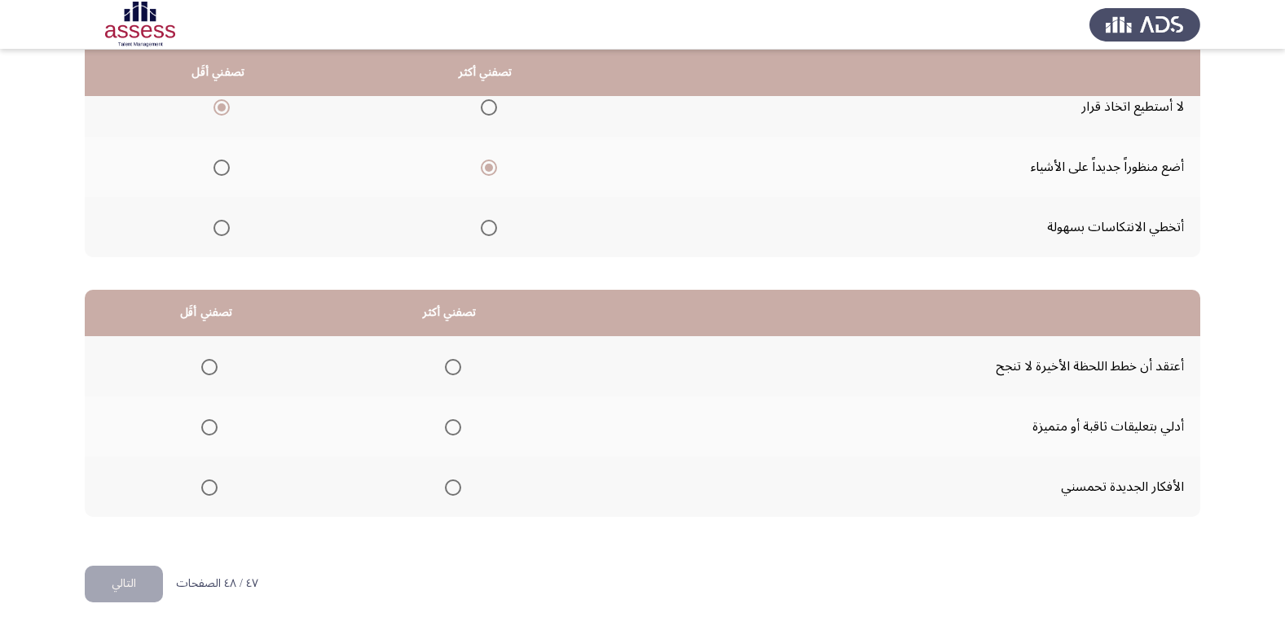
scroll to position [192, 0]
click at [458, 422] on th at bounding box center [449, 426] width 244 height 60
click at [445, 430] on span "Select an option" at bounding box center [453, 427] width 16 height 16
click at [445, 430] on input "Select an option" at bounding box center [453, 427] width 16 height 16
click at [218, 370] on th at bounding box center [206, 366] width 243 height 60
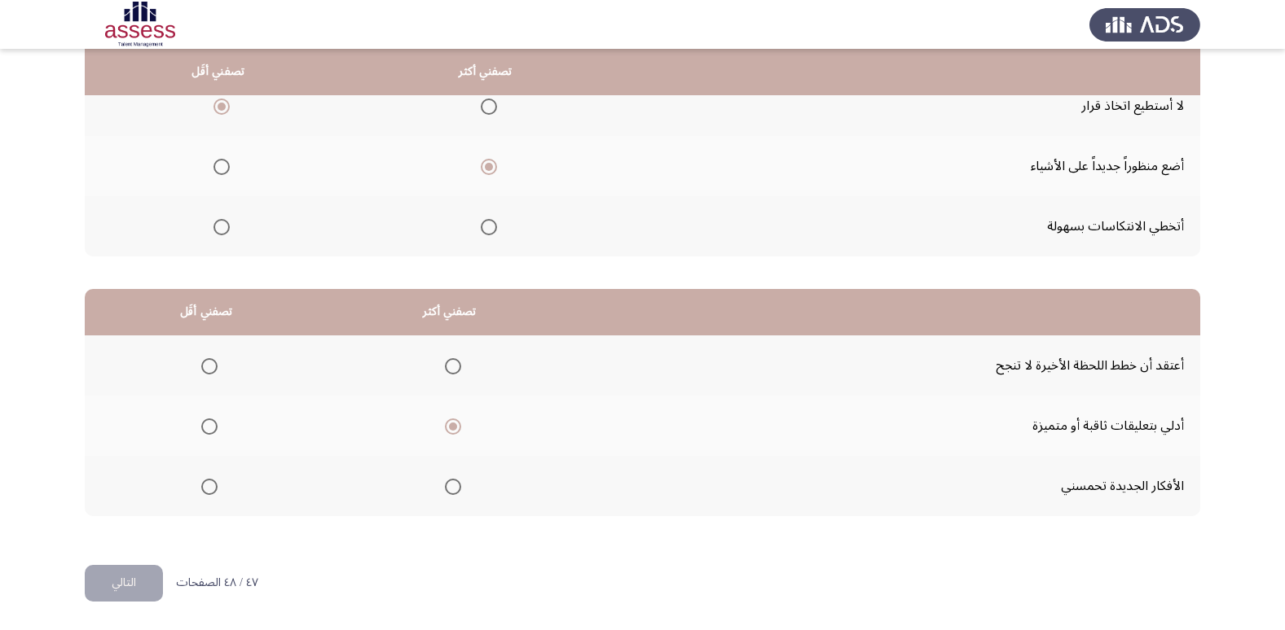
click at [214, 370] on span "Select an option" at bounding box center [209, 366] width 16 height 16
click at [214, 370] on input "Select an option" at bounding box center [209, 366] width 16 height 16
click at [121, 588] on button "التالي" at bounding box center [124, 583] width 78 height 37
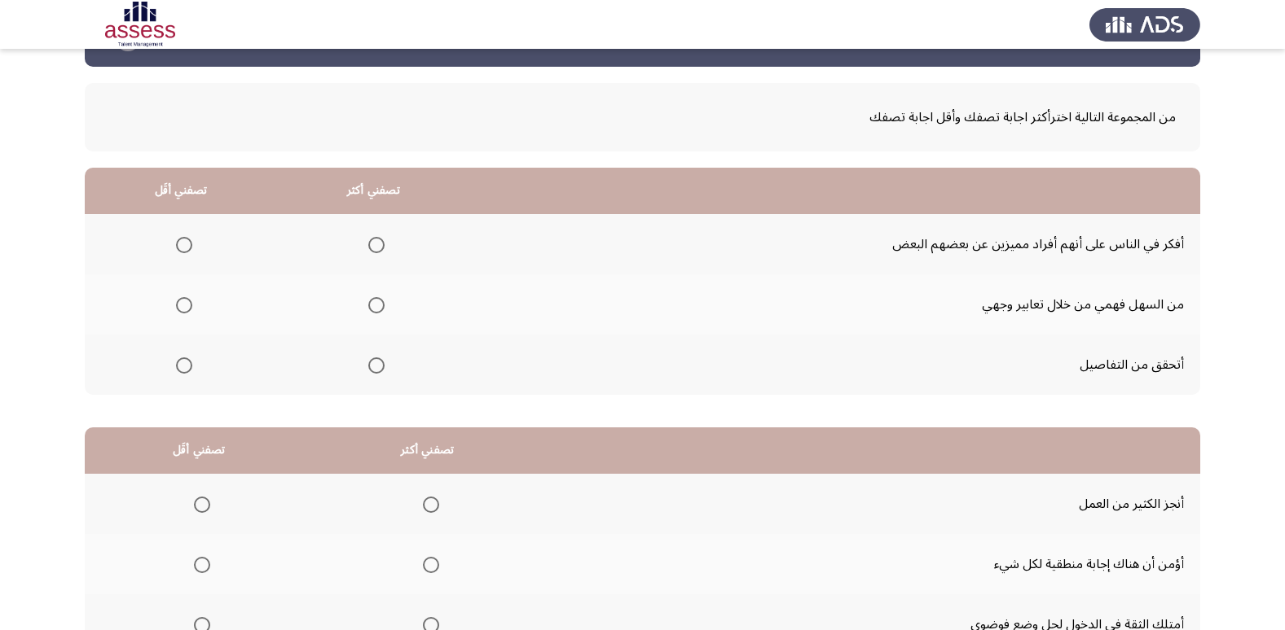
scroll to position [81, 0]
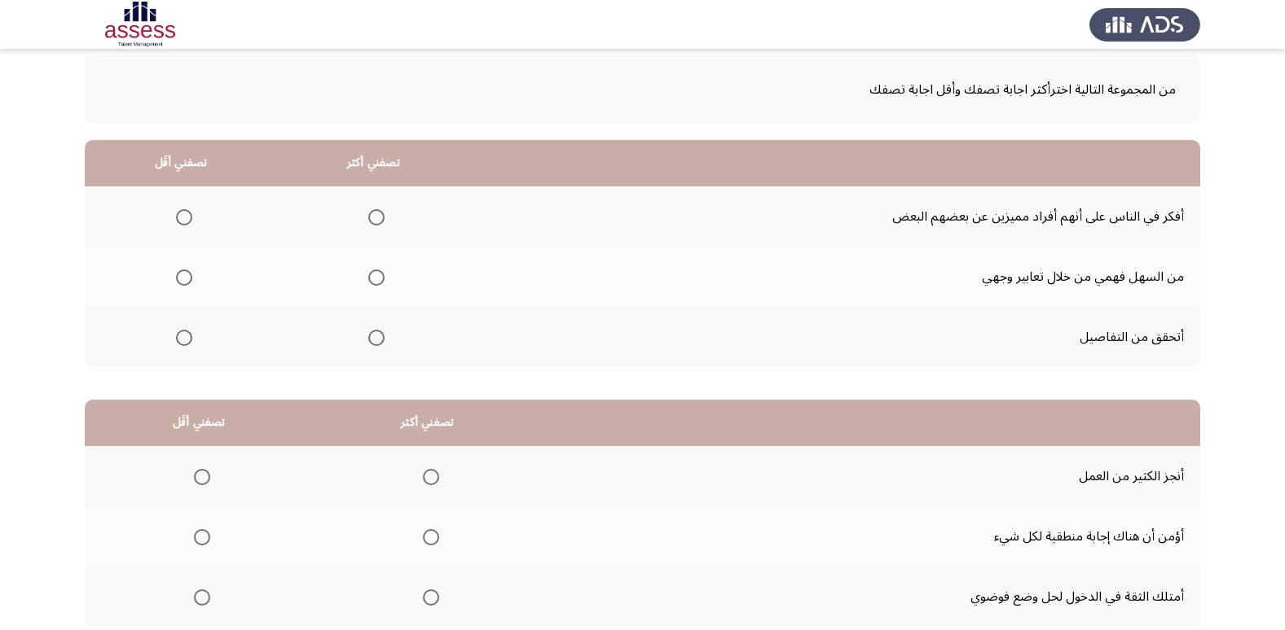
click at [372, 220] on span "Select an option" at bounding box center [376, 217] width 16 height 16
click at [372, 220] on input "Select an option" at bounding box center [376, 217] width 16 height 16
click at [170, 340] on label "Select an option" at bounding box center [180, 338] width 23 height 16
click at [176, 340] on input "Select an option" at bounding box center [184, 338] width 16 height 16
click at [178, 336] on span "Select an option" at bounding box center [184, 338] width 16 height 16
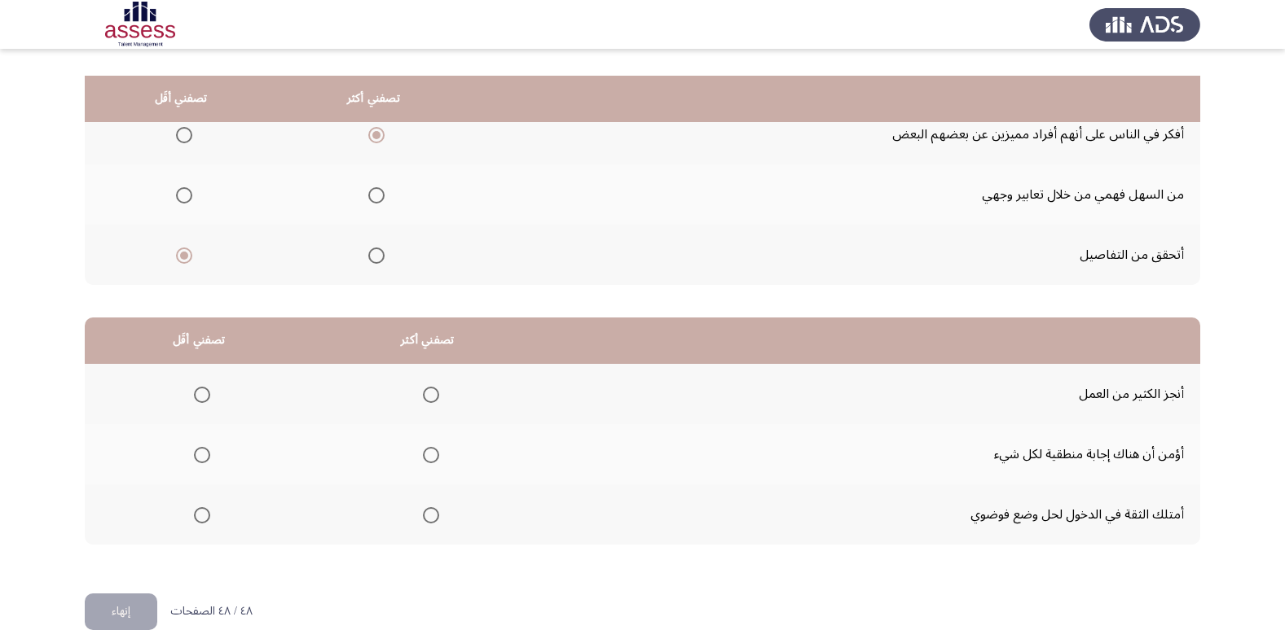
scroll to position [192, 0]
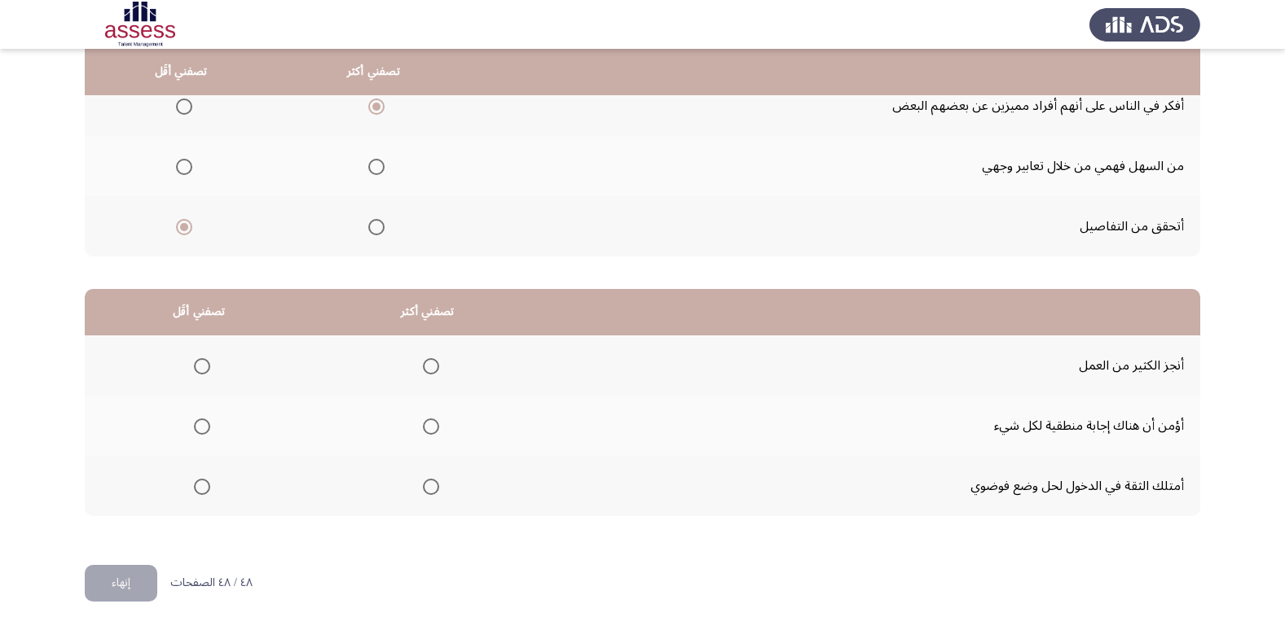
click at [431, 436] on mat-radio-group "Select an option" at bounding box center [427, 426] width 23 height 28
click at [432, 430] on span "Select an option" at bounding box center [431, 427] width 16 height 16
click at [432, 430] on input "Select an option" at bounding box center [431, 427] width 16 height 16
click at [199, 373] on span "Select an option" at bounding box center [202, 366] width 16 height 16
click at [199, 373] on input "Select an option" at bounding box center [202, 366] width 16 height 16
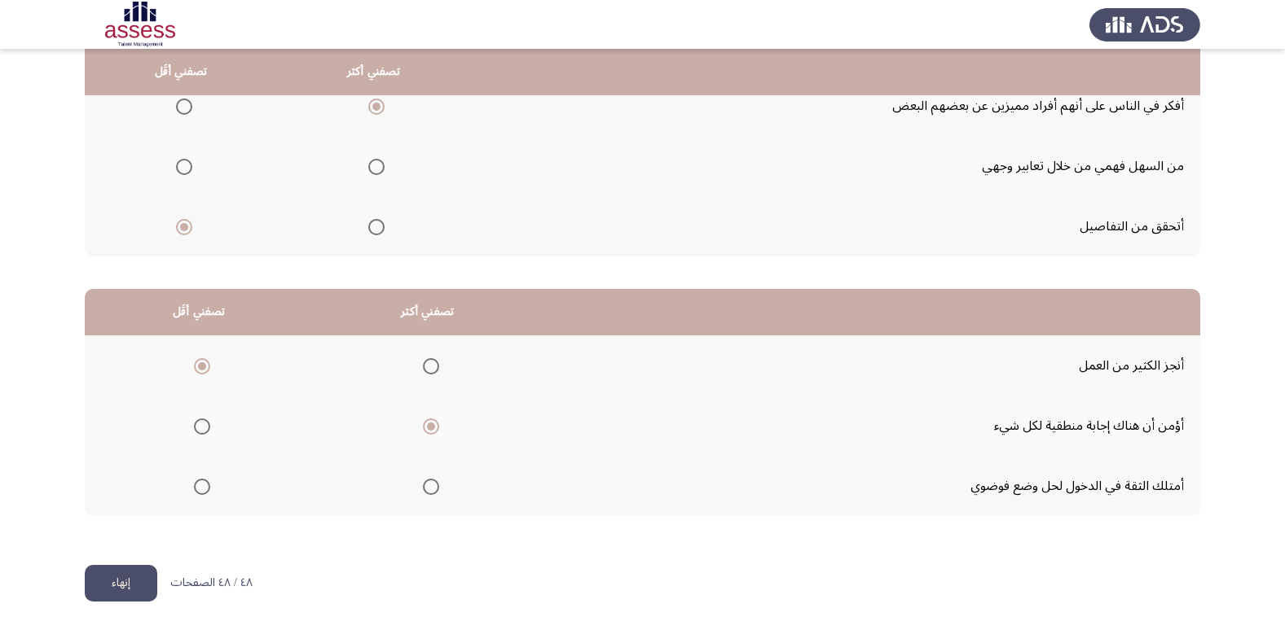
click at [121, 590] on button "إنهاء" at bounding box center [121, 583] width 72 height 37
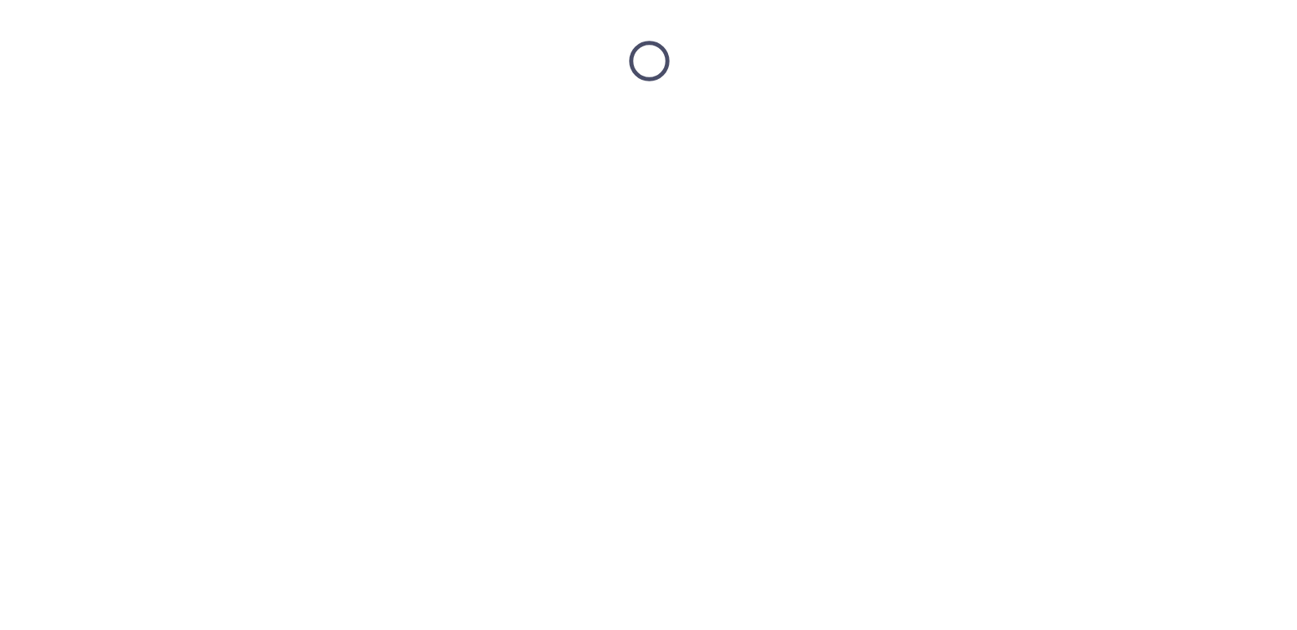
scroll to position [0, 0]
